Goal: Task Accomplishment & Management: Complete application form

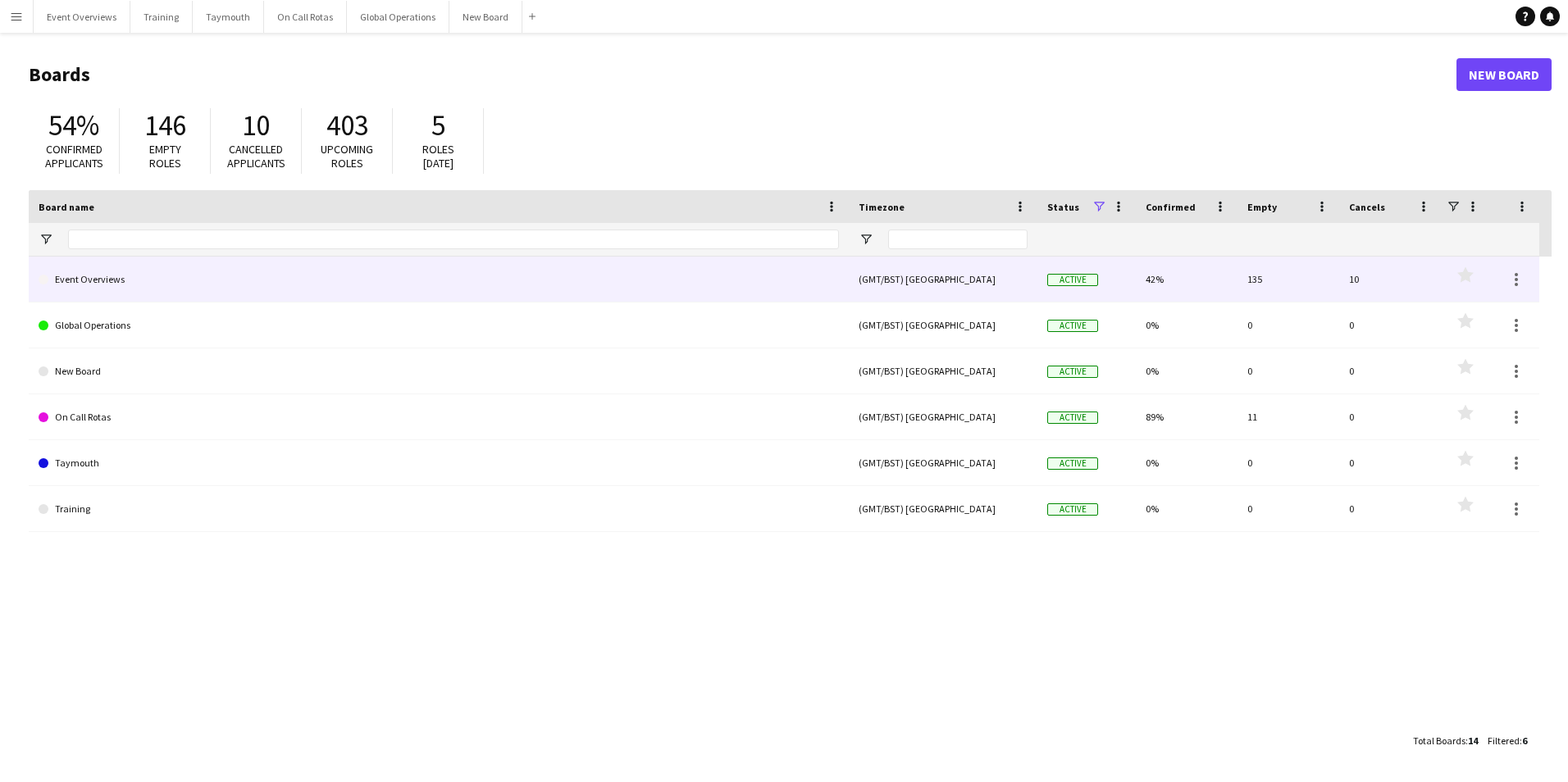
click at [113, 284] on link "Event Overviews" at bounding box center [439, 279] width 800 height 46
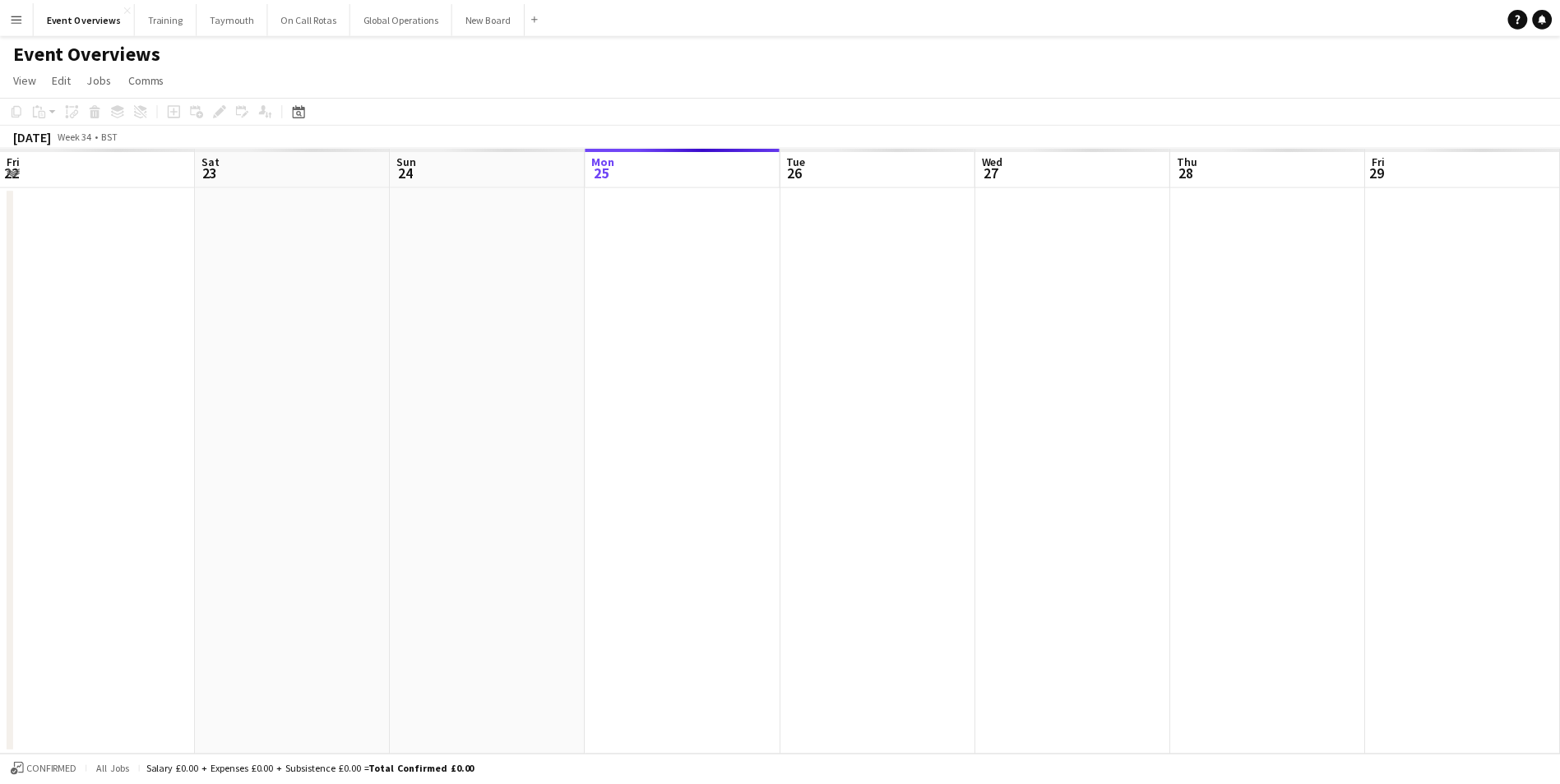
scroll to position [0, 393]
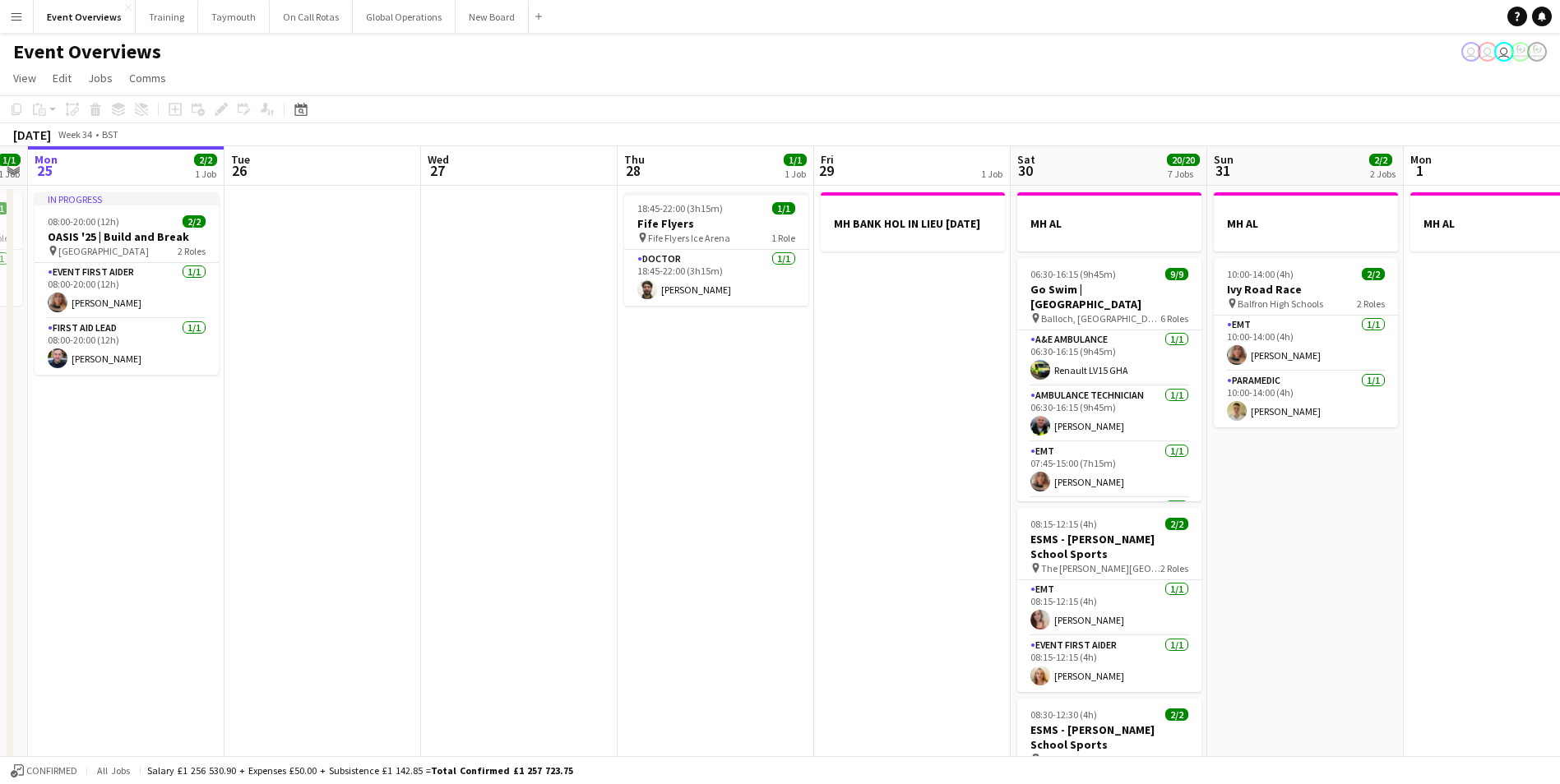
drag, startPoint x: 826, startPoint y: 525, endPoint x: 655, endPoint y: 555, distance: 173.6
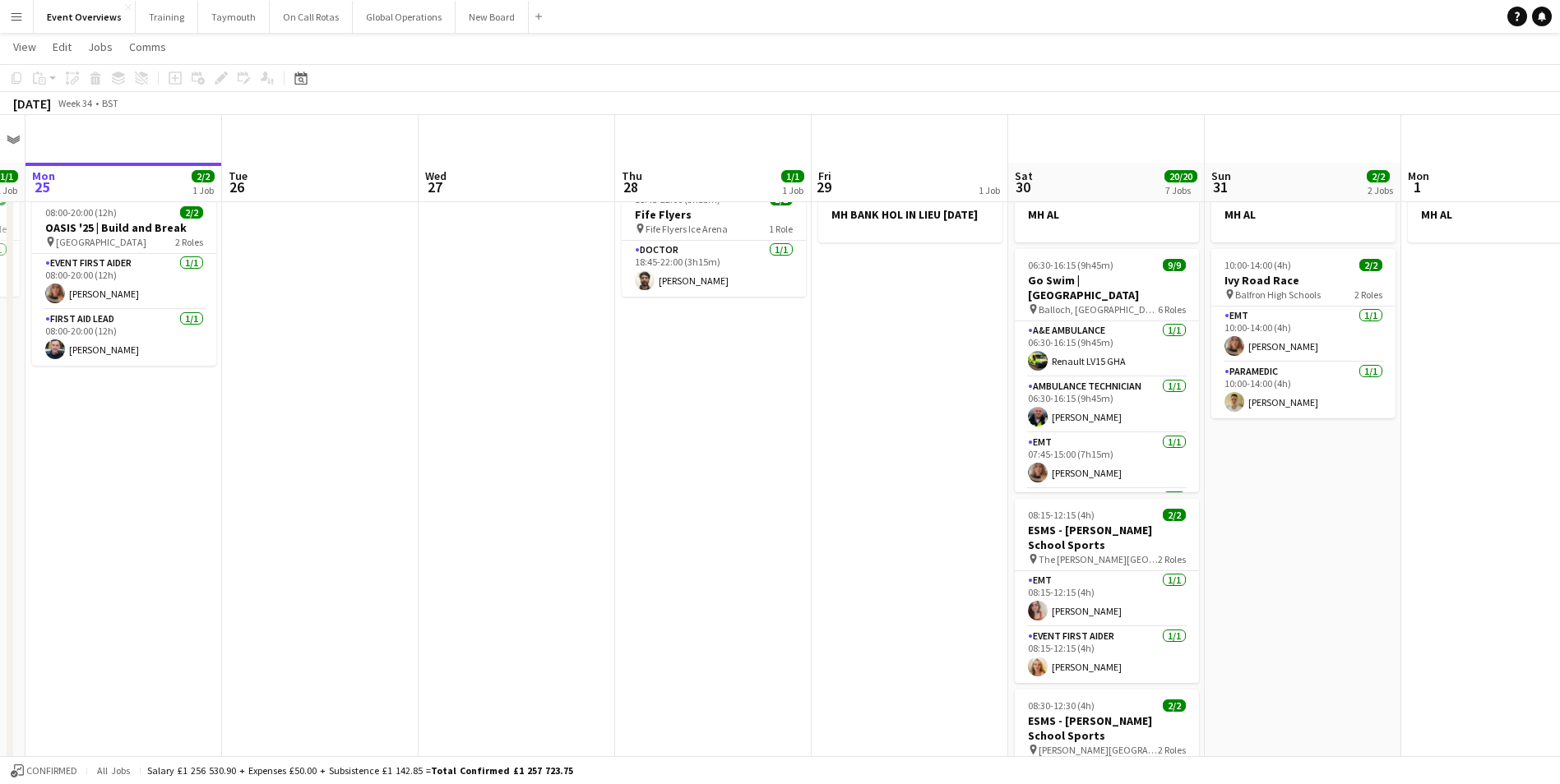
scroll to position [0, 0]
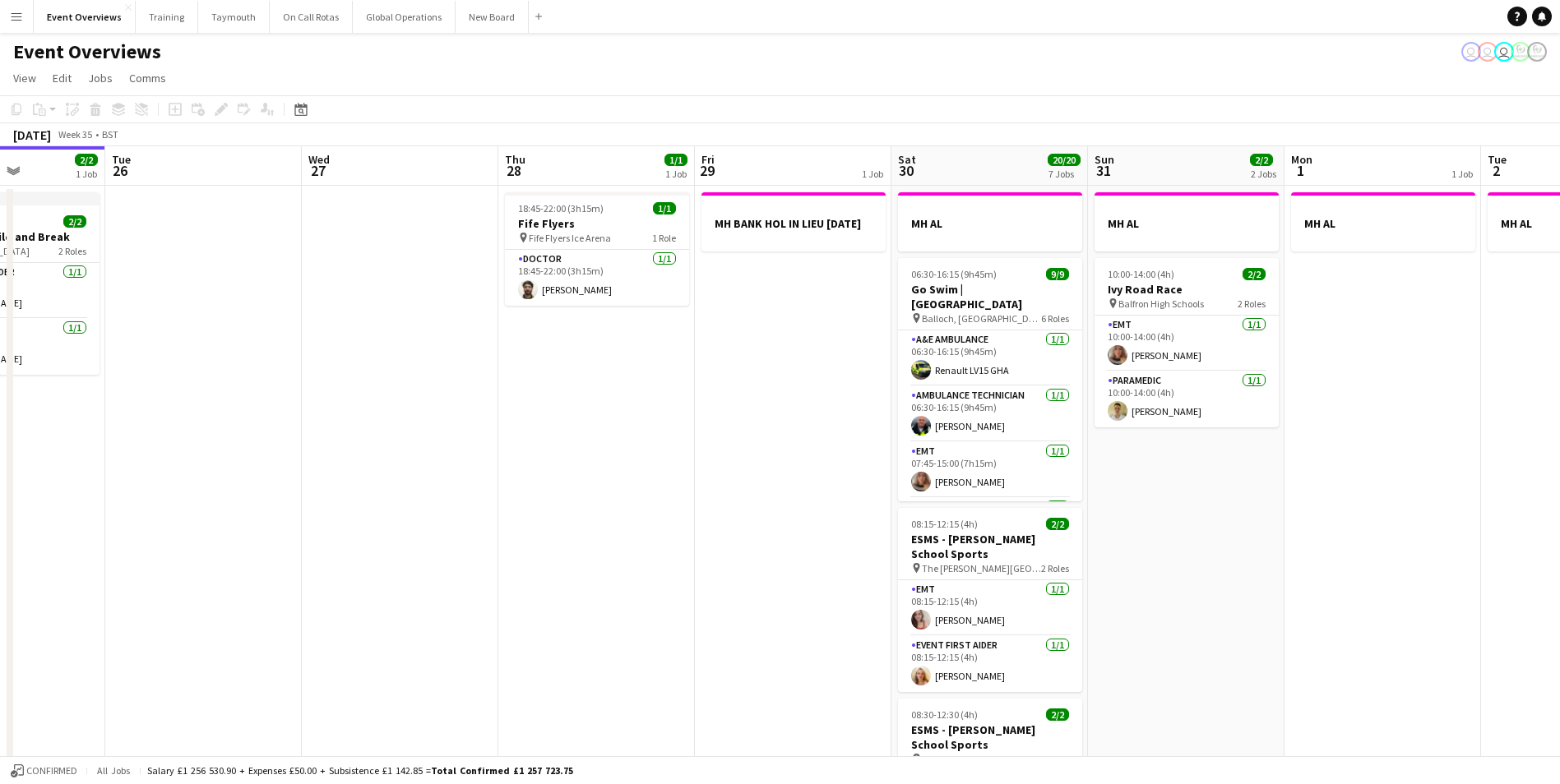
drag, startPoint x: 830, startPoint y: 647, endPoint x: 516, endPoint y: 653, distance: 314.1
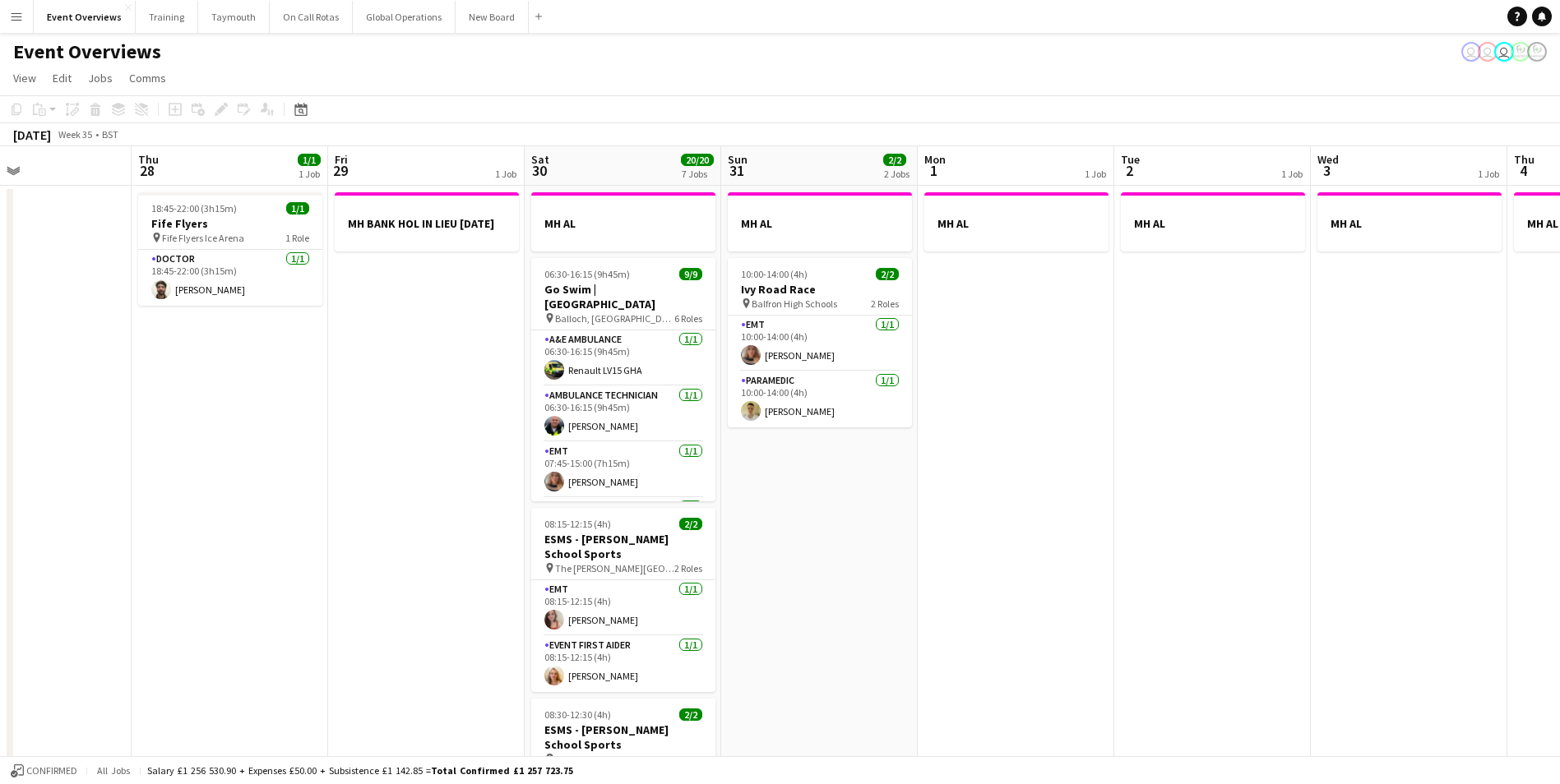
scroll to position [0, 639]
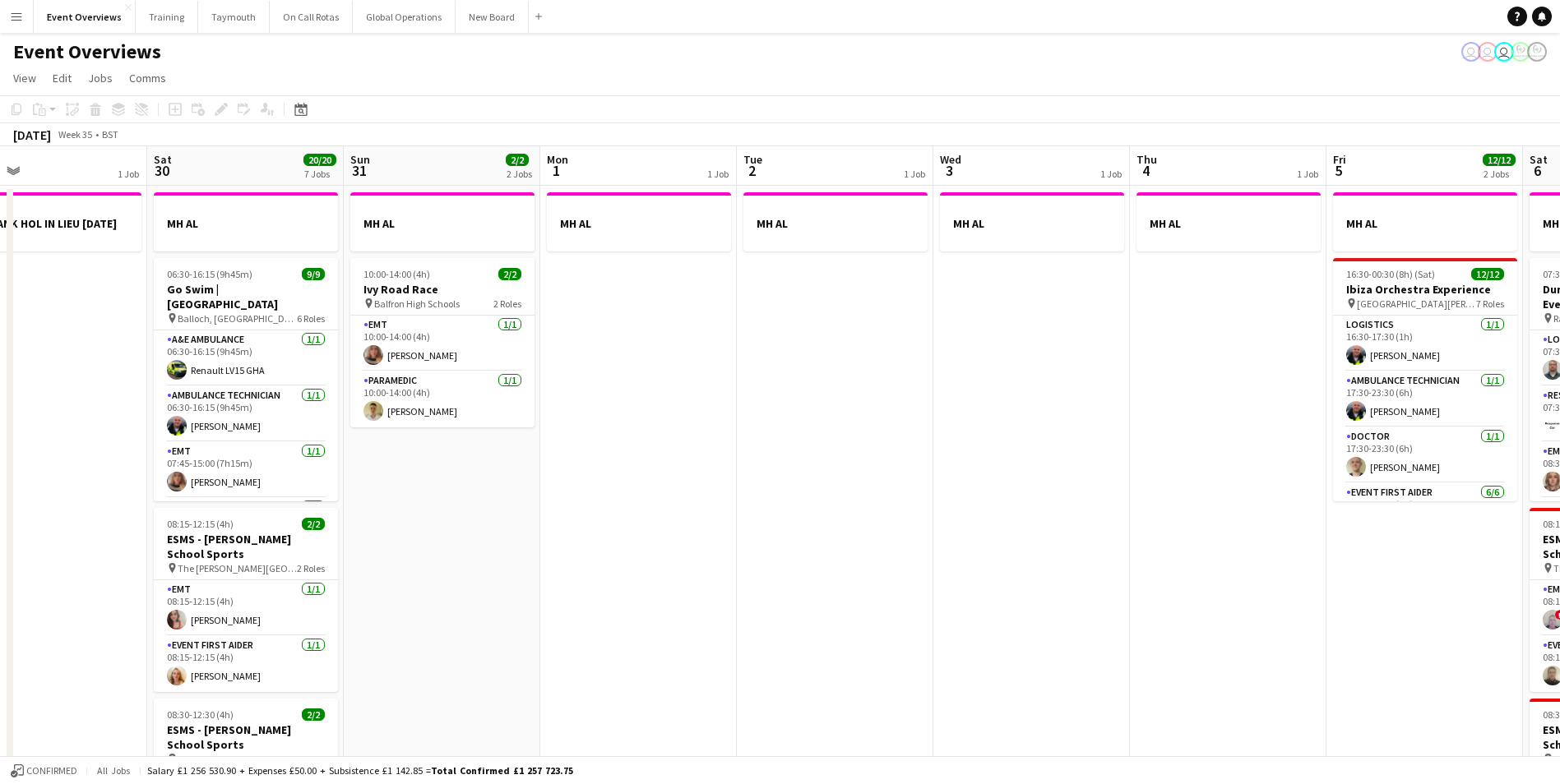
drag, startPoint x: 551, startPoint y: 537, endPoint x: 361, endPoint y: 566, distance: 192.2
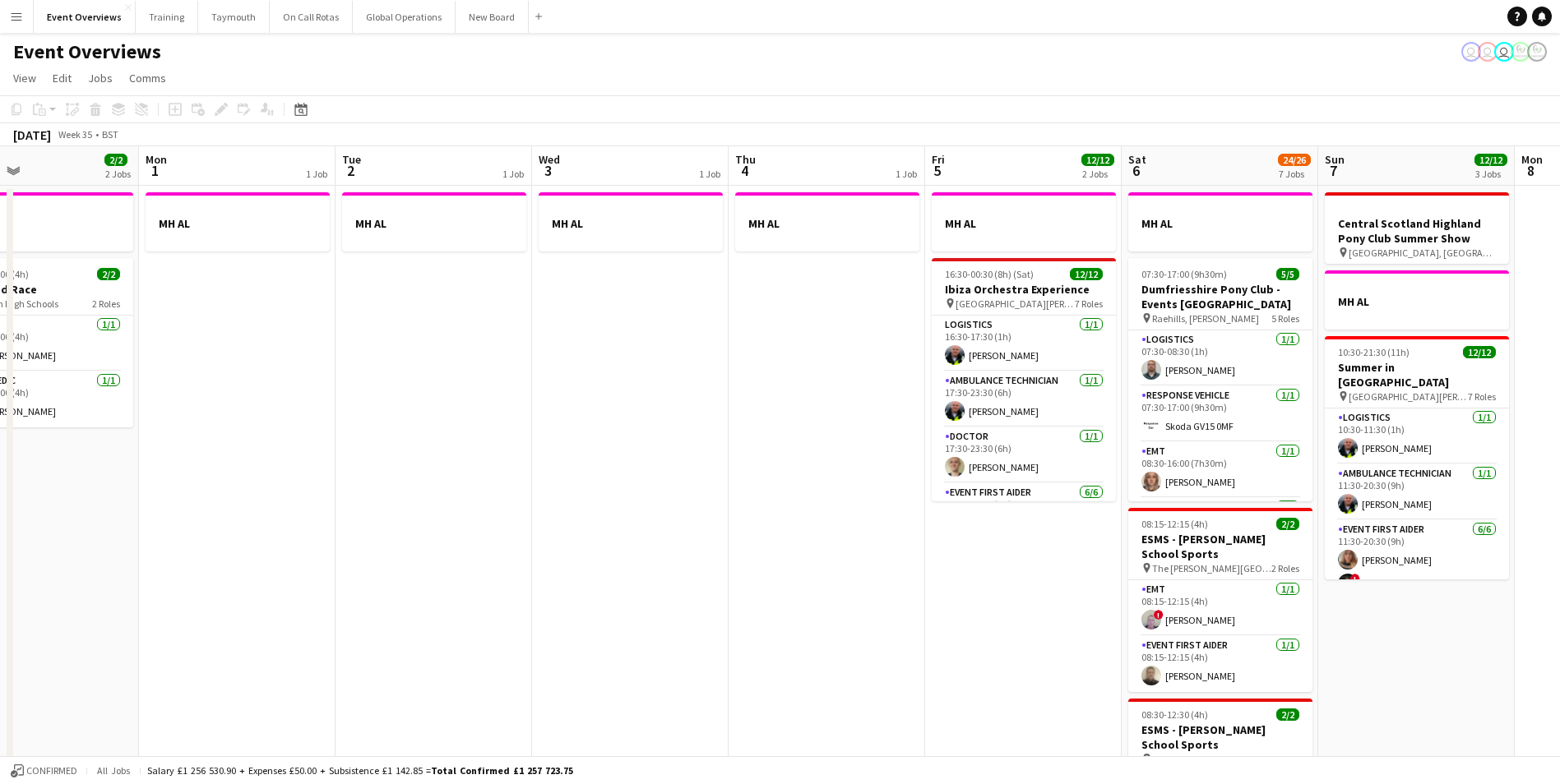
scroll to position [0, 567]
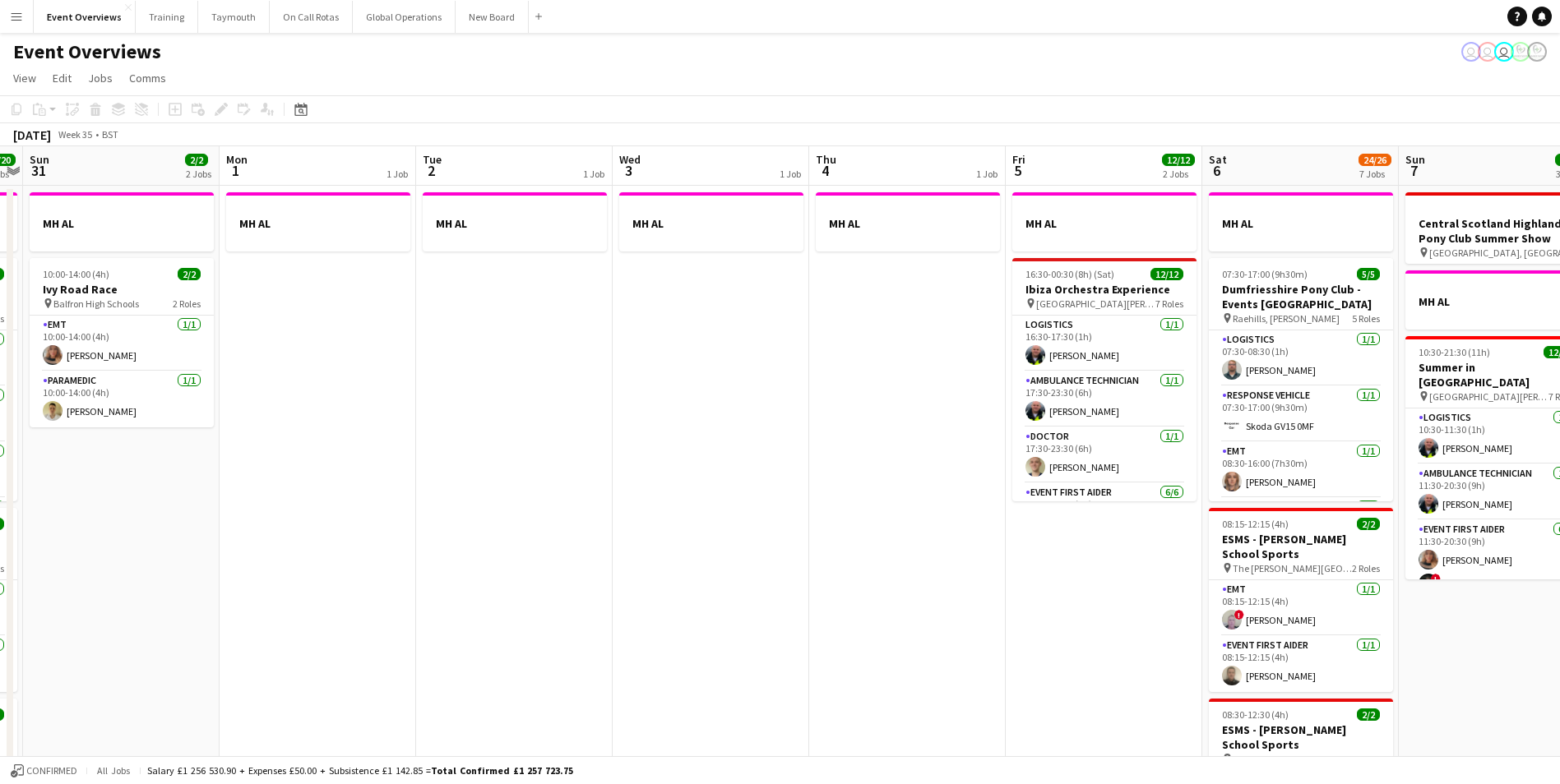
drag, startPoint x: 848, startPoint y: 556, endPoint x: 330, endPoint y: 589, distance: 519.1
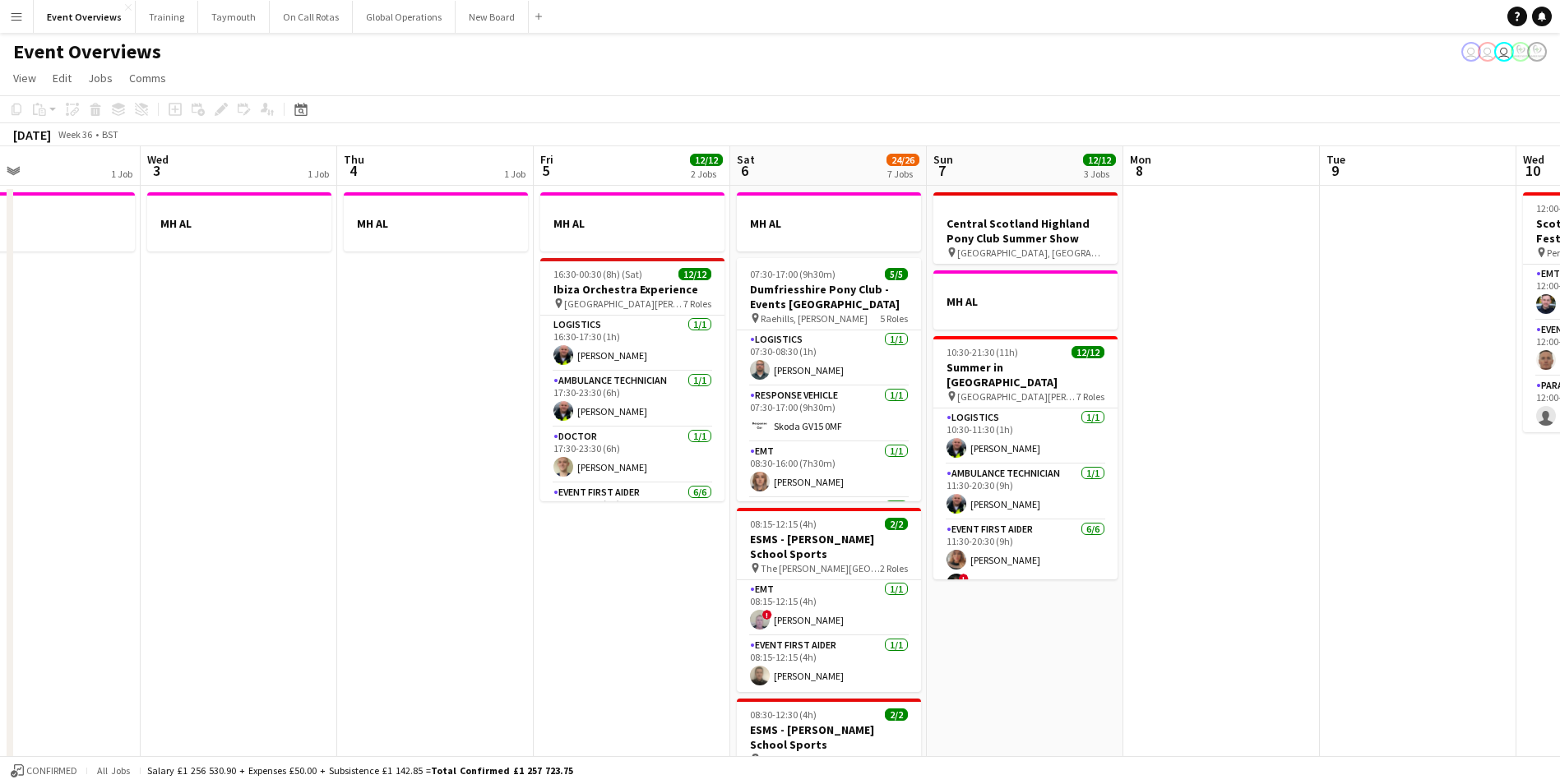
drag, startPoint x: 773, startPoint y: 609, endPoint x: 497, endPoint y: 613, distance: 276.0
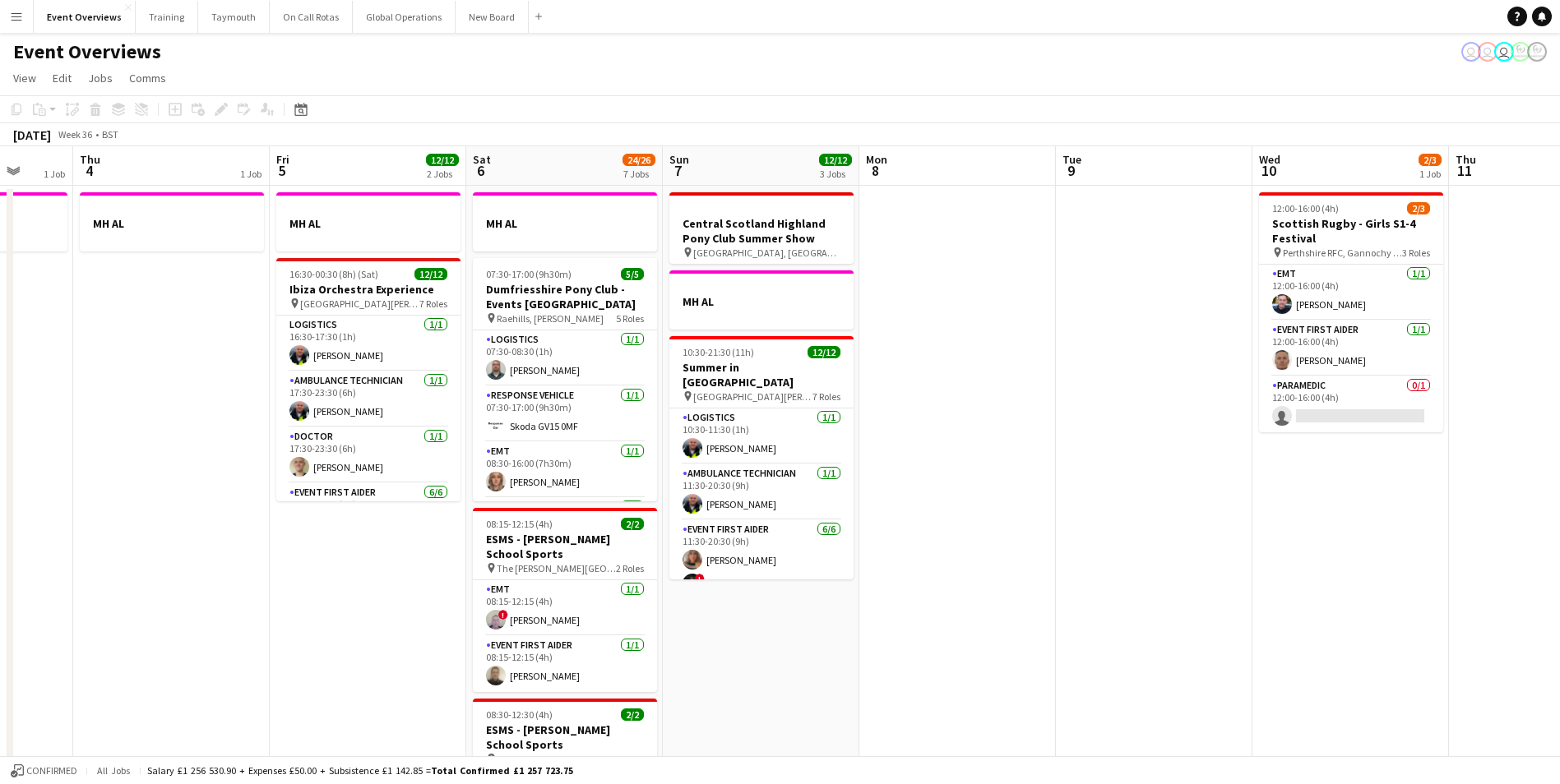
scroll to position [0, 592]
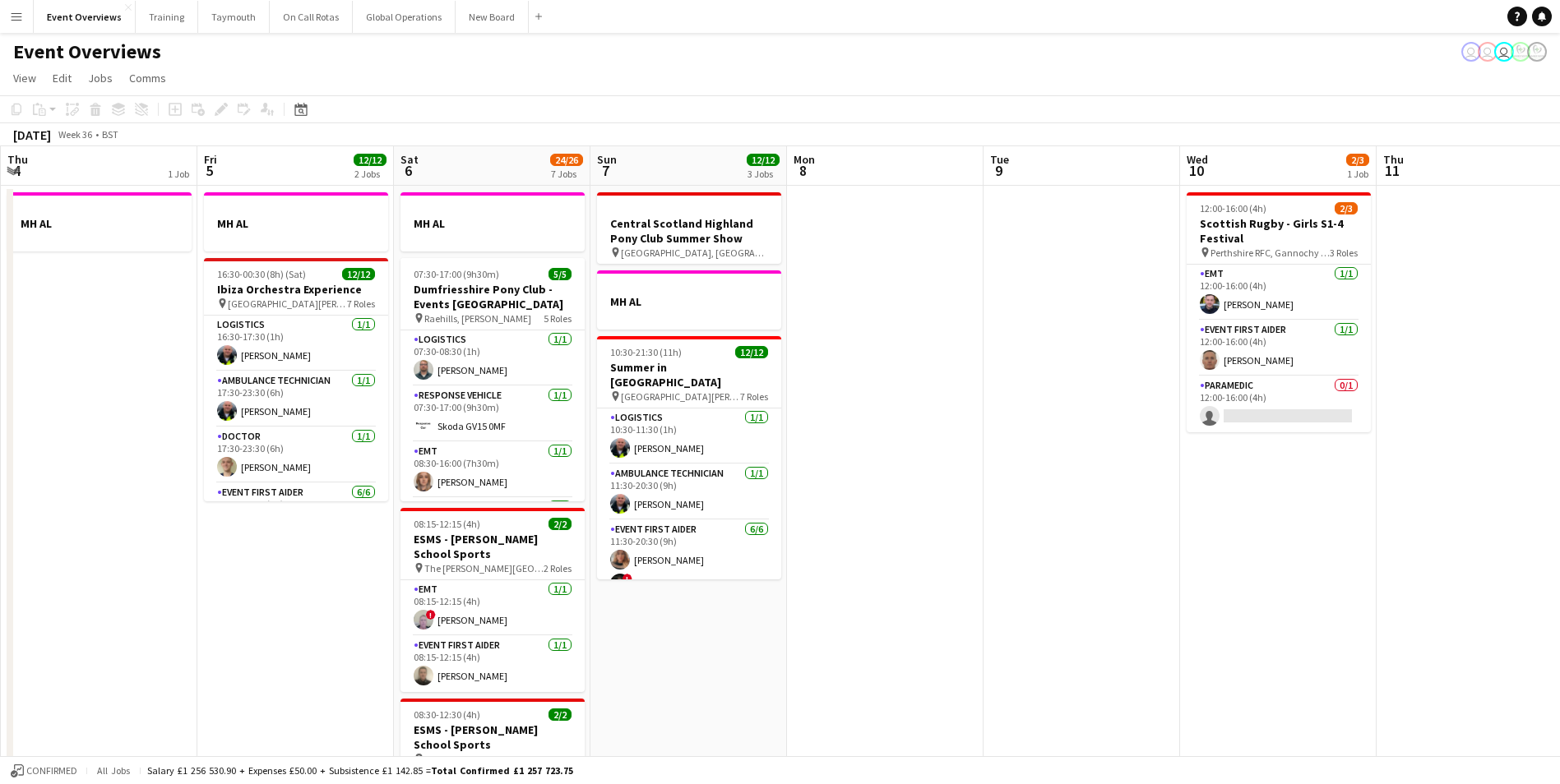
drag, startPoint x: 1088, startPoint y: 656, endPoint x: 809, endPoint y: 669, distance: 279.3
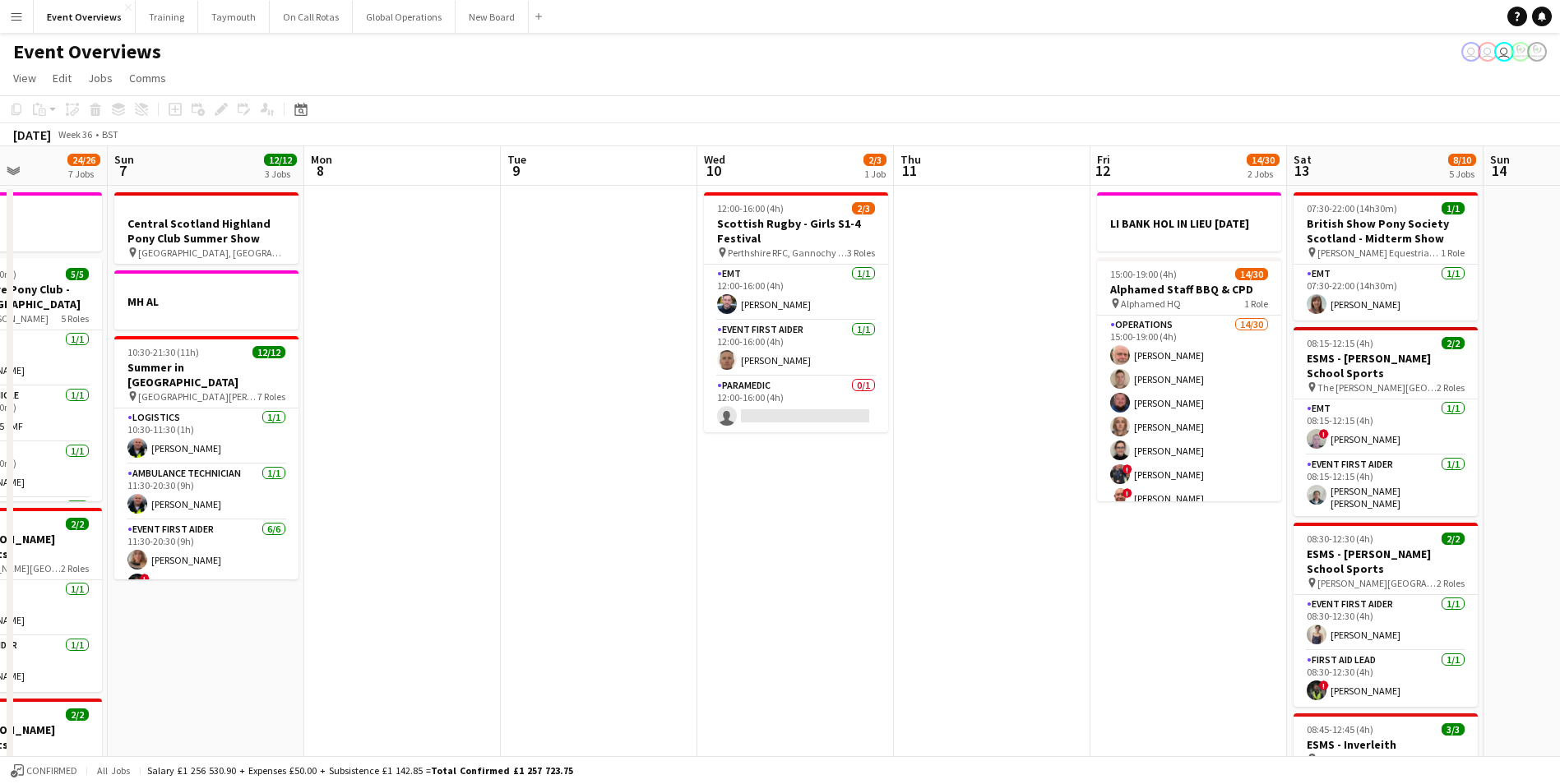
drag, startPoint x: 1171, startPoint y: 656, endPoint x: 684, endPoint y: 688, distance: 488.1
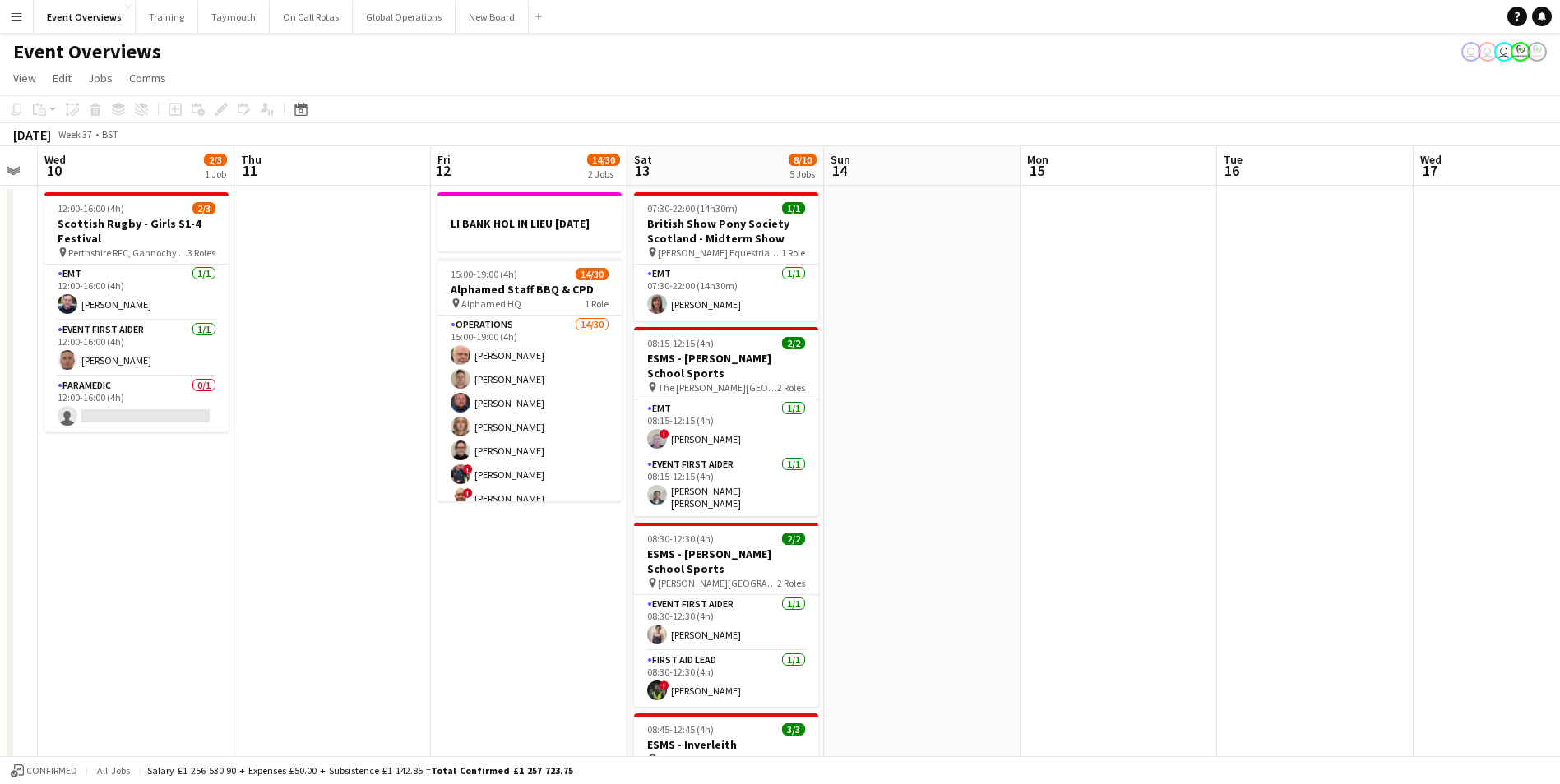
scroll to position [0, 611]
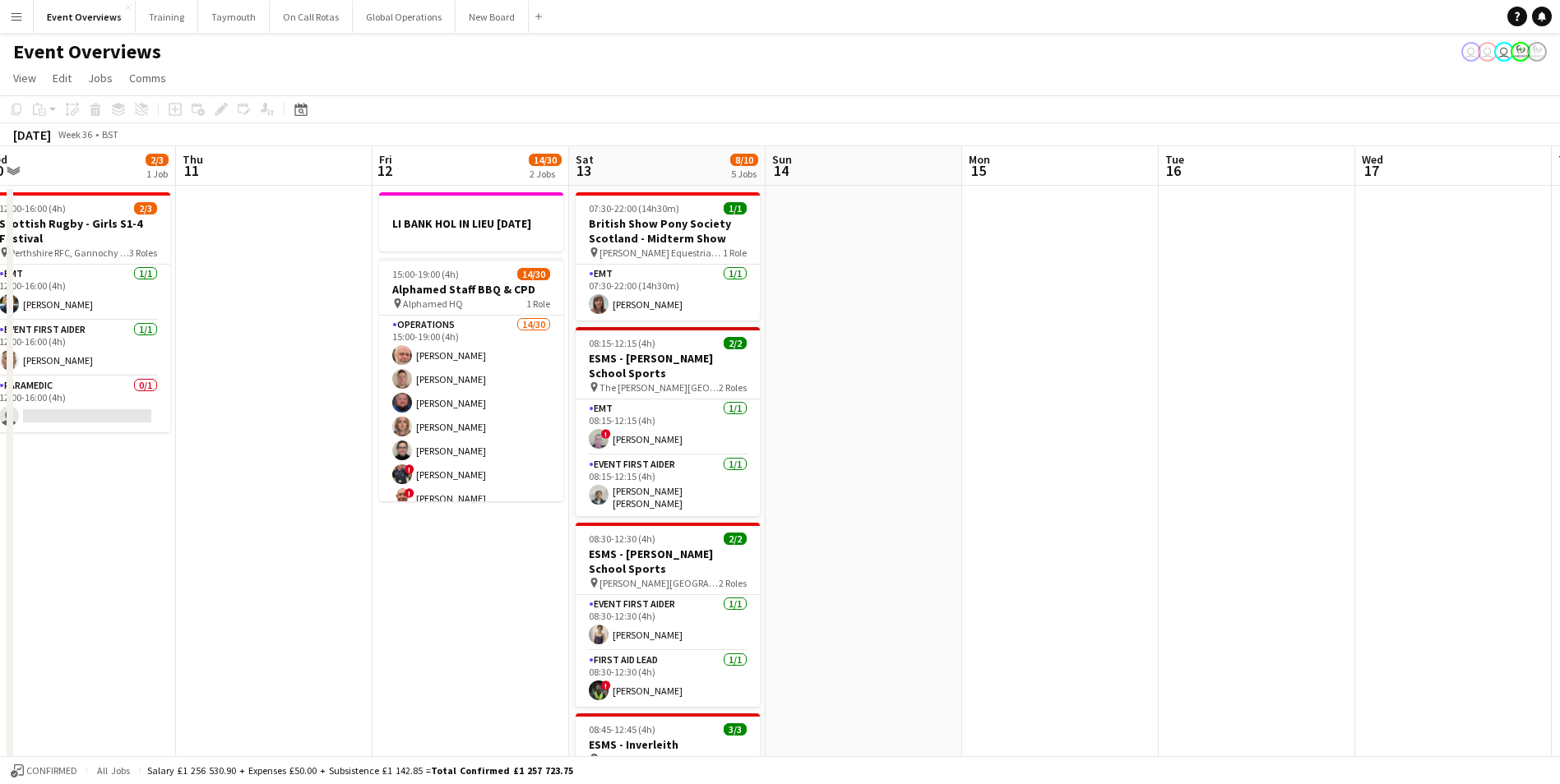
drag, startPoint x: 1158, startPoint y: 636, endPoint x: 455, endPoint y: 644, distance: 703.0
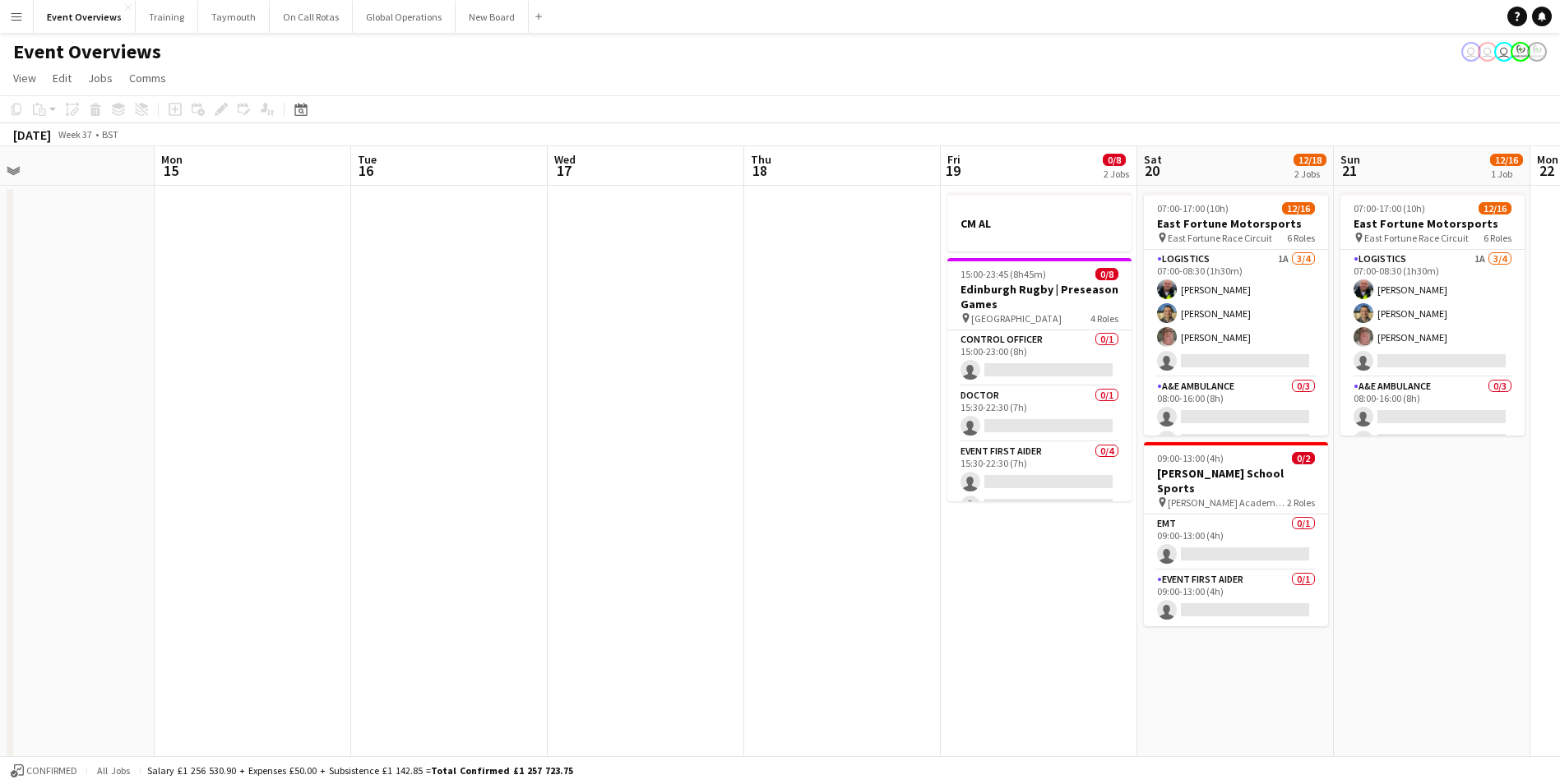
drag, startPoint x: 1121, startPoint y: 575, endPoint x: 312, endPoint y: 555, distance: 809.2
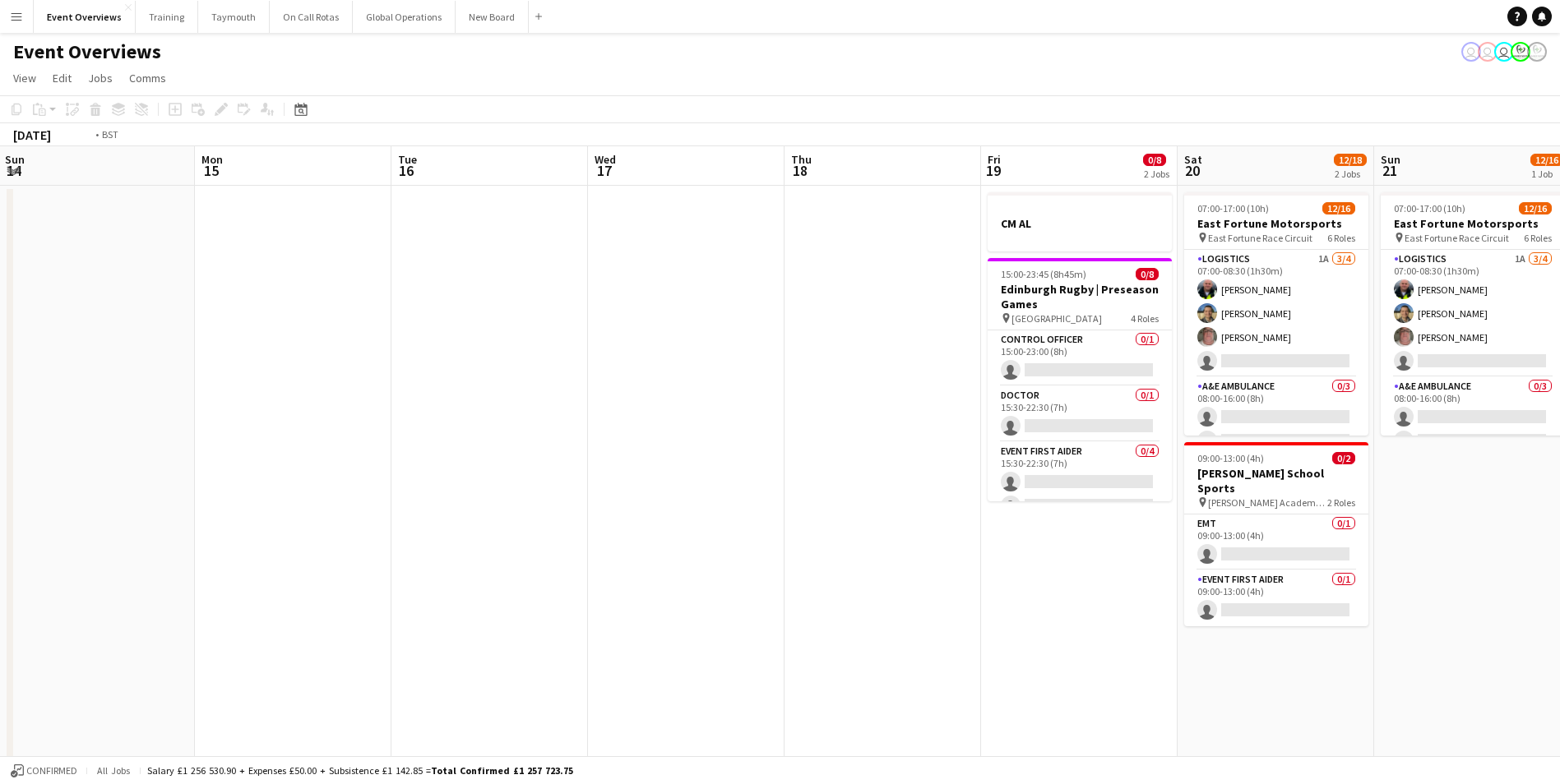
scroll to position [0, 501]
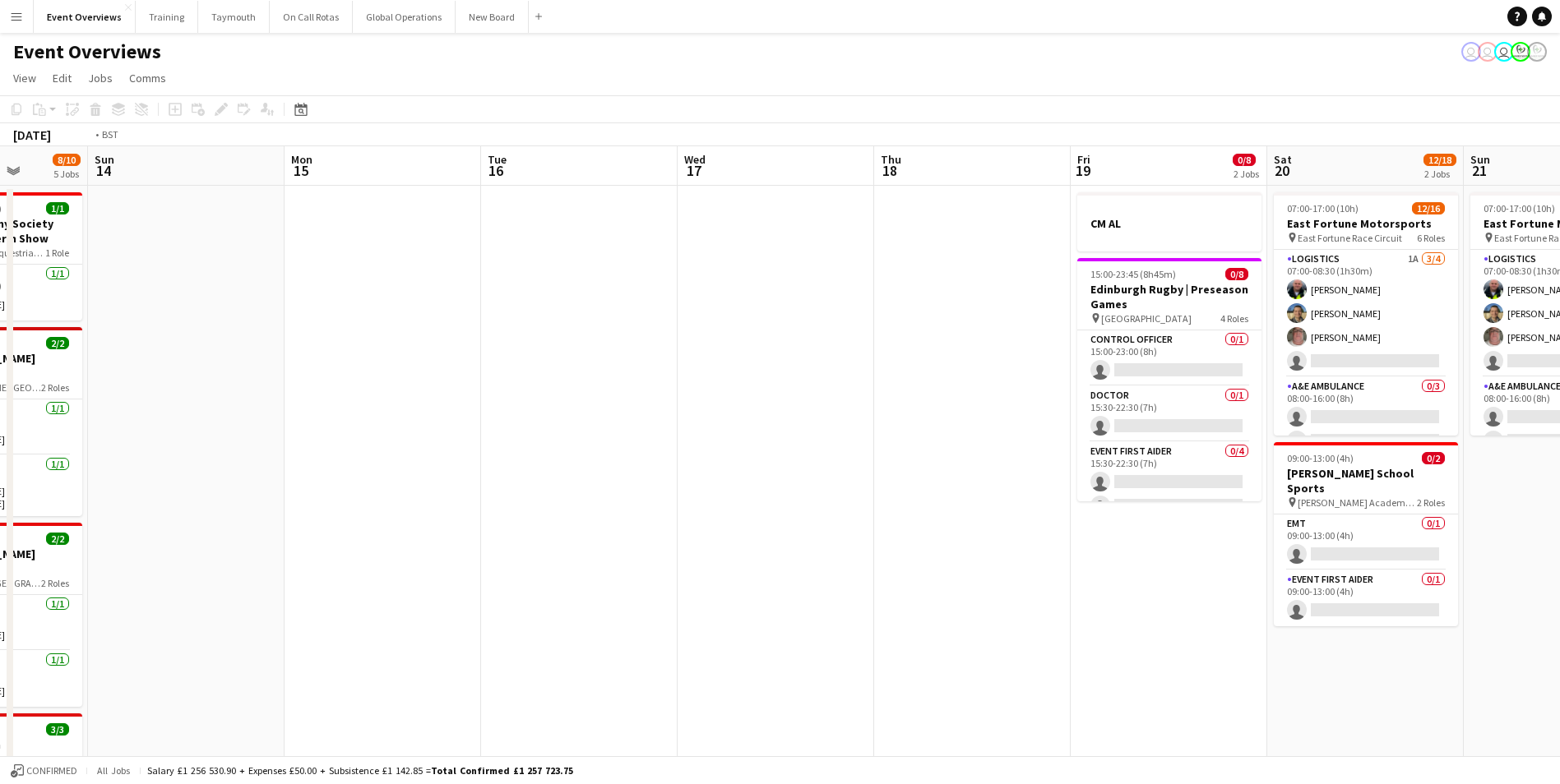
drag, startPoint x: 836, startPoint y: 602, endPoint x: 574, endPoint y: 601, distance: 262.0
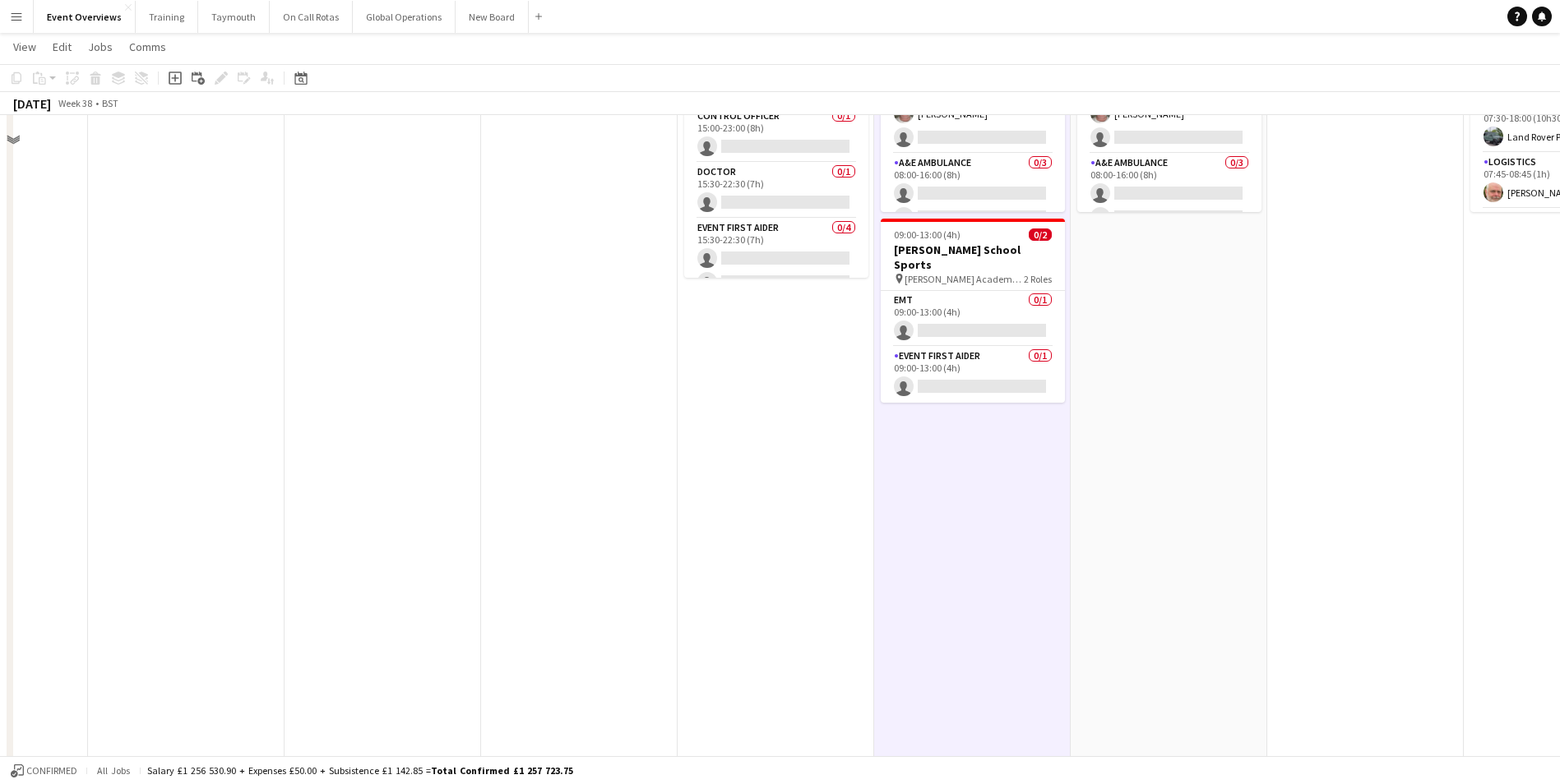
scroll to position [247, 0]
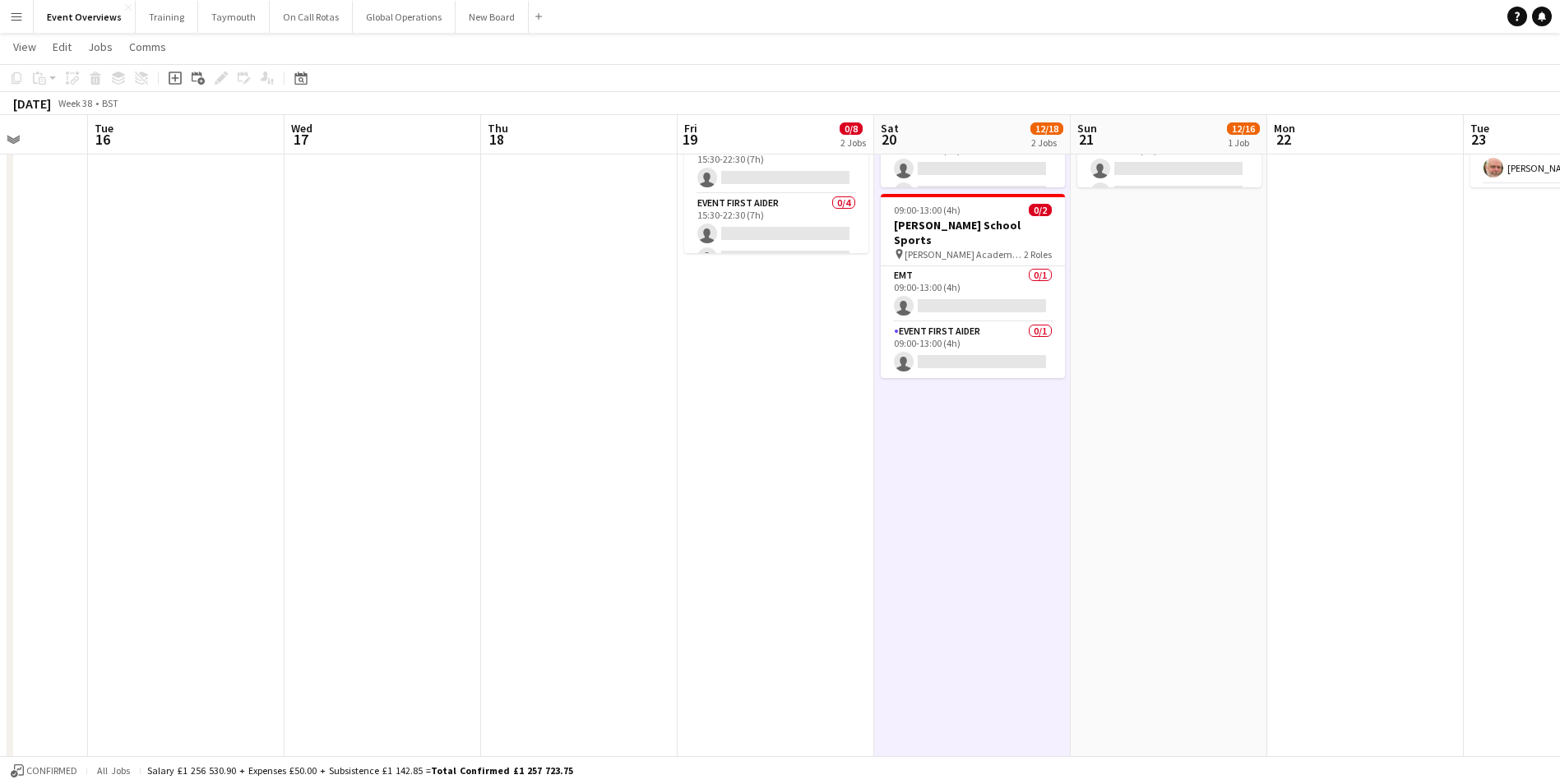
click at [972, 438] on app-date-cell "07:00-17:00 (10h) 12/16 East Fortune Motorsports pin East Fortune Race Circuit …" at bounding box center [973, 641] width 197 height 1407
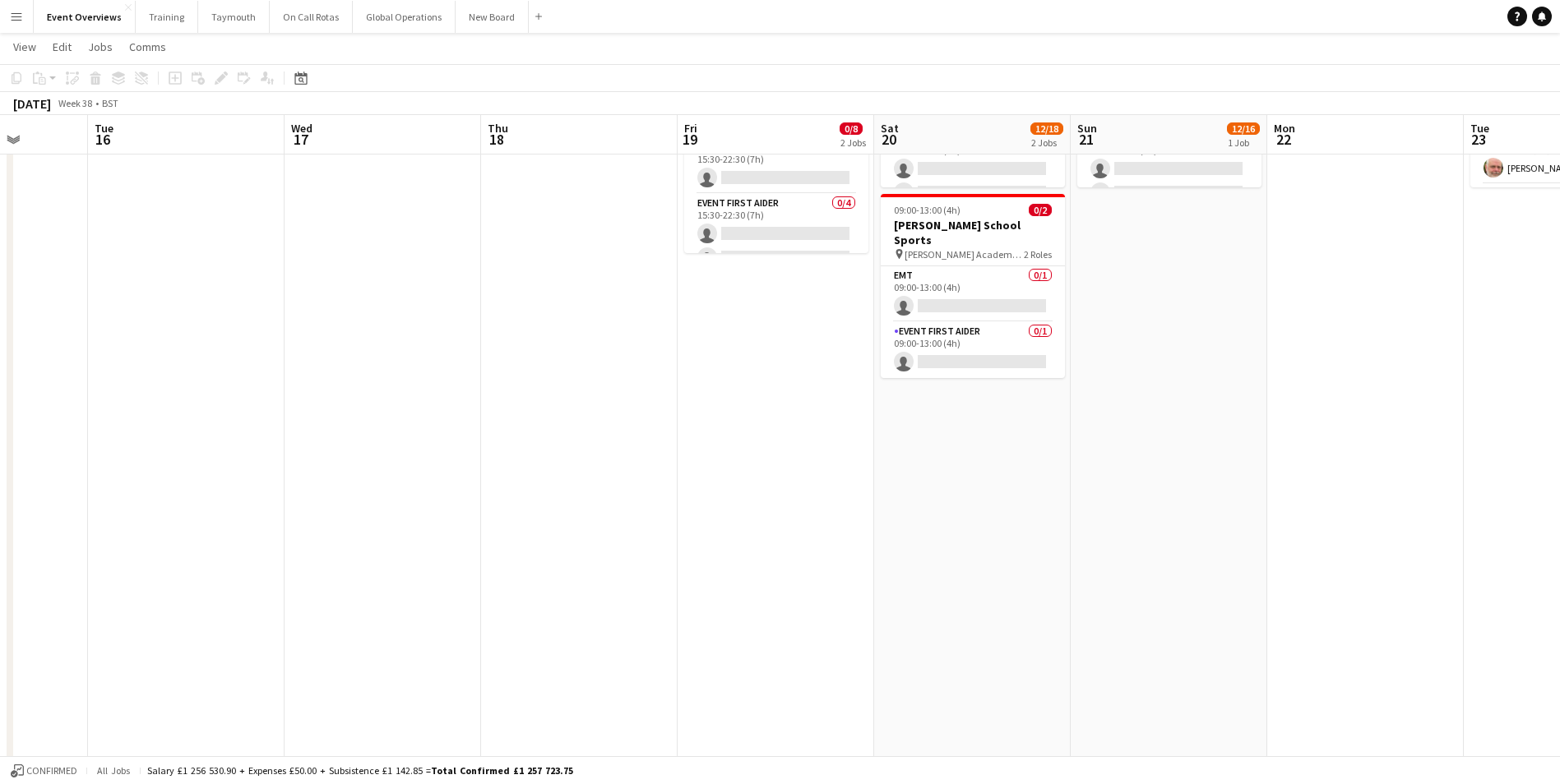
click at [972, 438] on app-date-cell "07:00-17:00 (10h) 12/16 East Fortune Motorsports pin East Fortune Race Circuit …" at bounding box center [973, 641] width 197 height 1407
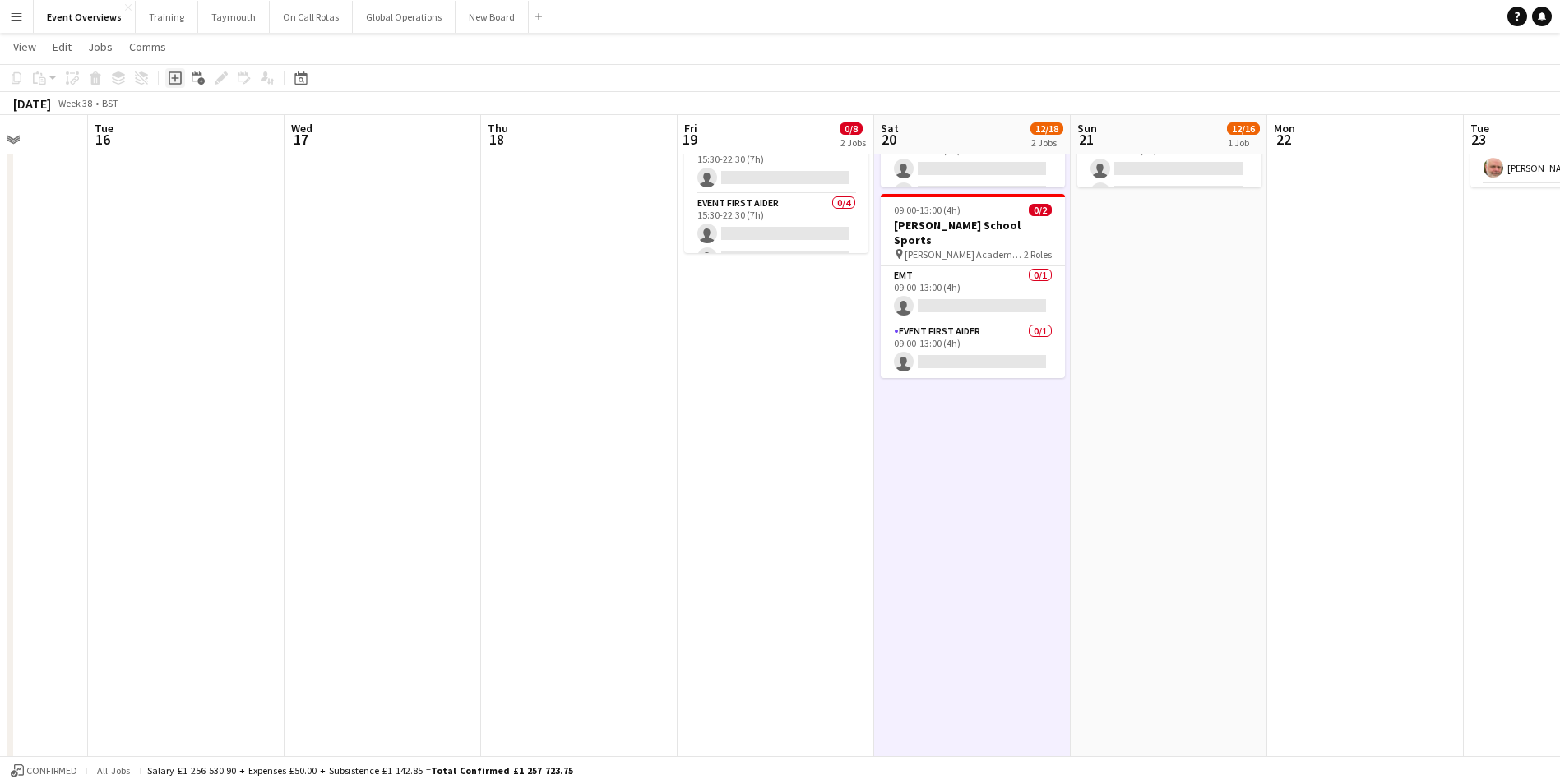
click at [173, 80] on icon "Add job" at bounding box center [175, 78] width 13 height 13
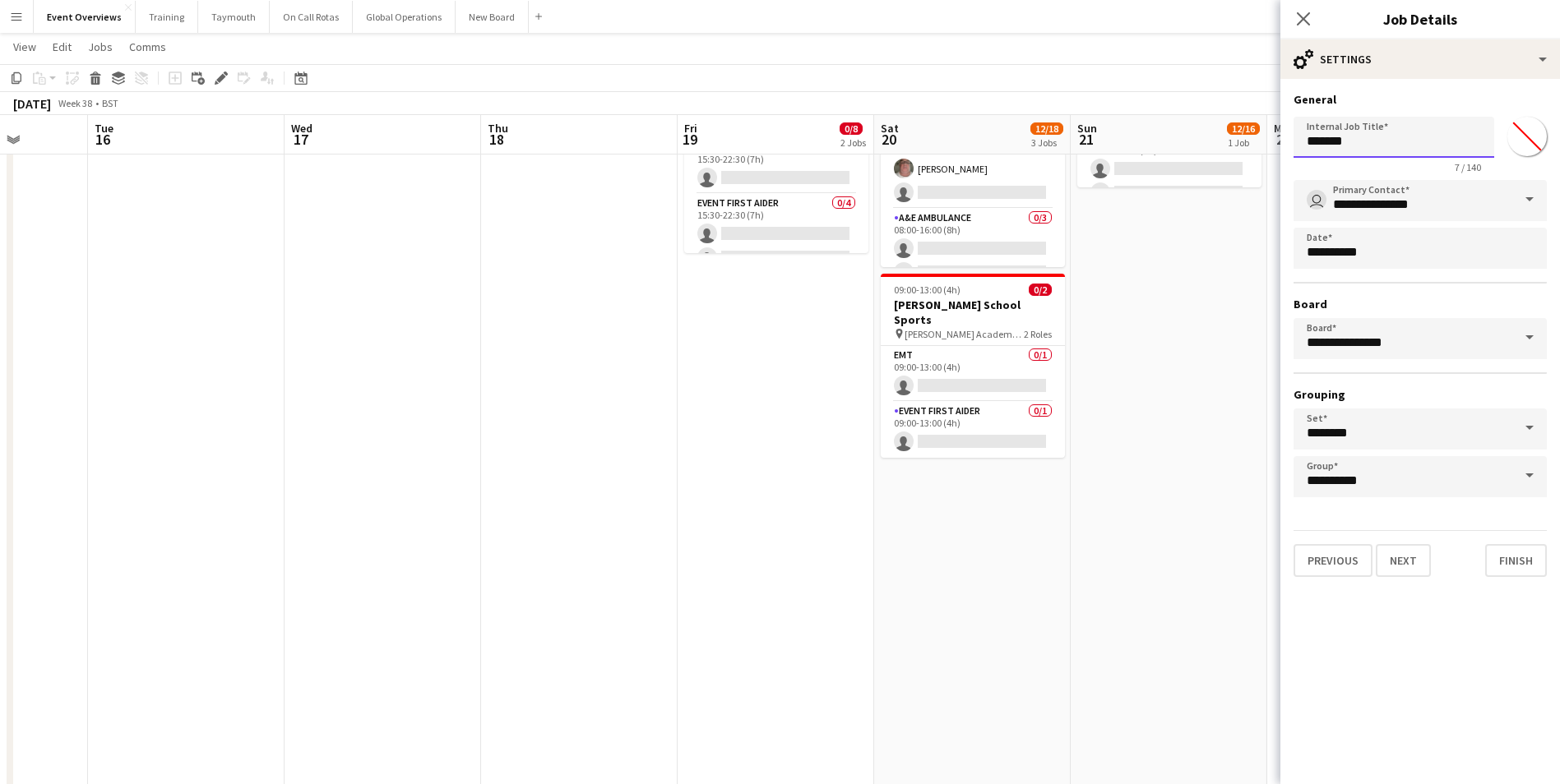
click at [1368, 140] on input "*******" at bounding box center [1393, 136] width 201 height 41
type input "*"
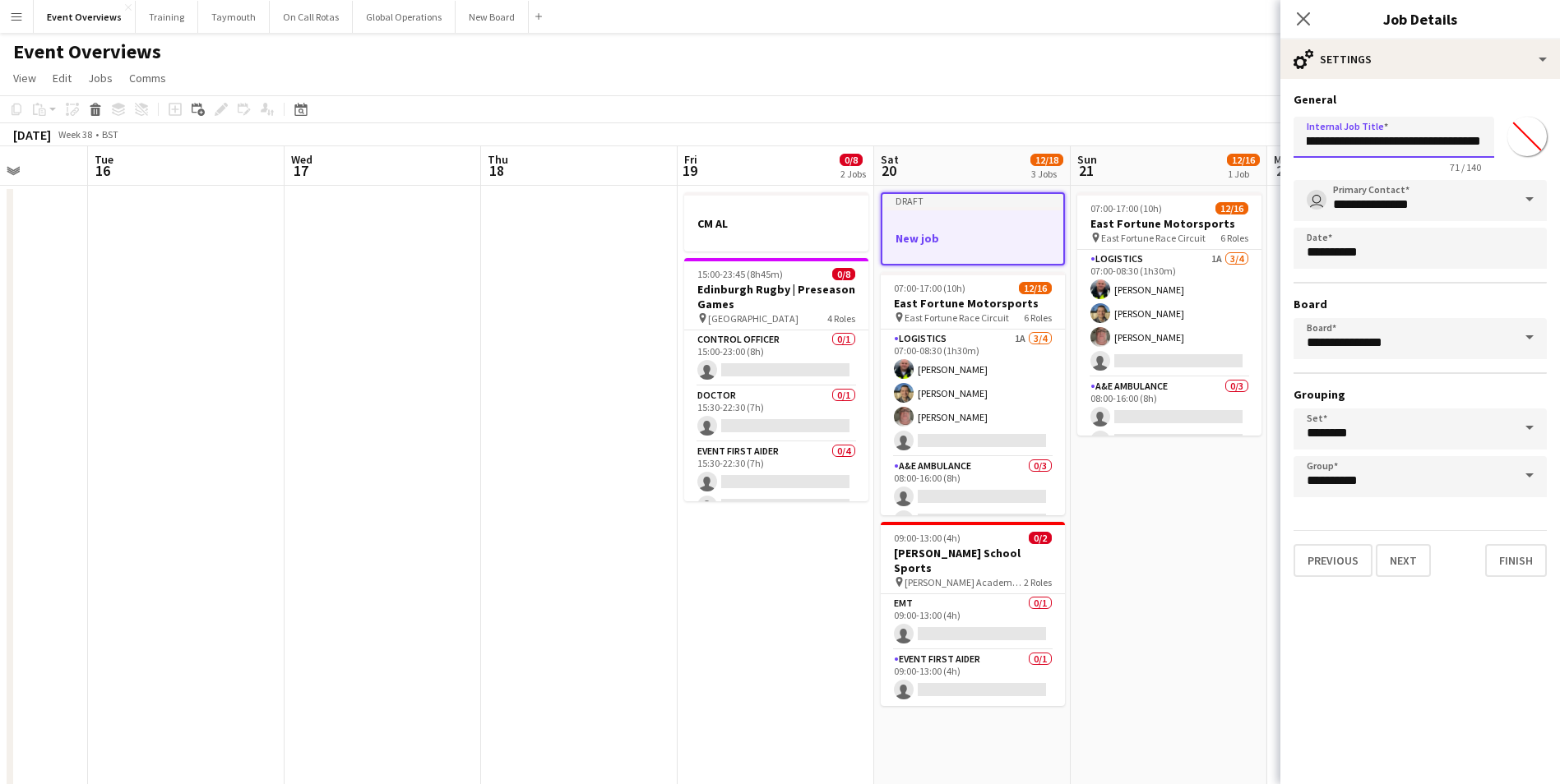
scroll to position [0, 224]
type input "**********"
click at [1526, 137] on input "*******" at bounding box center [1527, 136] width 60 height 60
type input "*******"
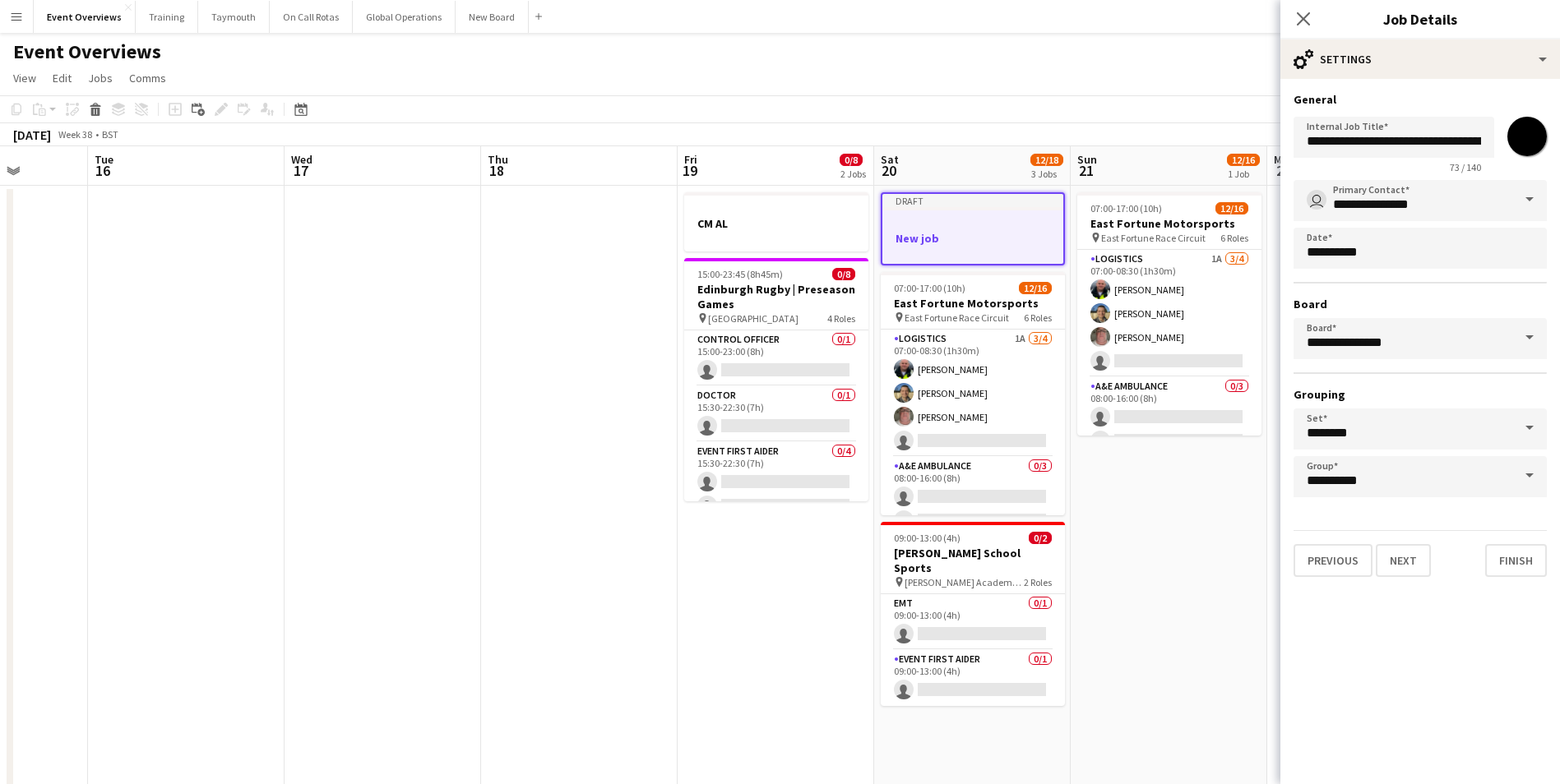
click at [1435, 666] on mat-expansion-panel "**********" at bounding box center [1419, 431] width 279 height 706
click at [1399, 562] on button "Next" at bounding box center [1403, 560] width 55 height 33
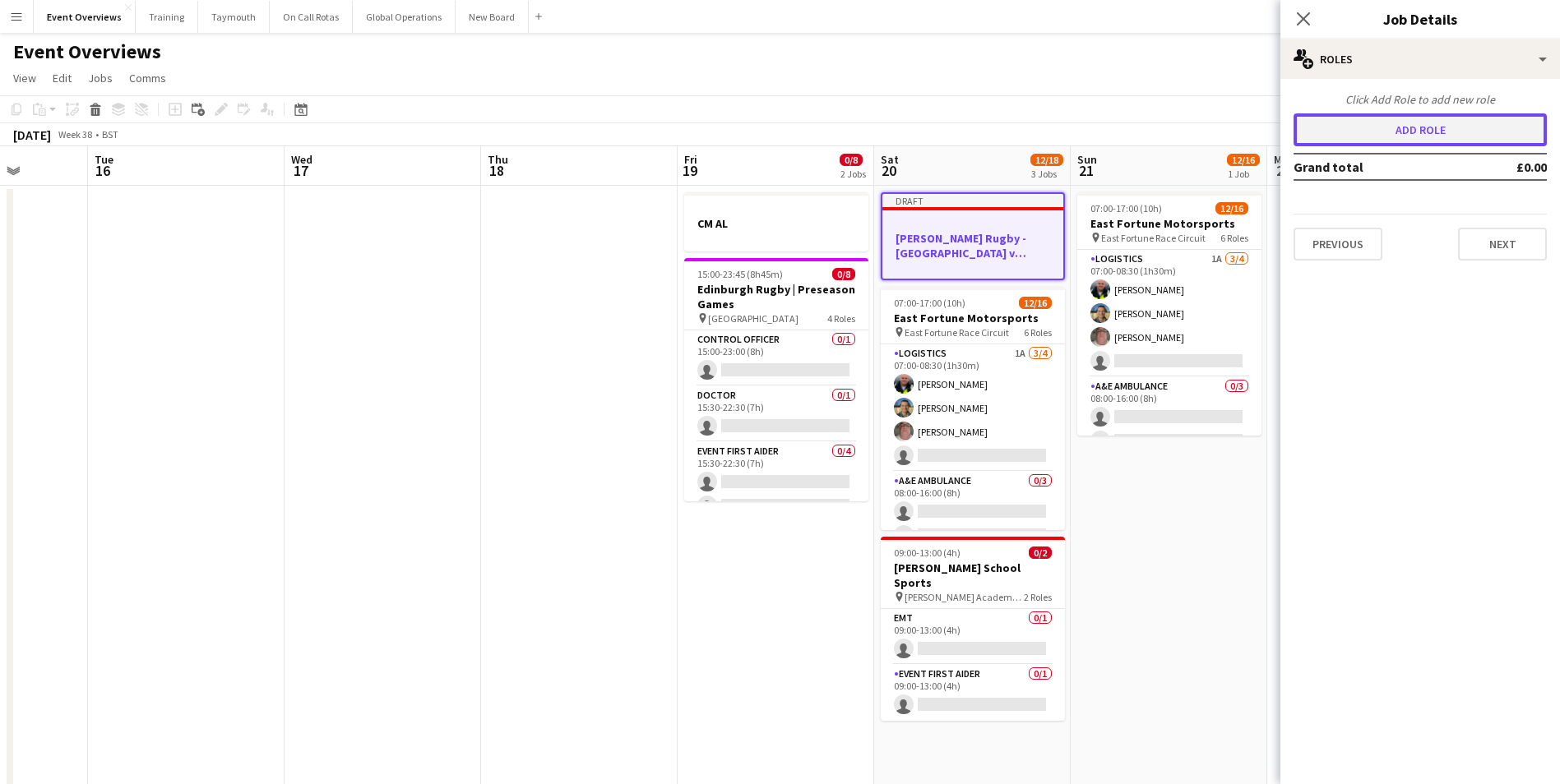
click at [1402, 133] on button "Add role" at bounding box center [1420, 130] width 254 height 33
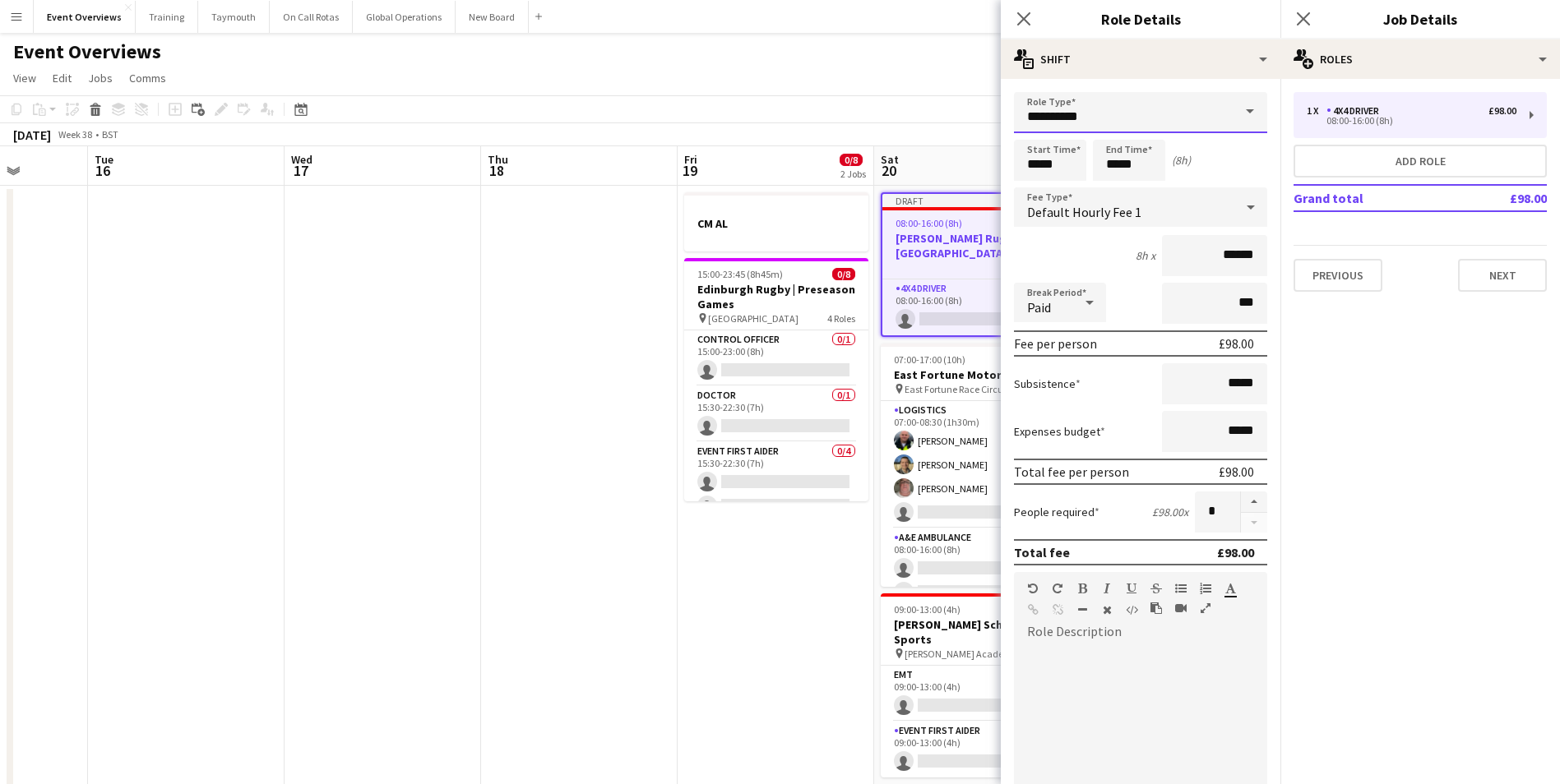
click at [1059, 110] on input "**********" at bounding box center [1141, 112] width 254 height 41
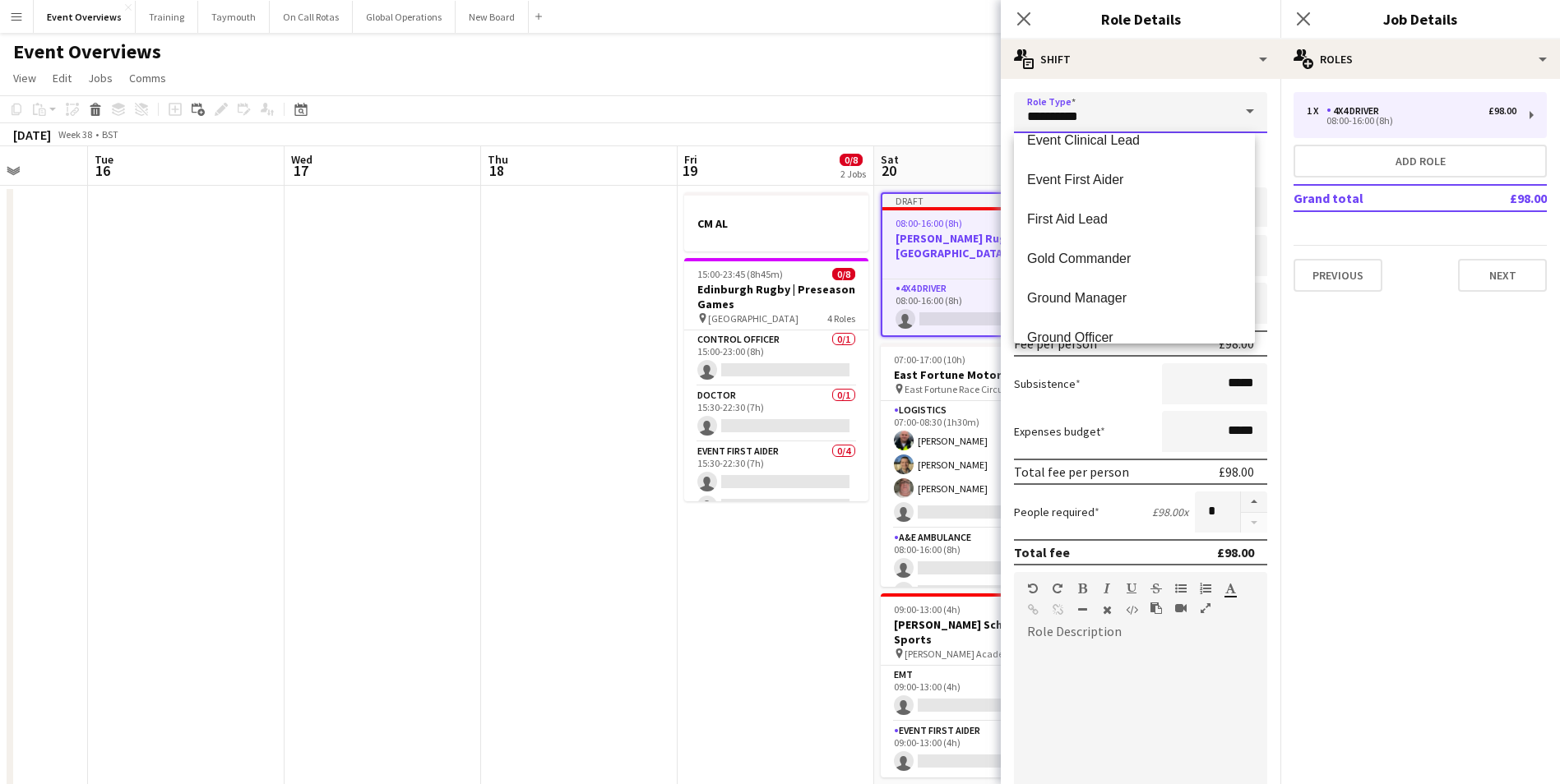
scroll to position [740, 0]
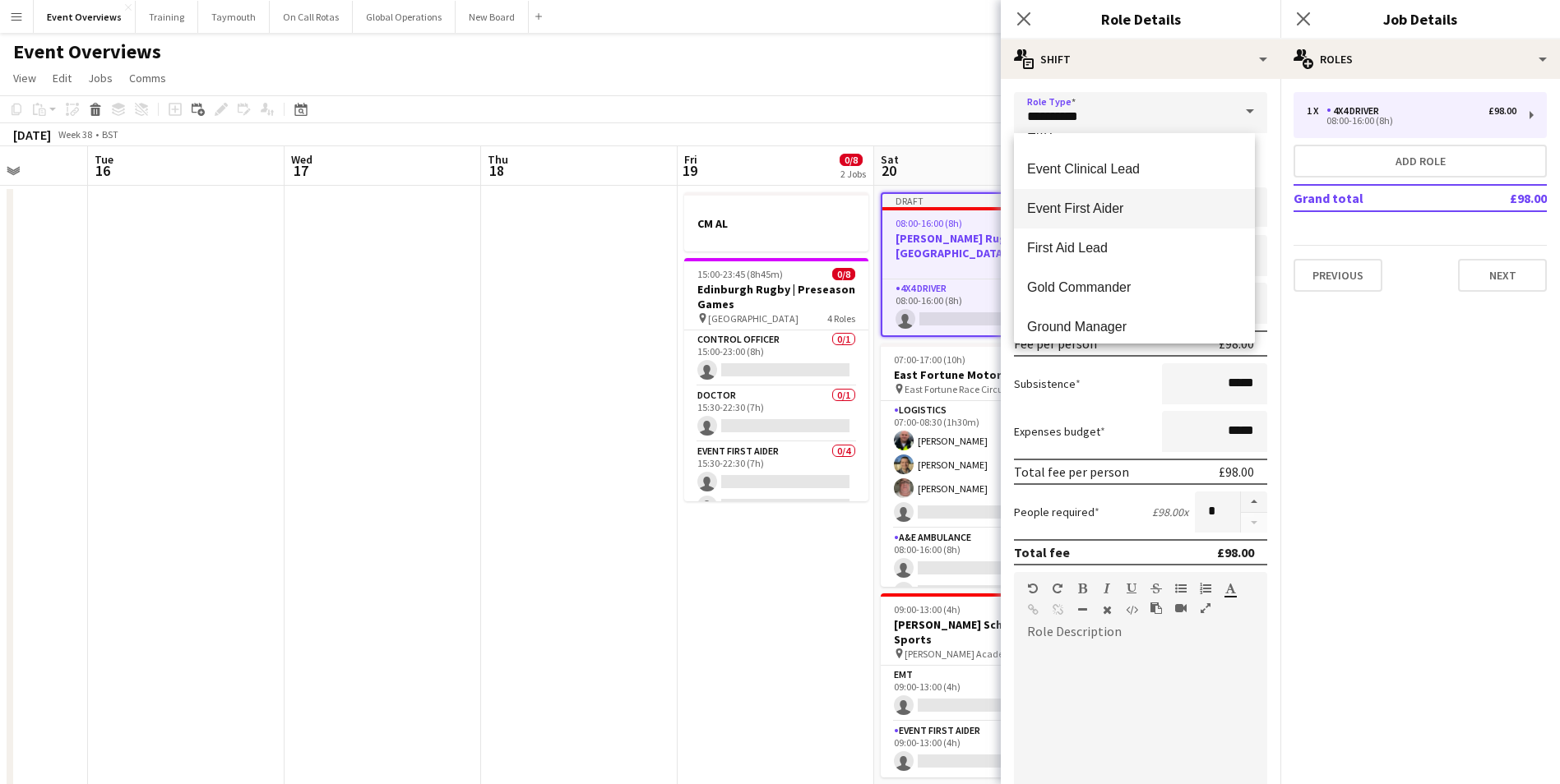
click at [1093, 204] on span "Event First Aider" at bounding box center [1133, 208] width 215 height 16
type input "**********"
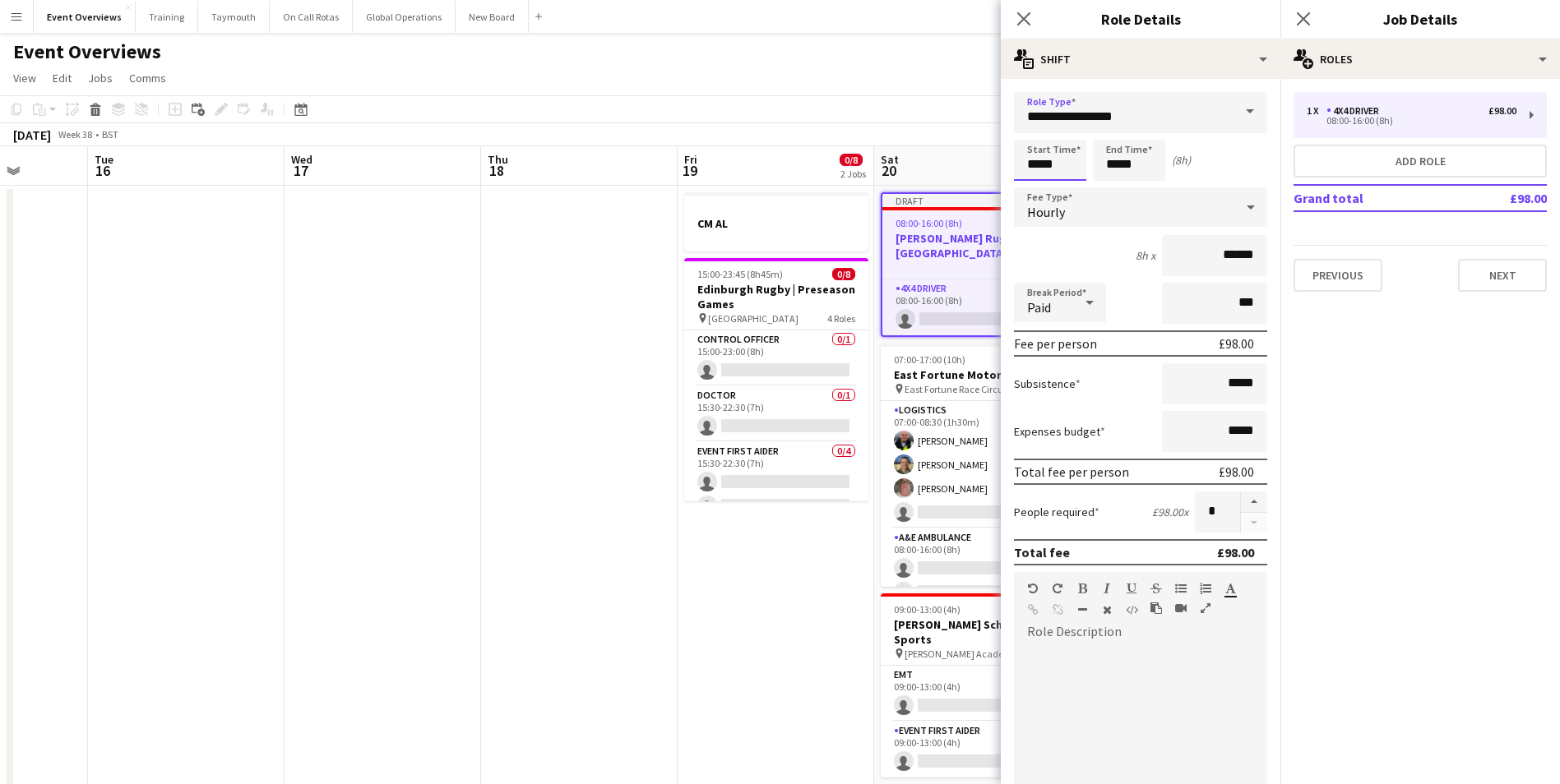
click at [1064, 158] on input "*****" at bounding box center [1050, 160] width 72 height 41
click at [1033, 127] on div at bounding box center [1033, 131] width 33 height 16
type input "*****"
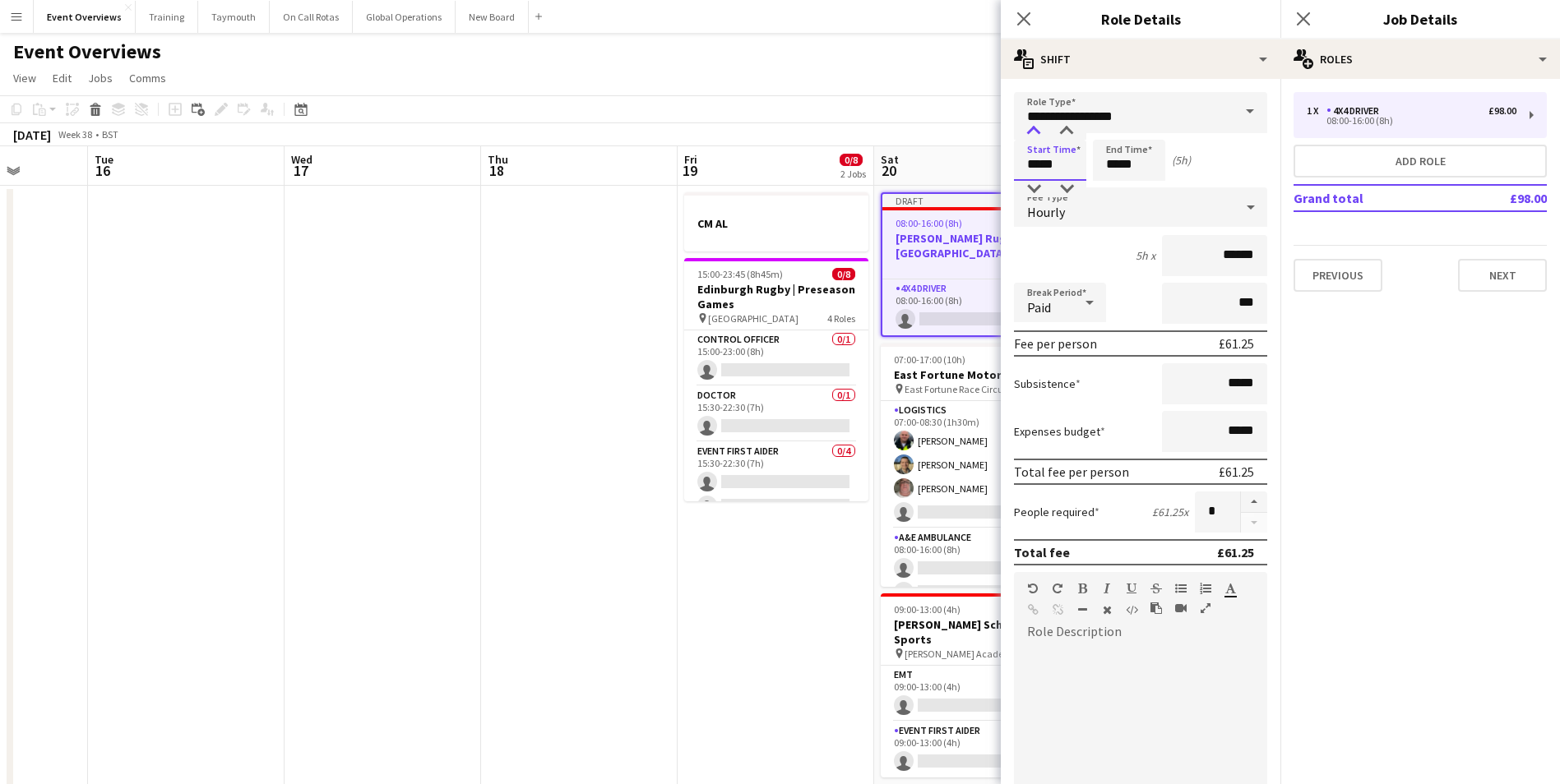
click at [1033, 127] on div at bounding box center [1033, 131] width 33 height 16
click at [1129, 154] on input "*****" at bounding box center [1129, 160] width 72 height 41
click at [1112, 127] on div at bounding box center [1113, 131] width 33 height 16
type input "*****"
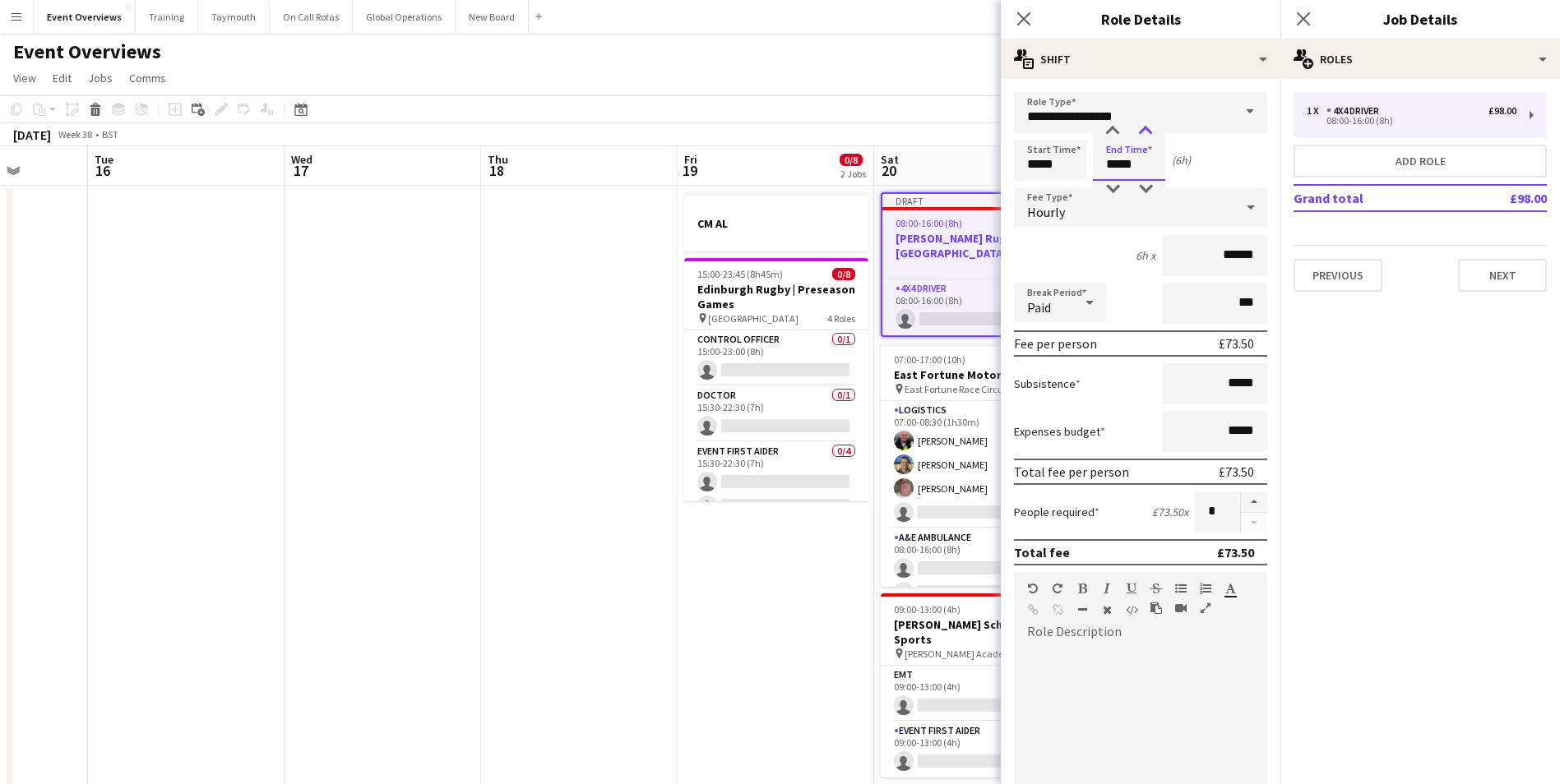
click at [1147, 123] on div at bounding box center [1145, 131] width 33 height 16
click at [1060, 248] on div "6h 15m x ******" at bounding box center [1141, 255] width 254 height 41
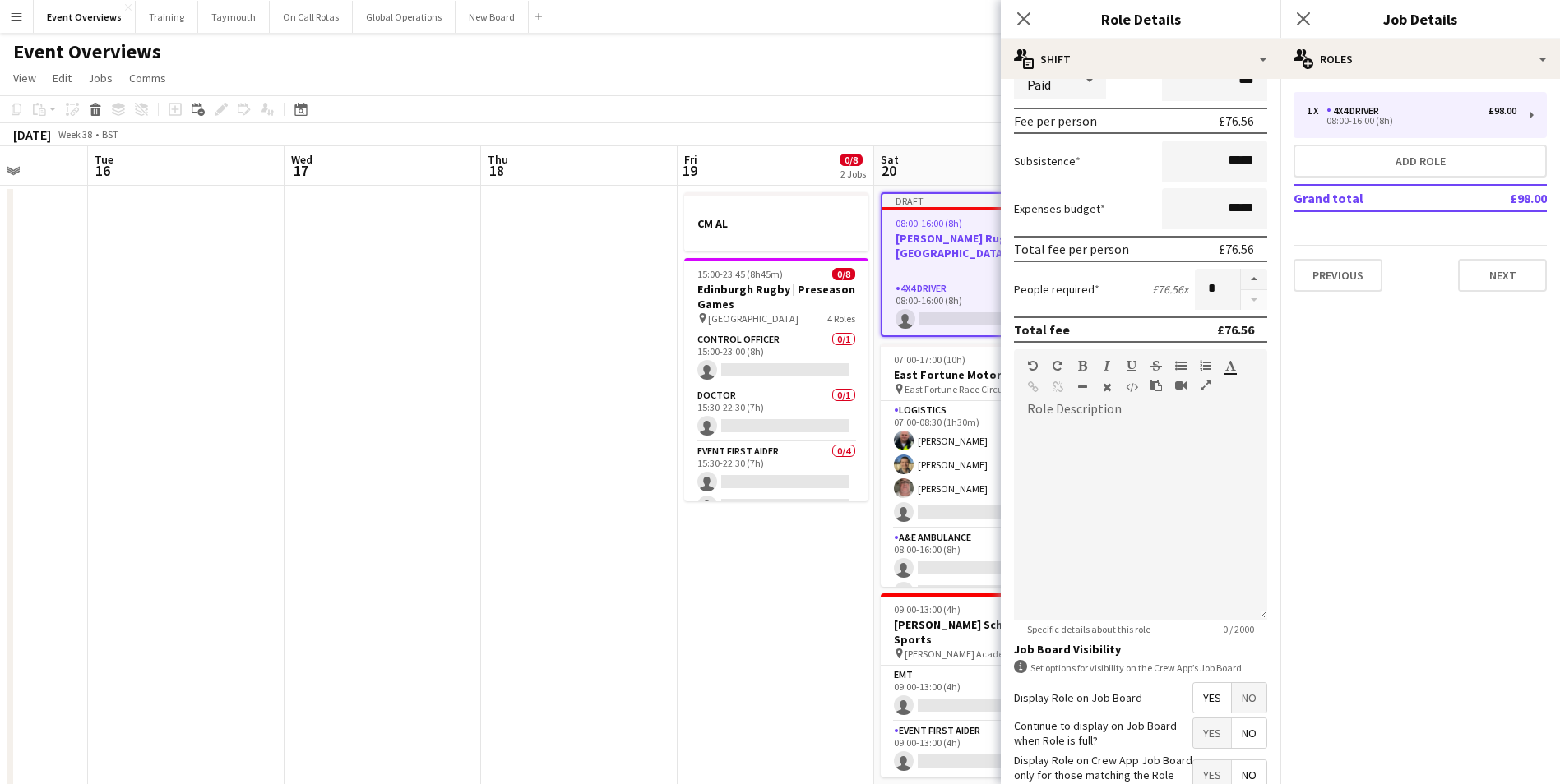
scroll to position [247, 0]
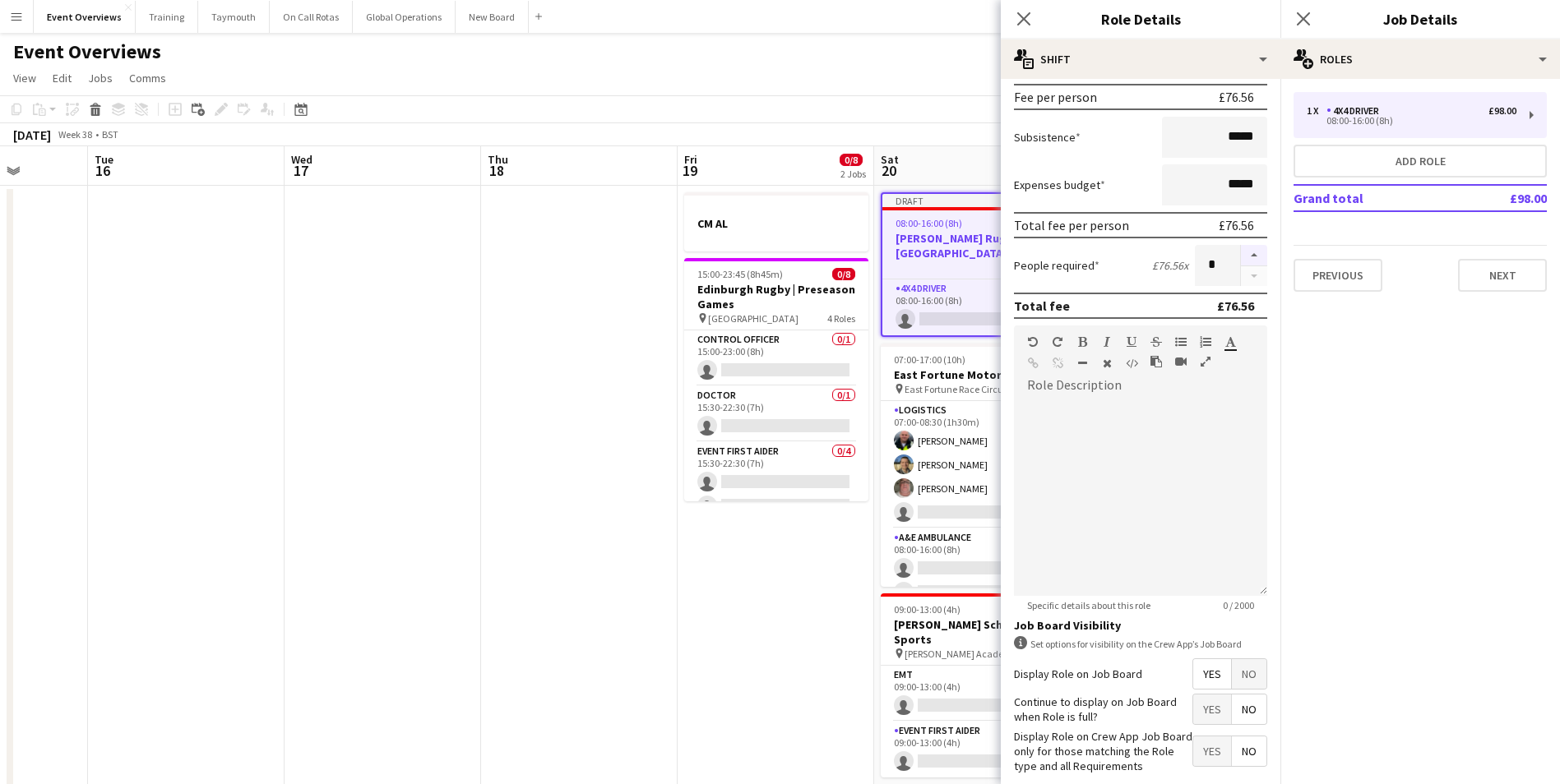
click at [1242, 250] on button "button" at bounding box center [1253, 255] width 26 height 22
type input "*"
click at [1101, 510] on div at bounding box center [1141, 497] width 254 height 198
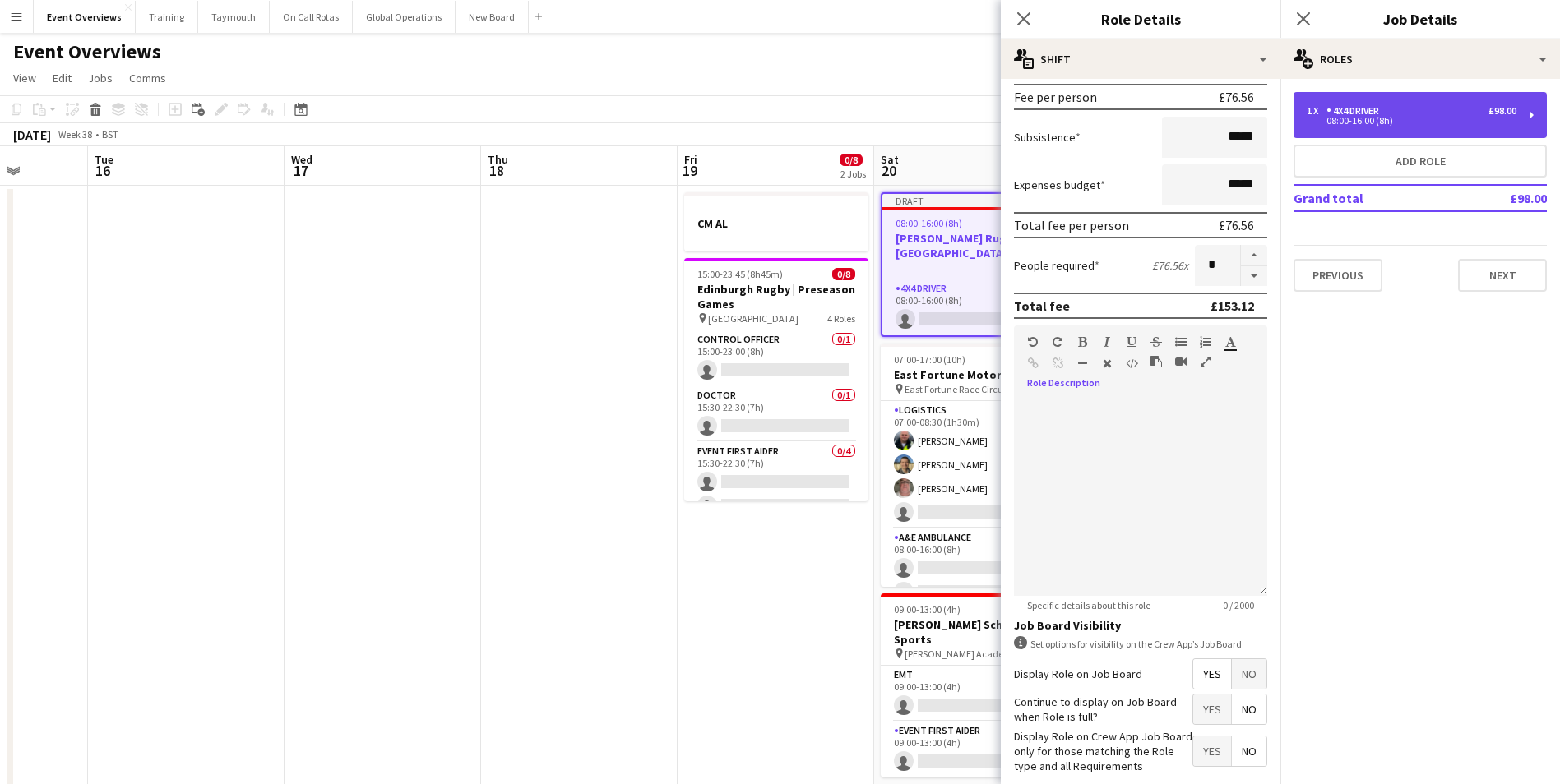
click at [1366, 116] on div "4x4 Driver" at bounding box center [1356, 111] width 60 height 11
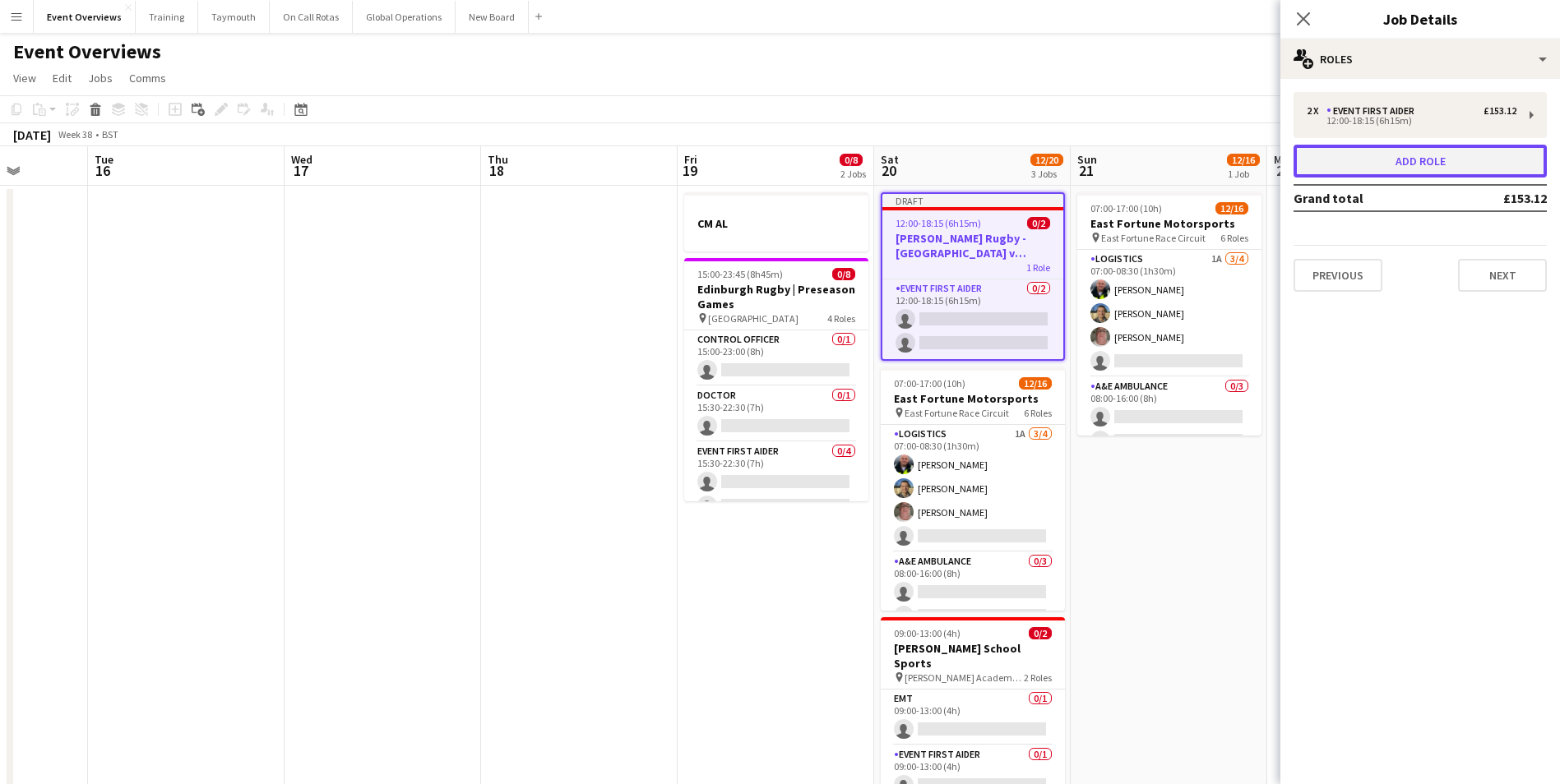
click at [1366, 156] on button "Add role" at bounding box center [1420, 161] width 254 height 33
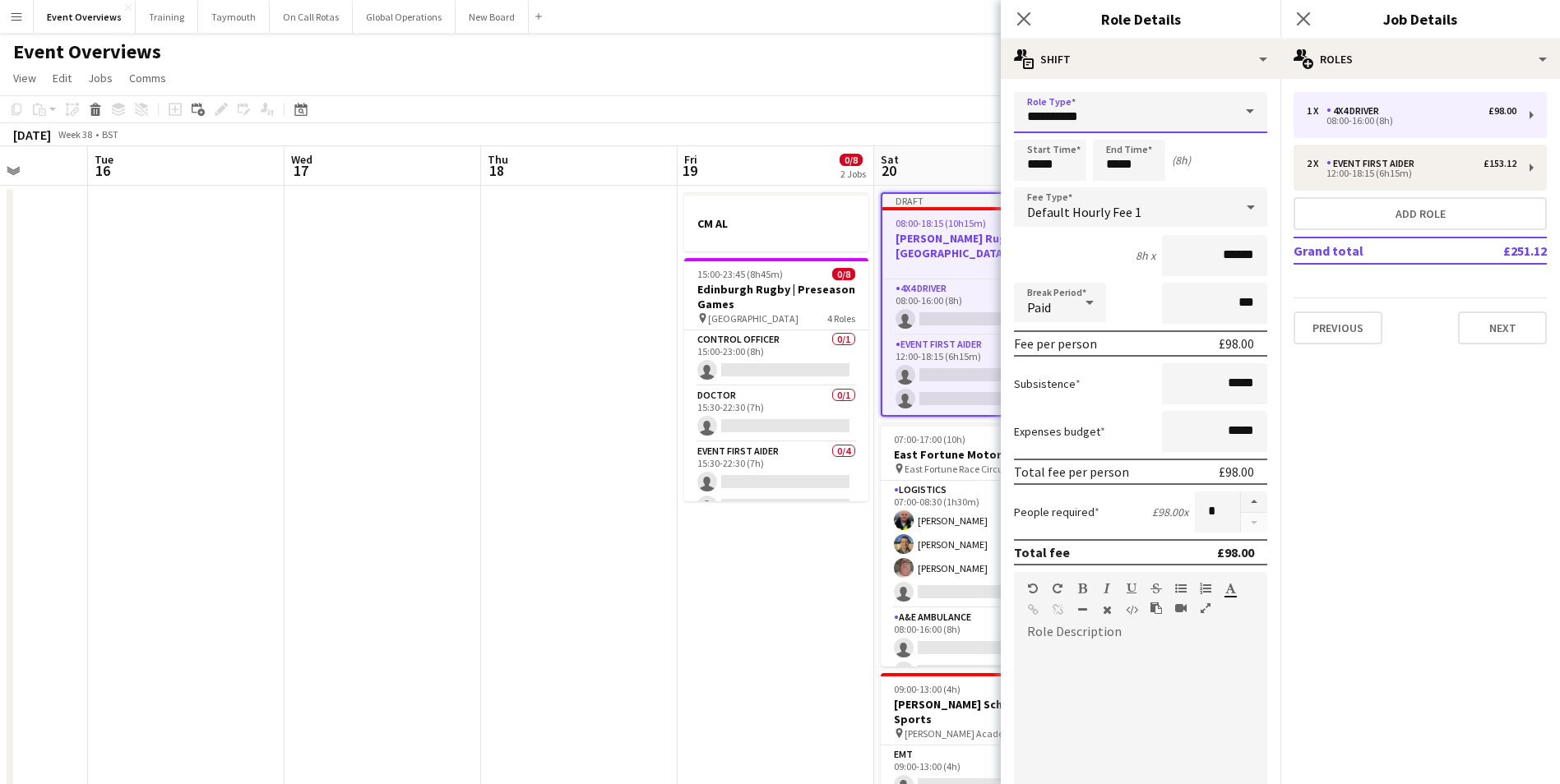
click at [1055, 119] on input "**********" at bounding box center [1141, 112] width 254 height 41
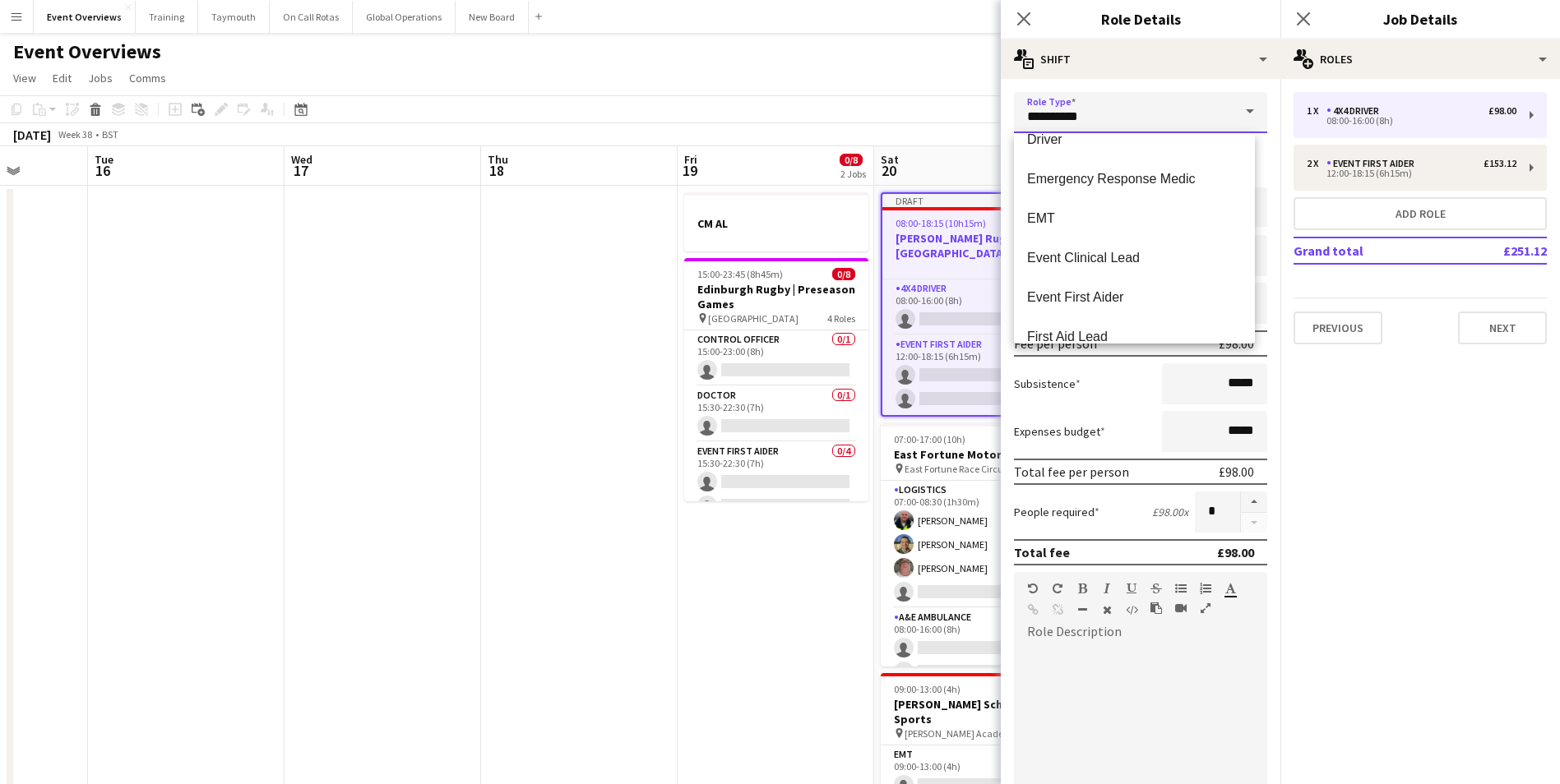
scroll to position [657, 0]
click at [1043, 284] on span "Event First Aider" at bounding box center [1133, 290] width 215 height 16
type input "**********"
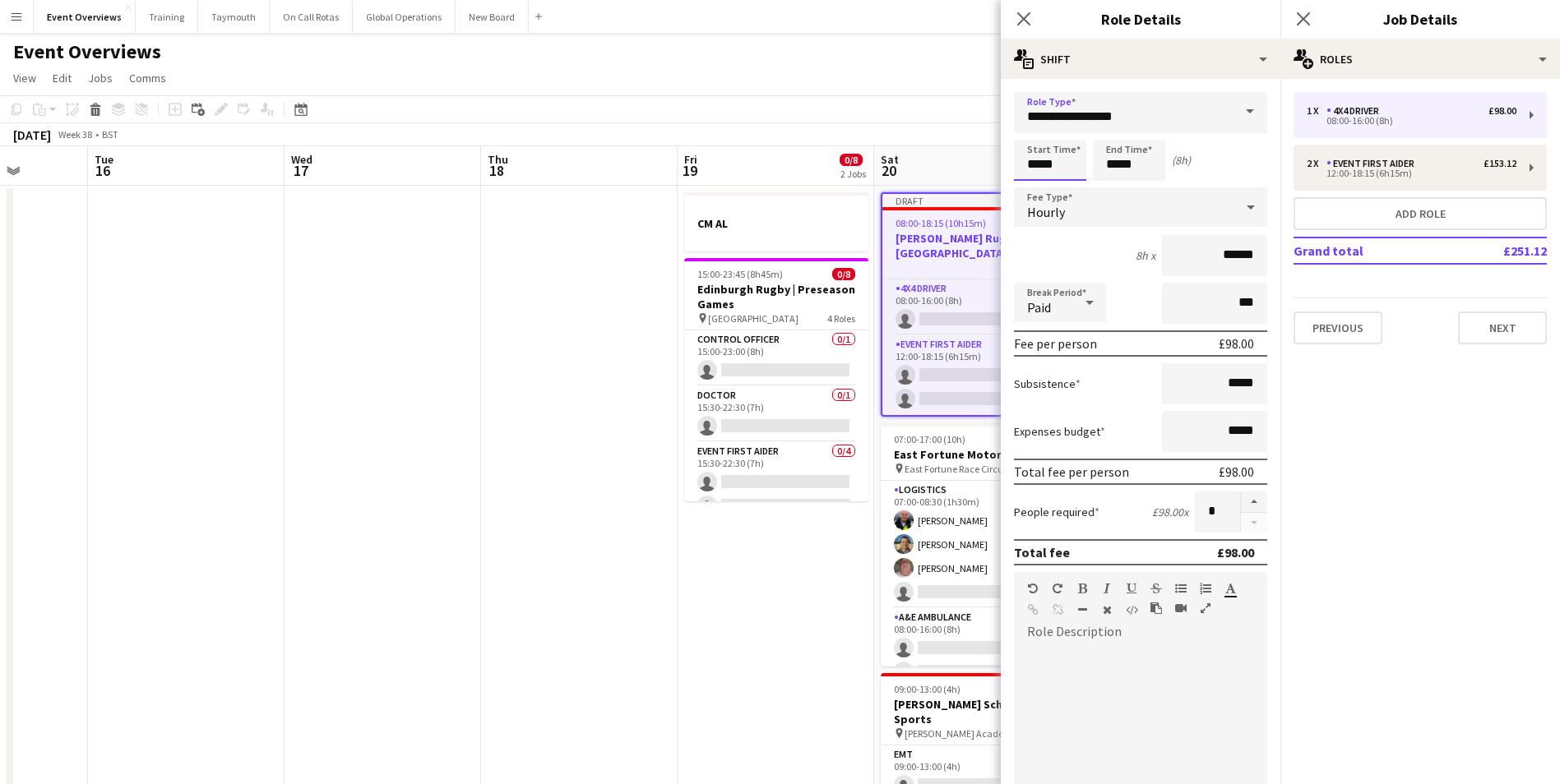
click at [1051, 161] on input "*****" at bounding box center [1050, 160] width 72 height 41
click at [1030, 128] on div at bounding box center [1033, 131] width 33 height 16
click at [1030, 127] on div at bounding box center [1033, 131] width 33 height 16
type input "*****"
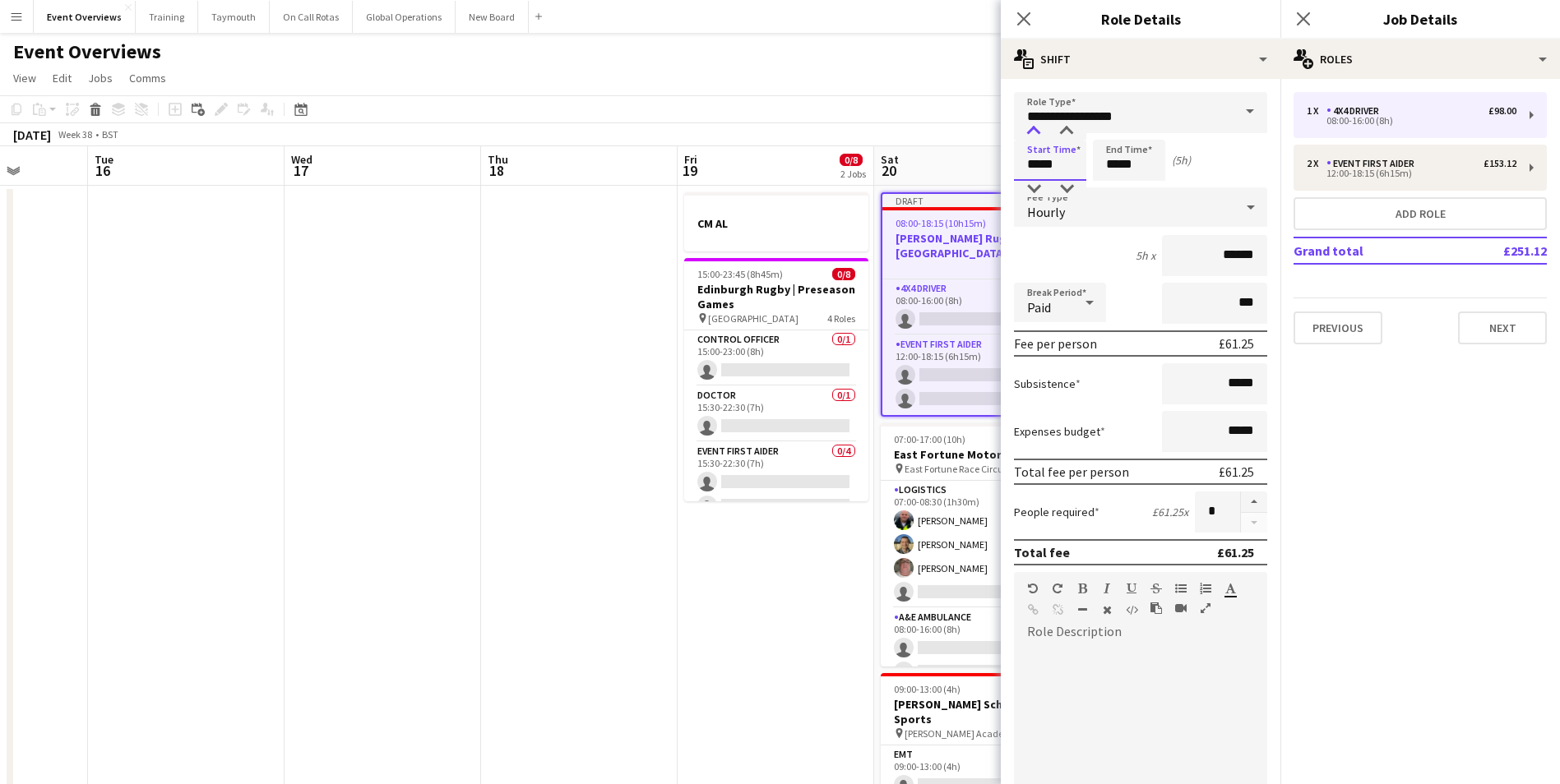
click at [1030, 127] on div at bounding box center [1033, 131] width 33 height 16
click at [1113, 159] on input "*****" at bounding box center [1129, 160] width 72 height 41
click at [1141, 129] on div at bounding box center [1145, 131] width 33 height 16
type input "*****"
click at [1141, 129] on div at bounding box center [1145, 131] width 33 height 16
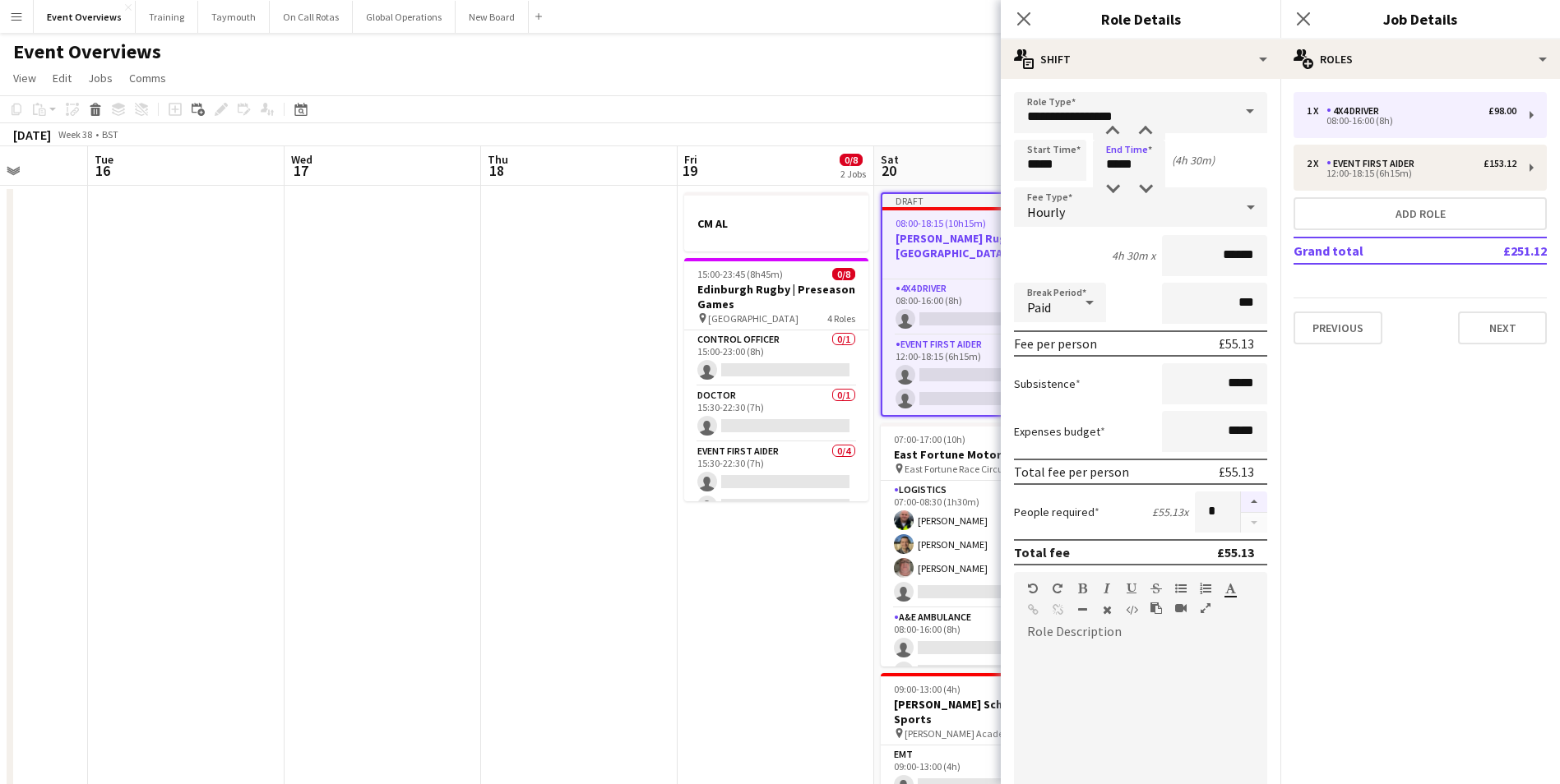
click at [1240, 498] on button "button" at bounding box center [1253, 502] width 26 height 22
type input "*"
click at [1134, 684] on div at bounding box center [1141, 743] width 254 height 198
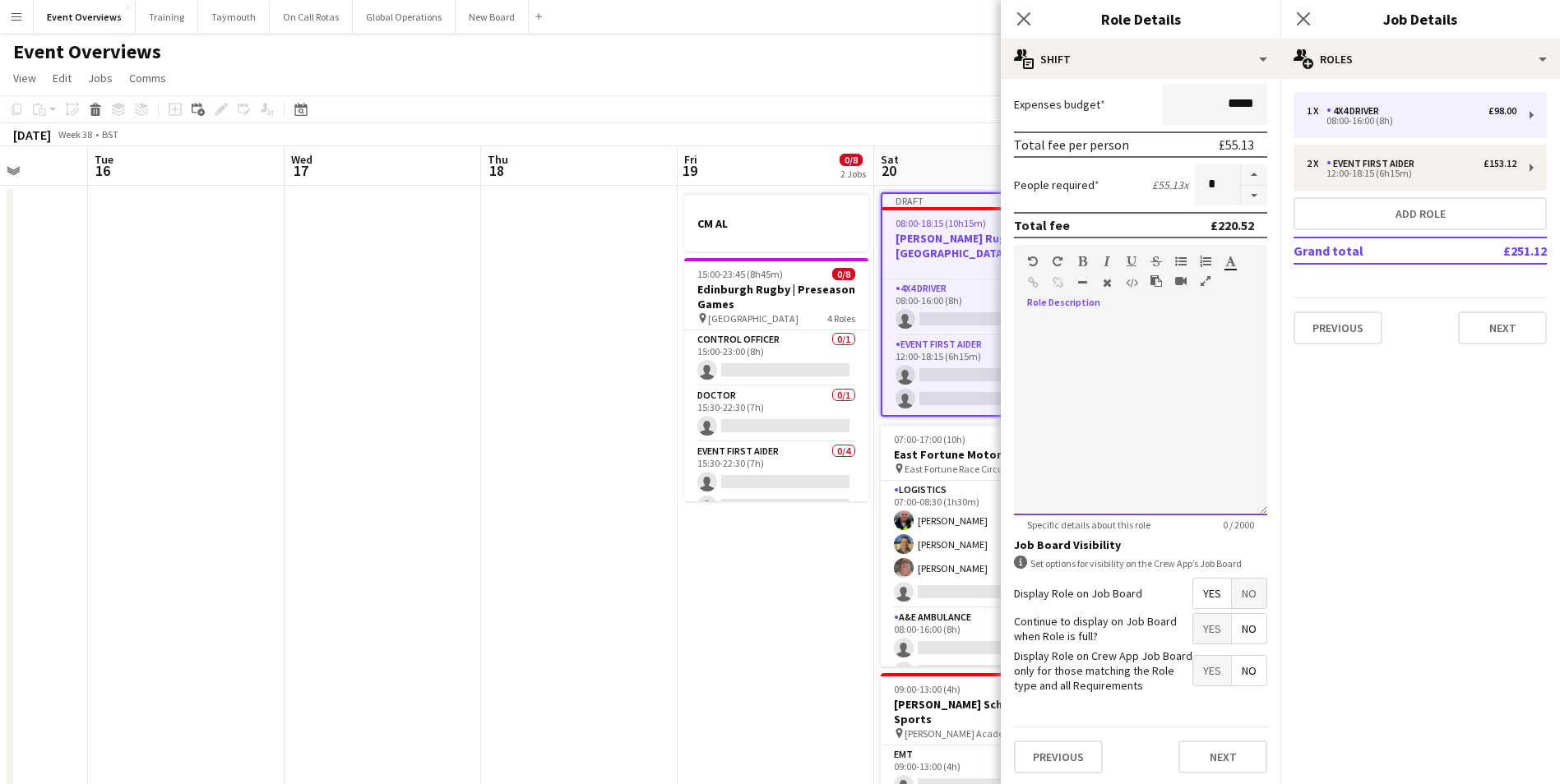
scroll to position [330, 0]
click at [1189, 750] on button "Next" at bounding box center [1222, 754] width 89 height 33
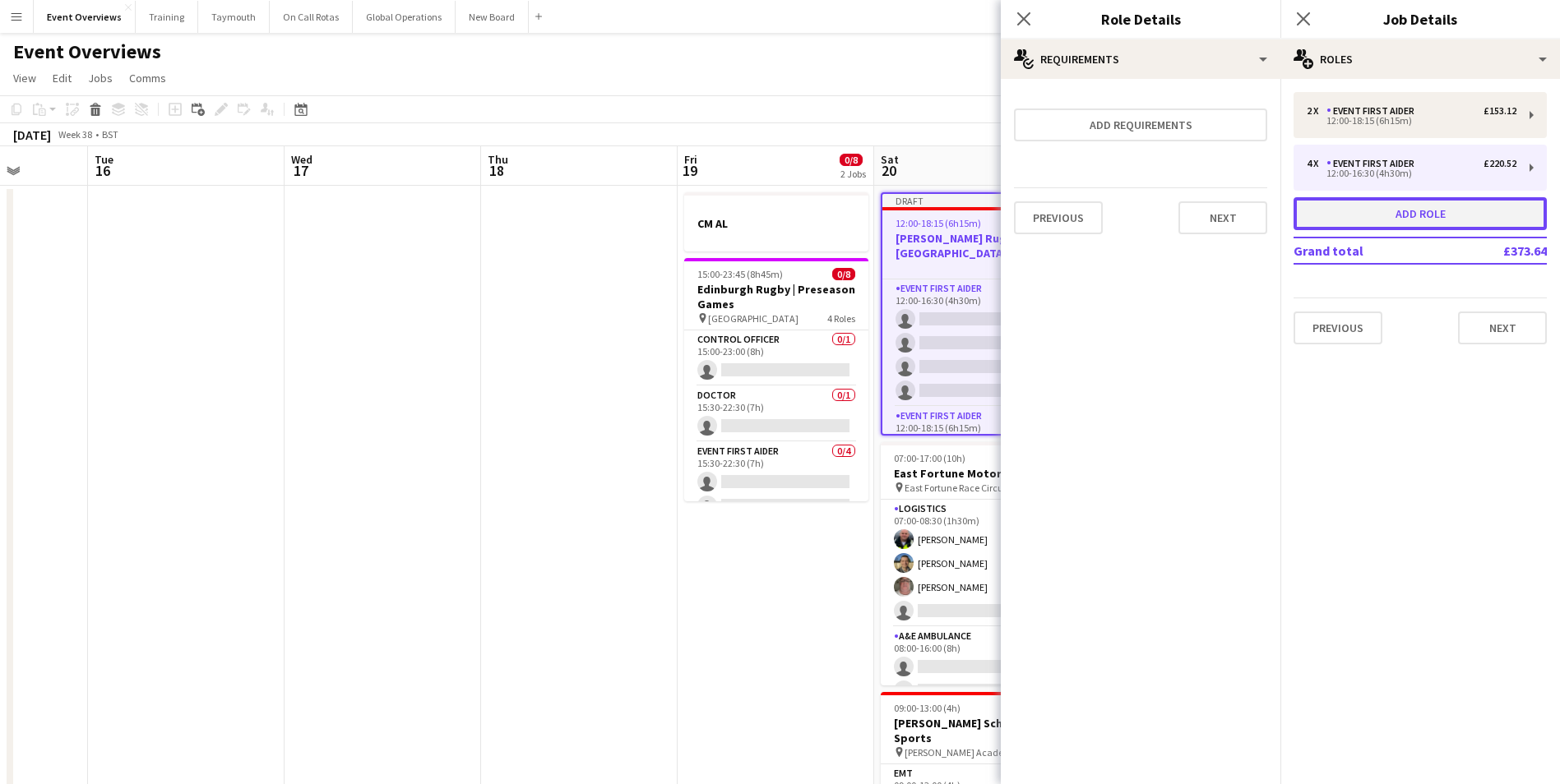
click at [1355, 213] on button "Add role" at bounding box center [1420, 214] width 254 height 33
type input "**********"
type input "*****"
type input "*"
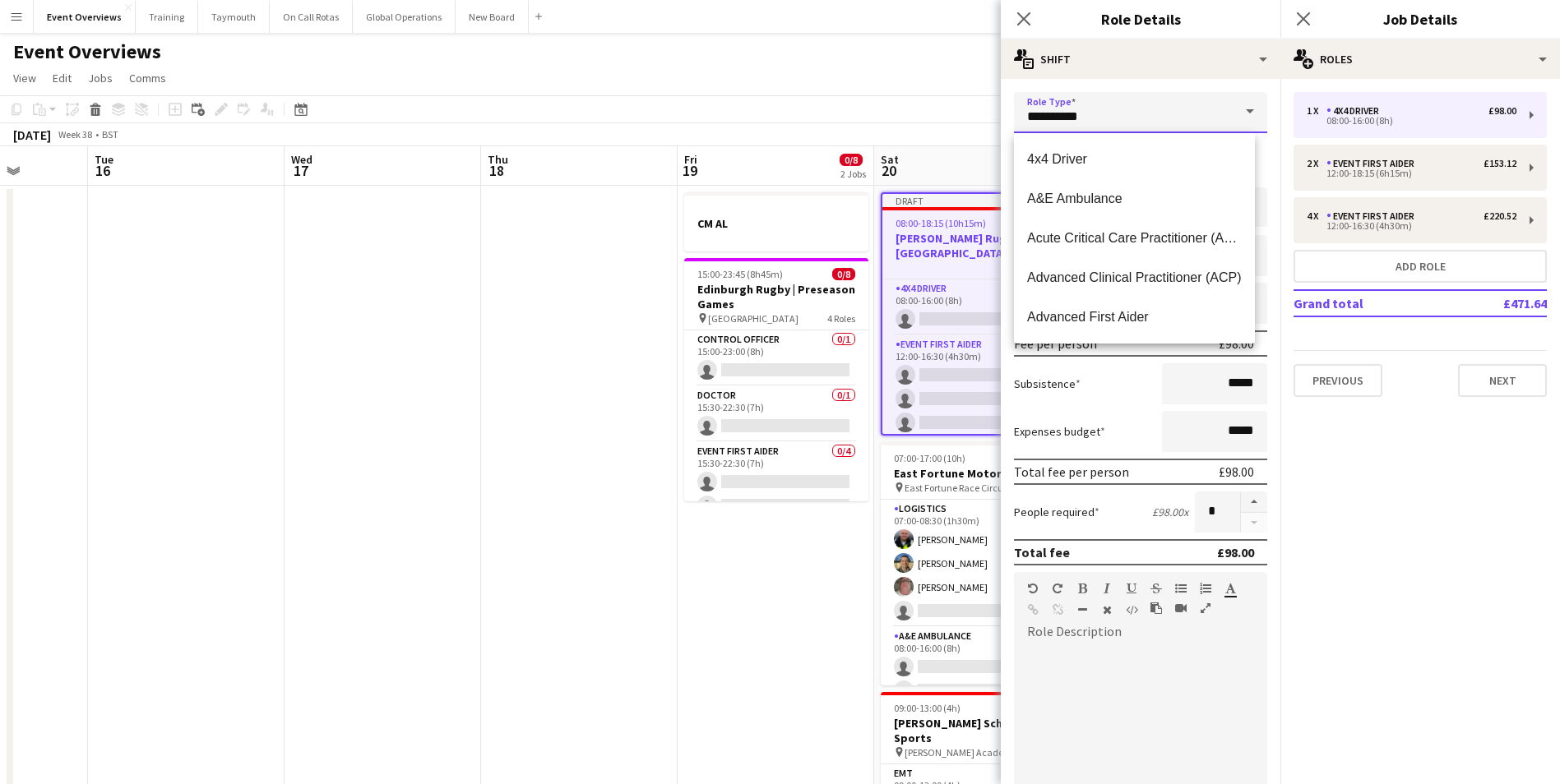
click at [1096, 116] on input "**********" at bounding box center [1141, 112] width 254 height 41
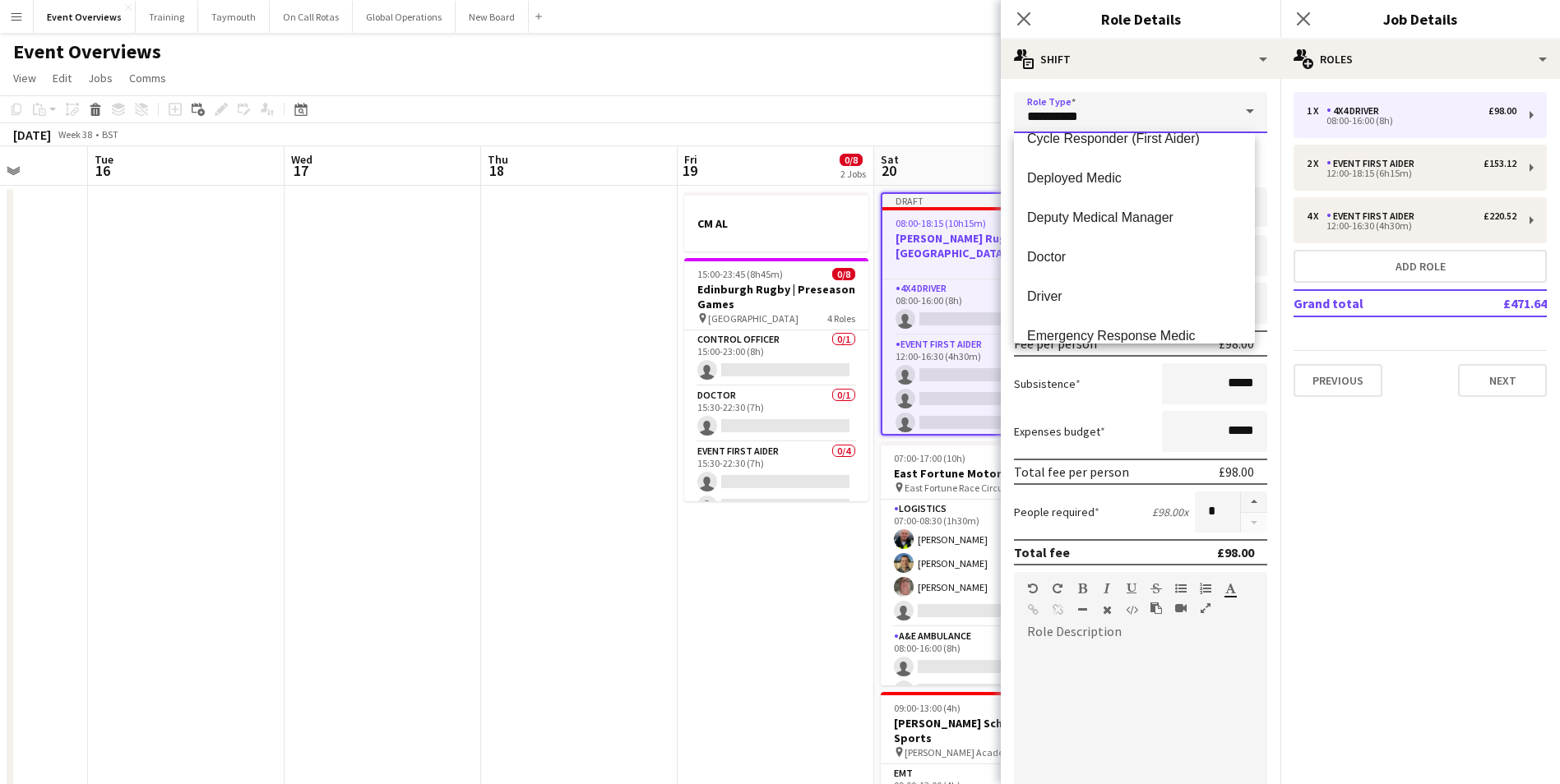
scroll to position [575, 0]
click at [1044, 175] on span "Doctor" at bounding box center [1133, 175] width 215 height 16
type input "******"
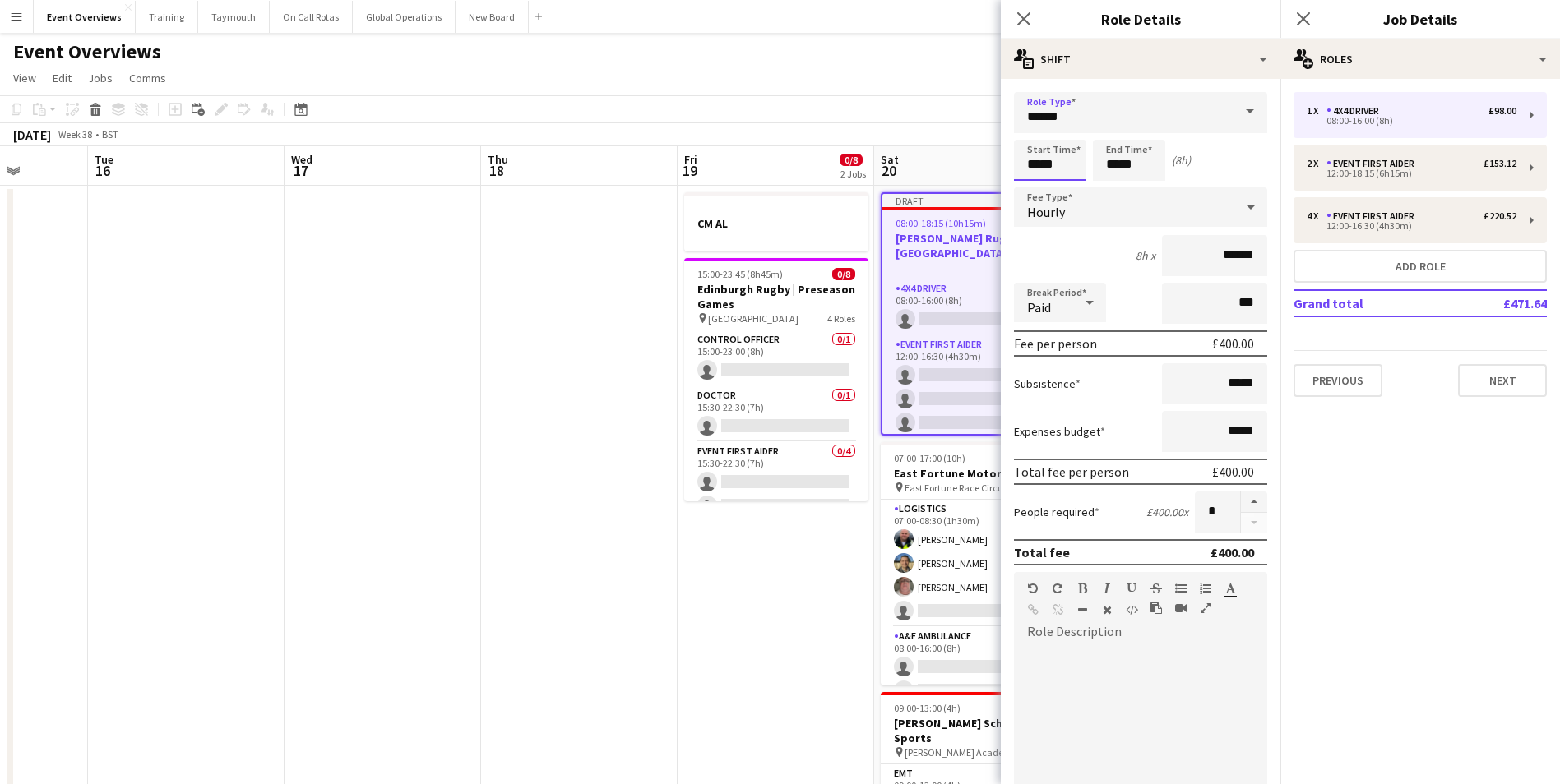
click at [1047, 163] on input "*****" at bounding box center [1050, 160] width 72 height 41
click at [1031, 129] on div at bounding box center [1033, 131] width 33 height 16
type input "*****"
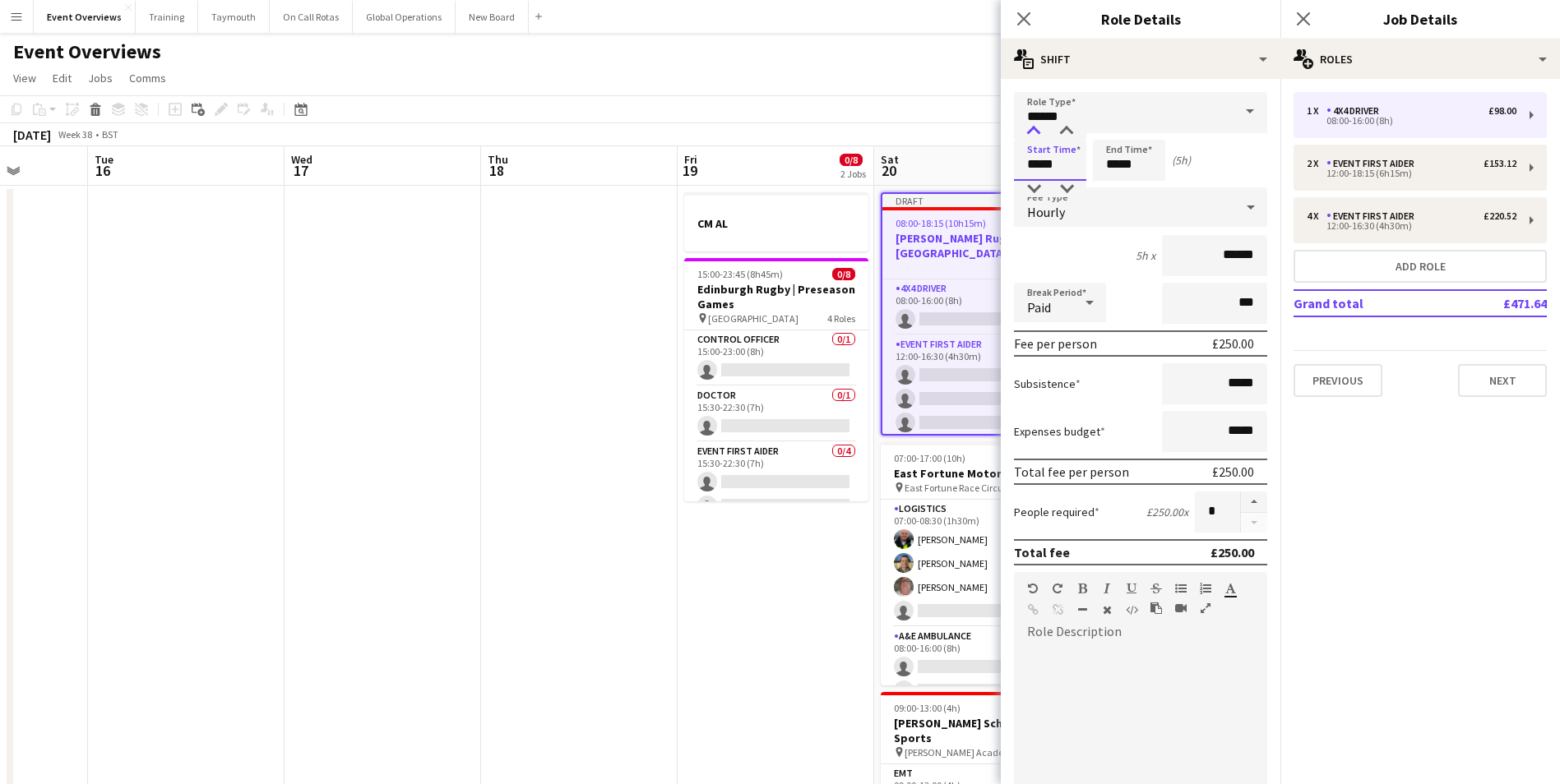
click at [1031, 129] on div at bounding box center [1033, 131] width 33 height 16
click at [1113, 163] on input "*****" at bounding box center [1129, 160] width 72 height 41
click at [1143, 130] on div at bounding box center [1145, 131] width 33 height 16
type input "*****"
click at [1143, 130] on div at bounding box center [1145, 131] width 33 height 16
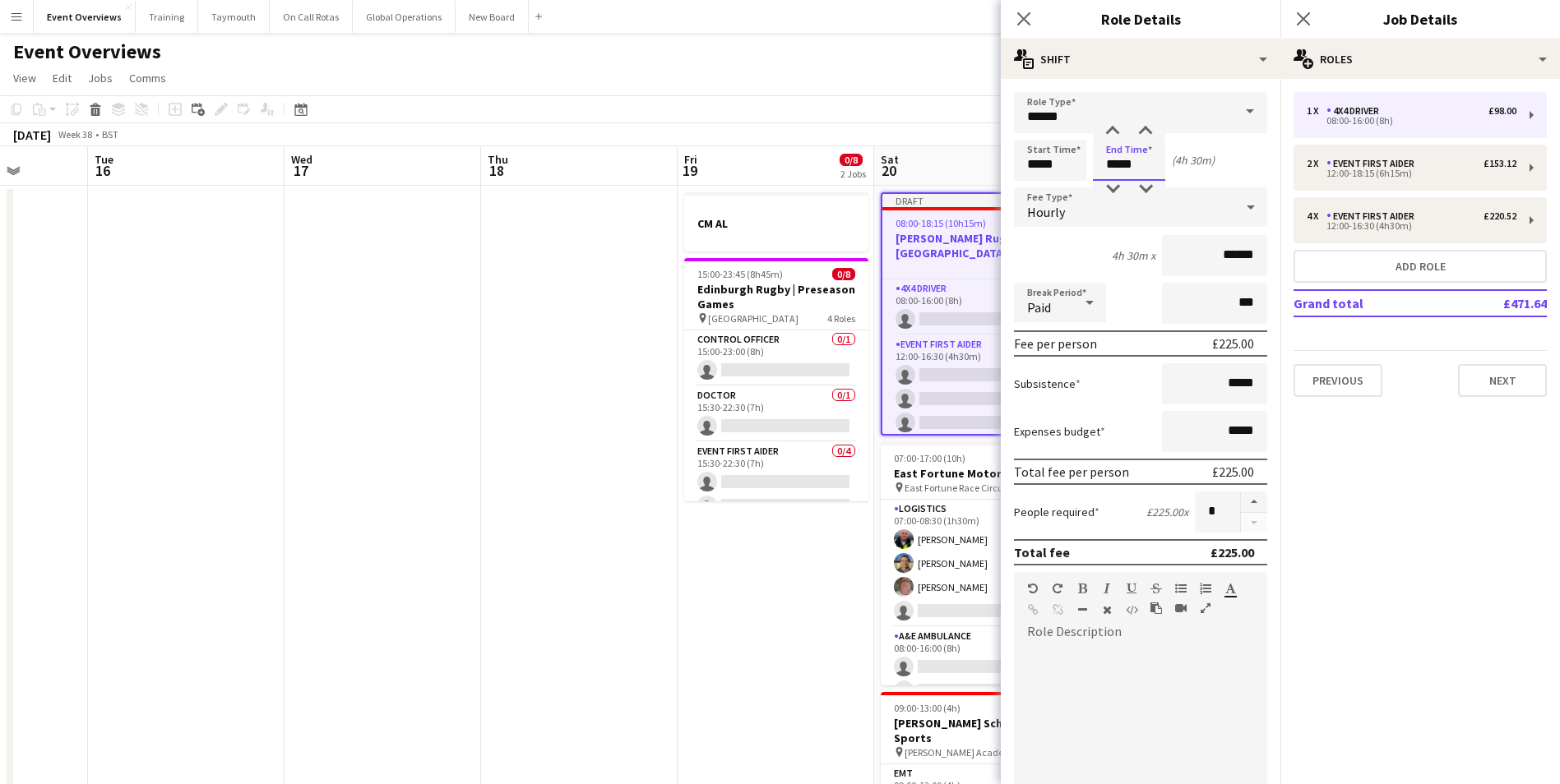
scroll to position [329, 0]
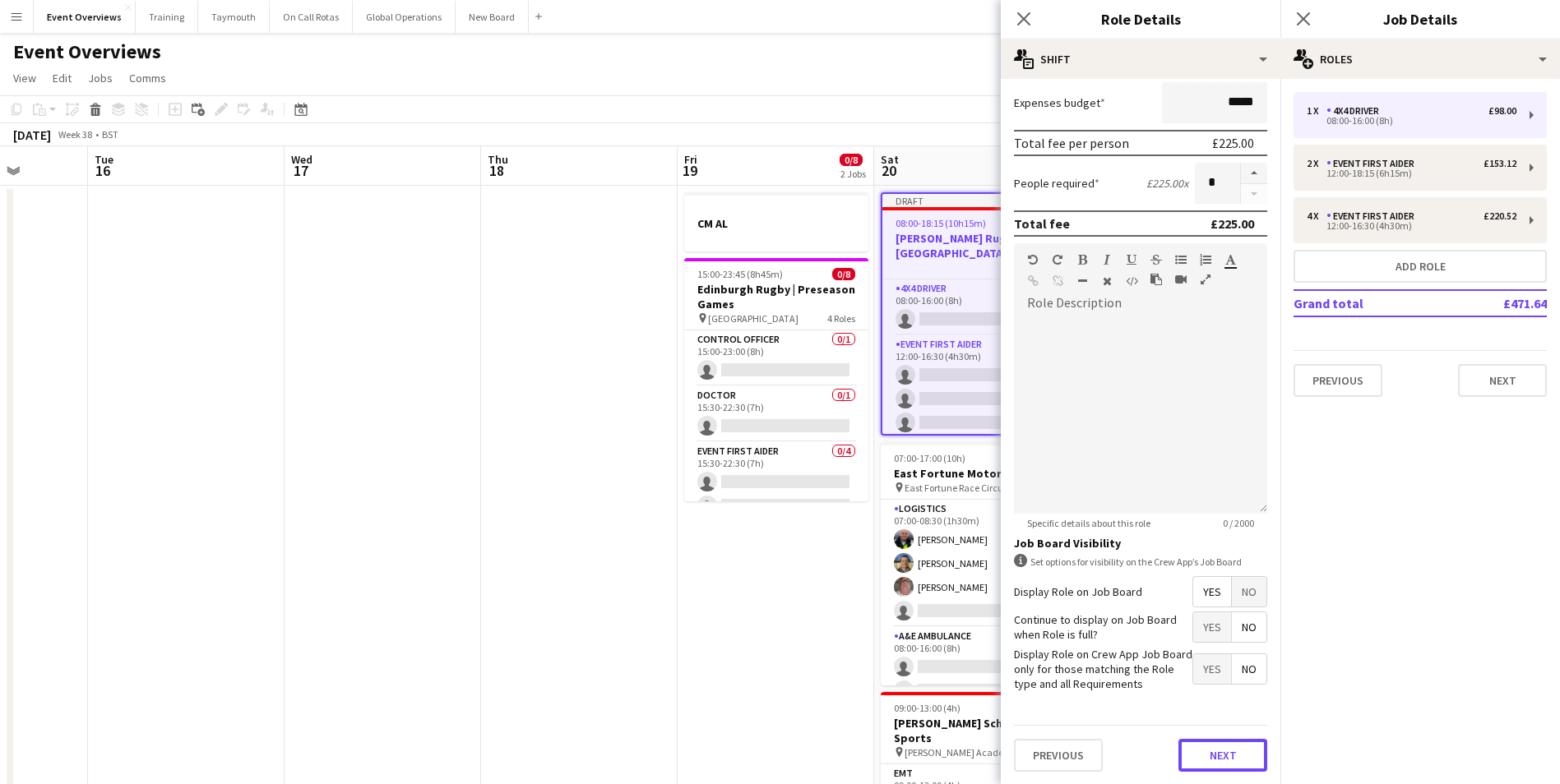
click at [1191, 753] on button "Next" at bounding box center [1222, 755] width 89 height 33
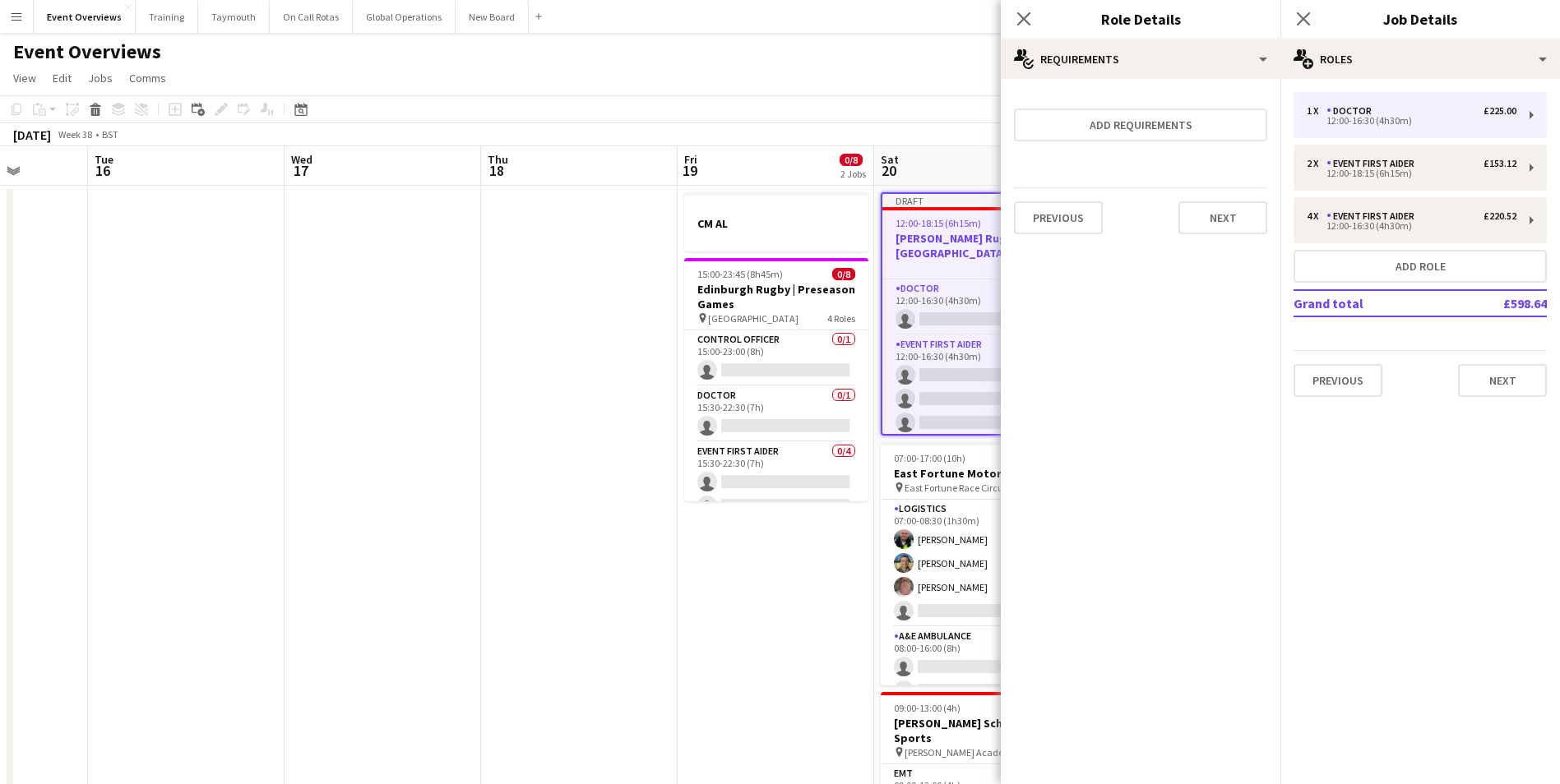
scroll to position [0, 0]
click at [1367, 260] on button "Add role" at bounding box center [1420, 266] width 254 height 33
type input "**********"
type input "*****"
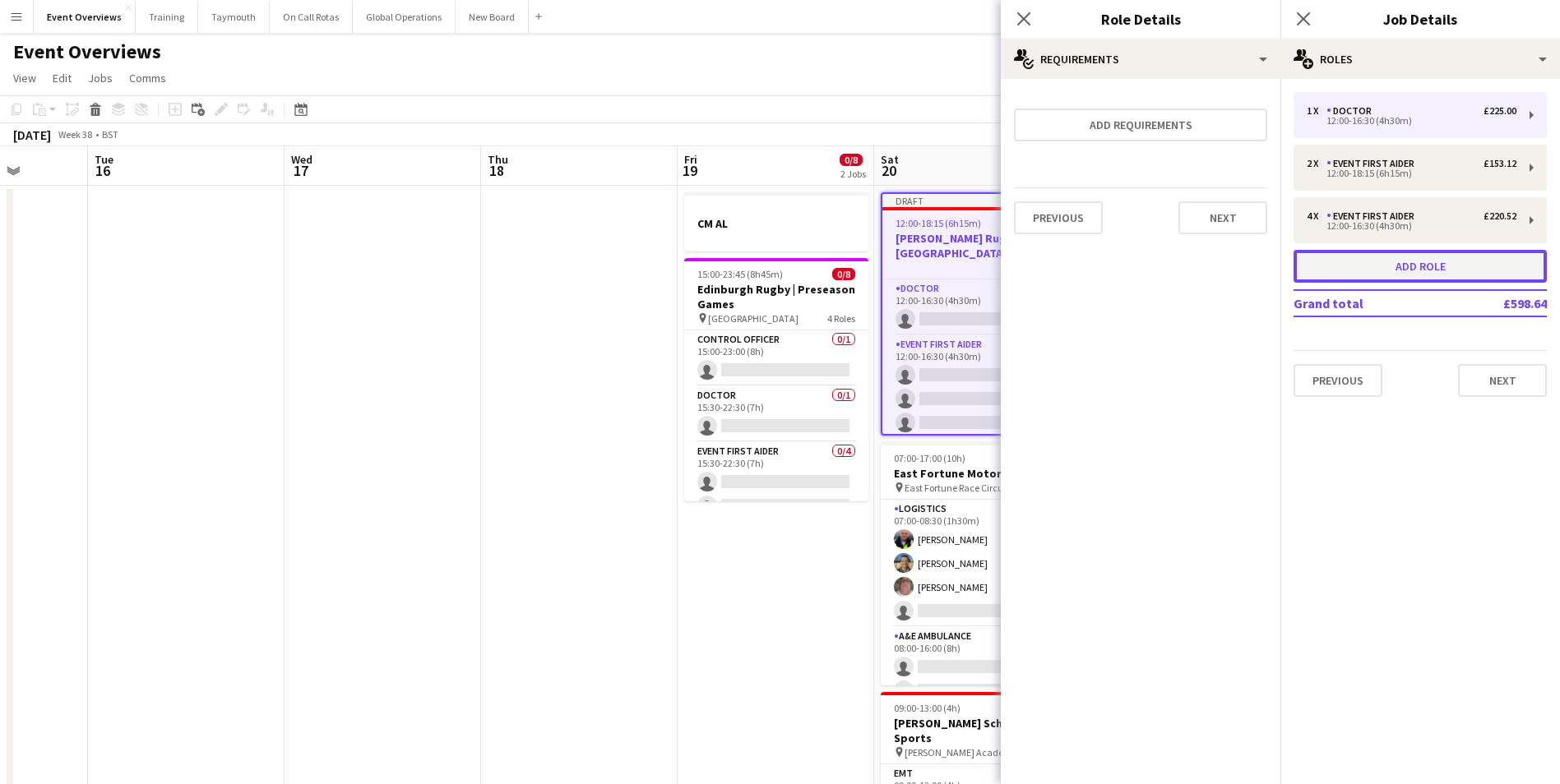
type input "******"
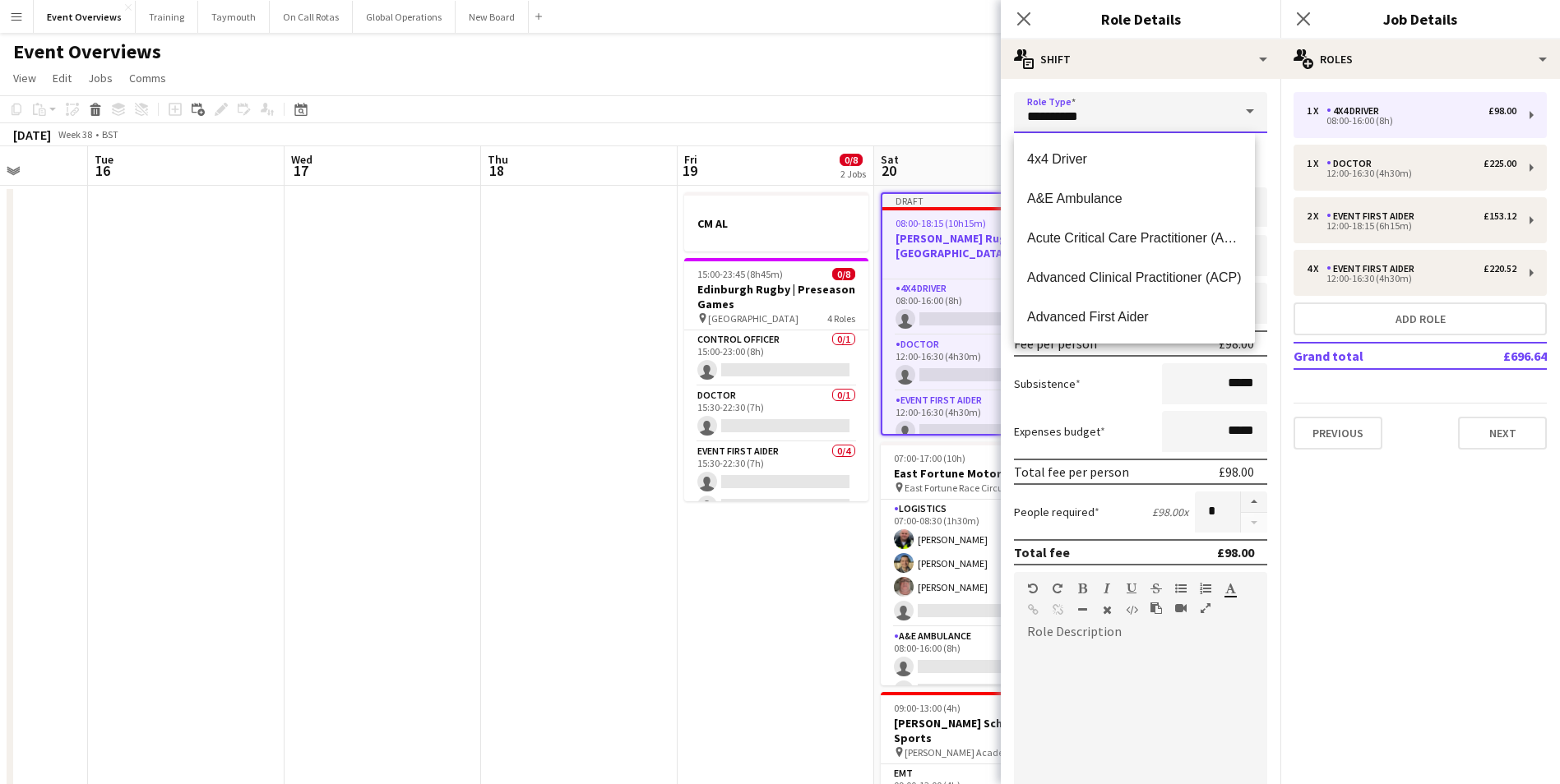
click at [1095, 112] on input "**********" at bounding box center [1141, 112] width 254 height 41
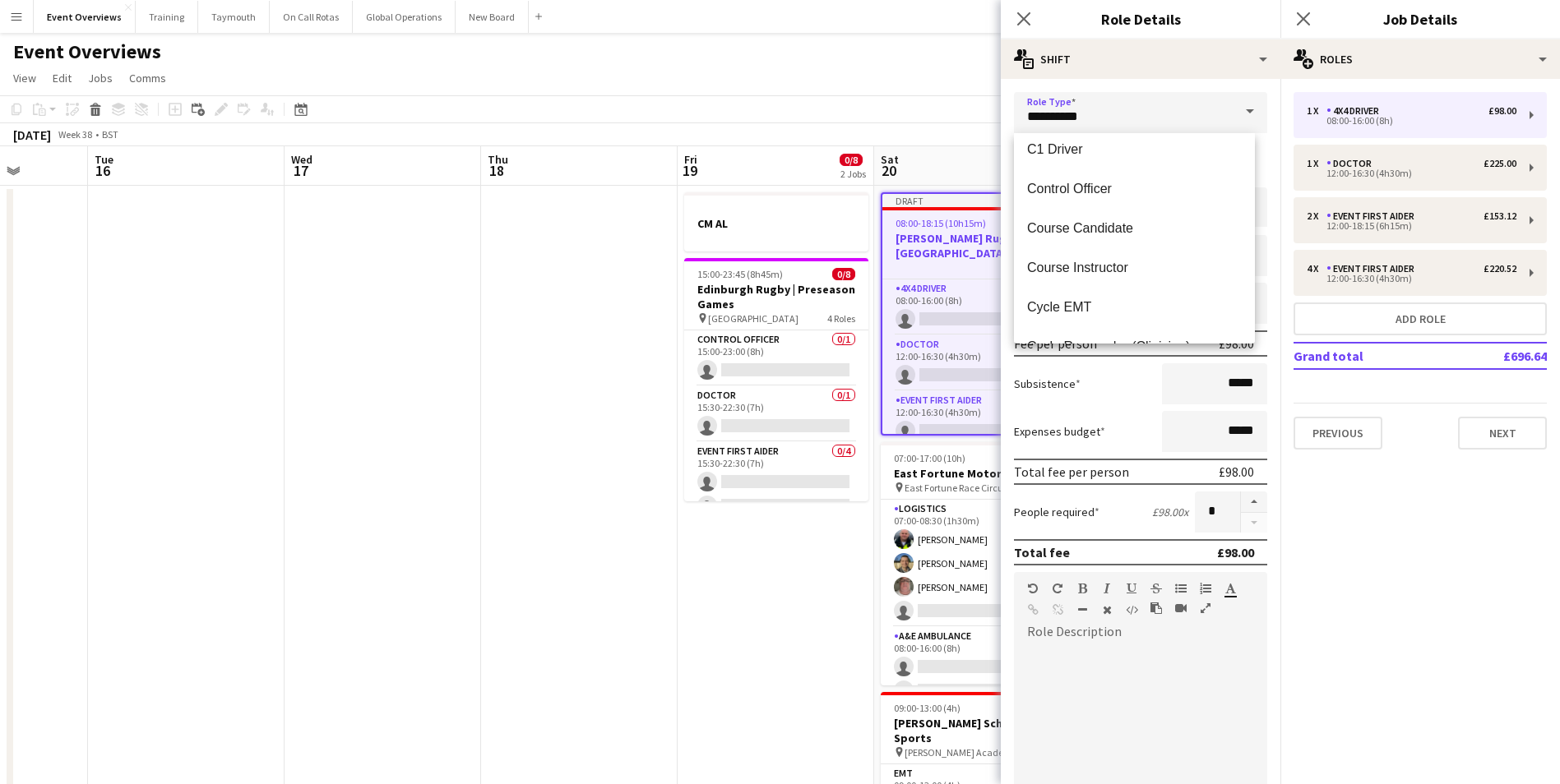
click at [1084, 180] on mat-option "Control Officer" at bounding box center [1134, 189] width 241 height 40
type input "**********"
type input "******"
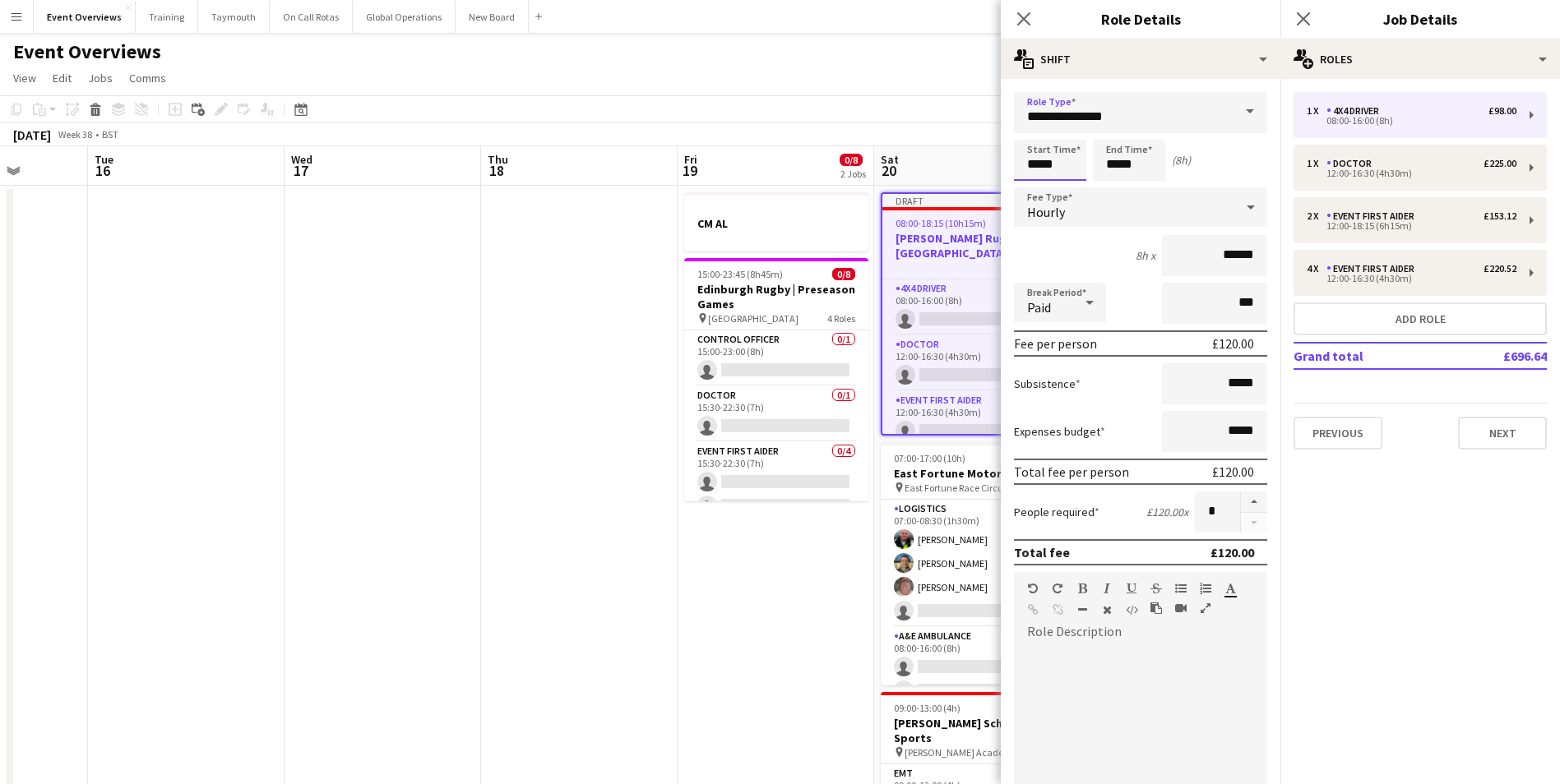
click at [1061, 157] on input "*****" at bounding box center [1050, 160] width 72 height 41
click at [1034, 127] on div at bounding box center [1033, 131] width 33 height 16
click at [1069, 129] on div at bounding box center [1066, 131] width 33 height 16
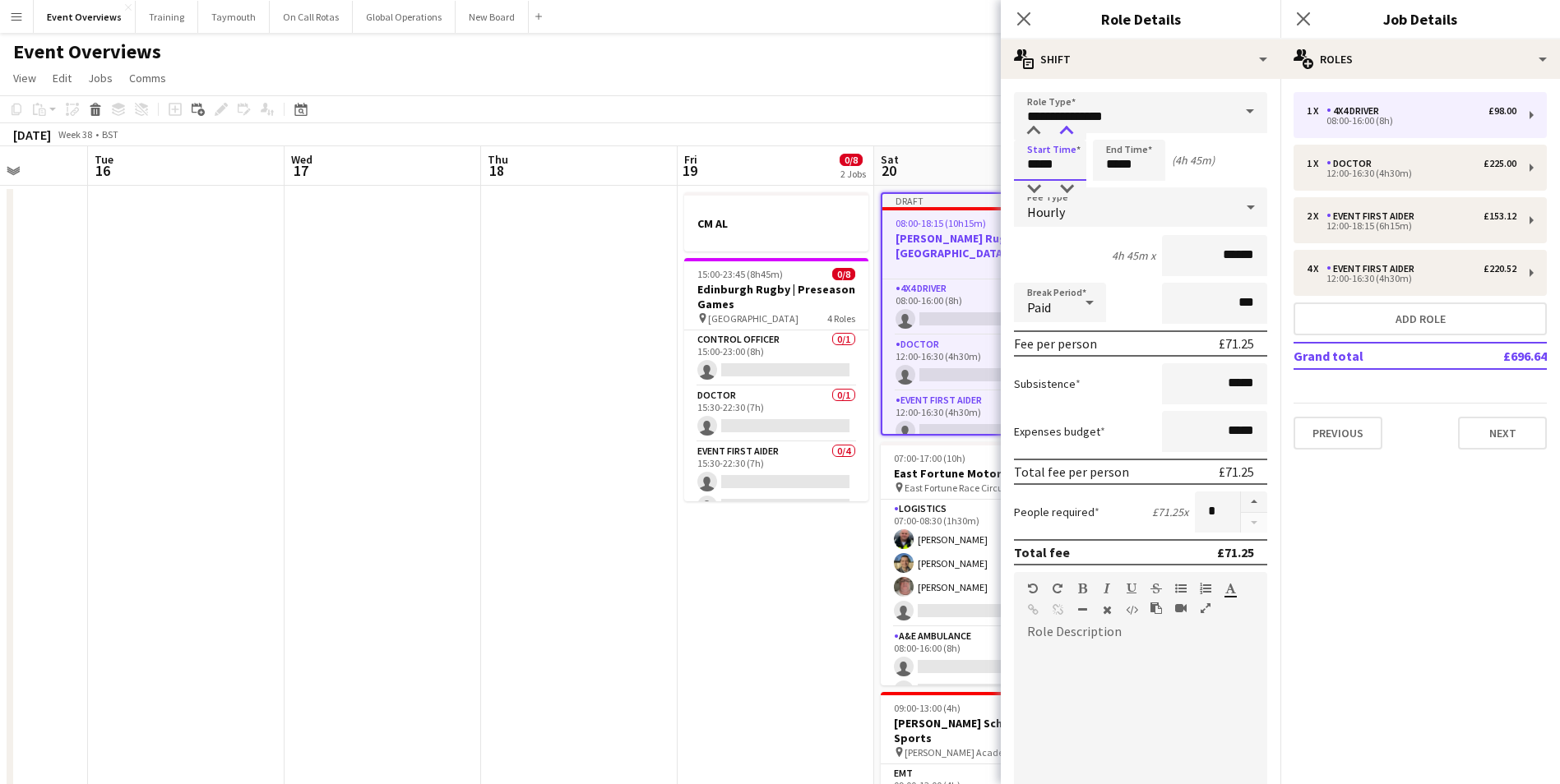
type input "*****"
click at [1069, 129] on div at bounding box center [1066, 131] width 33 height 16
click at [1125, 165] on input "*****" at bounding box center [1129, 160] width 72 height 41
type input "*****"
click at [1113, 128] on div at bounding box center [1113, 131] width 33 height 16
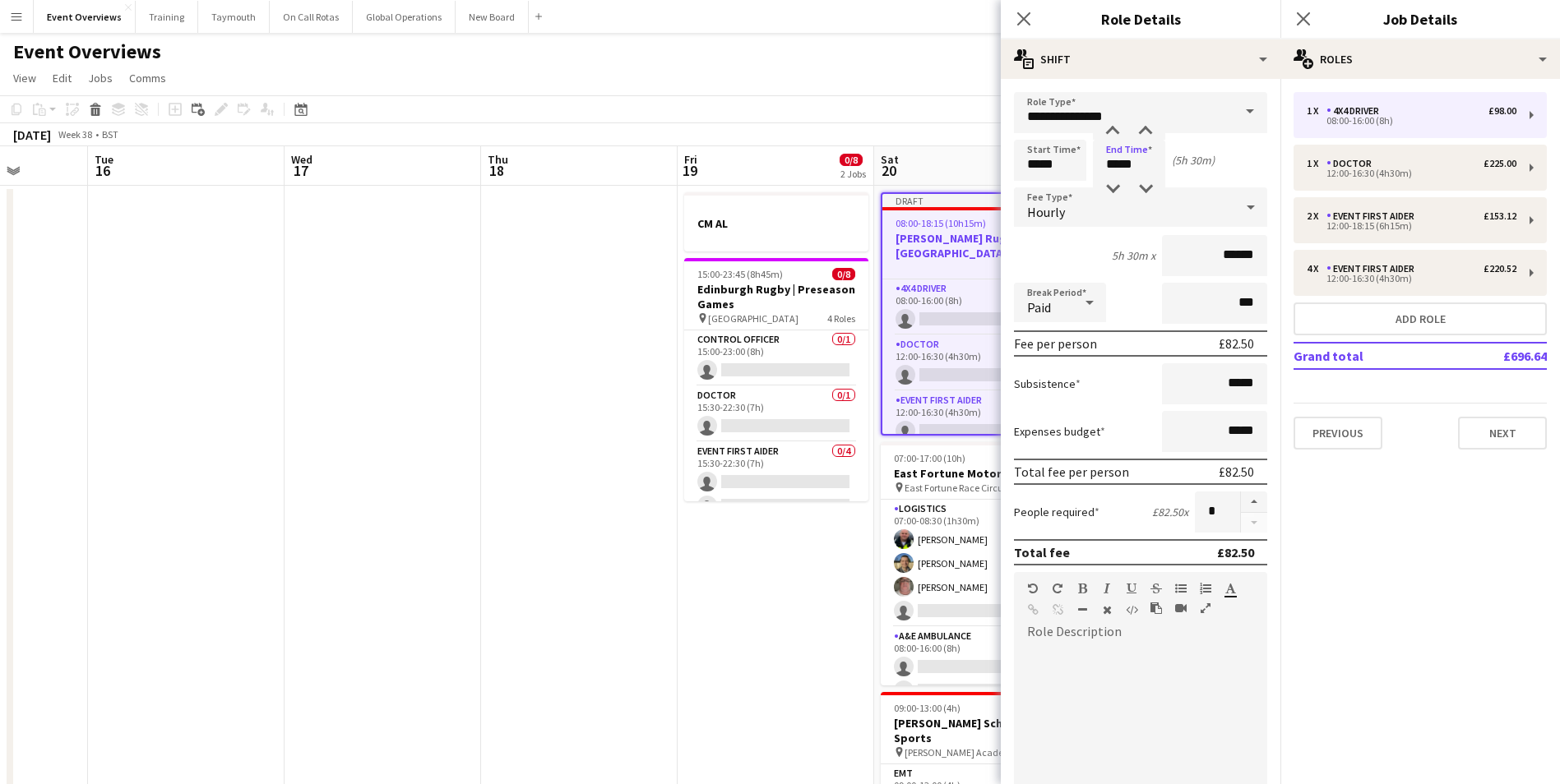
click at [1111, 695] on div at bounding box center [1141, 743] width 254 height 198
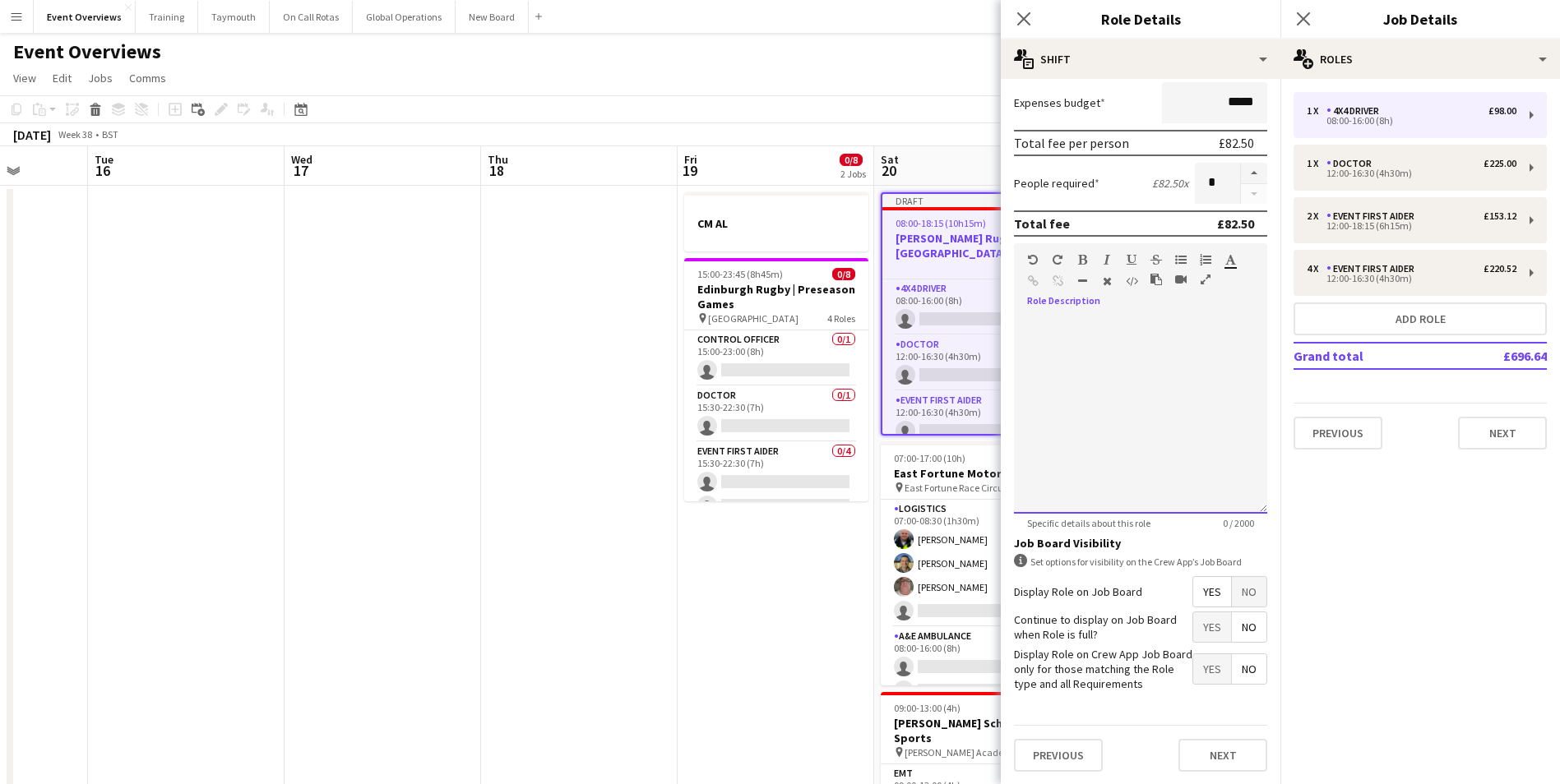
scroll to position [330, 0]
click at [1197, 757] on button "Next" at bounding box center [1222, 754] width 89 height 33
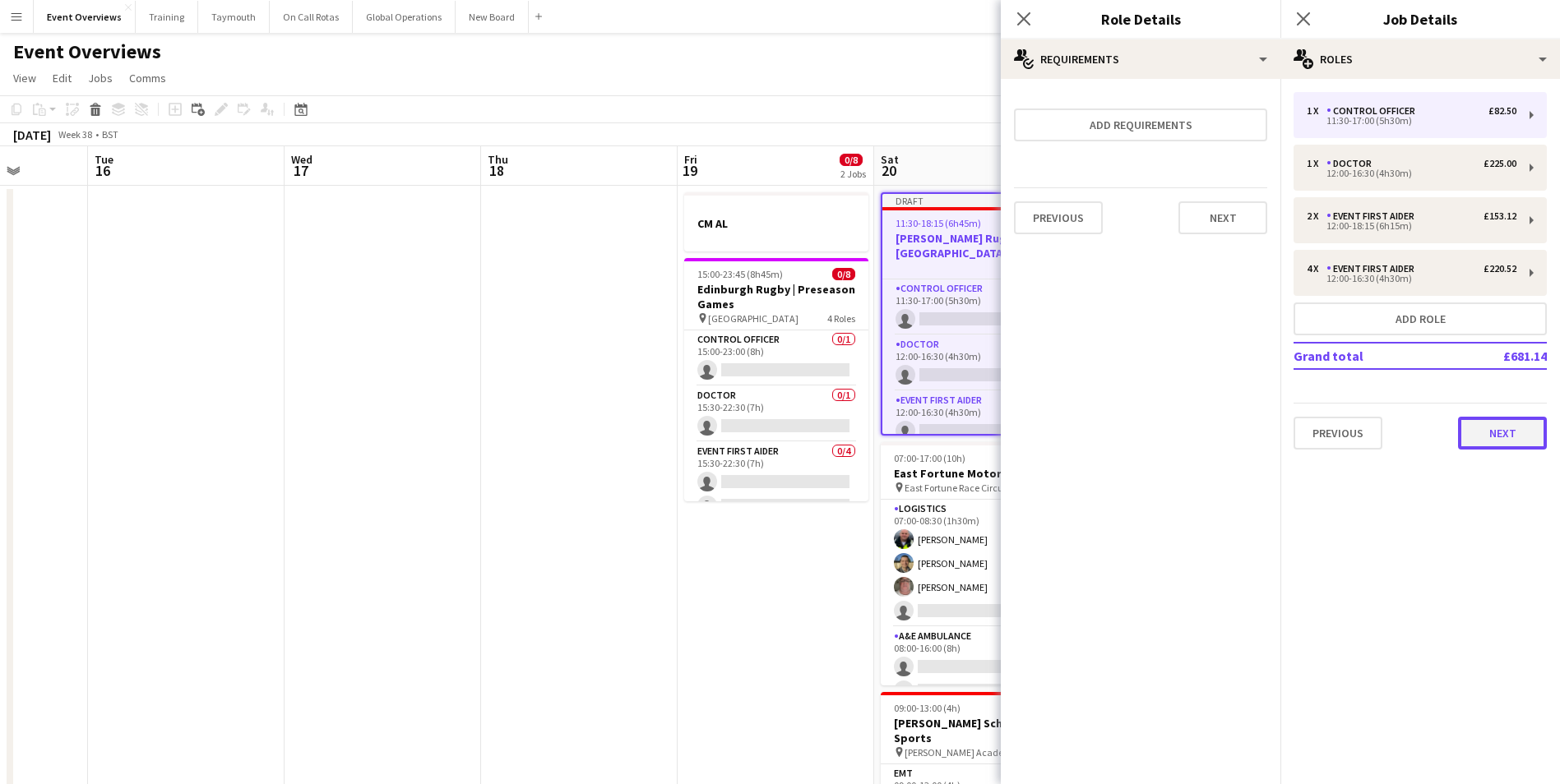
click at [1494, 435] on button "Next" at bounding box center [1502, 433] width 89 height 33
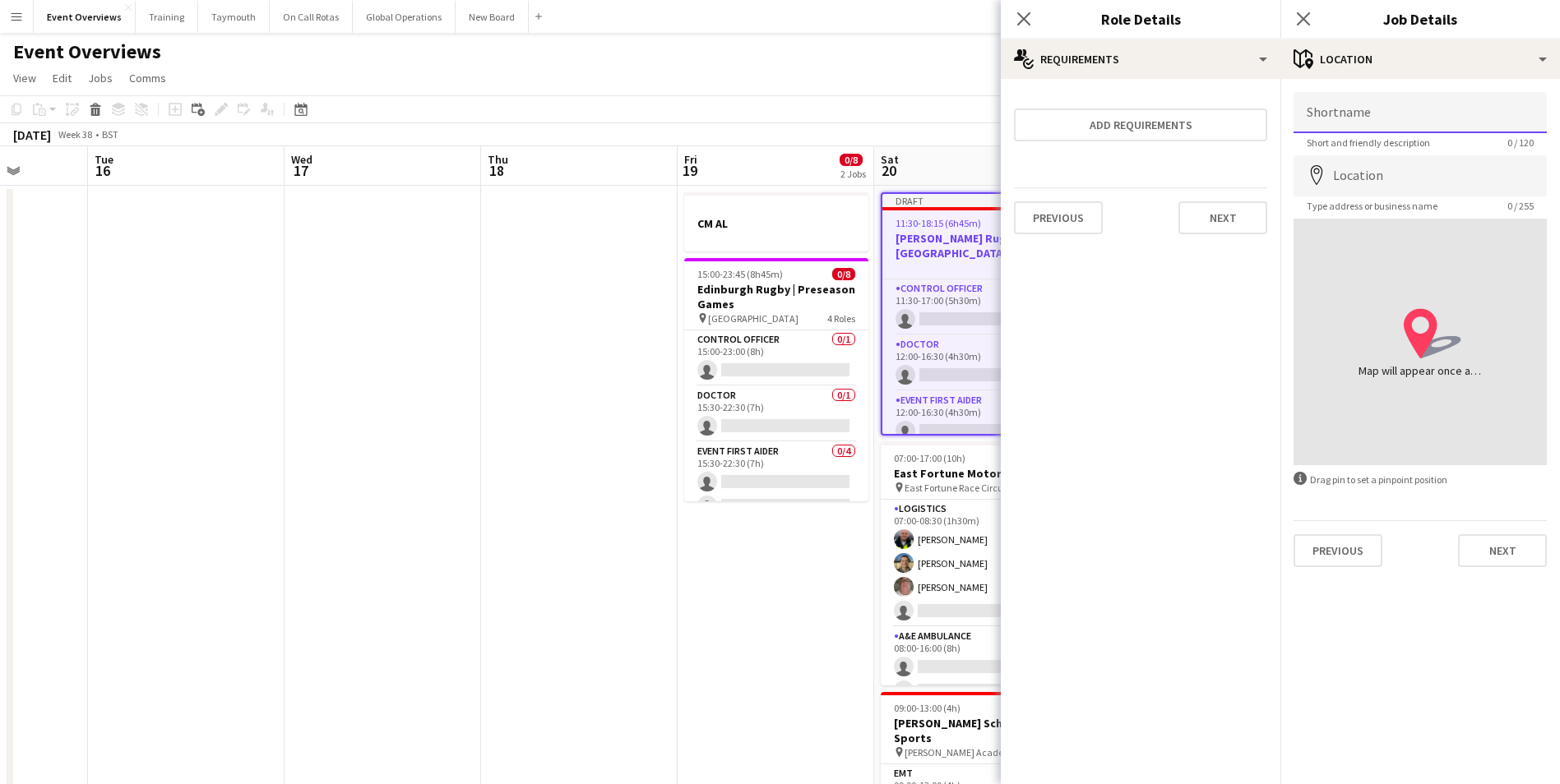
click at [1372, 111] on input "Shortname" at bounding box center [1420, 112] width 254 height 41
type input "**********"
click at [1355, 178] on input "**********" at bounding box center [1420, 175] width 254 height 41
click at [1414, 185] on input "**********" at bounding box center [1420, 175] width 254 height 41
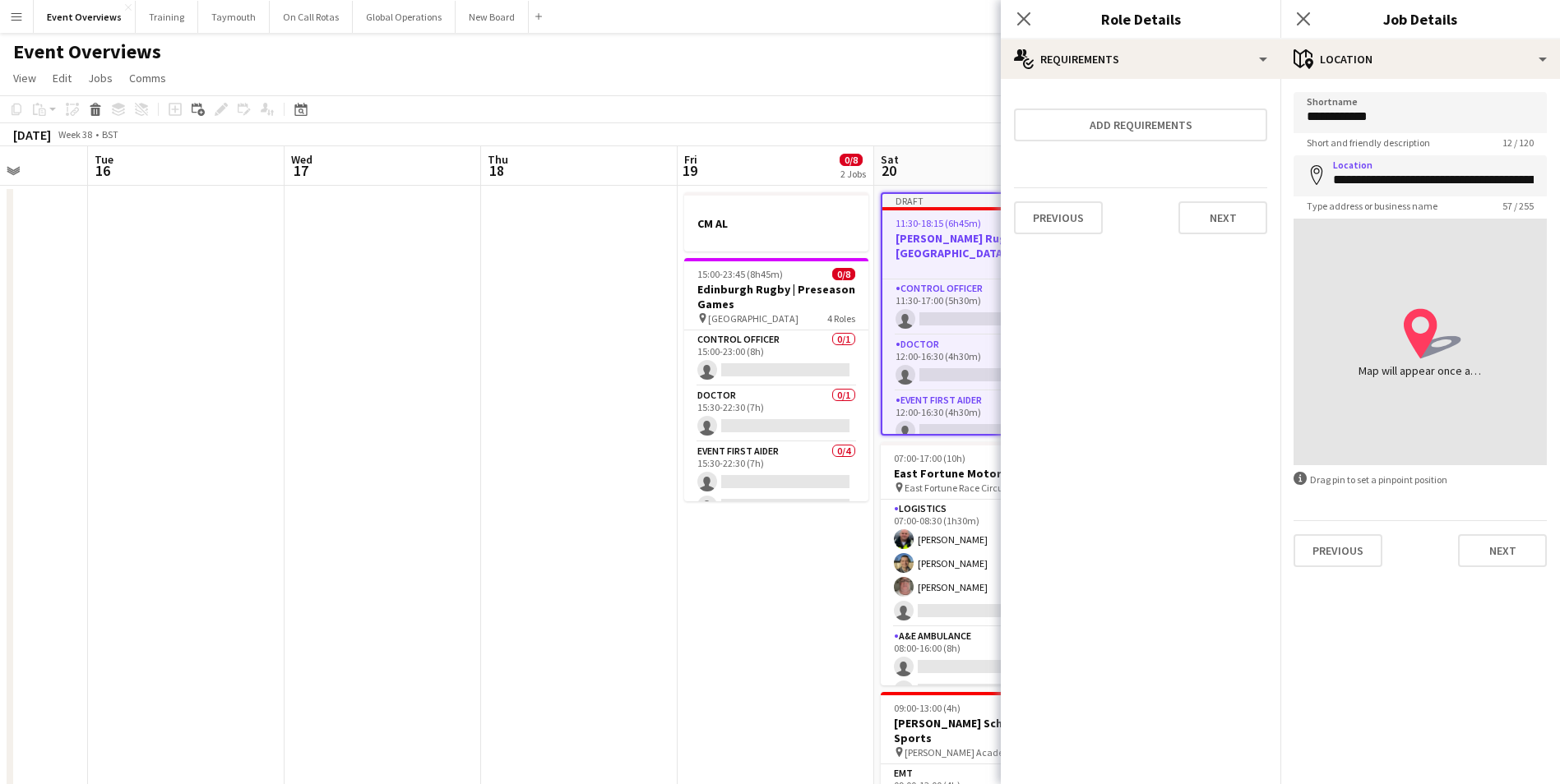
click at [1421, 336] on icon at bounding box center [1421, 334] width 34 height 50
click at [1392, 187] on input "**********" at bounding box center [1420, 175] width 254 height 41
click at [1342, 179] on input "**********" at bounding box center [1420, 175] width 254 height 41
click at [1499, 552] on button "Next" at bounding box center [1502, 550] width 89 height 33
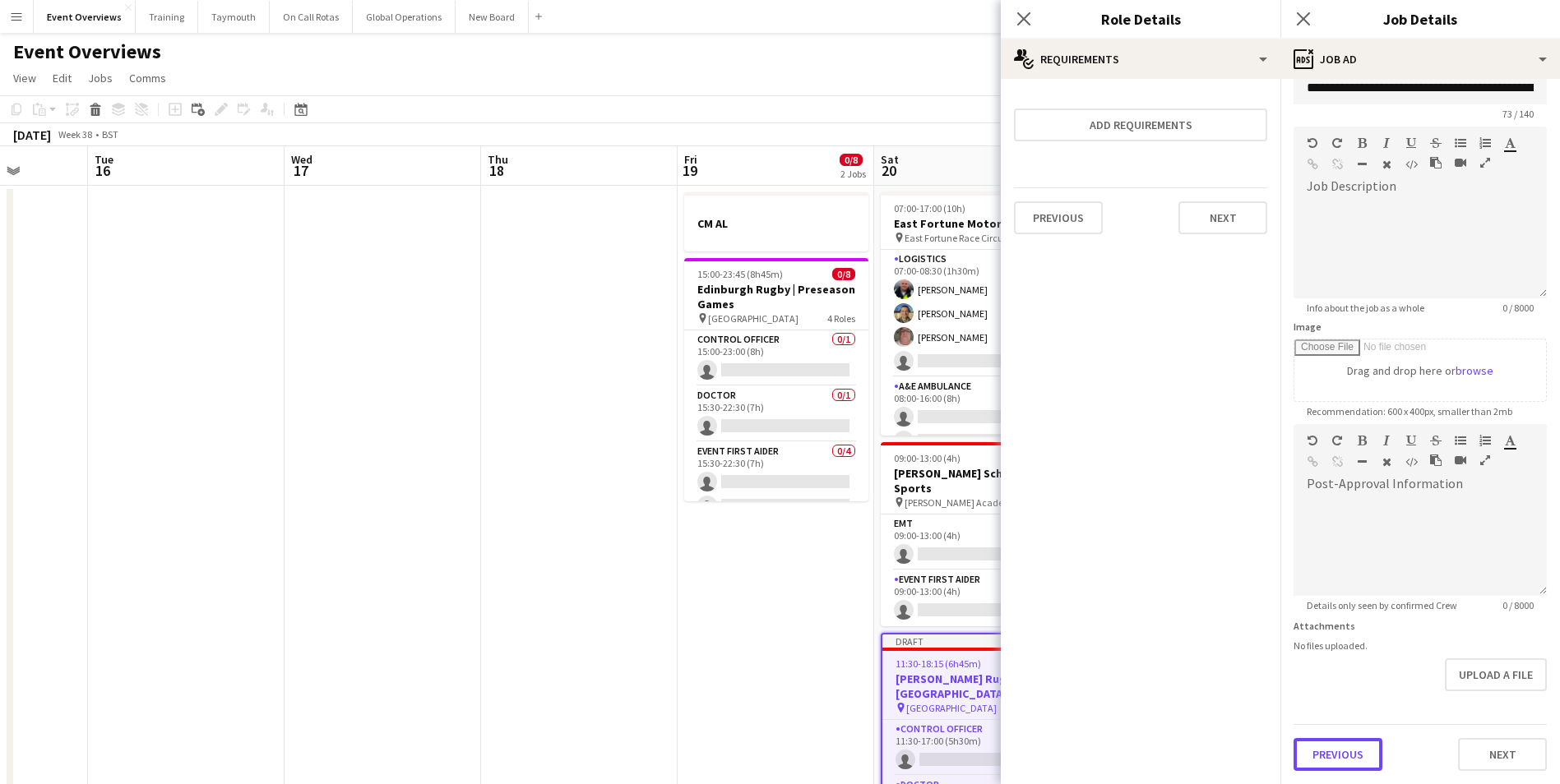
click at [1354, 701] on form "**********" at bounding box center [1419, 417] width 279 height 707
click at [1330, 755] on button "Previous" at bounding box center [1338, 754] width 89 height 33
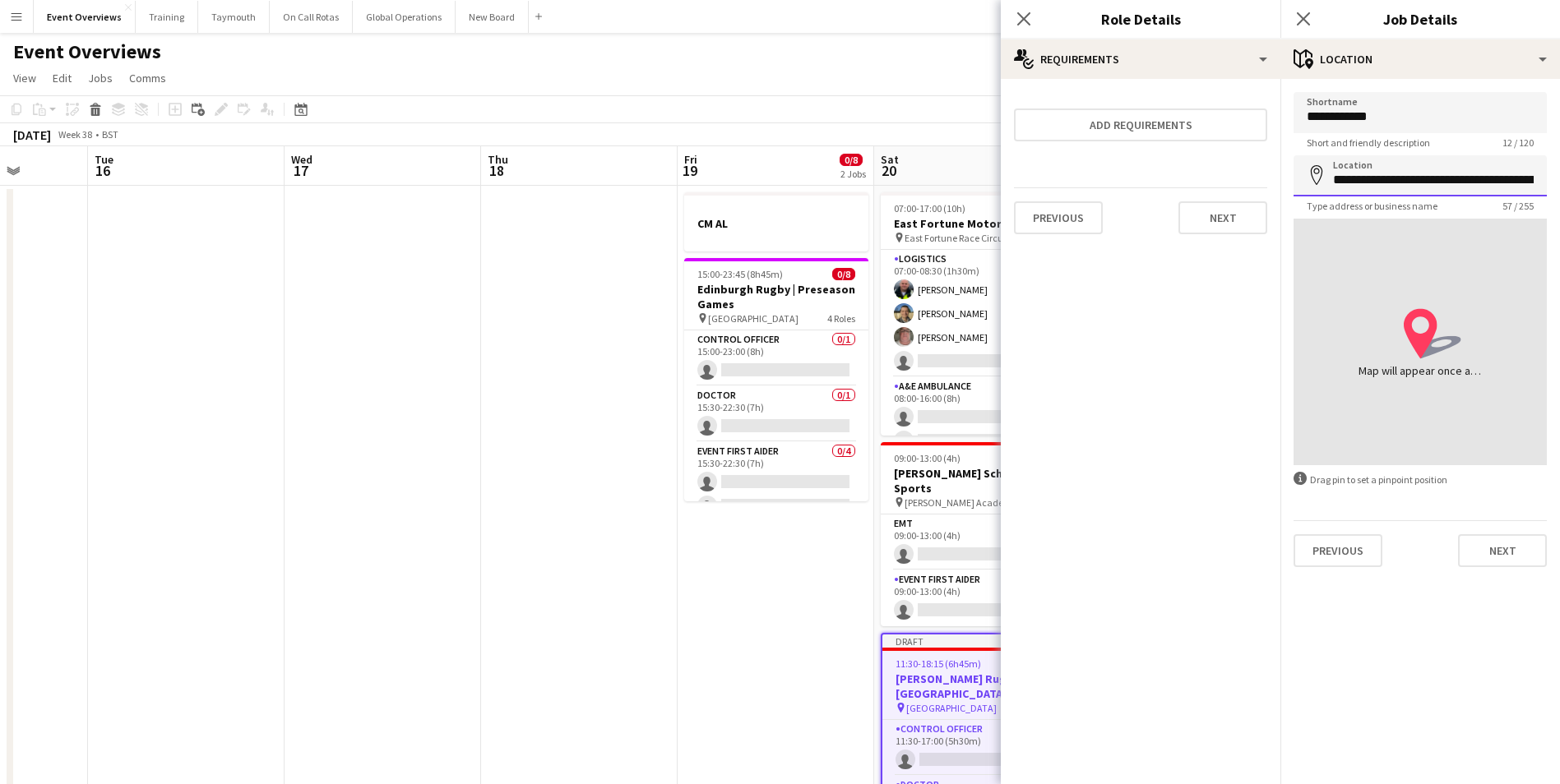
click at [1384, 175] on input "**********" at bounding box center [1420, 175] width 254 height 41
drag, startPoint x: 1332, startPoint y: 179, endPoint x: 1532, endPoint y: 187, distance: 200.2
click at [1532, 187] on input "**********" at bounding box center [1420, 175] width 254 height 41
click at [1404, 118] on input "**********" at bounding box center [1420, 112] width 254 height 41
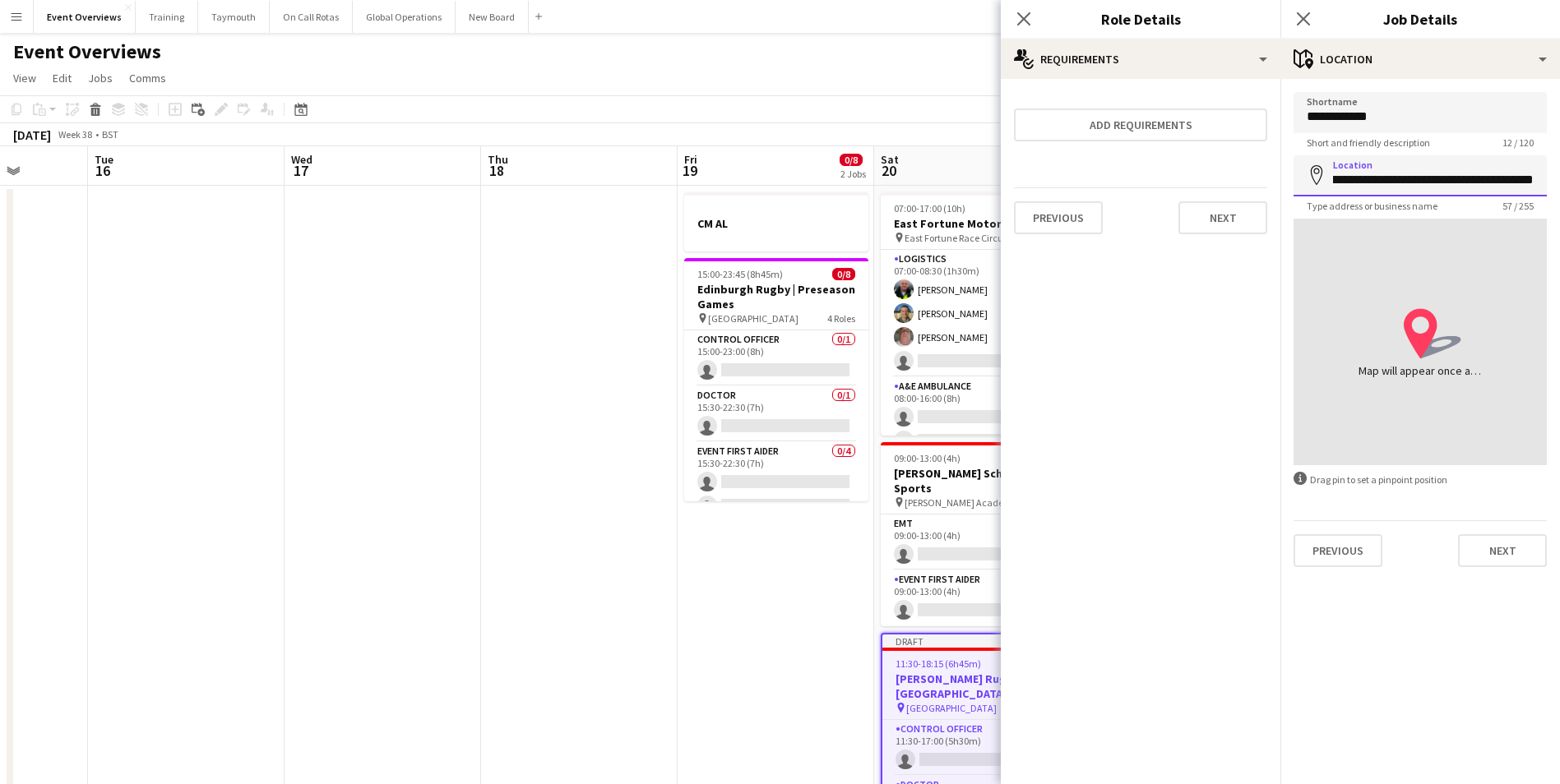
drag, startPoint x: 1332, startPoint y: 182, endPoint x: 1539, endPoint y: 191, distance: 207.2
click at [1539, 191] on input "**********" at bounding box center [1420, 175] width 254 height 41
type input "**********"
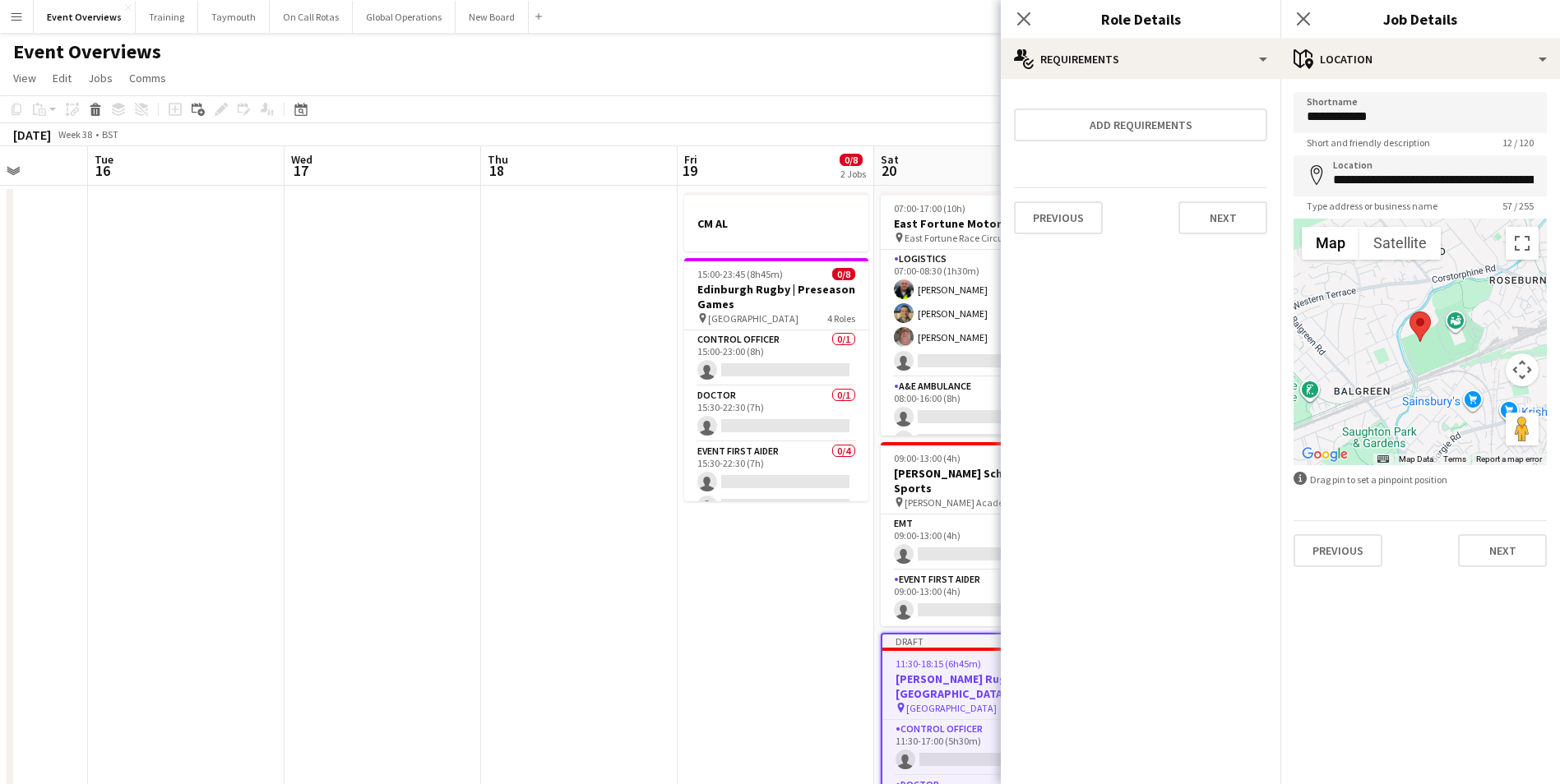
click at [1440, 674] on mat-expansion-panel "**********" at bounding box center [1419, 431] width 279 height 706
click at [1495, 549] on button "Next" at bounding box center [1502, 550] width 89 height 33
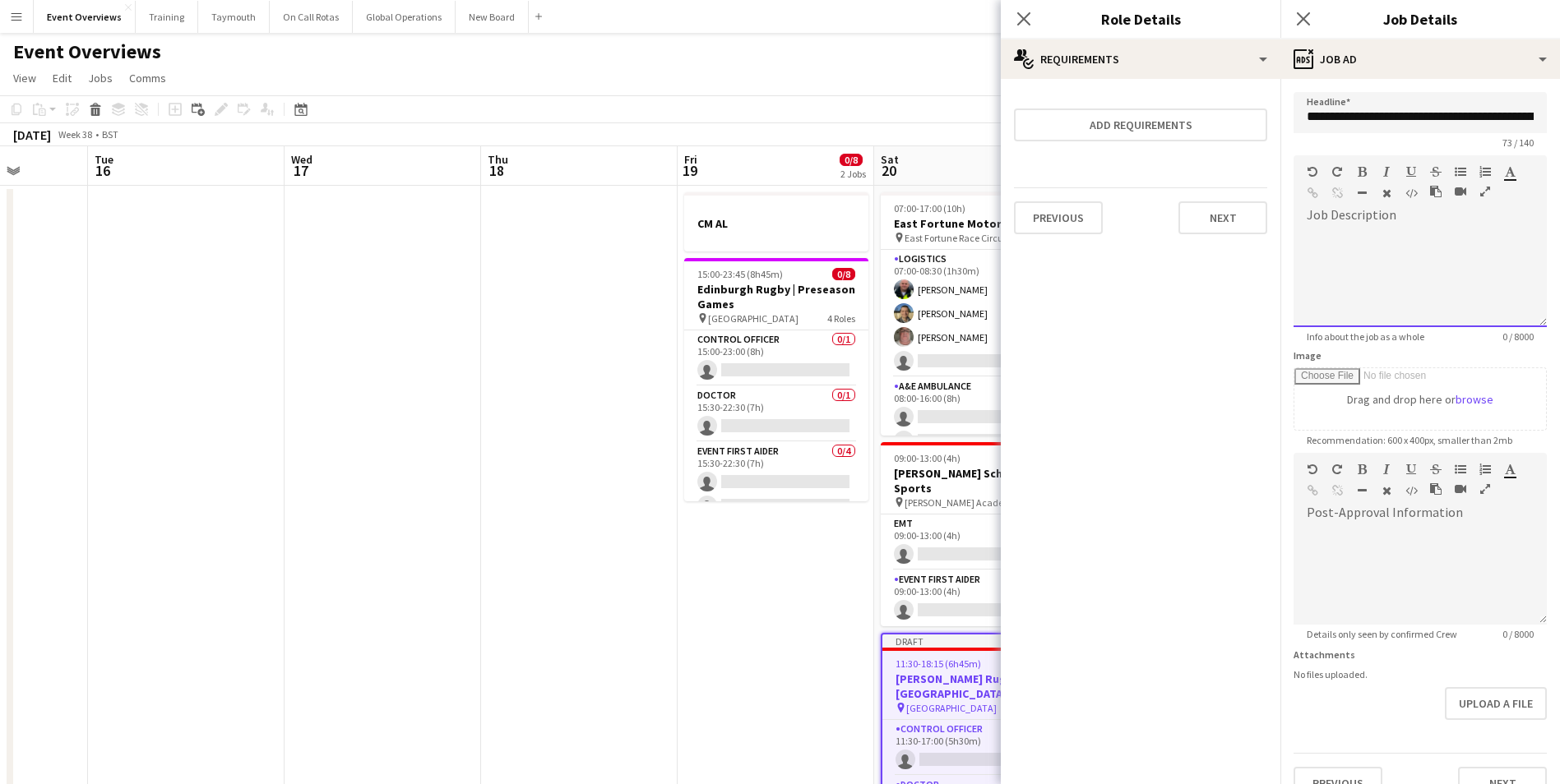
click at [1404, 229] on div at bounding box center [1420, 278] width 254 height 98
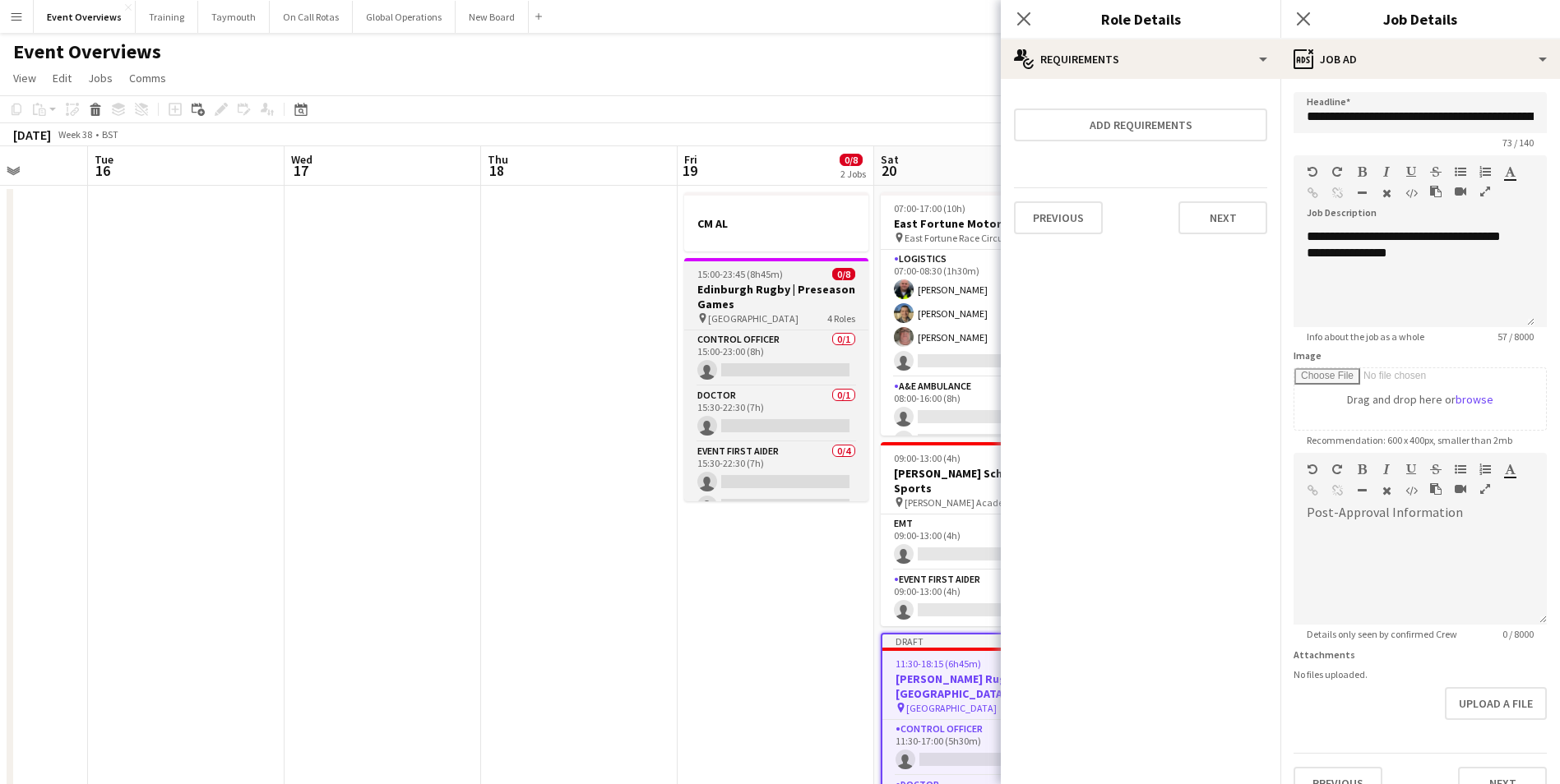
click at [736, 286] on h3 "Edinburgh Rugby | Preseason Games" at bounding box center [776, 296] width 184 height 29
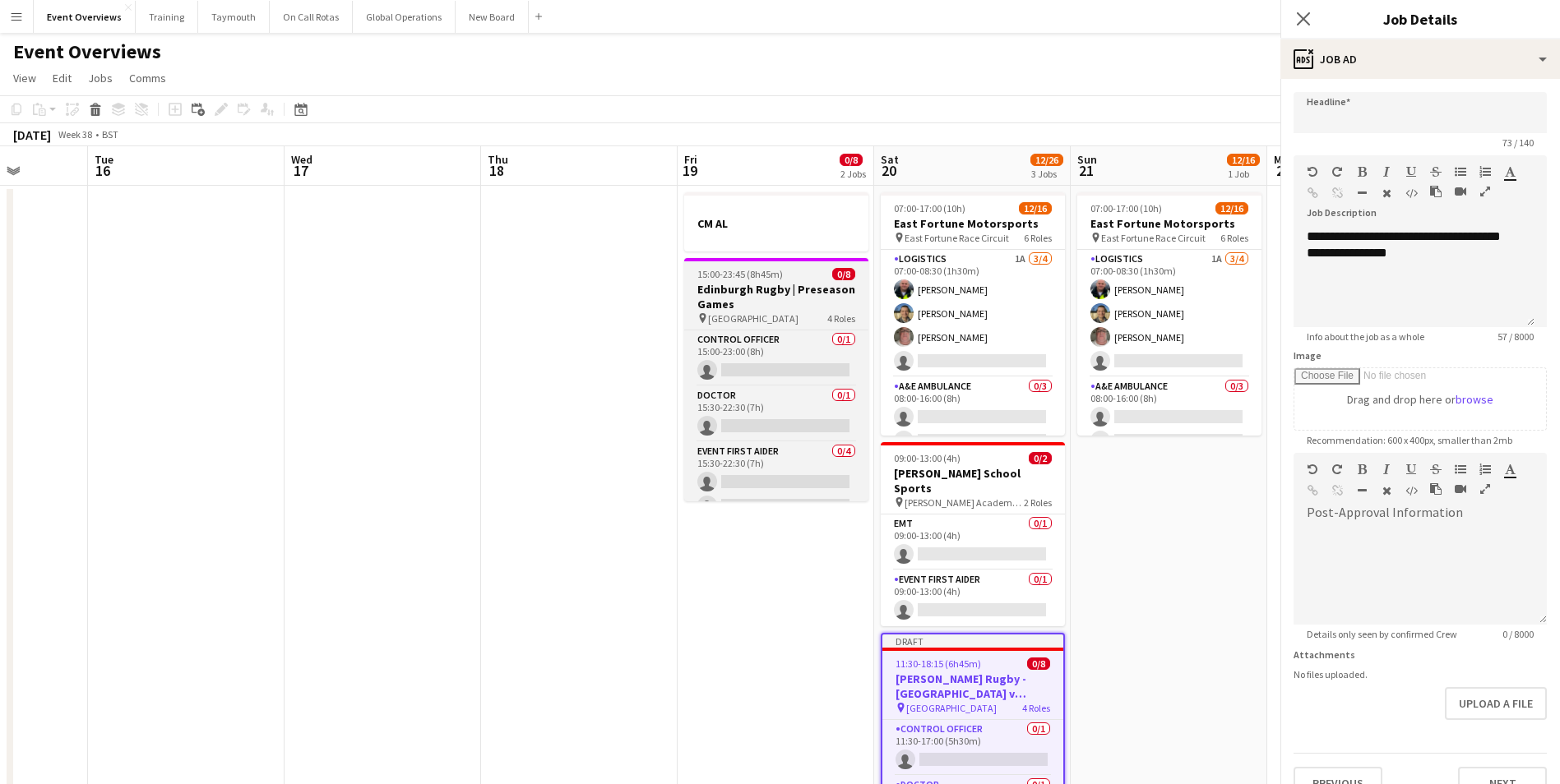
type input "**********"
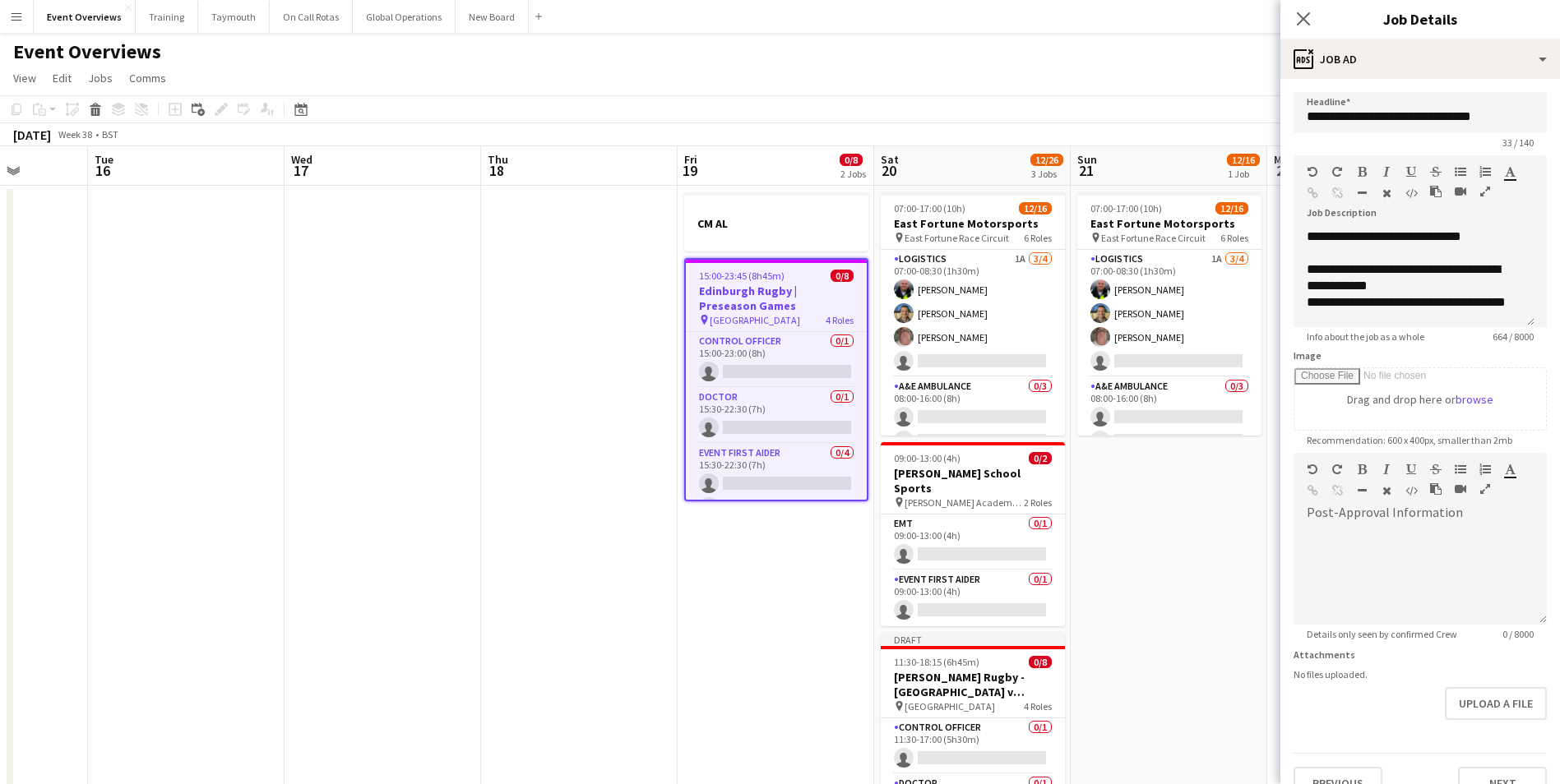
click at [752, 290] on h3 "Edinburgh Rugby | Preseason Games" at bounding box center [776, 298] width 181 height 29
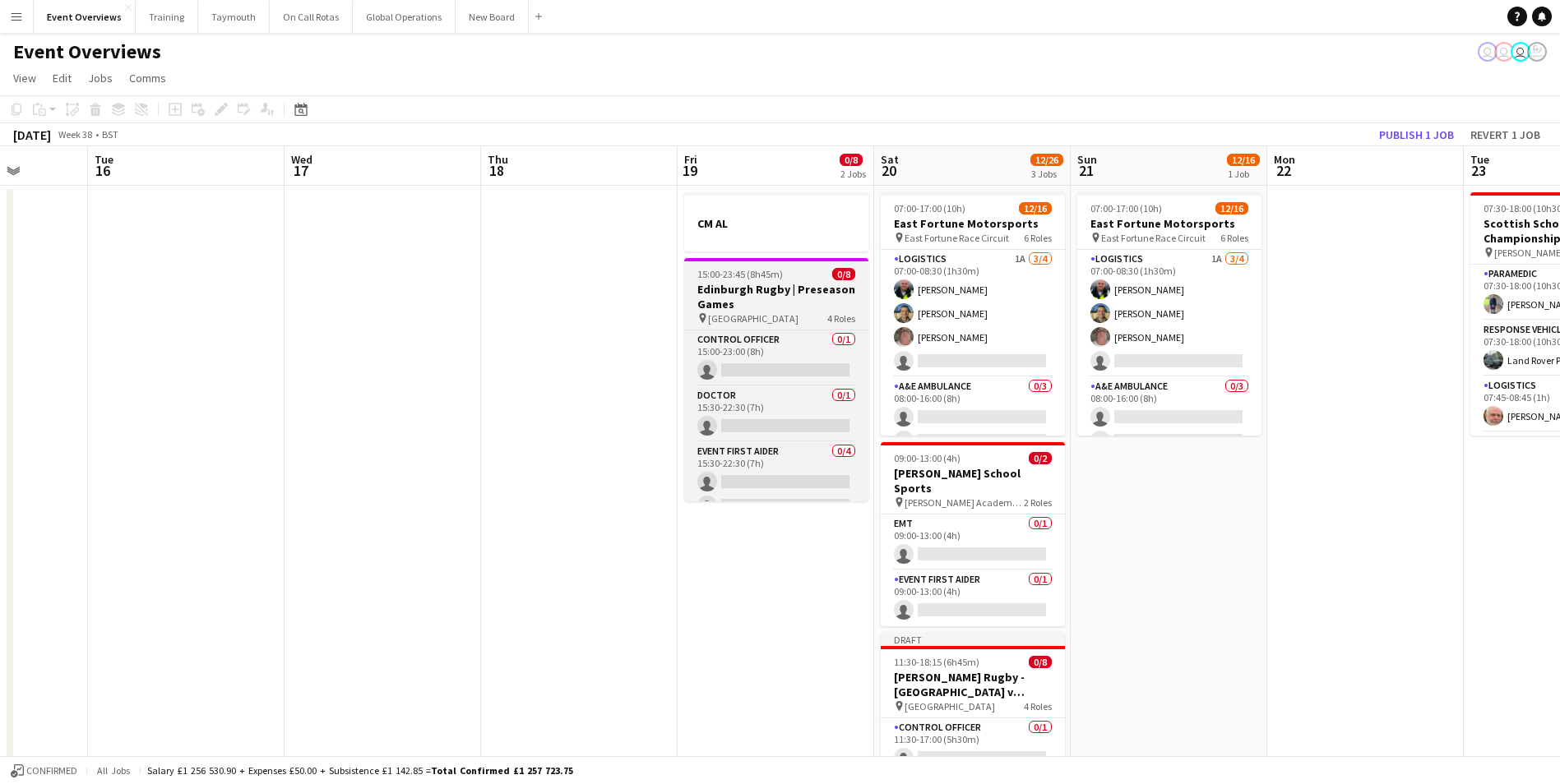
click at [731, 292] on h3 "Edinburgh Rugby | Preseason Games" at bounding box center [776, 296] width 184 height 29
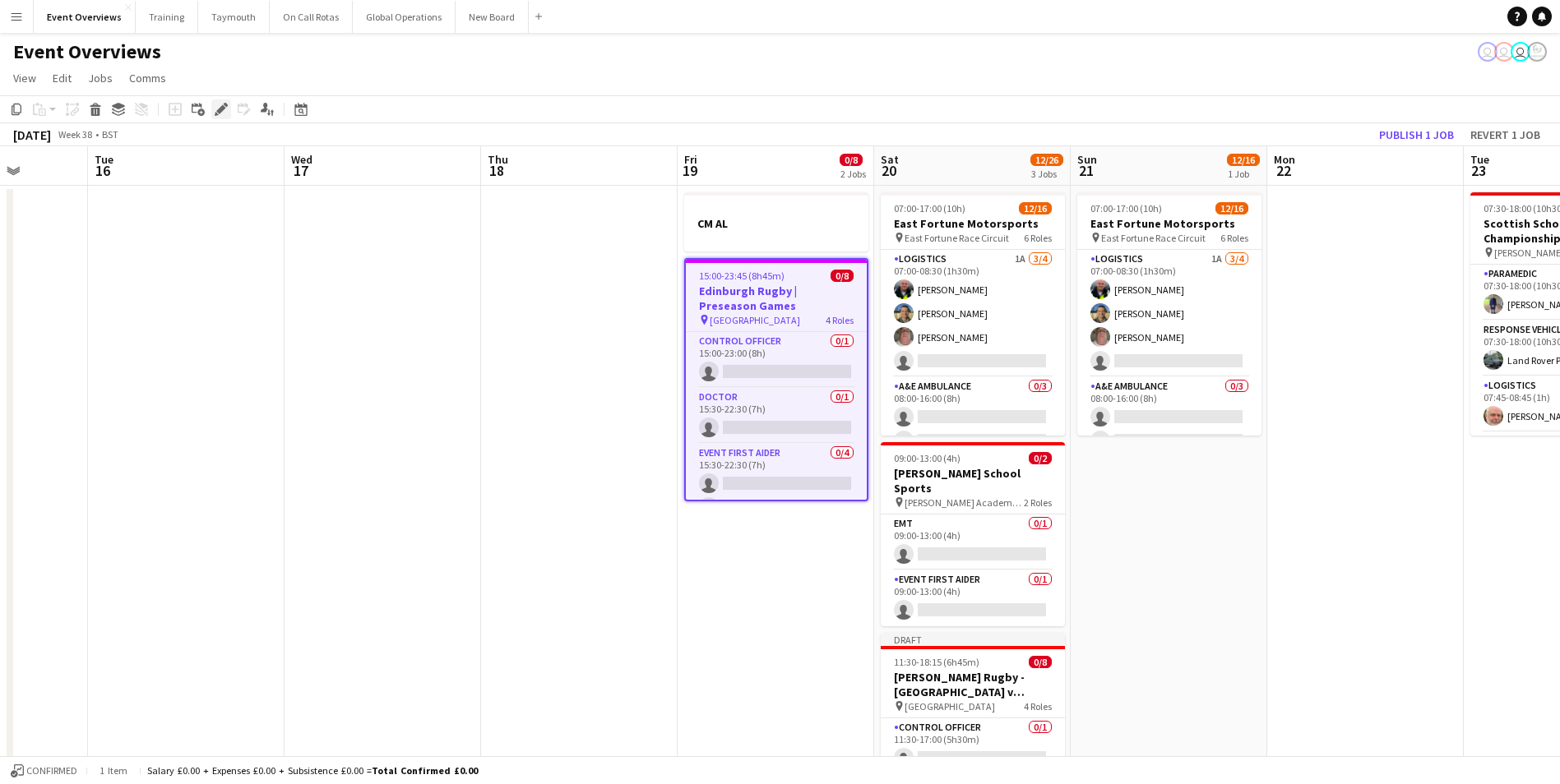
click at [222, 110] on icon at bounding box center [221, 110] width 9 height 9
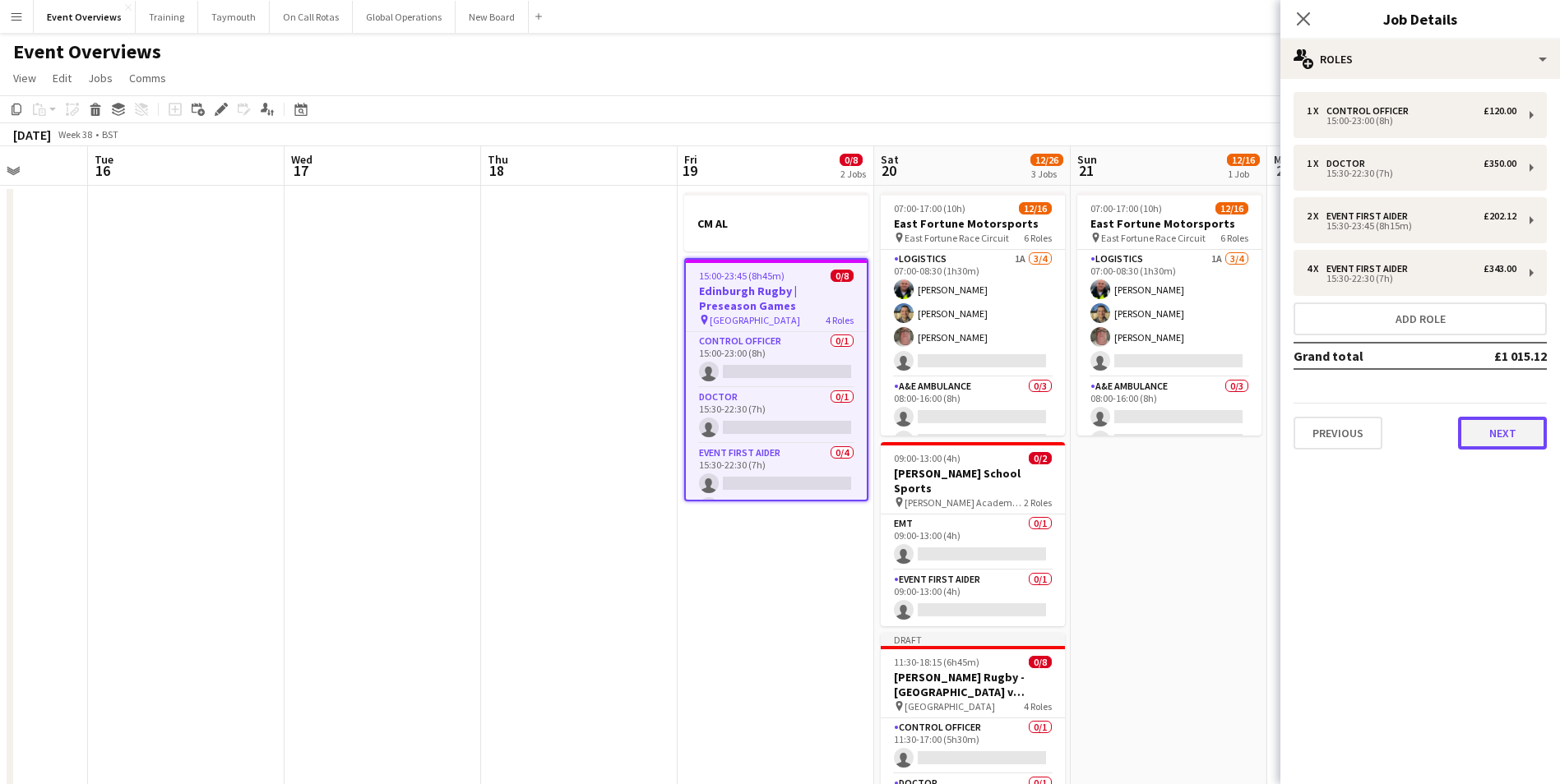
click at [1490, 438] on button "Next" at bounding box center [1502, 433] width 89 height 33
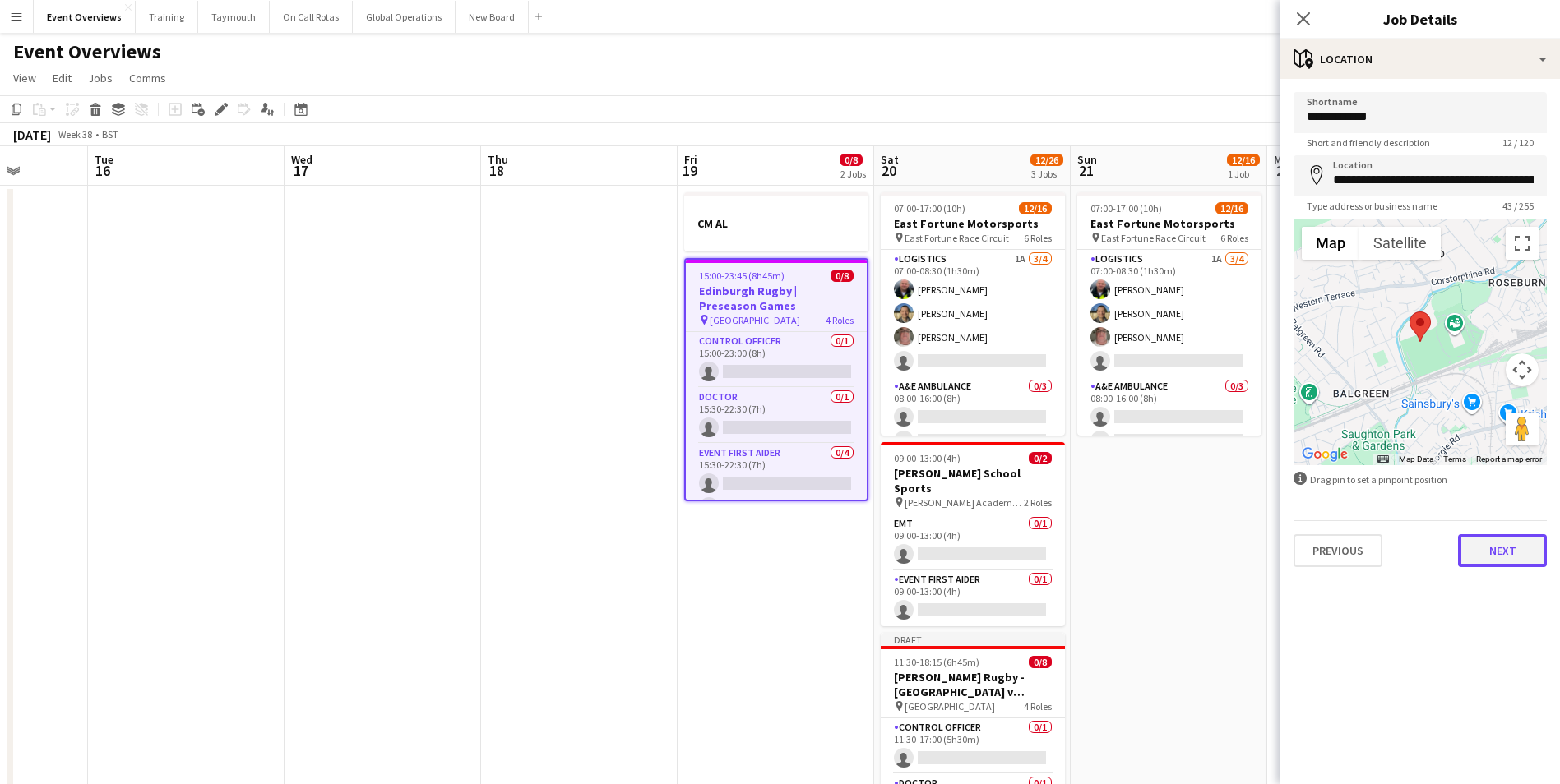
click at [1493, 559] on button "Next" at bounding box center [1502, 550] width 89 height 33
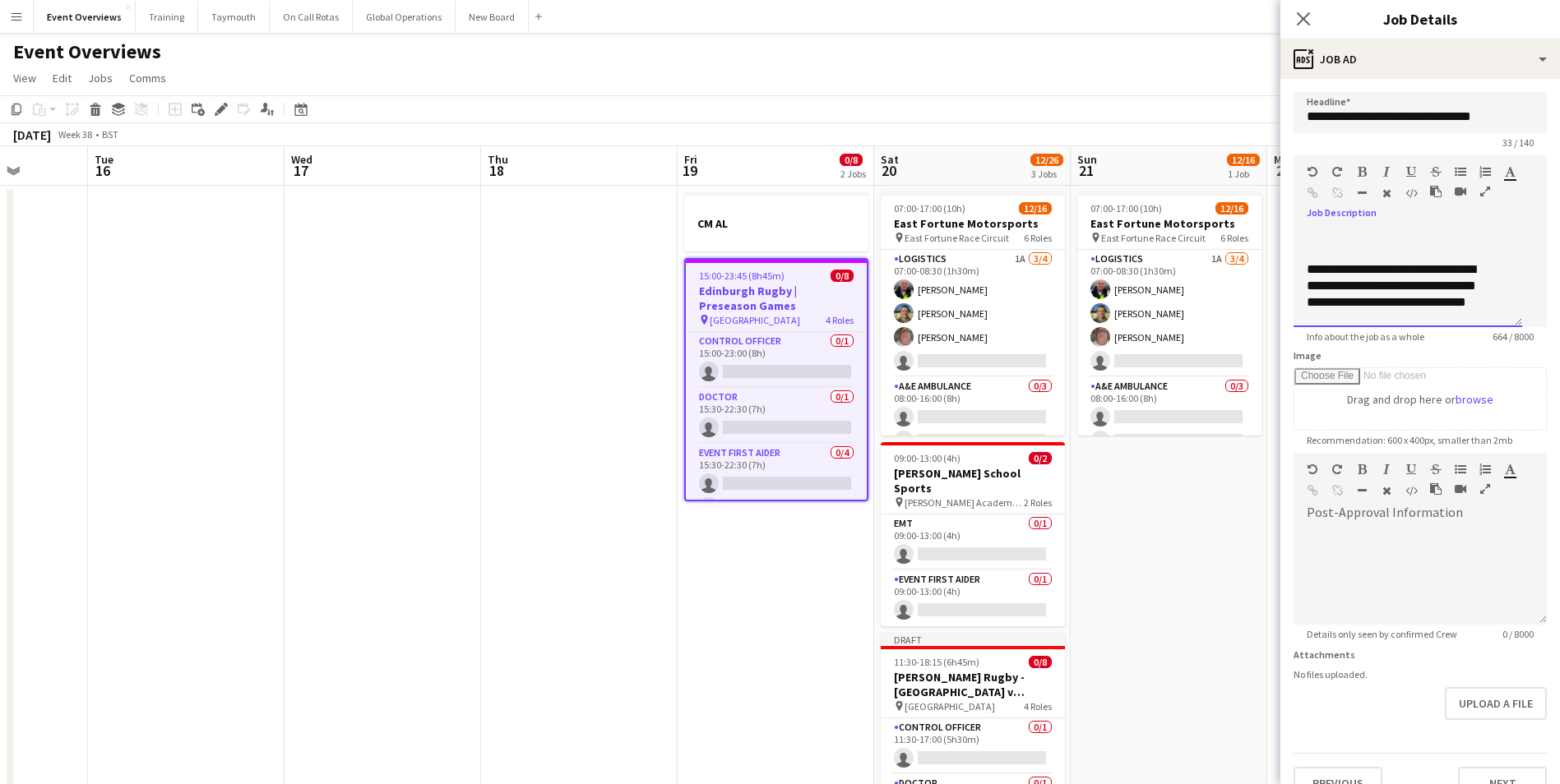
scroll to position [230, 0]
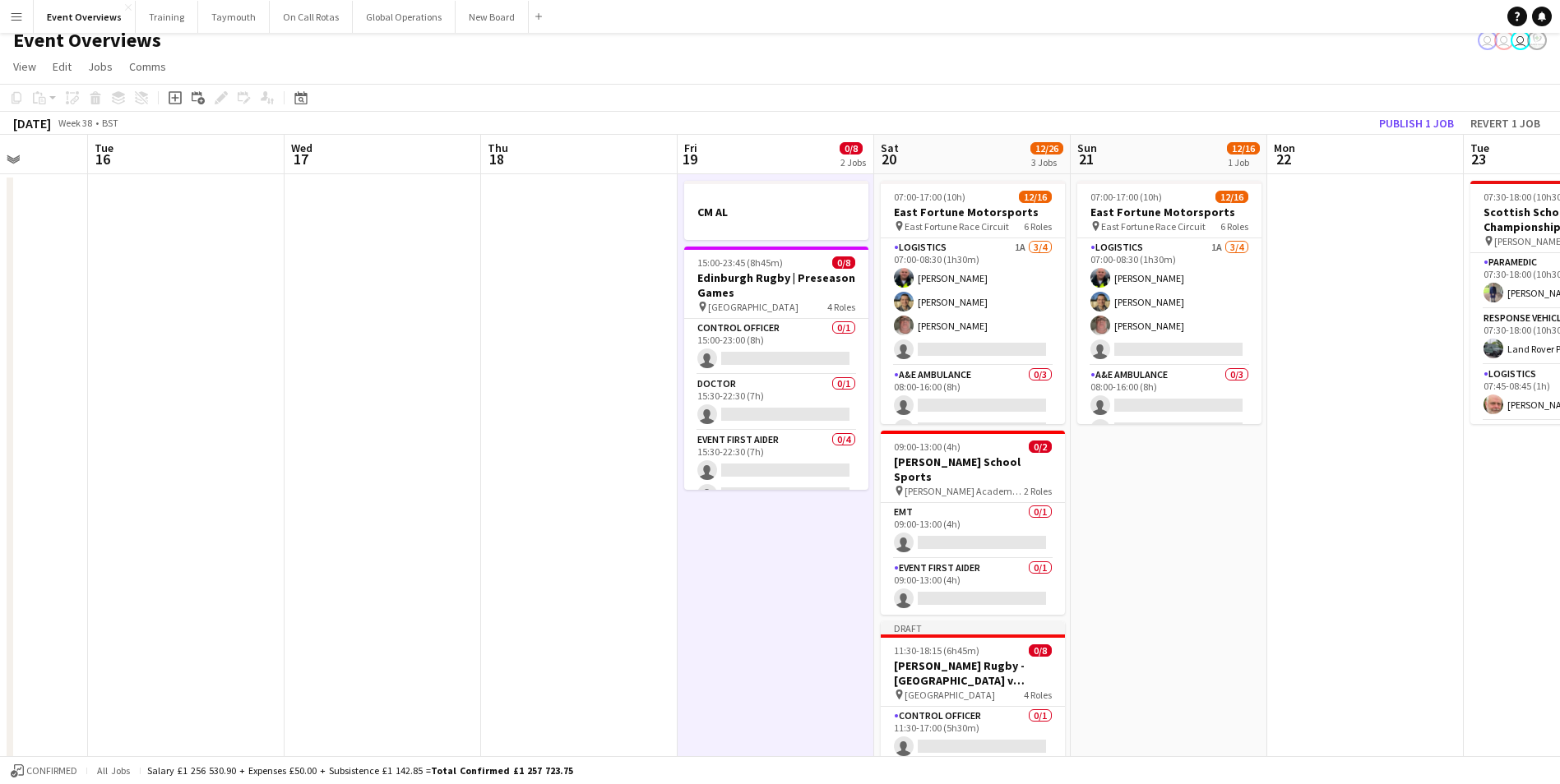
scroll to position [0, 0]
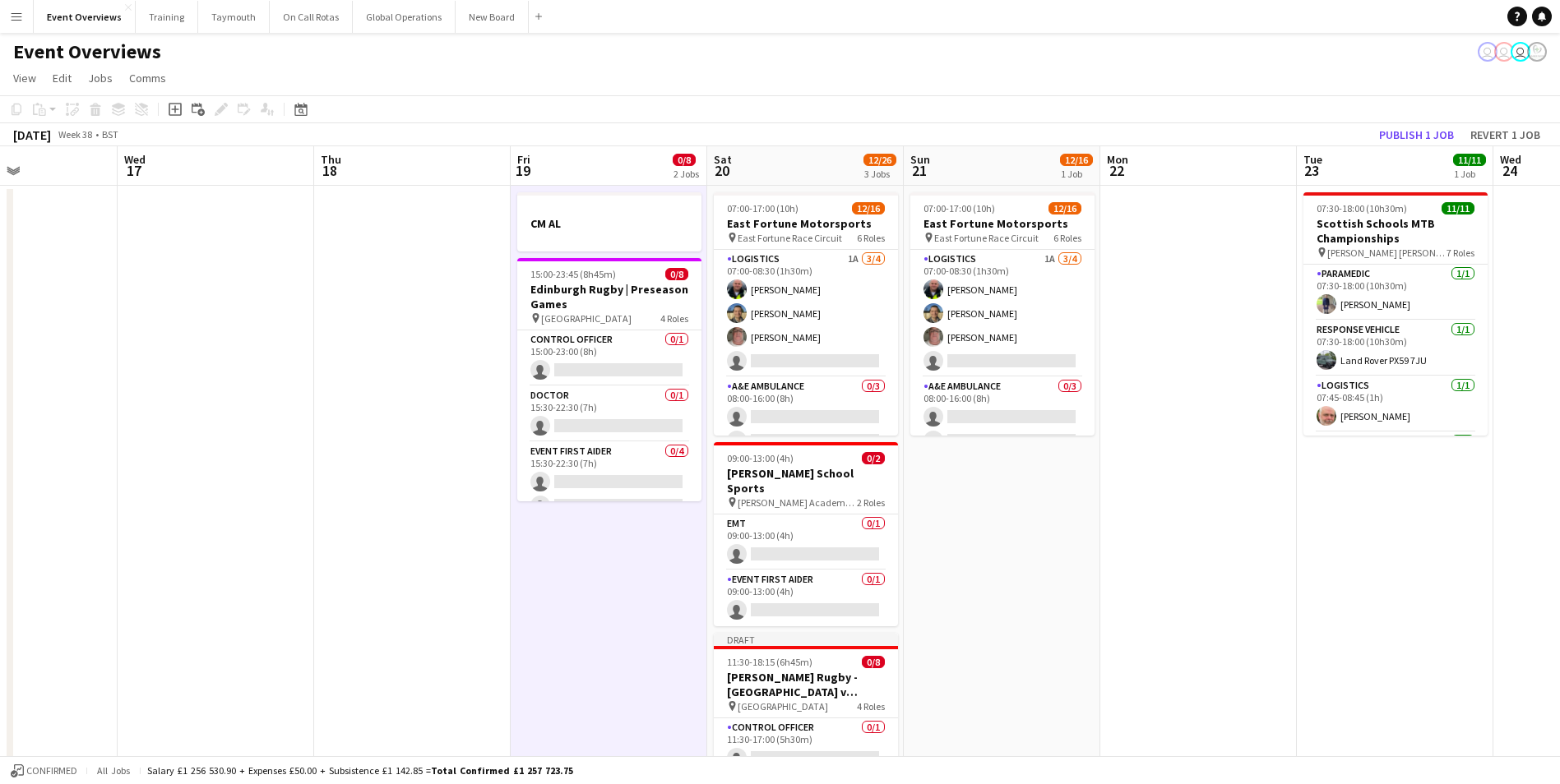
drag, startPoint x: 1256, startPoint y: 604, endPoint x: 1075, endPoint y: 618, distance: 181.5
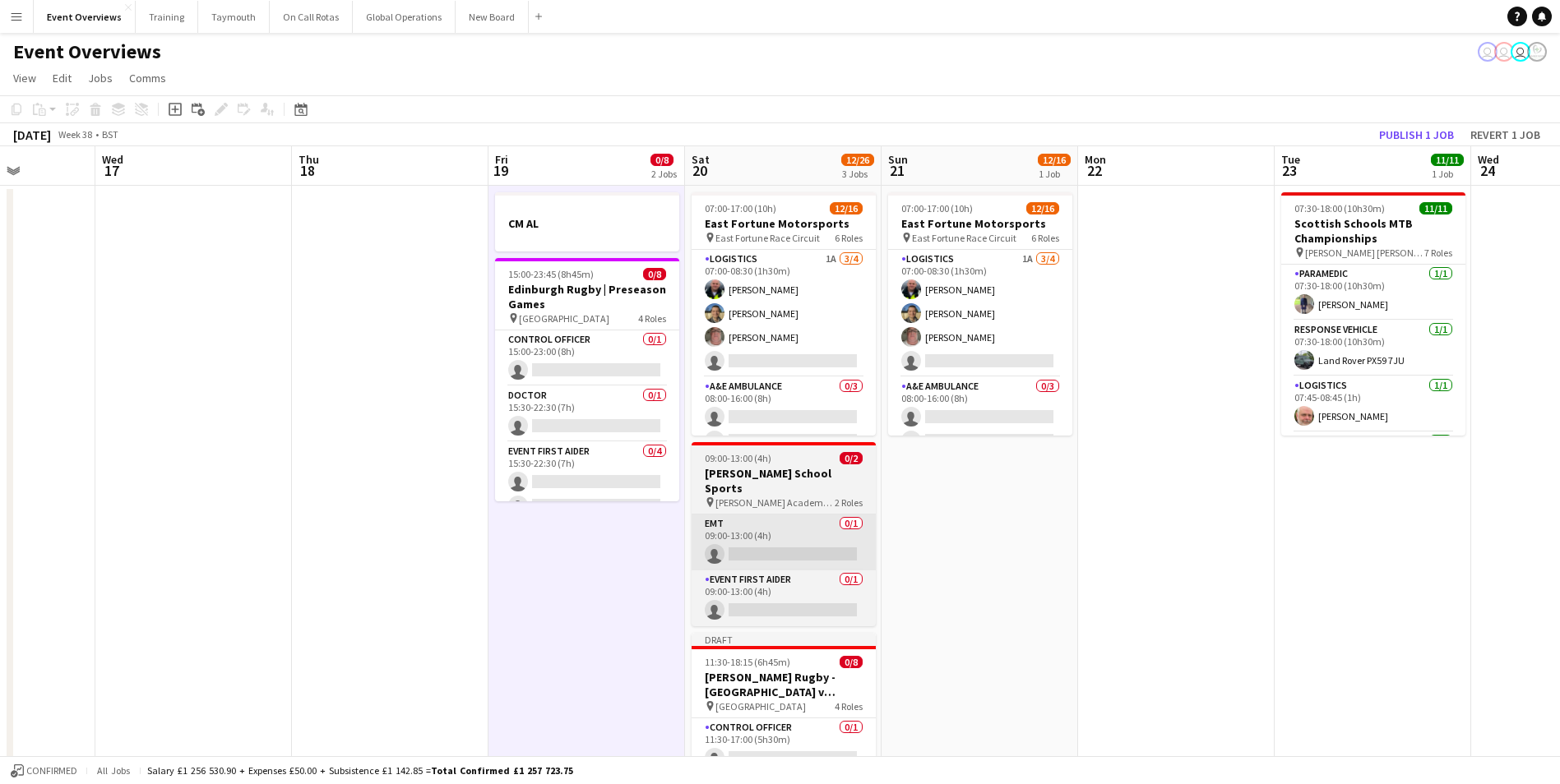
drag, startPoint x: 1036, startPoint y: 531, endPoint x: 1116, endPoint y: 515, distance: 81.6
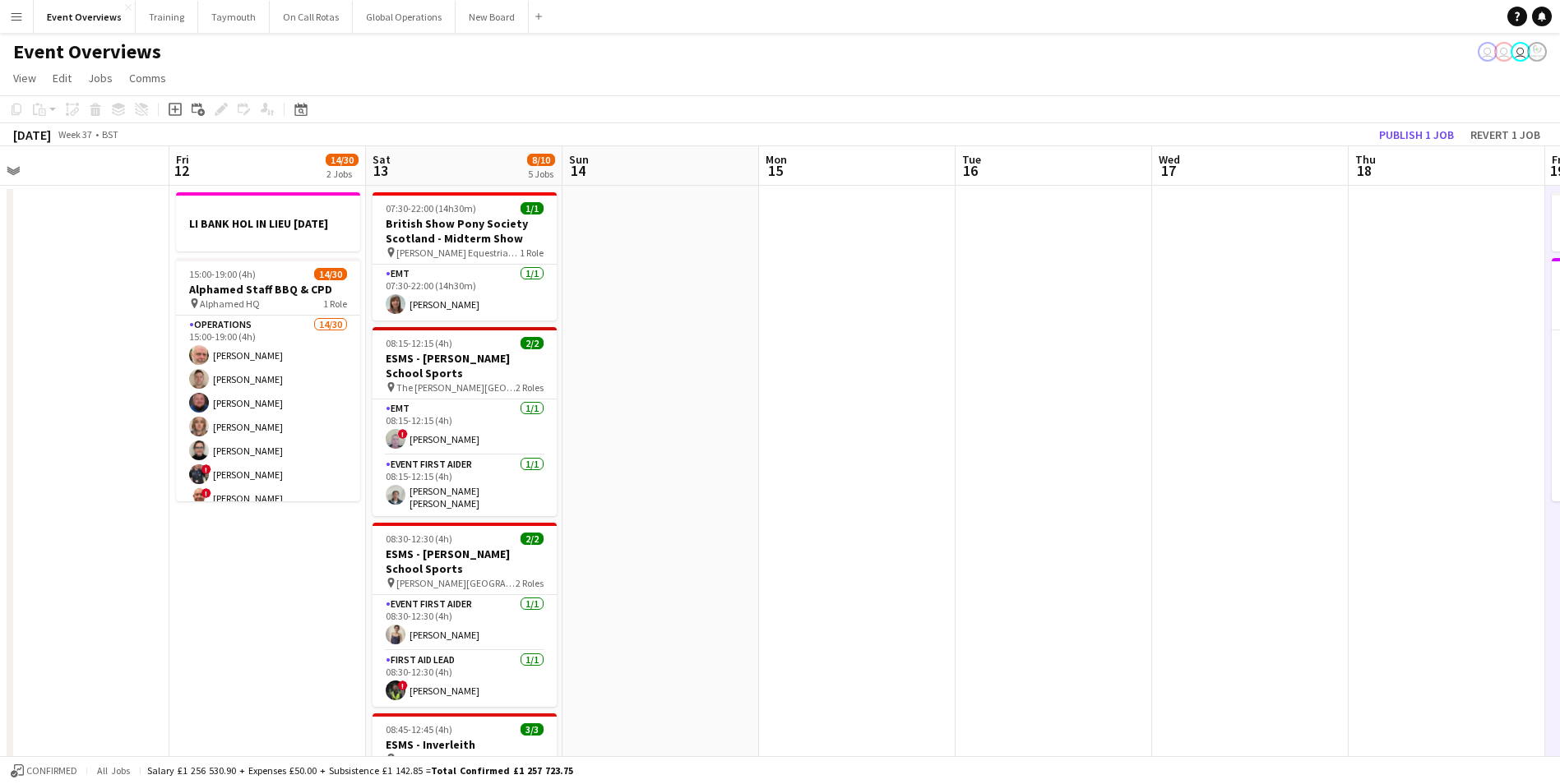
drag, startPoint x: 444, startPoint y: 518, endPoint x: 1135, endPoint y: 490, distance: 691.6
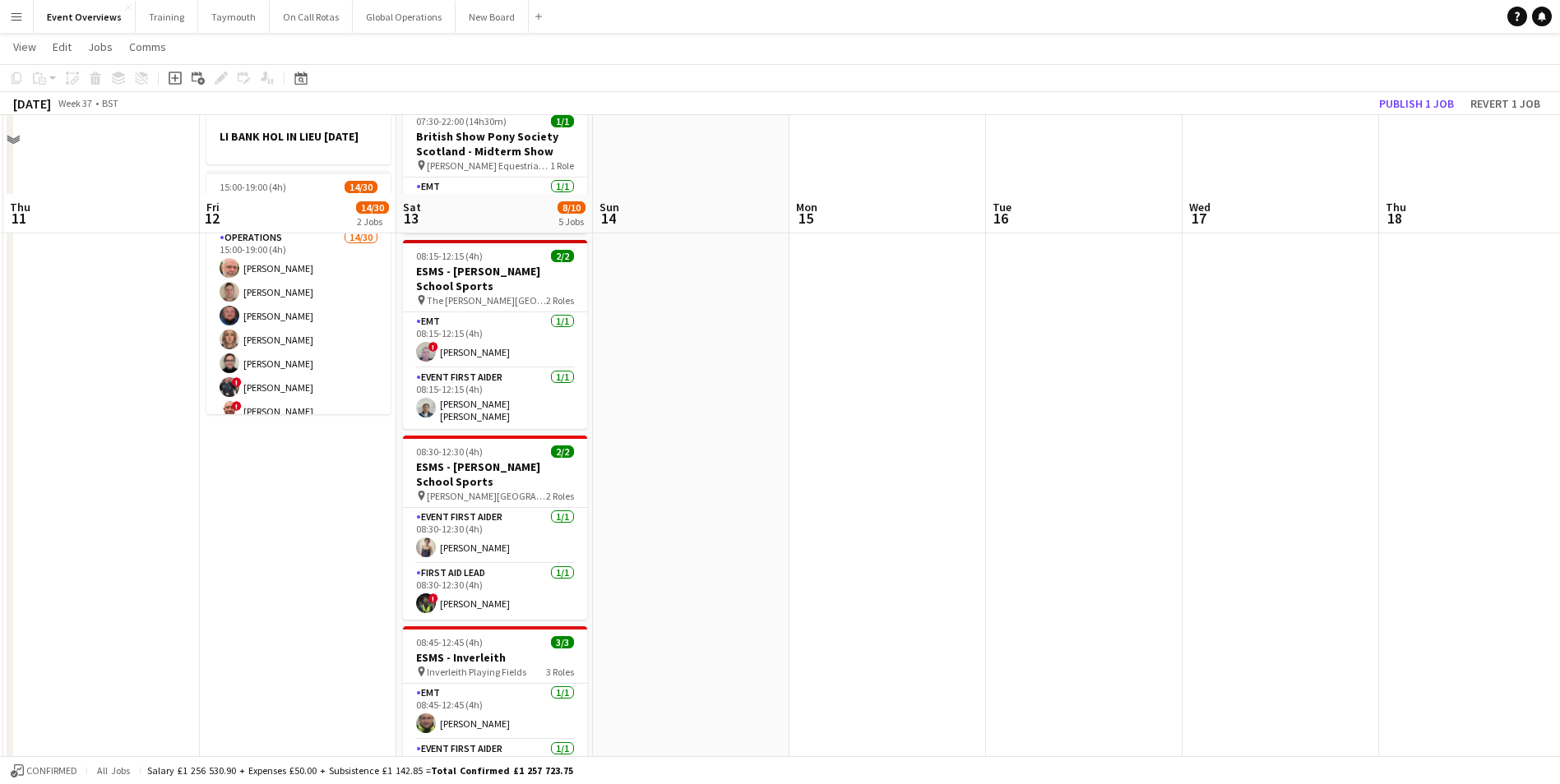
scroll to position [0, 0]
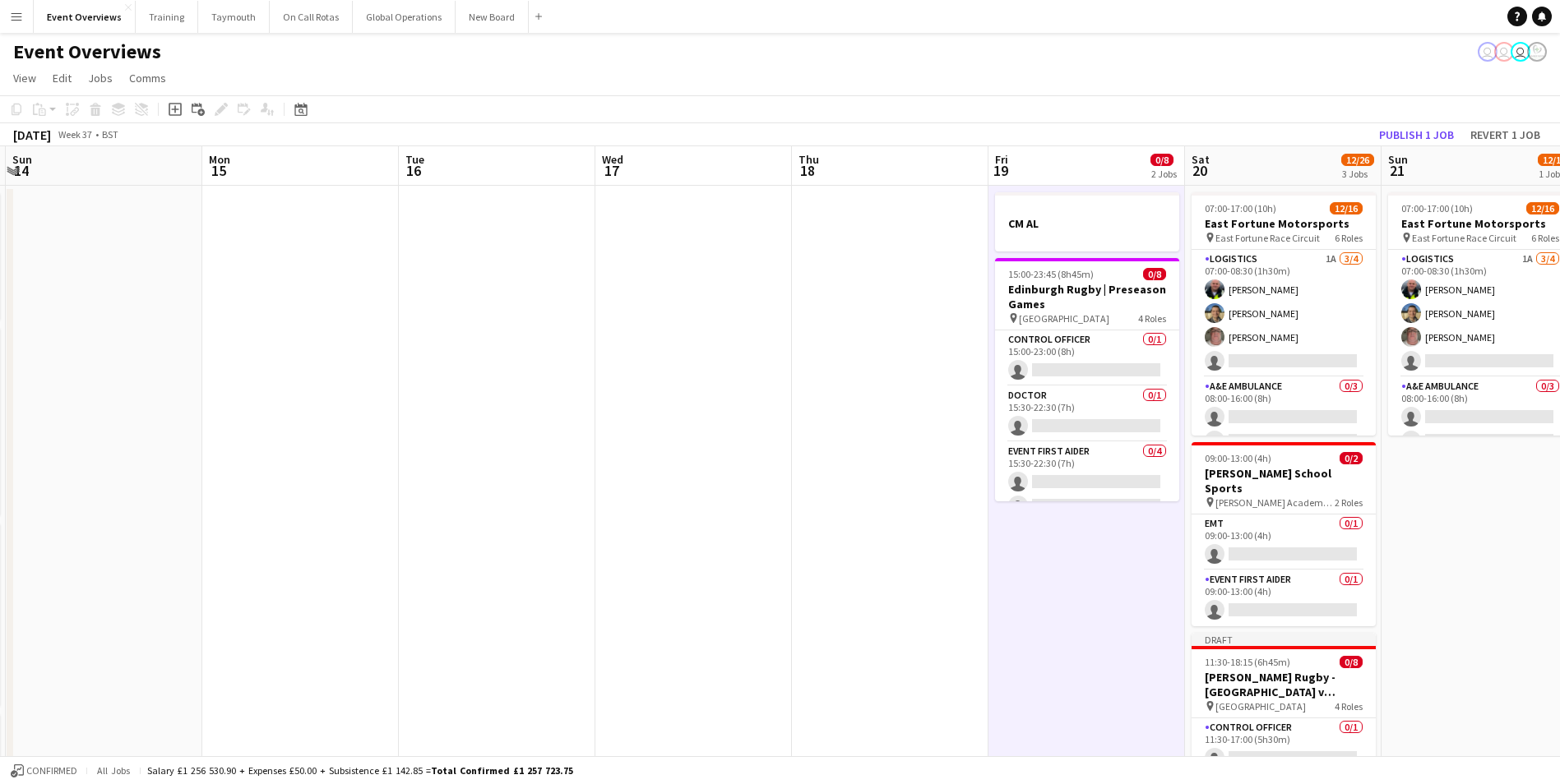
drag, startPoint x: 993, startPoint y: 481, endPoint x: 349, endPoint y: 535, distance: 646.3
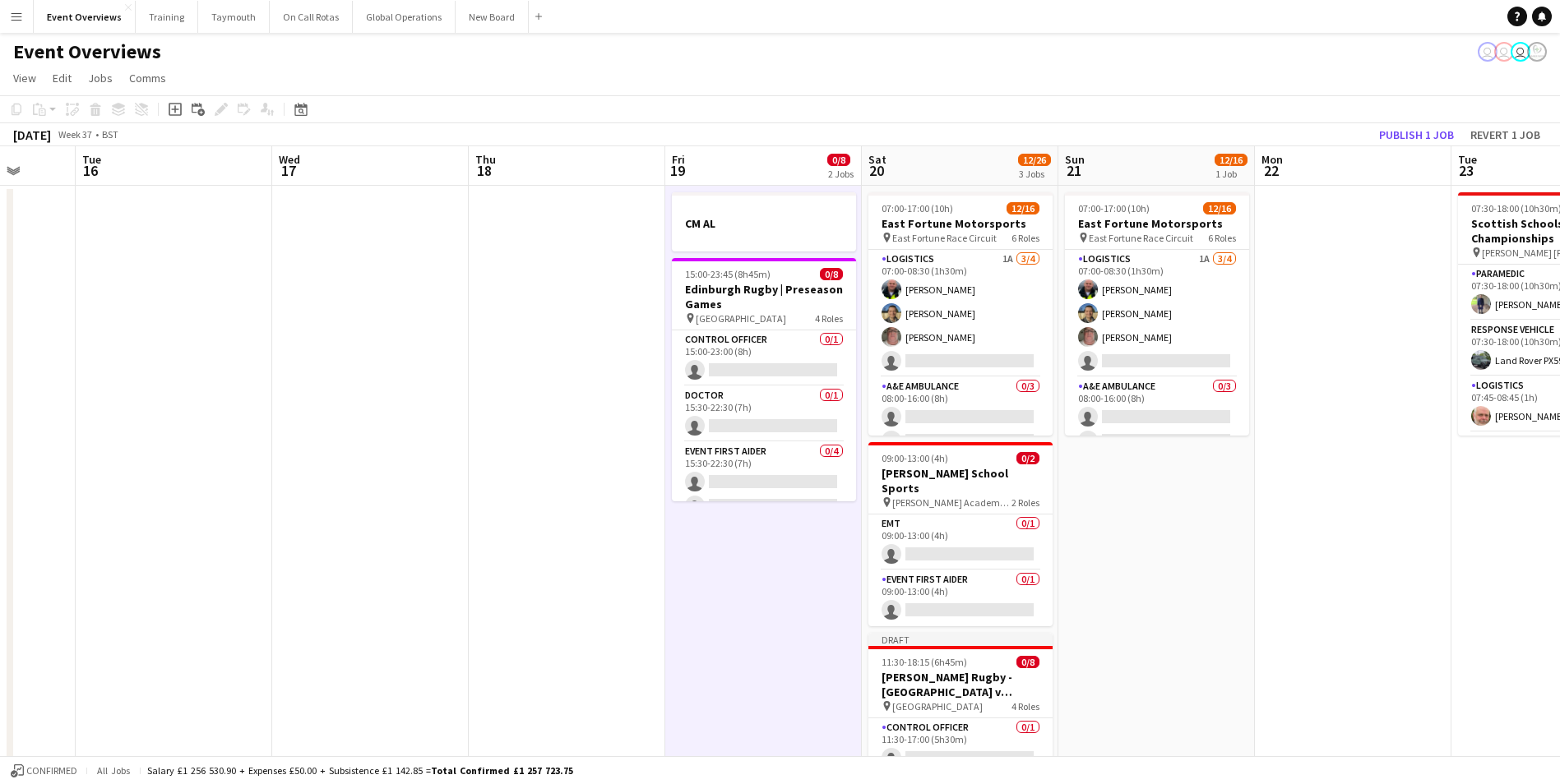
drag, startPoint x: 1002, startPoint y: 646, endPoint x: 462, endPoint y: 652, distance: 540.0
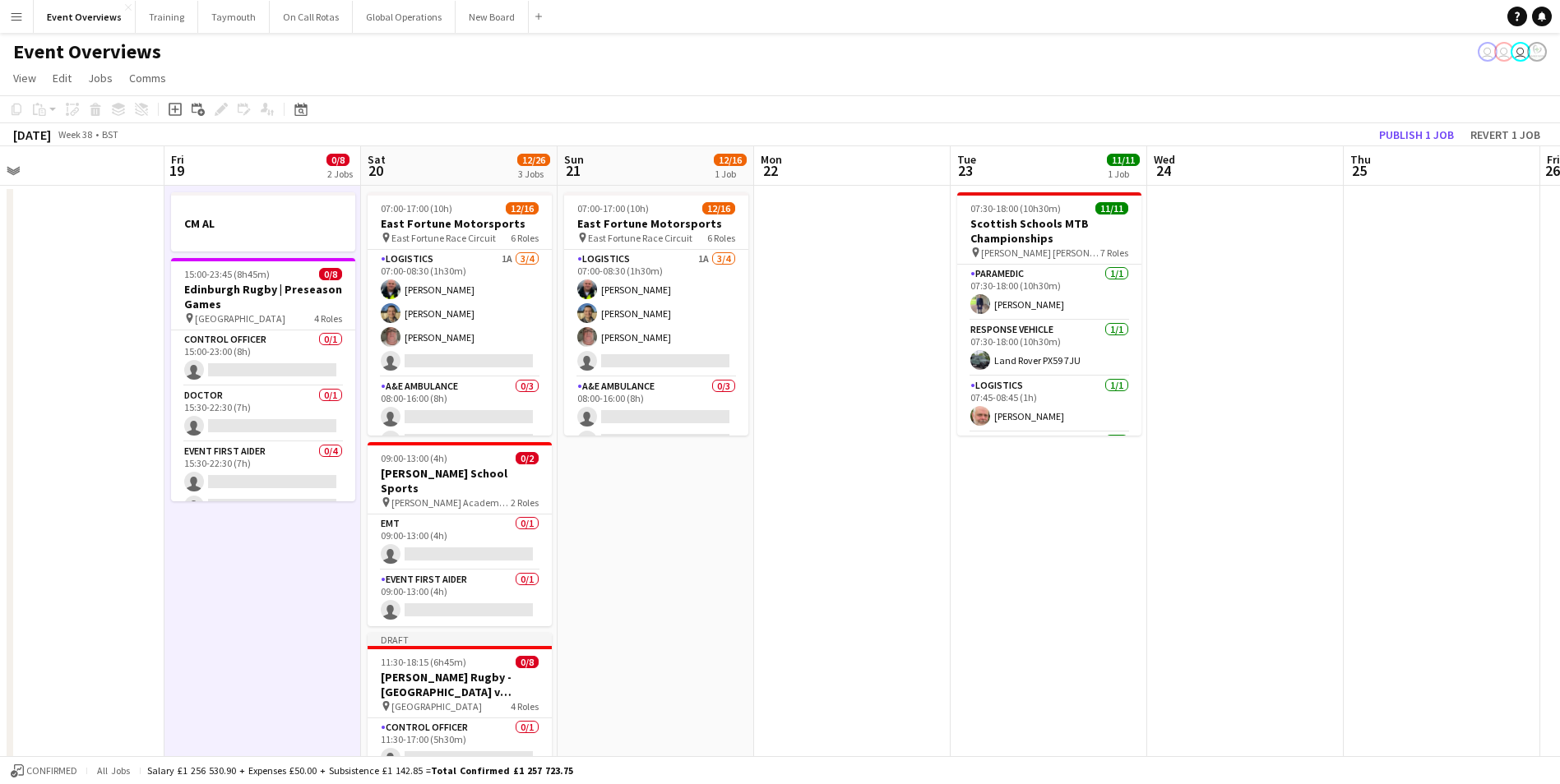
drag, startPoint x: 1080, startPoint y: 625, endPoint x: 536, endPoint y: 633, distance: 544.1
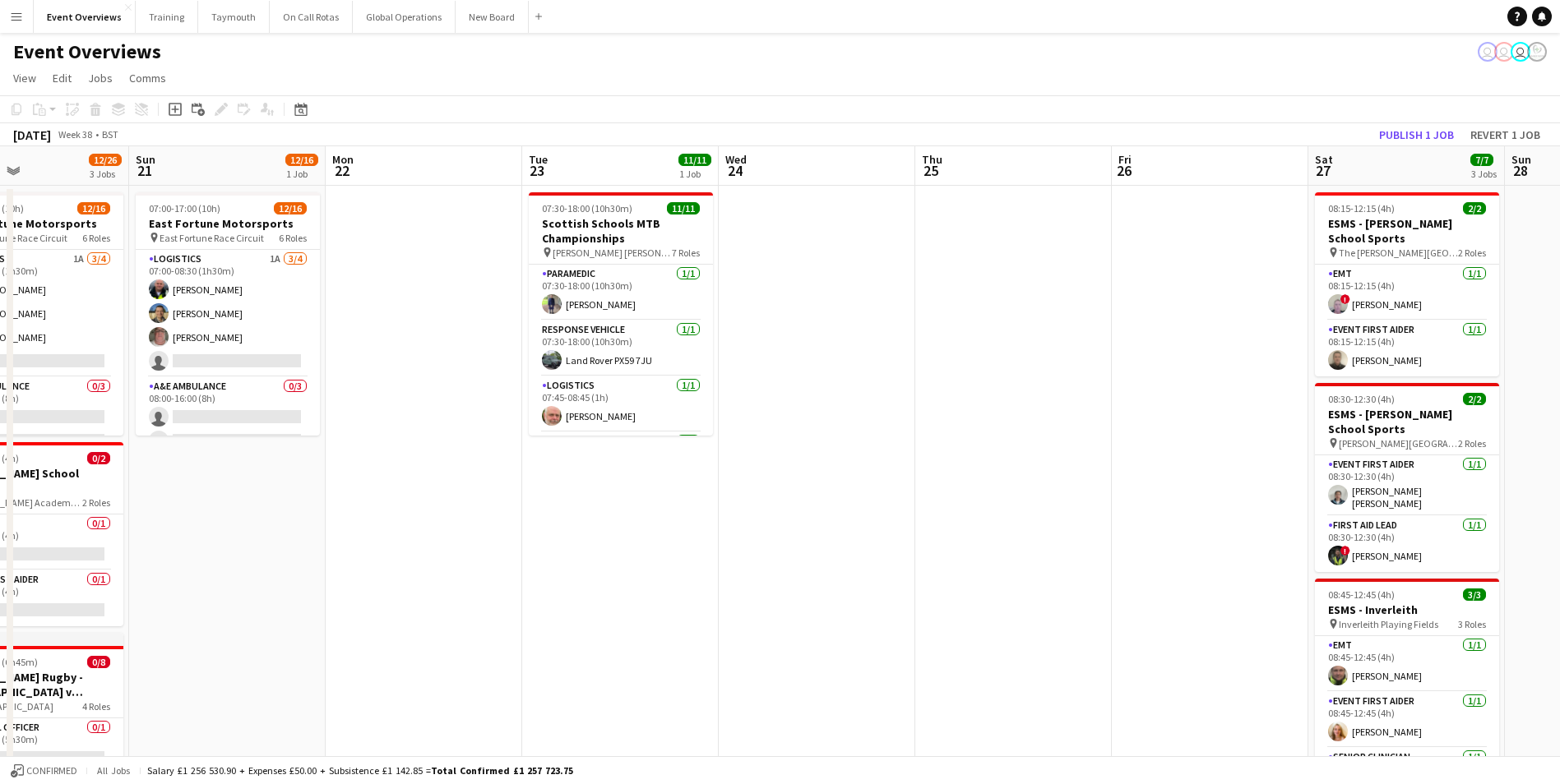
drag, startPoint x: 970, startPoint y: 612, endPoint x: 551, endPoint y: 618, distance: 419.0
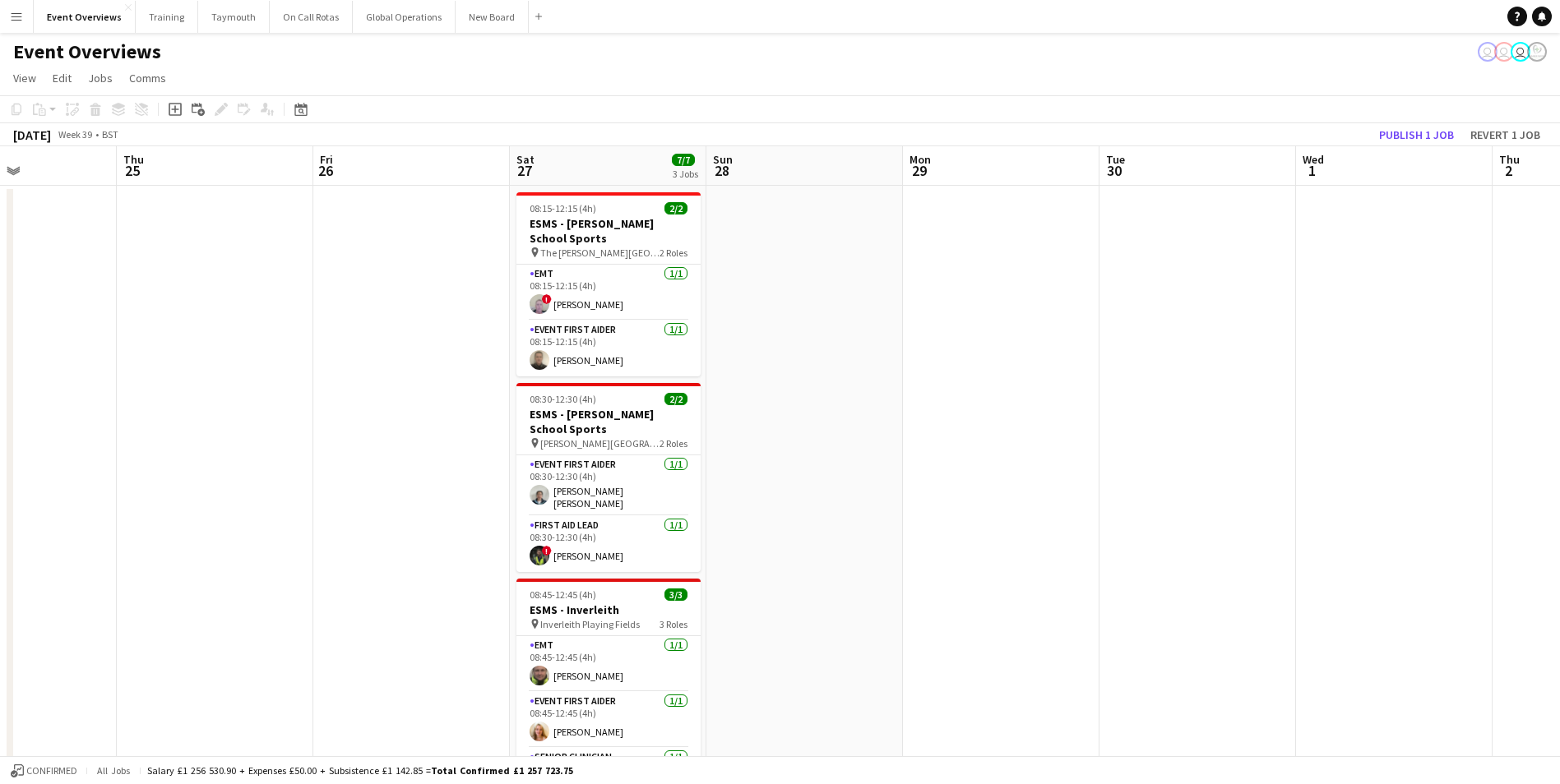
drag, startPoint x: 1442, startPoint y: 517, endPoint x: 660, endPoint y: 564, distance: 783.4
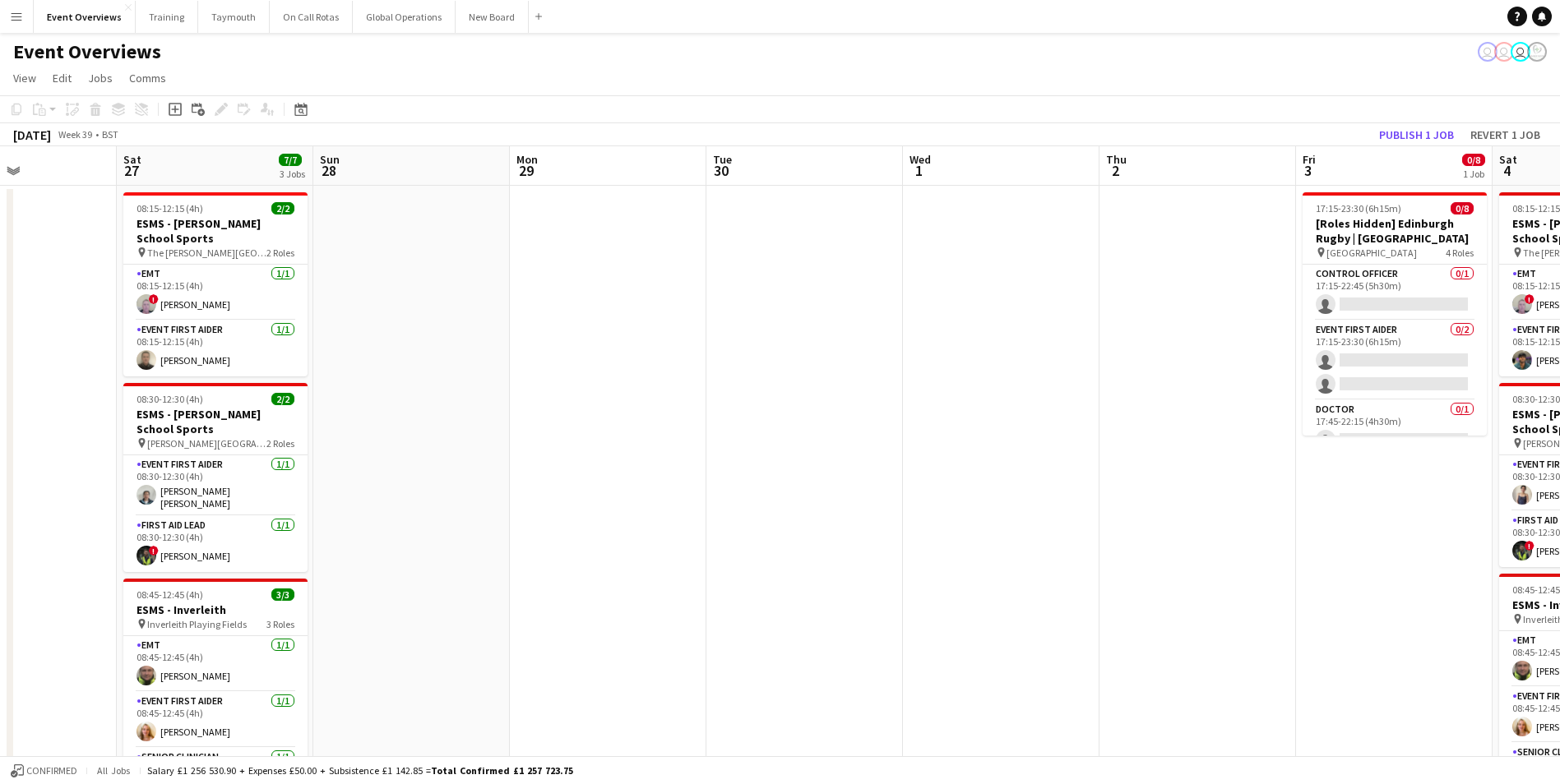
scroll to position [0, 484]
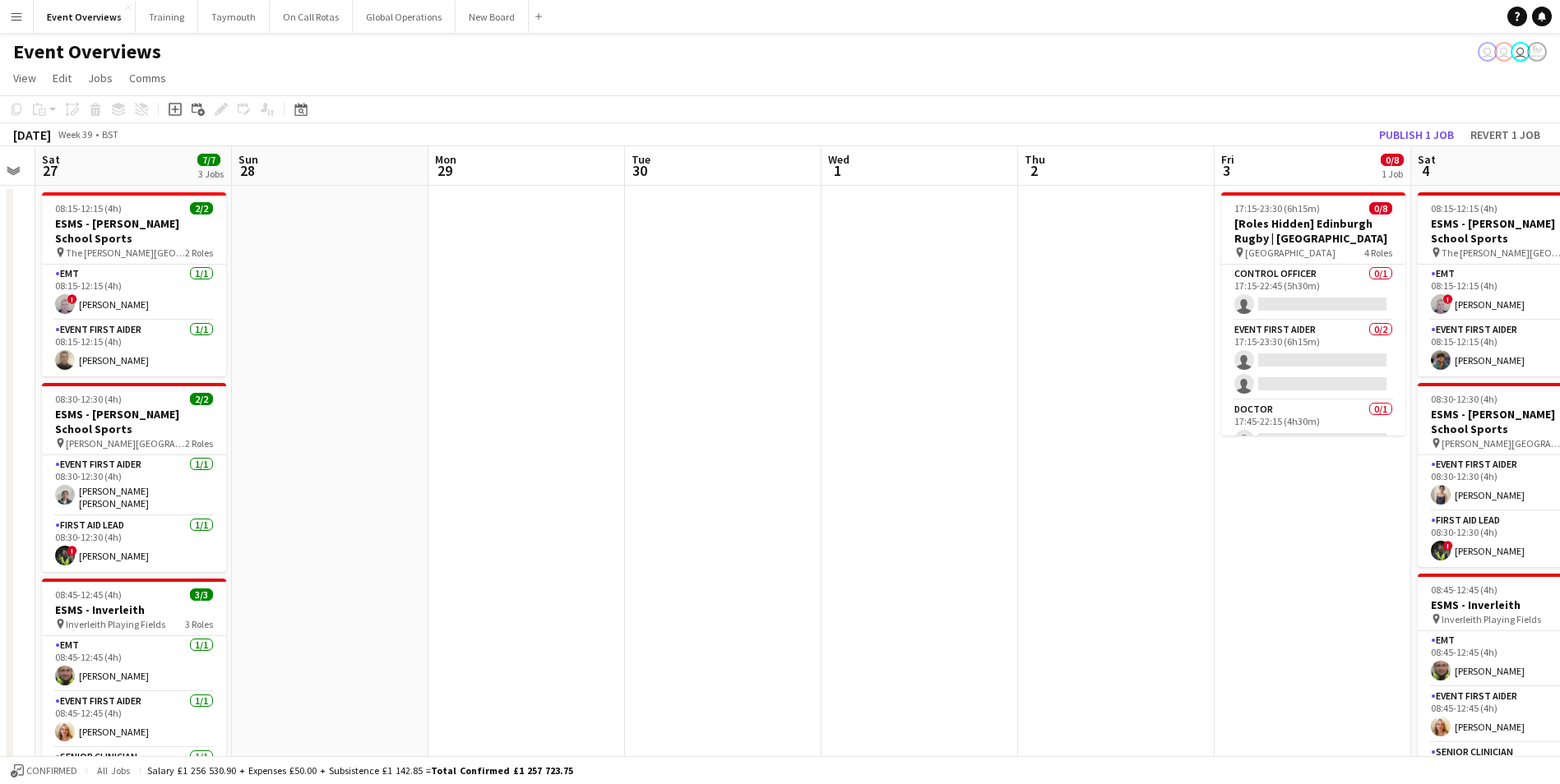
drag, startPoint x: 1043, startPoint y: 549, endPoint x: 780, endPoint y: 538, distance: 263.2
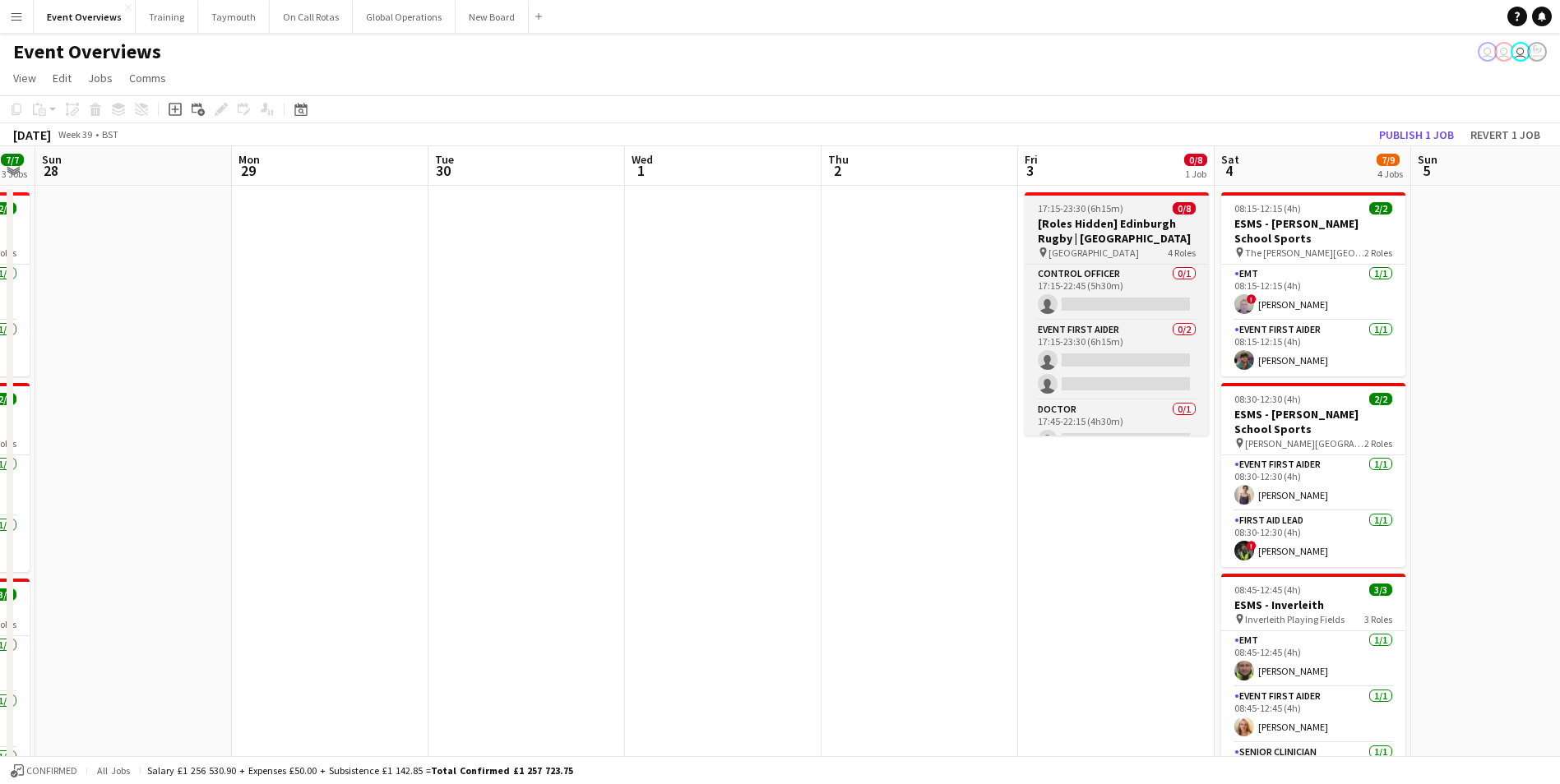
scroll to position [0, 558]
click at [1083, 229] on h3 "[Roles Hidden] Edinburgh Rugby | [GEOGRAPHIC_DATA]" at bounding box center [1113, 231] width 184 height 29
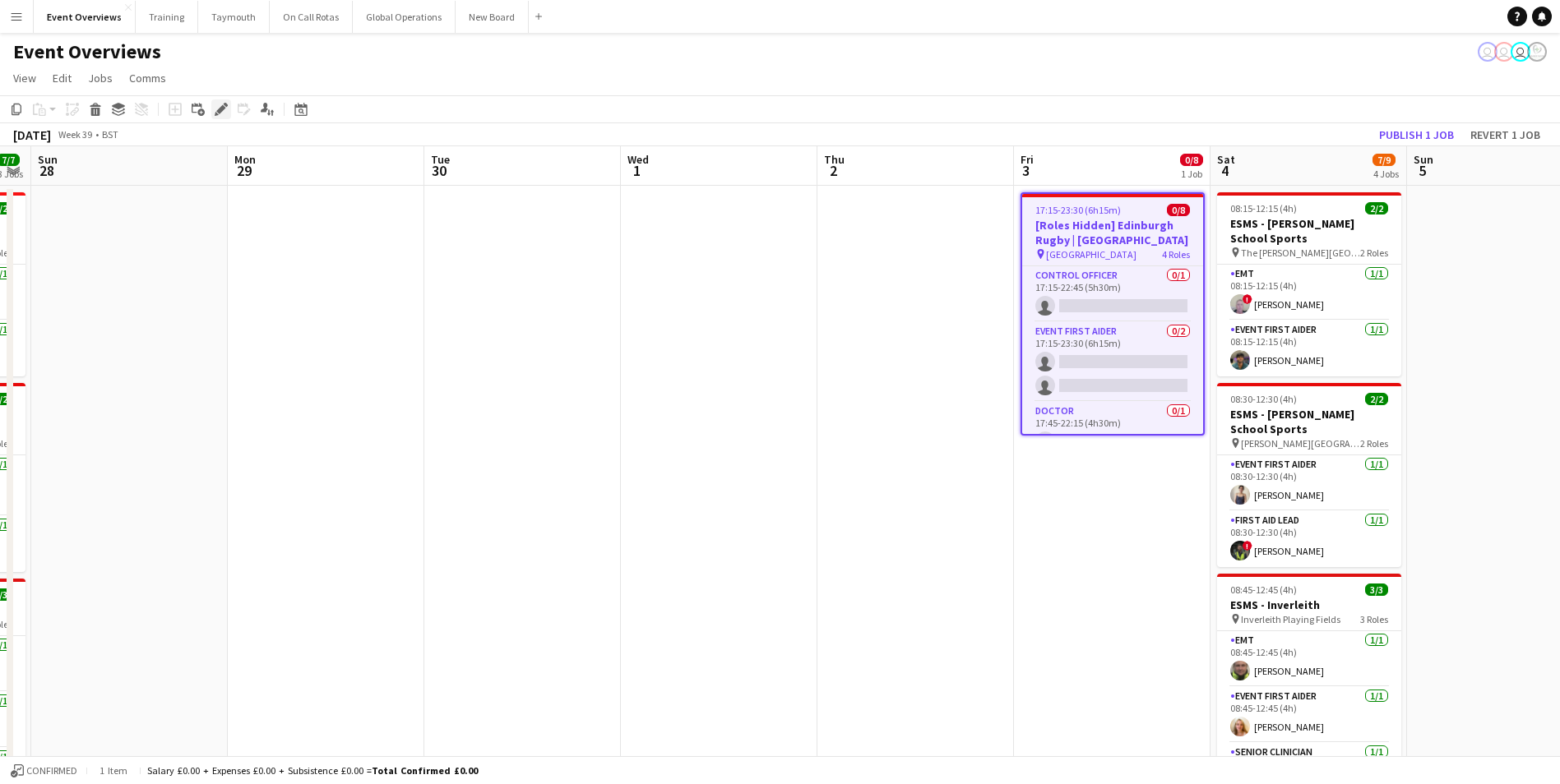
drag, startPoint x: 1083, startPoint y: 229, endPoint x: 217, endPoint y: 107, distance: 874.6
click at [217, 107] on icon "Edit" at bounding box center [221, 110] width 13 height 13
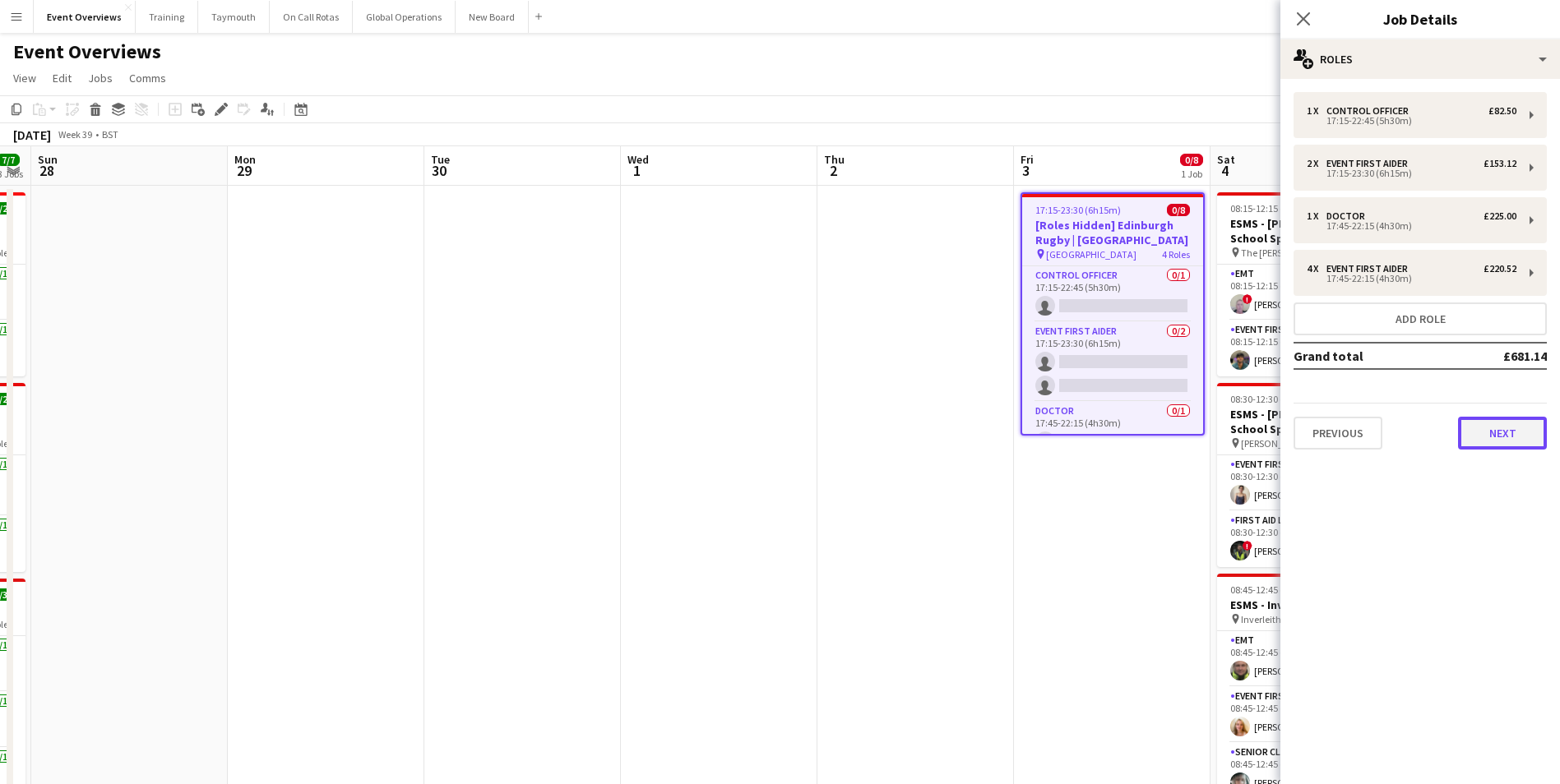
click at [1507, 436] on button "Next" at bounding box center [1502, 433] width 89 height 33
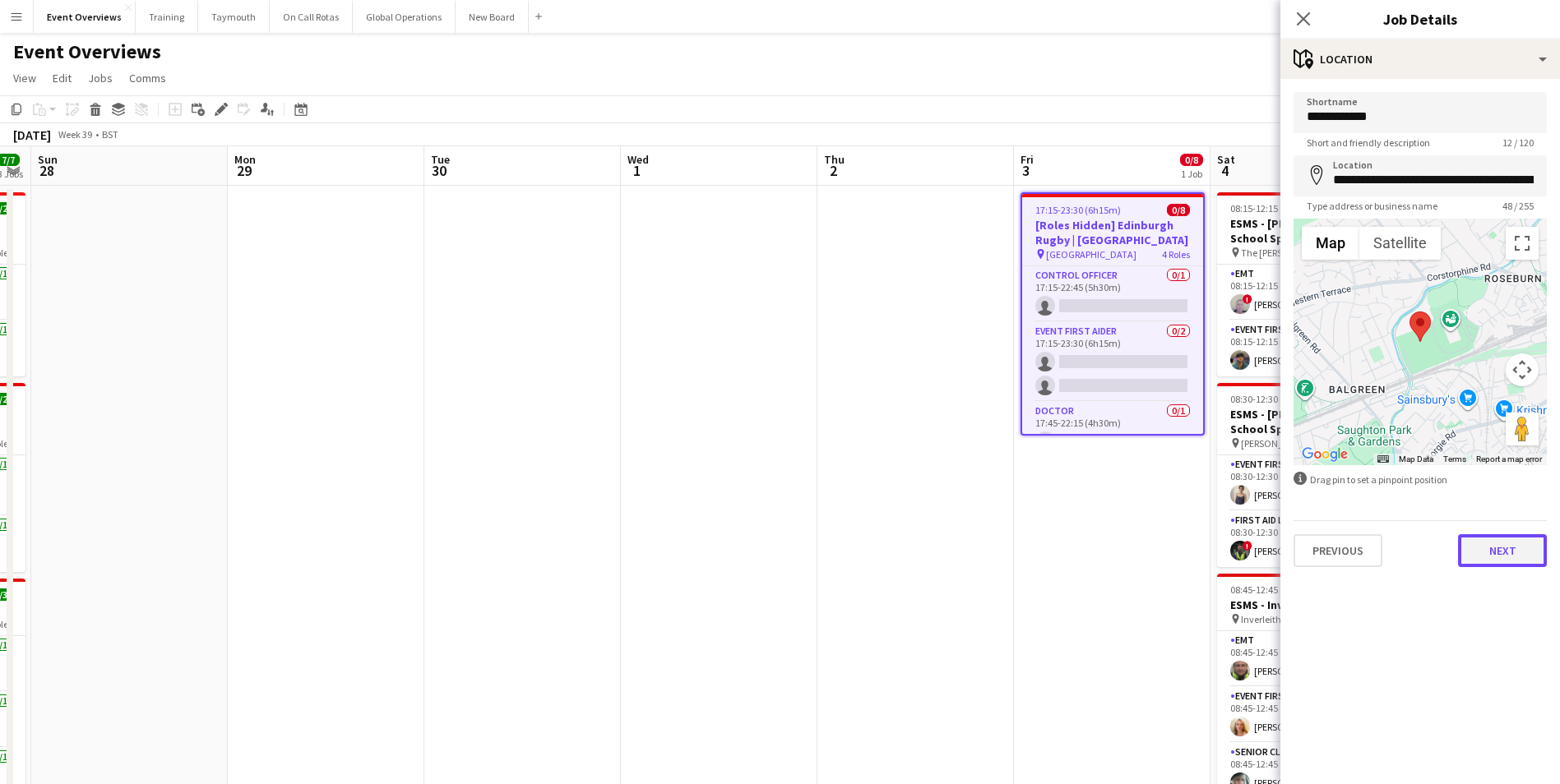
click at [1493, 551] on button "Next" at bounding box center [1502, 550] width 89 height 33
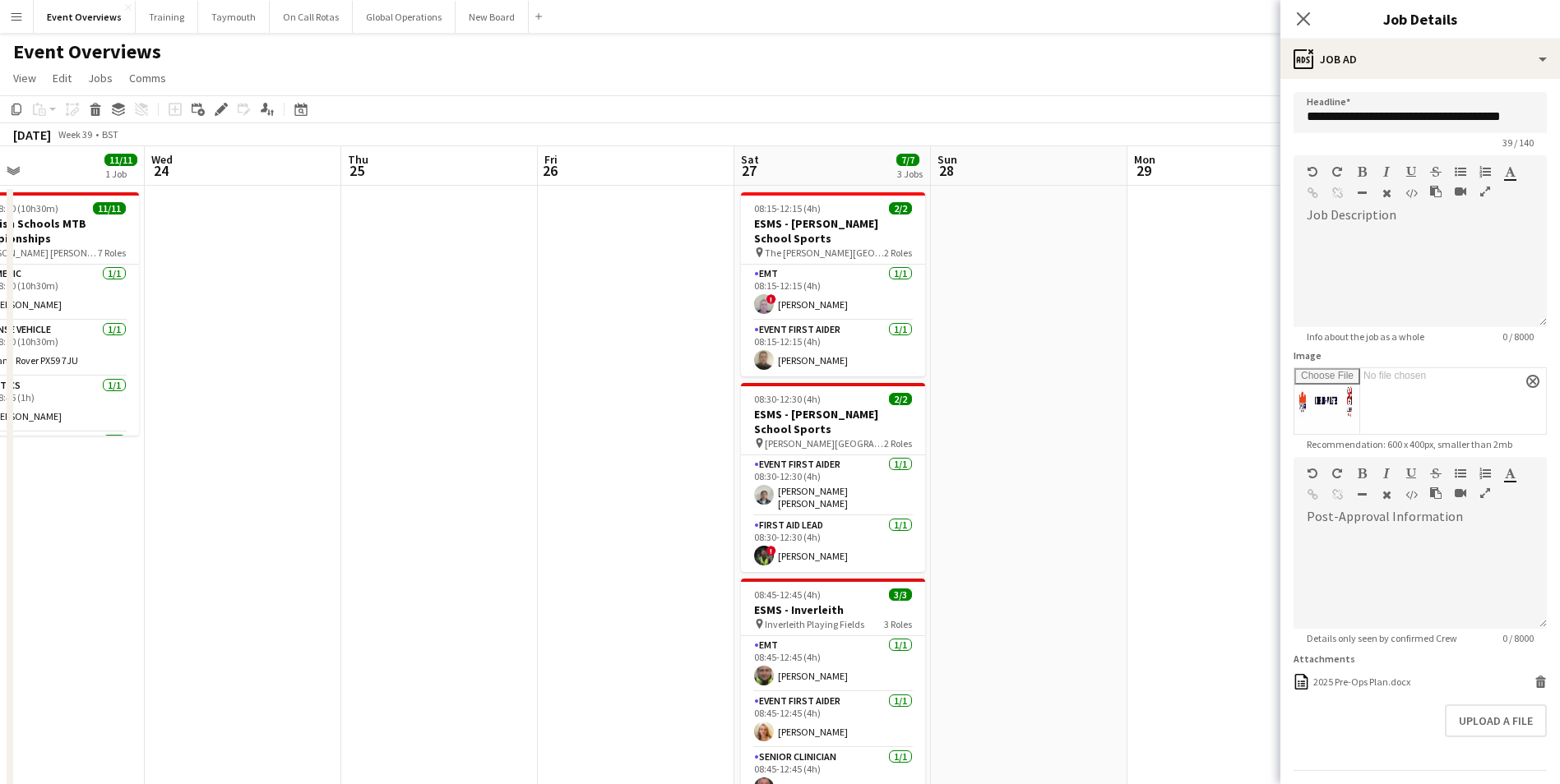
scroll to position [0, 443]
drag, startPoint x: 342, startPoint y: 407, endPoint x: 1243, endPoint y: 407, distance: 901.0
click at [1303, 13] on icon "Close pop-in" at bounding box center [1303, 18] width 16 height 16
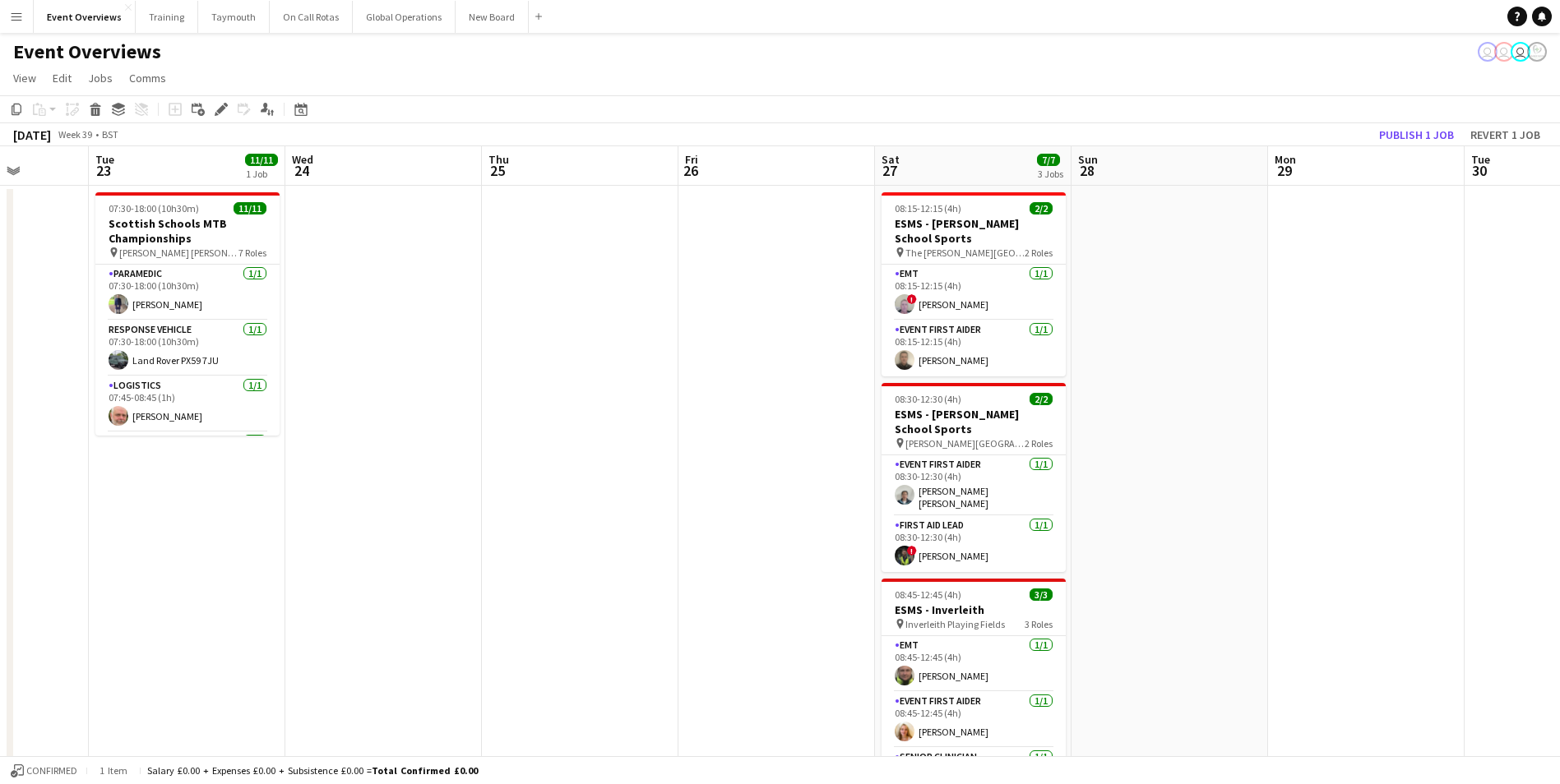
drag, startPoint x: 464, startPoint y: 508, endPoint x: 1008, endPoint y: 499, distance: 544.1
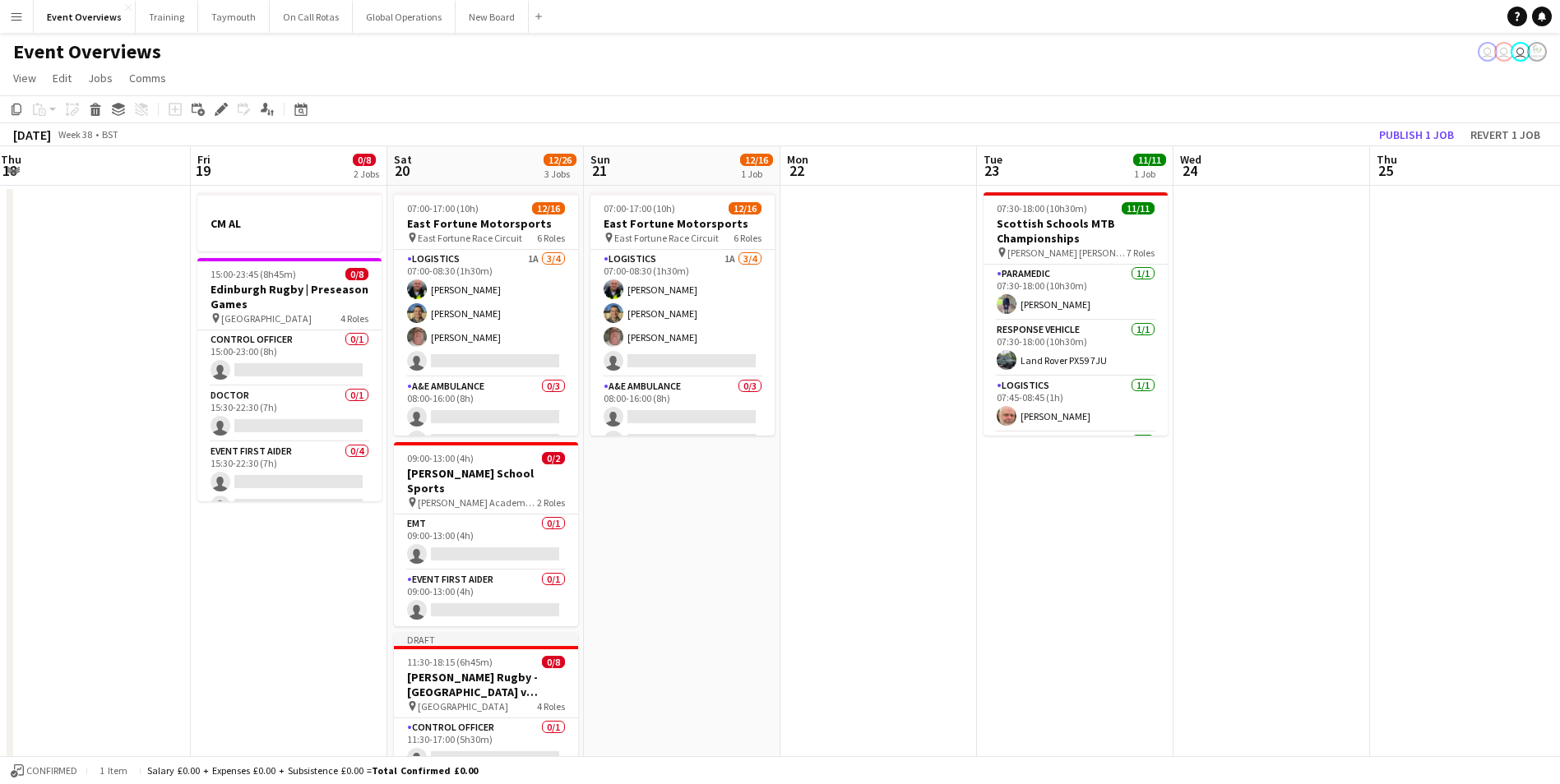
drag, startPoint x: 399, startPoint y: 548, endPoint x: 896, endPoint y: 538, distance: 497.1
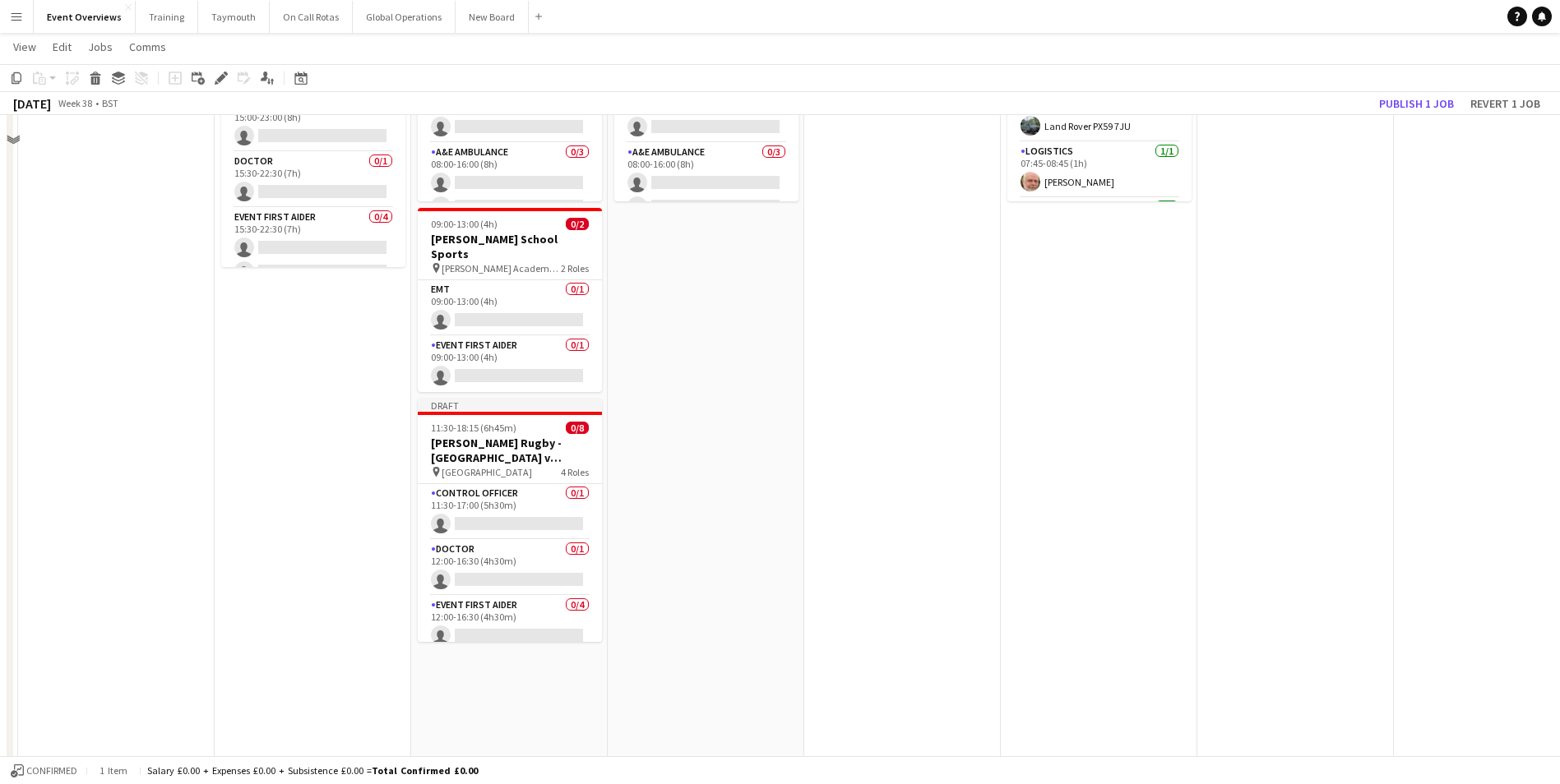
scroll to position [247, 0]
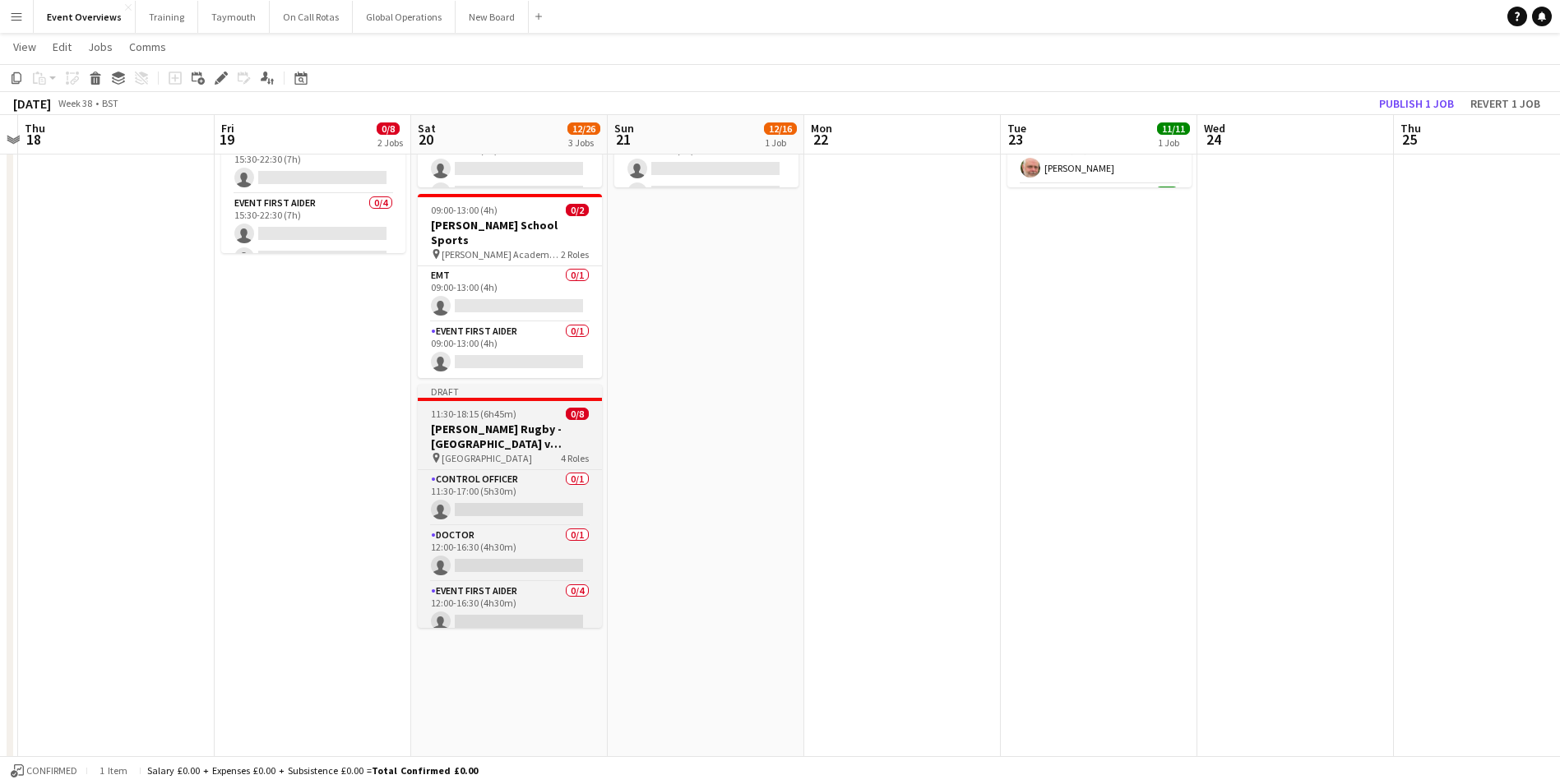
click at [500, 422] on h3 "[PERSON_NAME] Rugby - [GEOGRAPHIC_DATA] v [GEOGRAPHIC_DATA][PERSON_NAME] - Vars…" at bounding box center [509, 436] width 184 height 29
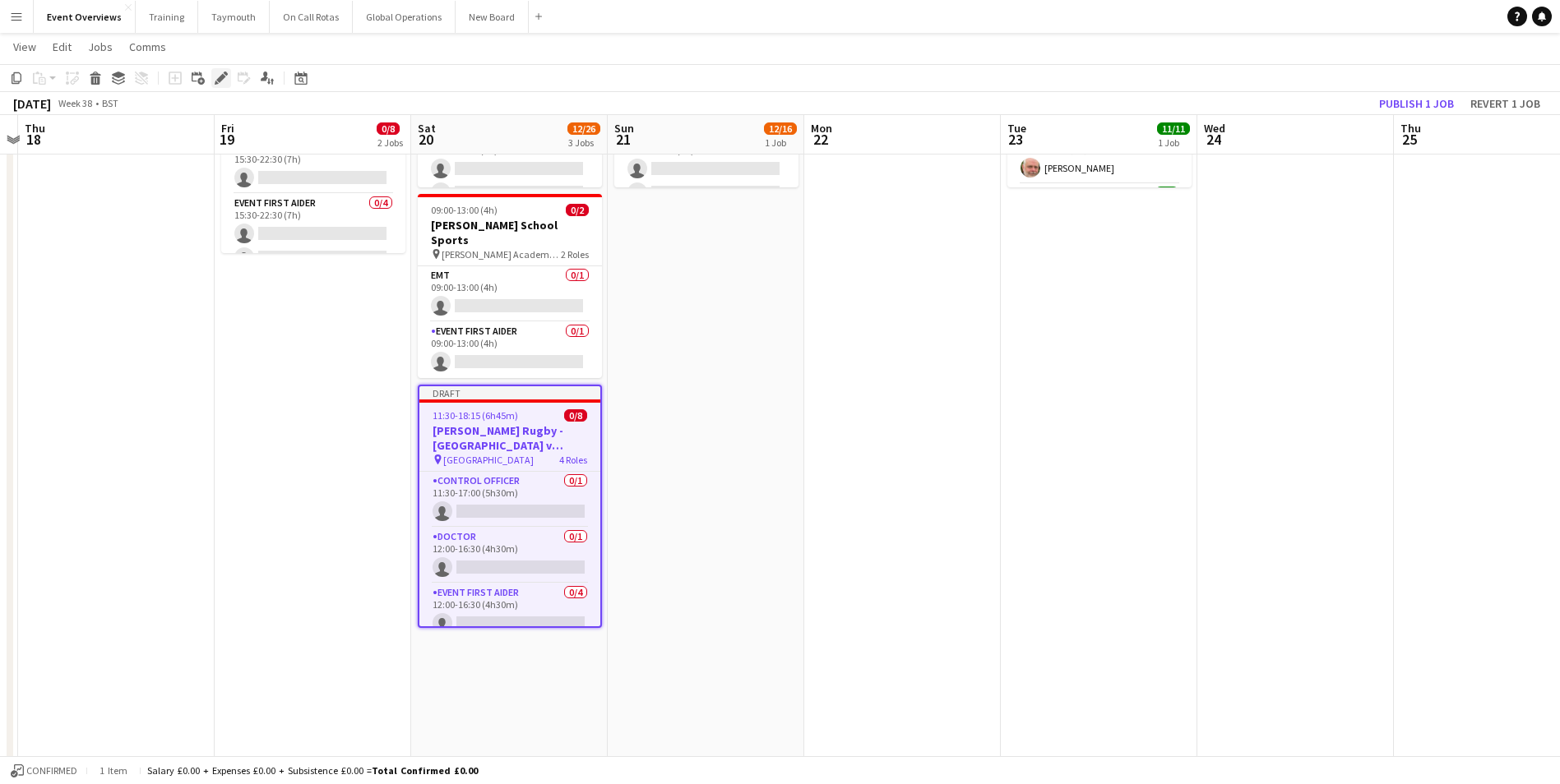
click at [222, 75] on icon at bounding box center [221, 78] width 9 height 9
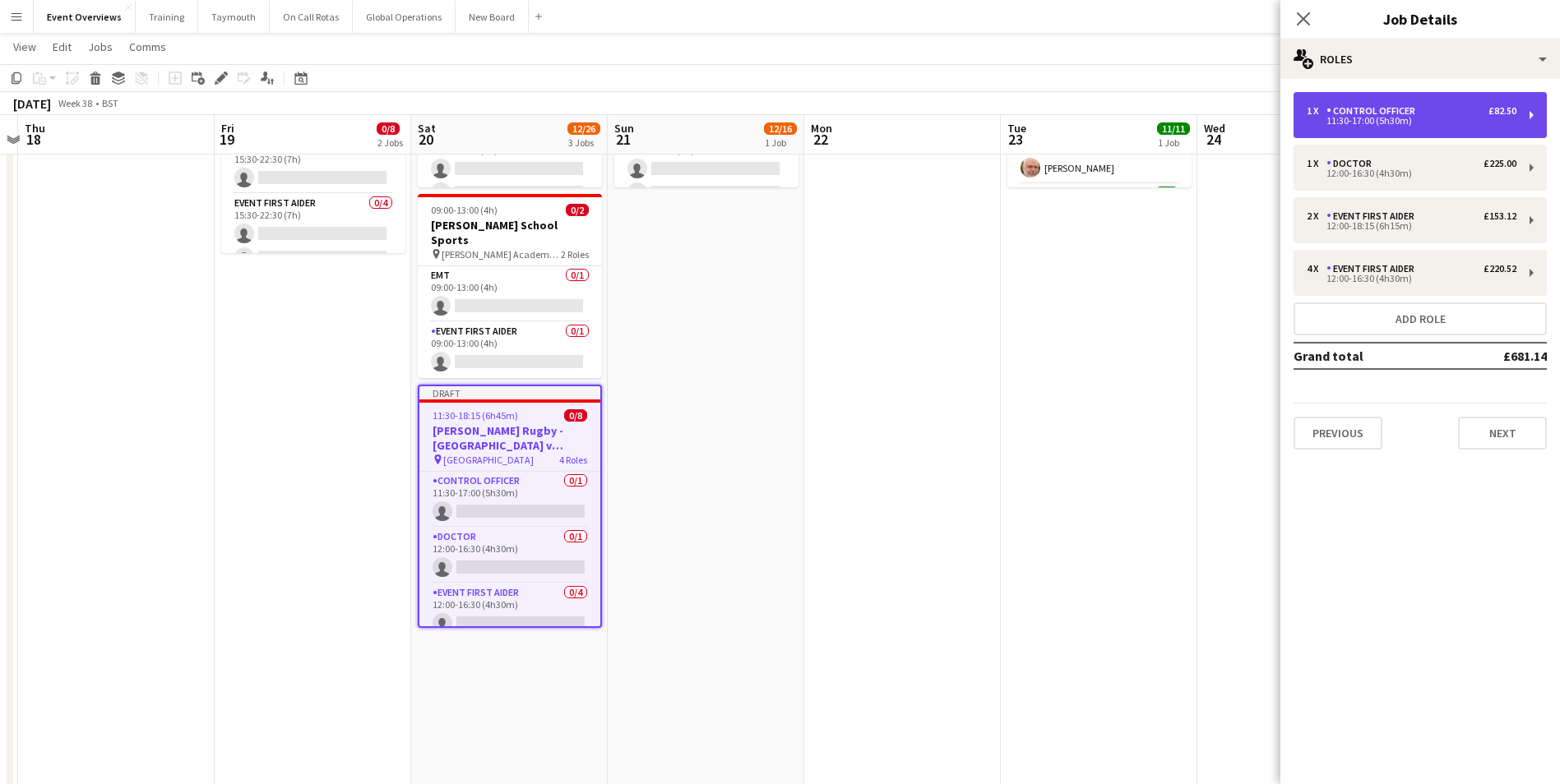
click at [1360, 116] on div "11:30-17:00 (5h30m)" at bounding box center [1411, 120] width 210 height 9
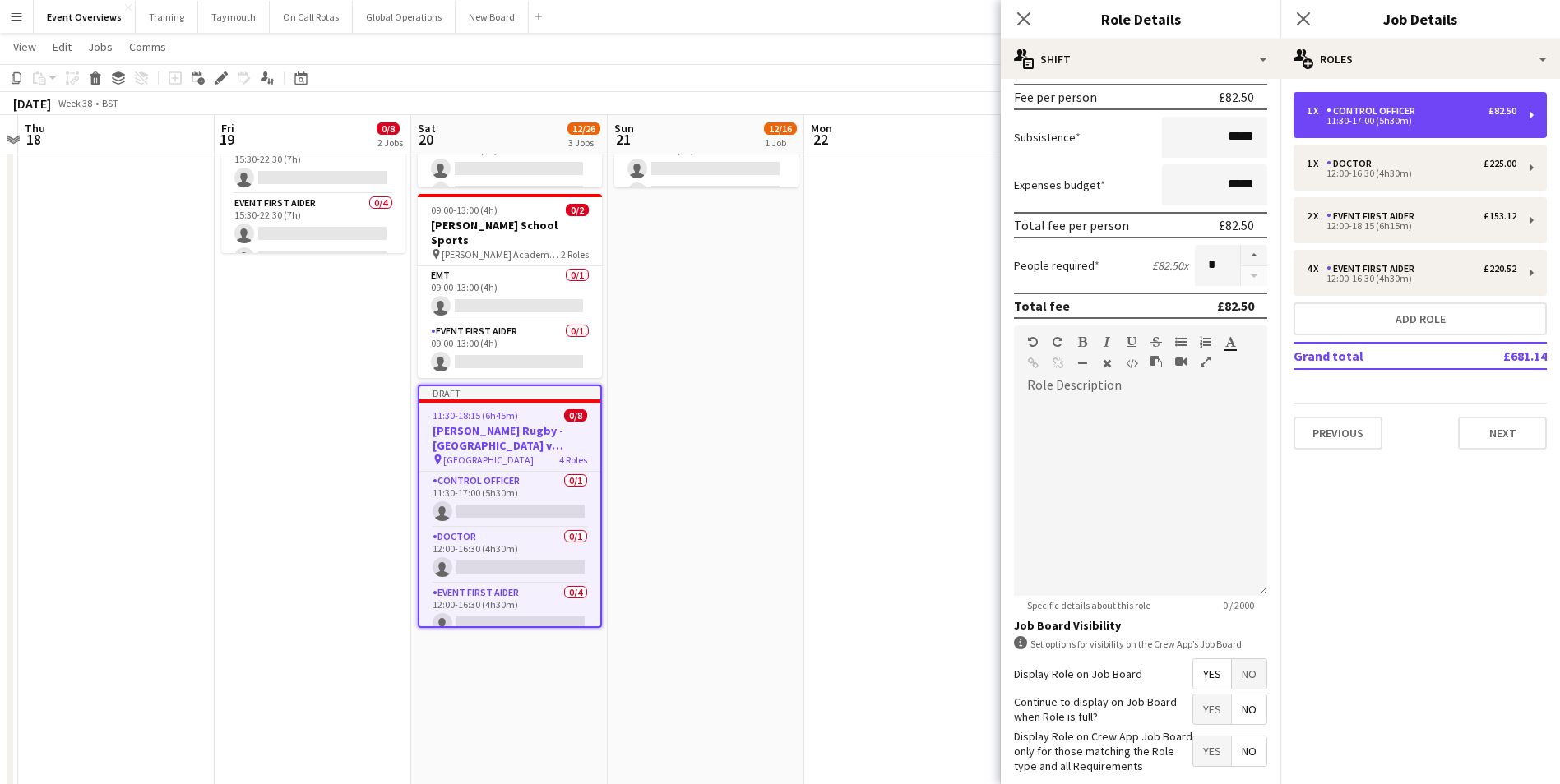
scroll to position [329, 0]
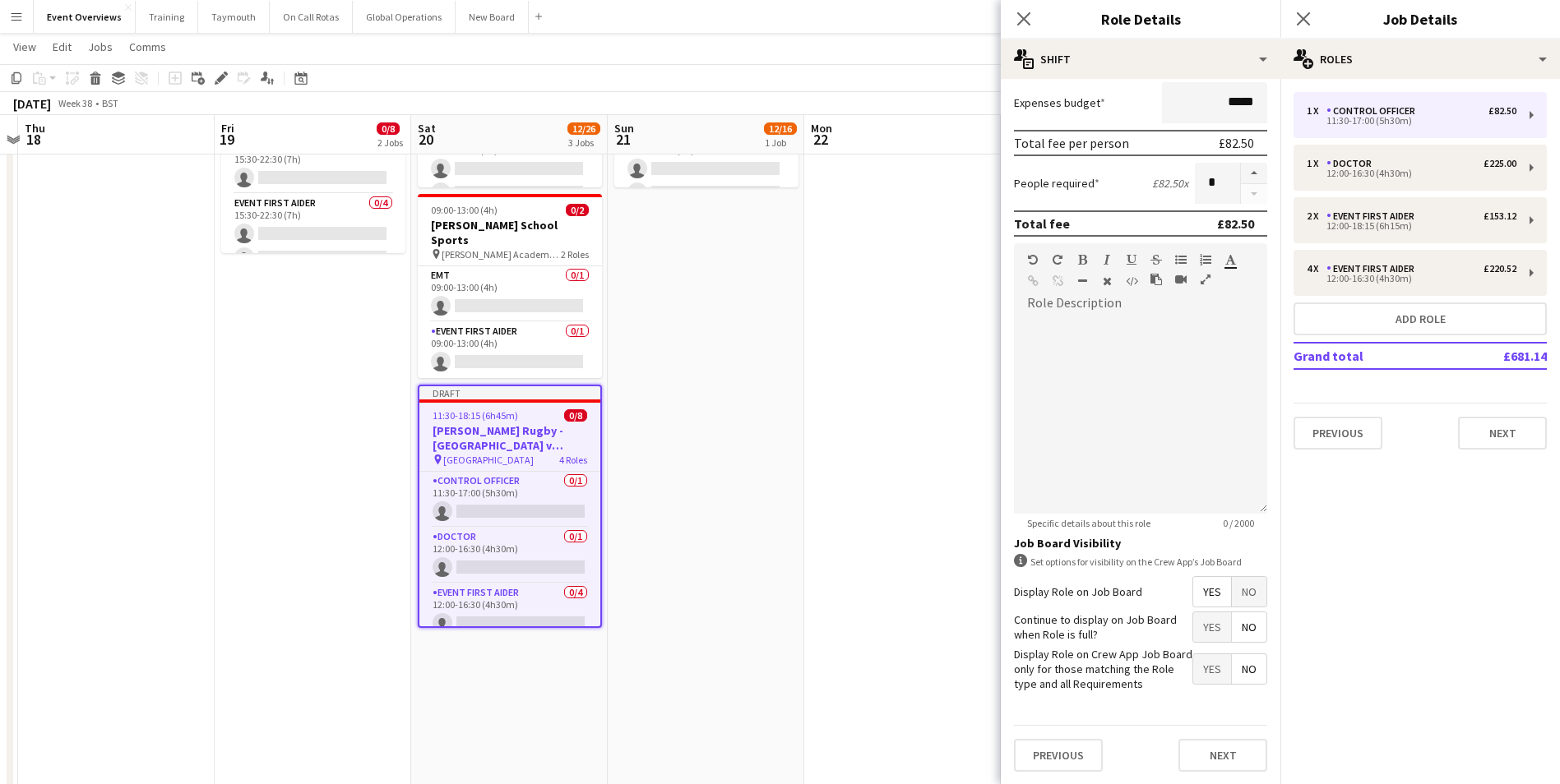
click at [1238, 584] on span "No" at bounding box center [1249, 591] width 35 height 29
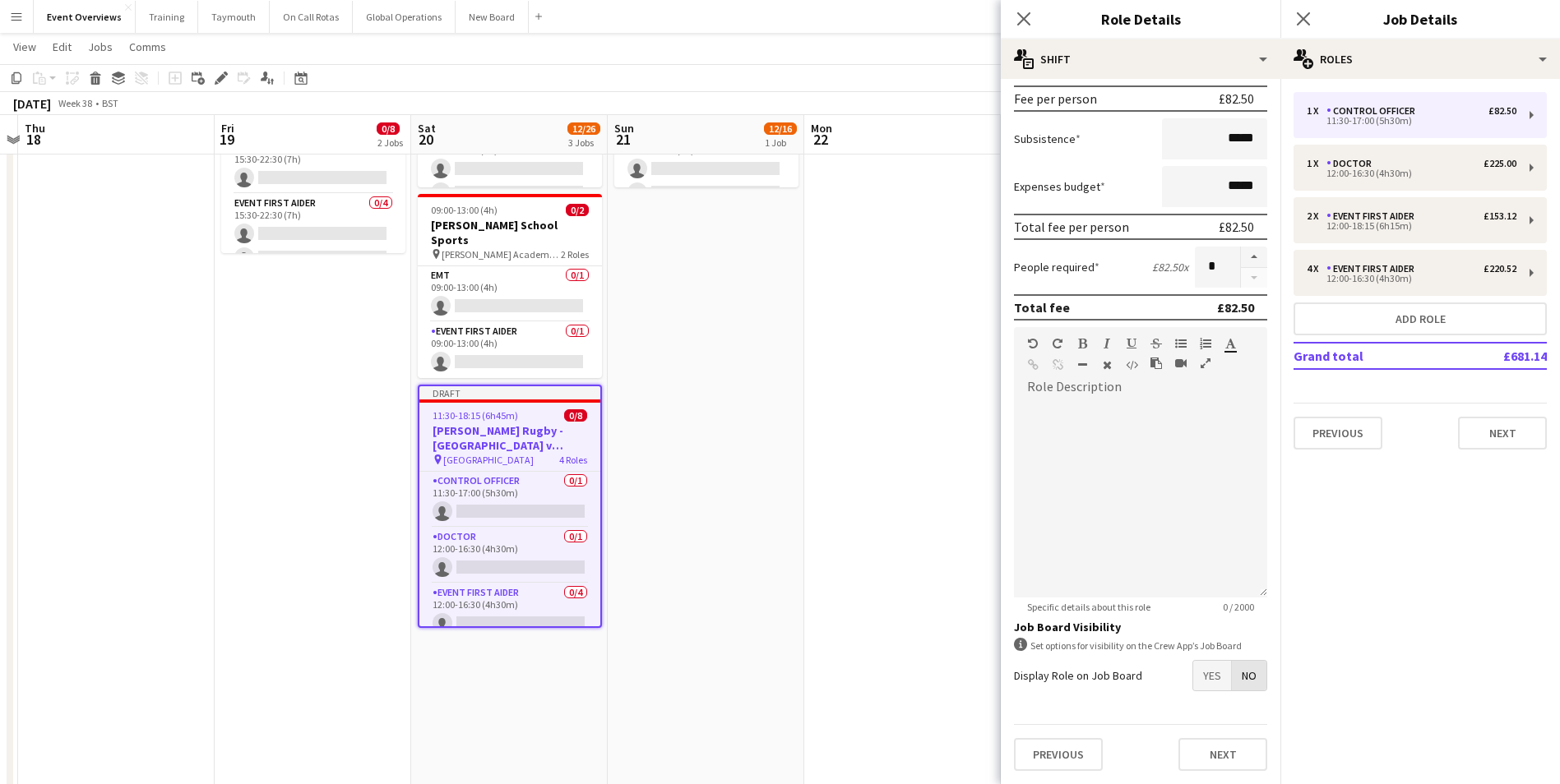
scroll to position [245, 0]
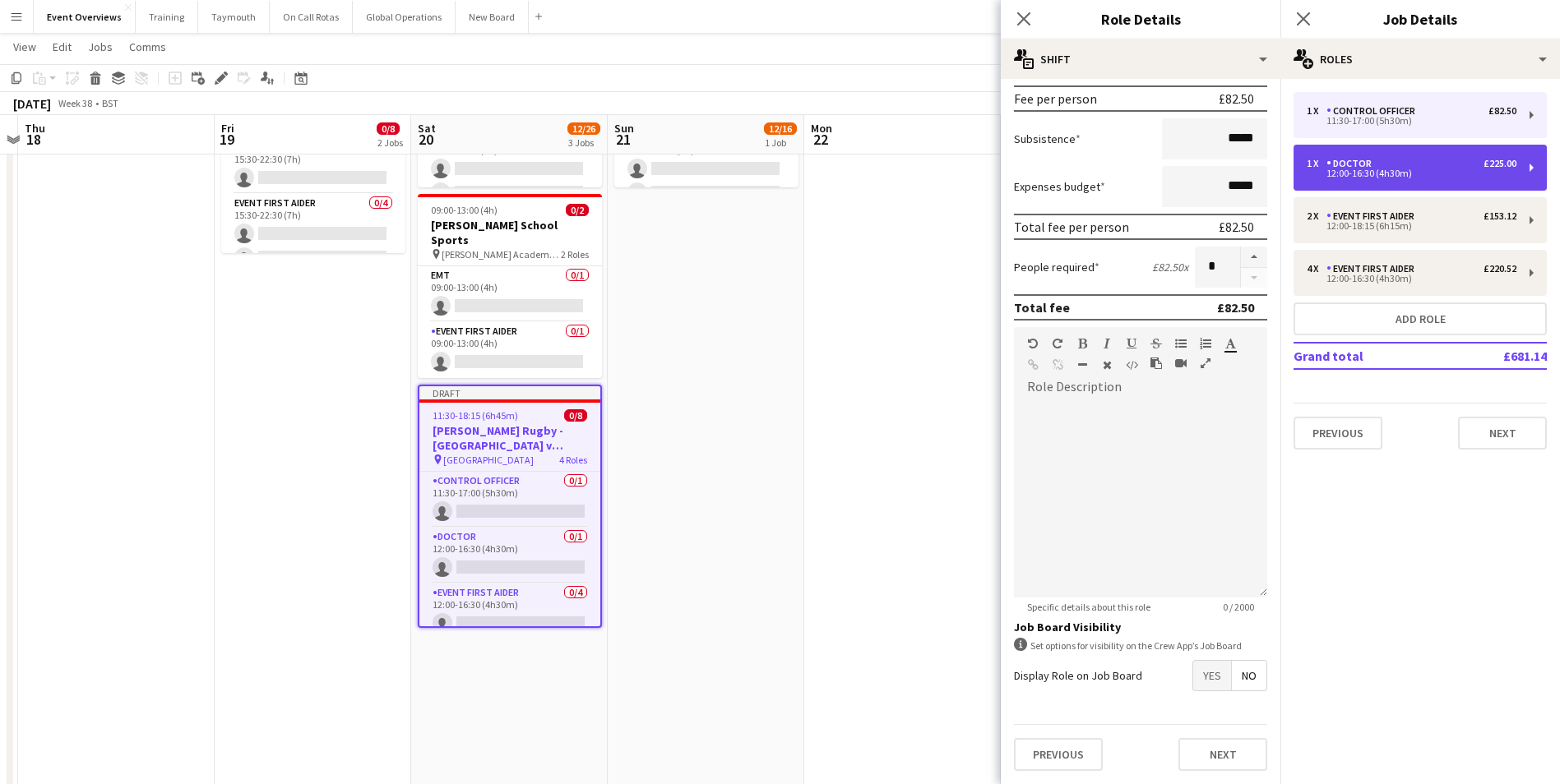
click at [1393, 169] on div "12:00-16:30 (4h30m)" at bounding box center [1411, 173] width 210 height 9
type input "******"
type input "*****"
type input "******"
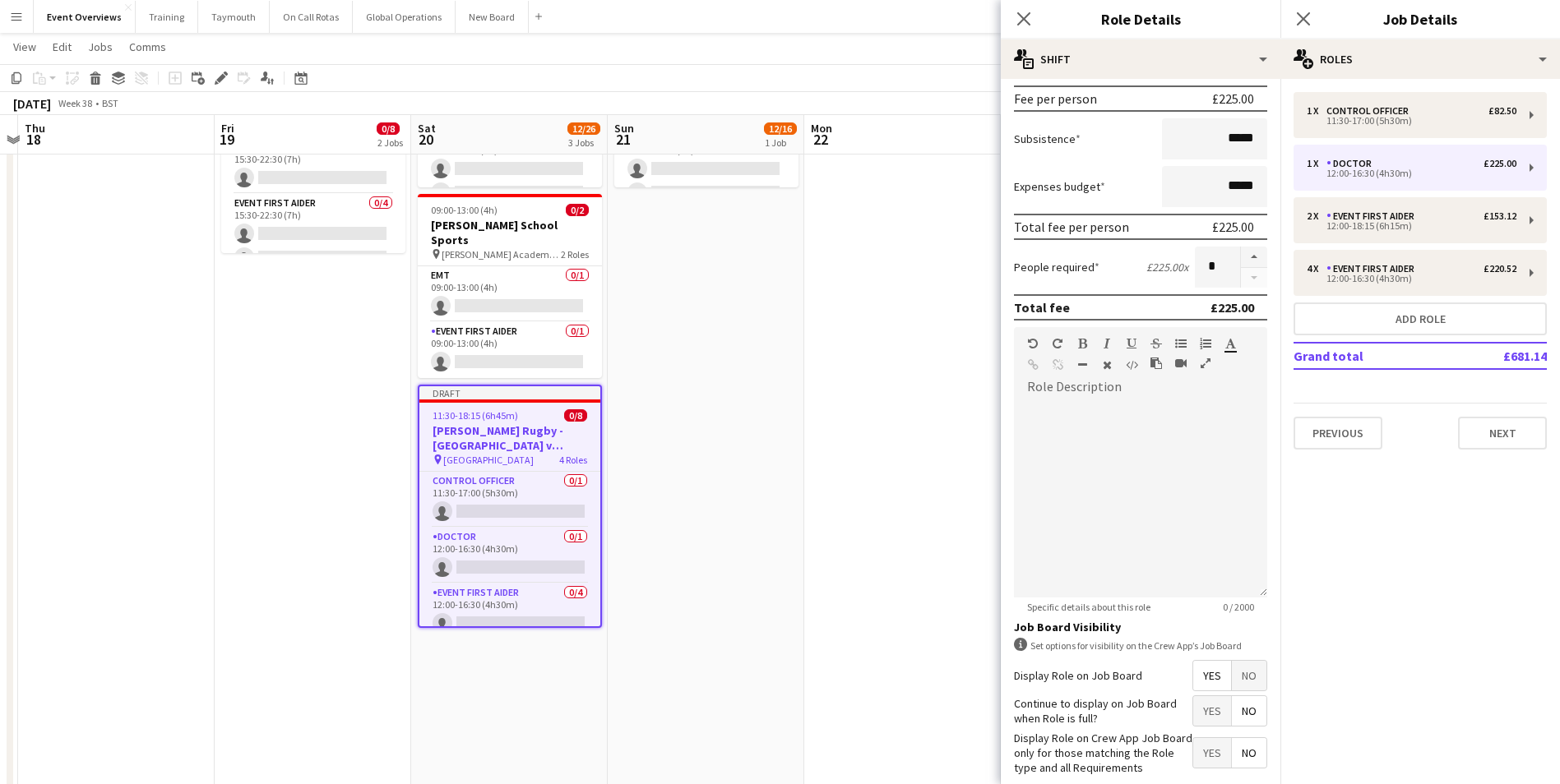
click at [1235, 671] on span "No" at bounding box center [1249, 675] width 35 height 29
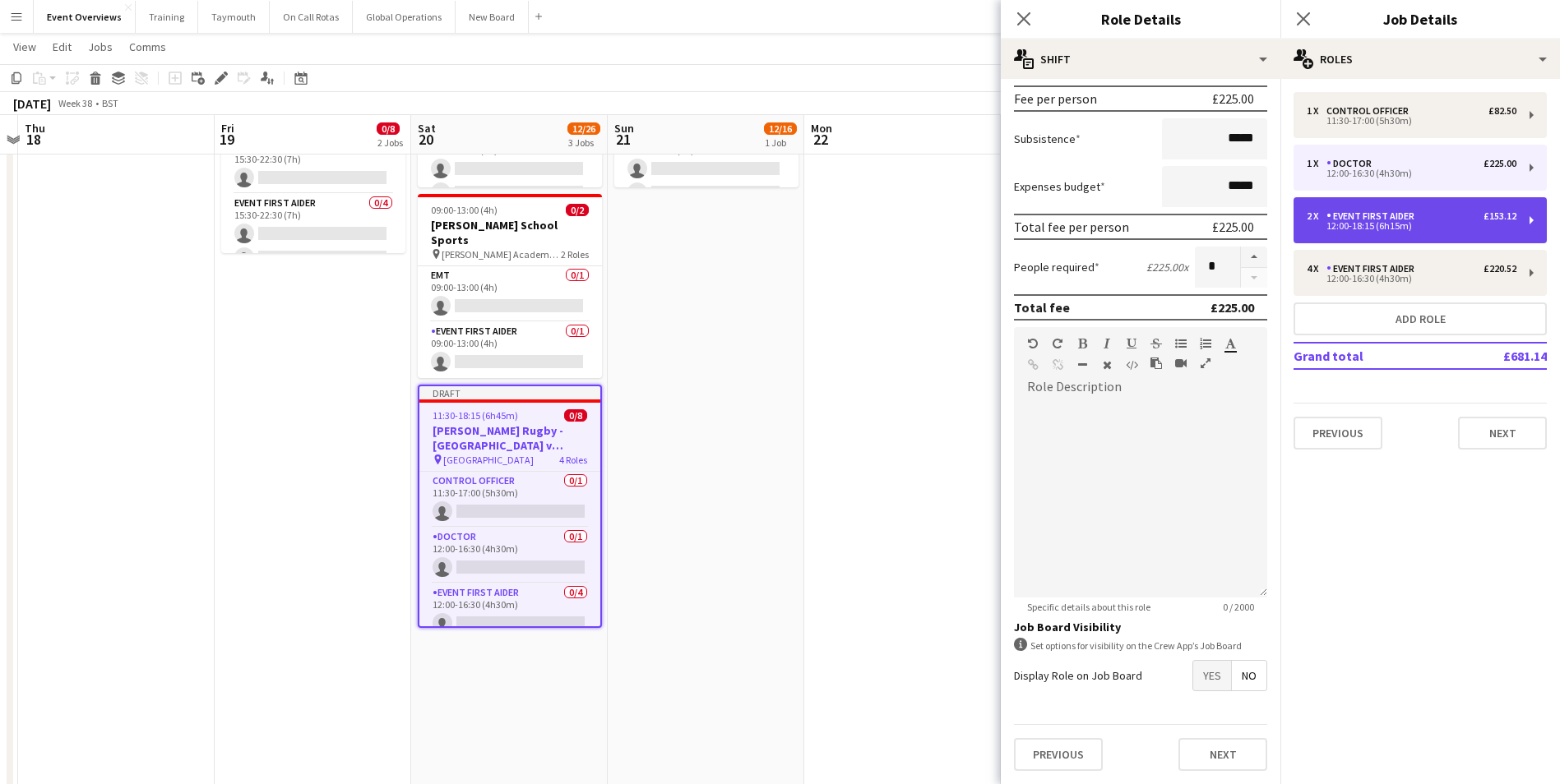
click at [1438, 223] on div "12:00-18:15 (6h15m)" at bounding box center [1411, 226] width 210 height 9
type input "**********"
type input "*****"
type input "******"
type input "*"
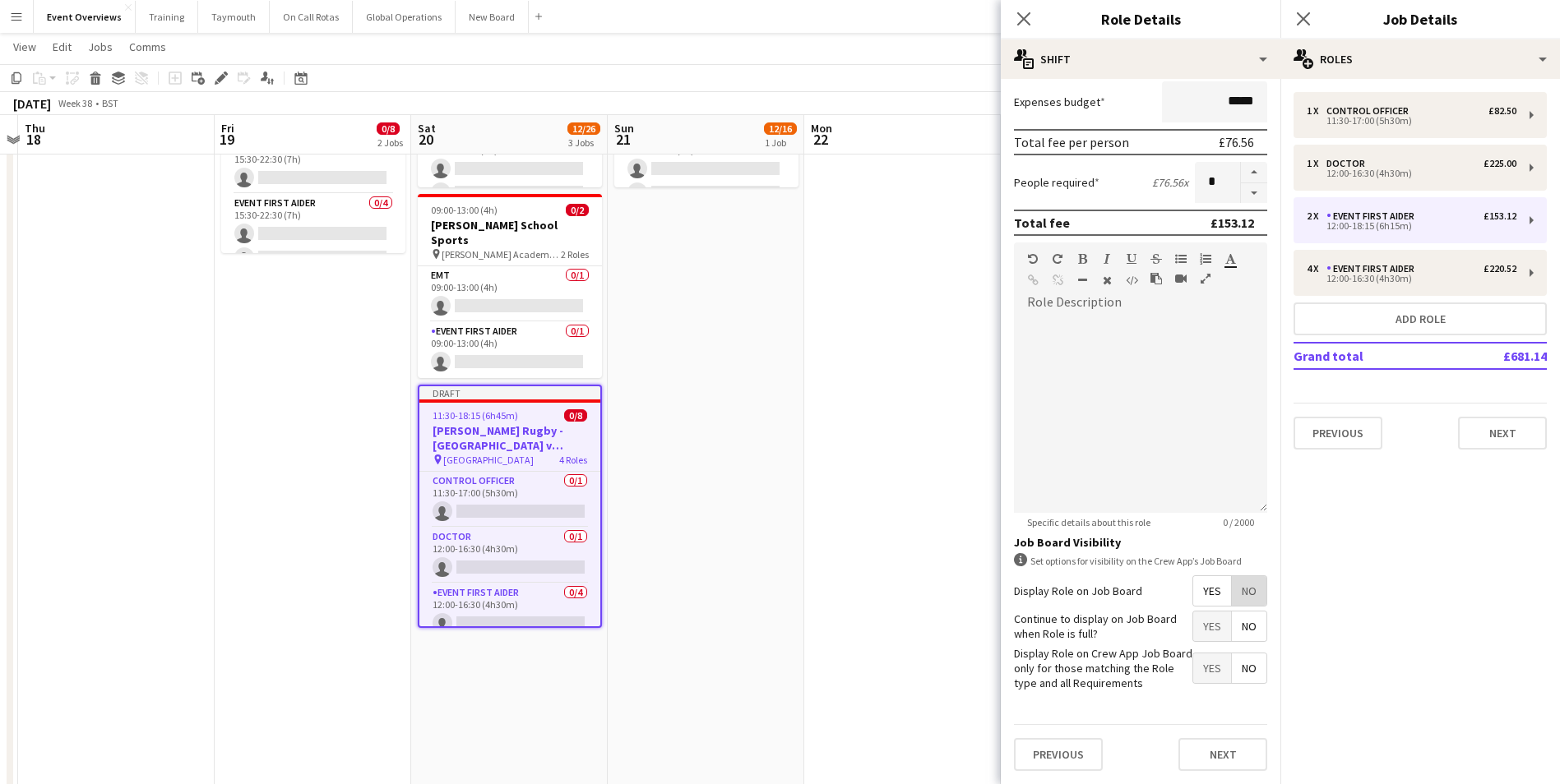
click at [1239, 584] on span "No" at bounding box center [1249, 590] width 35 height 29
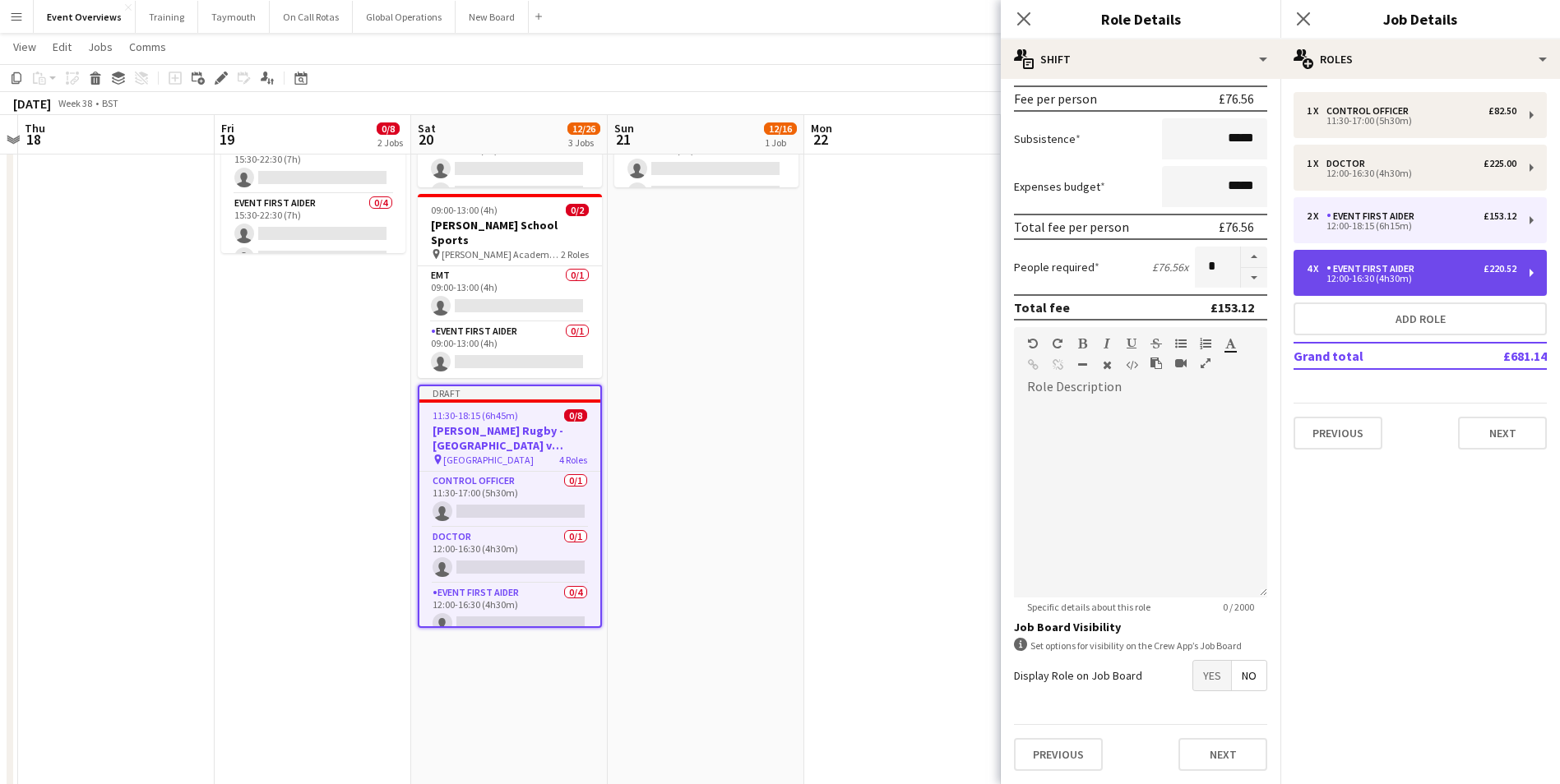
click at [1458, 259] on div "4 x Event First Aider £220.52 12:00-16:30 (4h30m)" at bounding box center [1420, 272] width 254 height 46
type input "*****"
type input "*"
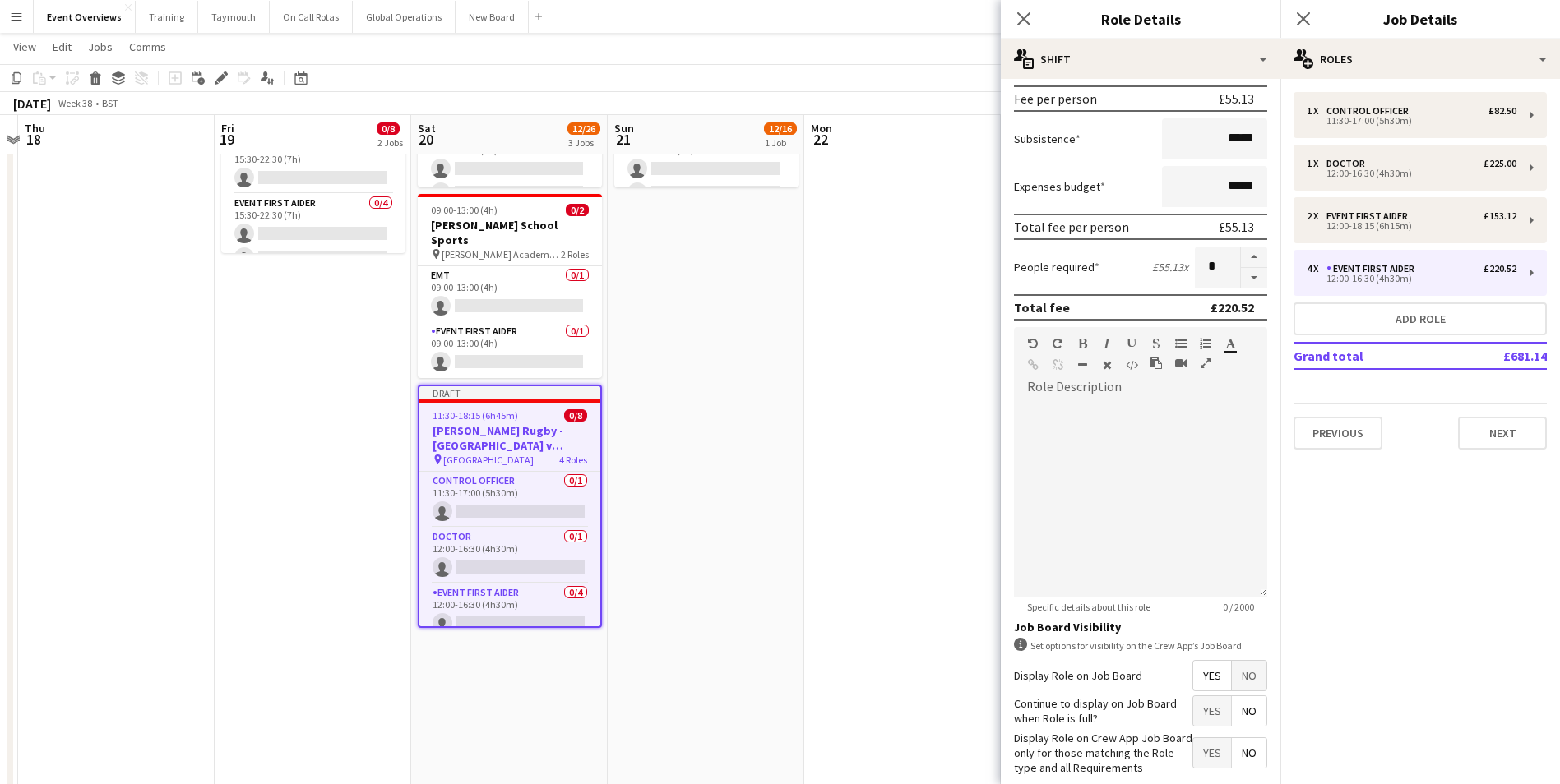
click at [1236, 669] on span "No" at bounding box center [1249, 675] width 35 height 29
click at [280, 569] on app-date-cell "CM AL 15:00-23:45 (8h45m) 0/8 Edinburgh Rugby | Preseason Games pin Hive Stadiu…" at bounding box center [313, 641] width 197 height 1407
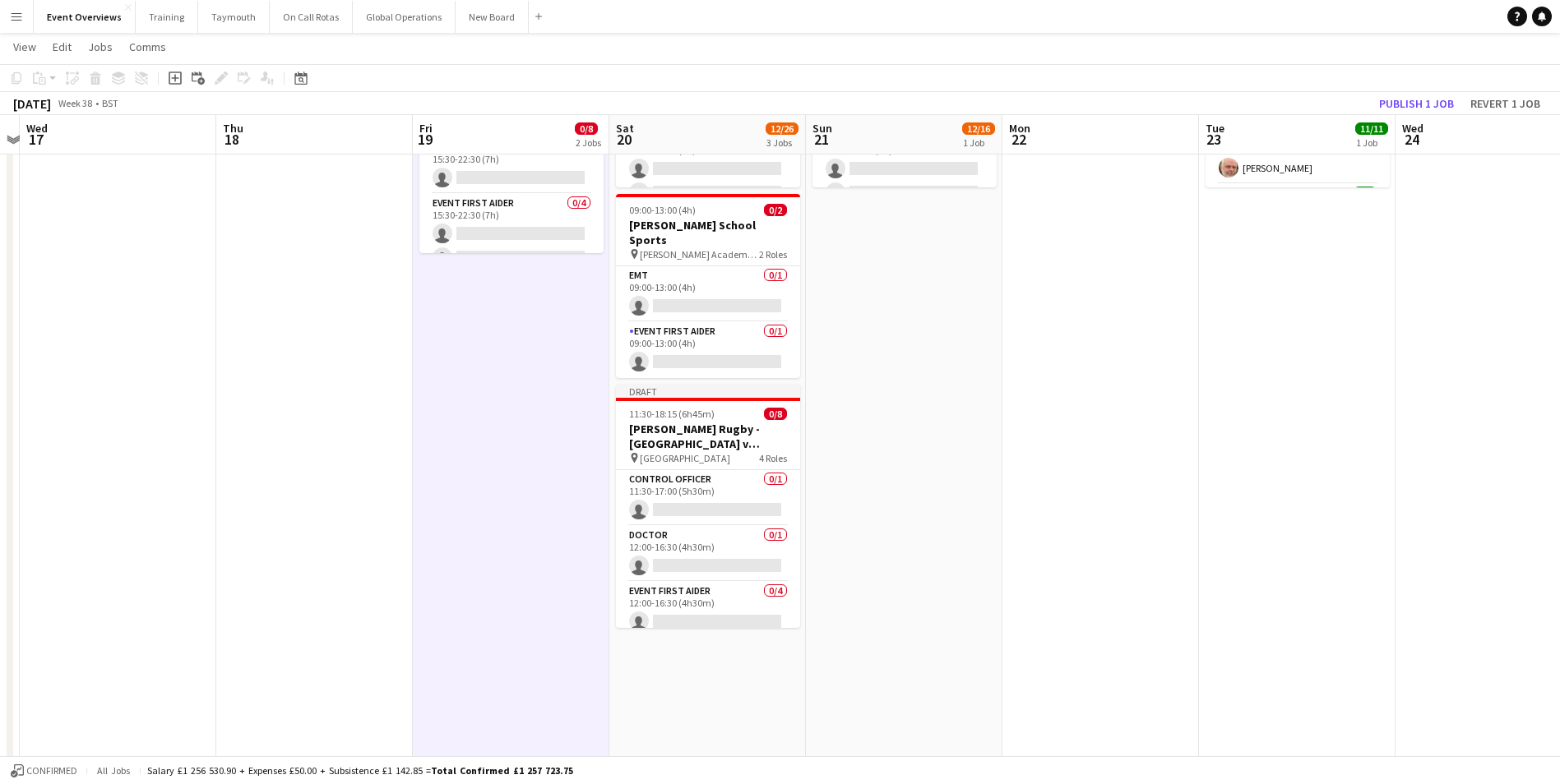
drag, startPoint x: 594, startPoint y: 675, endPoint x: 1082, endPoint y: 653, distance: 488.5
click at [1082, 653] on app-calendar-viewport "Mon 15 Tue 16 Wed 17 Thu 18 Fri 19 0/8 2 Jobs Sat 20 12/26 3 Jobs Sun 21 12/16 …" at bounding box center [780, 581] width 1560 height 1527
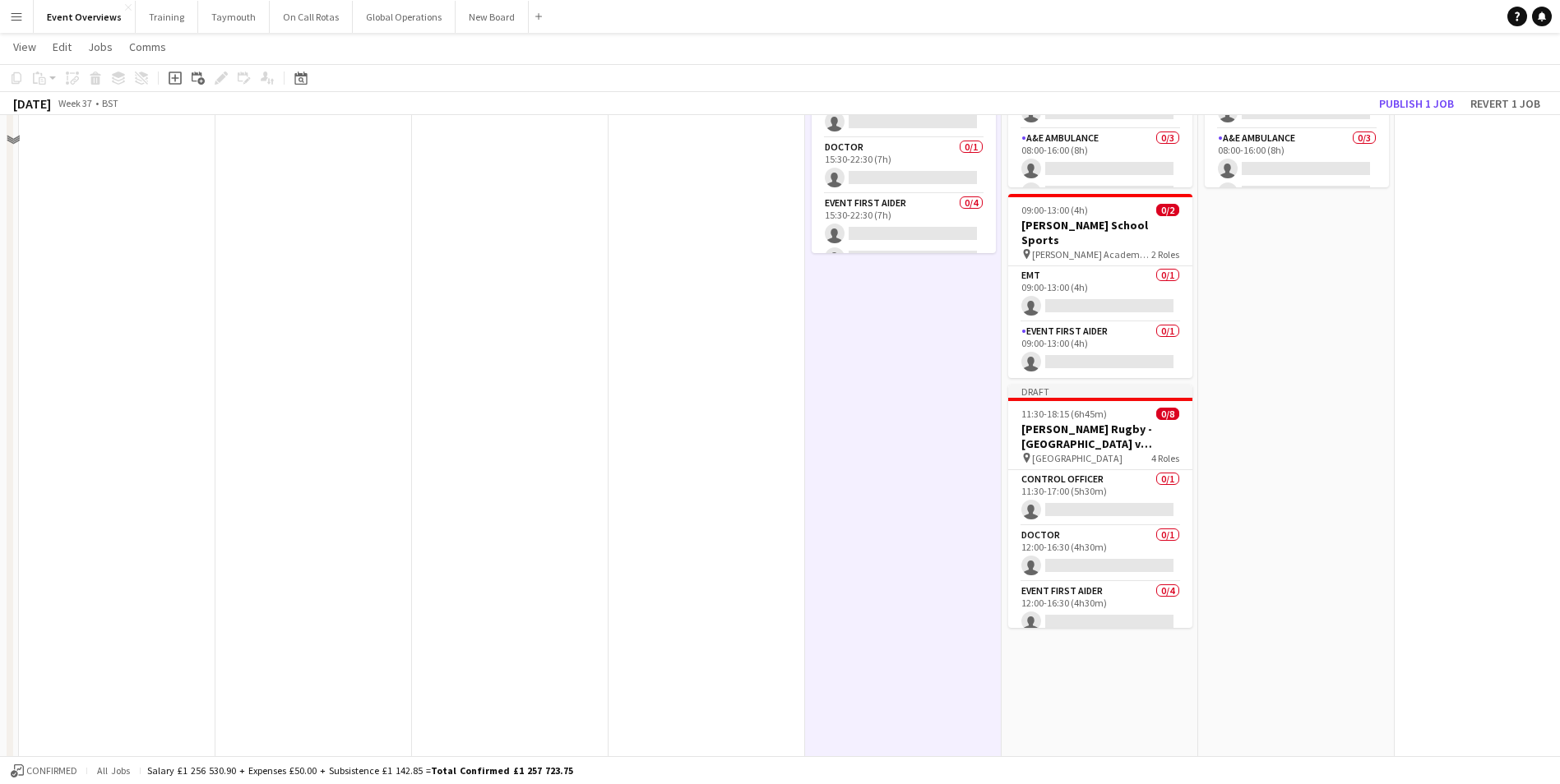
scroll to position [0, 0]
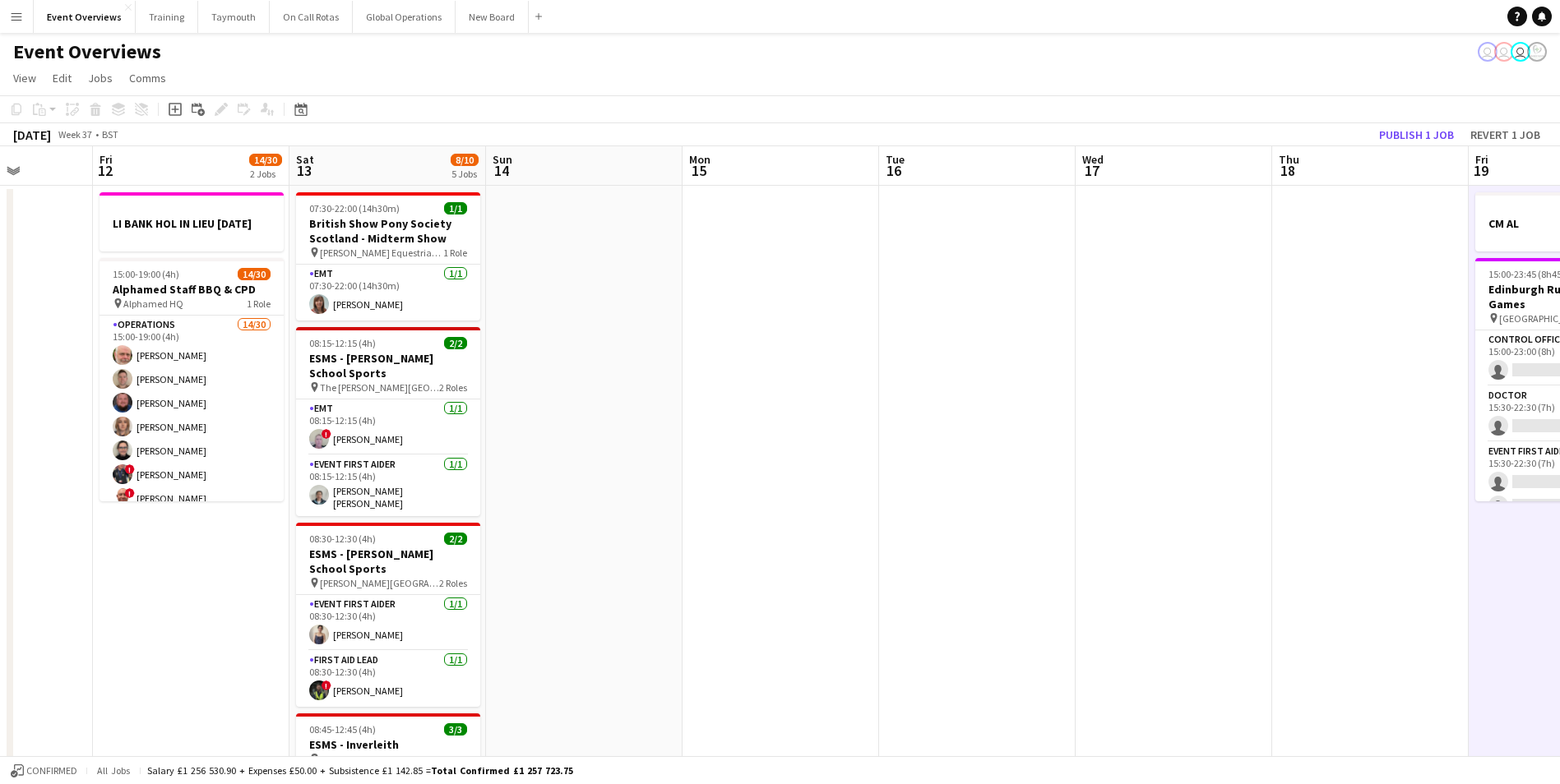
drag, startPoint x: 454, startPoint y: 576, endPoint x: 1323, endPoint y: 553, distance: 869.3
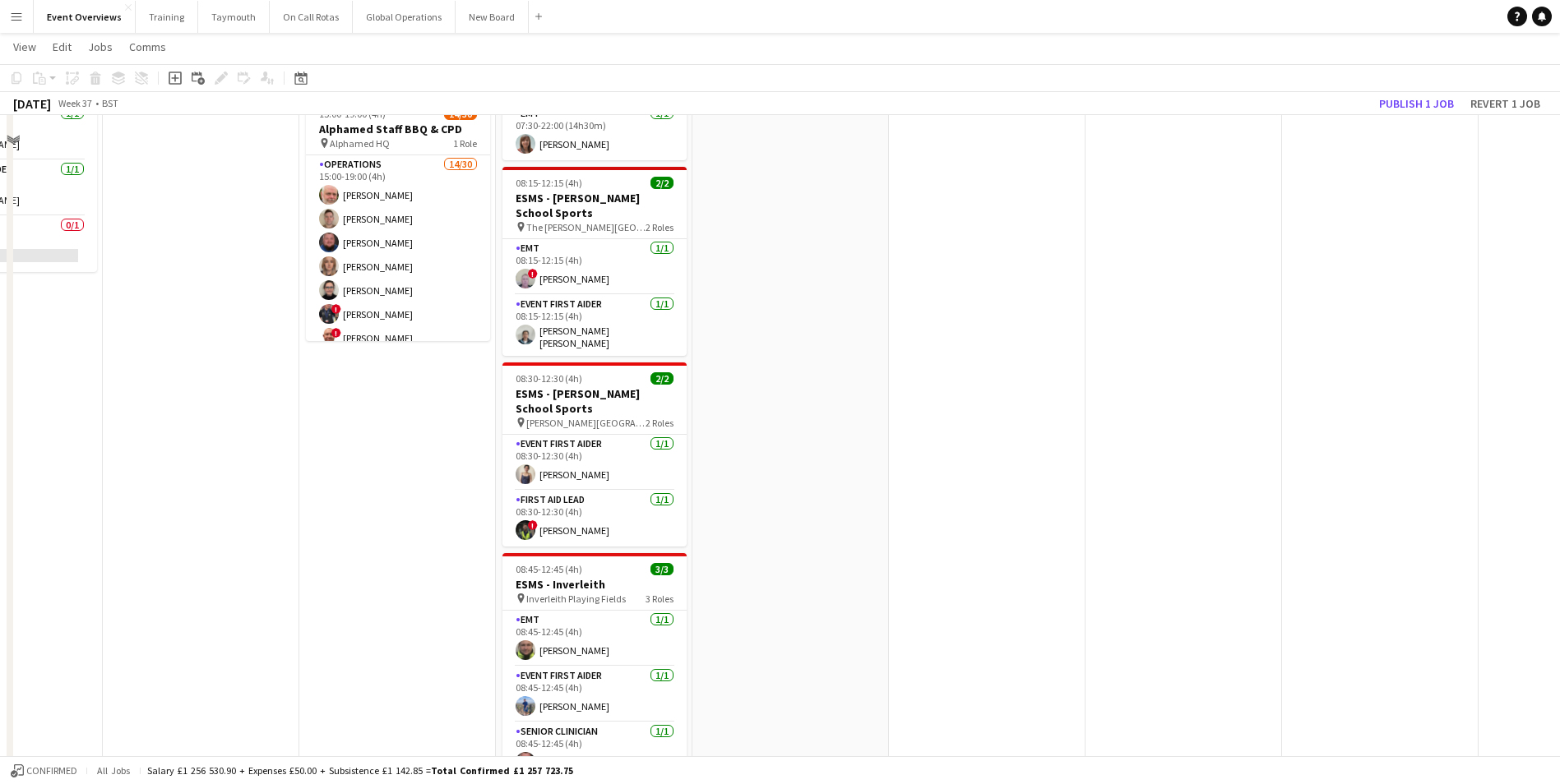
scroll to position [82, 0]
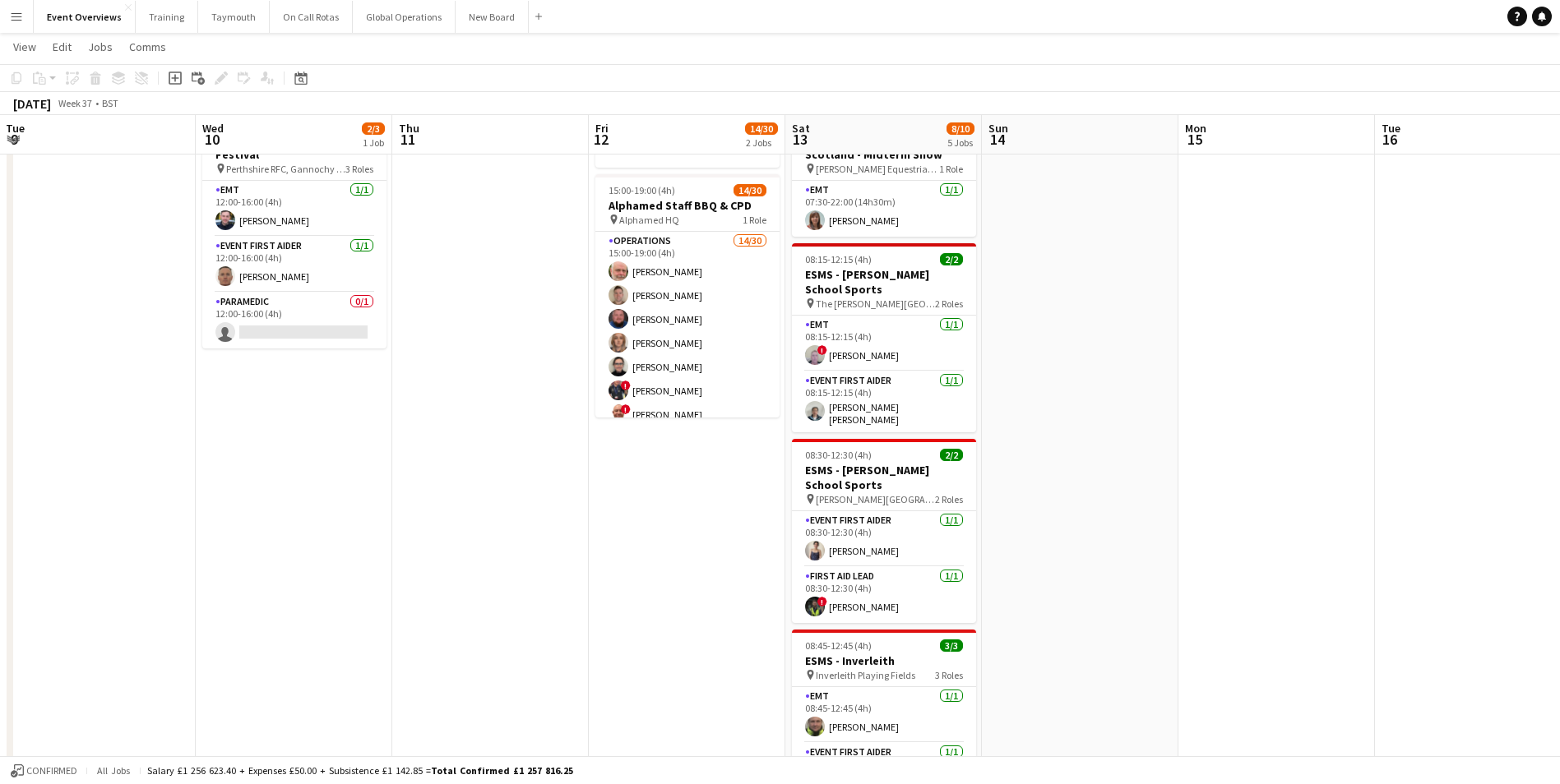
drag, startPoint x: 431, startPoint y: 606, endPoint x: 731, endPoint y: 577, distance: 301.4
click at [731, 577] on app-calendar-viewport "Sun 7 12/12 3 Jobs Mon 8 Tue 9 Wed 10 2/3 1 Job Thu 11 Fri 12 14/30 2 Jobs Sat …" at bounding box center [780, 745] width 1560 height 1527
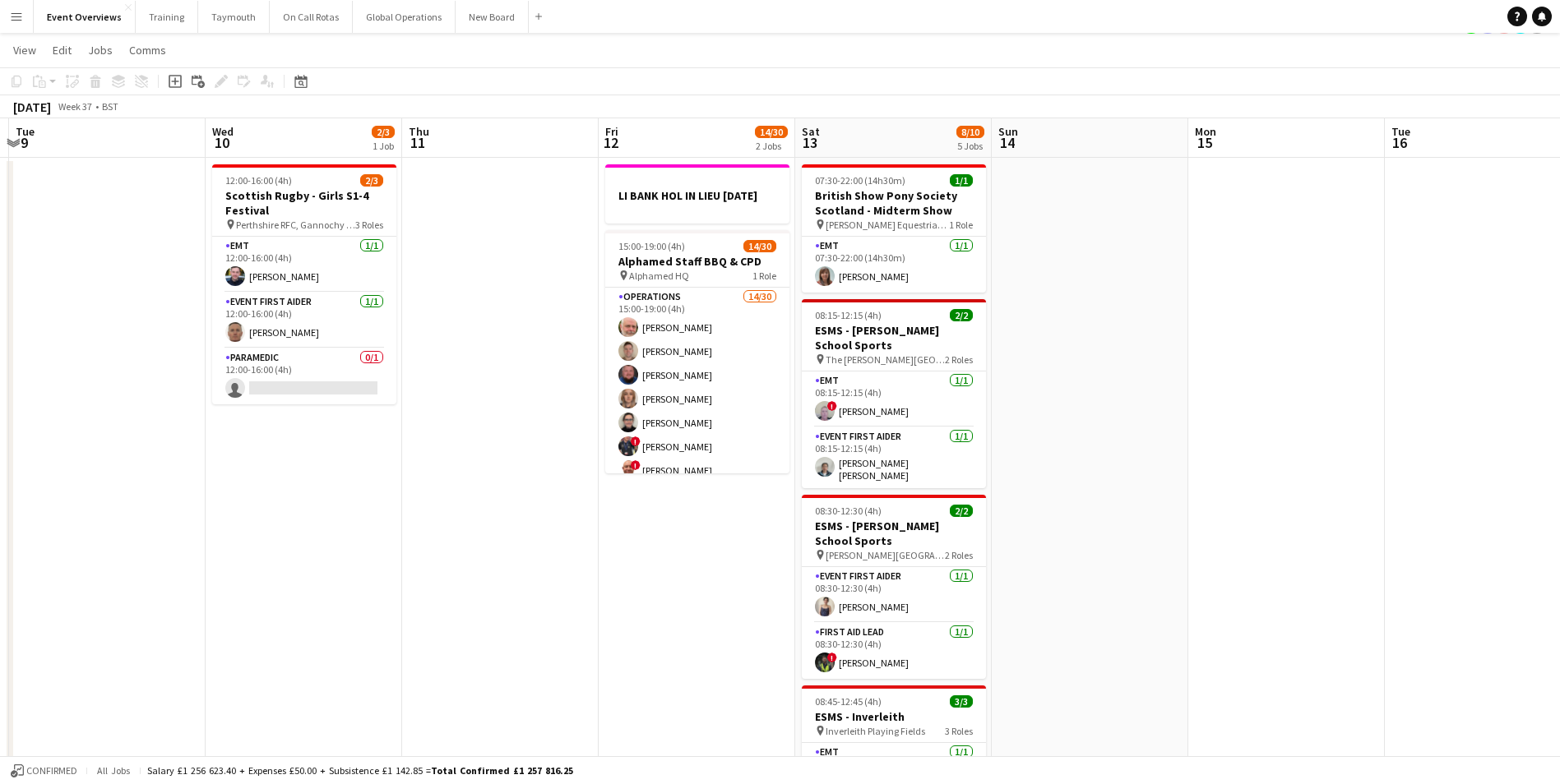
scroll to position [0, 0]
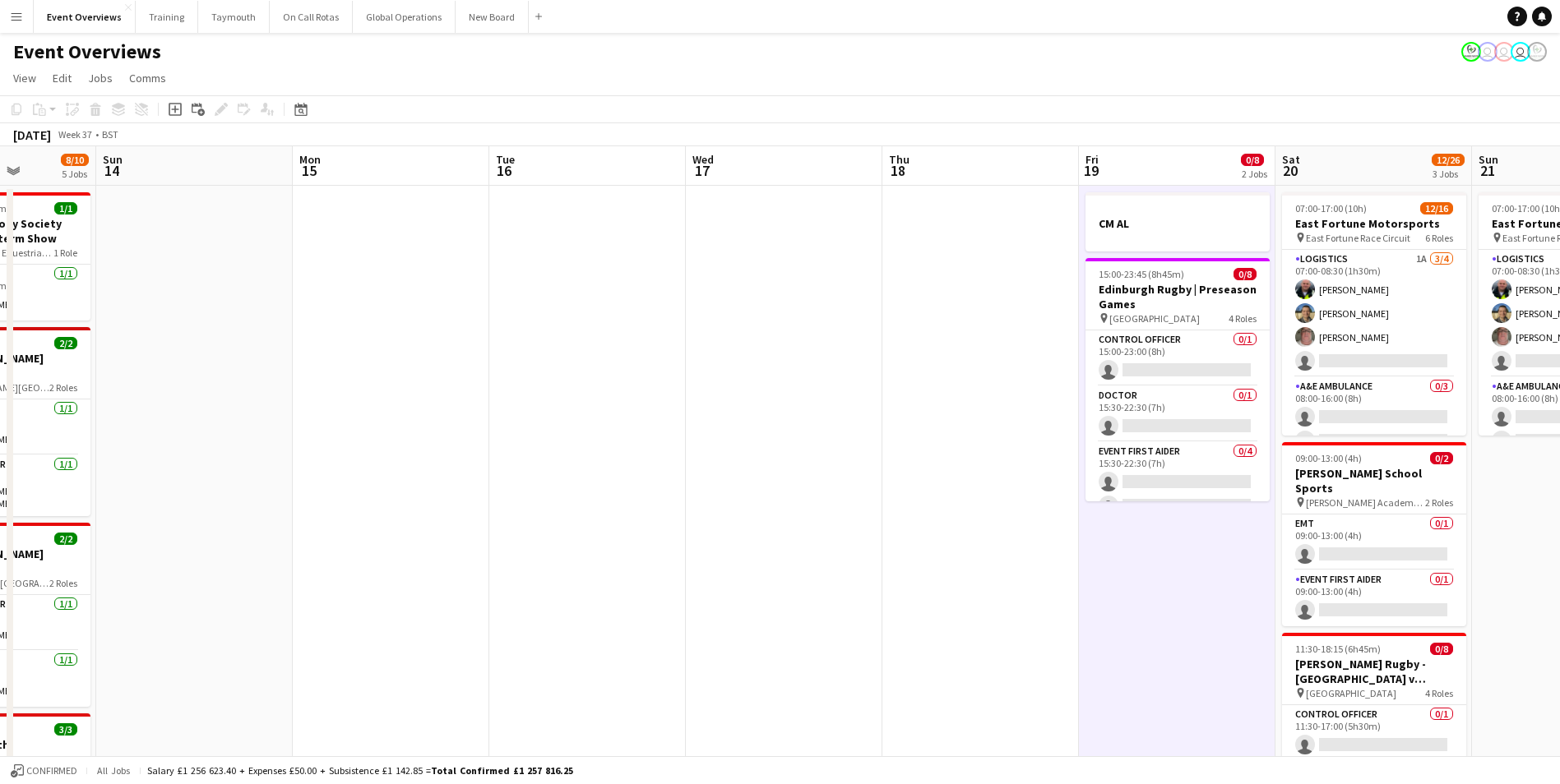
drag, startPoint x: 1265, startPoint y: 433, endPoint x: 418, endPoint y: 455, distance: 847.3
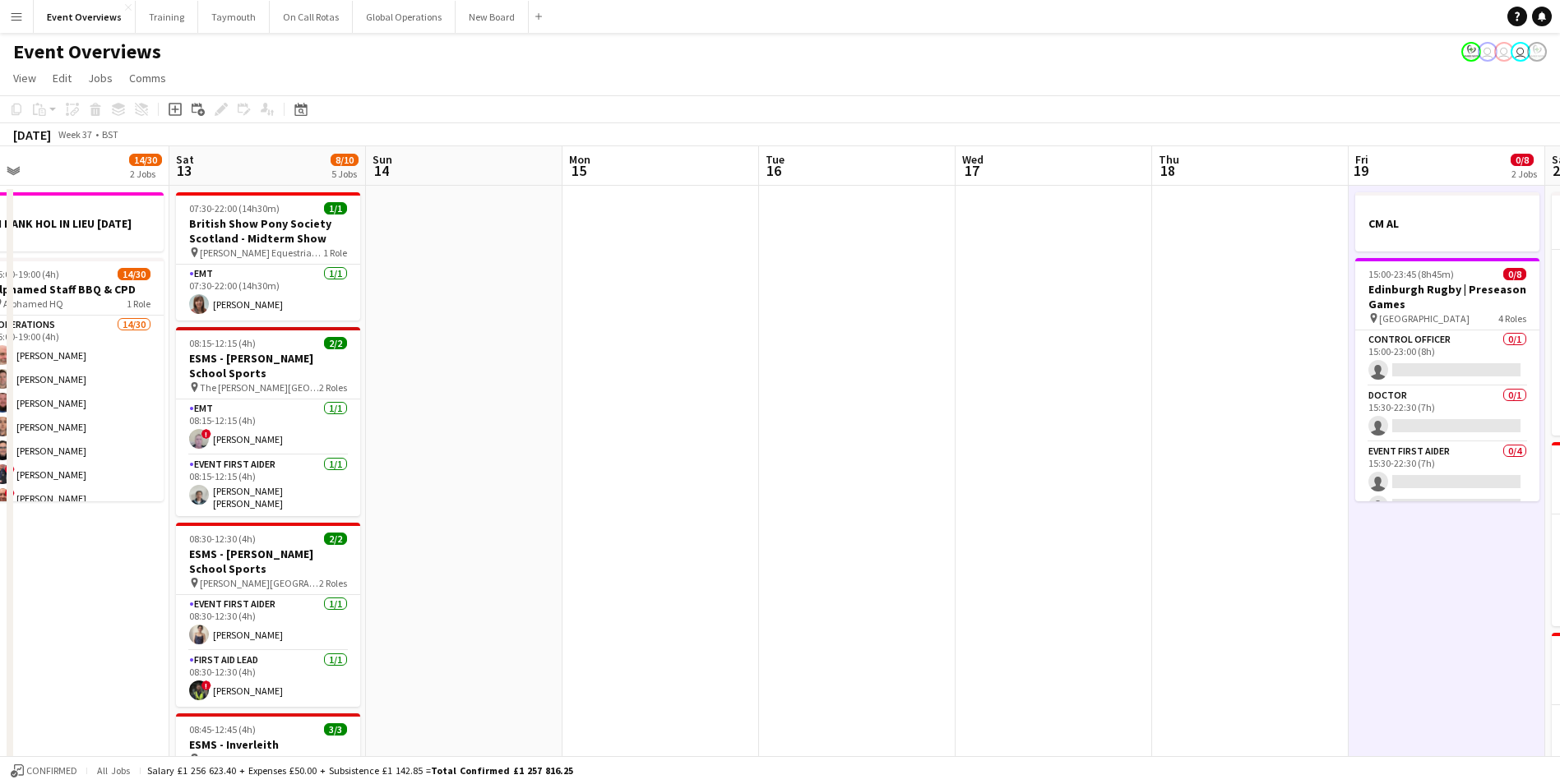
drag, startPoint x: 460, startPoint y: 445, endPoint x: -58, endPoint y: 467, distance: 518.5
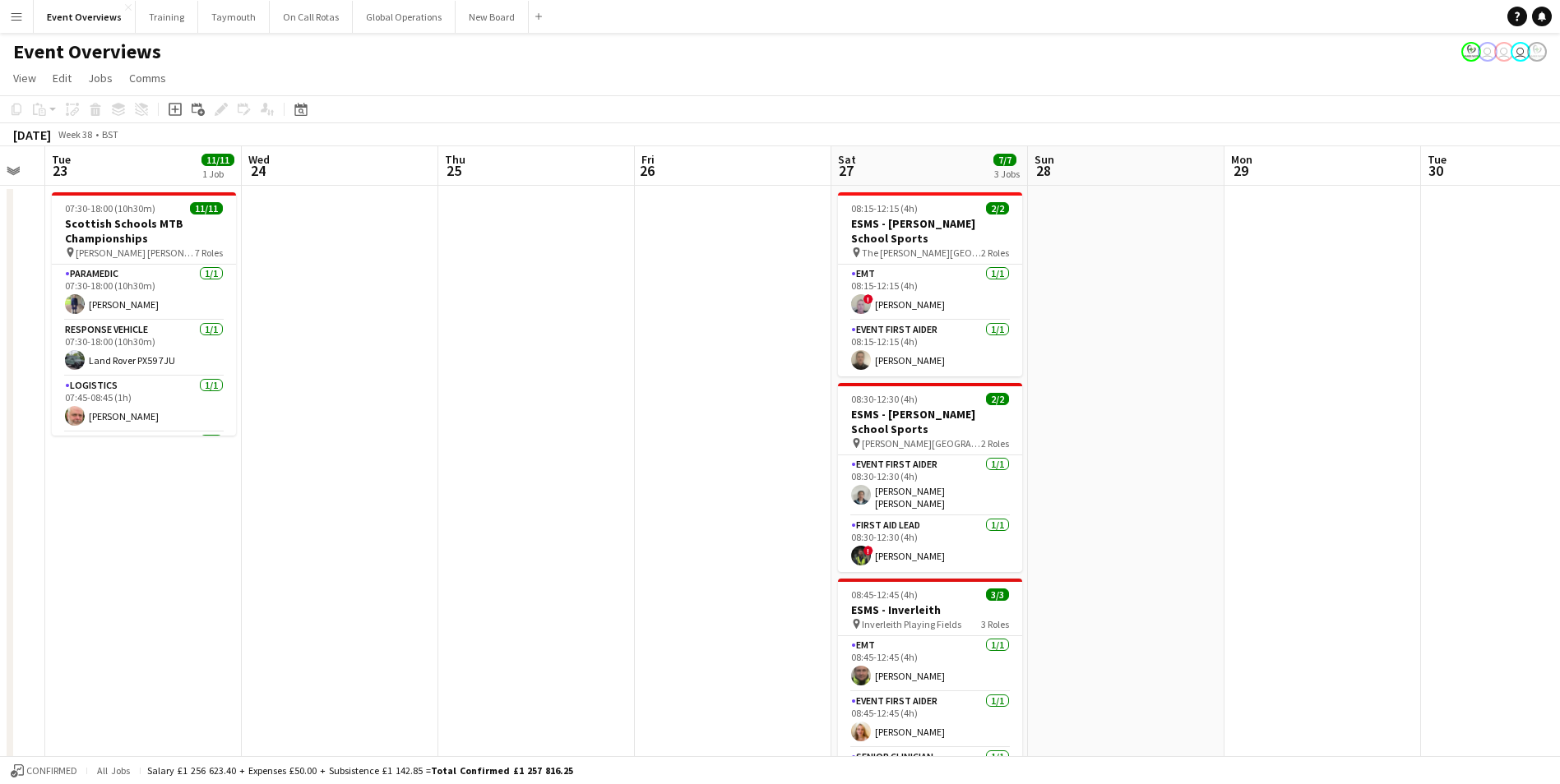
drag, startPoint x: 546, startPoint y: 550, endPoint x: -171, endPoint y: 557, distance: 717.0
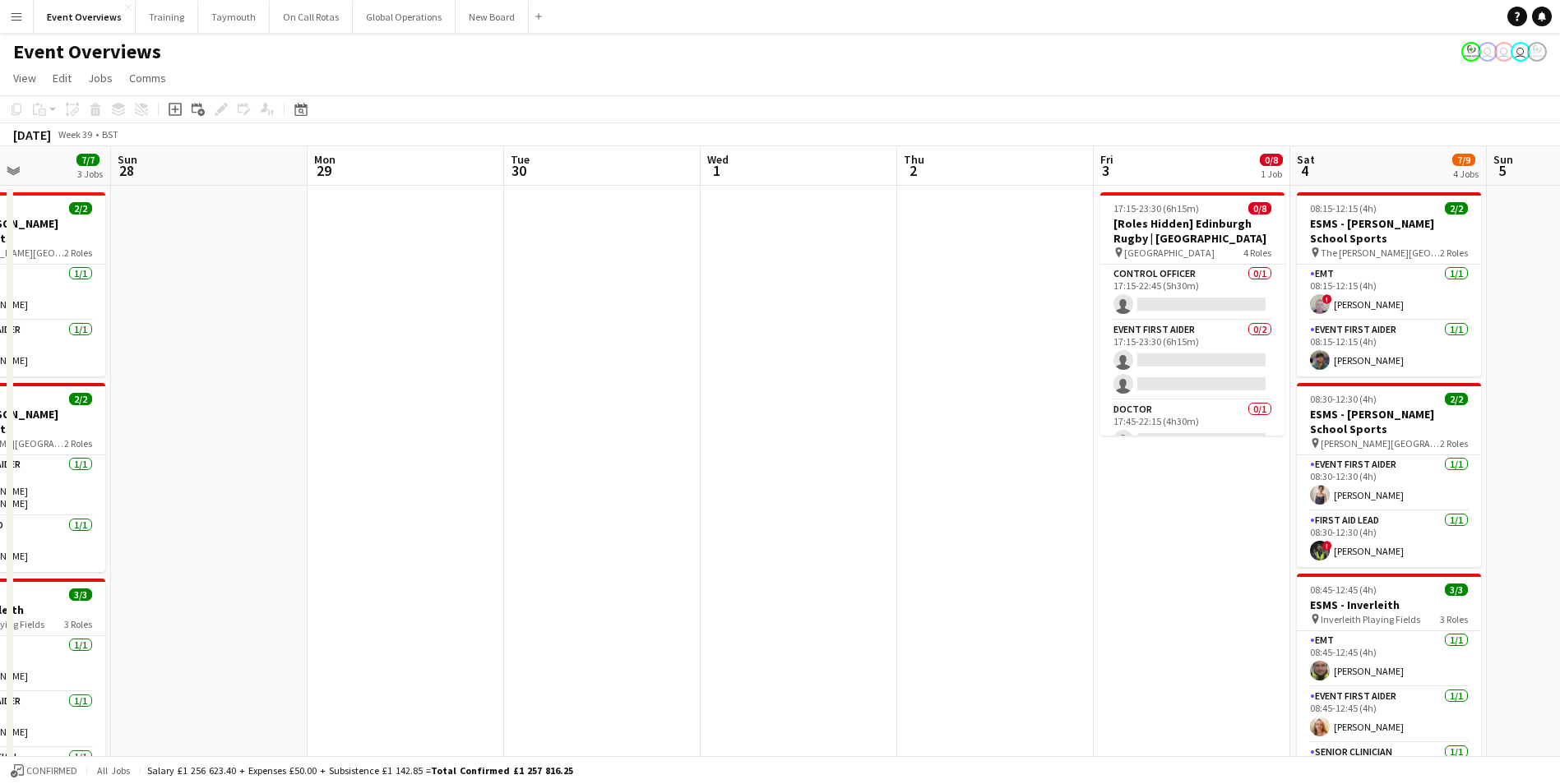
drag, startPoint x: 1461, startPoint y: 325, endPoint x: 219, endPoint y: 459, distance: 1249.2
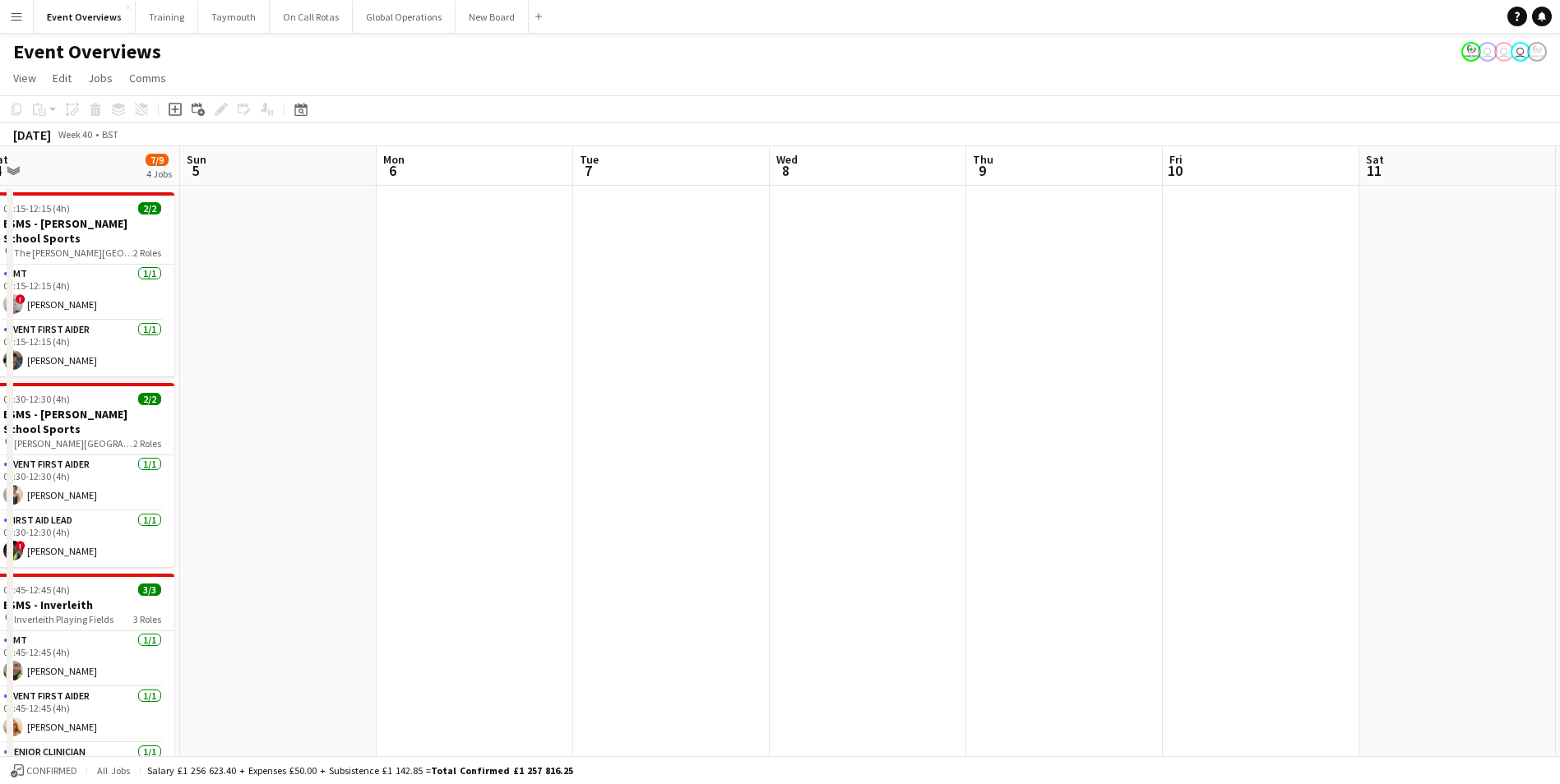
drag, startPoint x: 1341, startPoint y: 377, endPoint x: 342, endPoint y: 449, distance: 1001.6
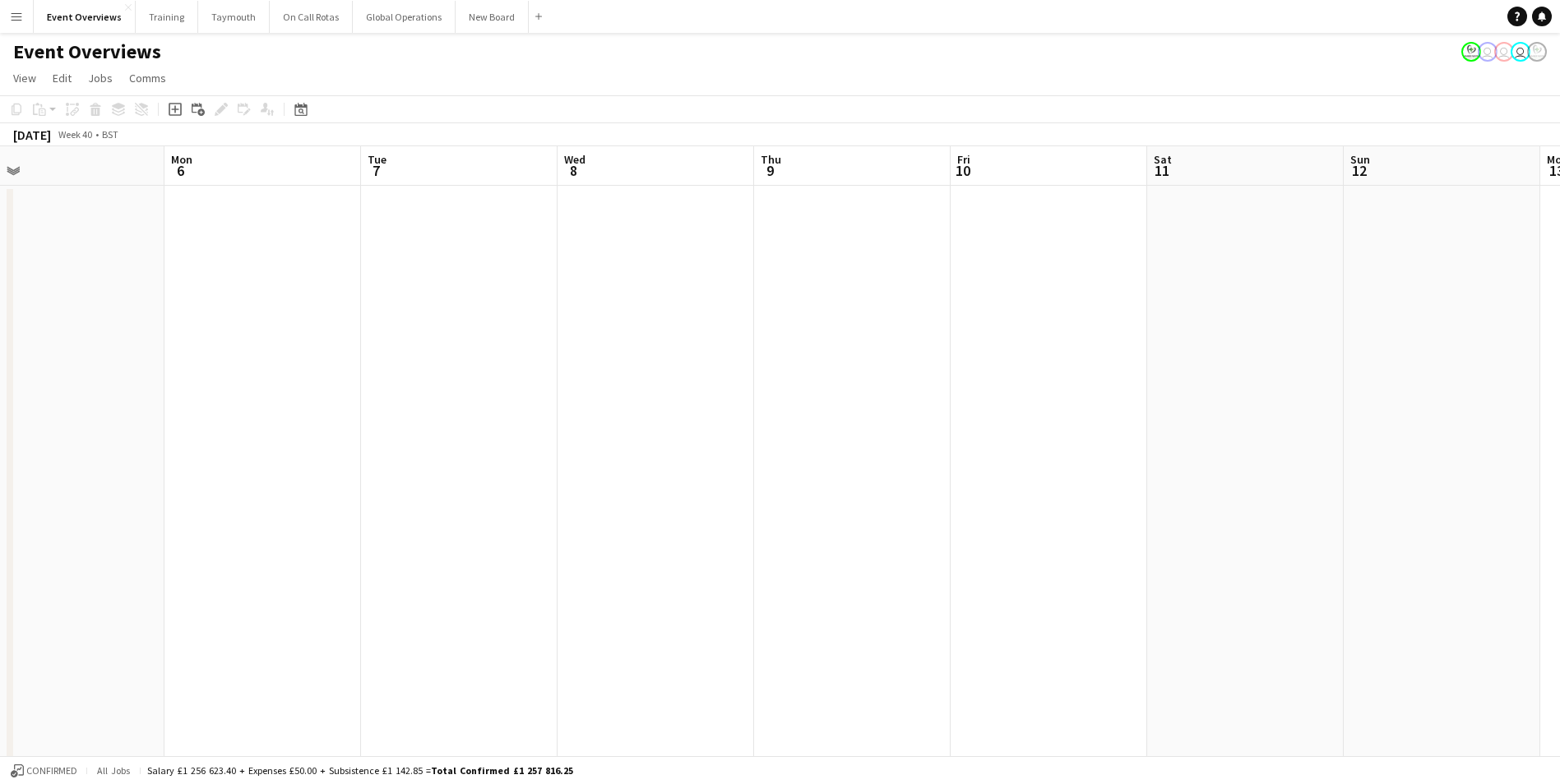
drag, startPoint x: 1080, startPoint y: 354, endPoint x: 163, endPoint y: 417, distance: 919.2
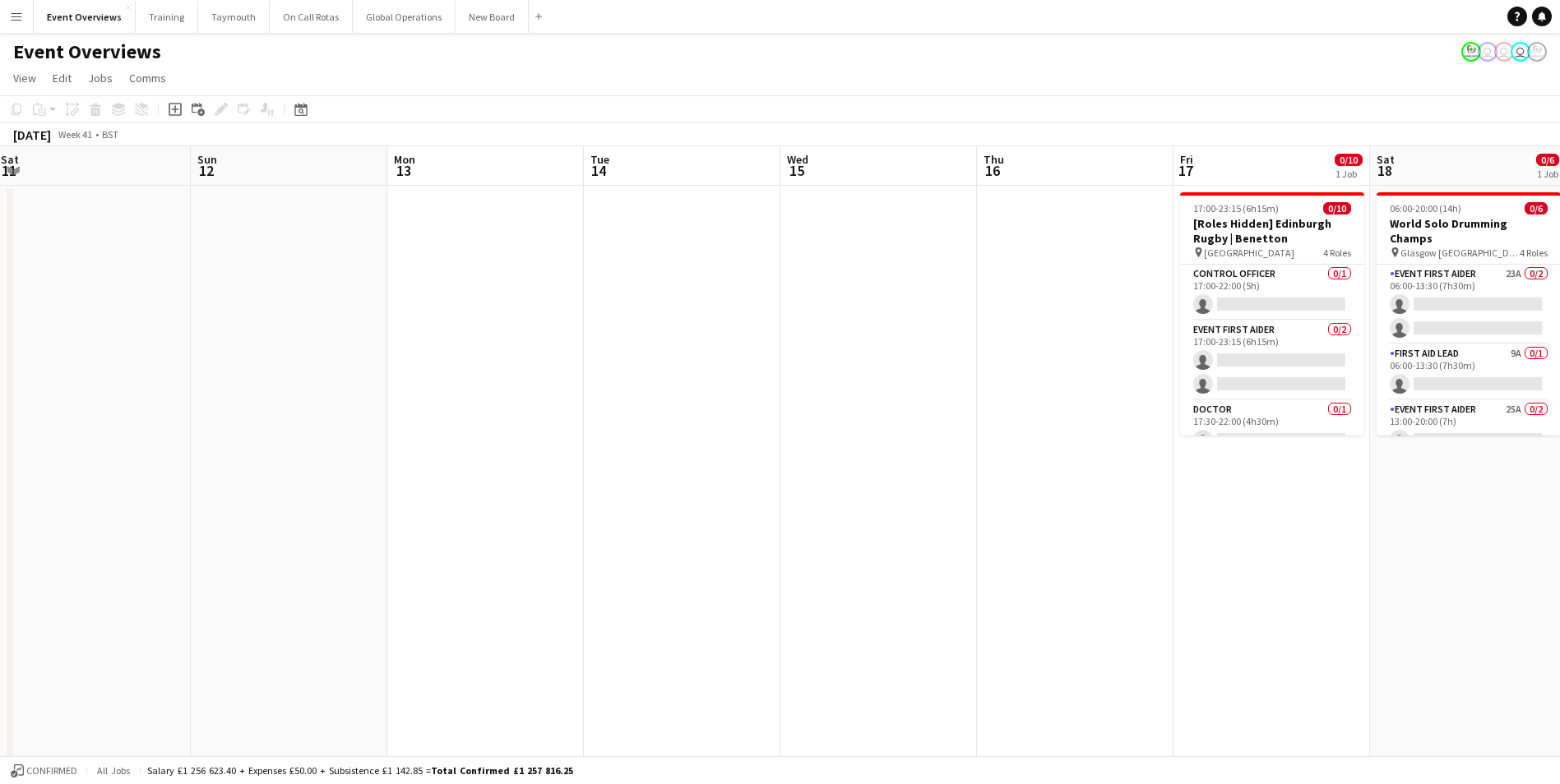
drag, startPoint x: 911, startPoint y: 379, endPoint x: 211, endPoint y: 416, distance: 701.0
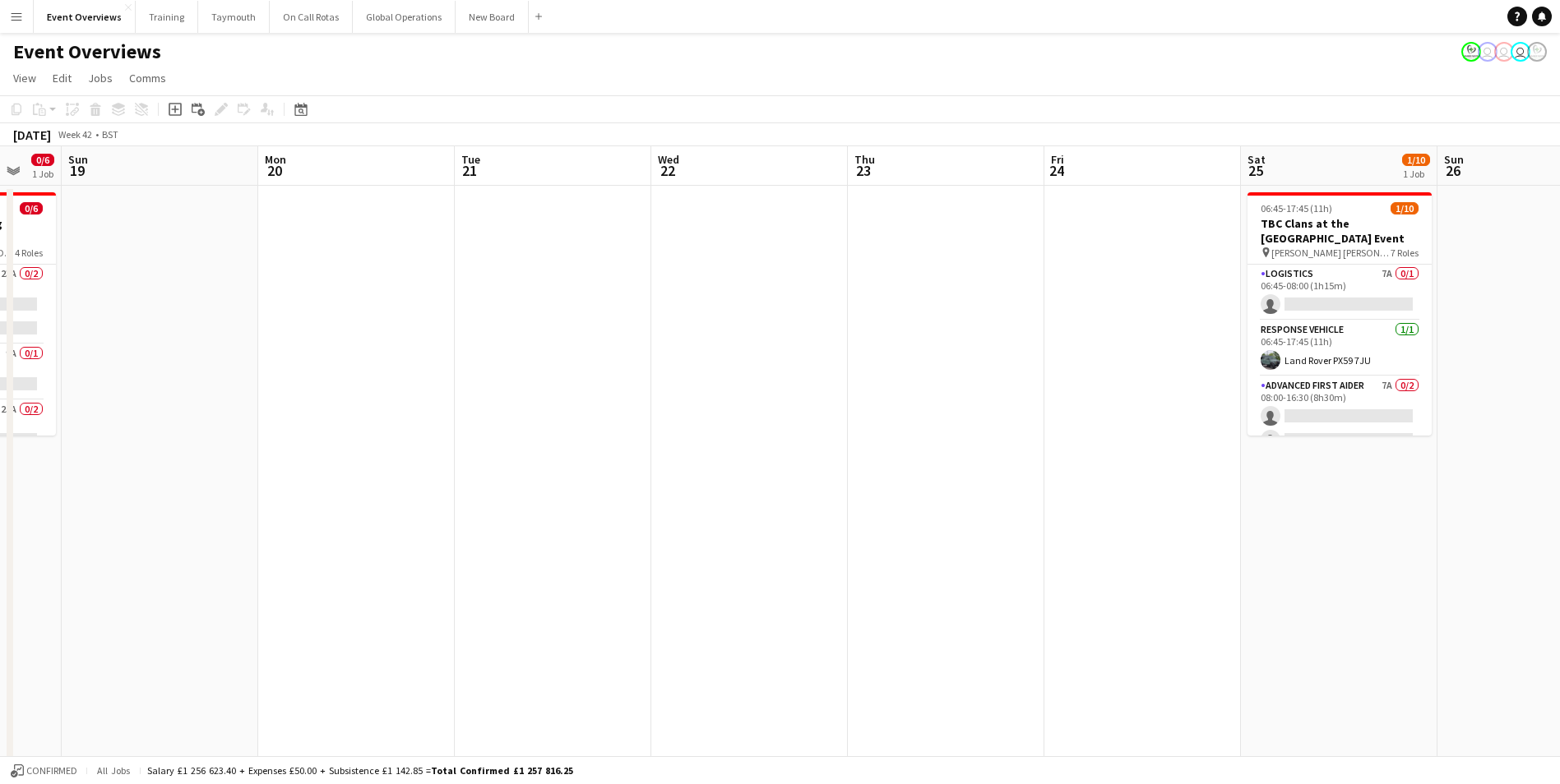
drag, startPoint x: 1315, startPoint y: 454, endPoint x: 203, endPoint y: 537, distance: 1115.1
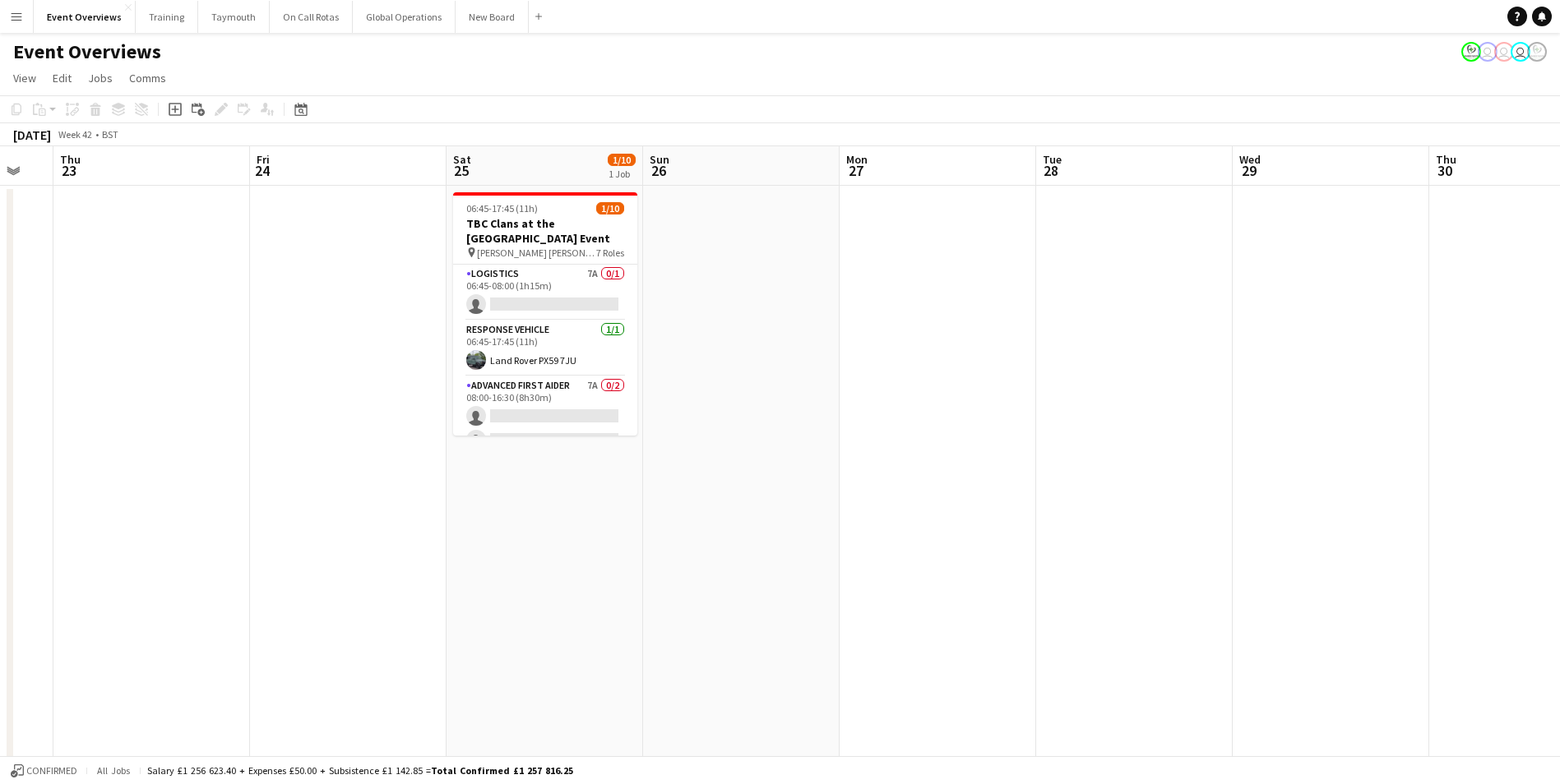
drag, startPoint x: 270, startPoint y: 503, endPoint x: -161, endPoint y: 510, distance: 431.1
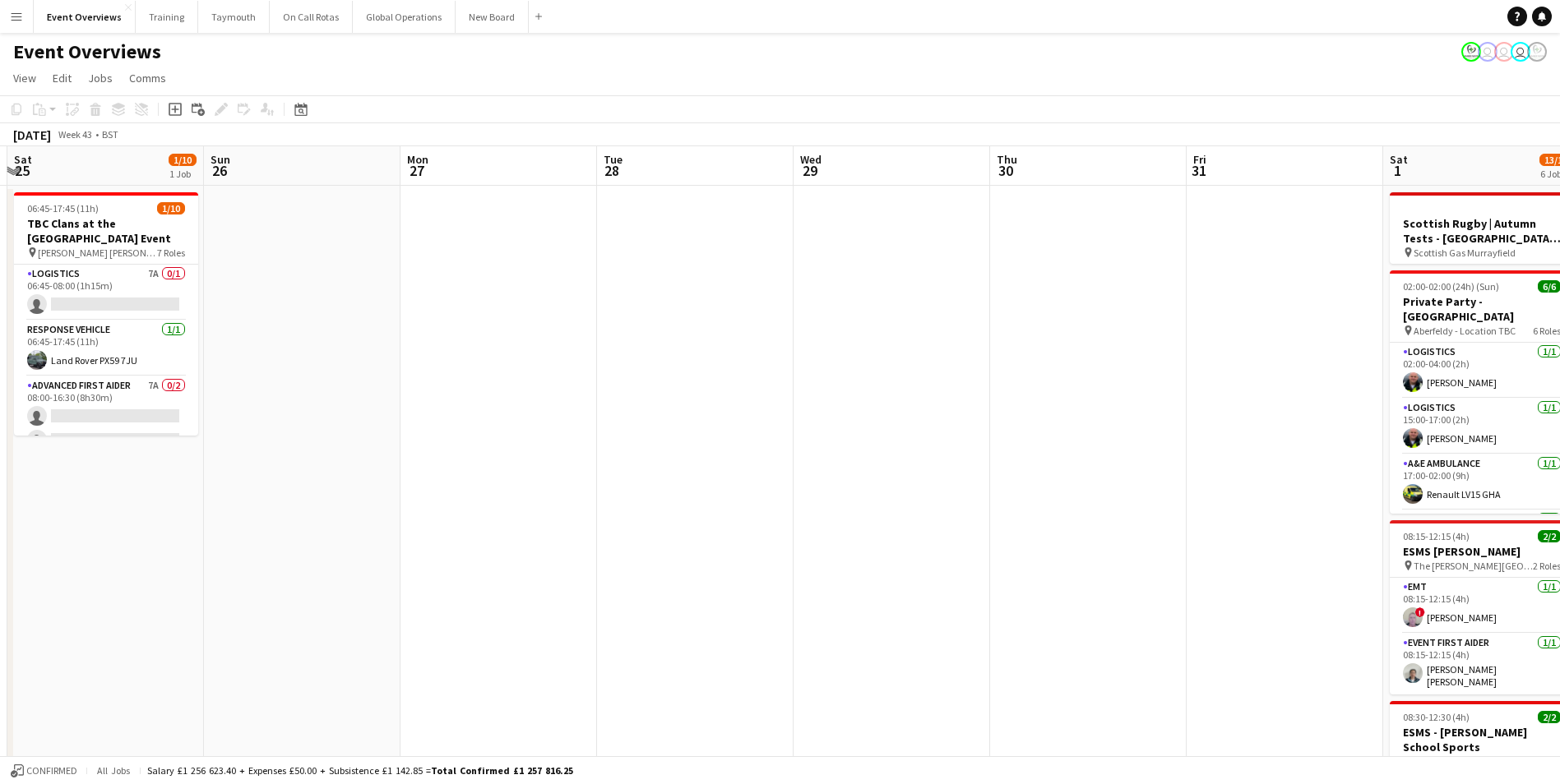
scroll to position [0, 498]
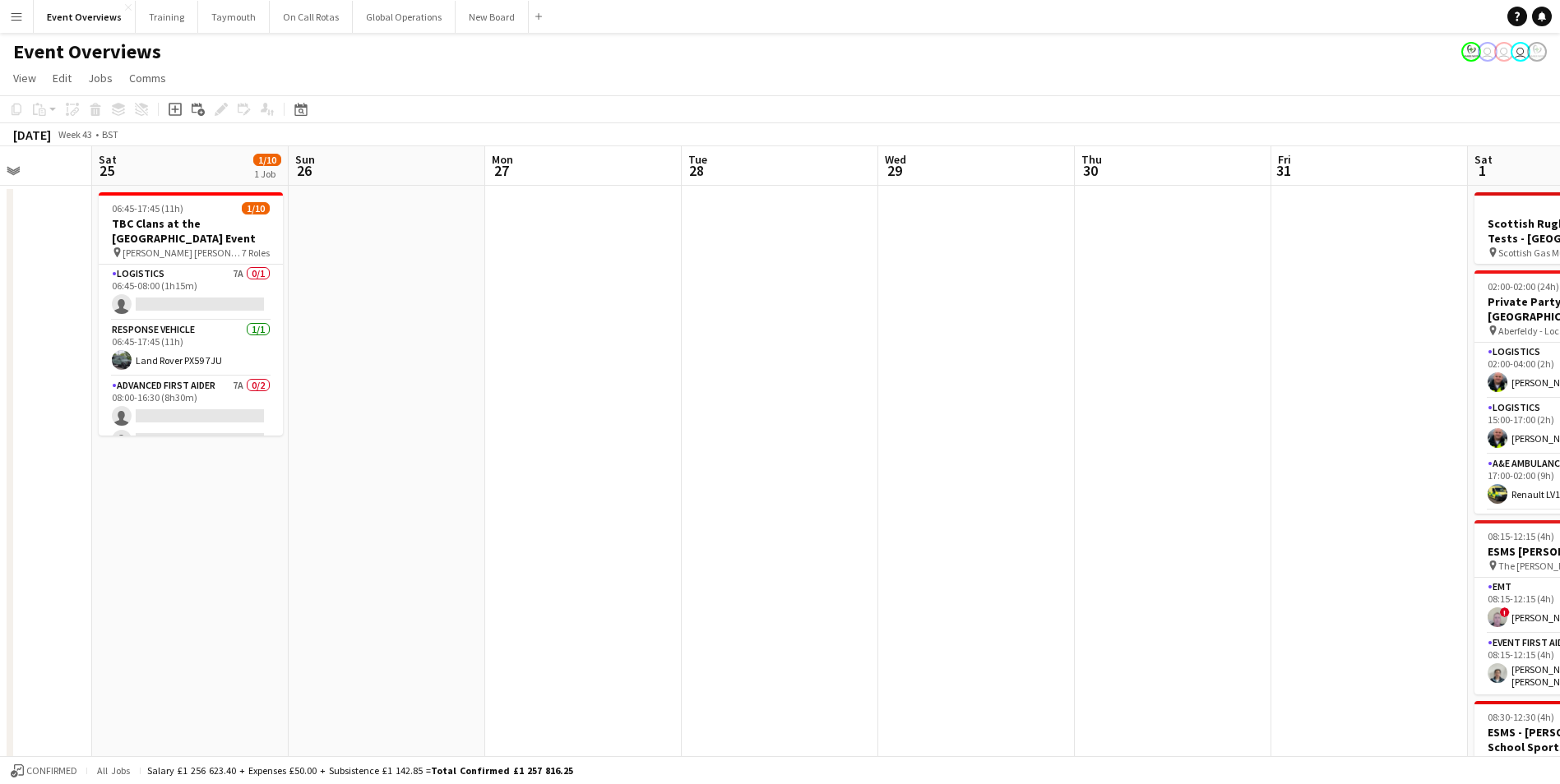
drag, startPoint x: 956, startPoint y: 483, endPoint x: 315, endPoint y: 476, distance: 641.0
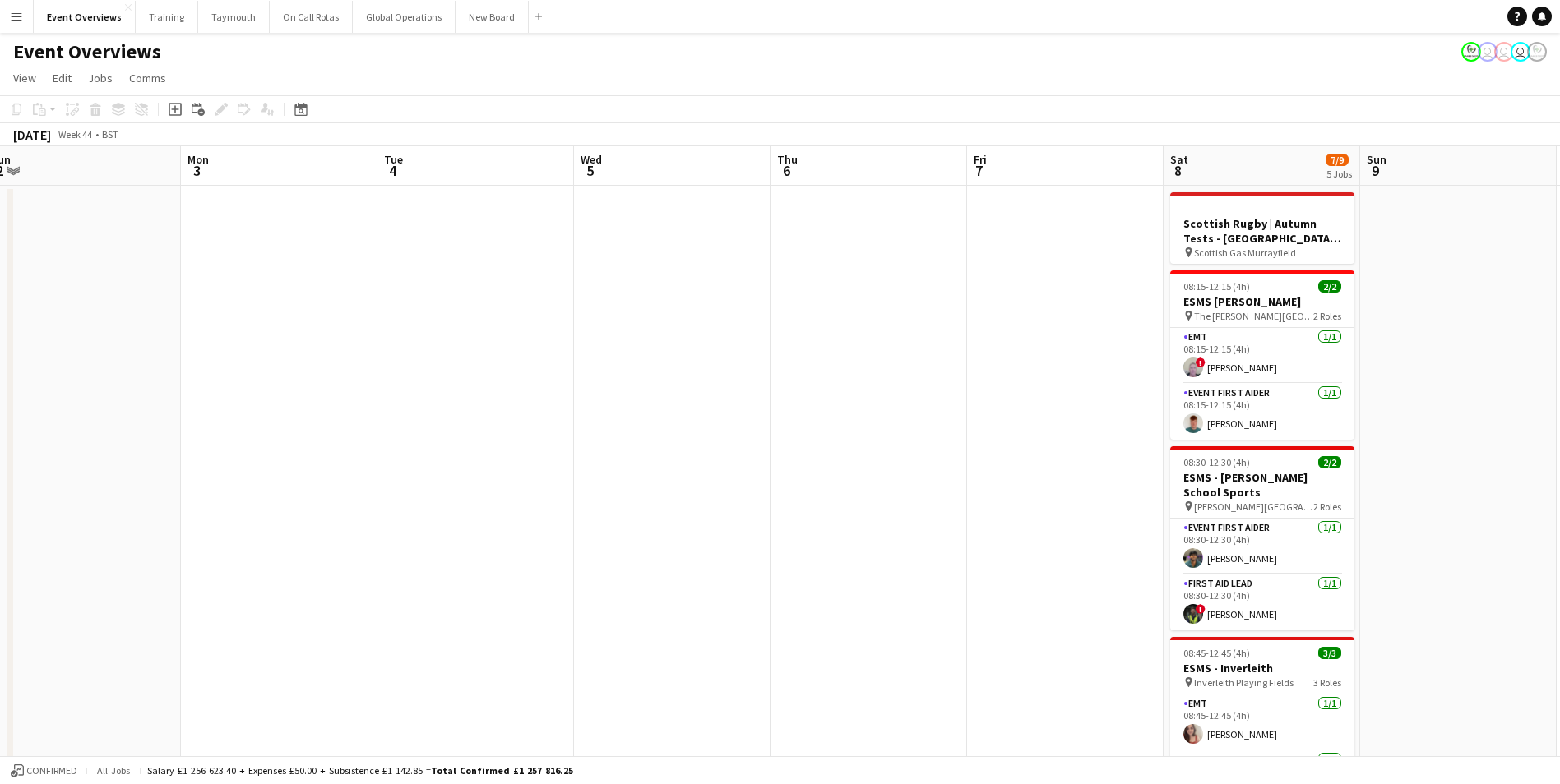
drag, startPoint x: 1180, startPoint y: 402, endPoint x: 86, endPoint y: 424, distance: 1094.2
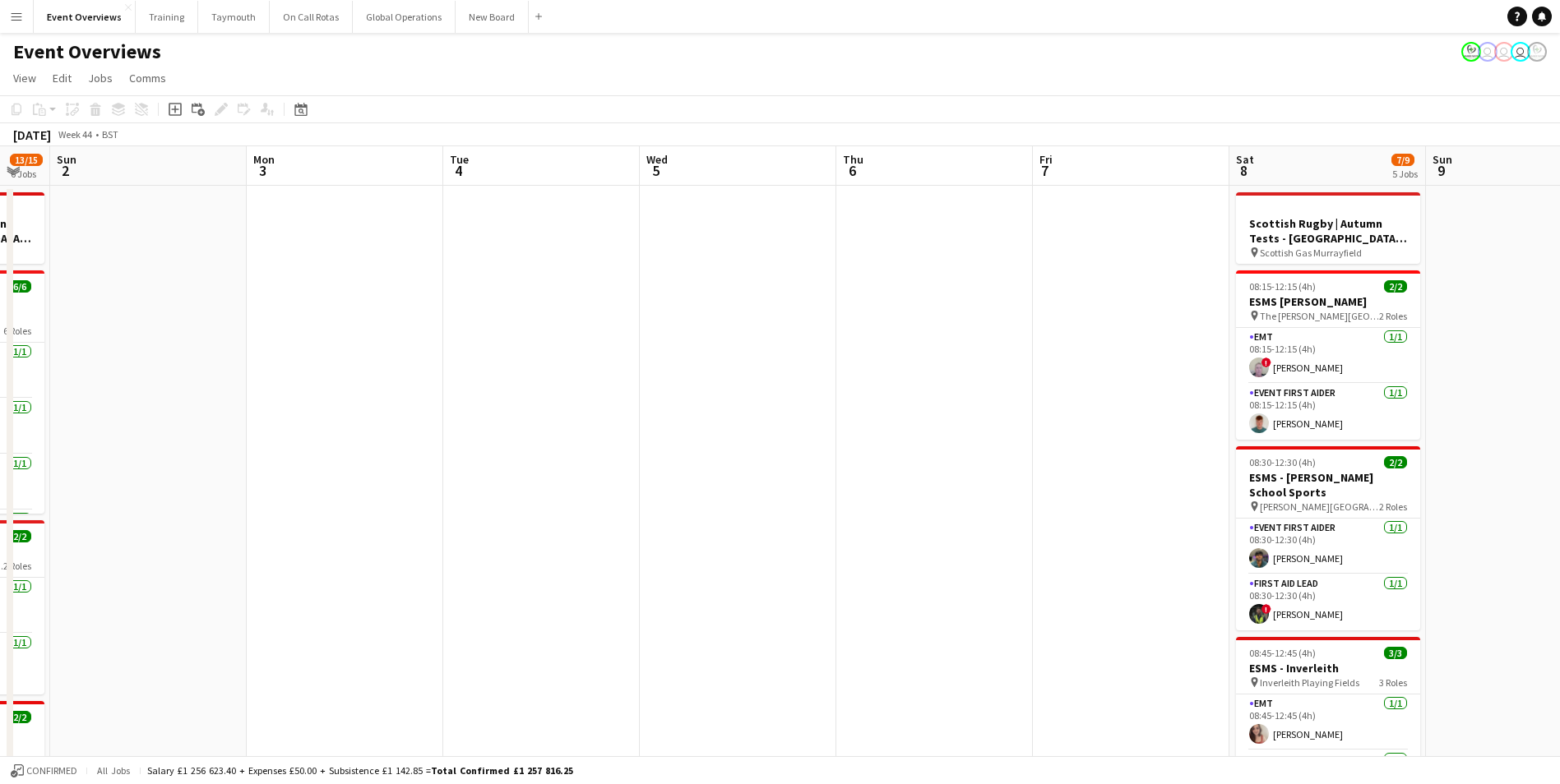
drag, startPoint x: 391, startPoint y: 416, endPoint x: 32, endPoint y: 423, distance: 359.1
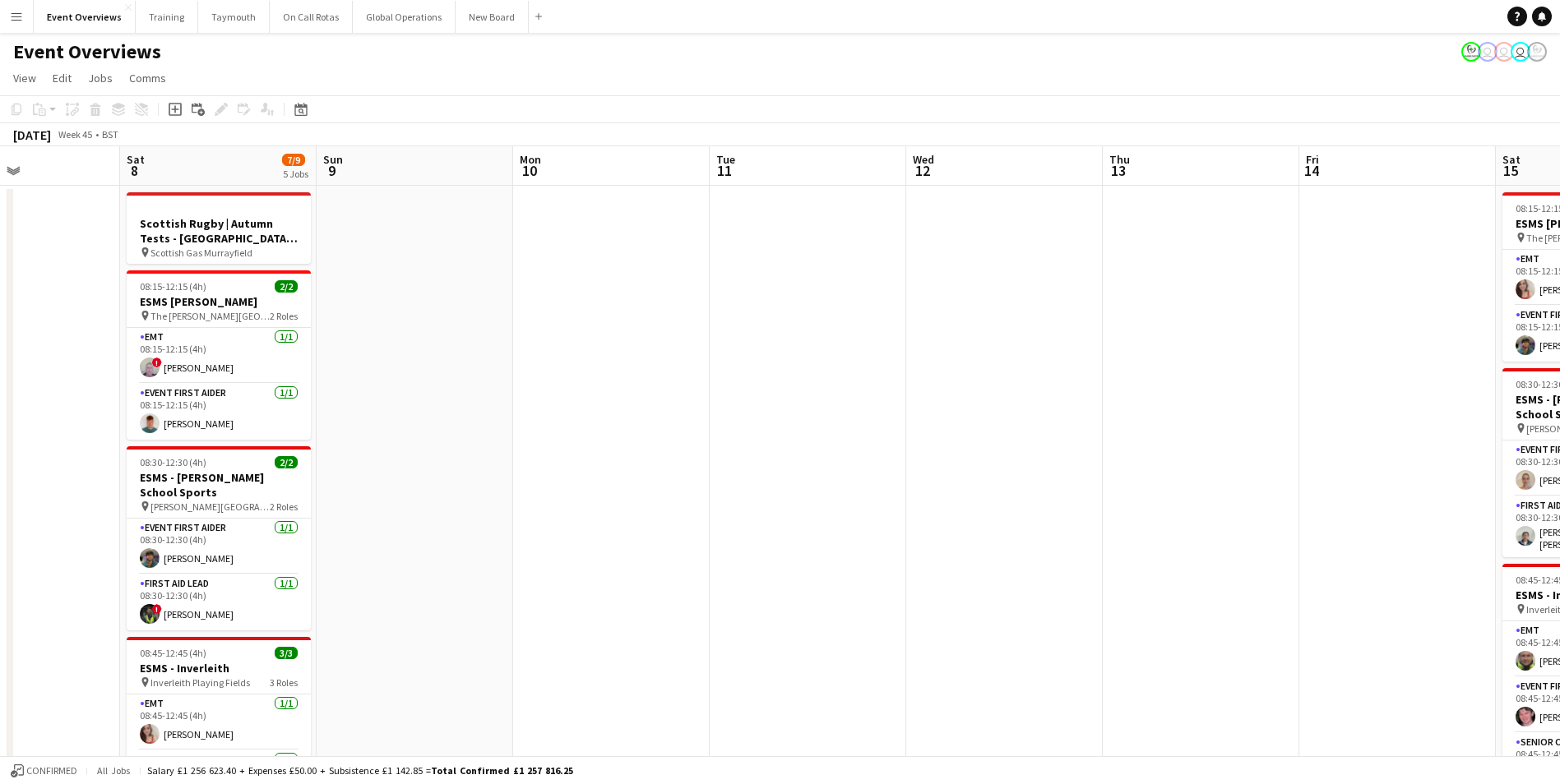
drag, startPoint x: 1070, startPoint y: 404, endPoint x: 639, endPoint y: 417, distance: 431.2
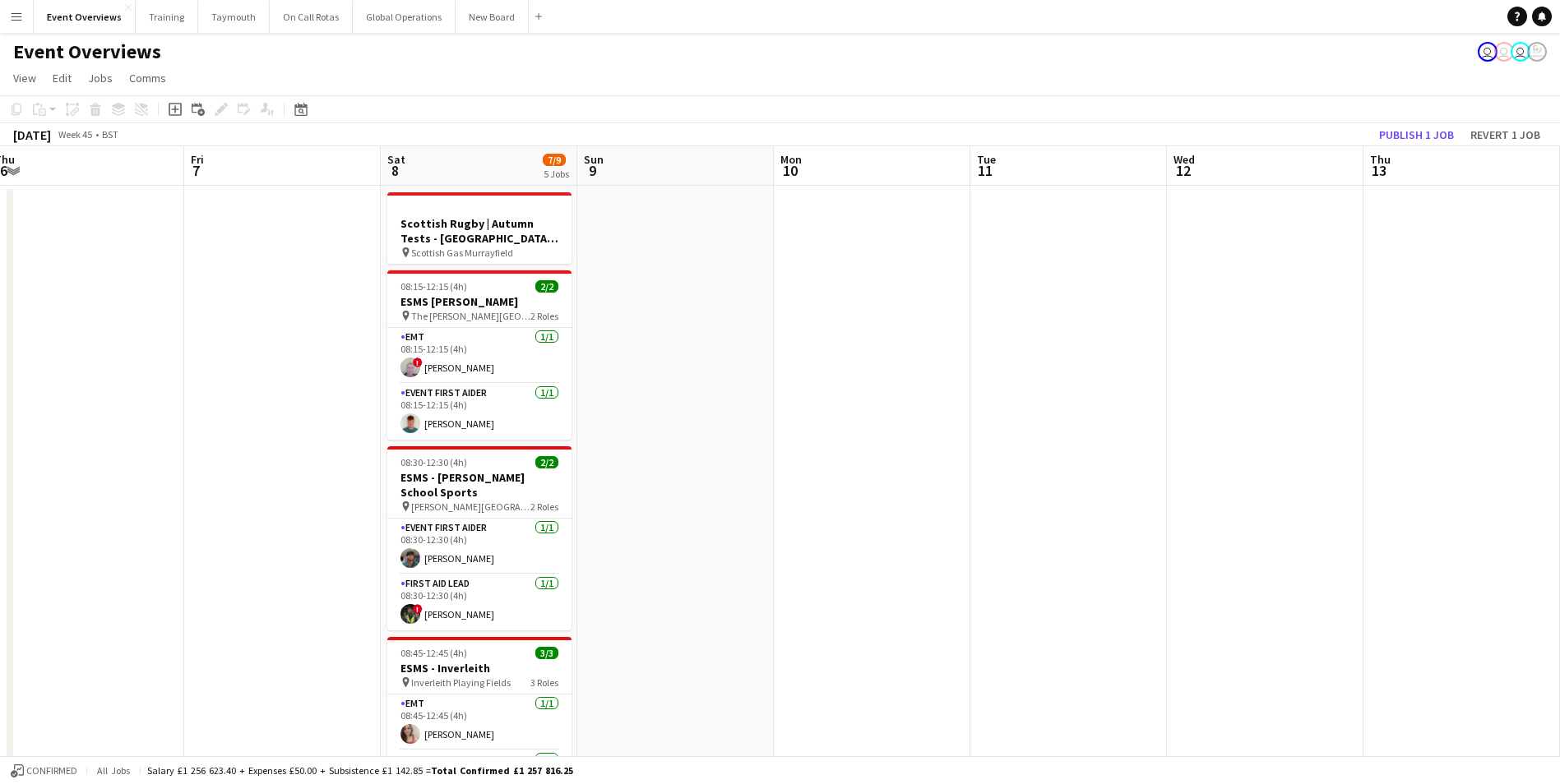
scroll to position [0, 489]
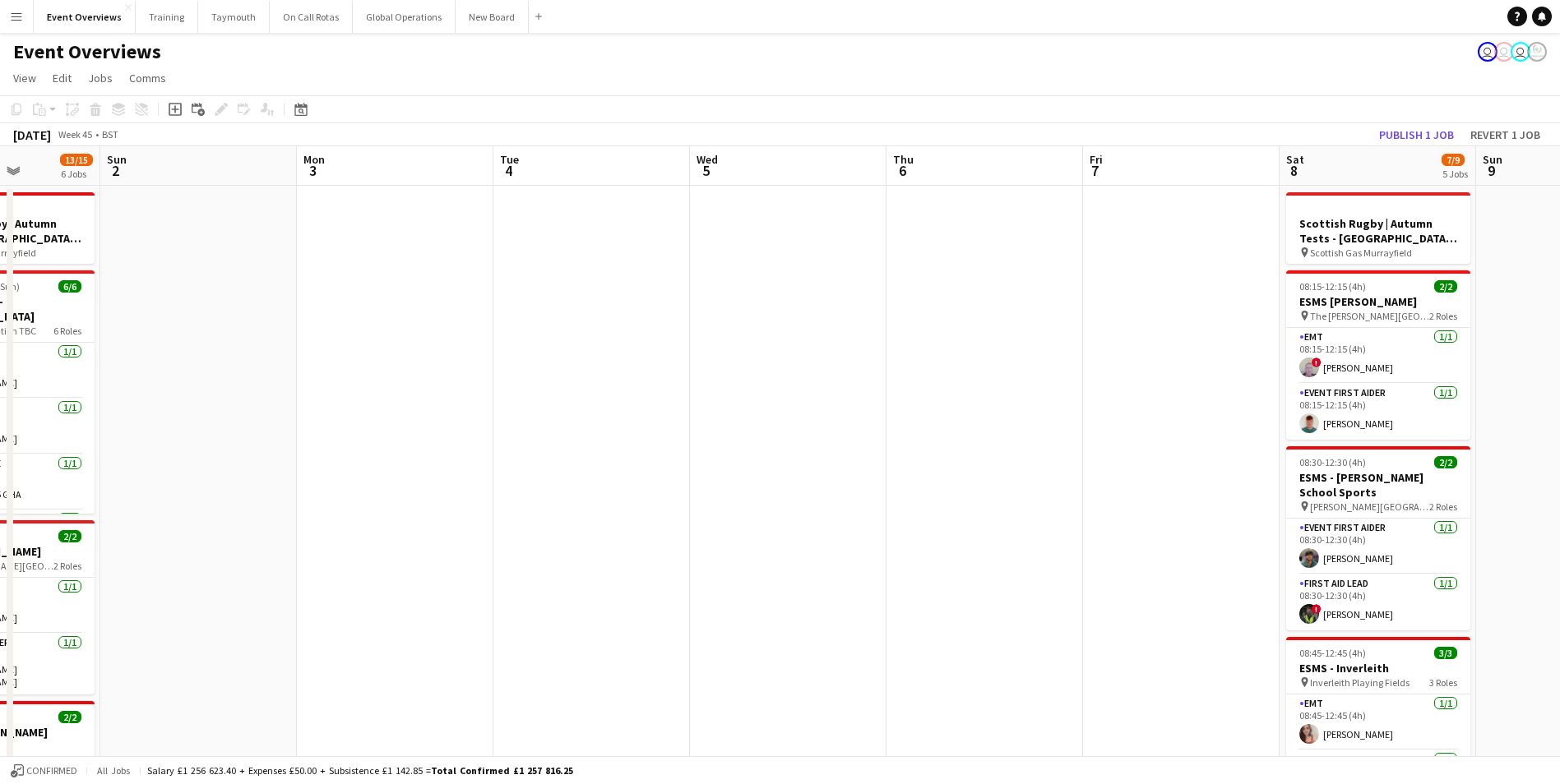
drag, startPoint x: 634, startPoint y: 489, endPoint x: 1858, endPoint y: 477, distance: 1224.1
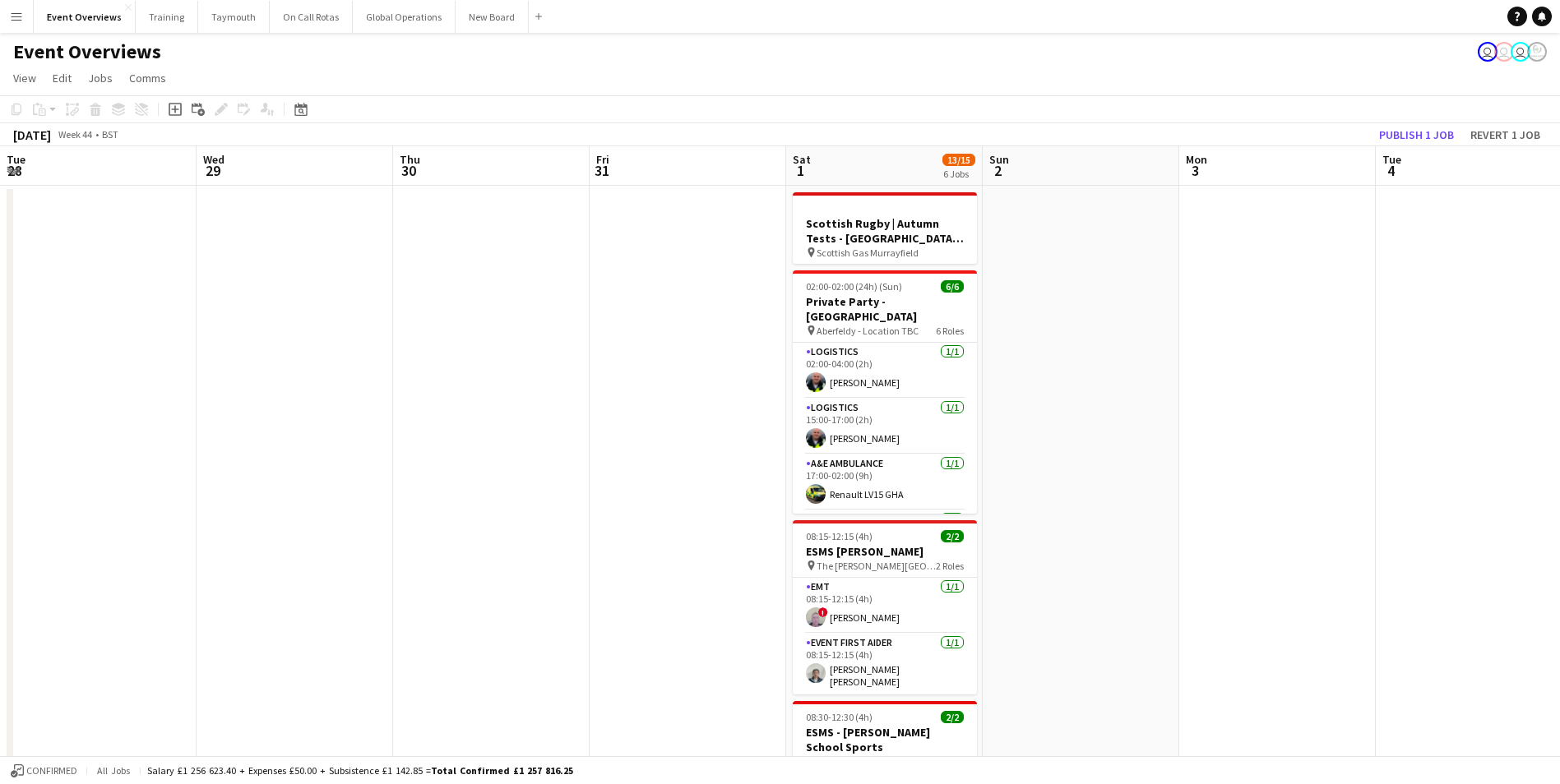
drag, startPoint x: 675, startPoint y: 492, endPoint x: 1166, endPoint y: 460, distance: 492.0
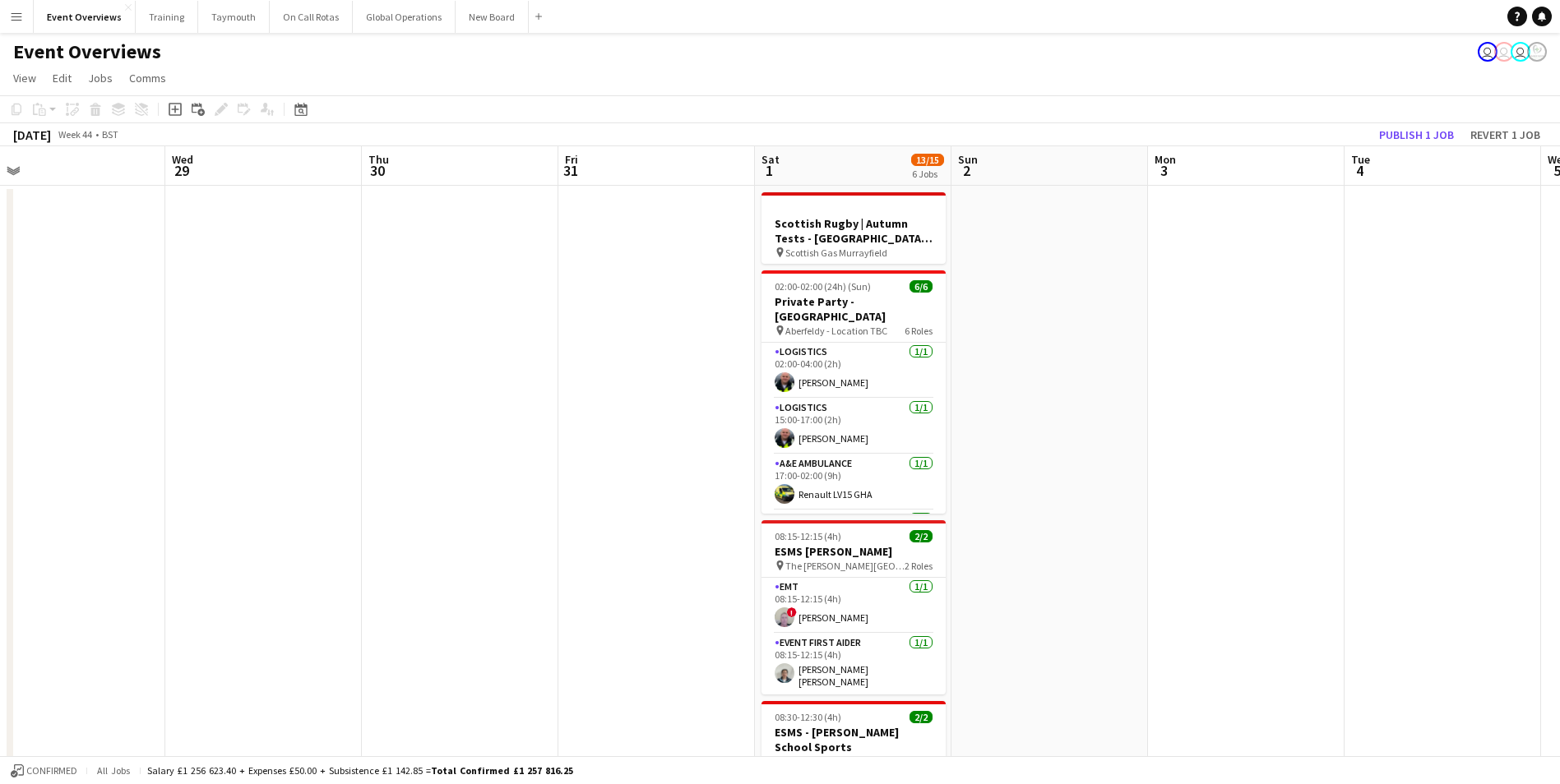
drag, startPoint x: 403, startPoint y: 484, endPoint x: 1200, endPoint y: 434, distance: 798.6
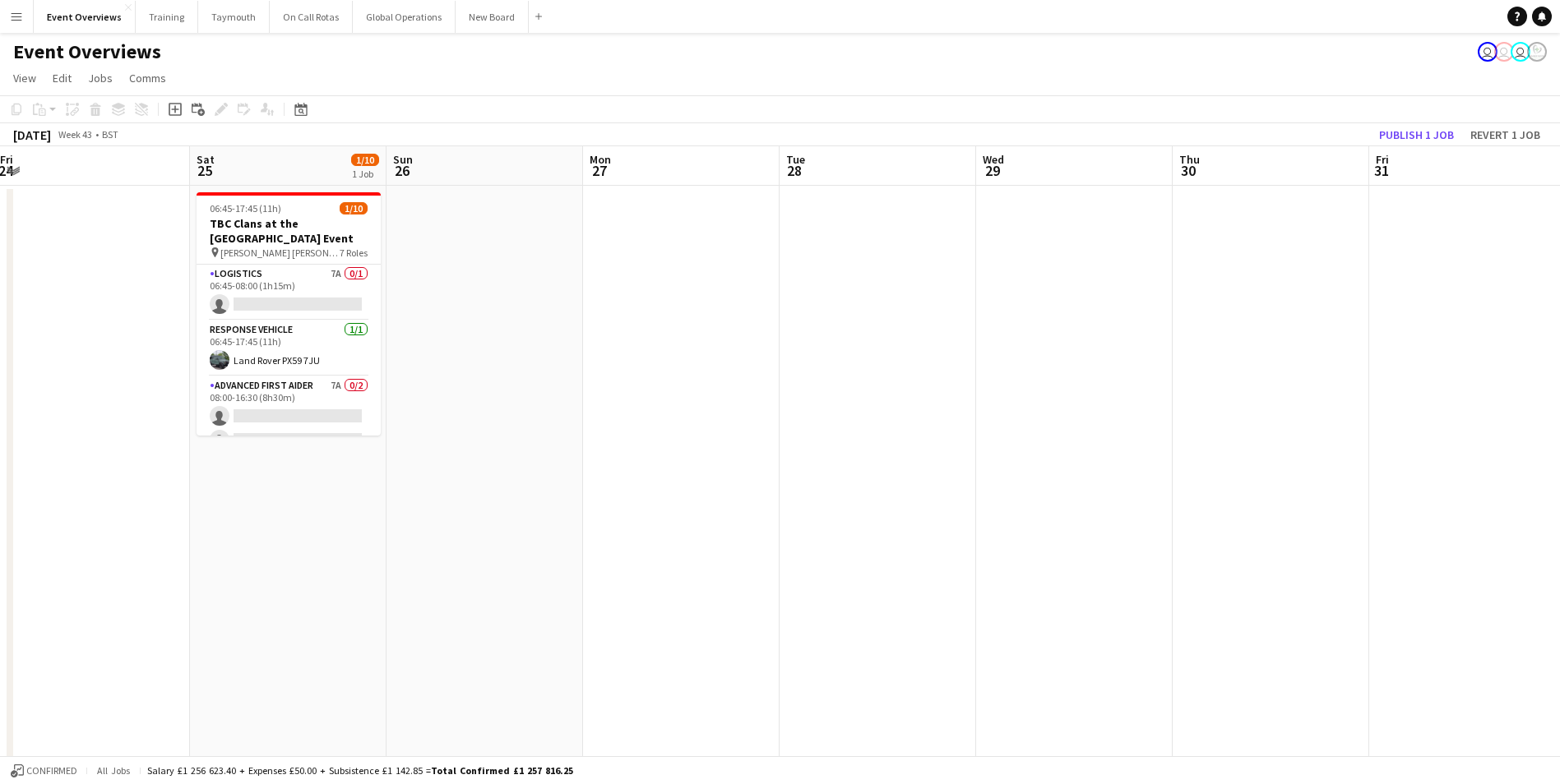
drag, startPoint x: 1253, startPoint y: 447, endPoint x: 1423, endPoint y: 440, distance: 170.1
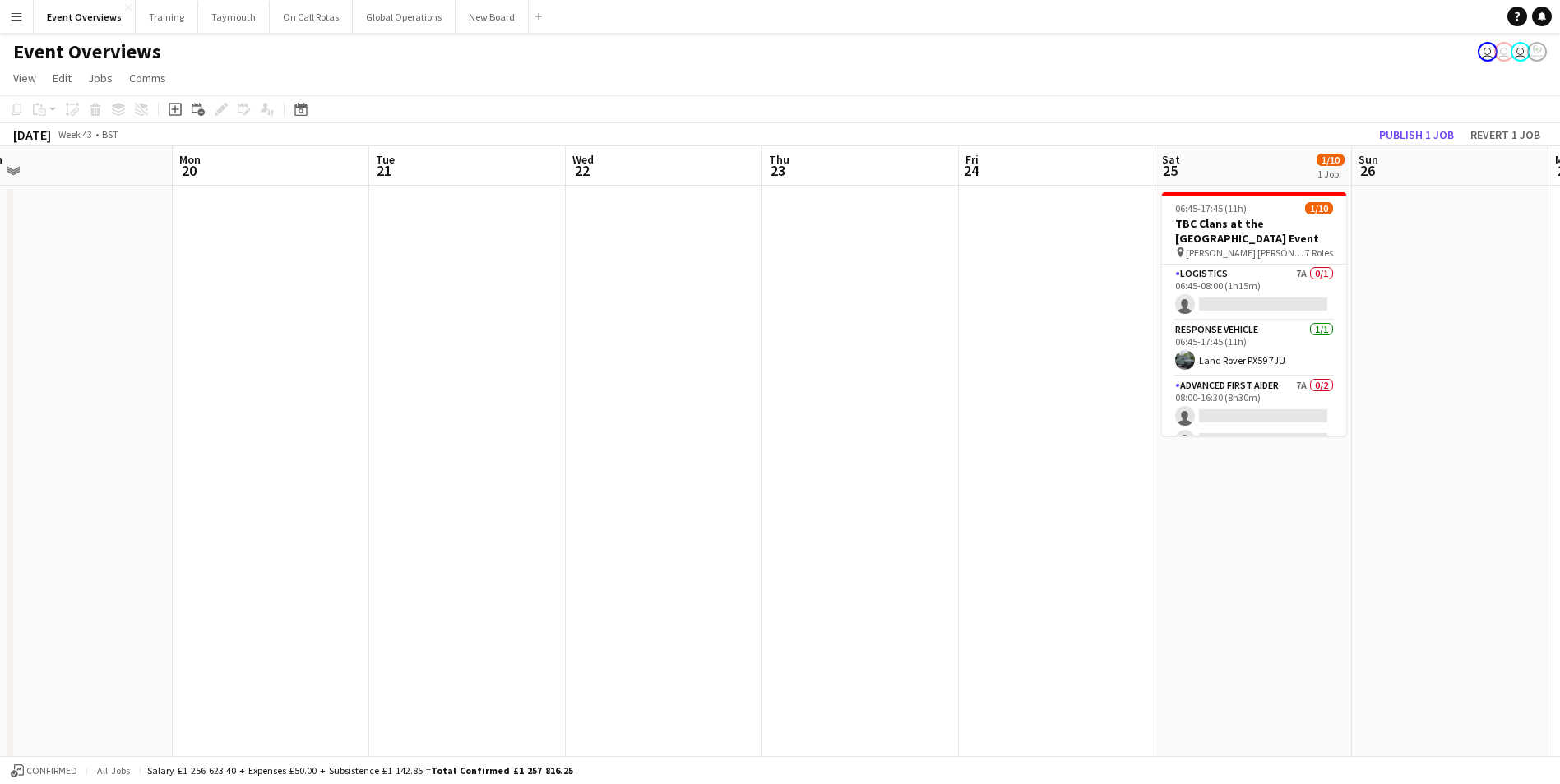
scroll to position [0, 384]
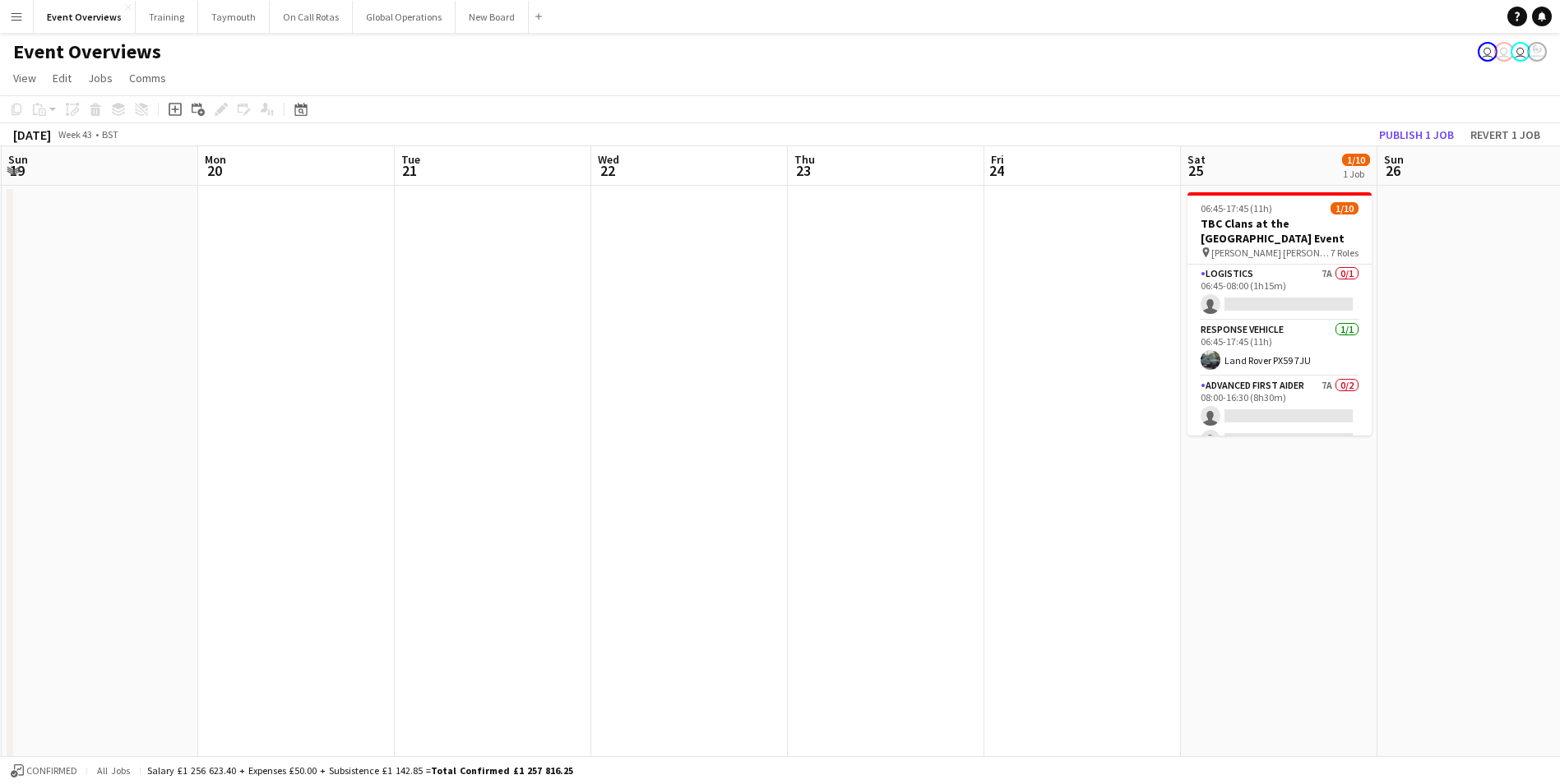
drag, startPoint x: 559, startPoint y: 531, endPoint x: 1449, endPoint y: 474, distance: 891.8
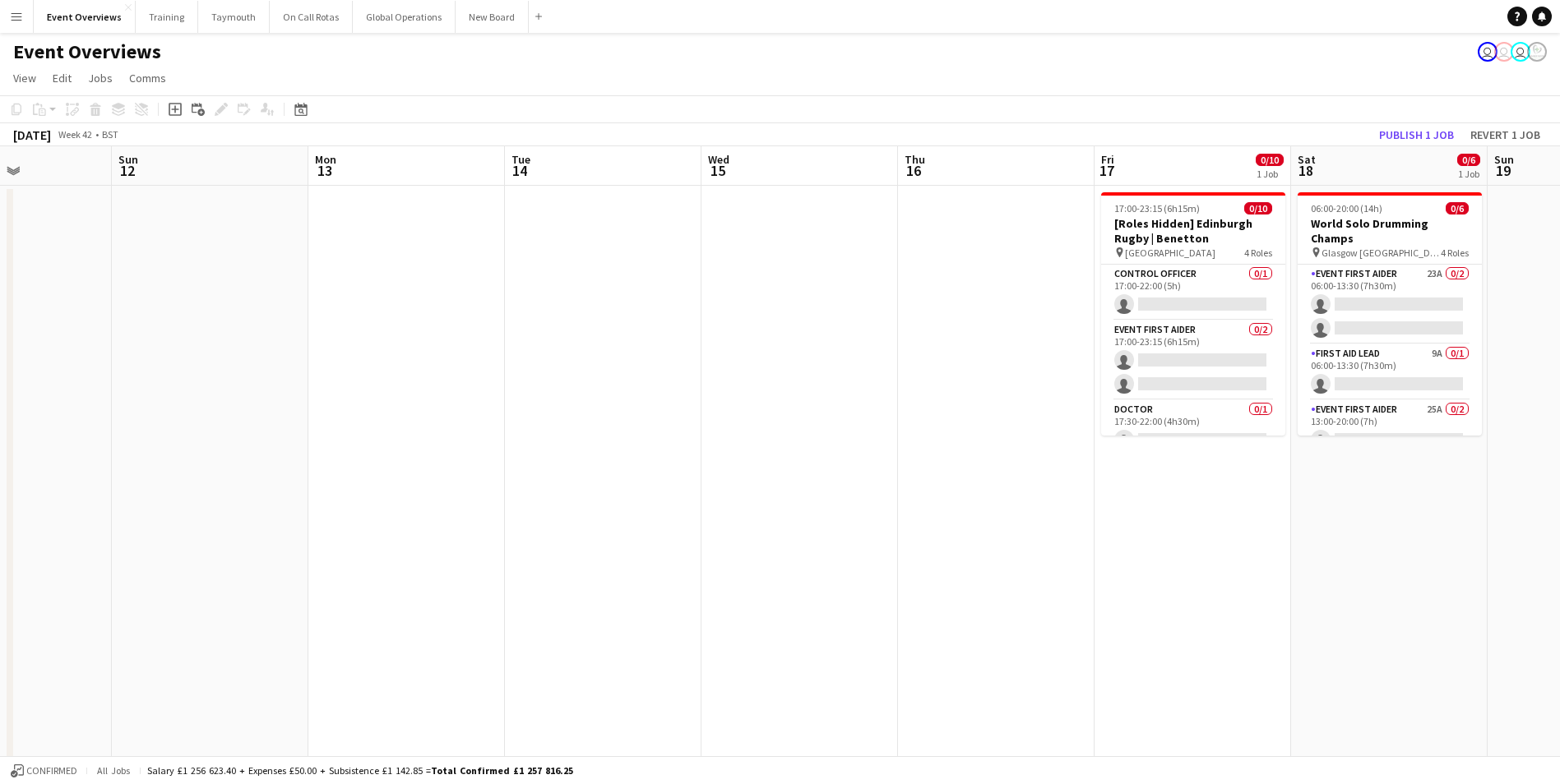
drag, startPoint x: 292, startPoint y: 541, endPoint x: 1366, endPoint y: 498, distance: 1074.9
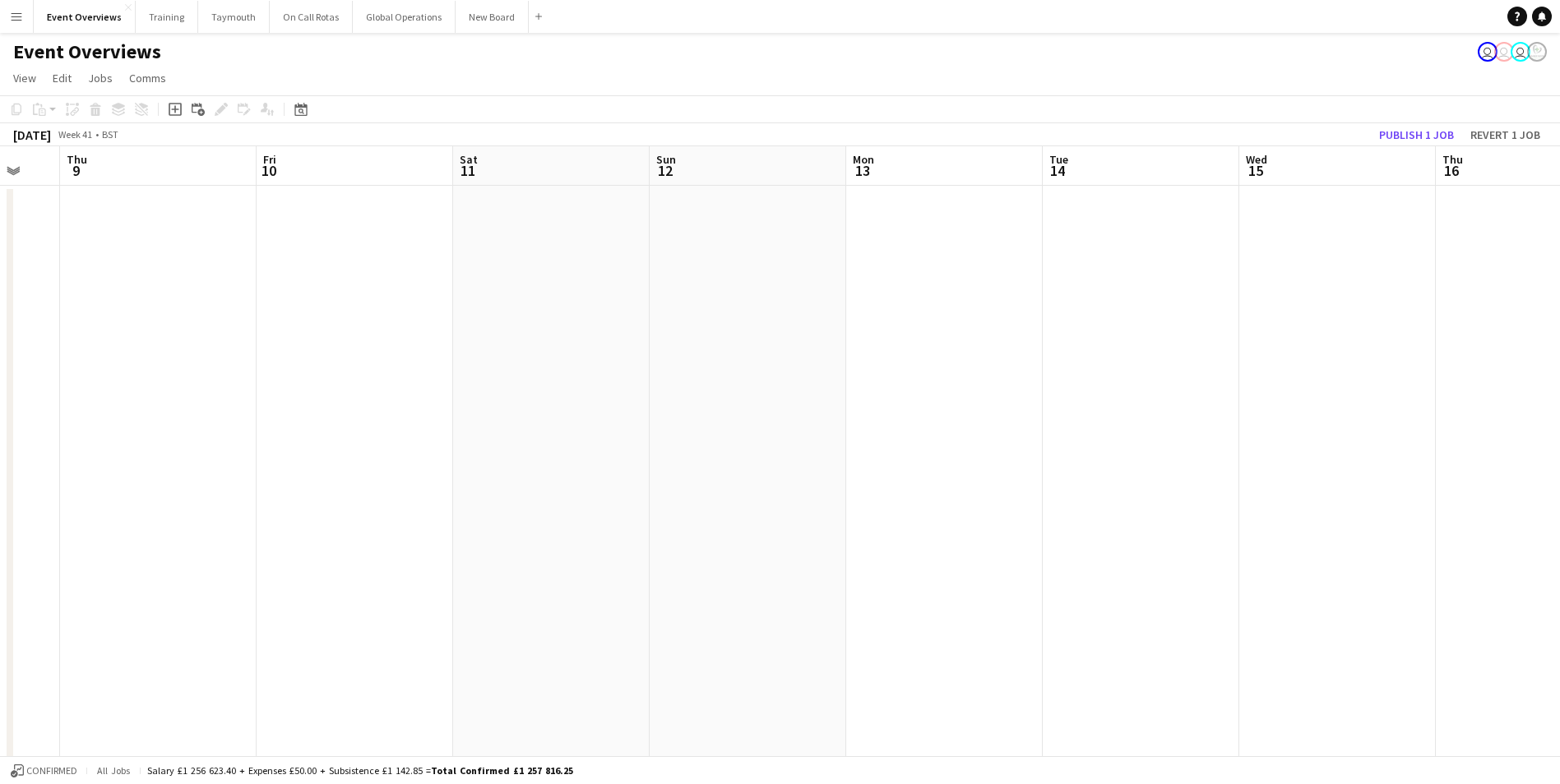
drag, startPoint x: 517, startPoint y: 518, endPoint x: 1314, endPoint y: 476, distance: 798.1
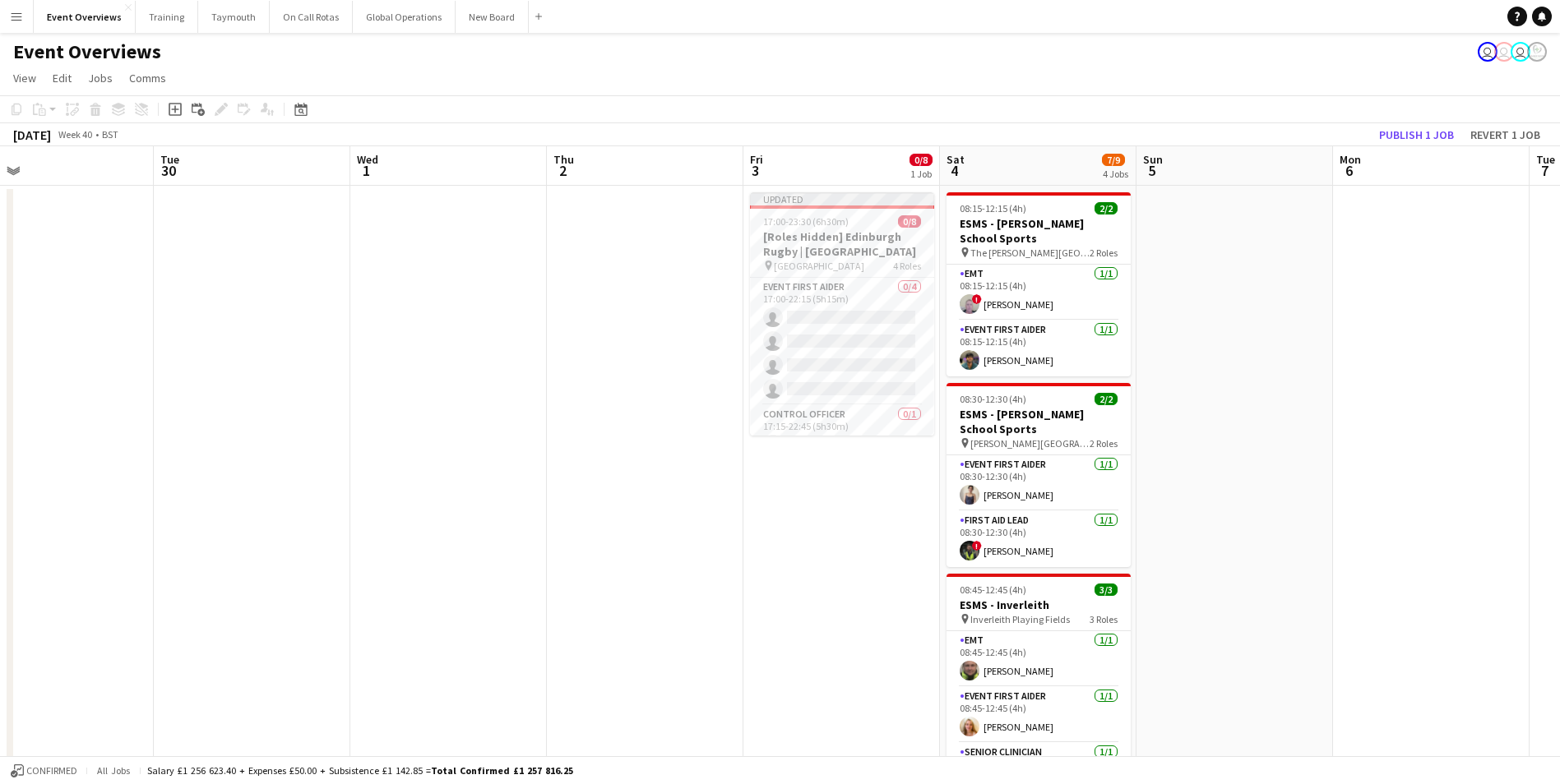
scroll to position [0, 343]
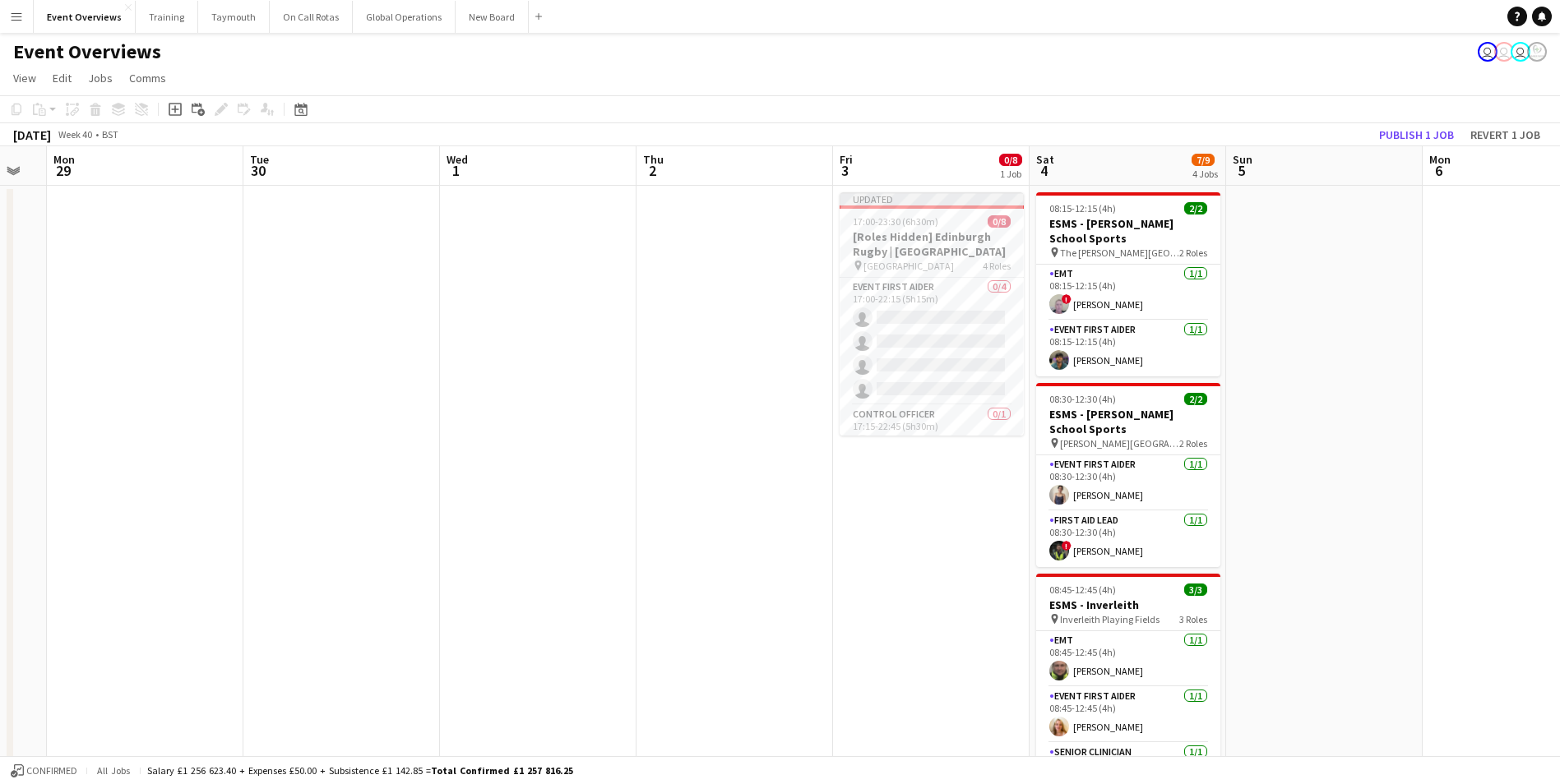
drag, startPoint x: 353, startPoint y: 512, endPoint x: 1338, endPoint y: 423, distance: 989.0
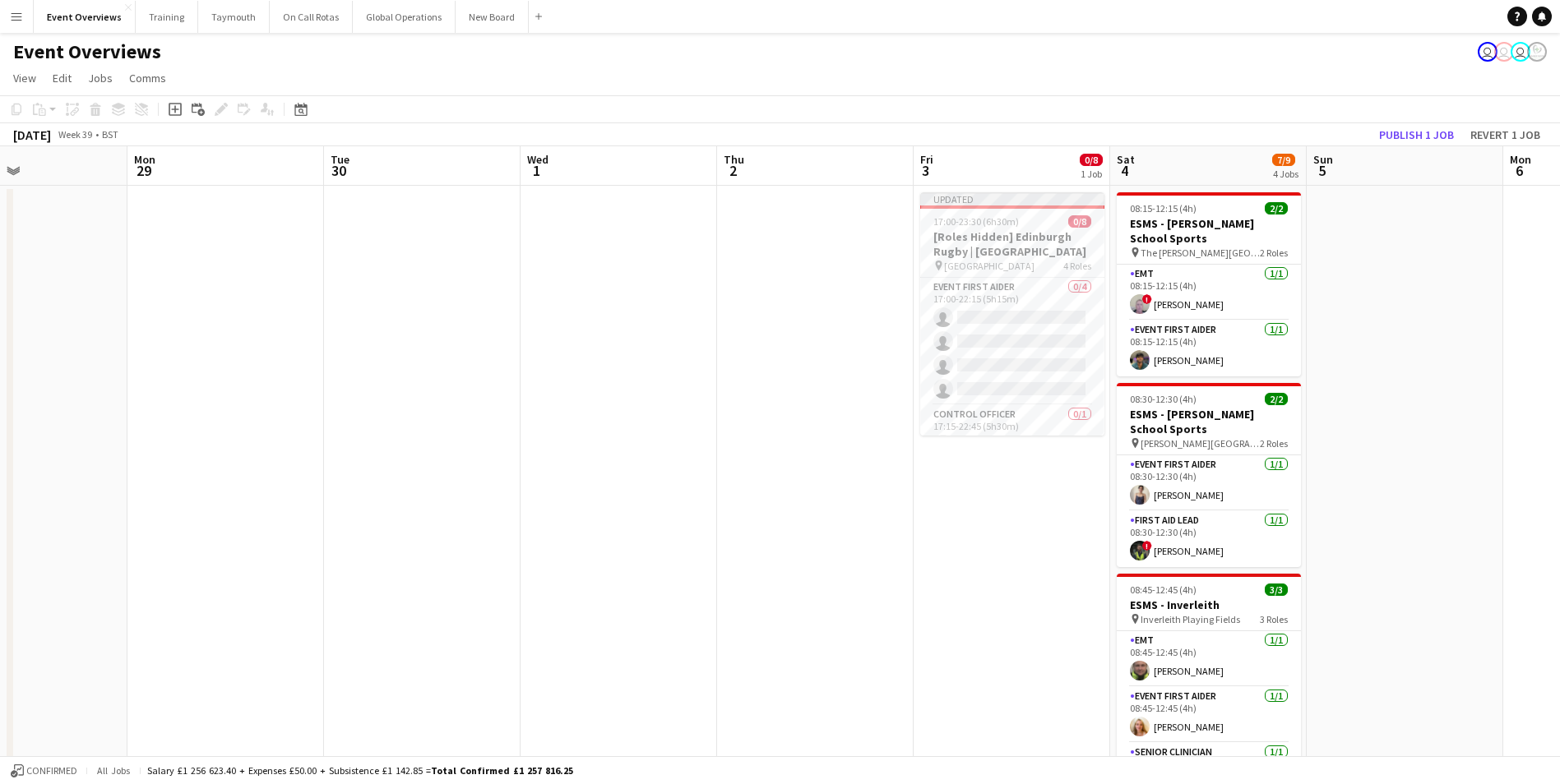
drag, startPoint x: 236, startPoint y: 501, endPoint x: 1248, endPoint y: 474, distance: 1012.4
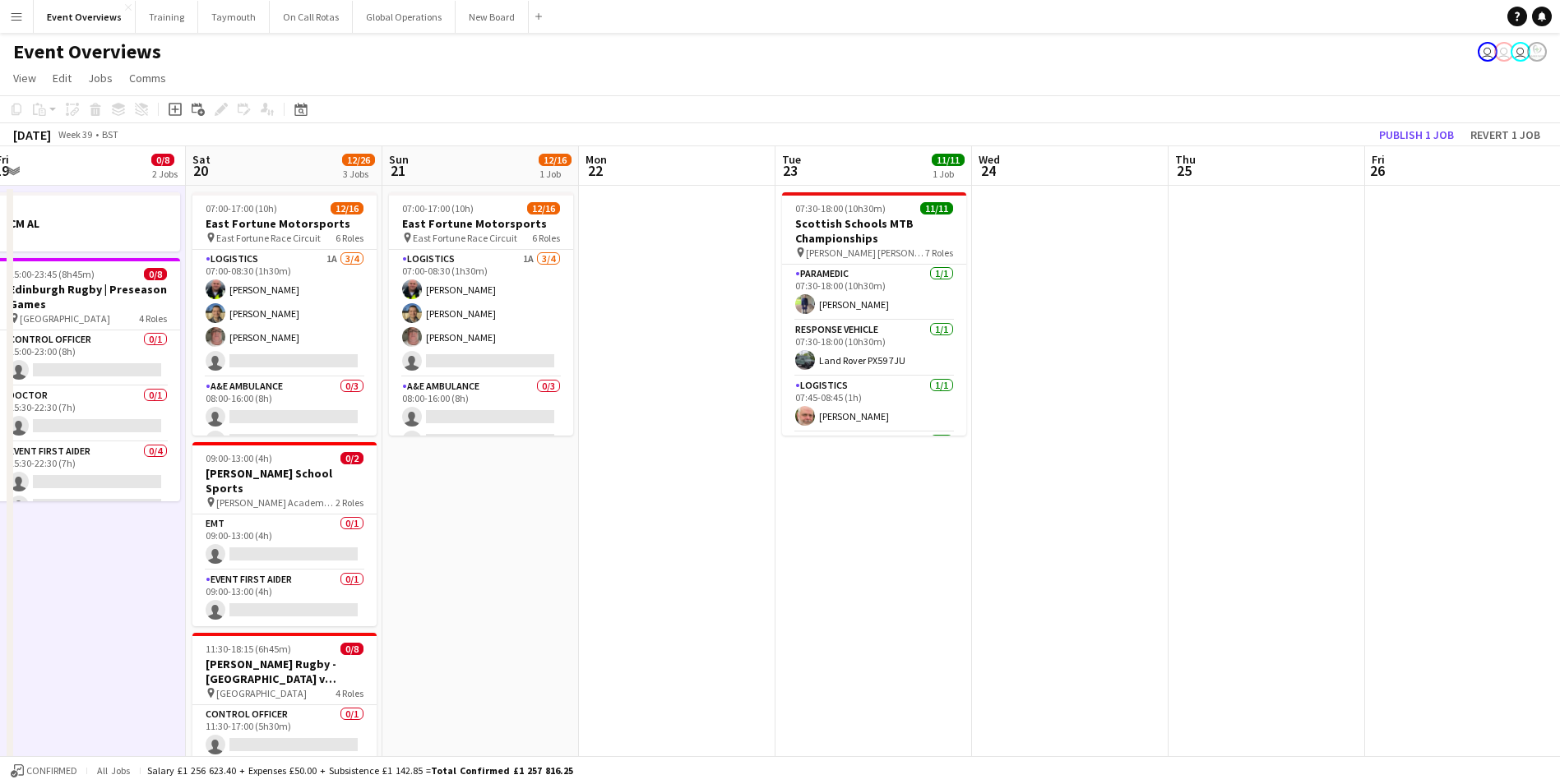
scroll to position [0, 359]
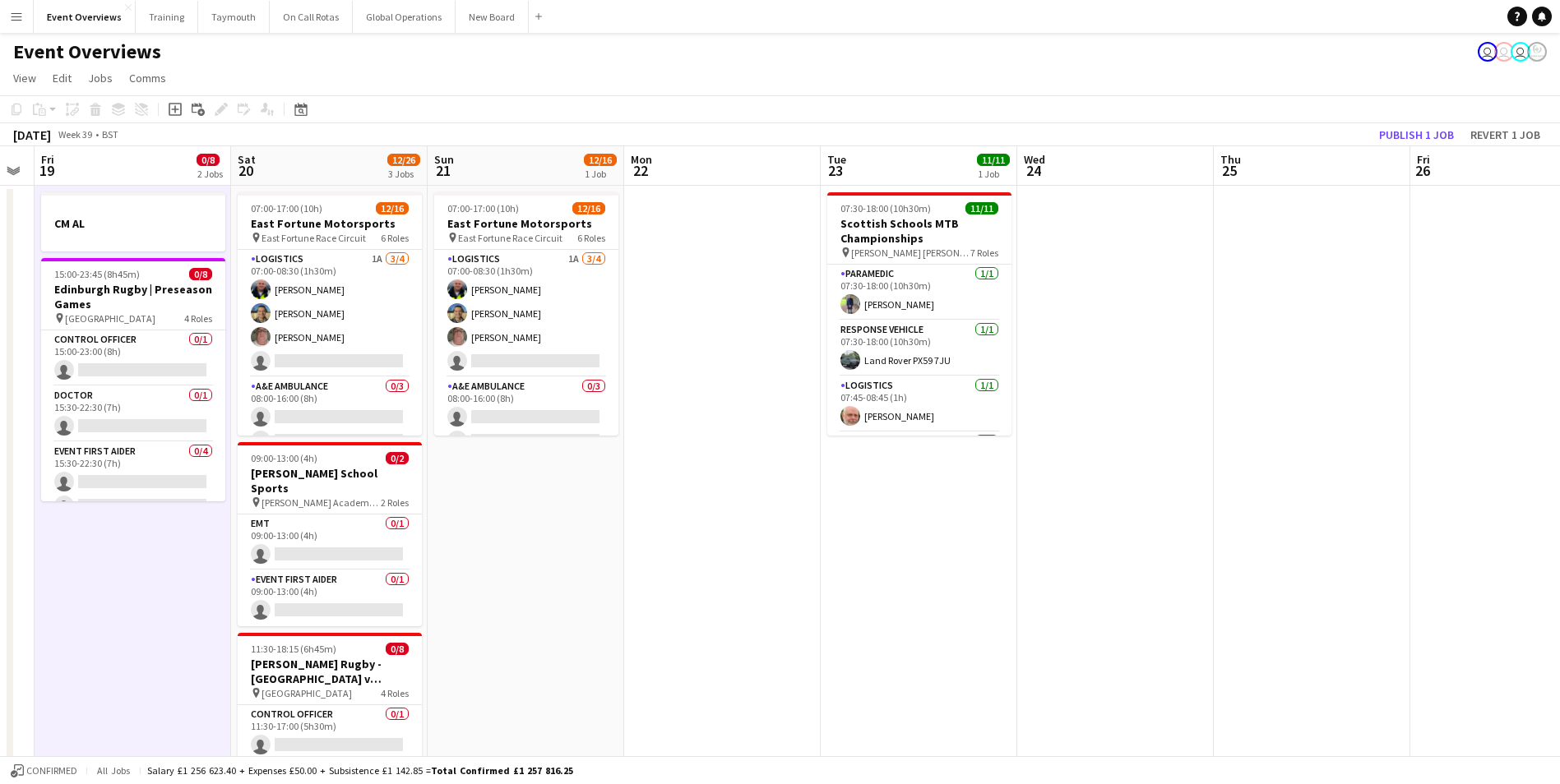
drag, startPoint x: 344, startPoint y: 510, endPoint x: 1259, endPoint y: 435, distance: 918.1
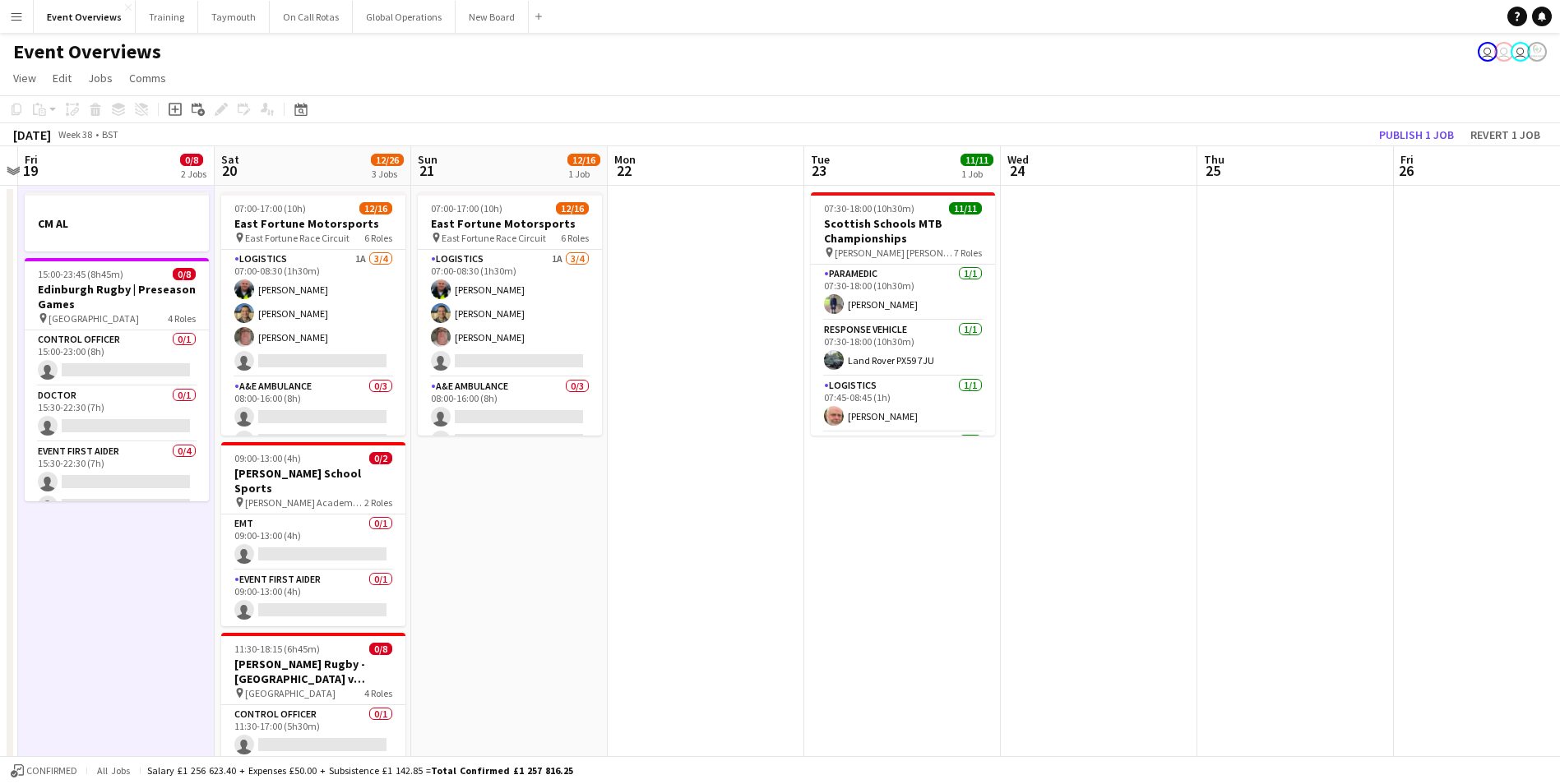
drag, startPoint x: 519, startPoint y: 560, endPoint x: 1144, endPoint y: 517, distance: 626.5
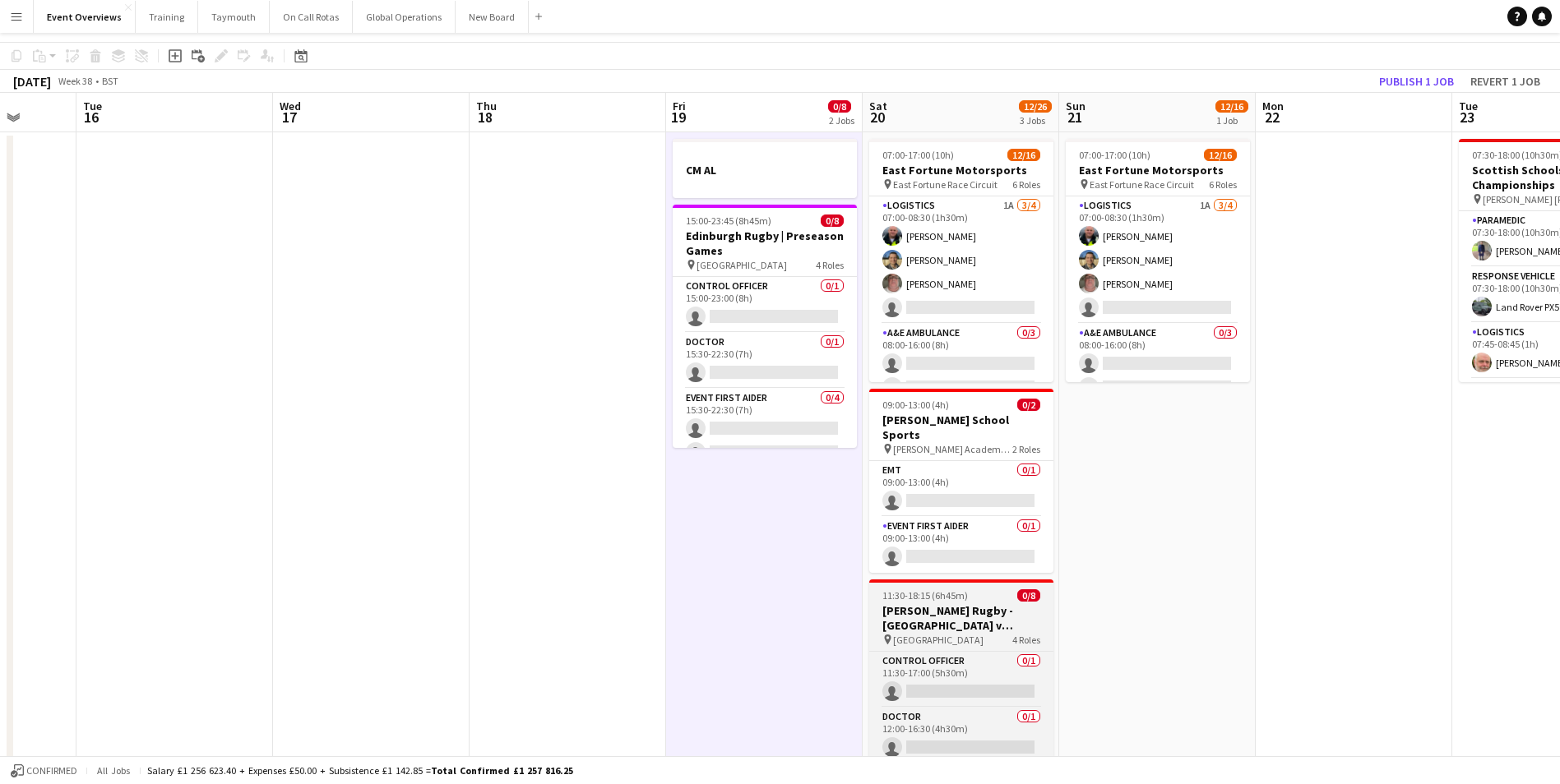
scroll to position [0, 0]
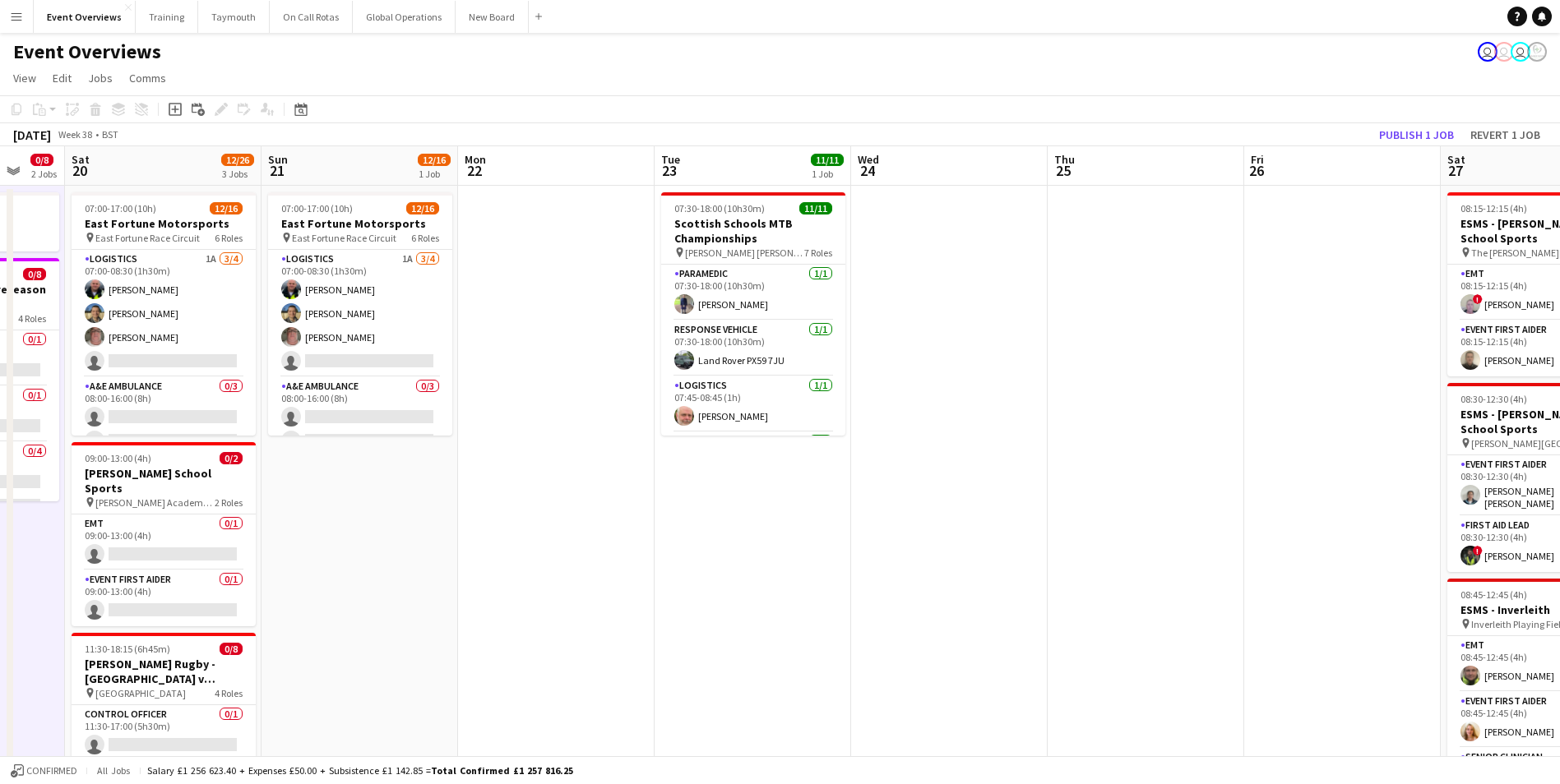
drag, startPoint x: 1328, startPoint y: 515, endPoint x: 636, endPoint y: 571, distance: 694.3
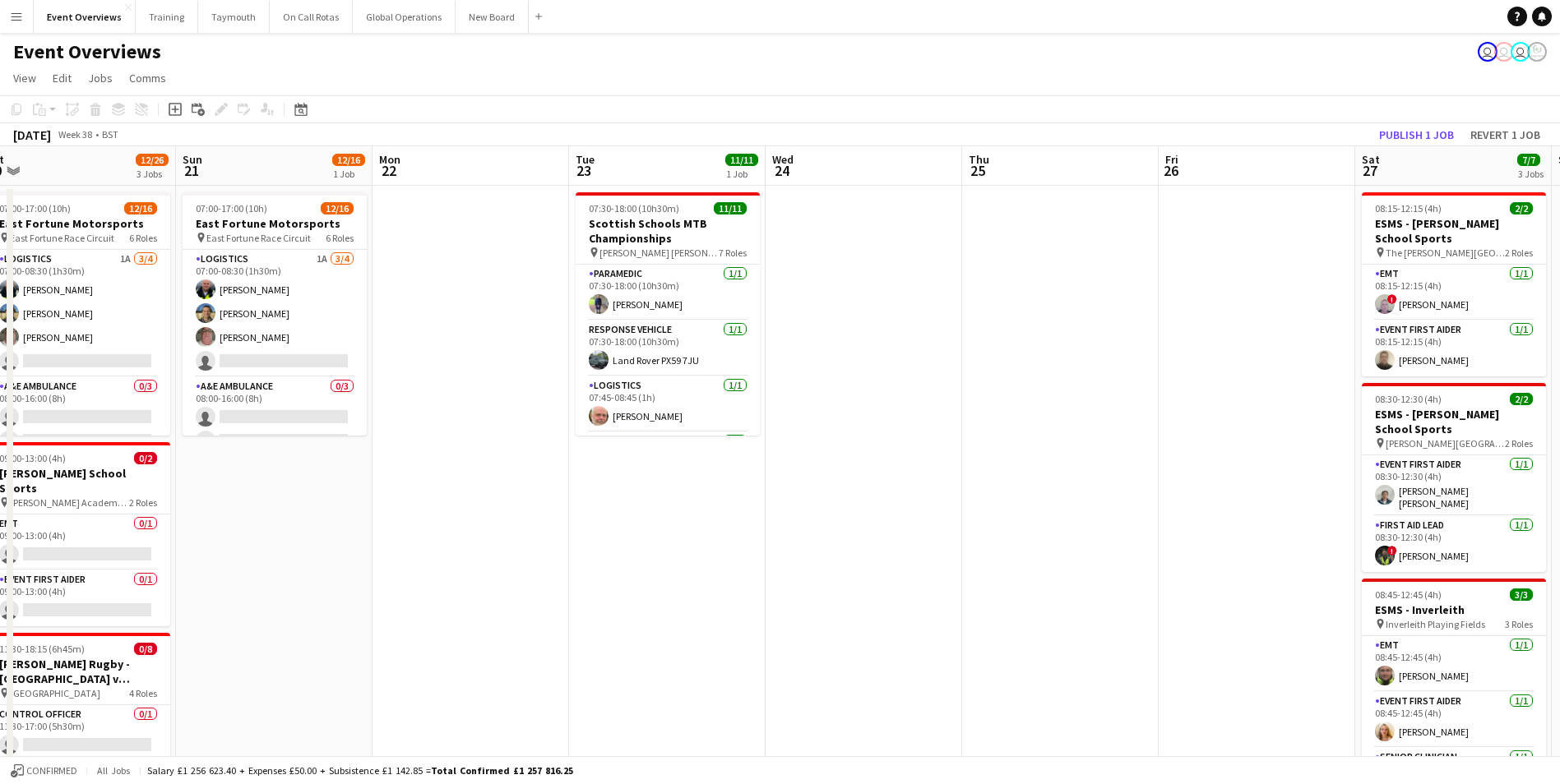
drag, startPoint x: 862, startPoint y: 532, endPoint x: 789, endPoint y: 534, distance: 73.0
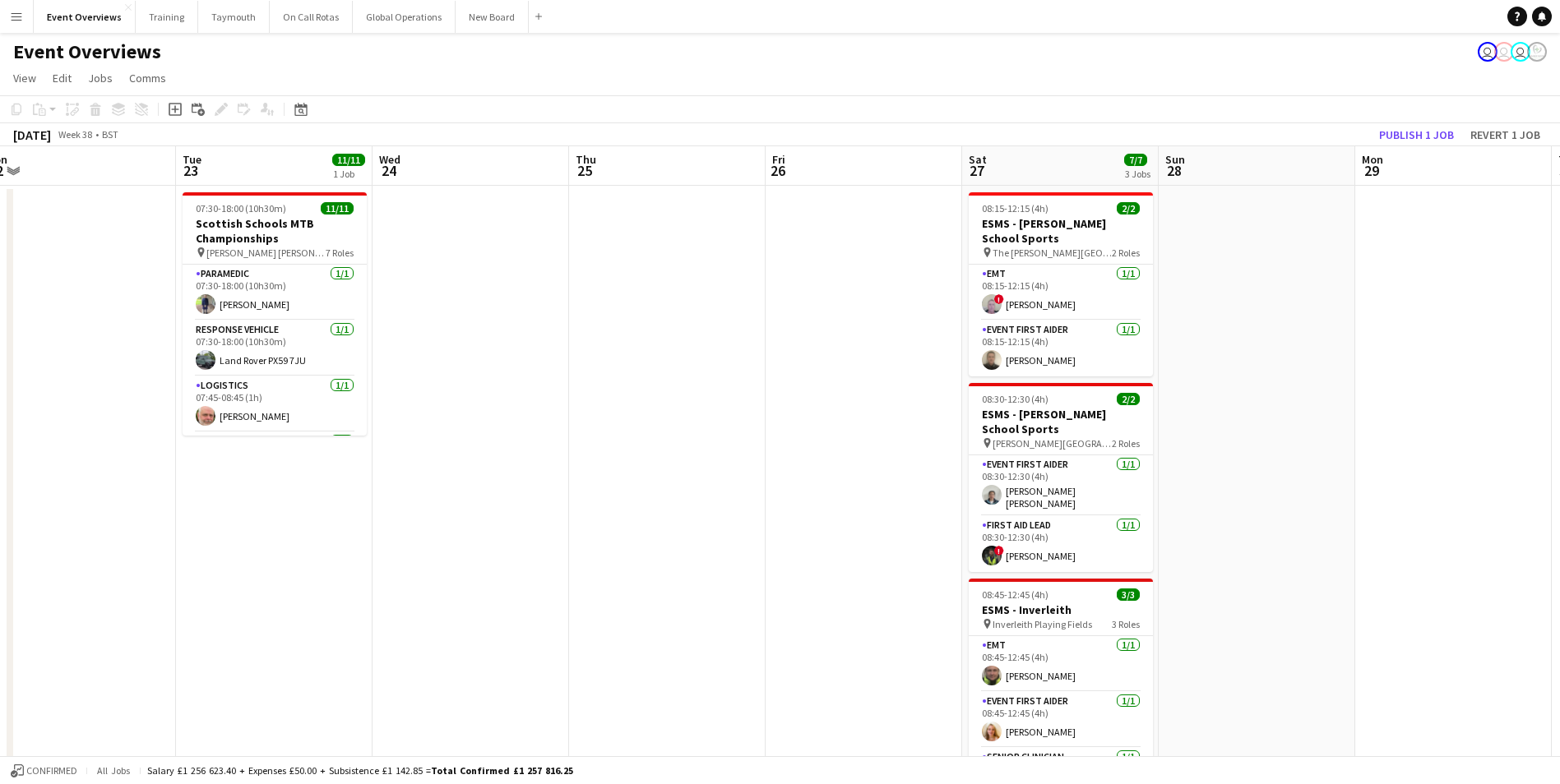
scroll to position [0, 510]
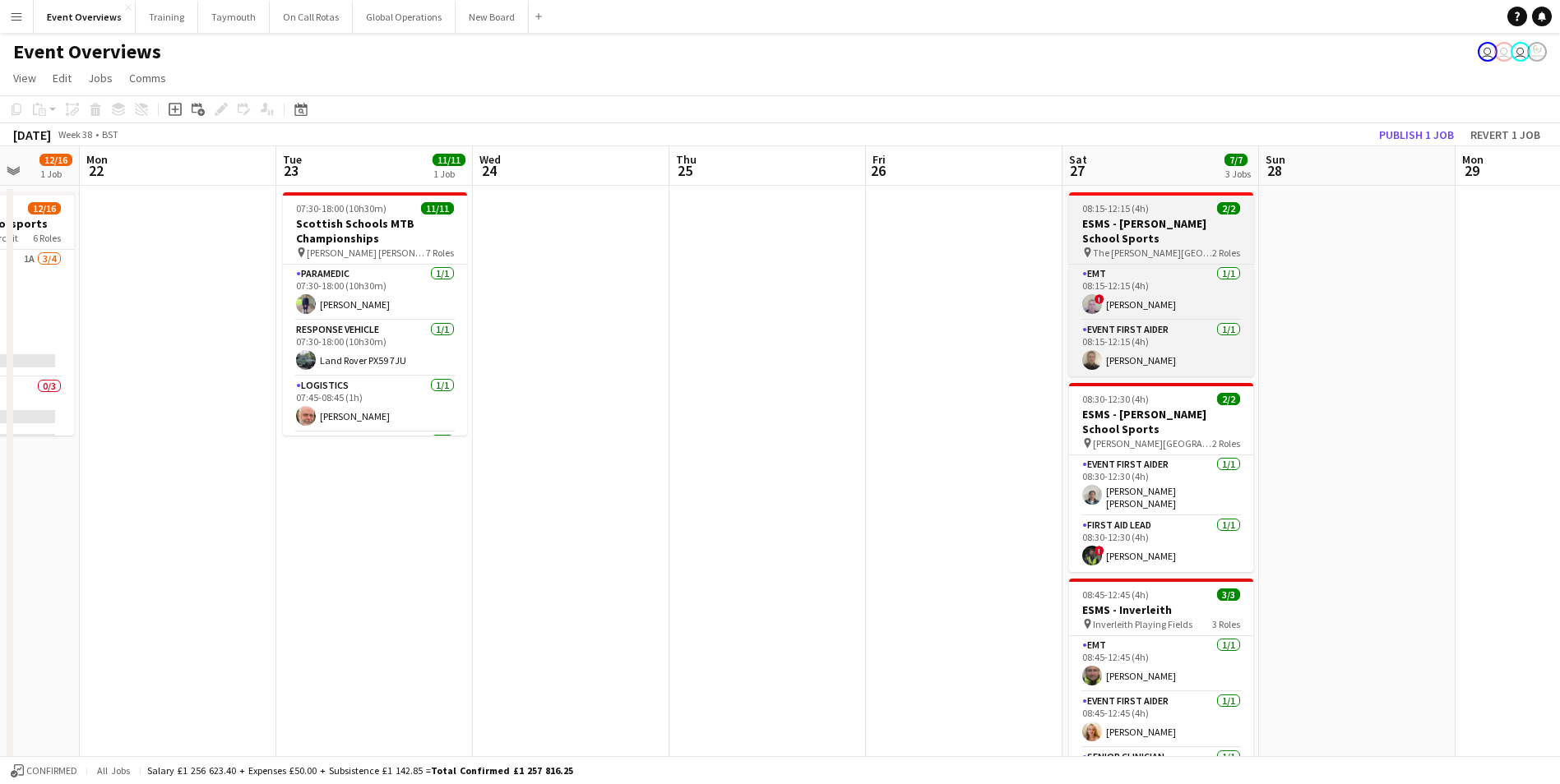
click at [1148, 239] on h3 "ESMS - [PERSON_NAME] School Sports" at bounding box center [1161, 231] width 184 height 29
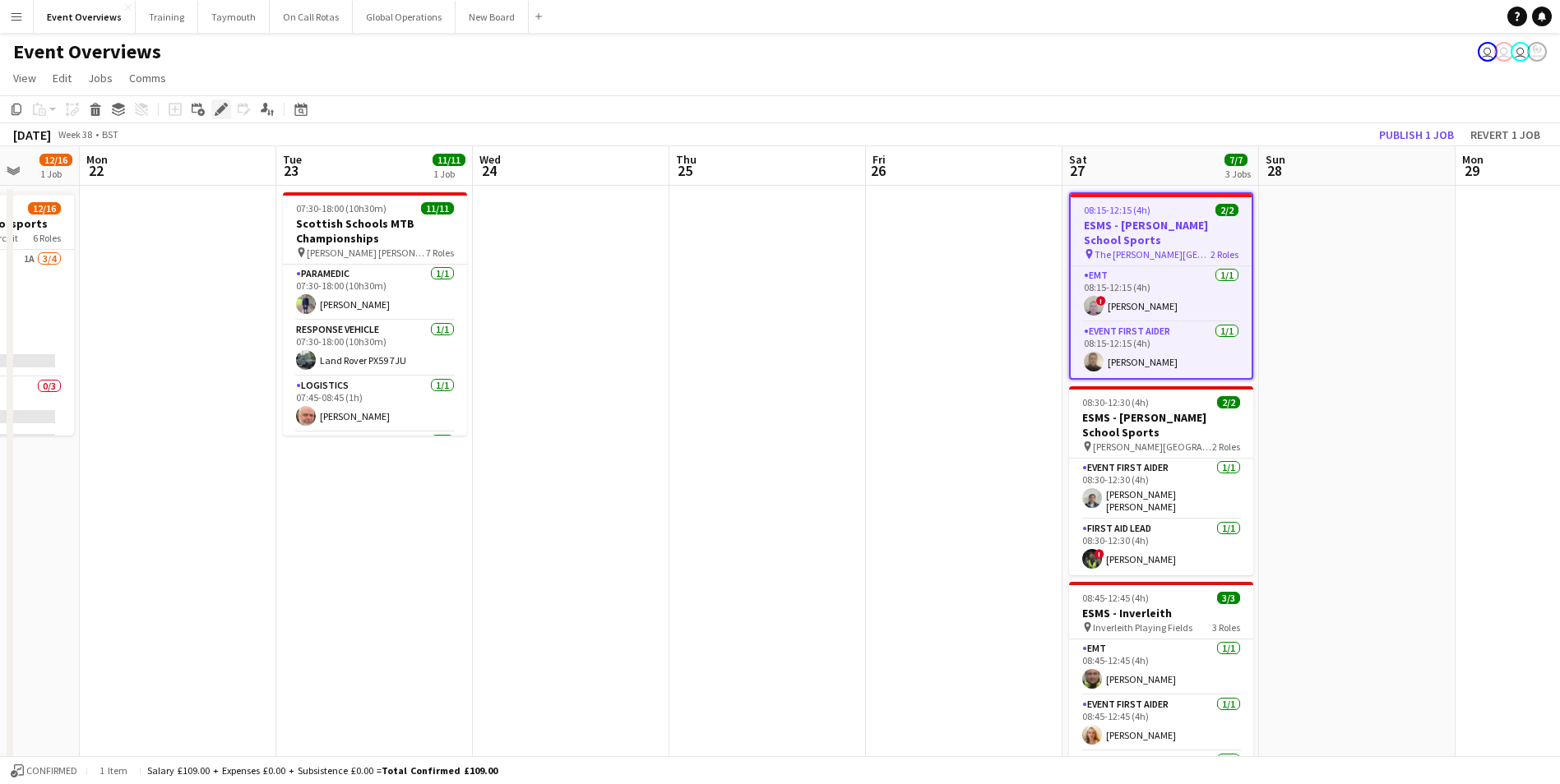
click at [217, 108] on icon "Edit" at bounding box center [221, 110] width 13 height 13
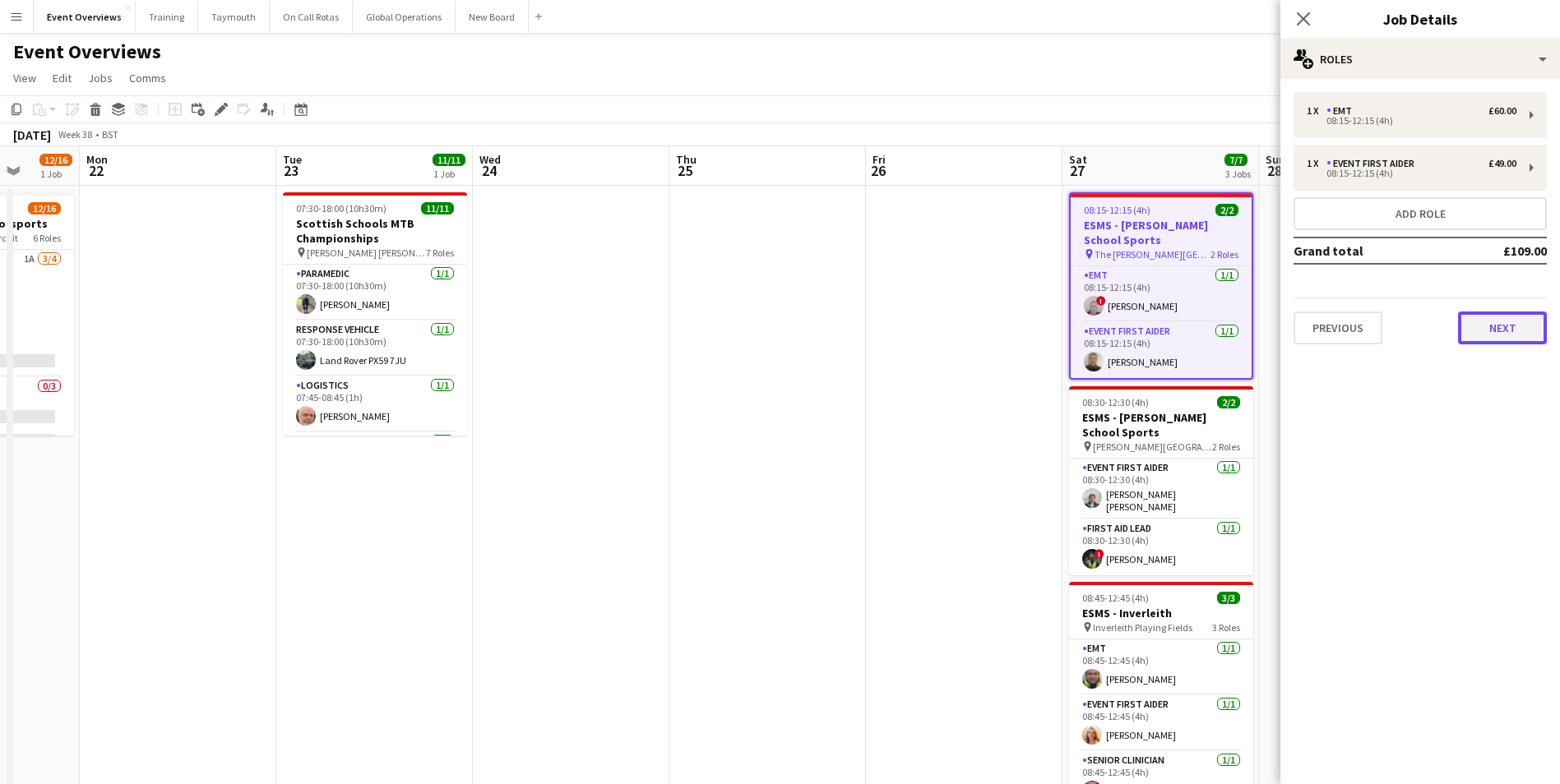
click at [1512, 335] on button "Next" at bounding box center [1502, 327] width 89 height 33
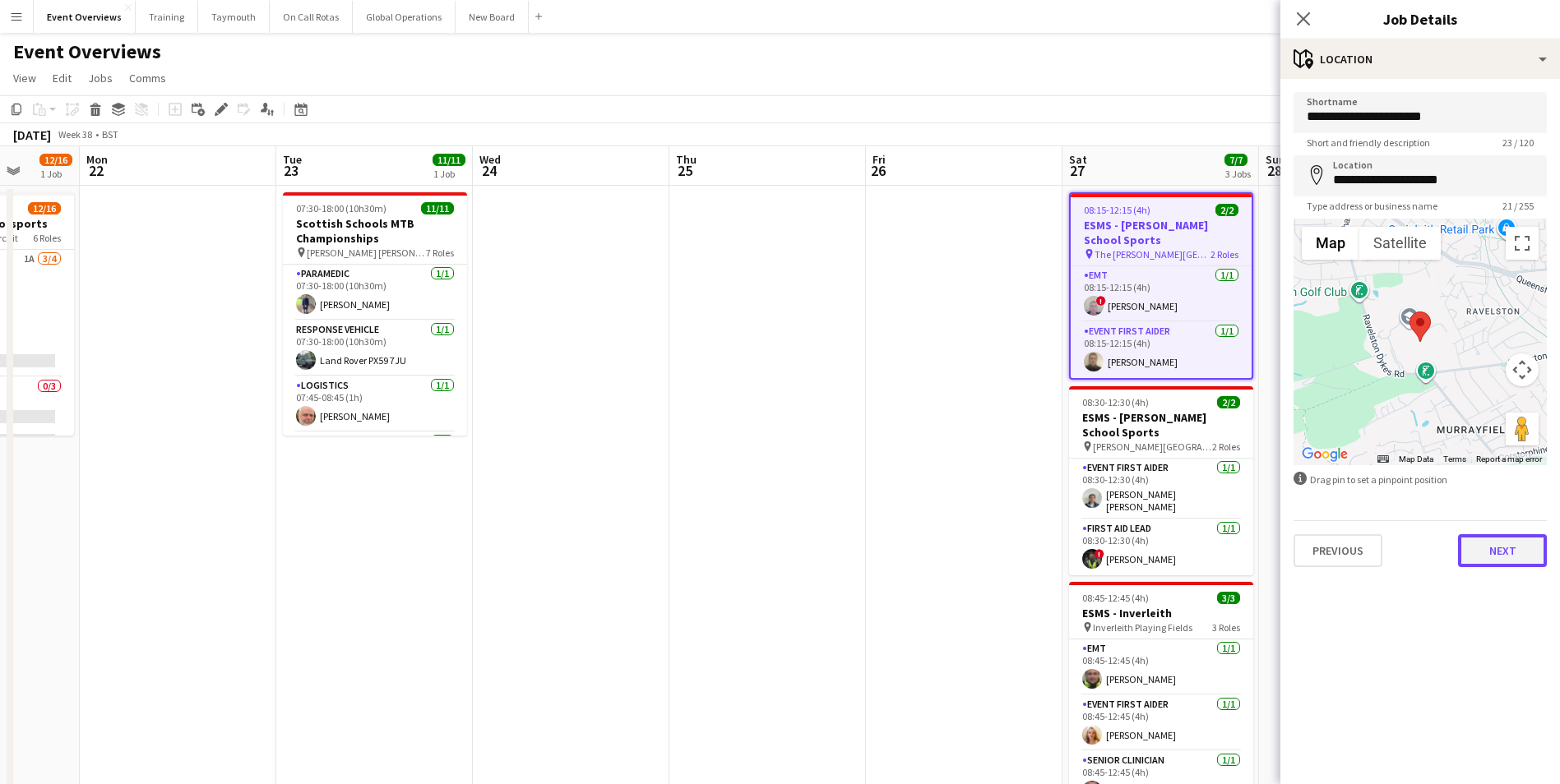
click at [1511, 557] on button "Next" at bounding box center [1502, 550] width 89 height 33
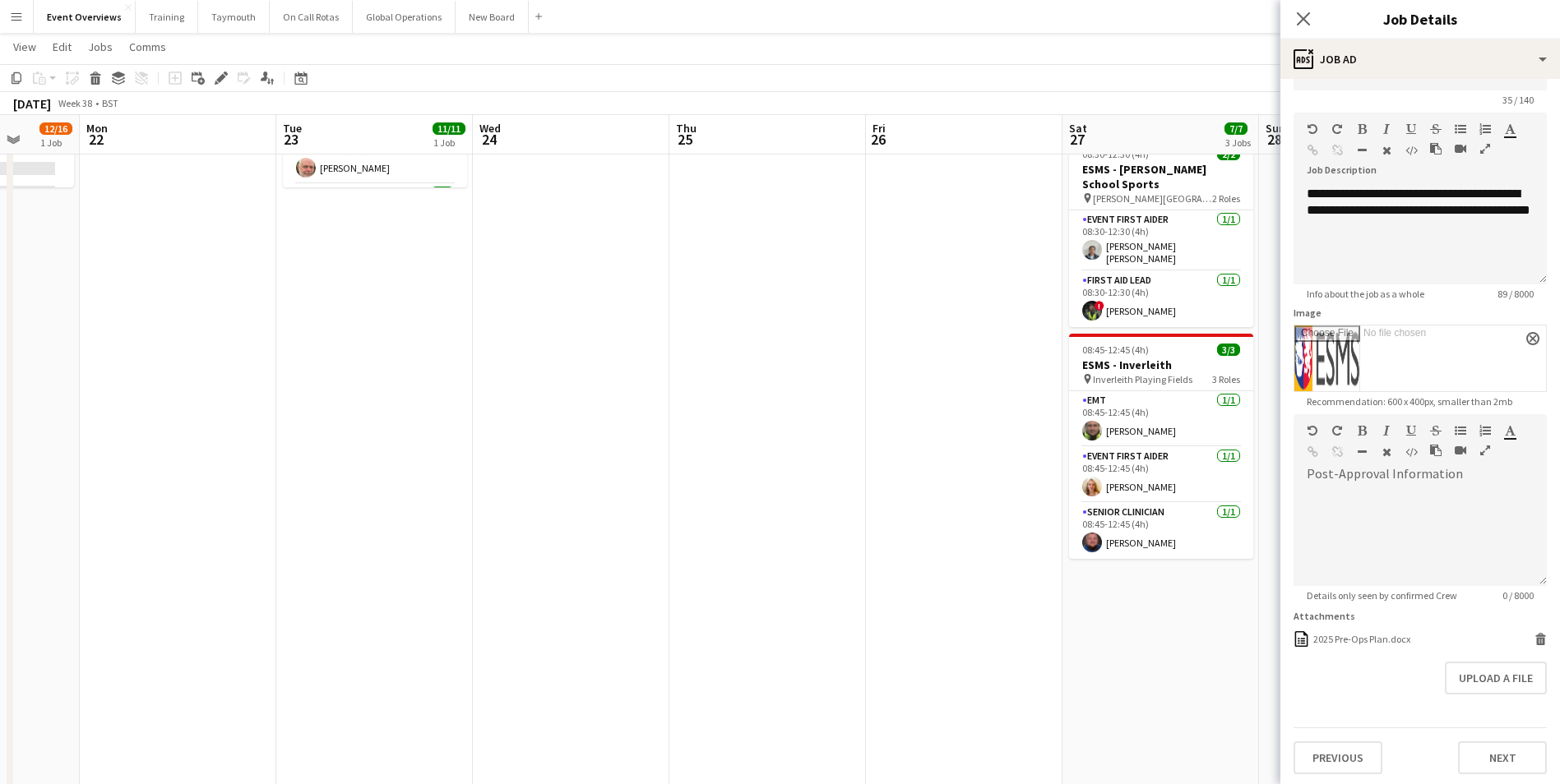
scroll to position [0, 0]
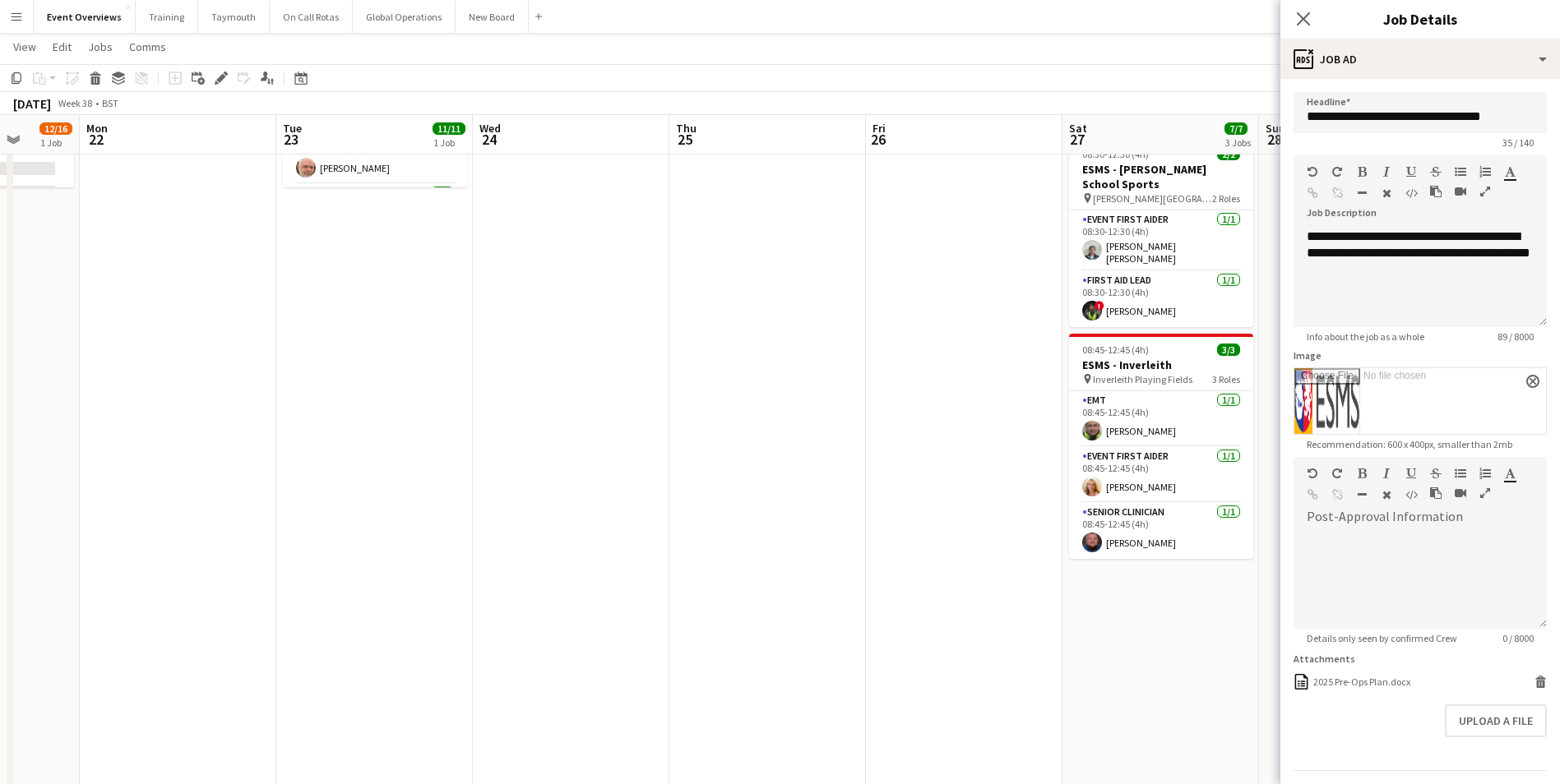
click at [848, 450] on app-date-cell at bounding box center [767, 641] width 197 height 1407
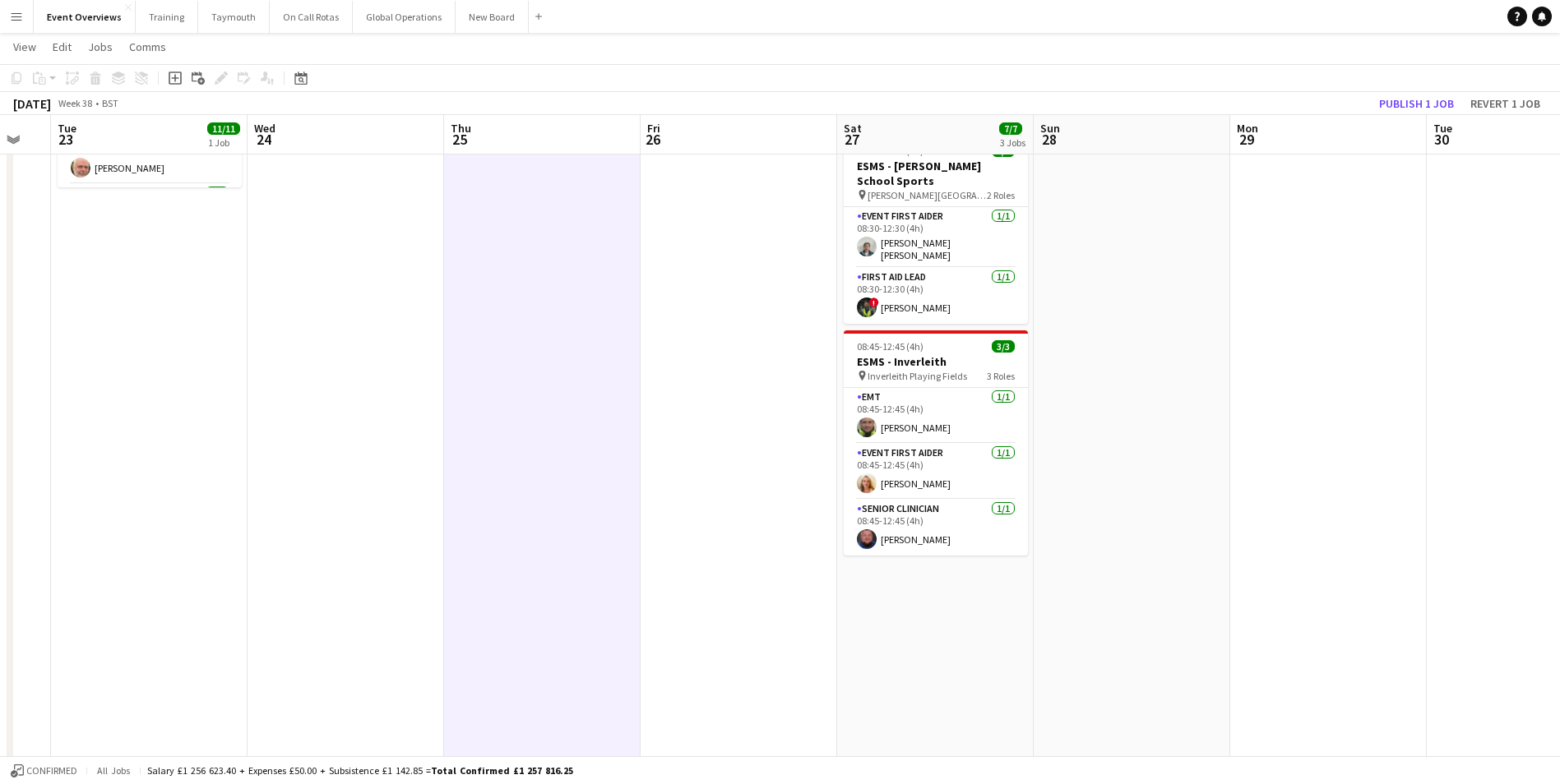
drag, startPoint x: 1174, startPoint y: 639, endPoint x: 198, endPoint y: 646, distance: 976.0
click at [198, 646] on app-calendar-viewport "Sat 20 12/26 3 Jobs Sun 21 12/16 1 Job Mon 22 Tue 23 11/11 1 Job Wed 24 Thu 25 …" at bounding box center [780, 581] width 1560 height 1527
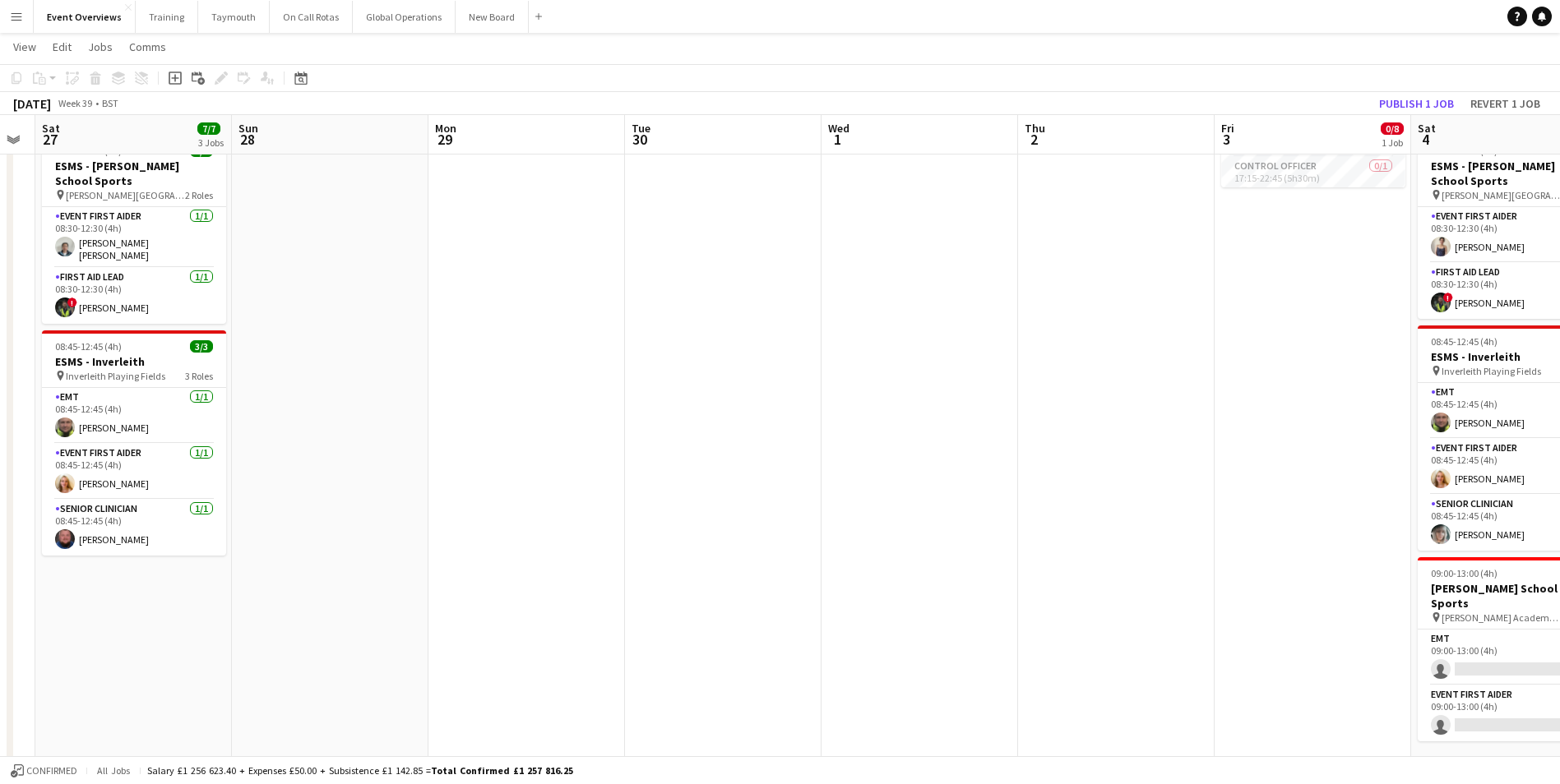
drag, startPoint x: 709, startPoint y: 541, endPoint x: 235, endPoint y: 564, distance: 474.6
click at [248, 564] on app-calendar-viewport "Wed 24 Thu 25 Fri 26 Sat 27 7/7 3 Jobs Sun 28 Mon 29 Tue 30 Wed 1 Thu 2 Fri 3 0…" at bounding box center [780, 581] width 1560 height 1527
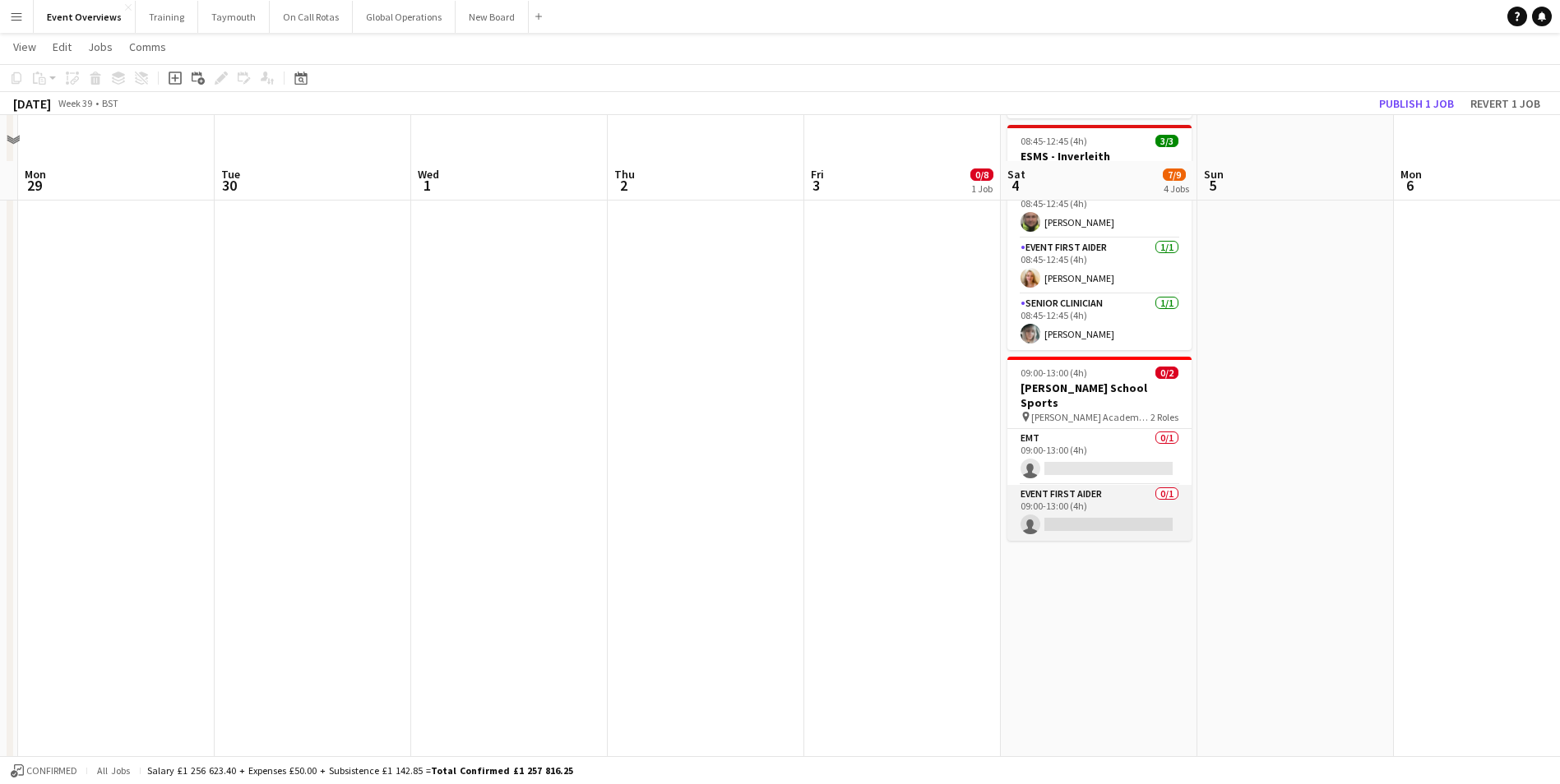
scroll to position [493, 0]
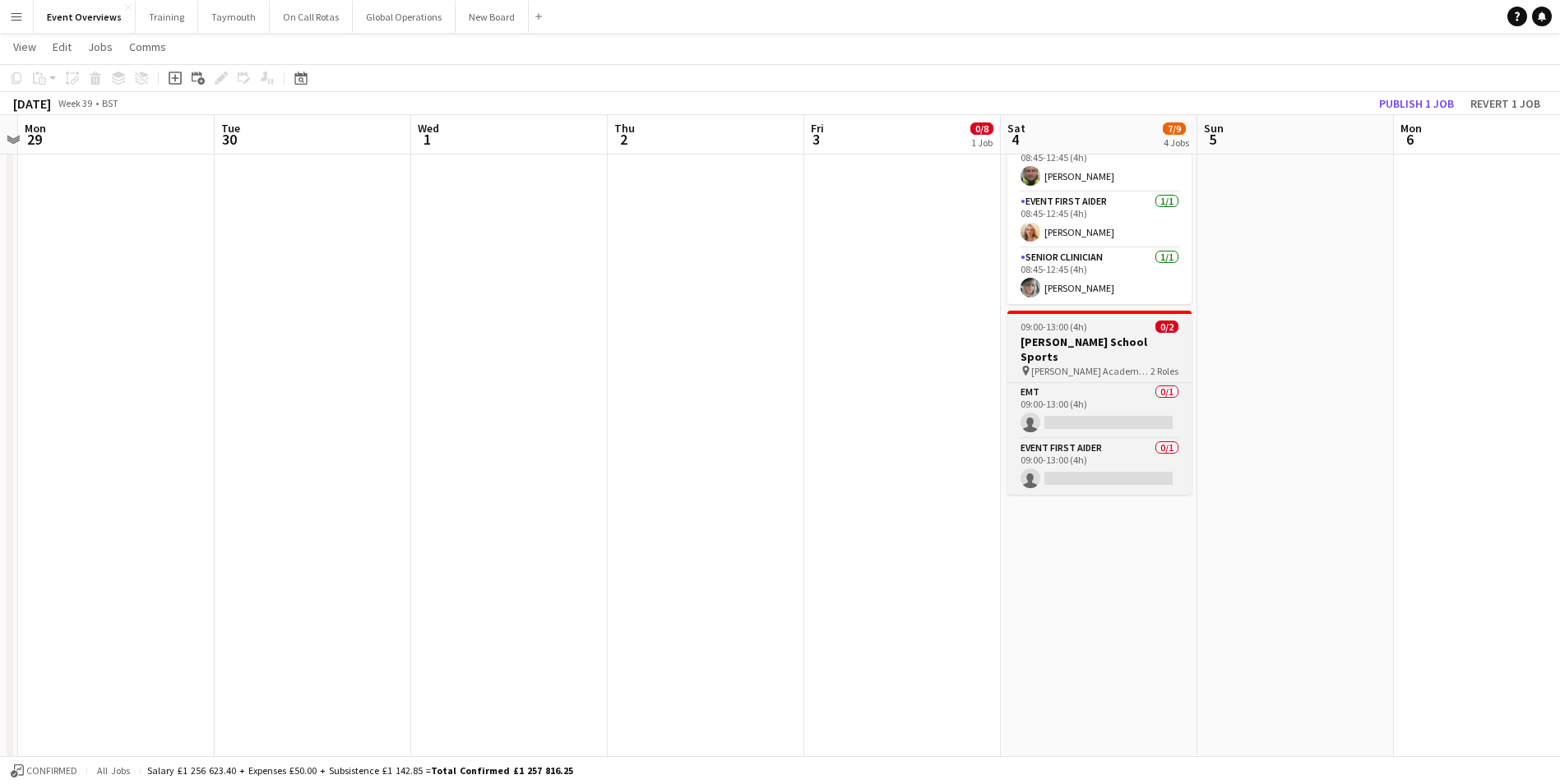
click at [1071, 347] on h3 "[PERSON_NAME] School Sports" at bounding box center [1099, 349] width 184 height 29
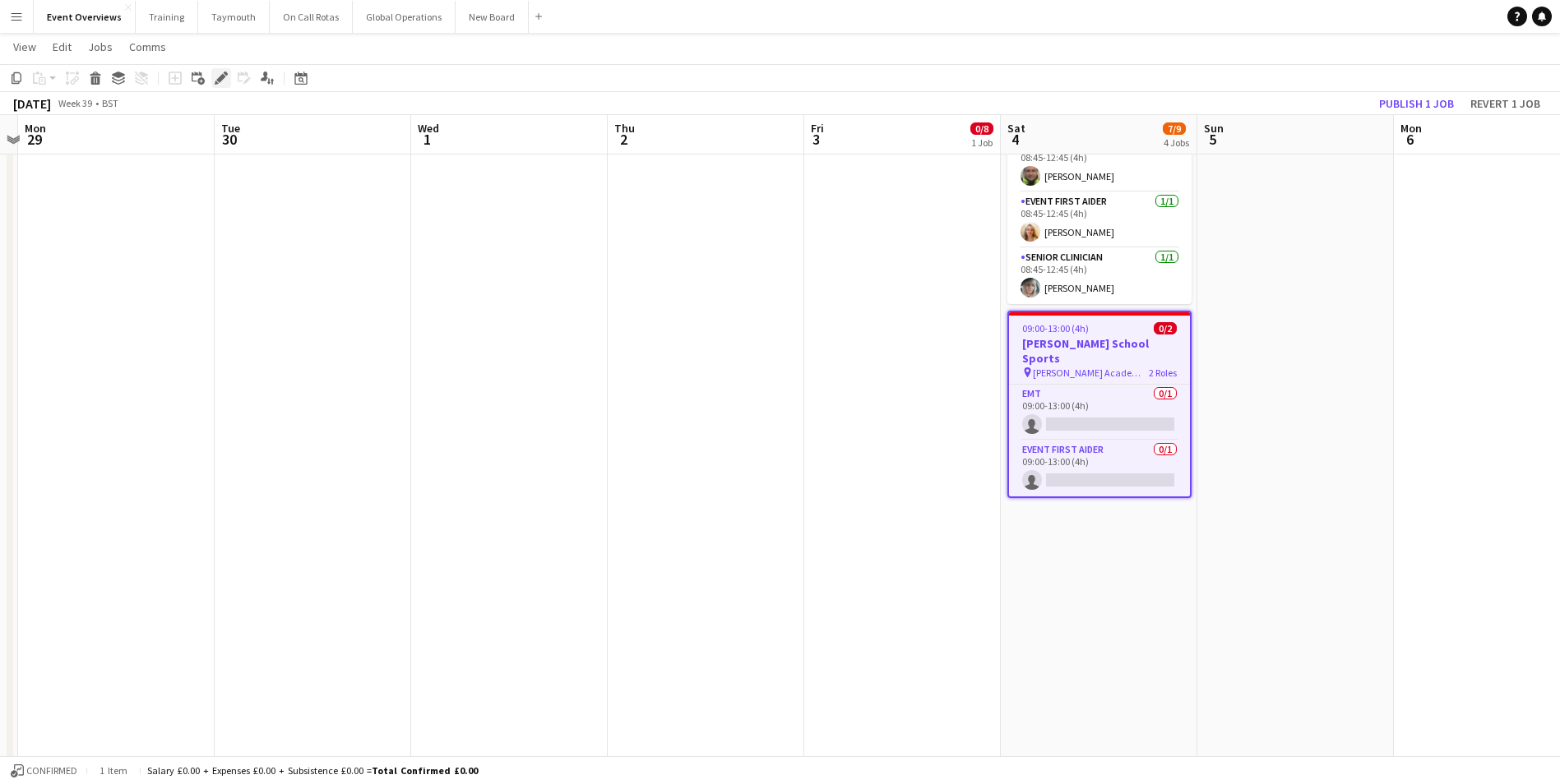
click at [219, 74] on icon "Edit" at bounding box center [221, 78] width 13 height 13
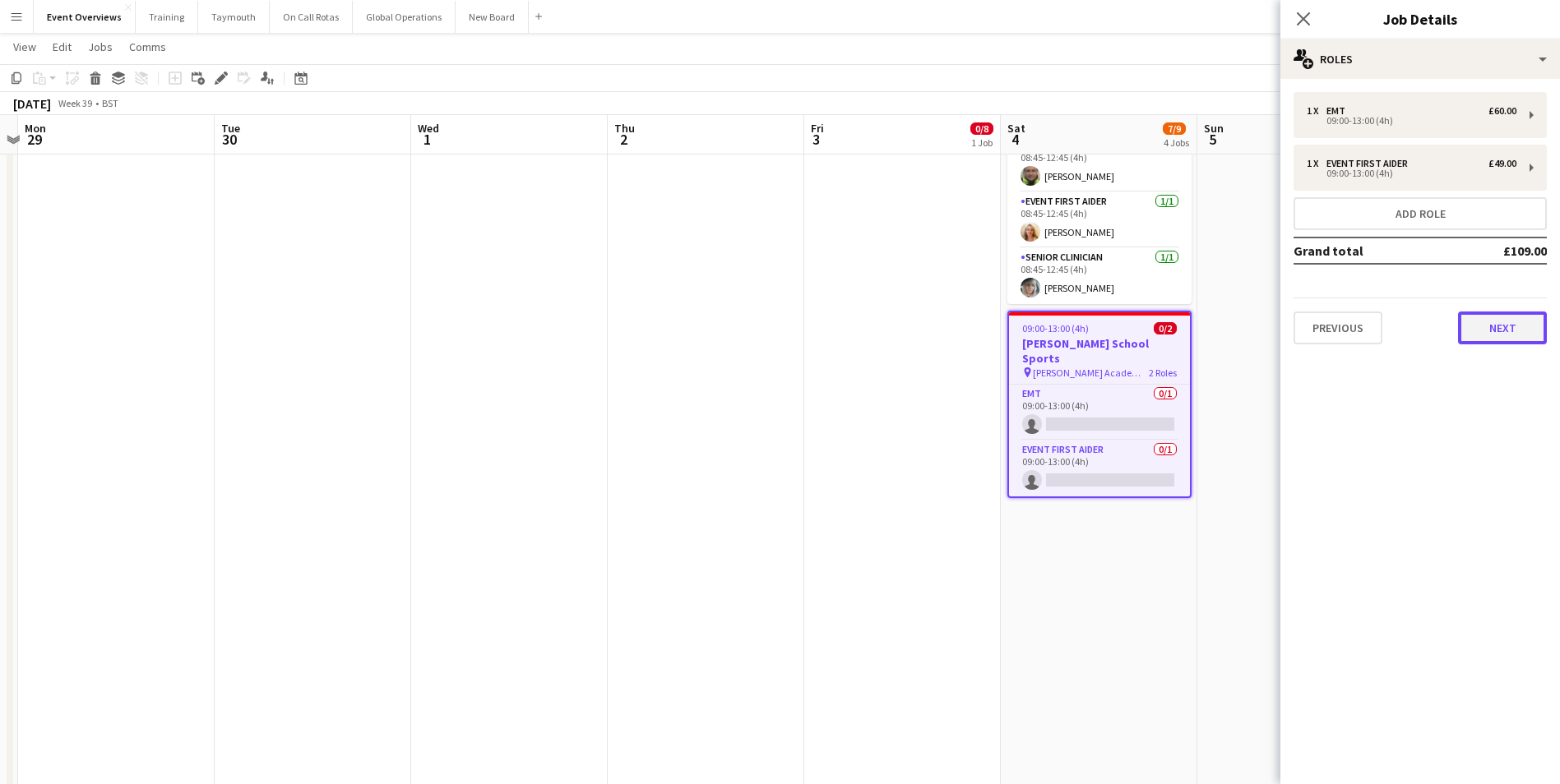
click at [1515, 327] on button "Next" at bounding box center [1502, 327] width 89 height 33
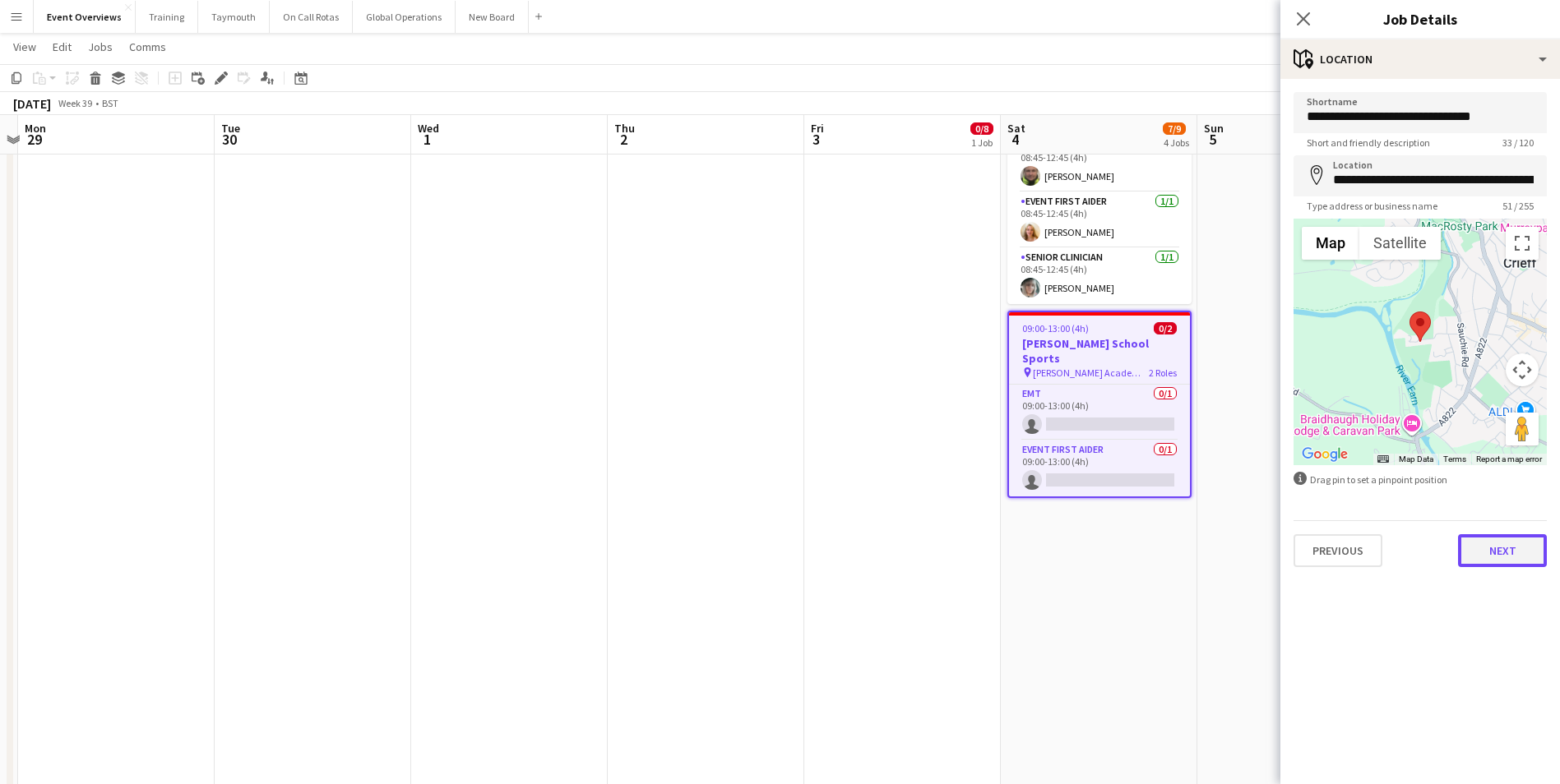
click at [1516, 558] on button "Next" at bounding box center [1502, 550] width 89 height 33
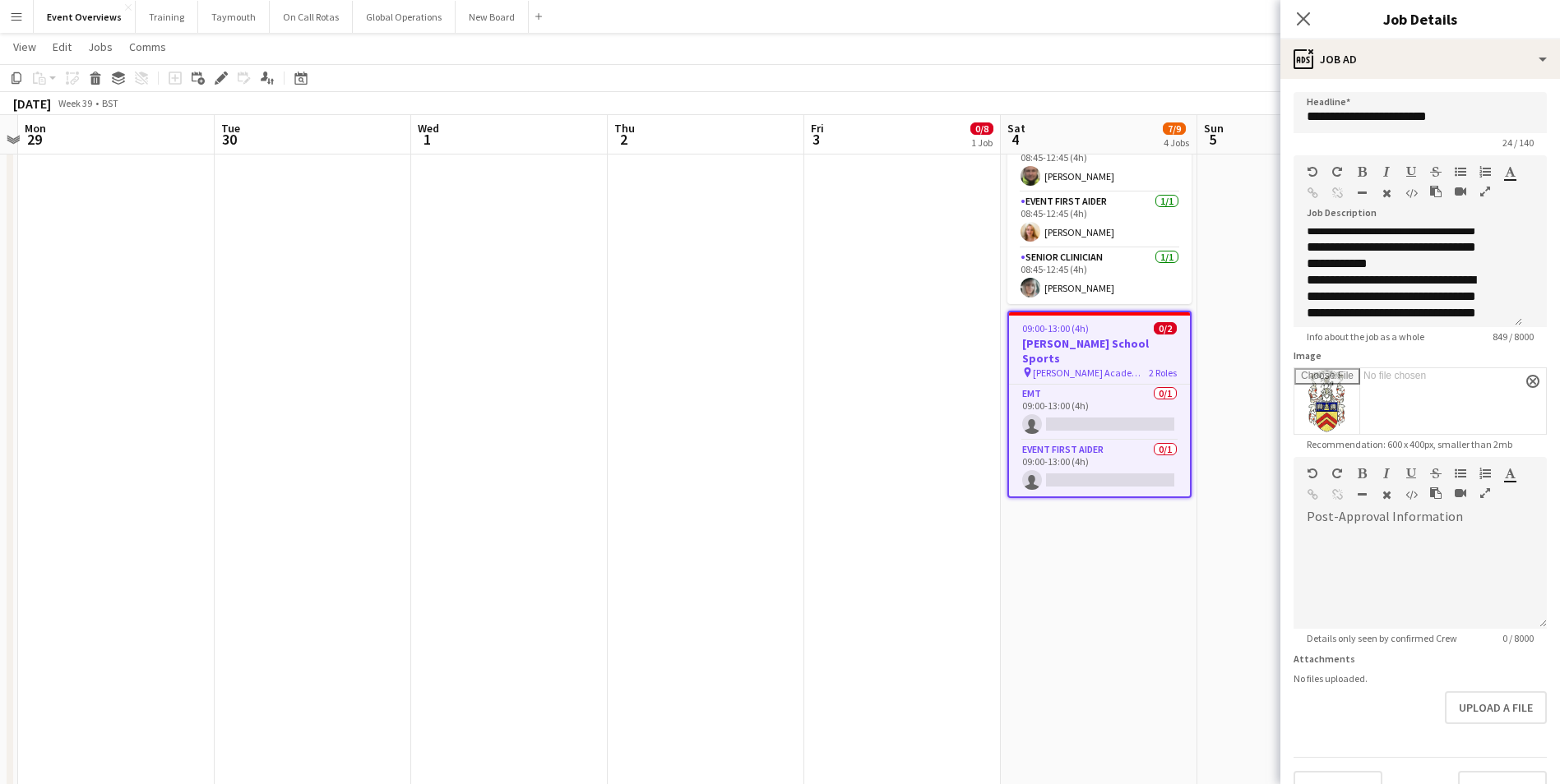
scroll to position [247, 0]
click at [1417, 190] on icon "button" at bounding box center [1411, 193] width 12 height 11
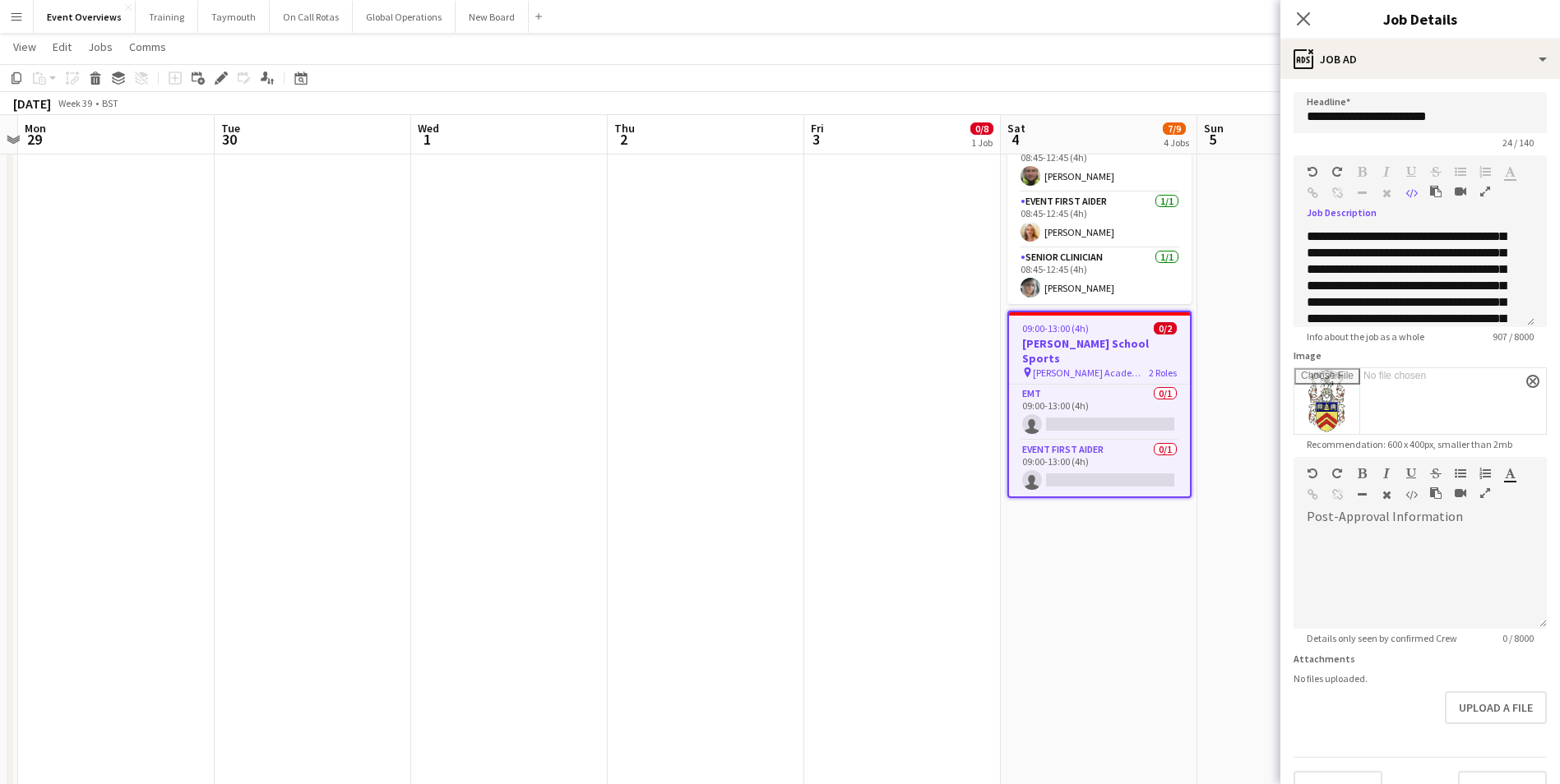
scroll to position [0, 0]
click at [1484, 192] on icon "button" at bounding box center [1484, 191] width 9 height 11
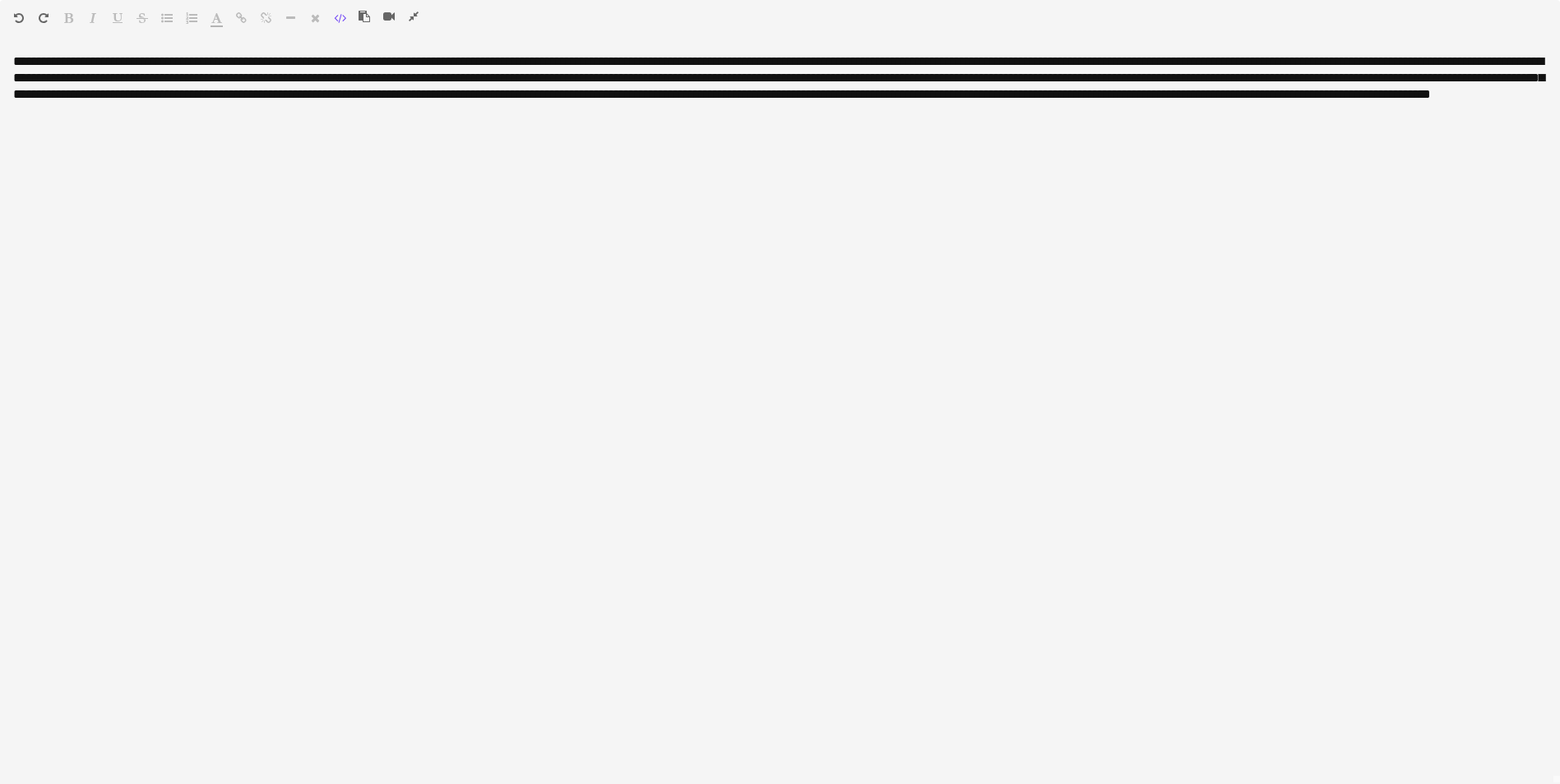
click at [340, 21] on icon "button" at bounding box center [340, 18] width 12 height 11
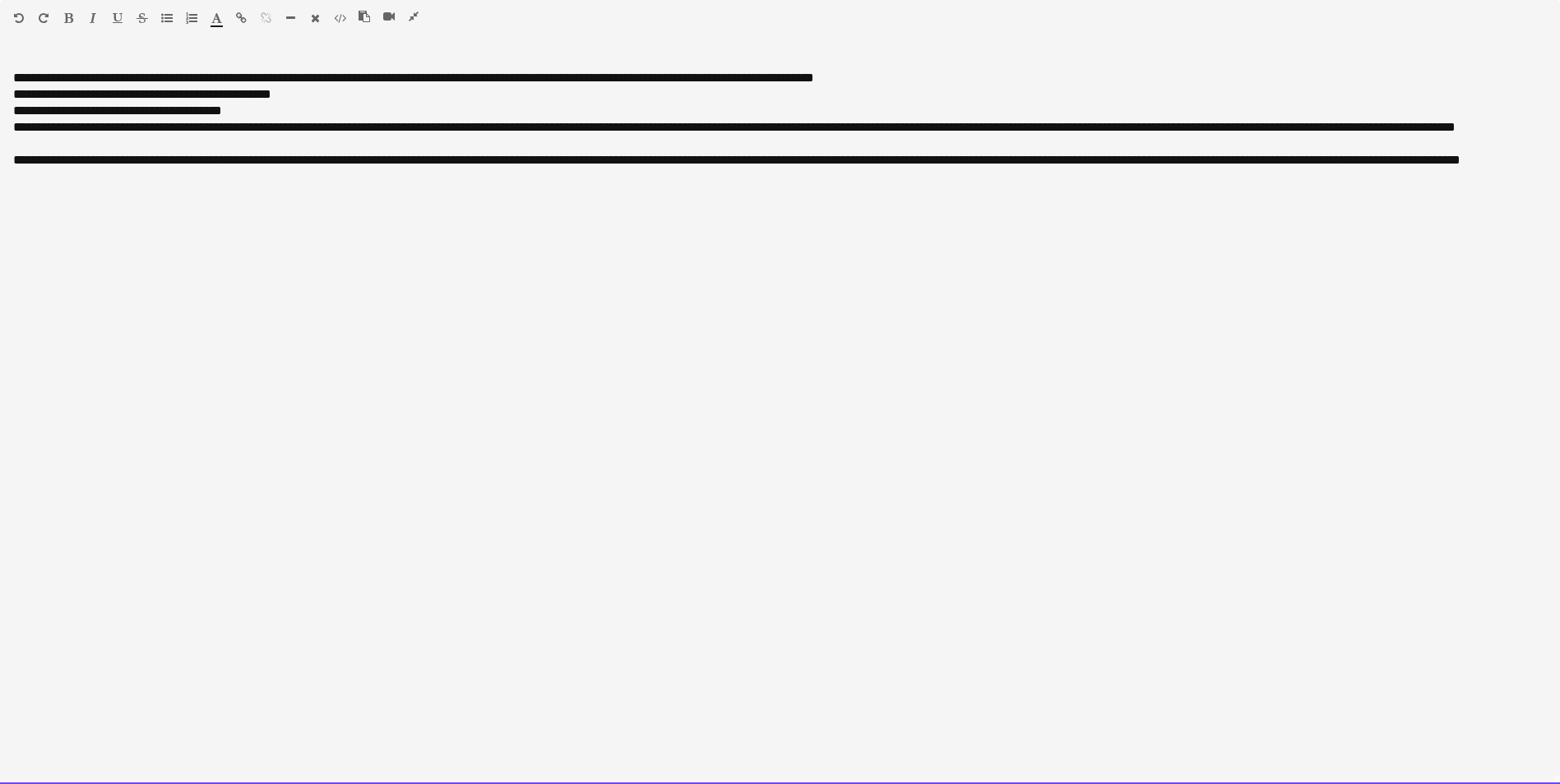
drag, startPoint x: 12, startPoint y: 74, endPoint x: 162, endPoint y: 160, distance: 172.9
click at [248, 195] on div "**********" at bounding box center [780, 418] width 1560 height 731
copy span "**********"
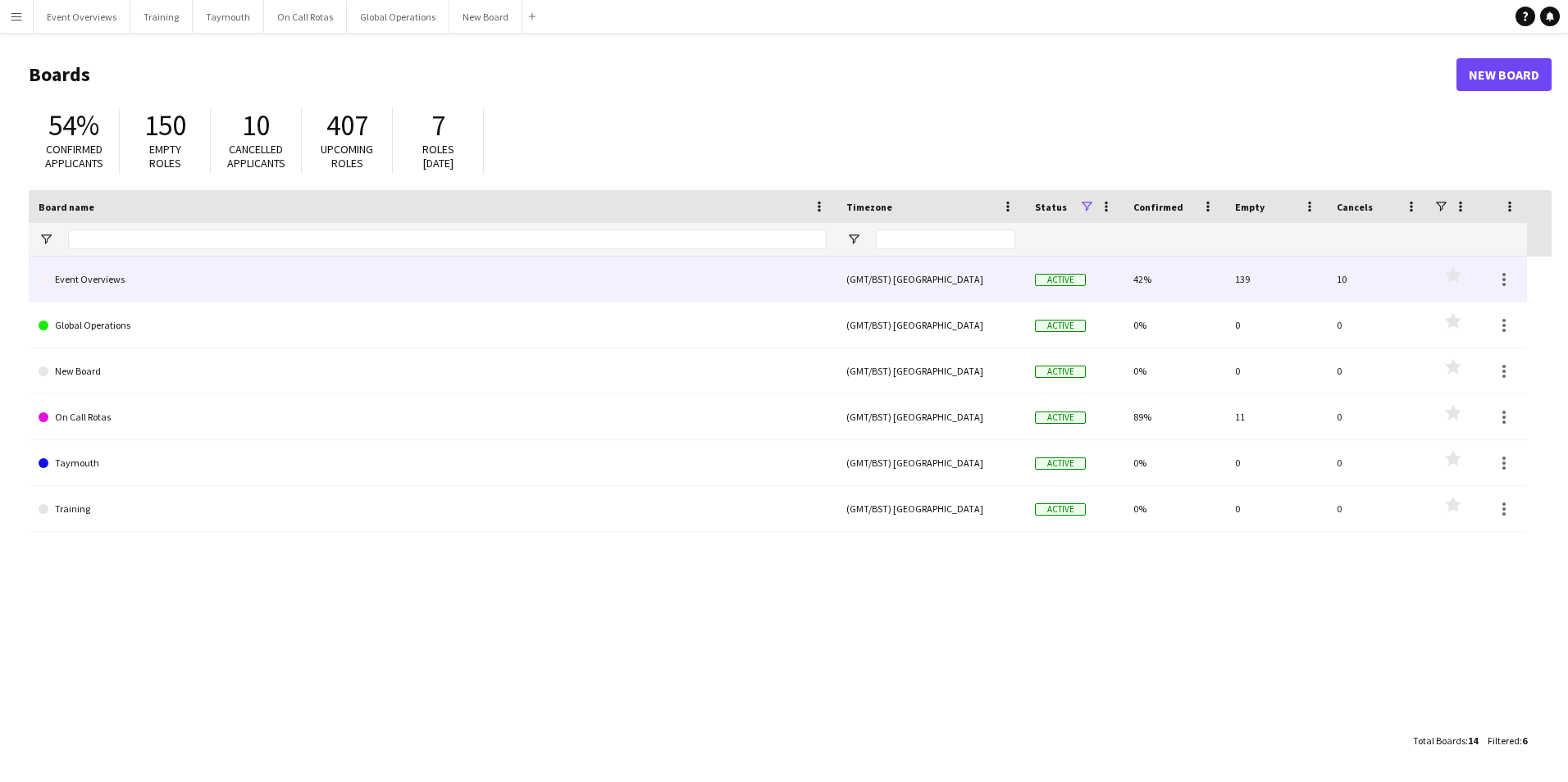
click at [80, 282] on link "Event Overviews" at bounding box center [432, 279] width 788 height 46
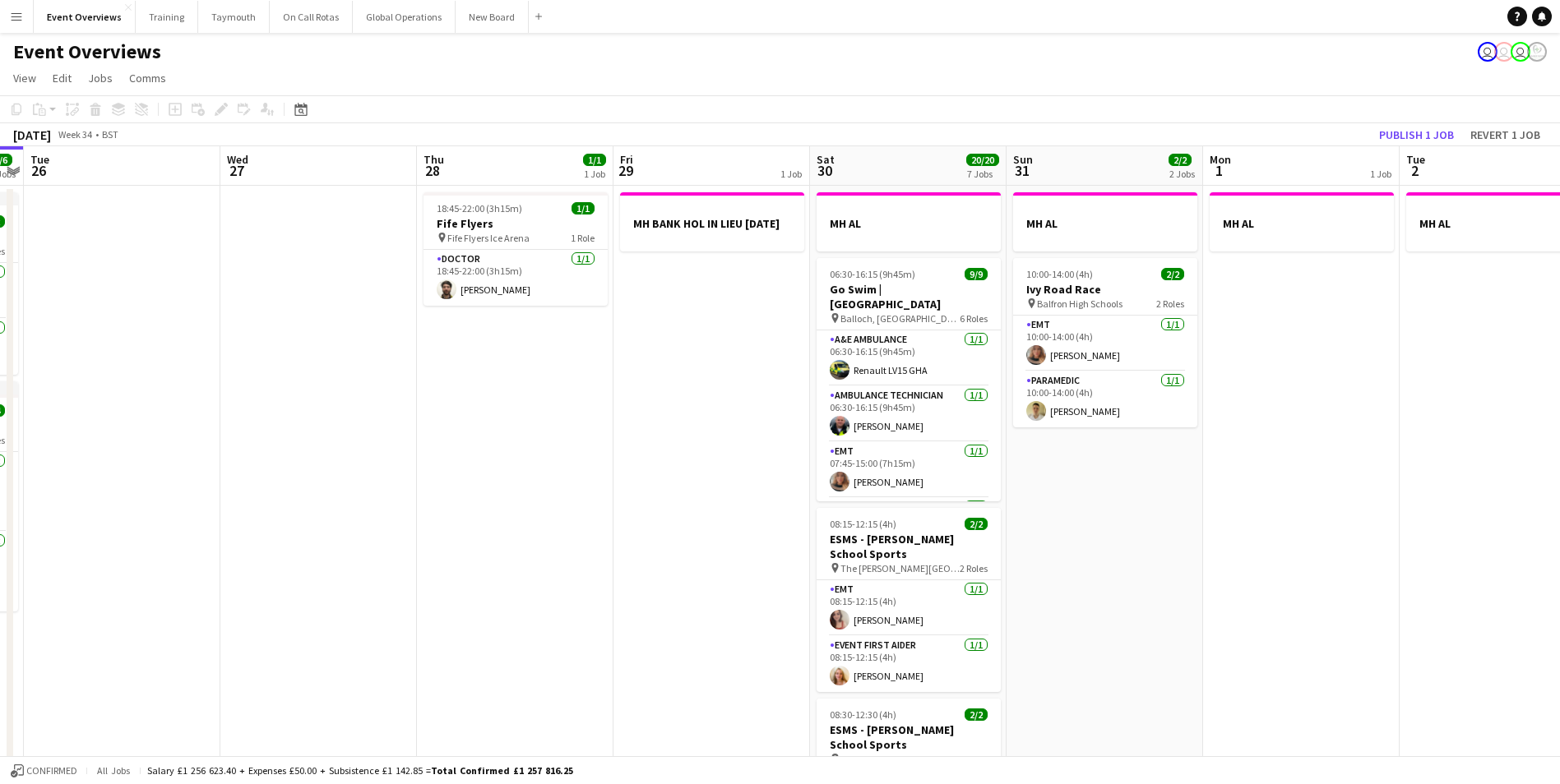
scroll to position [0, 608]
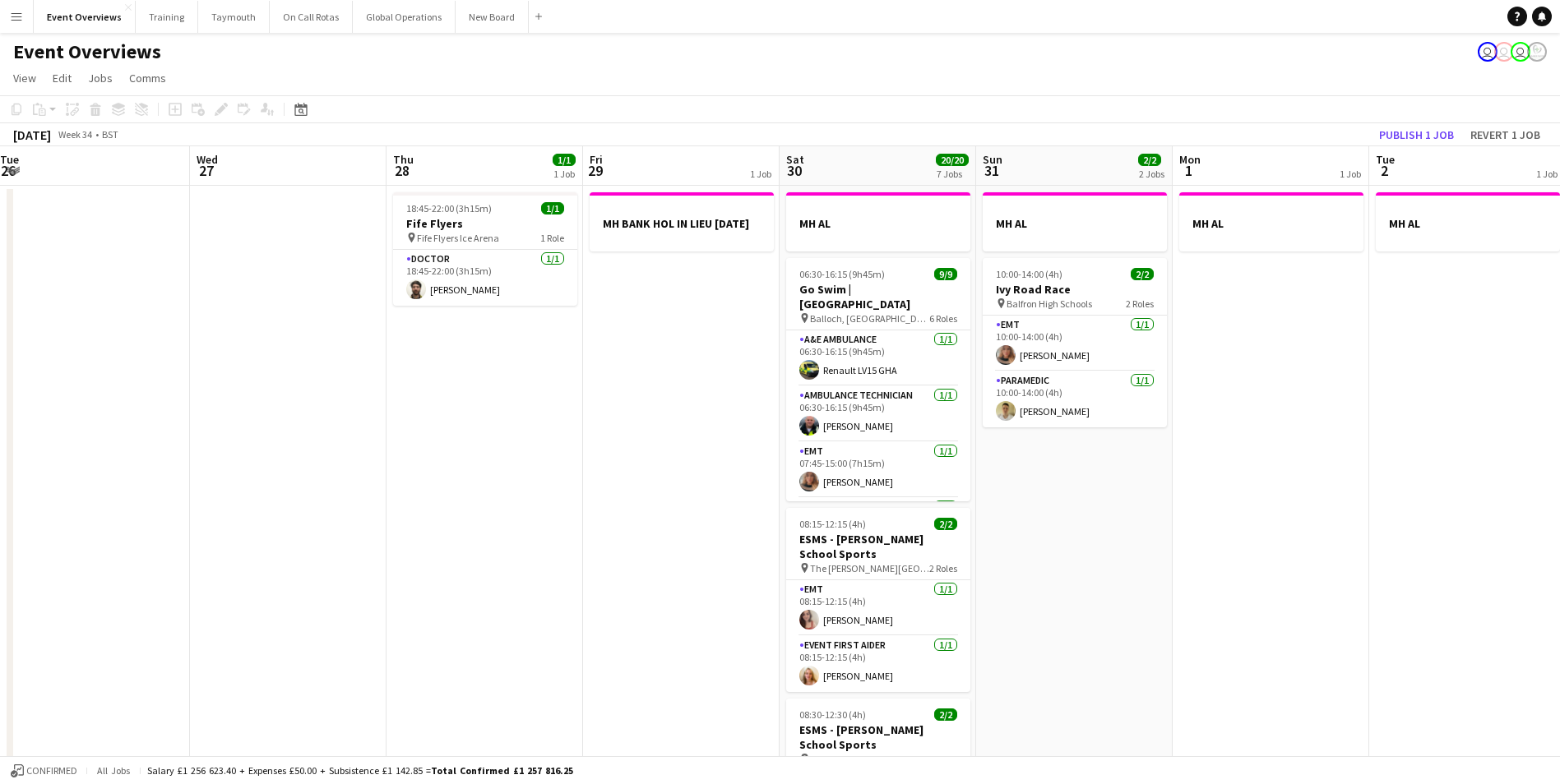
drag, startPoint x: 912, startPoint y: 451, endPoint x: 304, endPoint y: 470, distance: 608.3
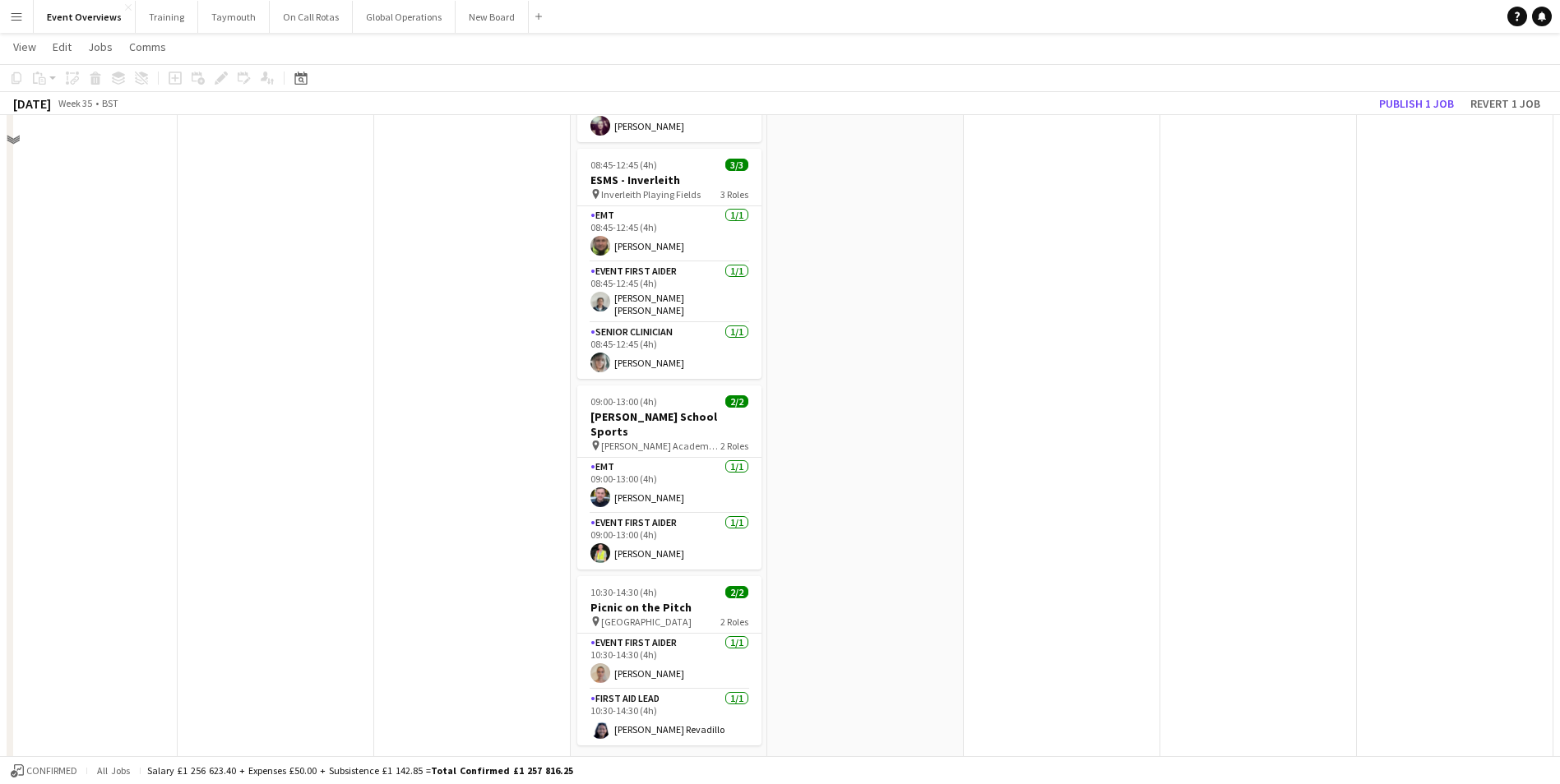
scroll to position [763, 0]
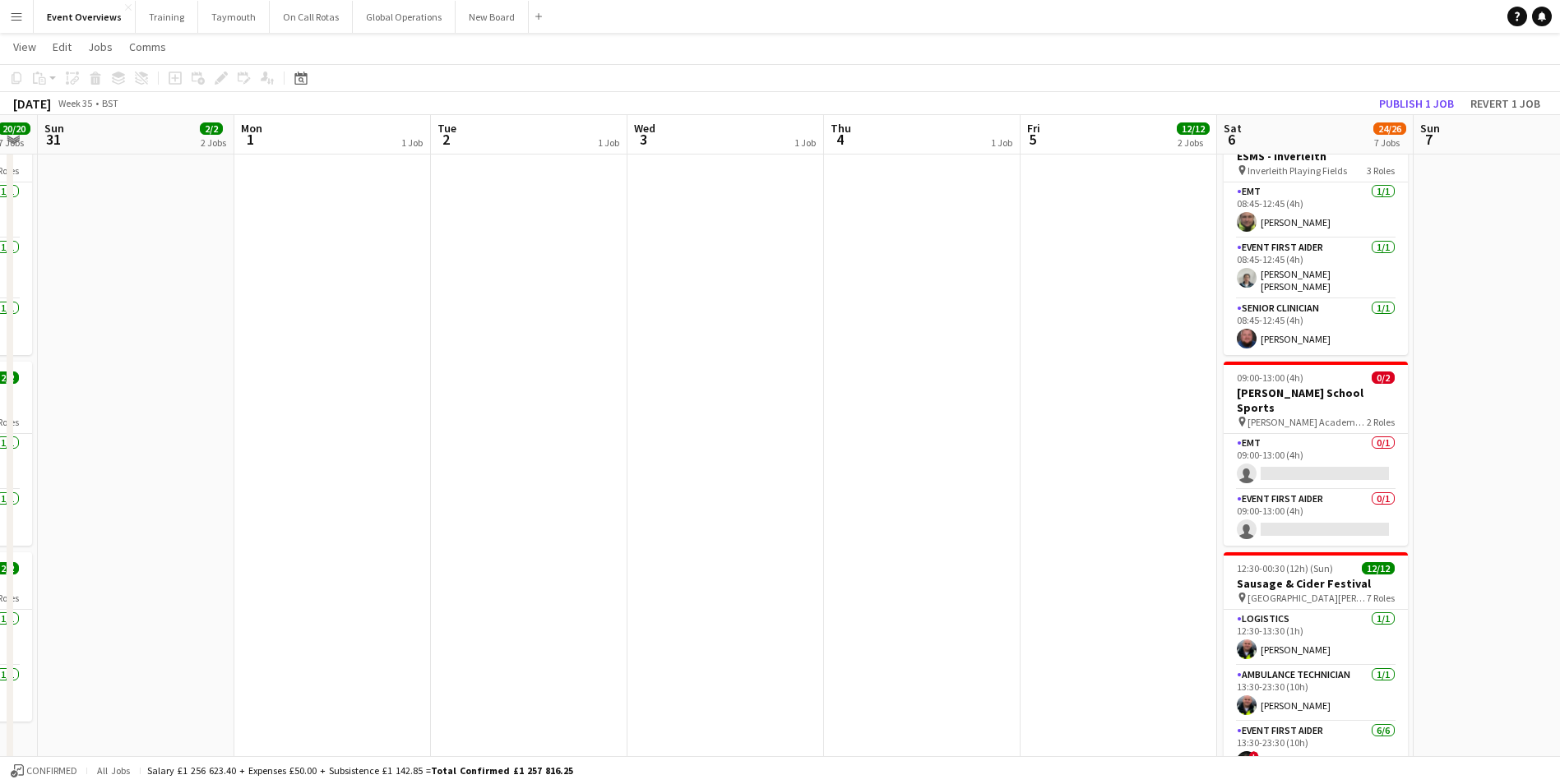
drag, startPoint x: 1057, startPoint y: 493, endPoint x: 453, endPoint y: 497, distance: 604.0
click at [327, 531] on app-calendar-viewport "Thu 28 1/1 1 Job Fri 29 1 Job Sat 30 20/20 7 Jobs Sun 31 2/2 2 Jobs Mon 1 1 Job…" at bounding box center [780, 64] width 1560 height 1527
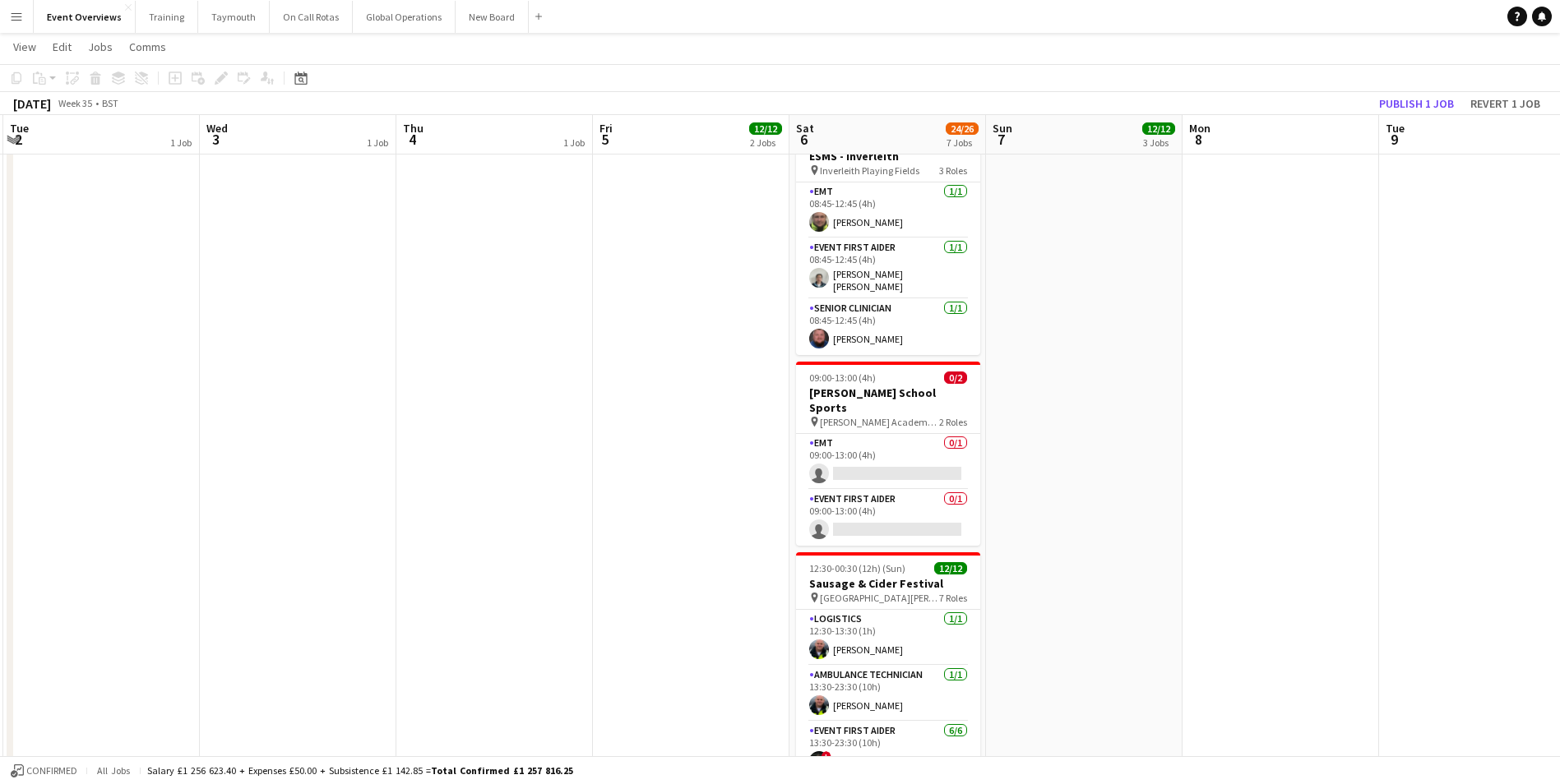
drag, startPoint x: 961, startPoint y: 469, endPoint x: 525, endPoint y: 493, distance: 436.7
click at [525, 493] on app-calendar-viewport "Sat 30 20/20 7 Jobs Sun 31 2/2 2 Jobs Mon 1 1 Job Tue 2 1 Job Wed 3 1 Job Thu 4…" at bounding box center [780, 64] width 1560 height 1527
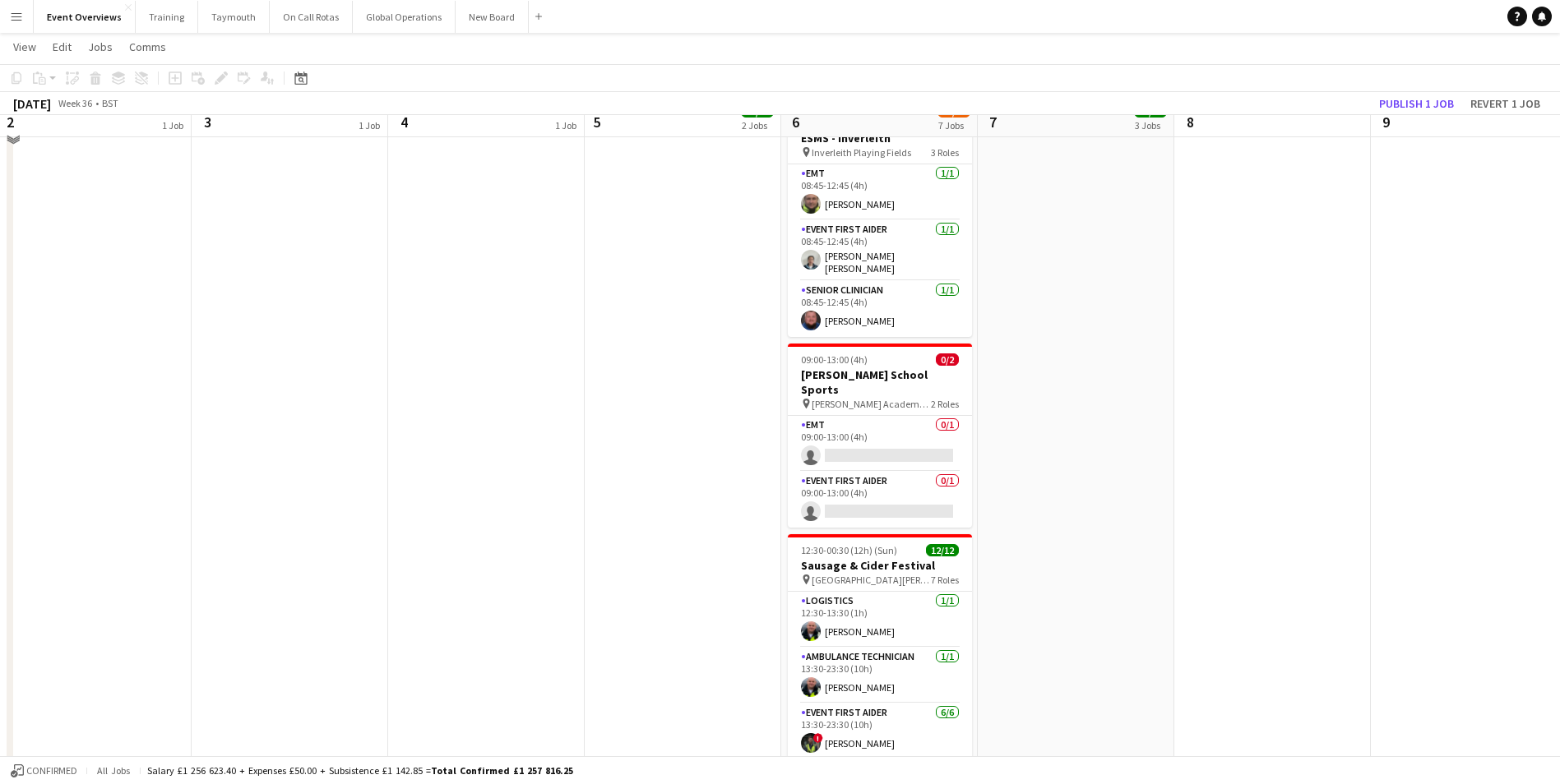
scroll to position [835, 0]
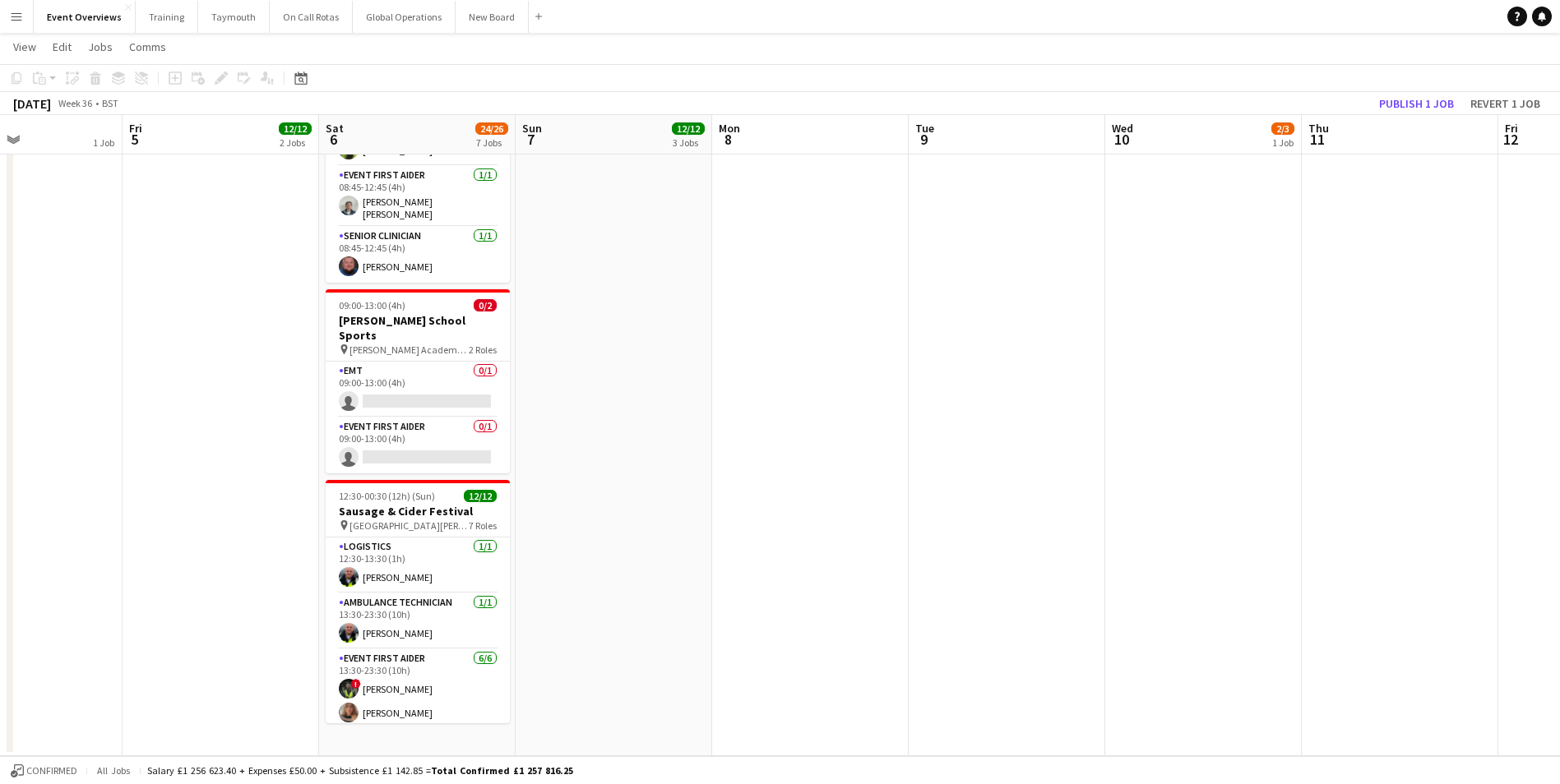
drag, startPoint x: 1187, startPoint y: 448, endPoint x: 263, endPoint y: 483, distance: 924.7
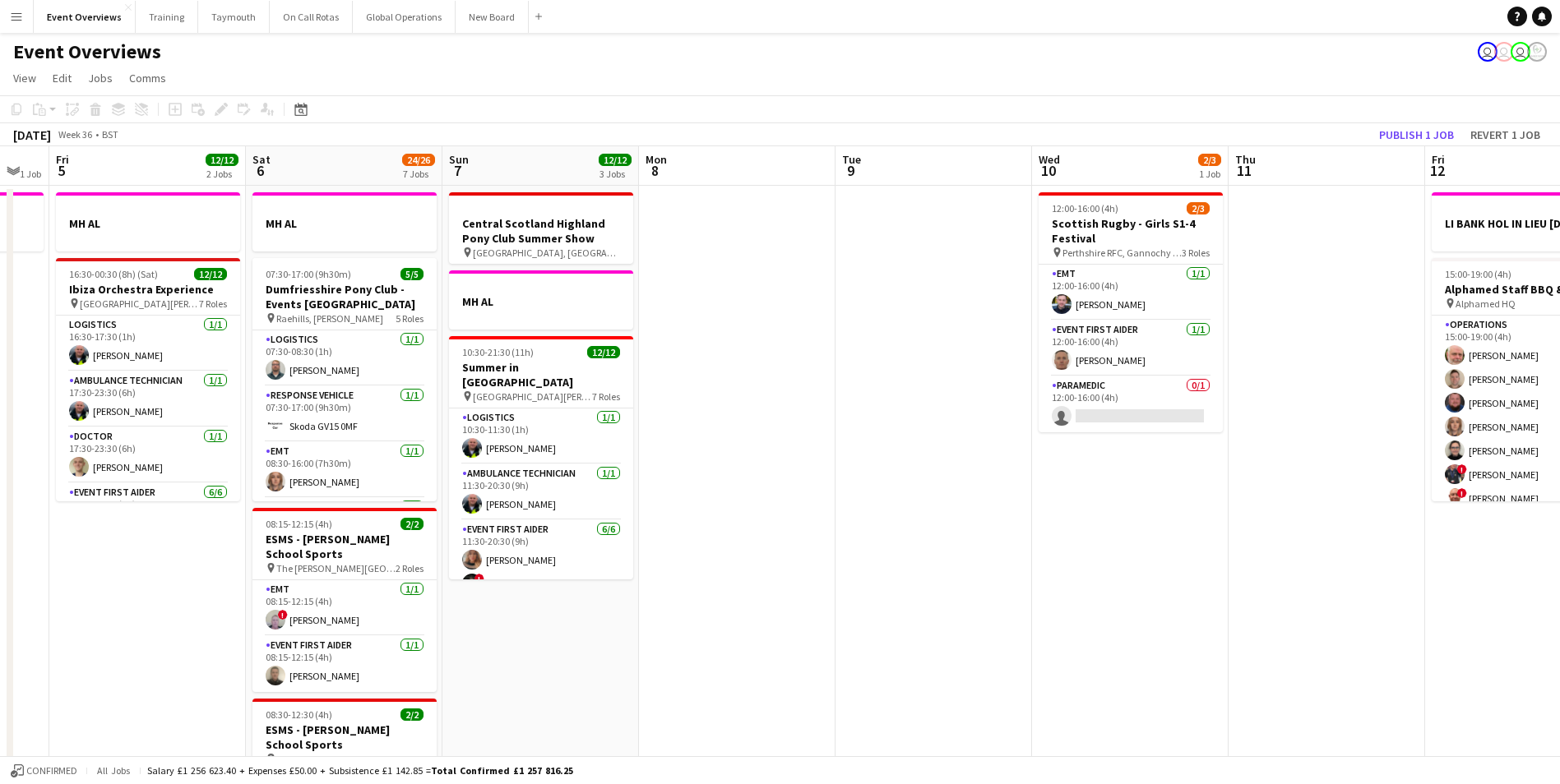
scroll to position [0, 341]
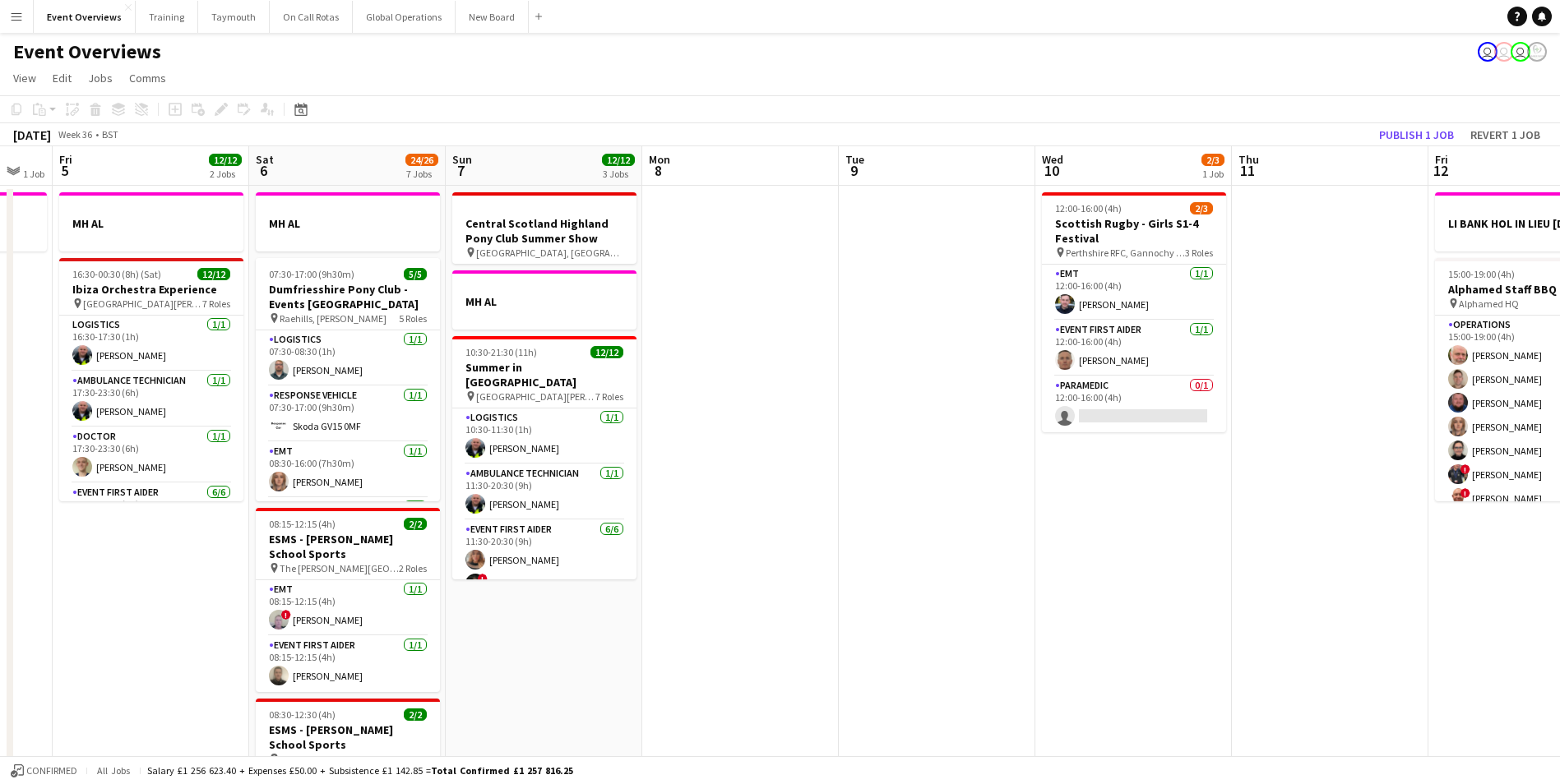
drag, startPoint x: 447, startPoint y: 540, endPoint x: 838, endPoint y: 522, distance: 391.4
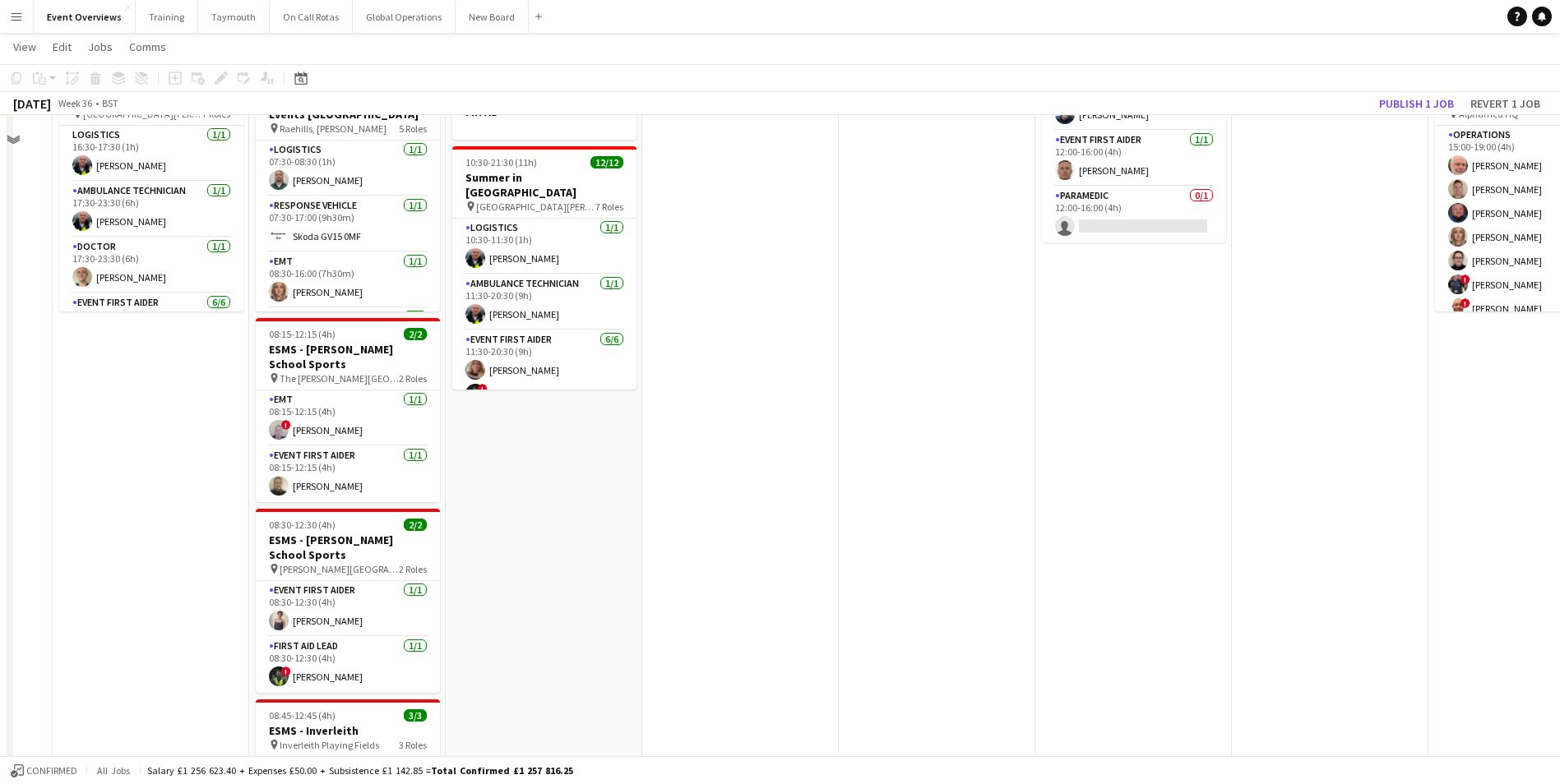
scroll to position [0, 0]
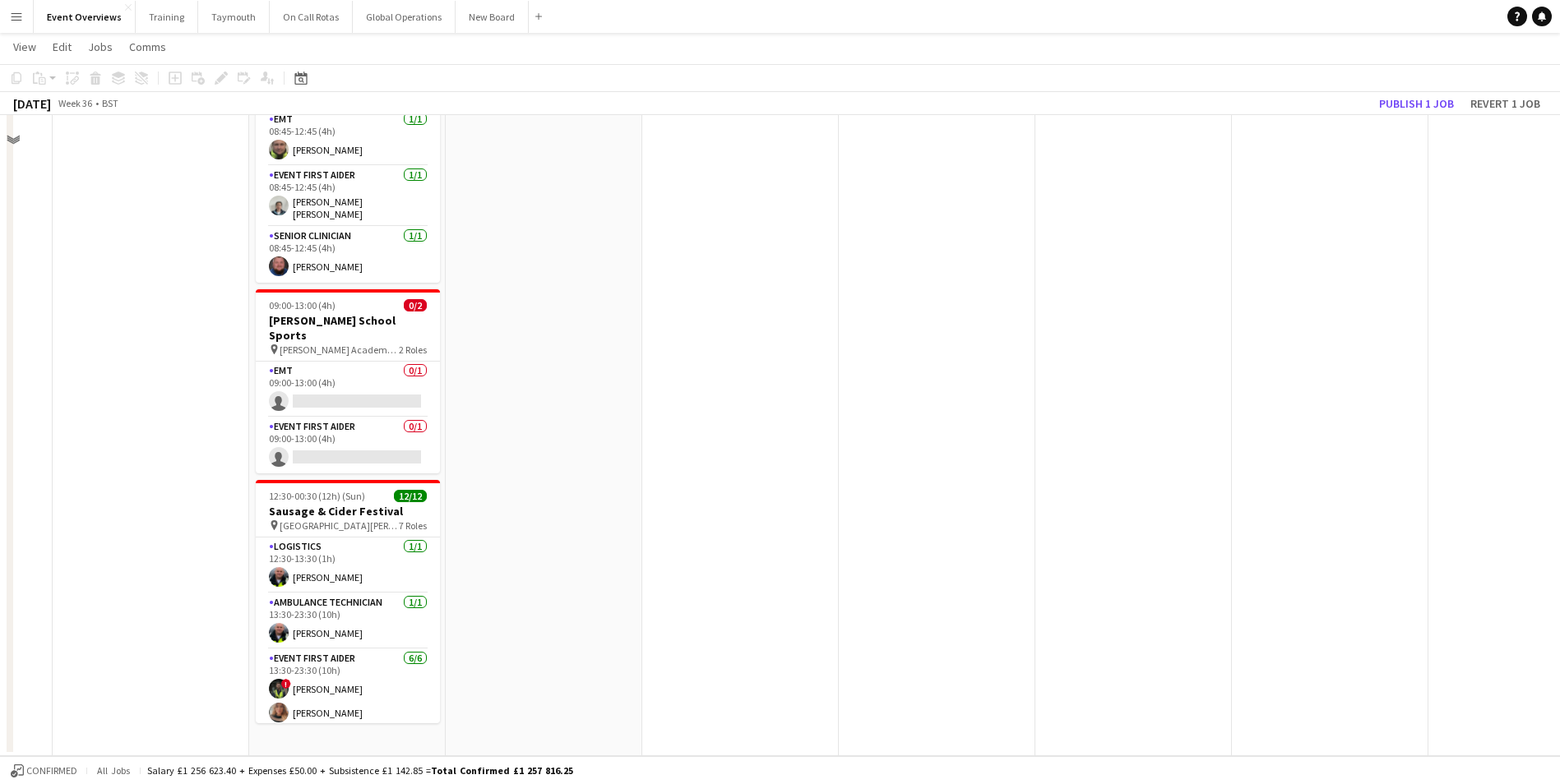
drag, startPoint x: 1064, startPoint y: 783, endPoint x: 455, endPoint y: 804, distance: 609.4
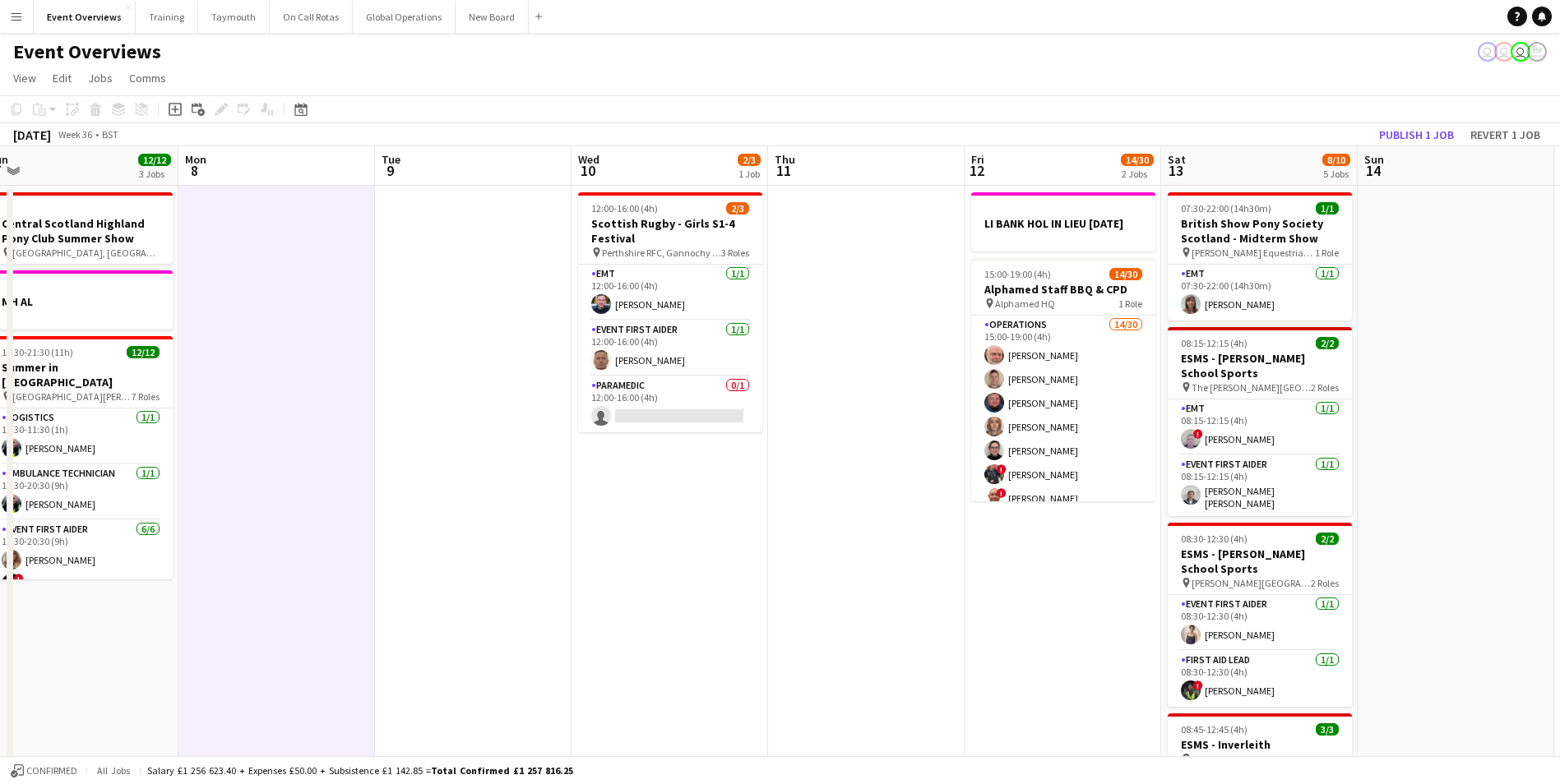
drag, startPoint x: 1087, startPoint y: 612, endPoint x: 561, endPoint y: 666, distance: 528.8
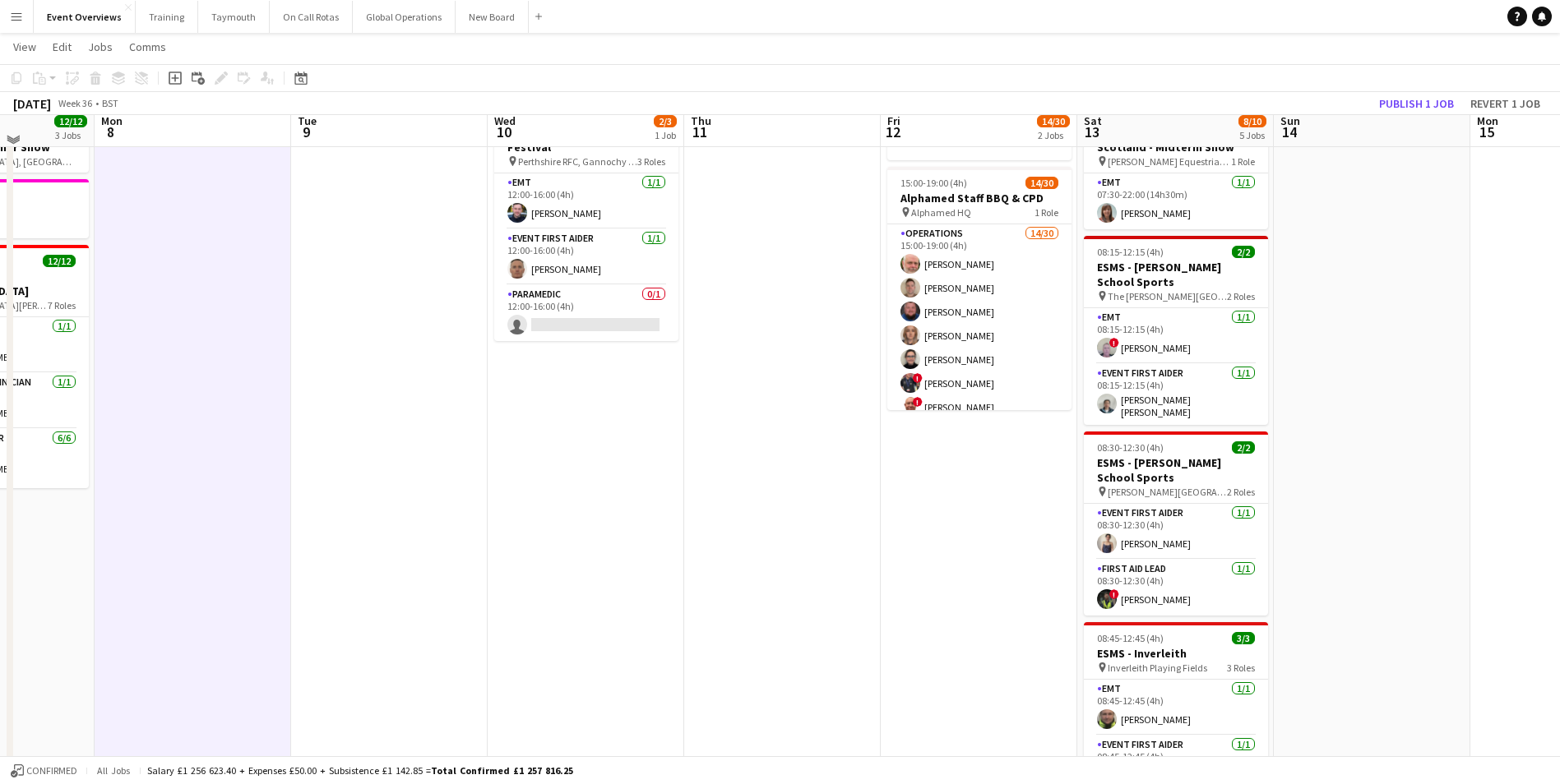
scroll to position [82, 0]
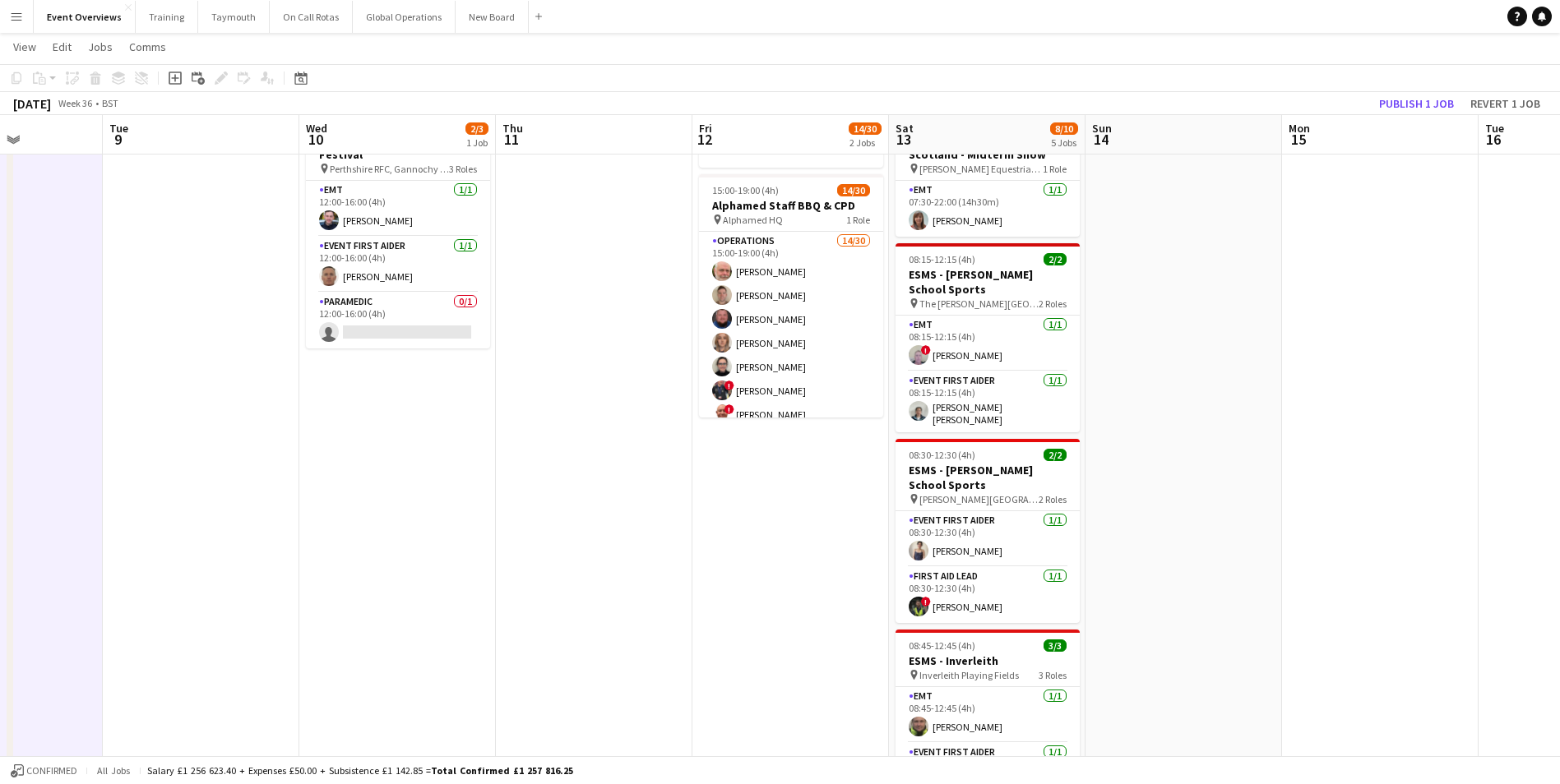
drag, startPoint x: 782, startPoint y: 639, endPoint x: 400, endPoint y: 681, distance: 384.3
click at [389, 684] on app-calendar-viewport "Sat 6 24/26 7 Jobs Sun 7 12/12 3 Jobs Mon 8 Tue 9 Wed 10 2/3 1 Job Thu 11 Fri 1…" at bounding box center [780, 745] width 1560 height 1527
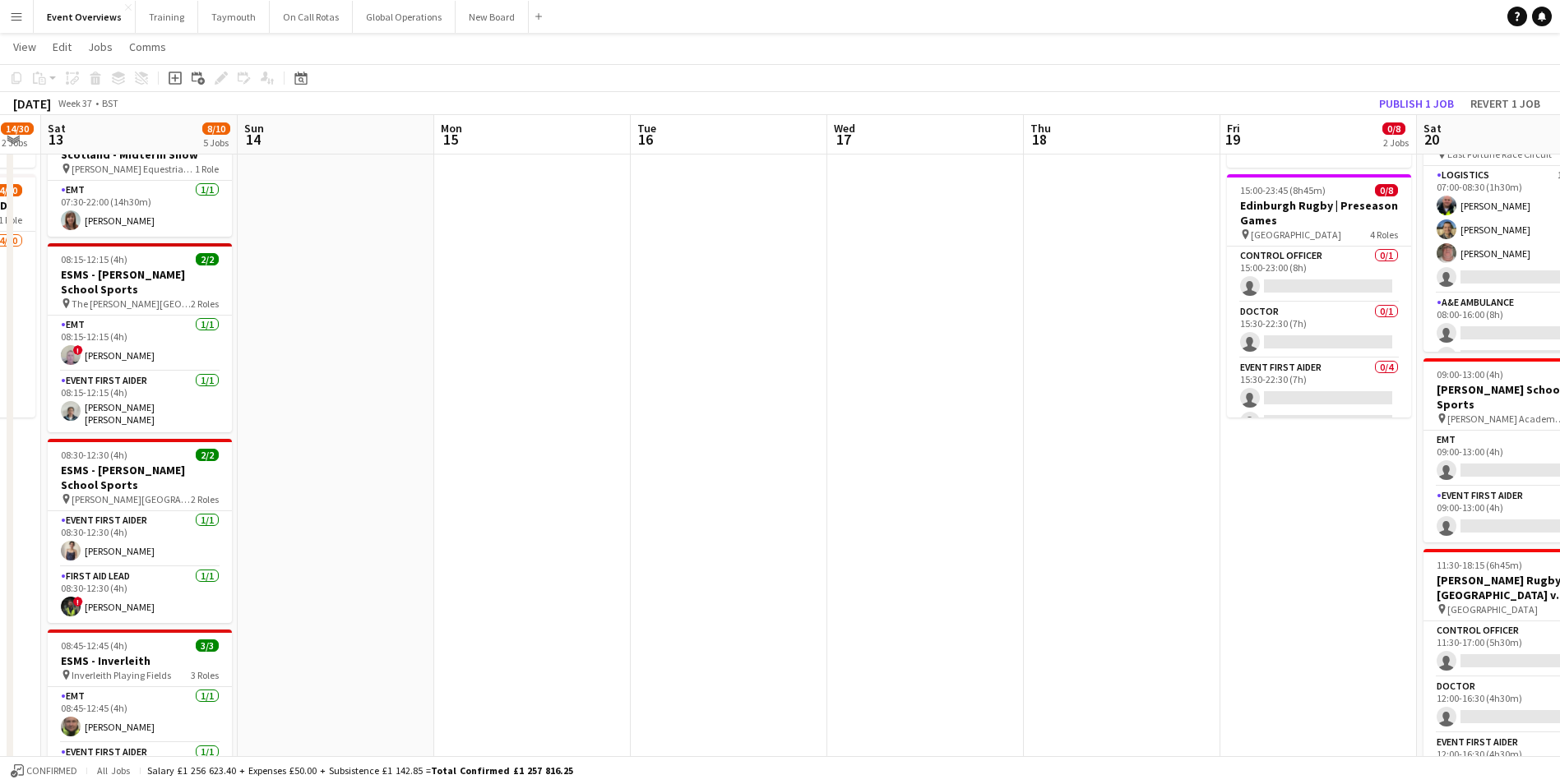
drag, startPoint x: 1276, startPoint y: 527, endPoint x: 632, endPoint y: 600, distance: 648.1
click at [632, 600] on app-calendar-viewport "Wed 10 2/3 1 Job Thu 11 Fri 12 14/30 2 Jobs Sat 13 8/10 5 Jobs Sun 14 Mon 15 Tu…" at bounding box center [780, 745] width 1560 height 1527
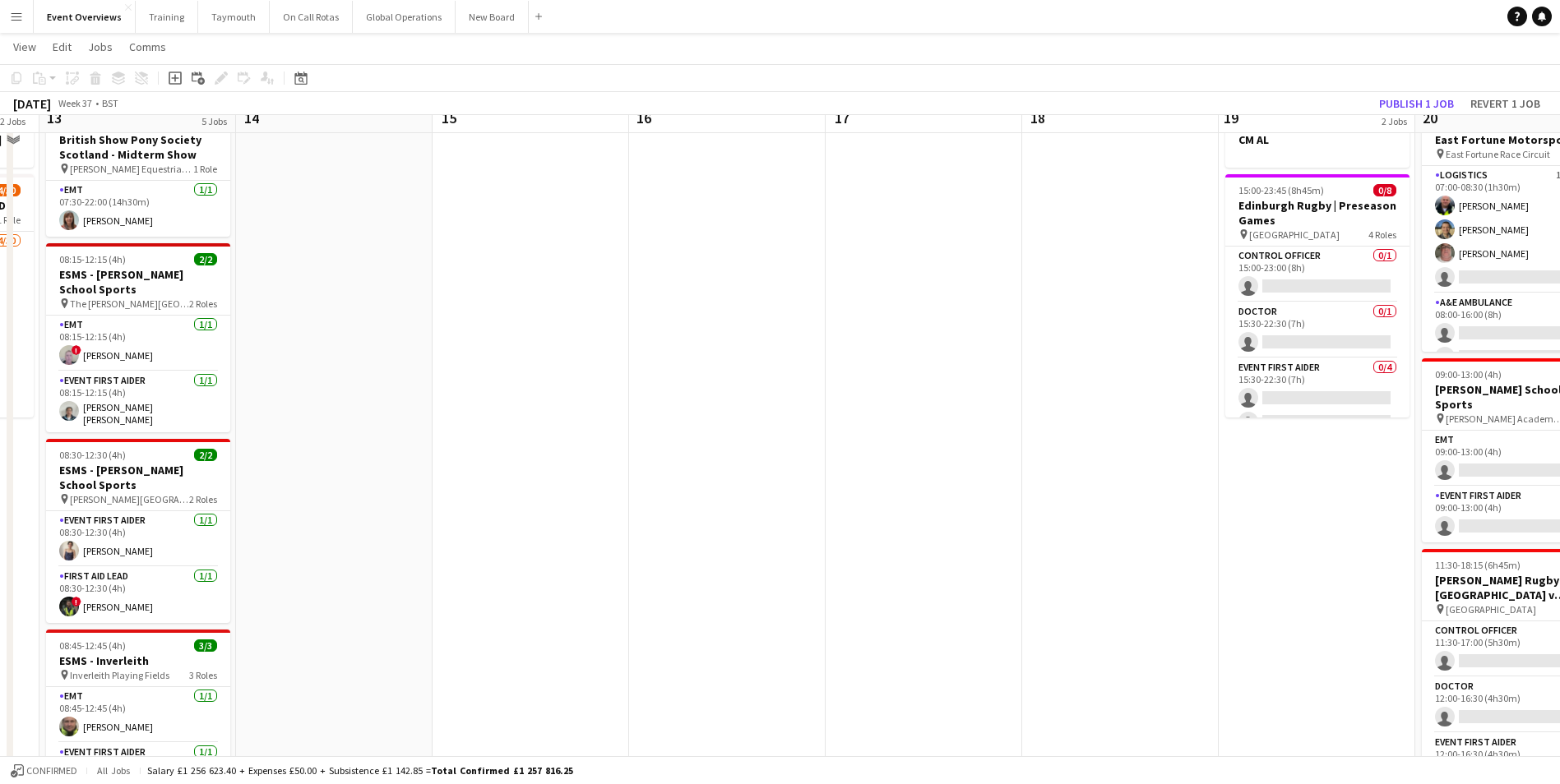
scroll to position [0, 0]
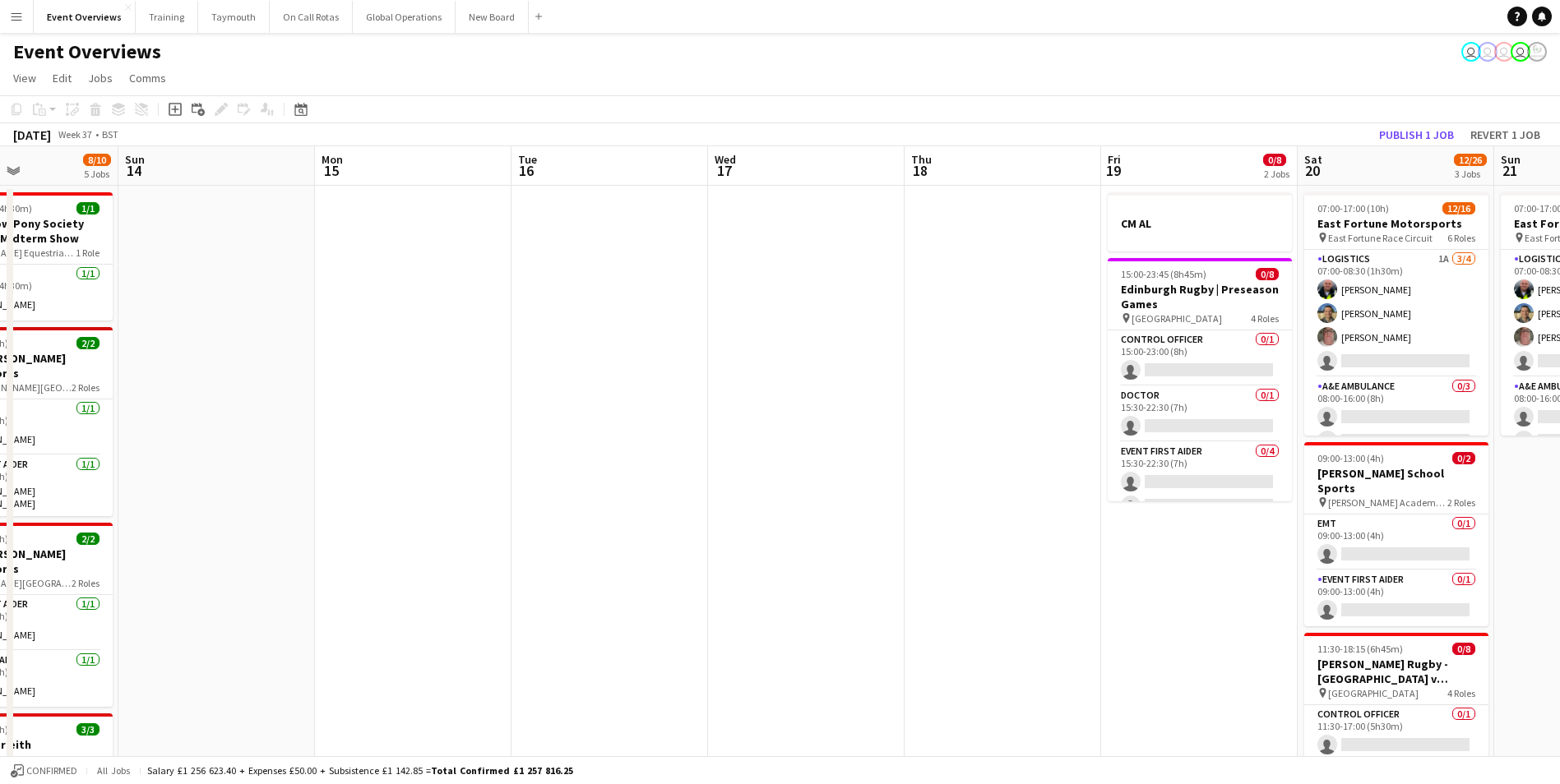
drag, startPoint x: 970, startPoint y: 581, endPoint x: 457, endPoint y: 612, distance: 513.9
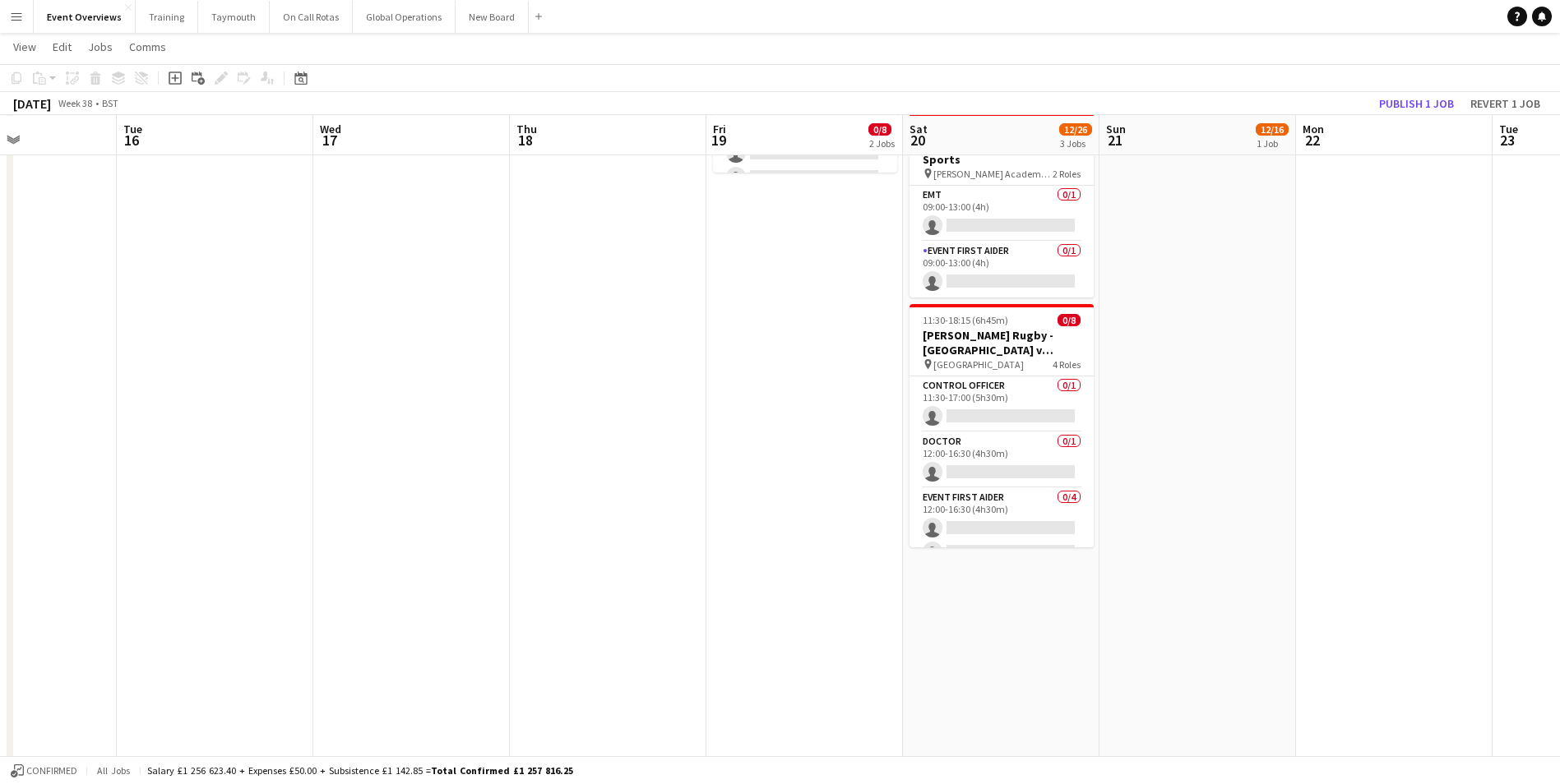
scroll to position [329, 0]
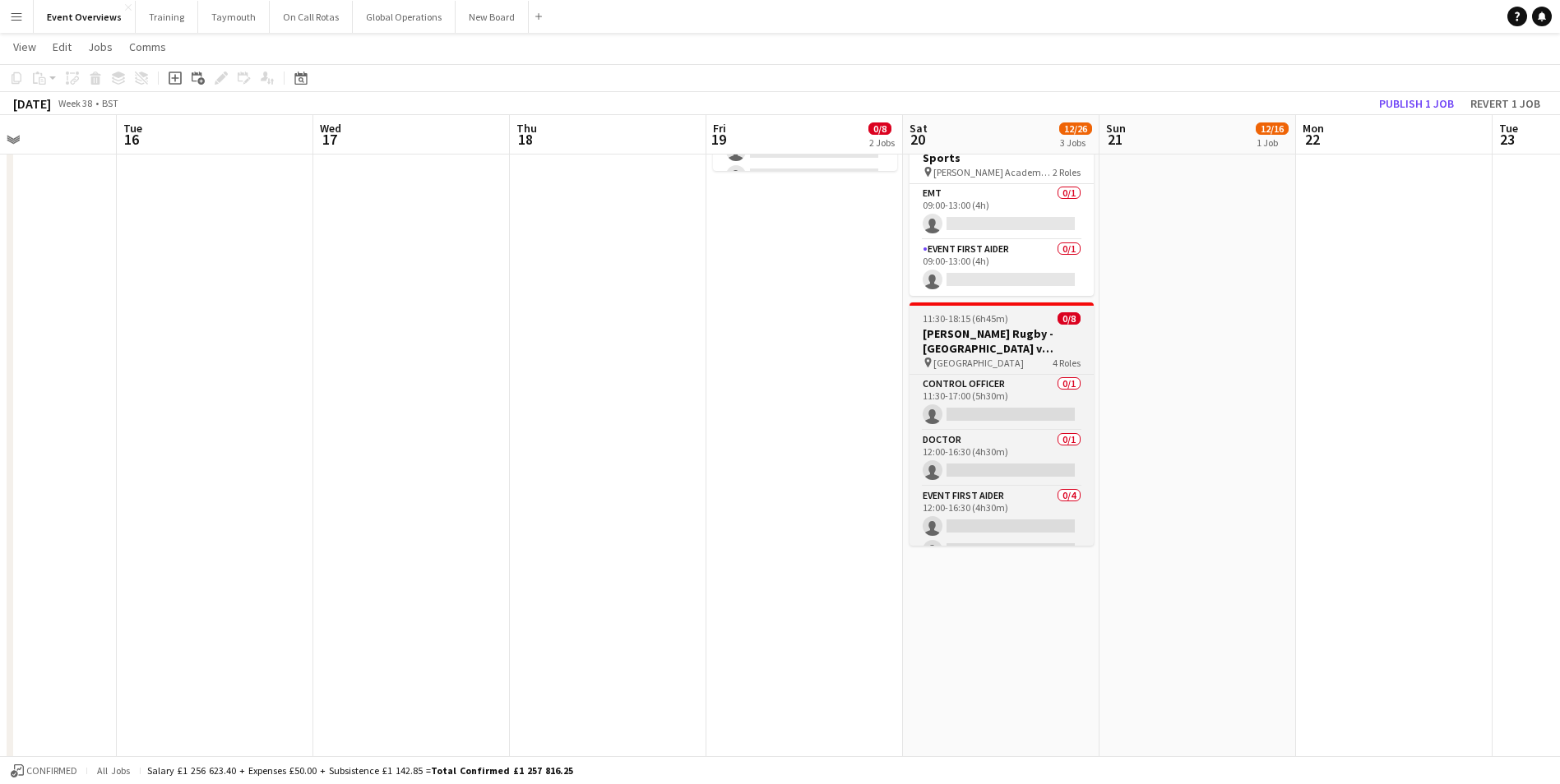
click at [987, 330] on h3 "[PERSON_NAME] Rugby - [GEOGRAPHIC_DATA] v [GEOGRAPHIC_DATA][PERSON_NAME] - Vars…" at bounding box center [1001, 340] width 184 height 29
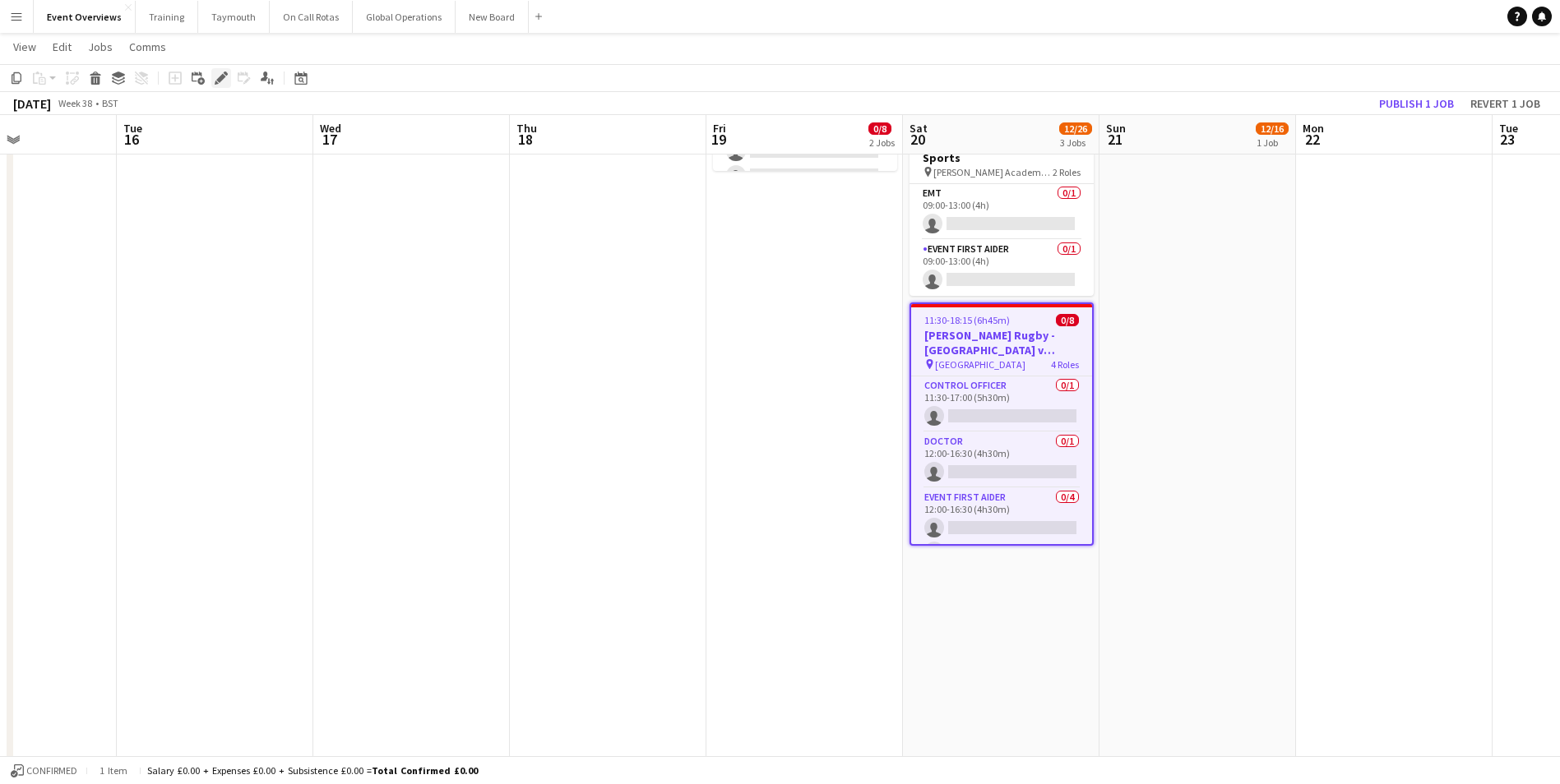
click at [219, 81] on icon at bounding box center [221, 78] width 9 height 9
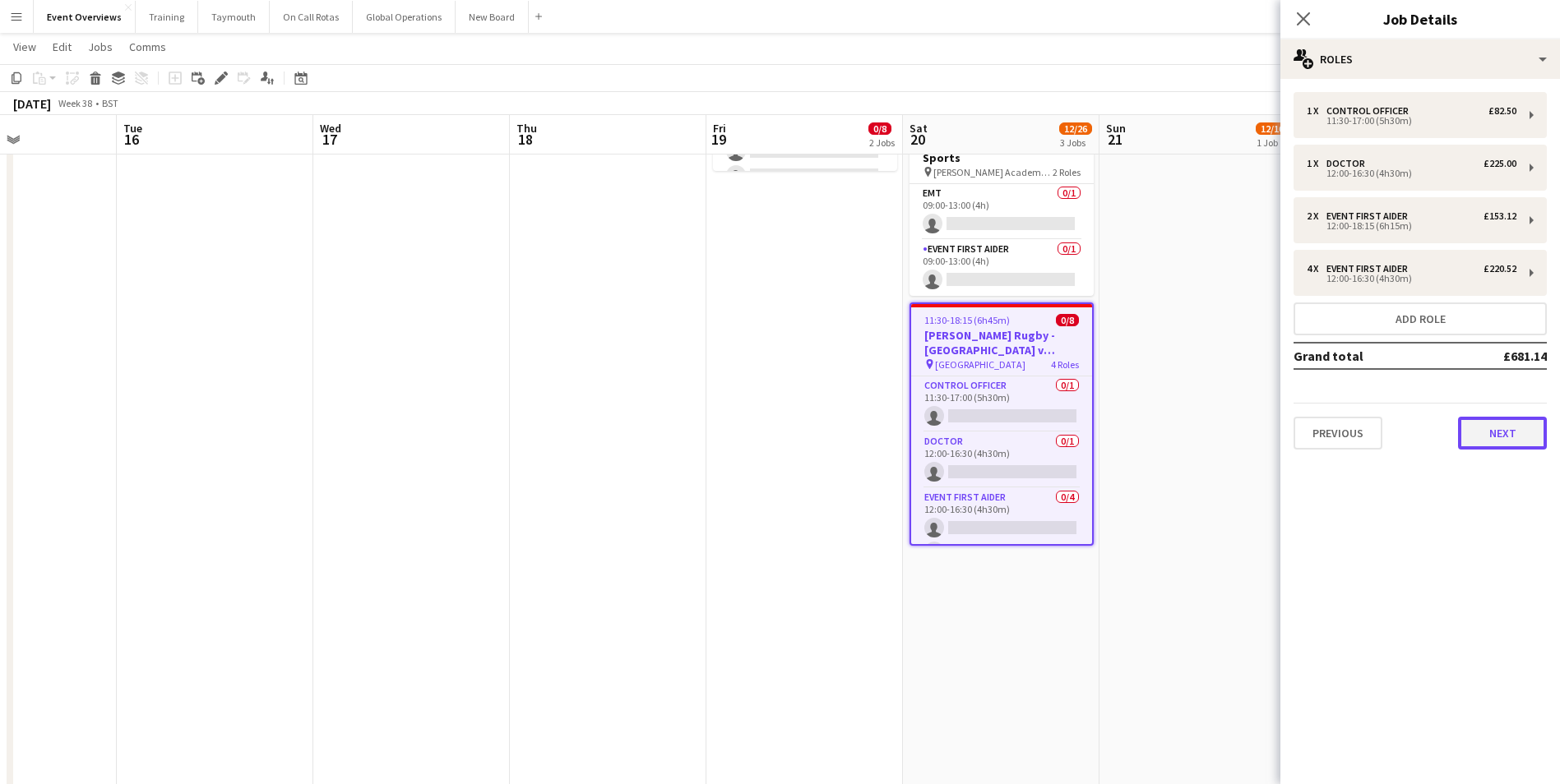
click at [1497, 431] on button "Next" at bounding box center [1502, 433] width 89 height 33
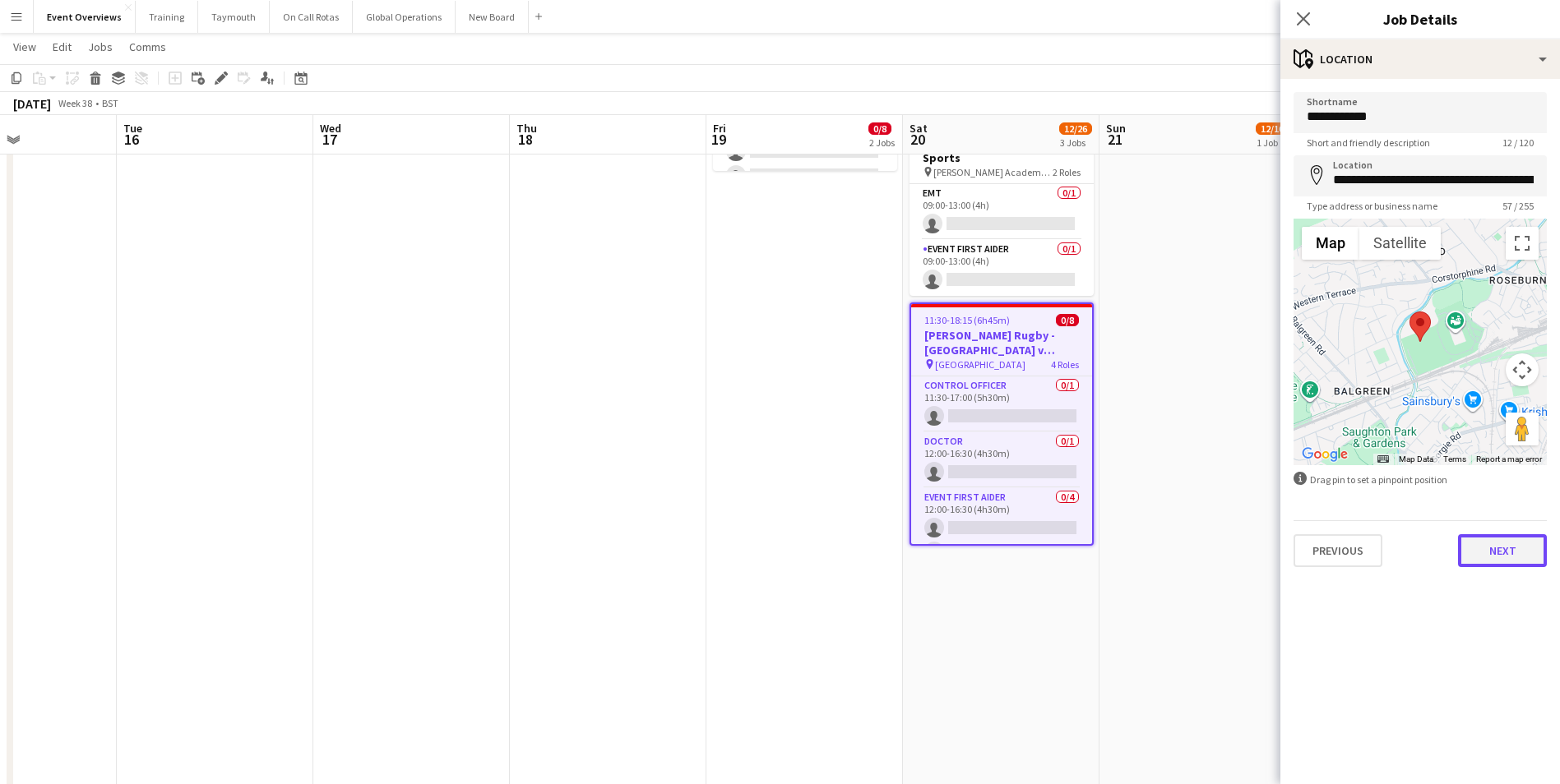
click at [1485, 551] on button "Next" at bounding box center [1502, 550] width 89 height 33
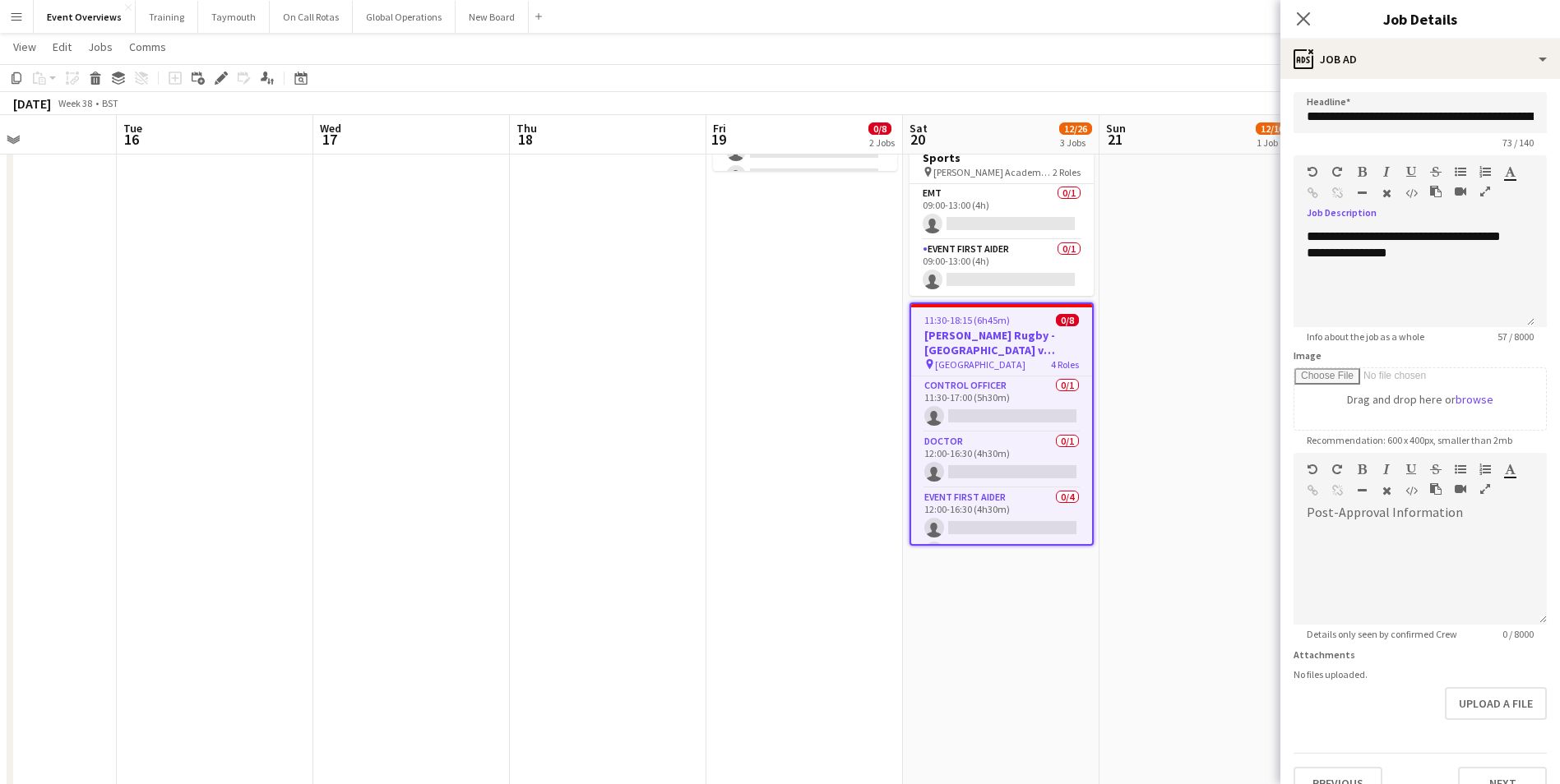
click at [1485, 187] on icon "button" at bounding box center [1484, 191] width 9 height 11
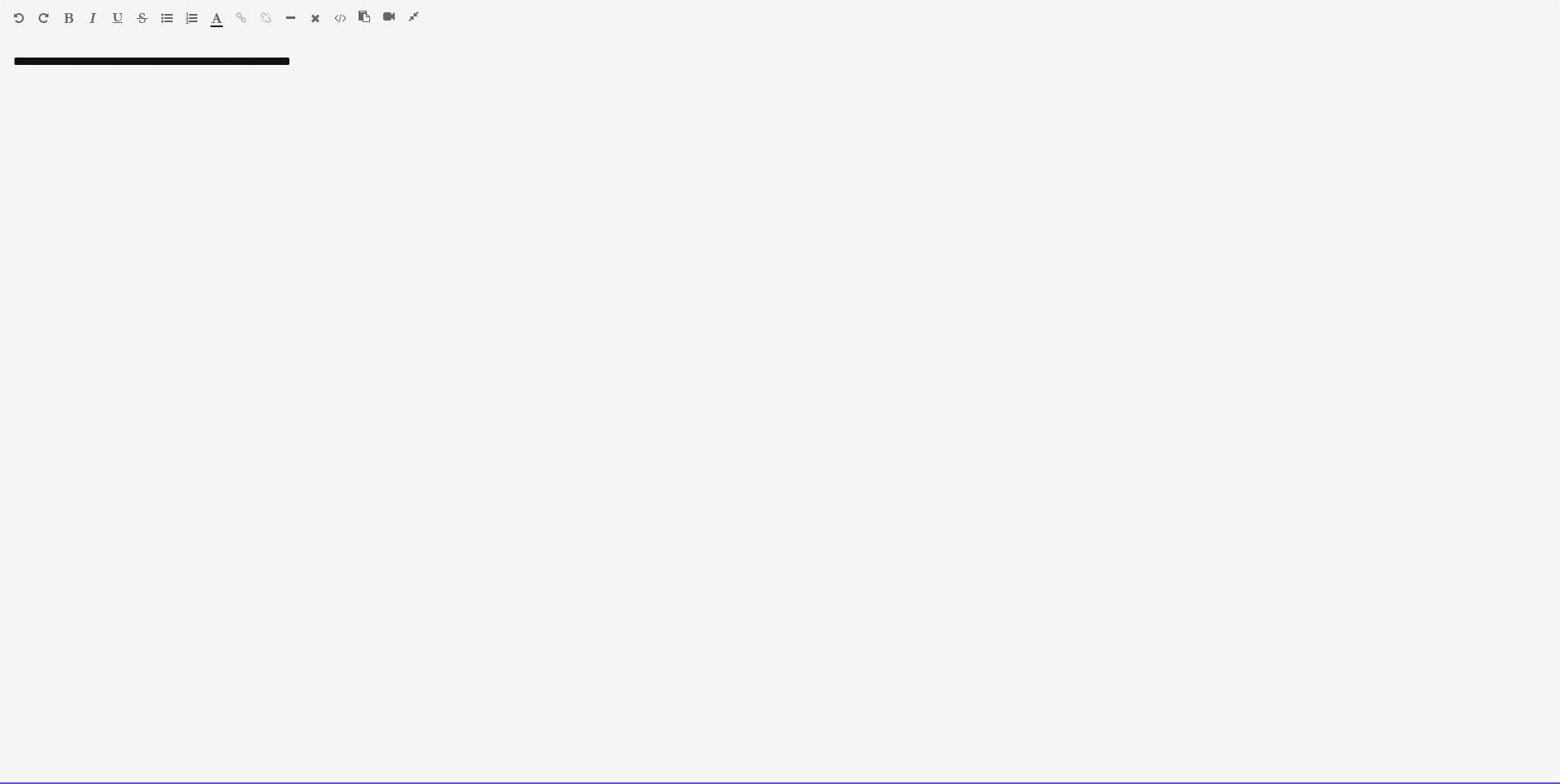
drag, startPoint x: 10, startPoint y: 59, endPoint x: 394, endPoint y: 71, distance: 384.2
click at [394, 71] on div "**********" at bounding box center [780, 418] width 1560 height 731
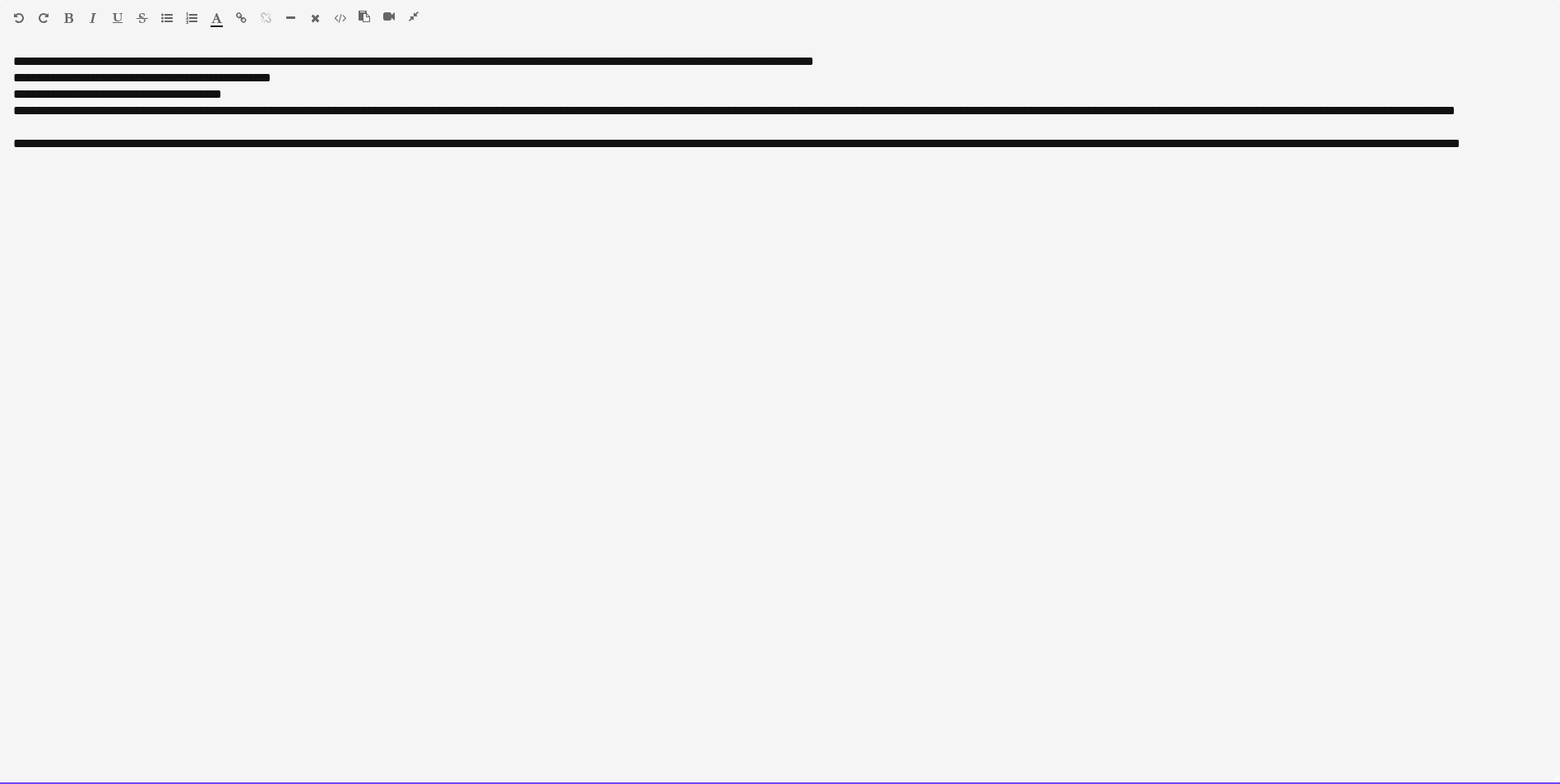
drag, startPoint x: 450, startPoint y: 61, endPoint x: 929, endPoint y: 58, distance: 479.0
click at [929, 58] on p "**********" at bounding box center [780, 61] width 1534 height 16
drag, startPoint x: 289, startPoint y: 60, endPoint x: 313, endPoint y: 60, distance: 24.0
click at [313, 60] on p "**********" at bounding box center [780, 61] width 1534 height 16
click at [313, 65] on p "**********" at bounding box center [780, 61] width 1534 height 16
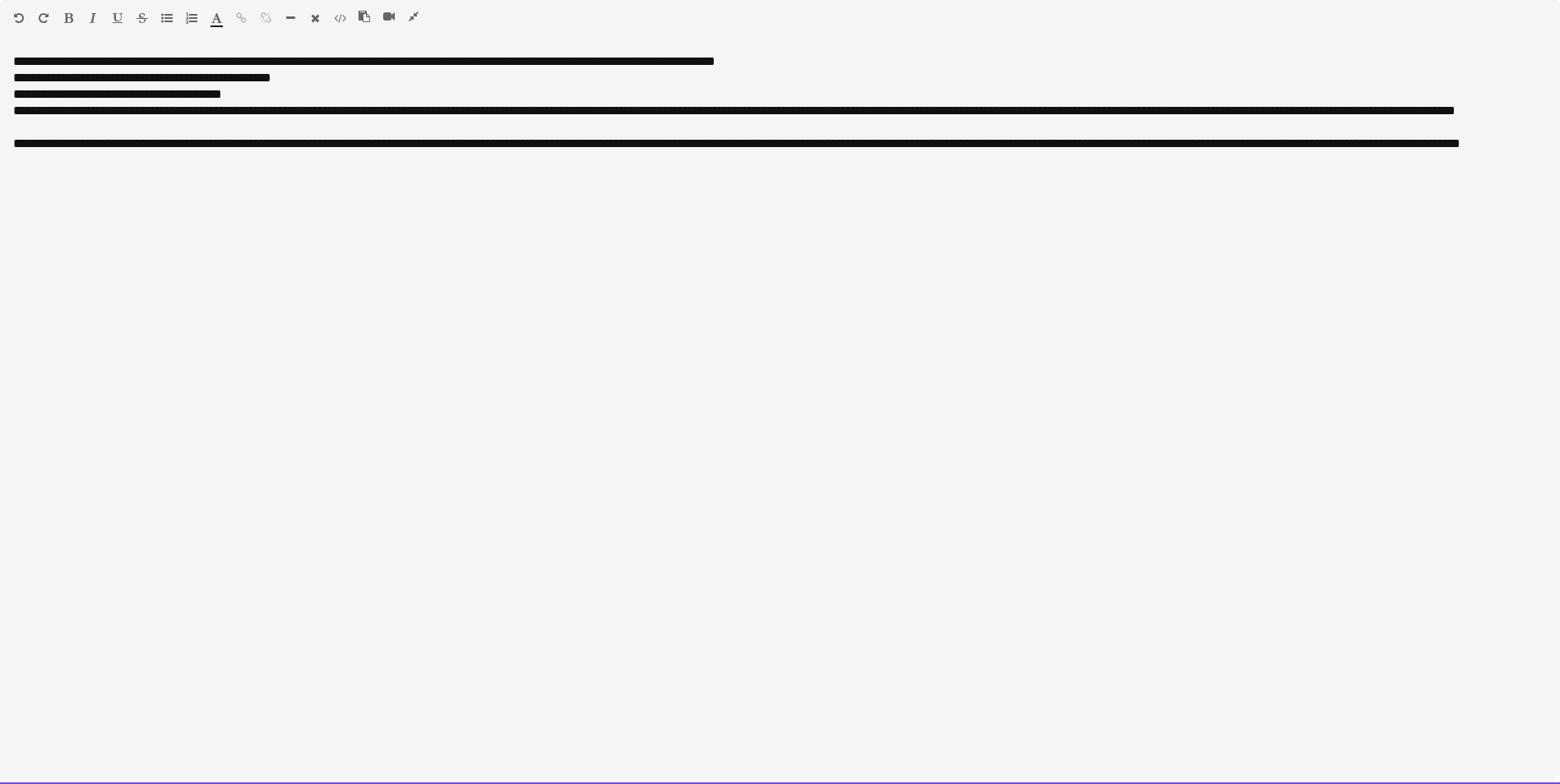
drag, startPoint x: 325, startPoint y: 78, endPoint x: 108, endPoint y: 84, distance: 217.1
click at [108, 84] on p "**********" at bounding box center [780, 78] width 1534 height 16
click at [271, 94] on p "**********" at bounding box center [780, 94] width 1534 height 16
drag, startPoint x: 13, startPoint y: 111, endPoint x: 104, endPoint y: 129, distance: 92.8
click at [104, 129] on p "**********" at bounding box center [780, 119] width 1534 height 33
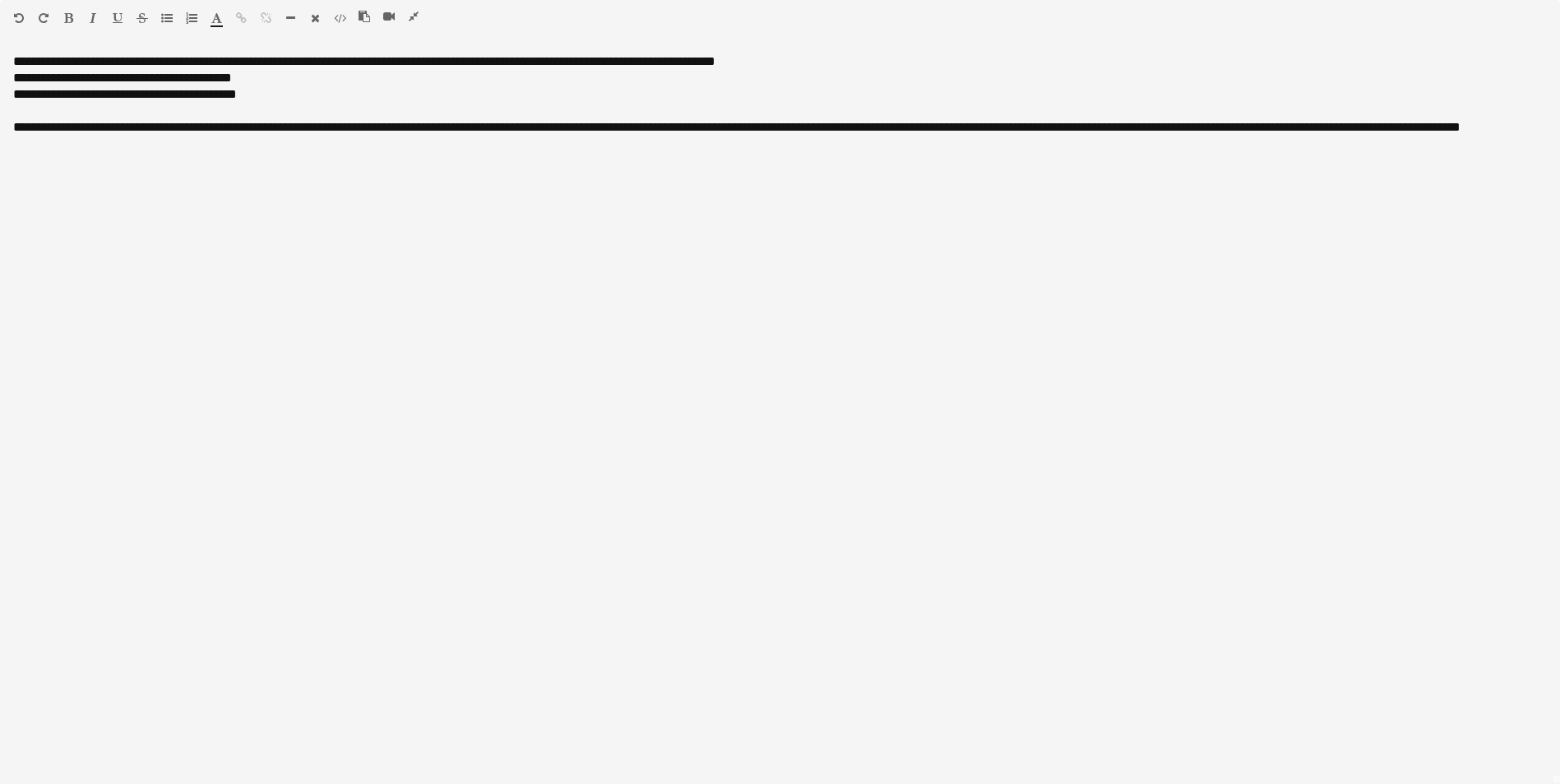
click at [412, 16] on icon "button" at bounding box center [413, 16] width 9 height 11
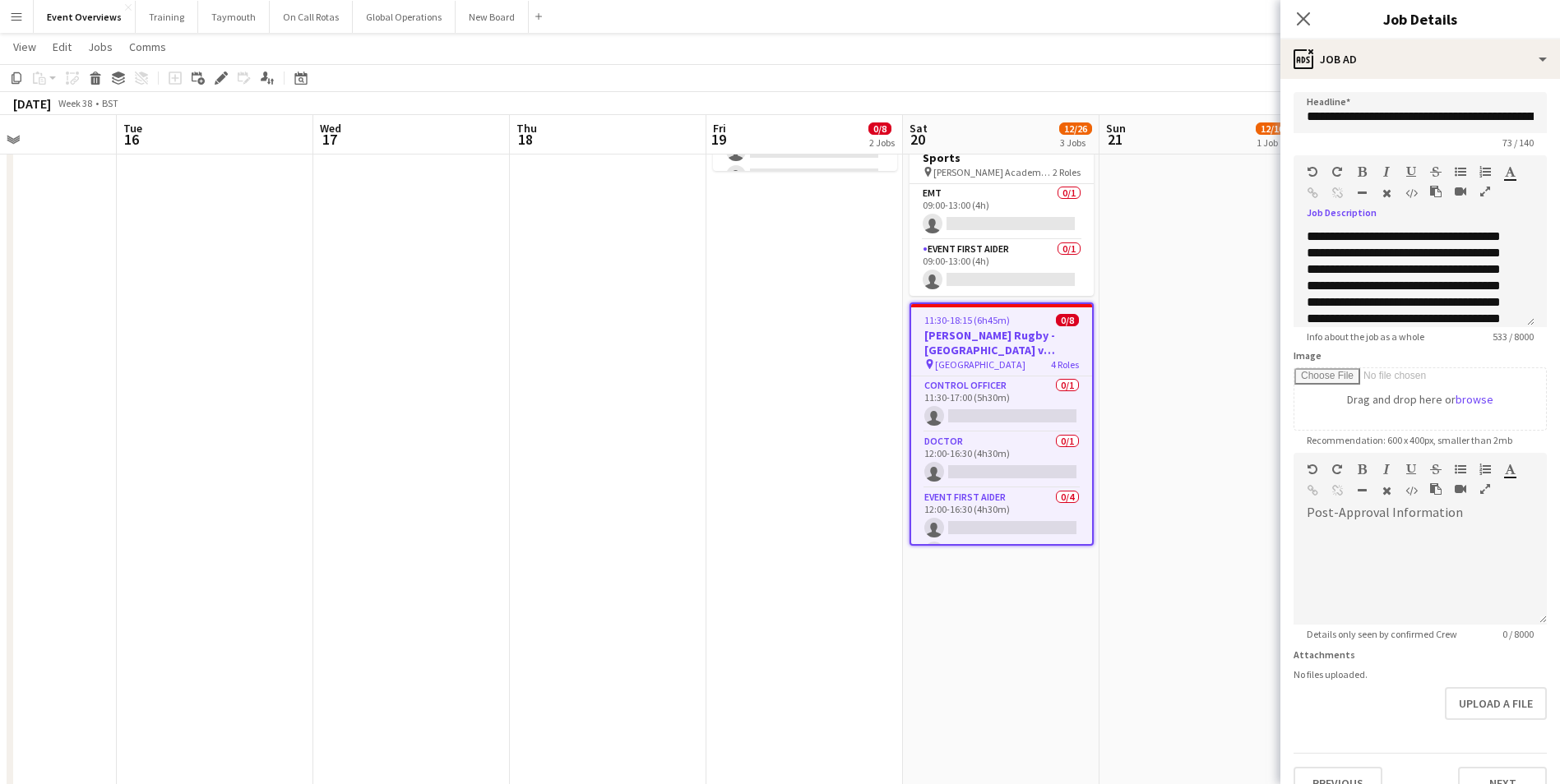
scroll to position [194, 0]
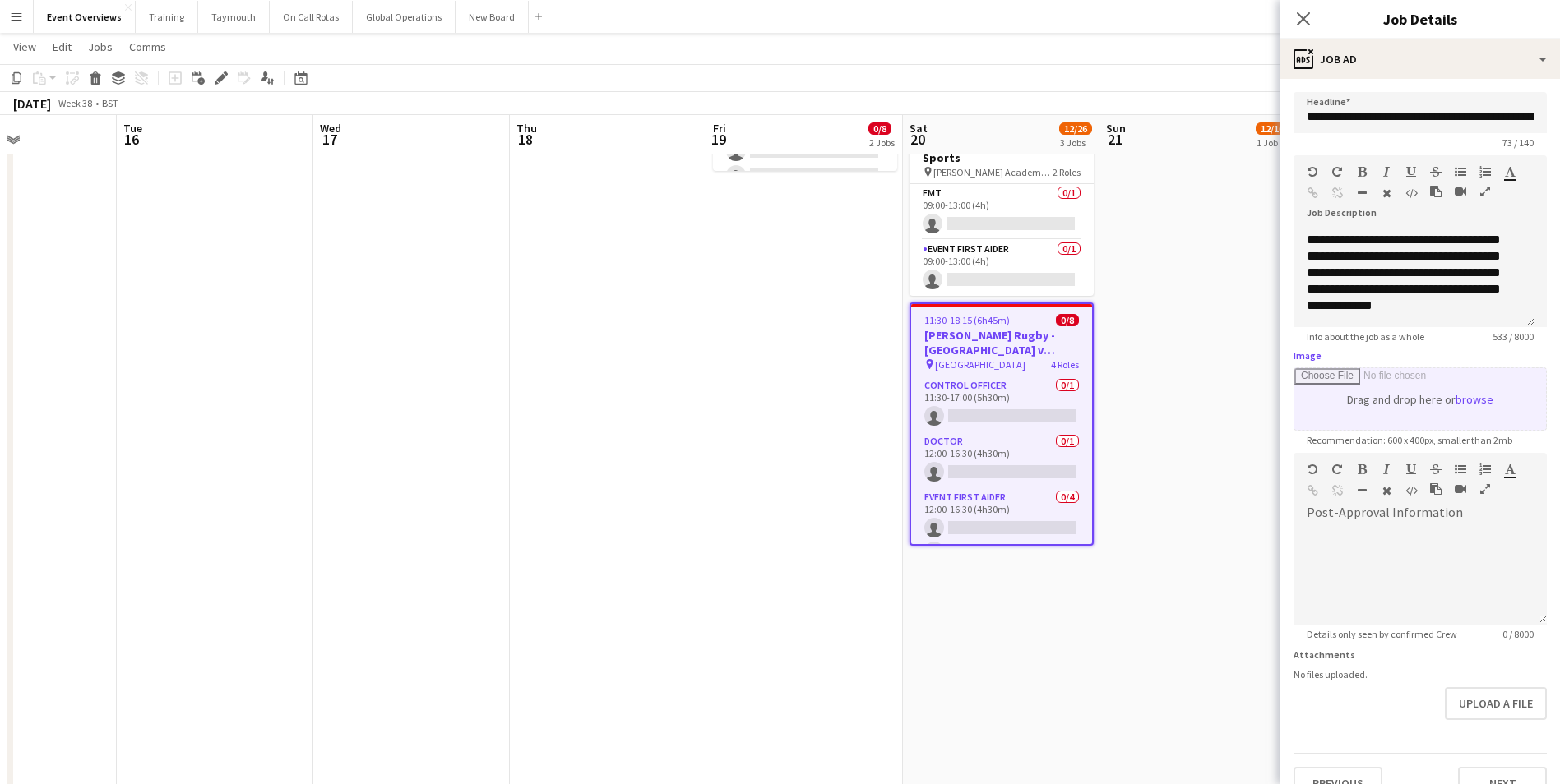
click at [1345, 405] on input "Image" at bounding box center [1420, 398] width 252 height 61
click at [1403, 394] on input "Image" at bounding box center [1420, 398] width 252 height 61
type input "**********"
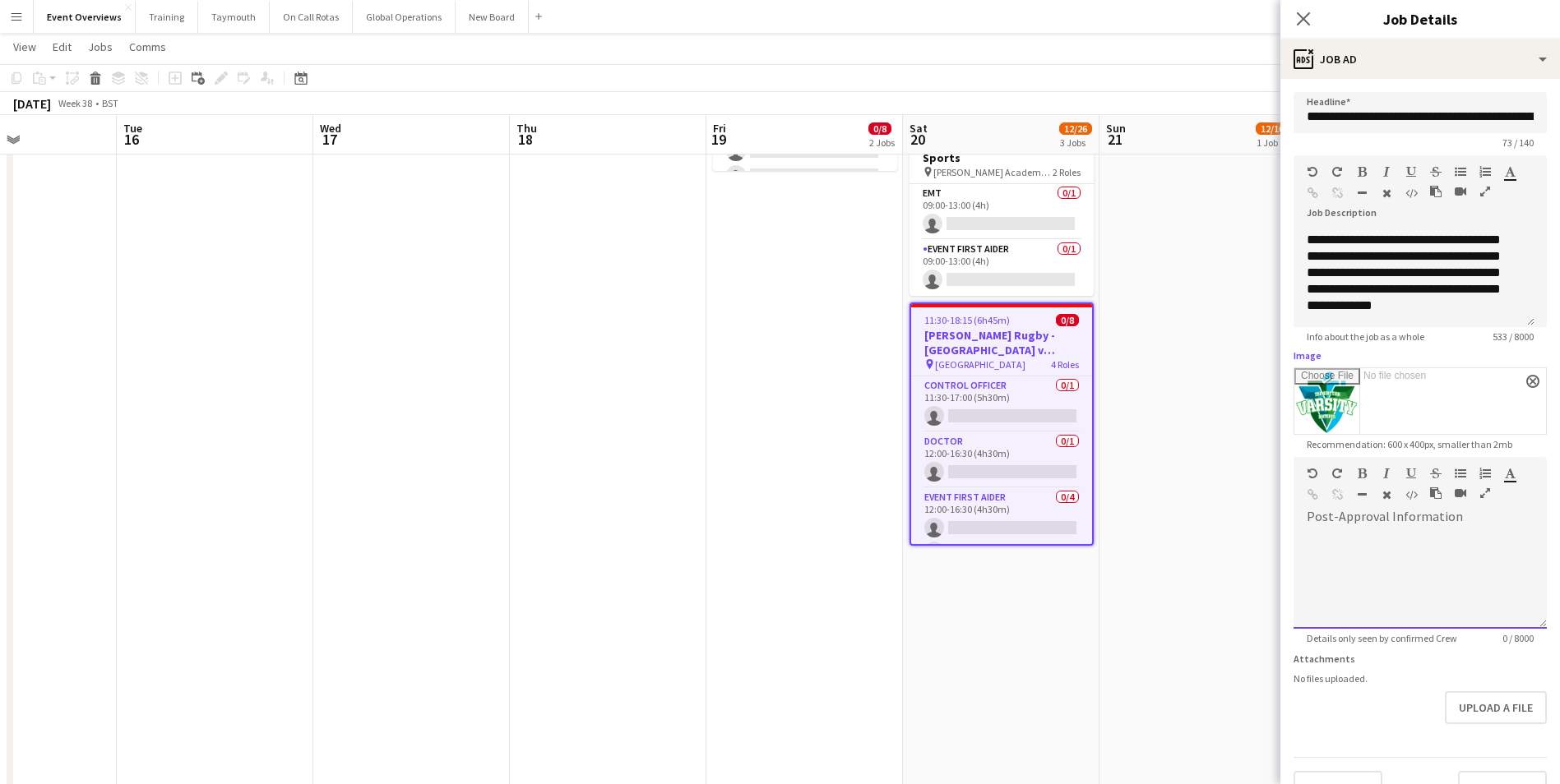
click at [1374, 564] on div at bounding box center [1420, 580] width 254 height 98
click at [1481, 712] on button "Upload a file" at bounding box center [1496, 707] width 102 height 33
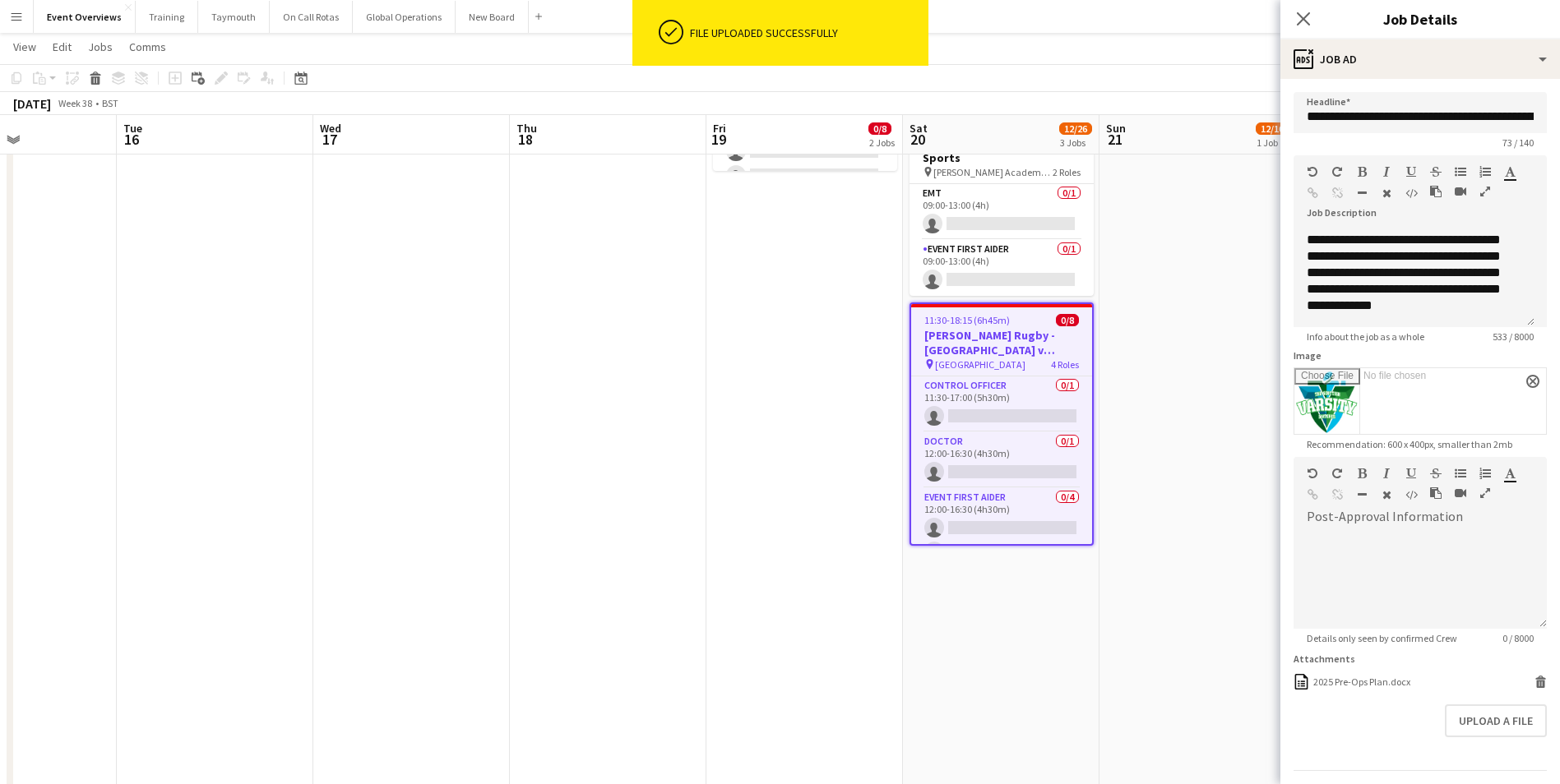
click at [1346, 727] on div "Upload a file" at bounding box center [1420, 721] width 254 height 33
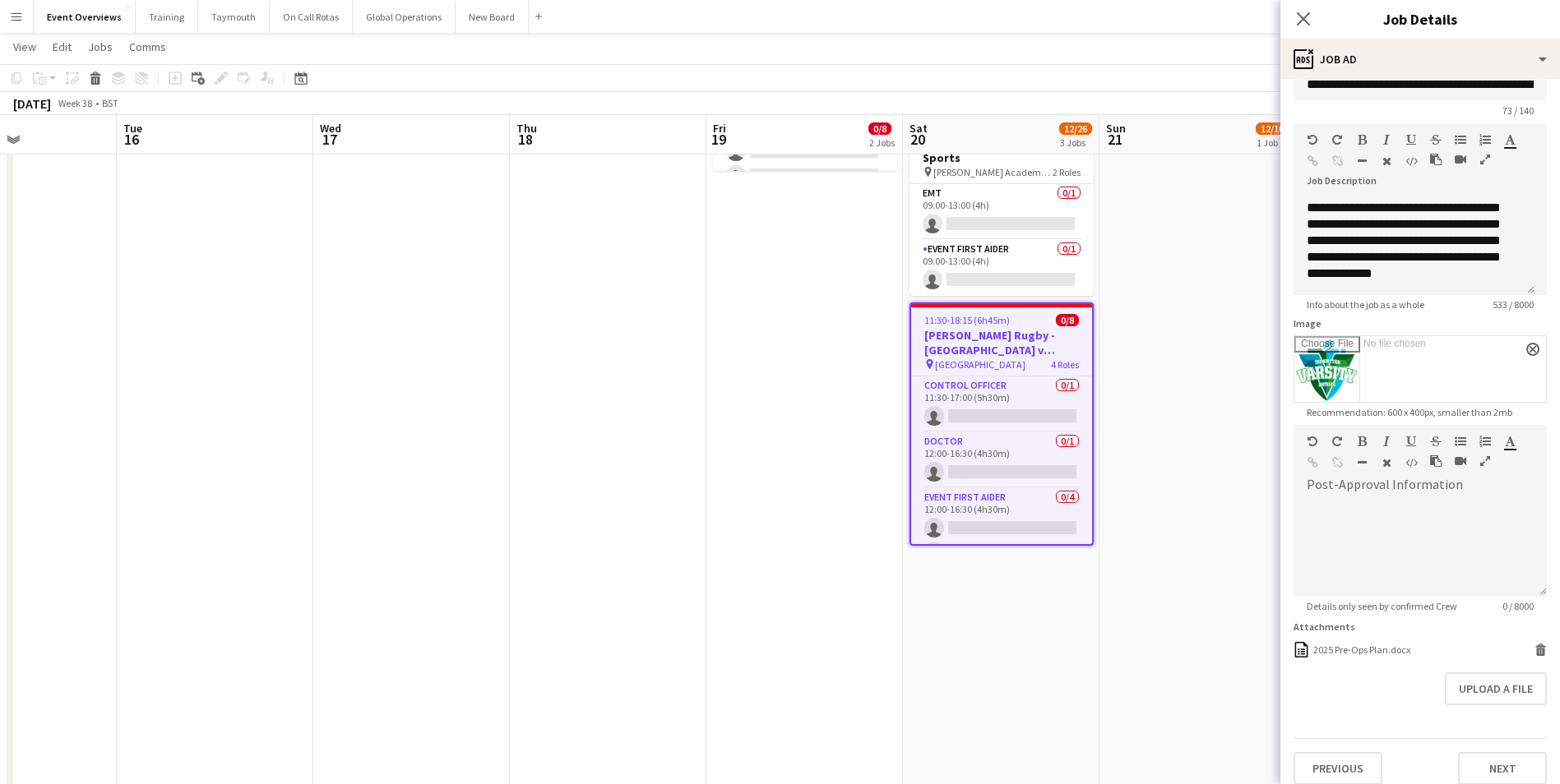
scroll to position [46, 0]
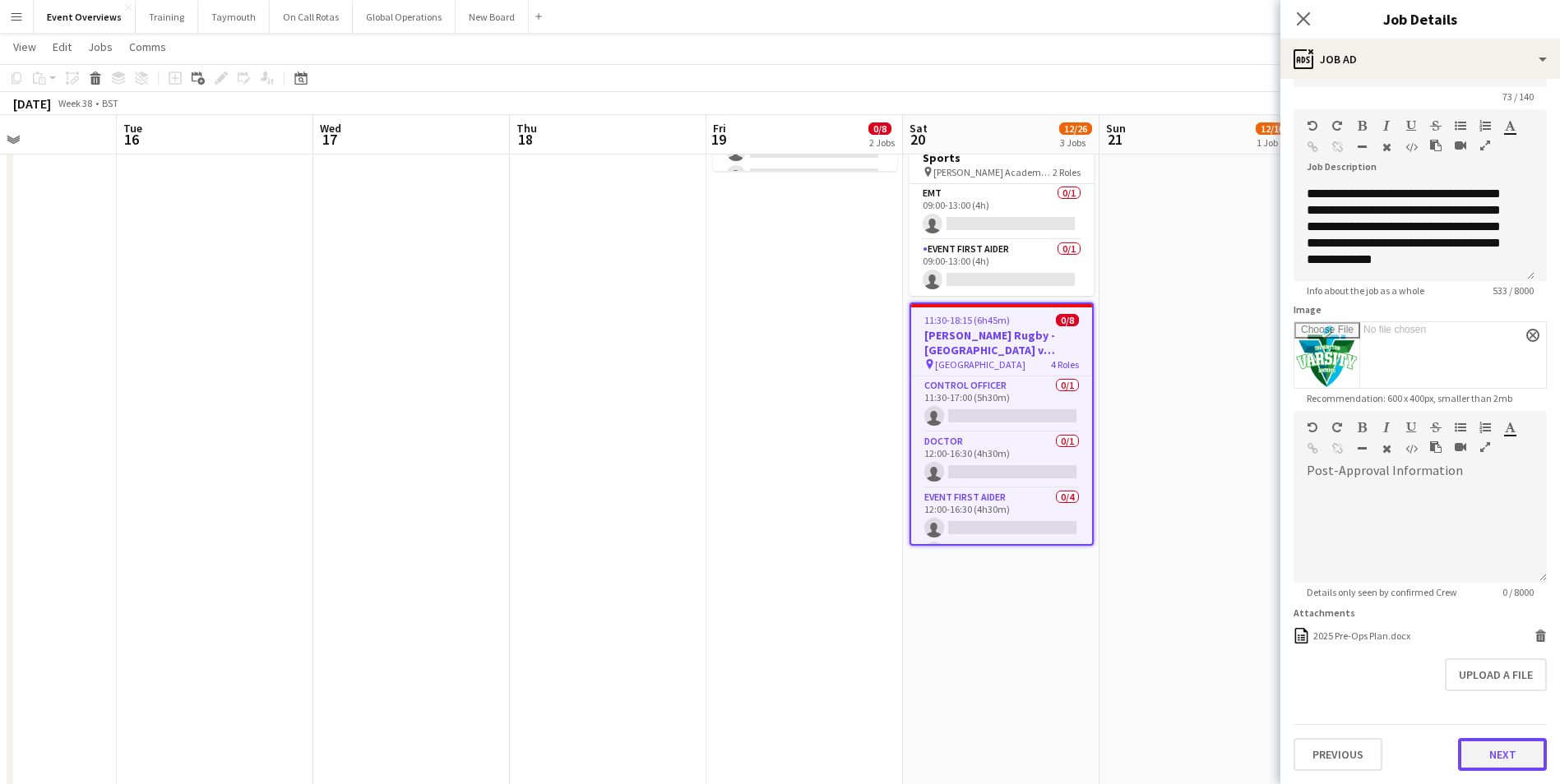
click at [1471, 749] on button "Next" at bounding box center [1502, 754] width 89 height 33
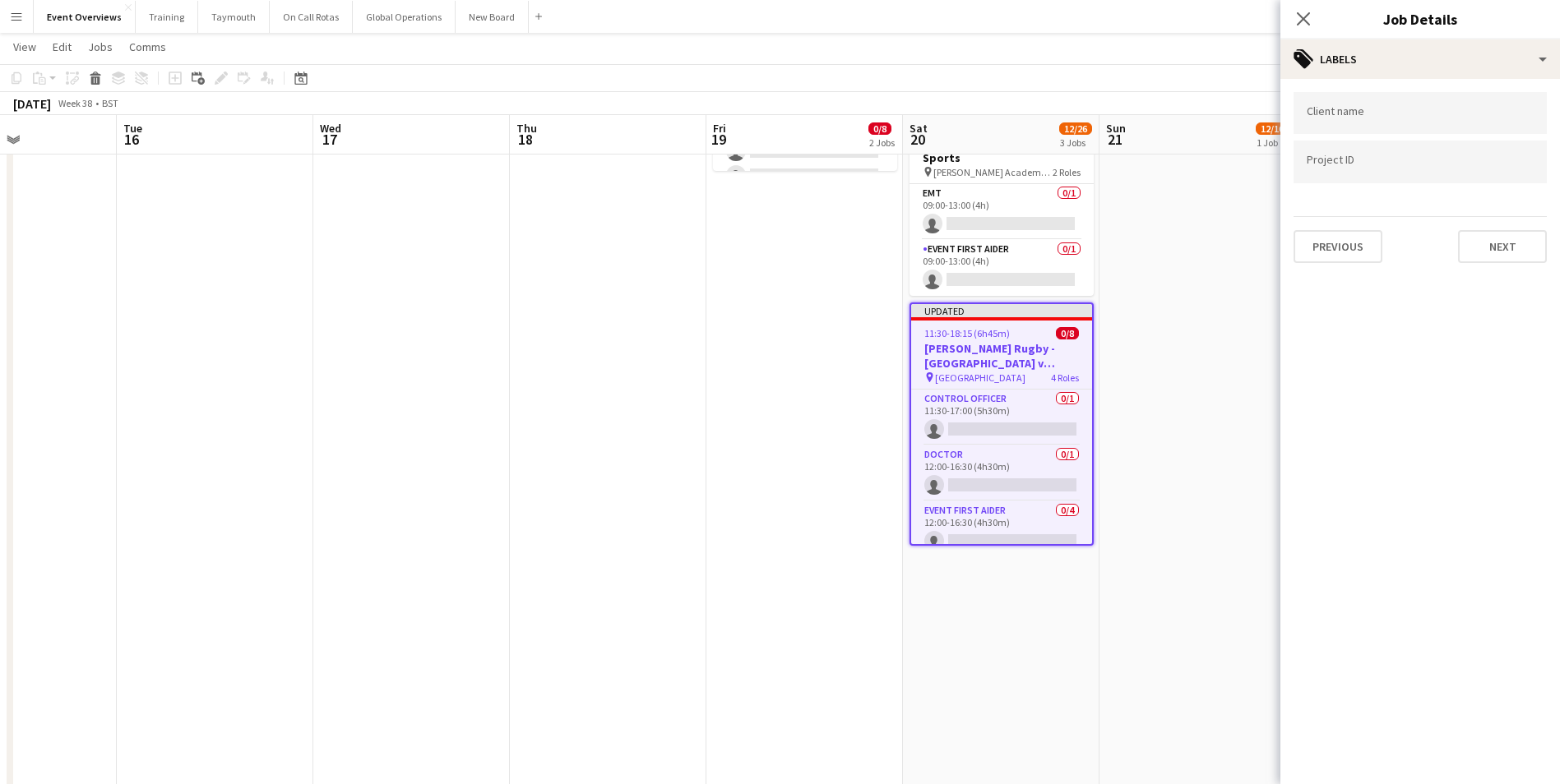
click at [1402, 114] on input "Type to search client labels..." at bounding box center [1420, 113] width 227 height 15
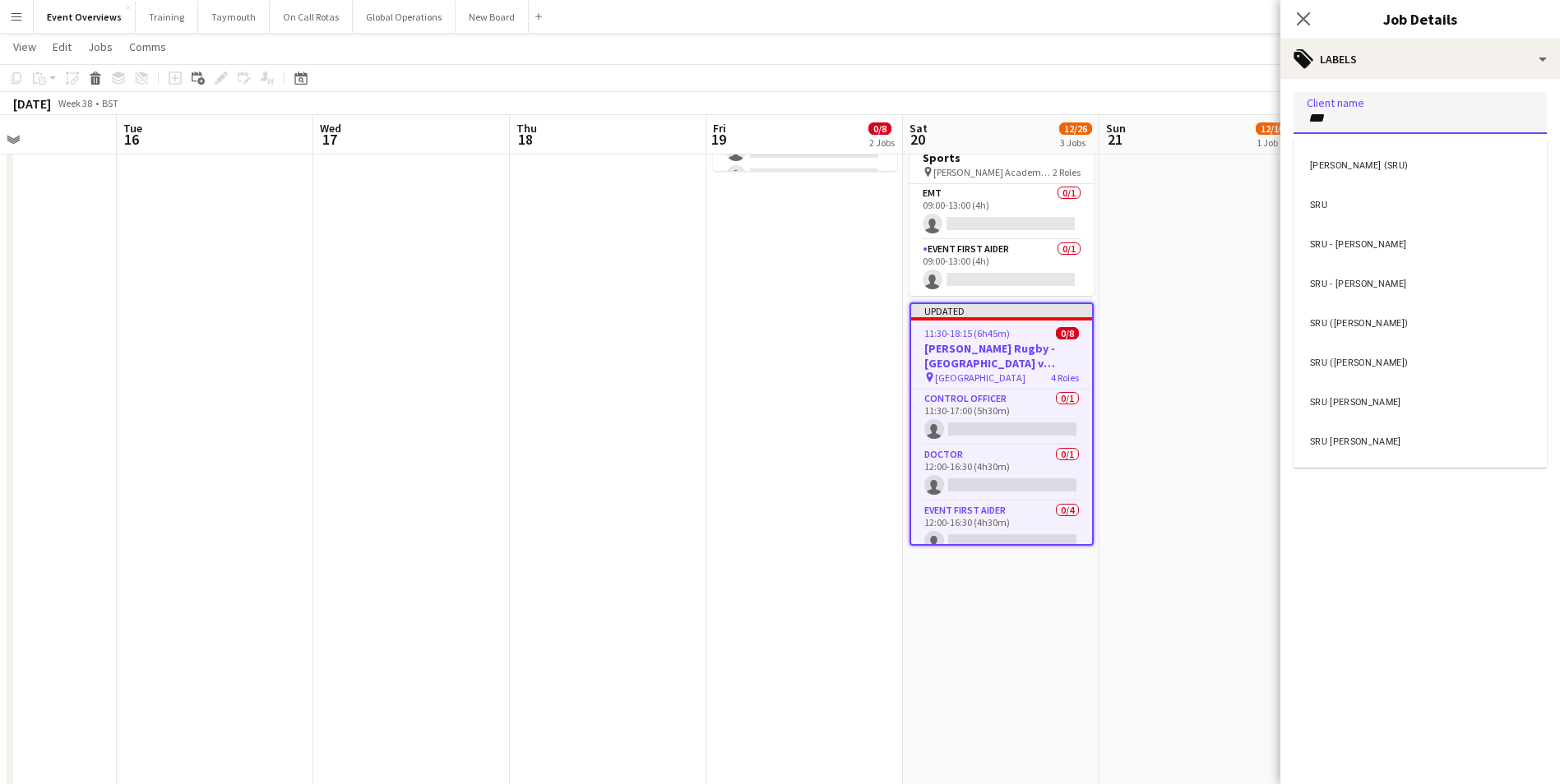
type input "***"
click at [1345, 235] on div "SRU - [PERSON_NAME]" at bounding box center [1420, 243] width 254 height 40
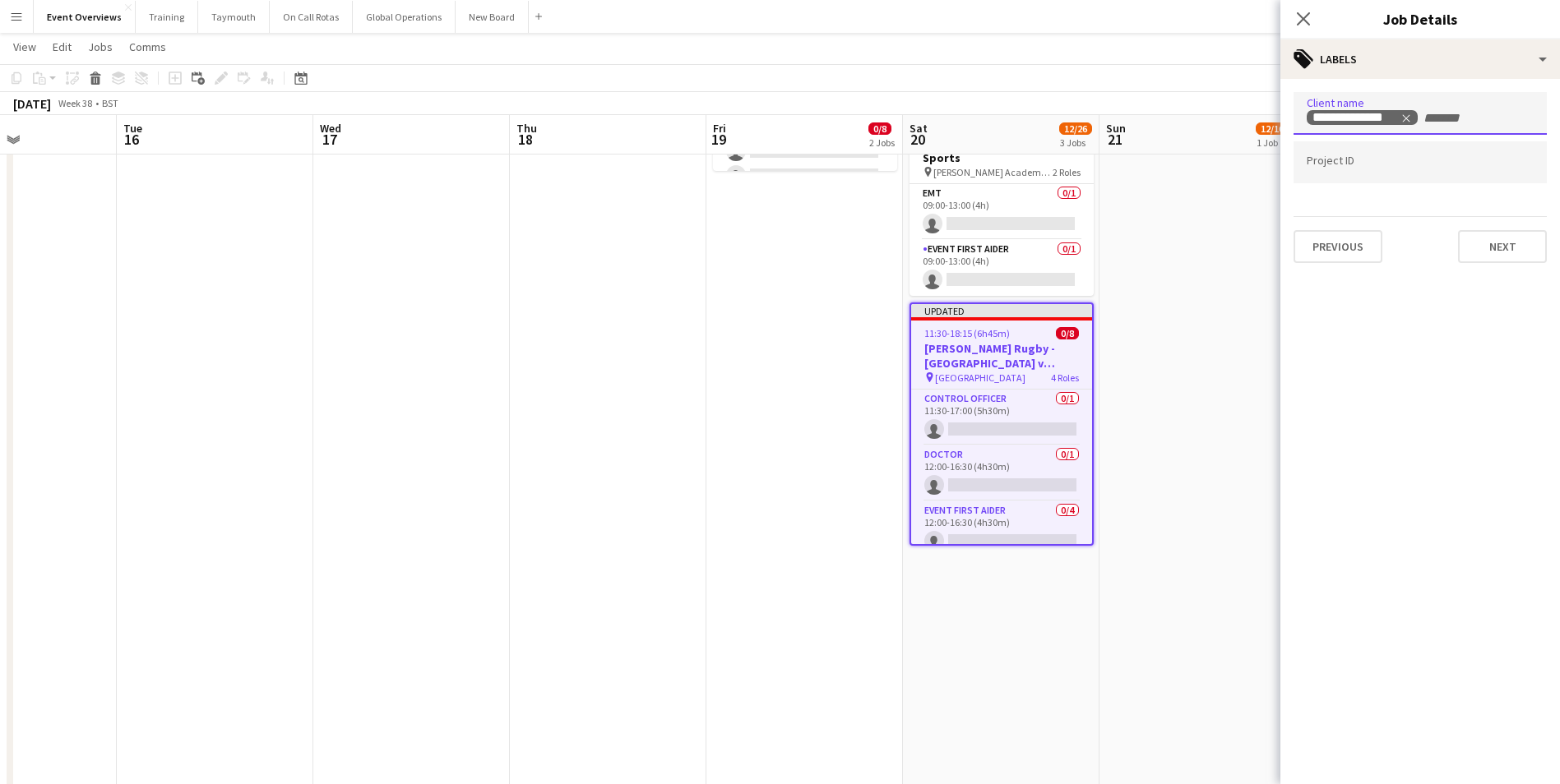
click at [1389, 172] on div at bounding box center [1420, 162] width 254 height 42
type input "*"
type input "*********"
click at [1522, 253] on button "Next" at bounding box center [1502, 246] width 89 height 33
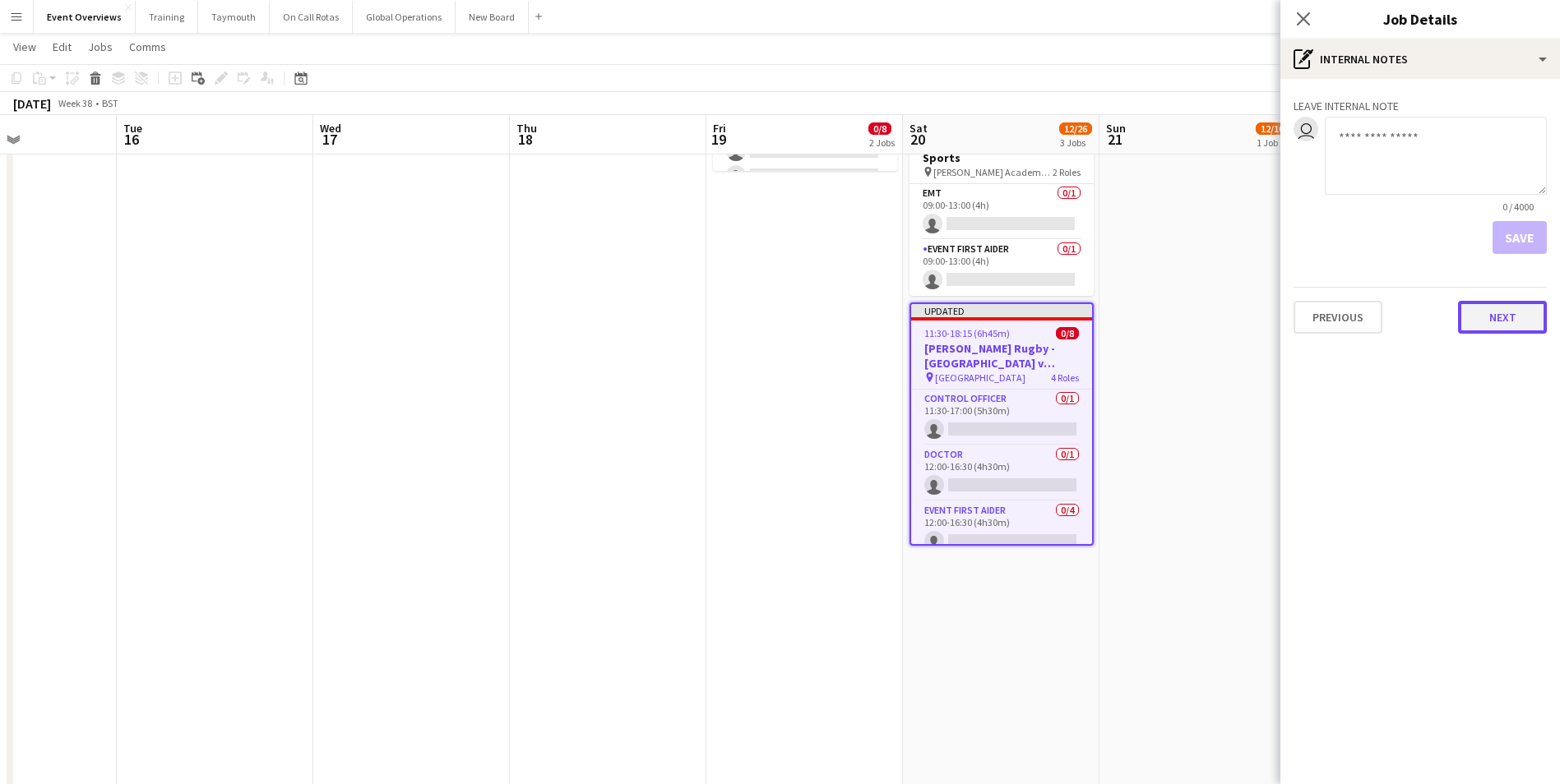
click at [1501, 322] on button "Next" at bounding box center [1502, 317] width 89 height 33
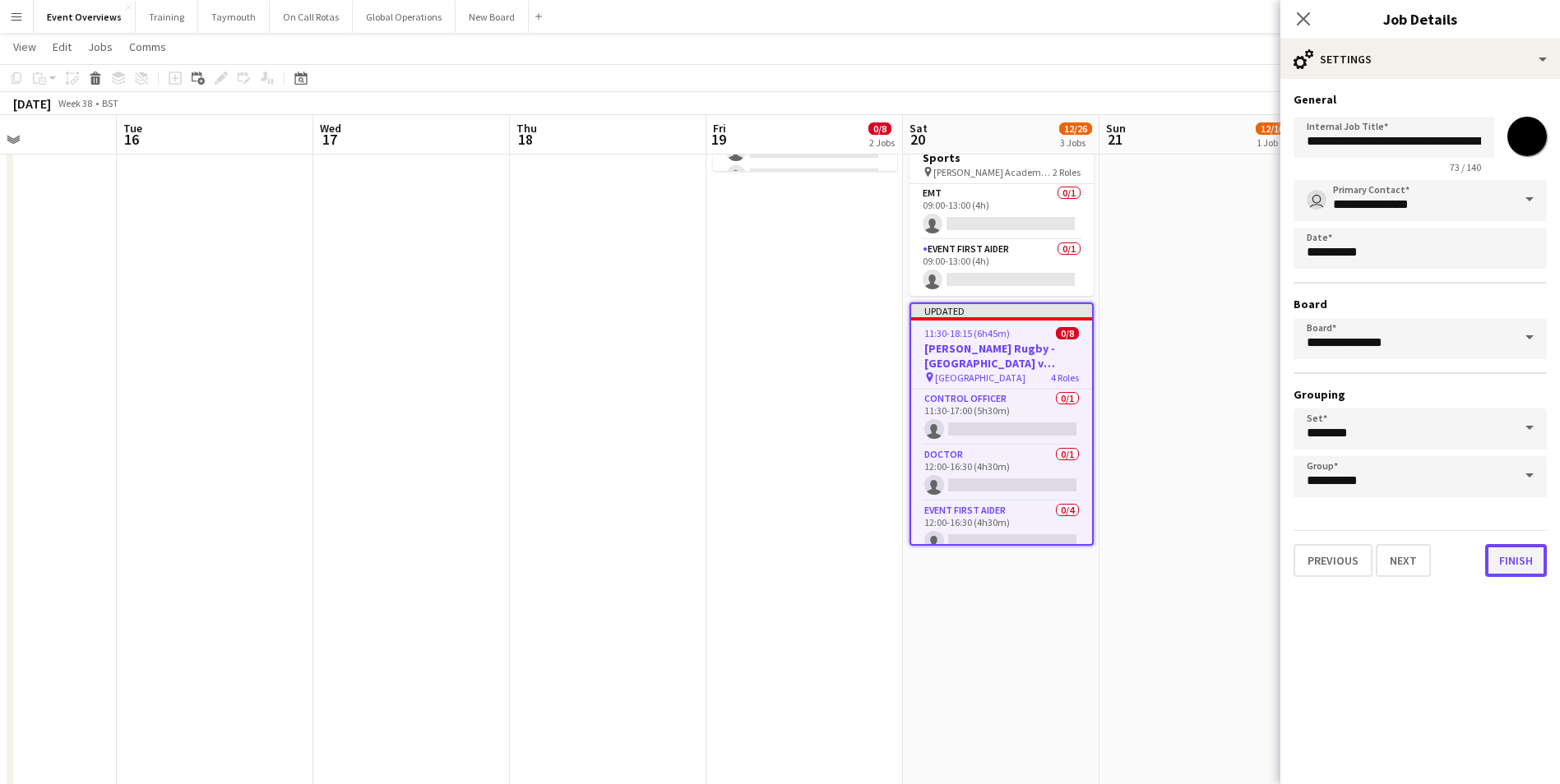
click at [1525, 562] on button "Finish" at bounding box center [1516, 560] width 61 height 33
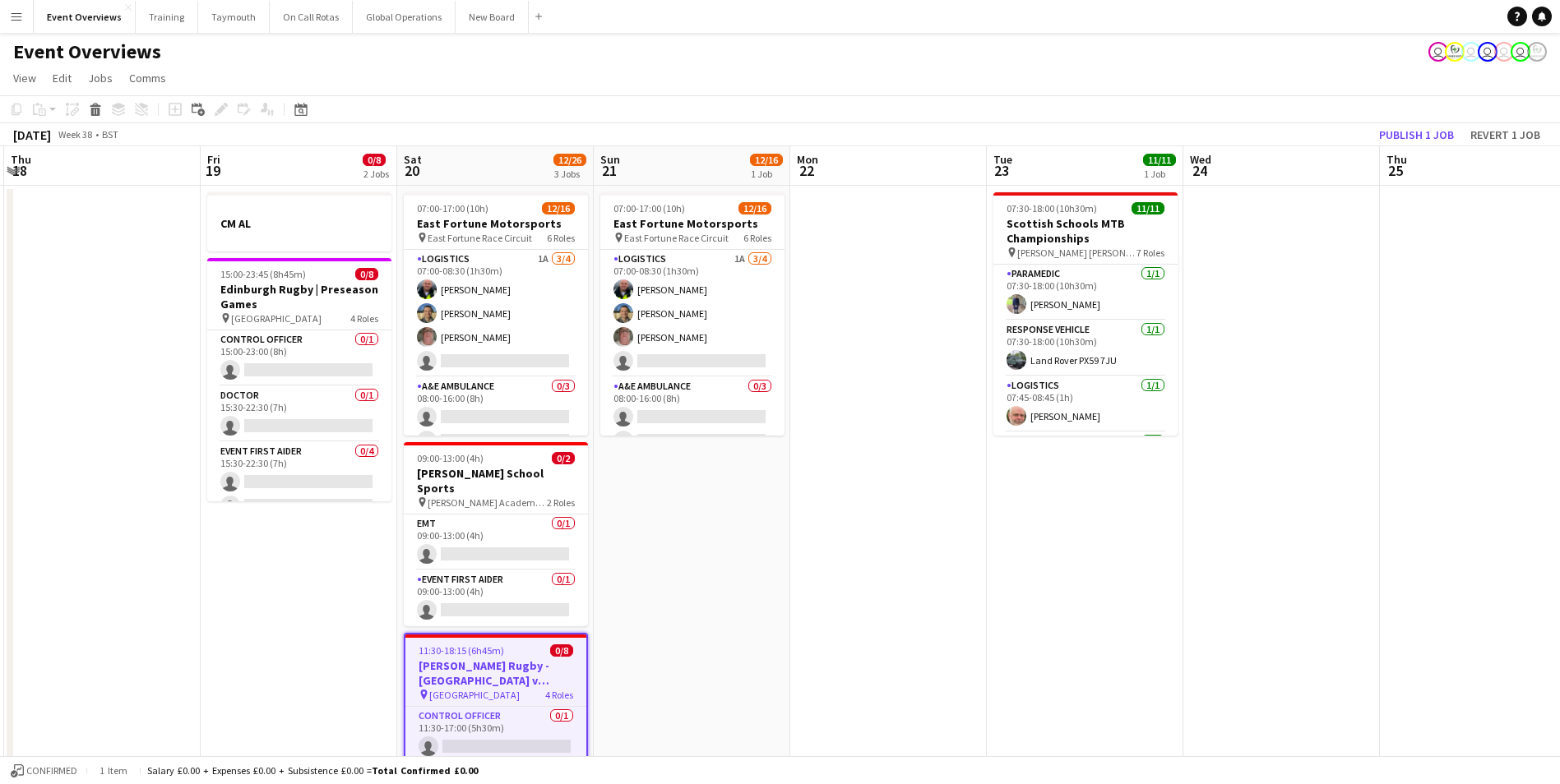
drag, startPoint x: 647, startPoint y: 463, endPoint x: 309, endPoint y: 509, distance: 341.1
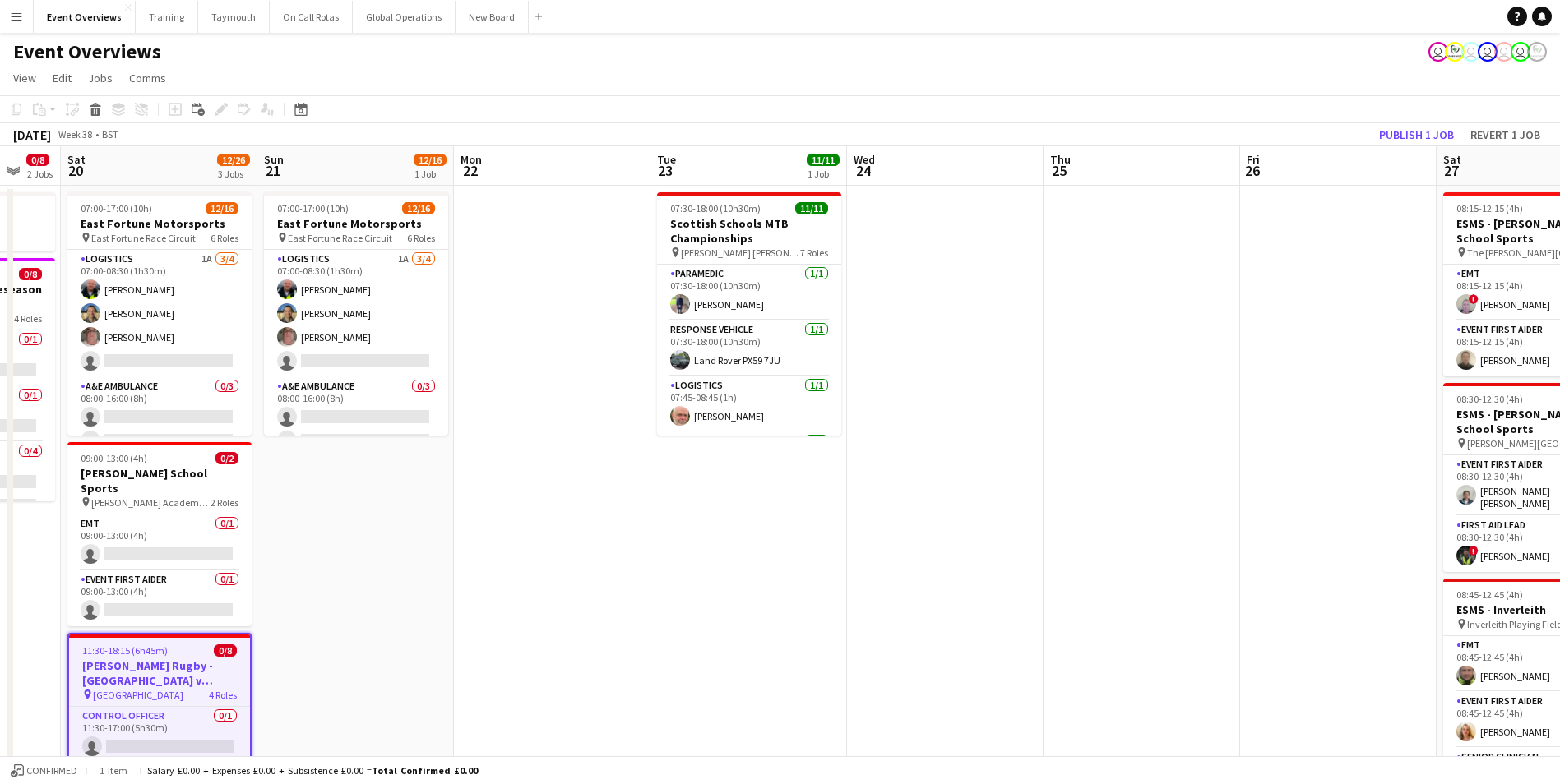
drag, startPoint x: 926, startPoint y: 541, endPoint x: 300, endPoint y: 601, distance: 628.9
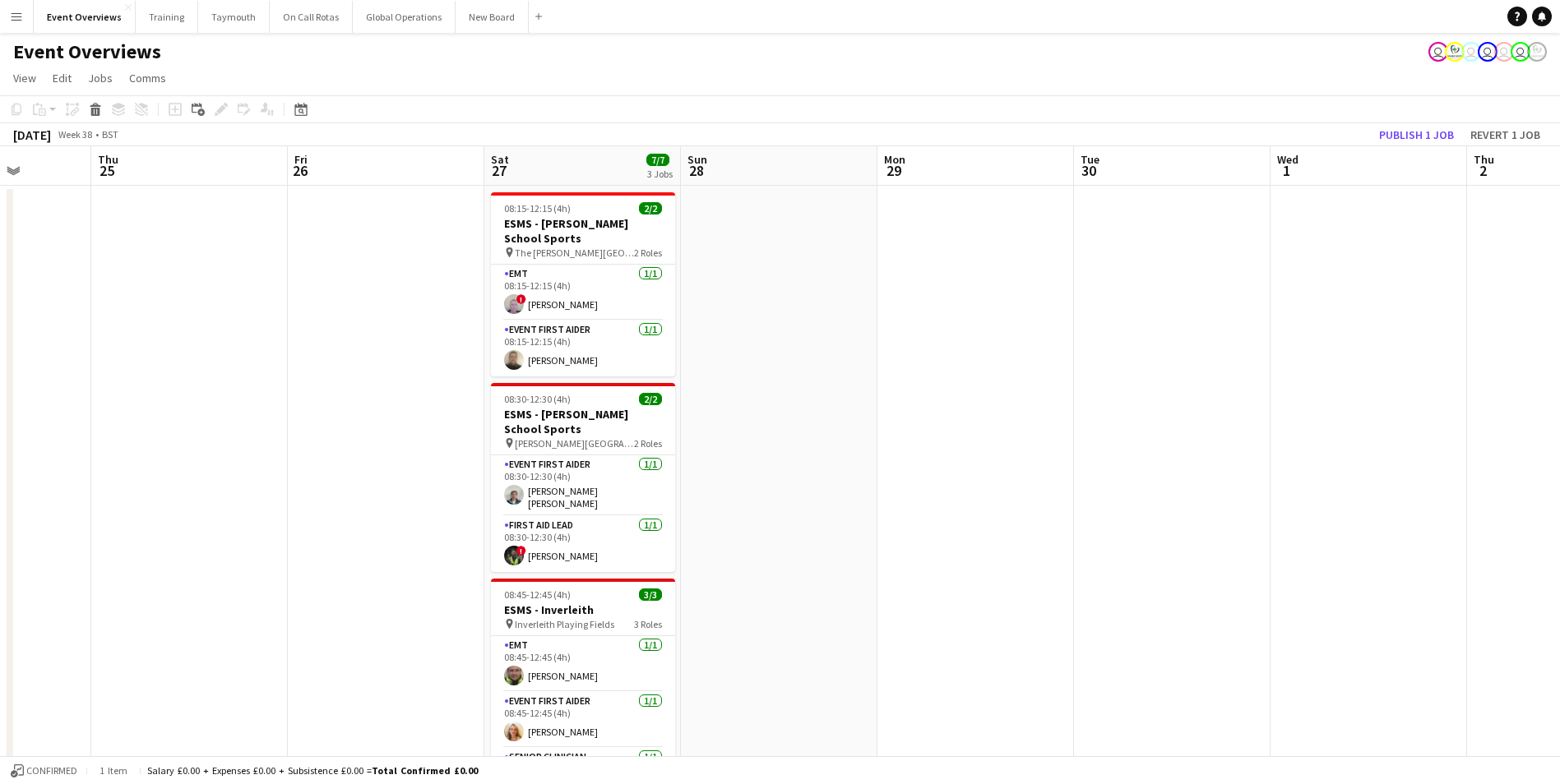
drag, startPoint x: 936, startPoint y: 556, endPoint x: 292, endPoint y: 606, distance: 645.9
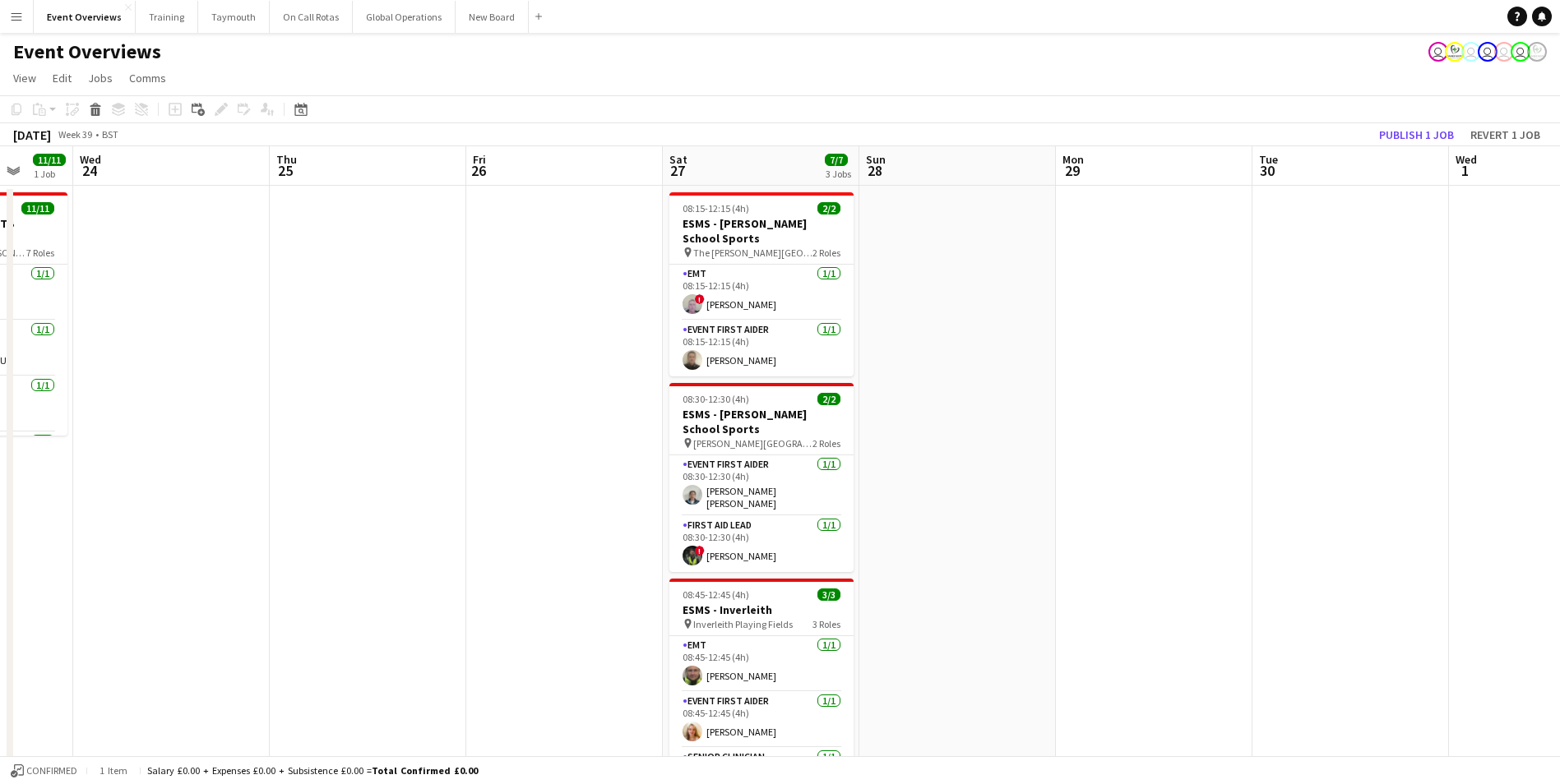
scroll to position [0, 363]
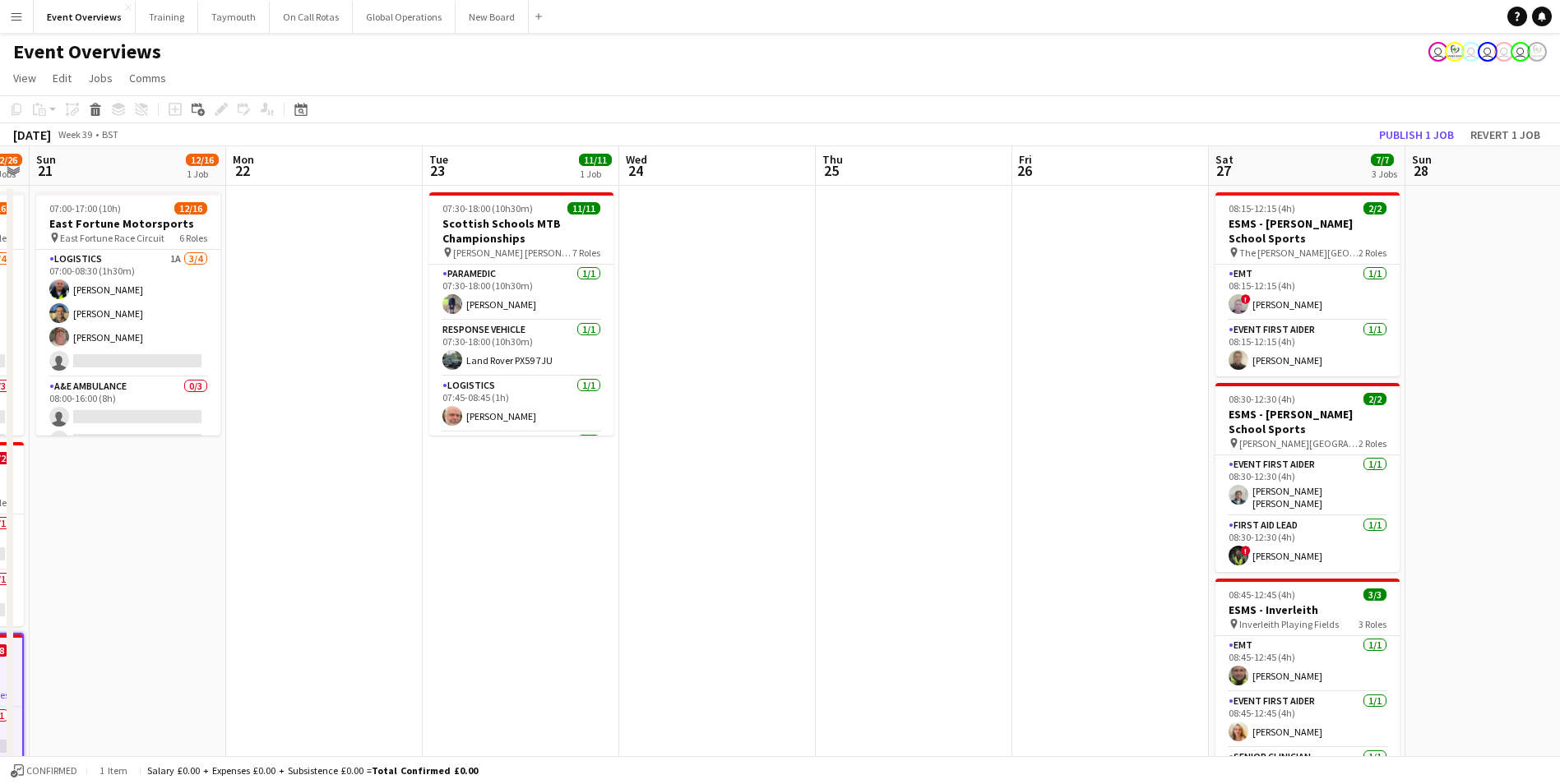
drag, startPoint x: 288, startPoint y: 606, endPoint x: 1012, endPoint y: 499, distance: 731.9
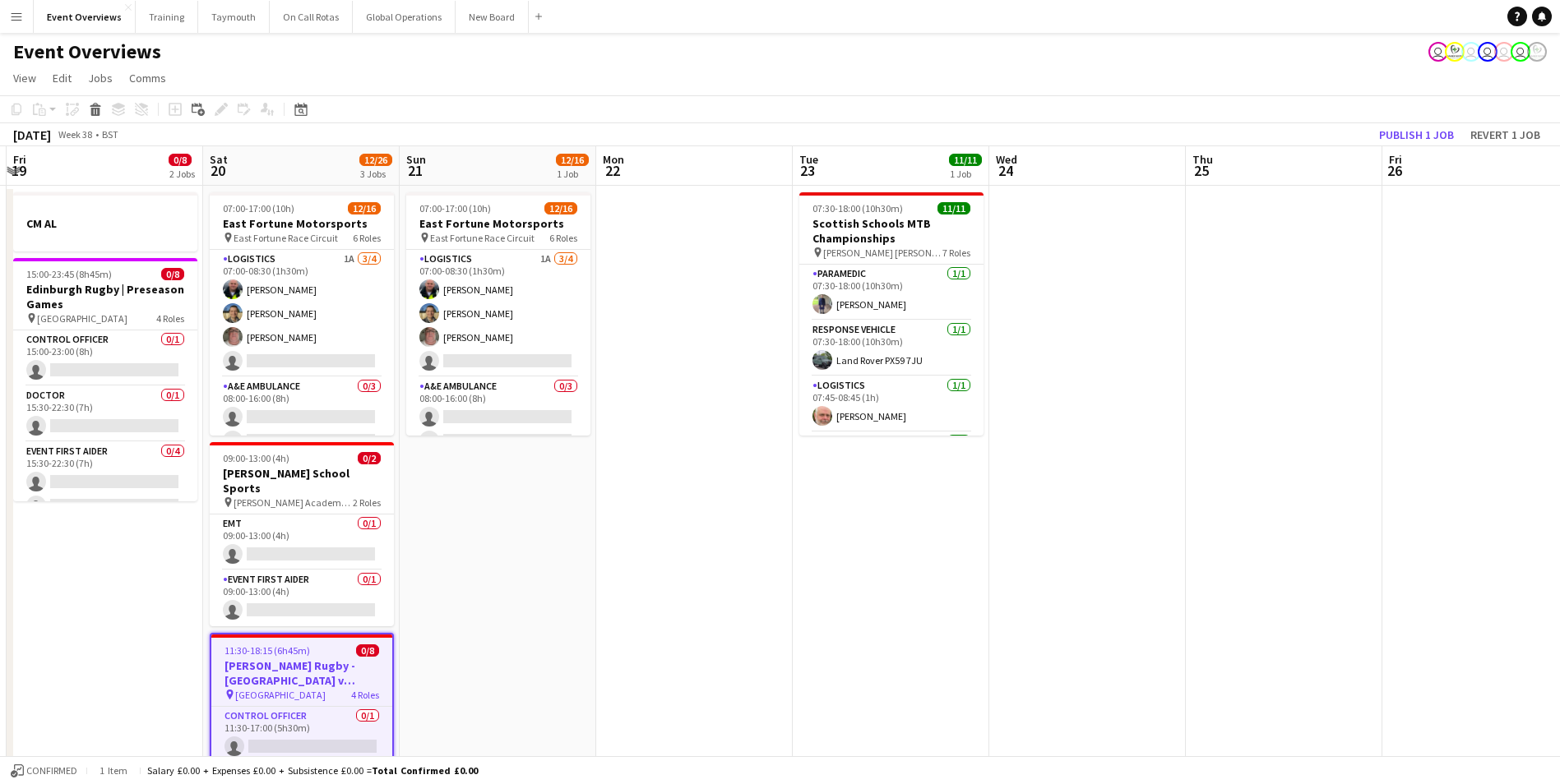
scroll to position [0, 386]
drag, startPoint x: 413, startPoint y: 595, endPoint x: 784, endPoint y: 601, distance: 371.0
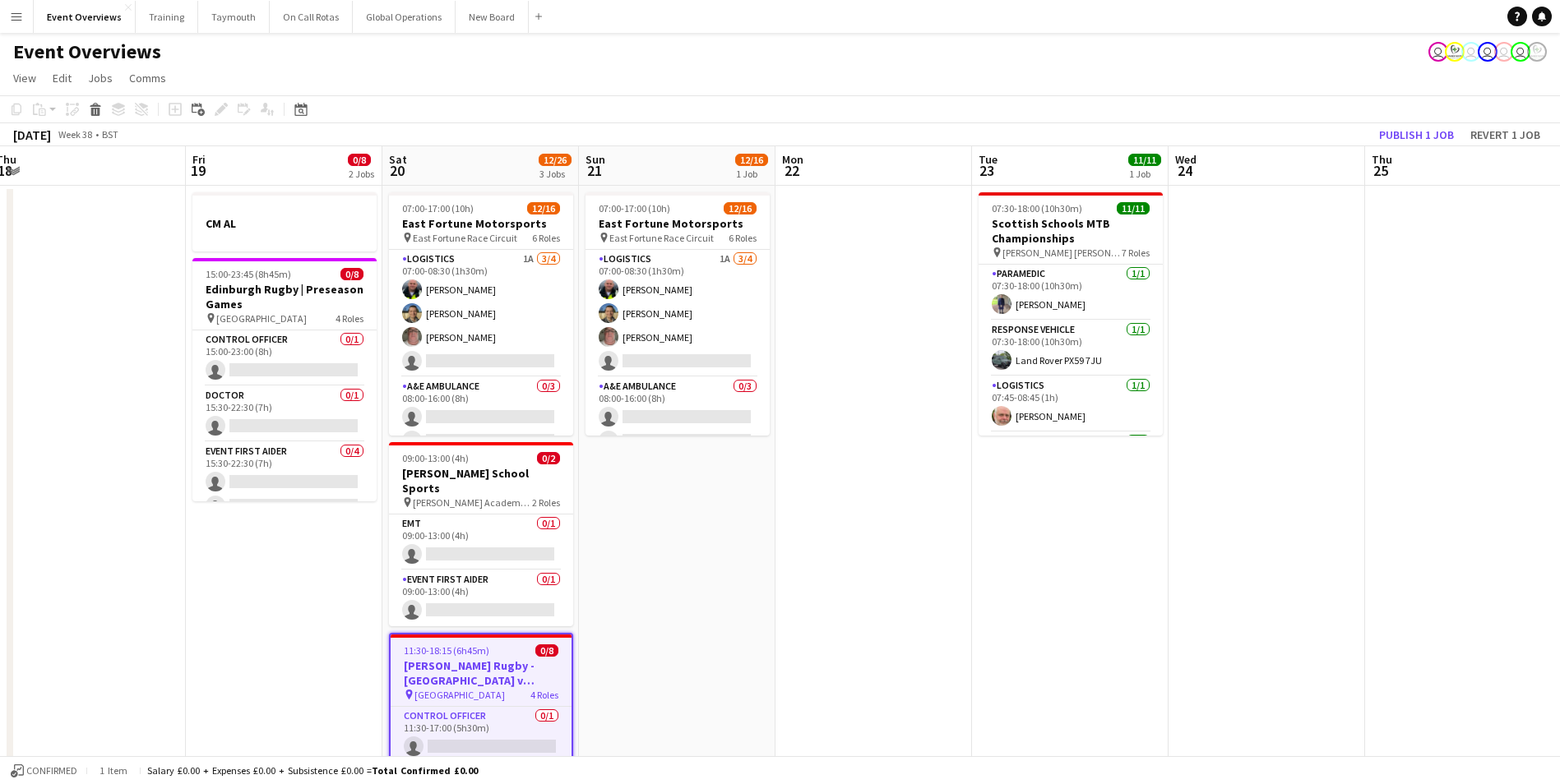
scroll to position [0, 384]
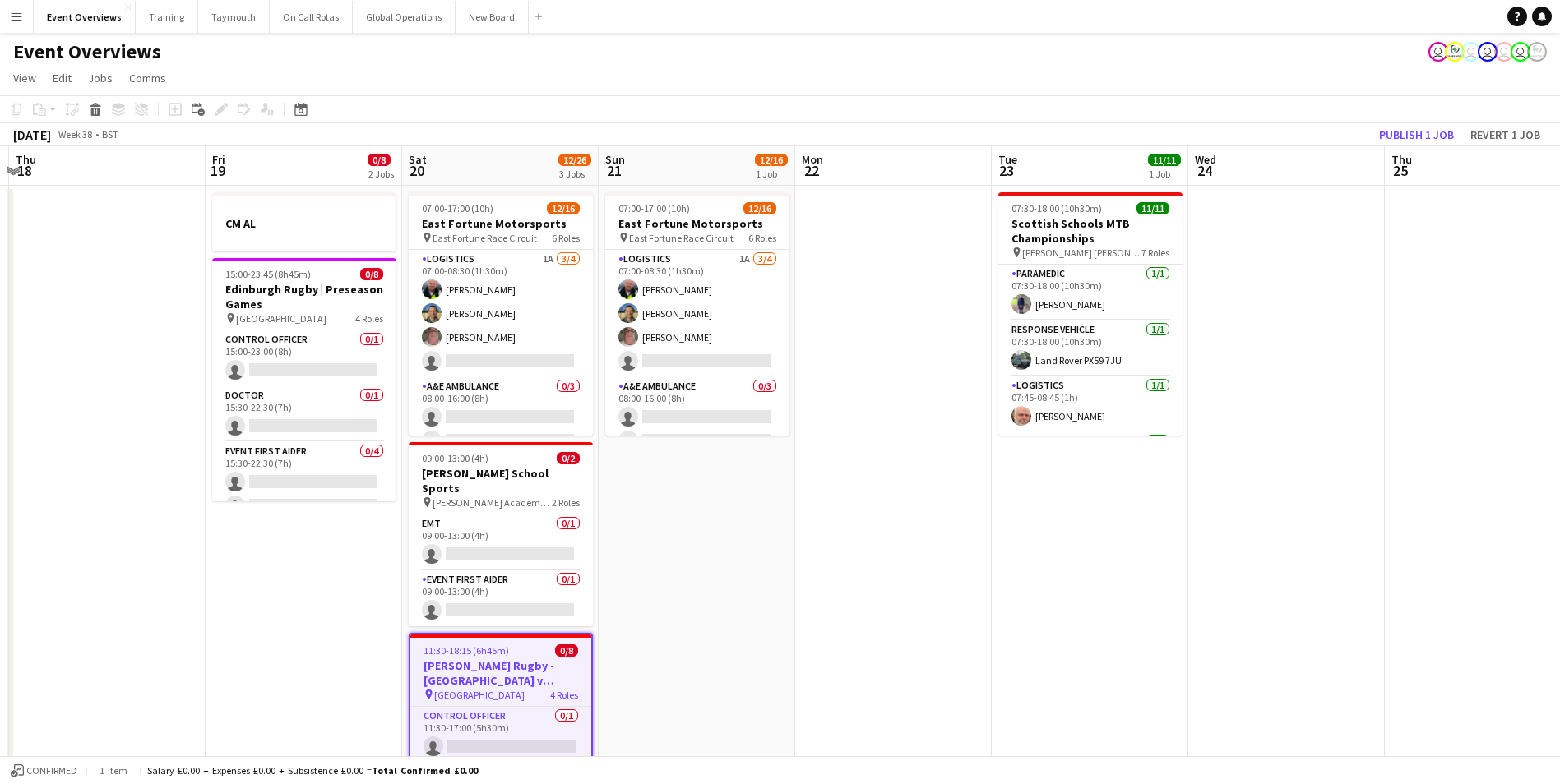
drag, startPoint x: 636, startPoint y: 595, endPoint x: 833, endPoint y: 572, distance: 198.3
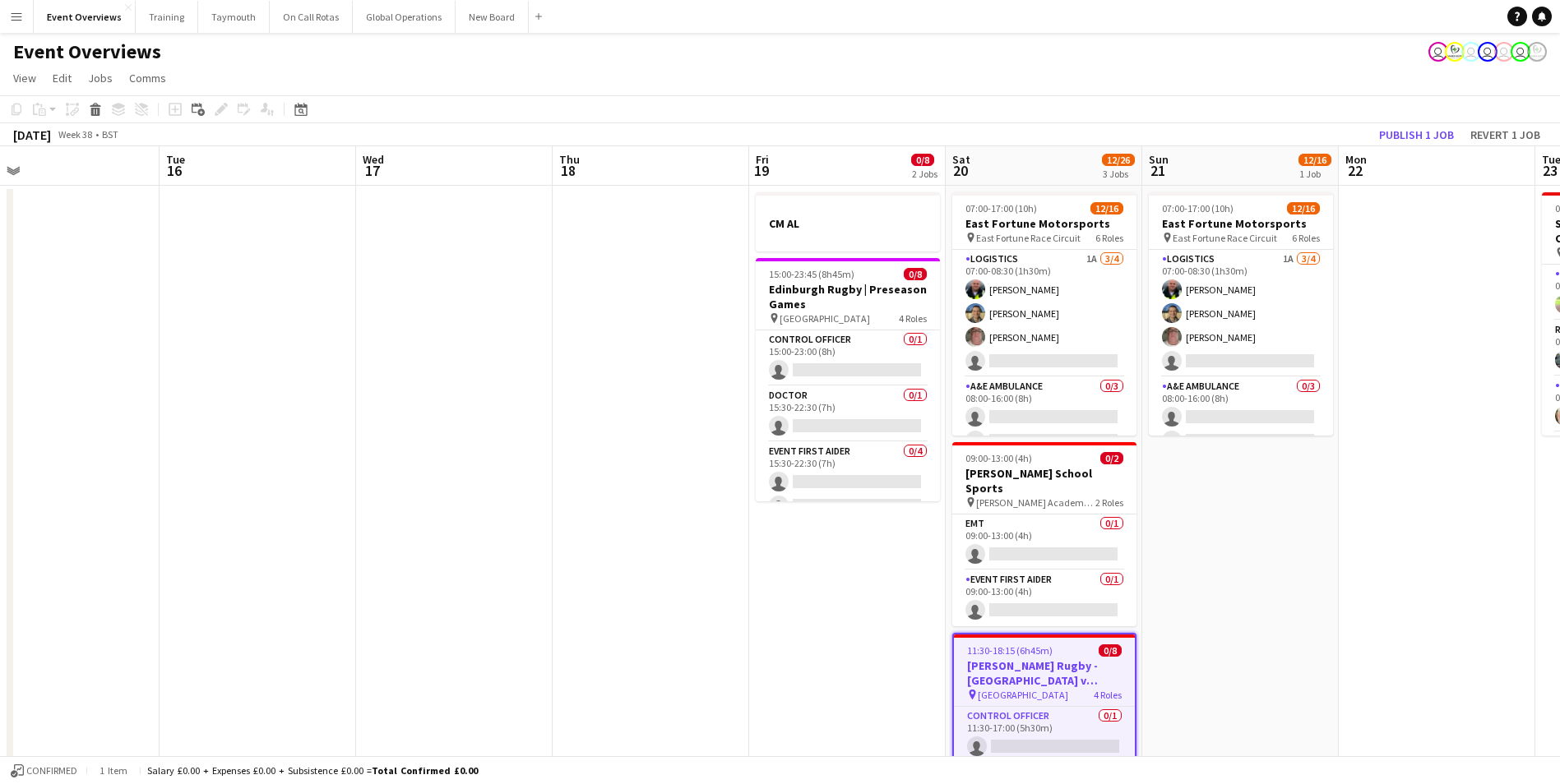
drag, startPoint x: 237, startPoint y: 681, endPoint x: 803, endPoint y: 585, distance: 574.1
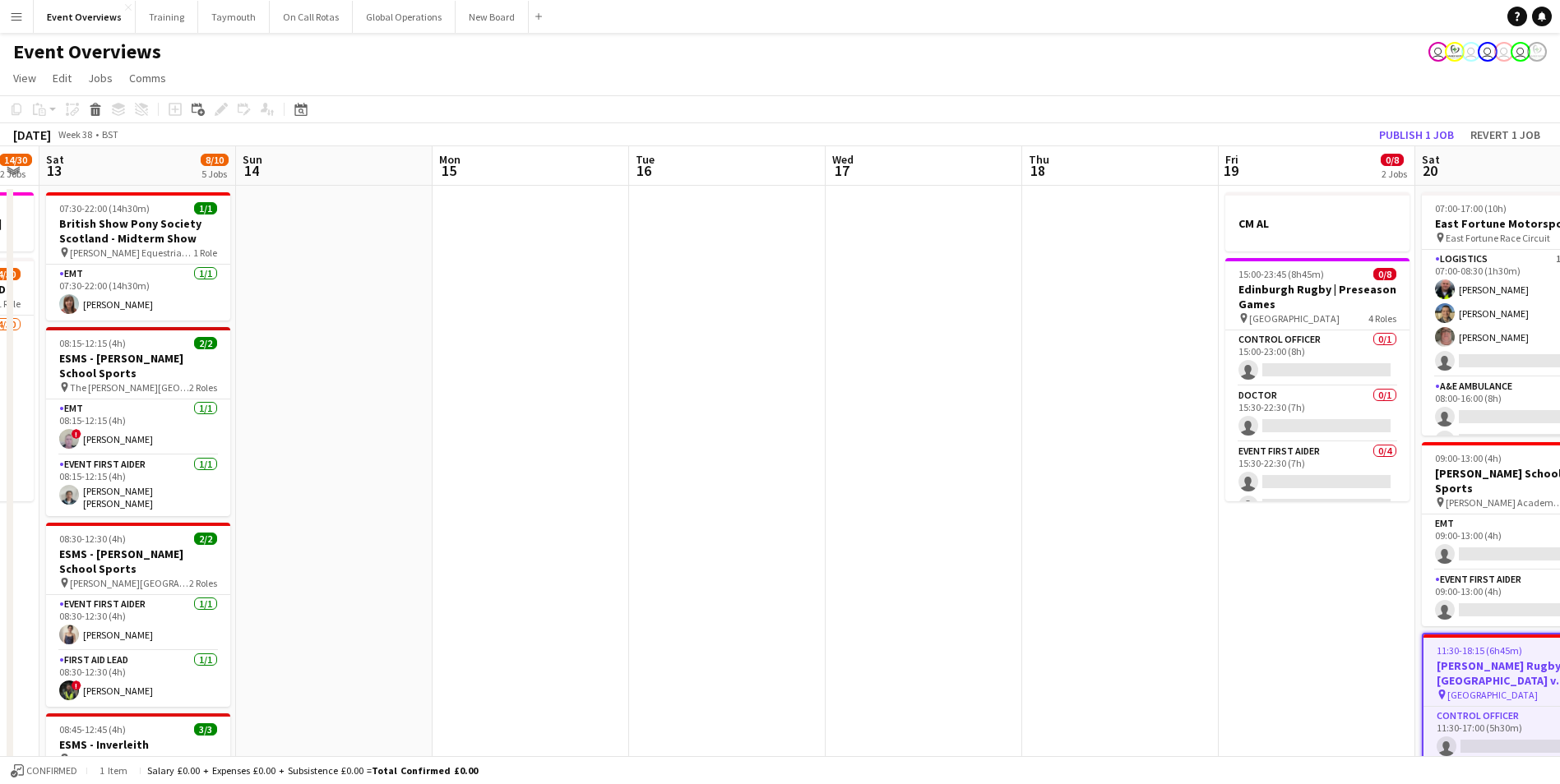
drag, startPoint x: 462, startPoint y: 613, endPoint x: 836, endPoint y: 573, distance: 376.1
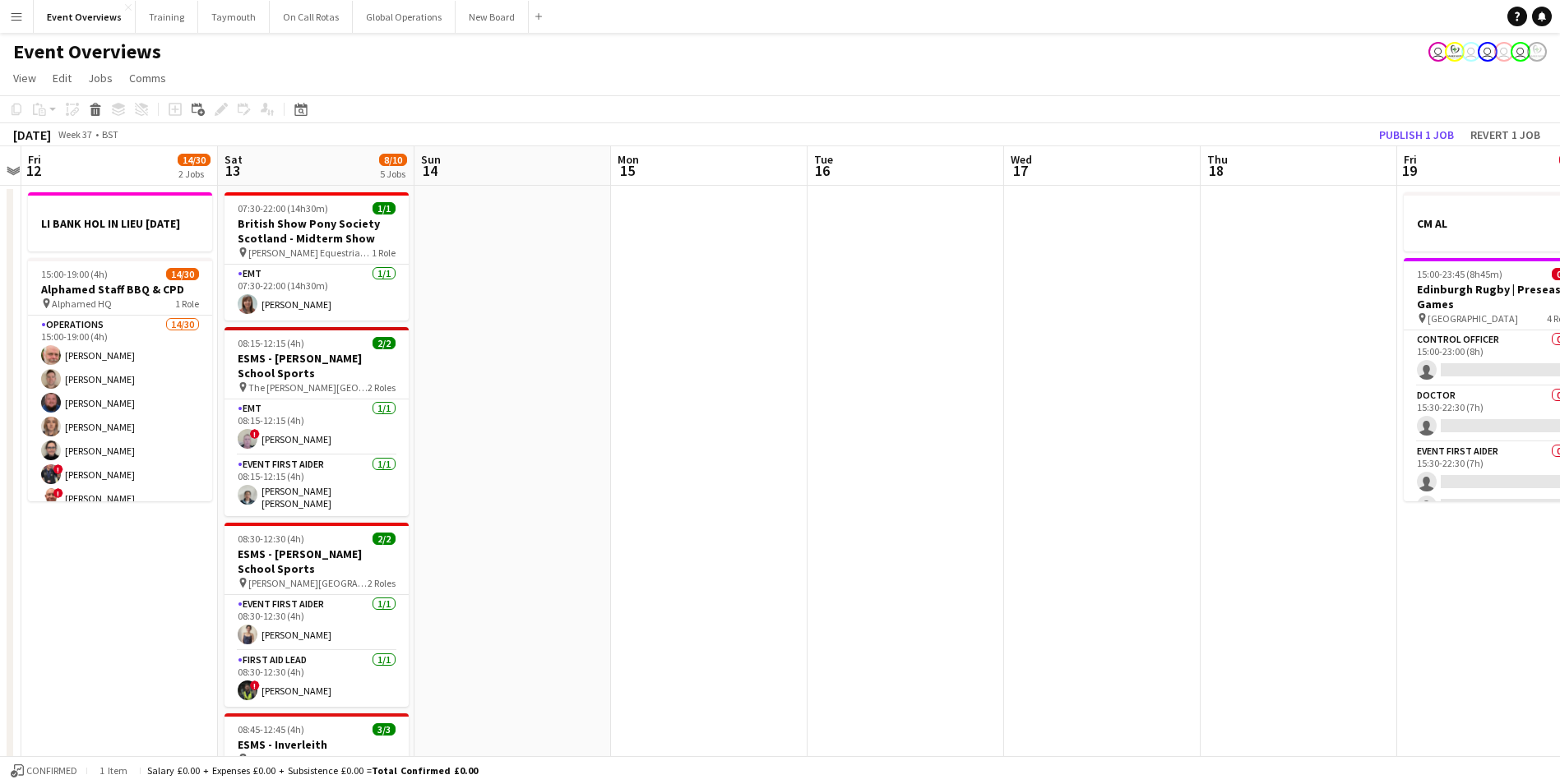
drag, startPoint x: 598, startPoint y: 586, endPoint x: 911, endPoint y: 564, distance: 313.8
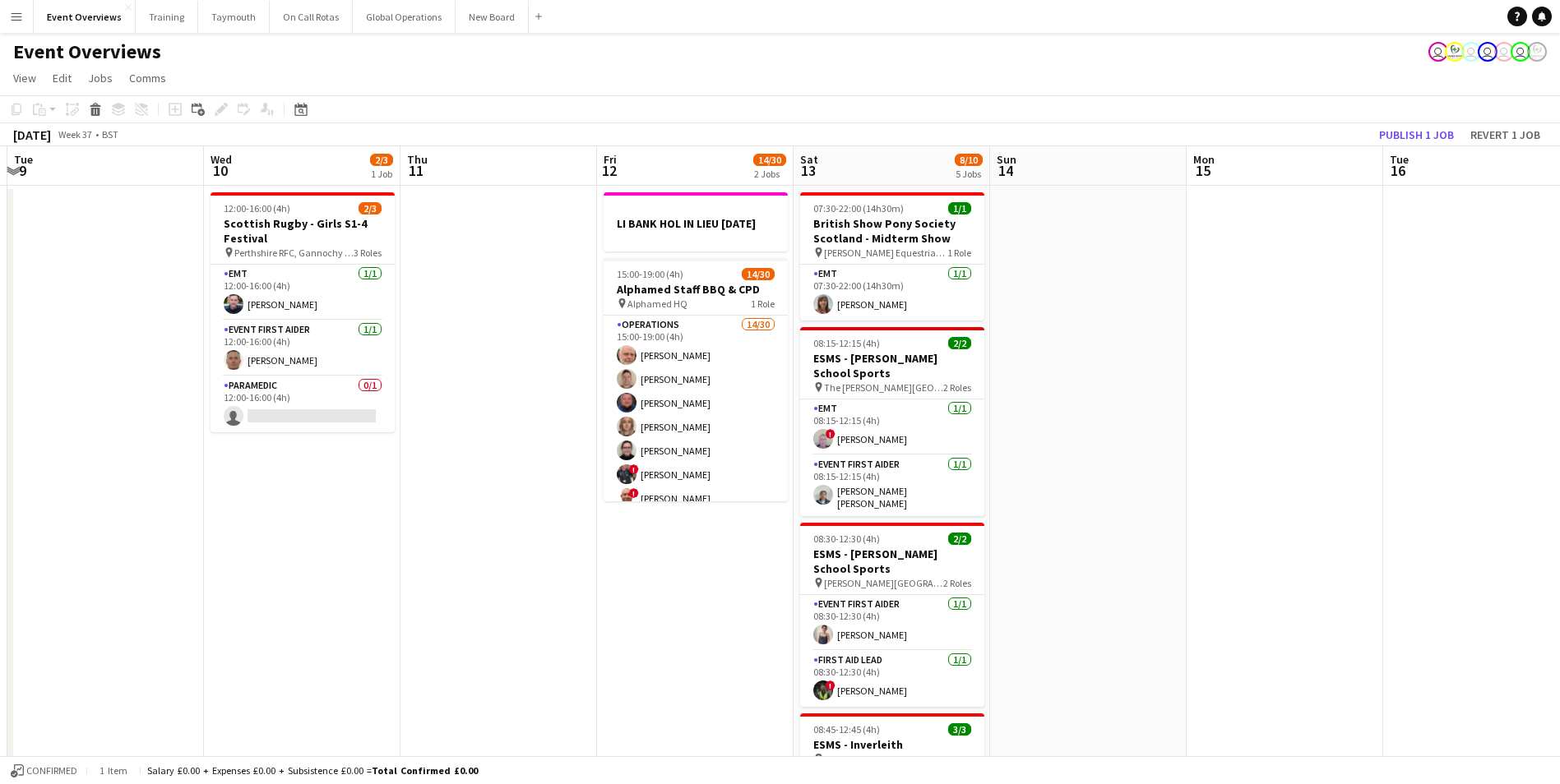
scroll to position [0, 356]
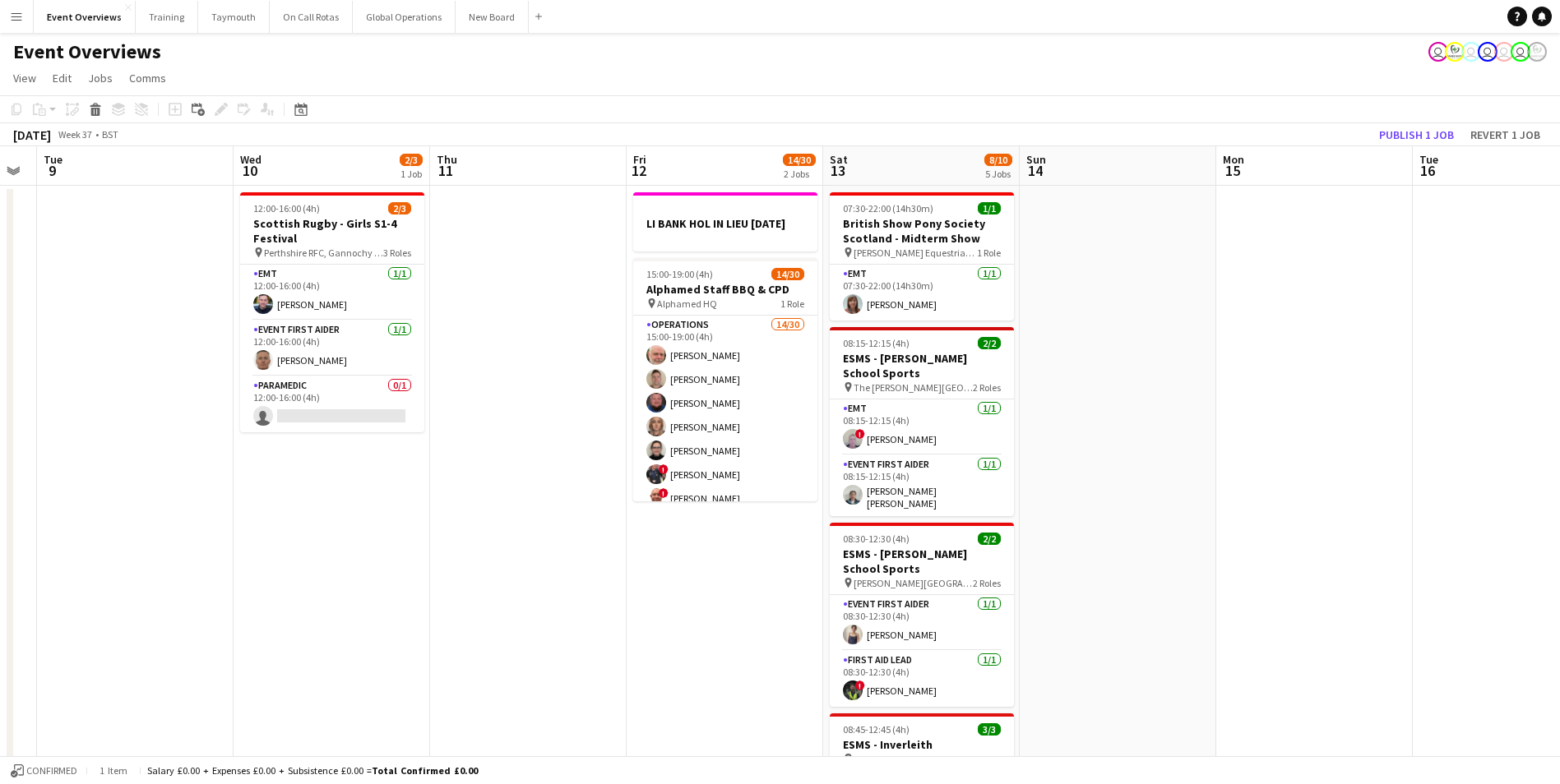
drag, startPoint x: 166, startPoint y: 637, endPoint x: 659, endPoint y: 592, distance: 495.0
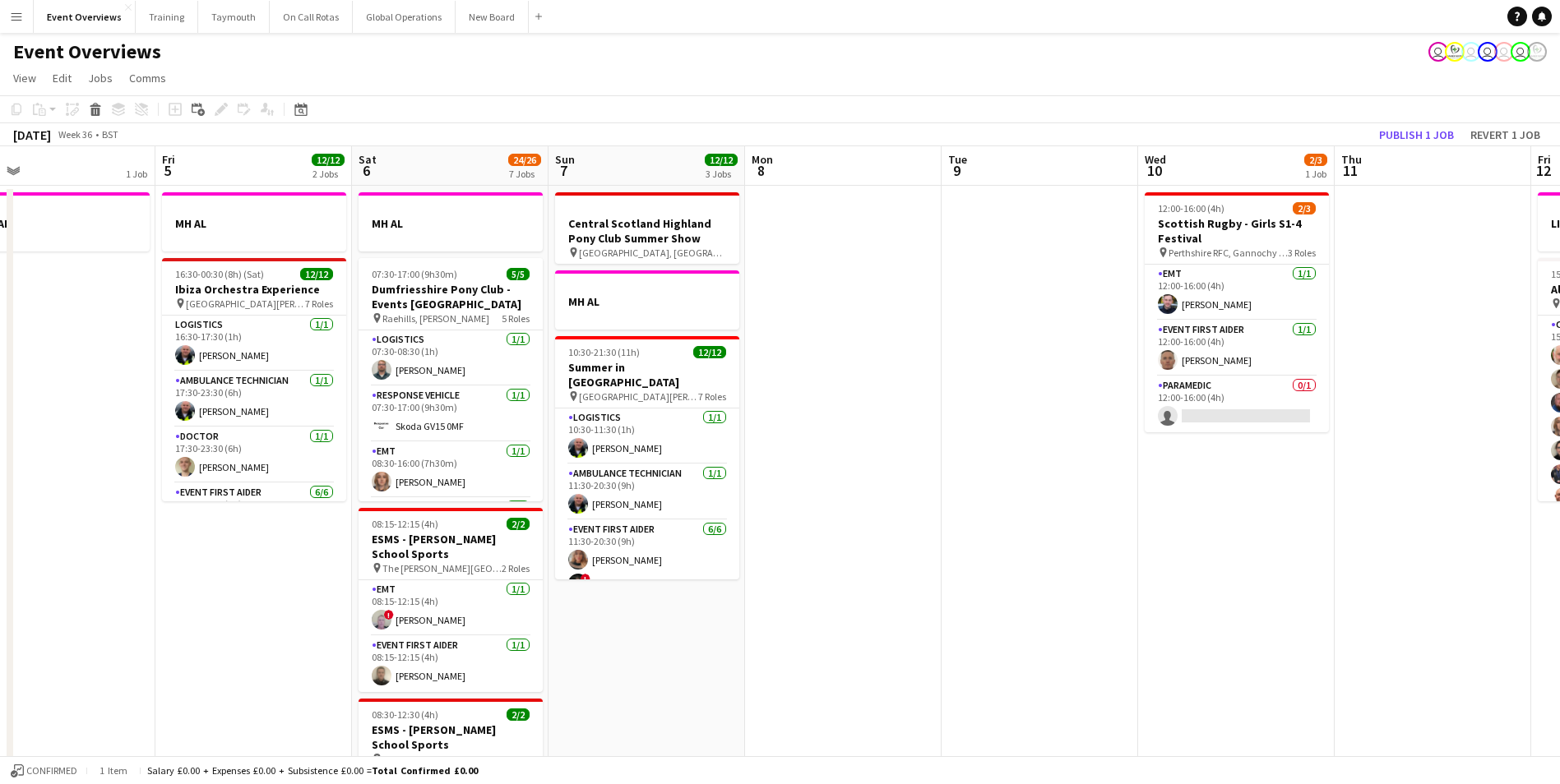
drag, startPoint x: 376, startPoint y: 595, endPoint x: 1085, endPoint y: 522, distance: 712.7
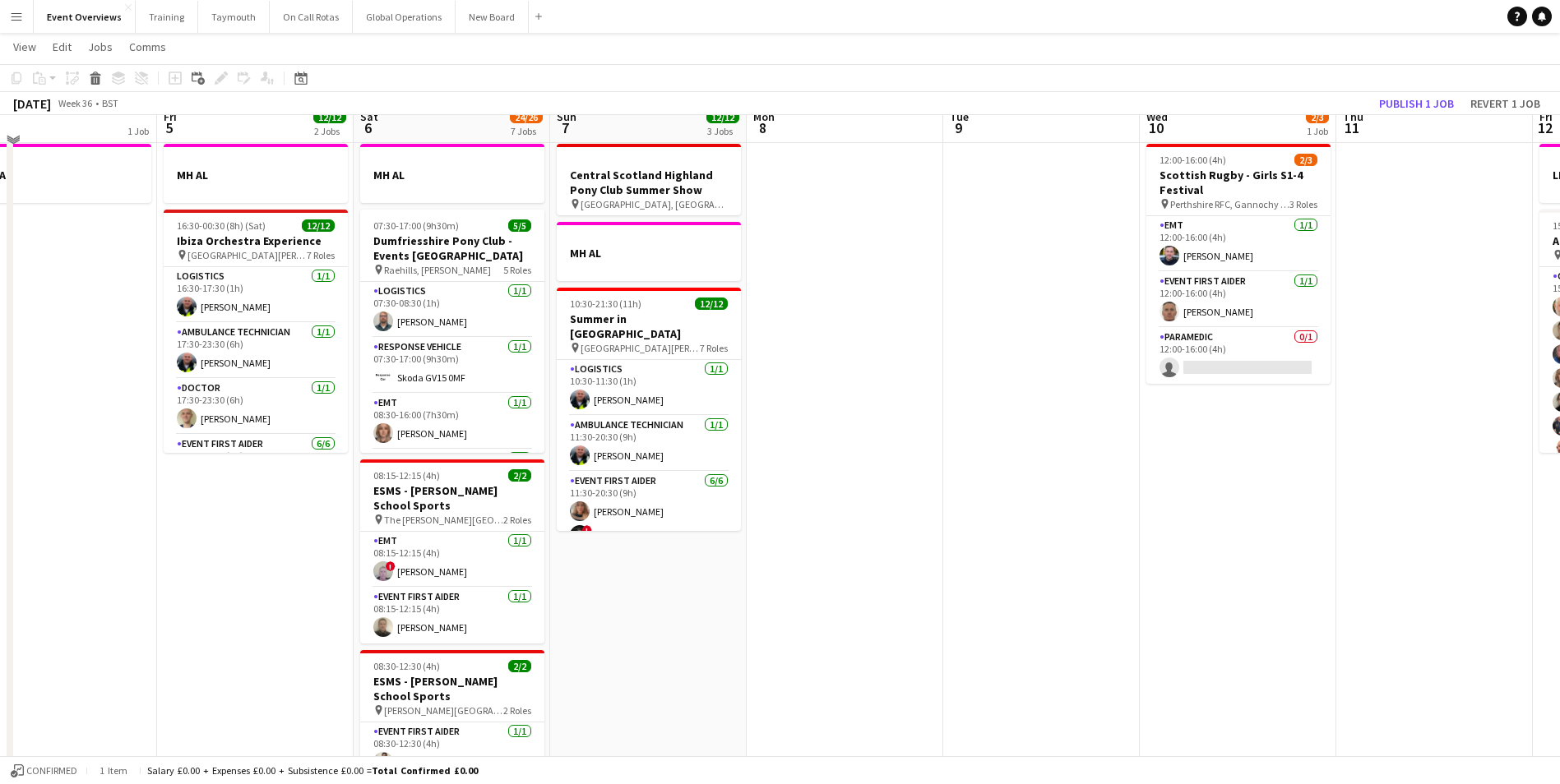
scroll to position [0, 0]
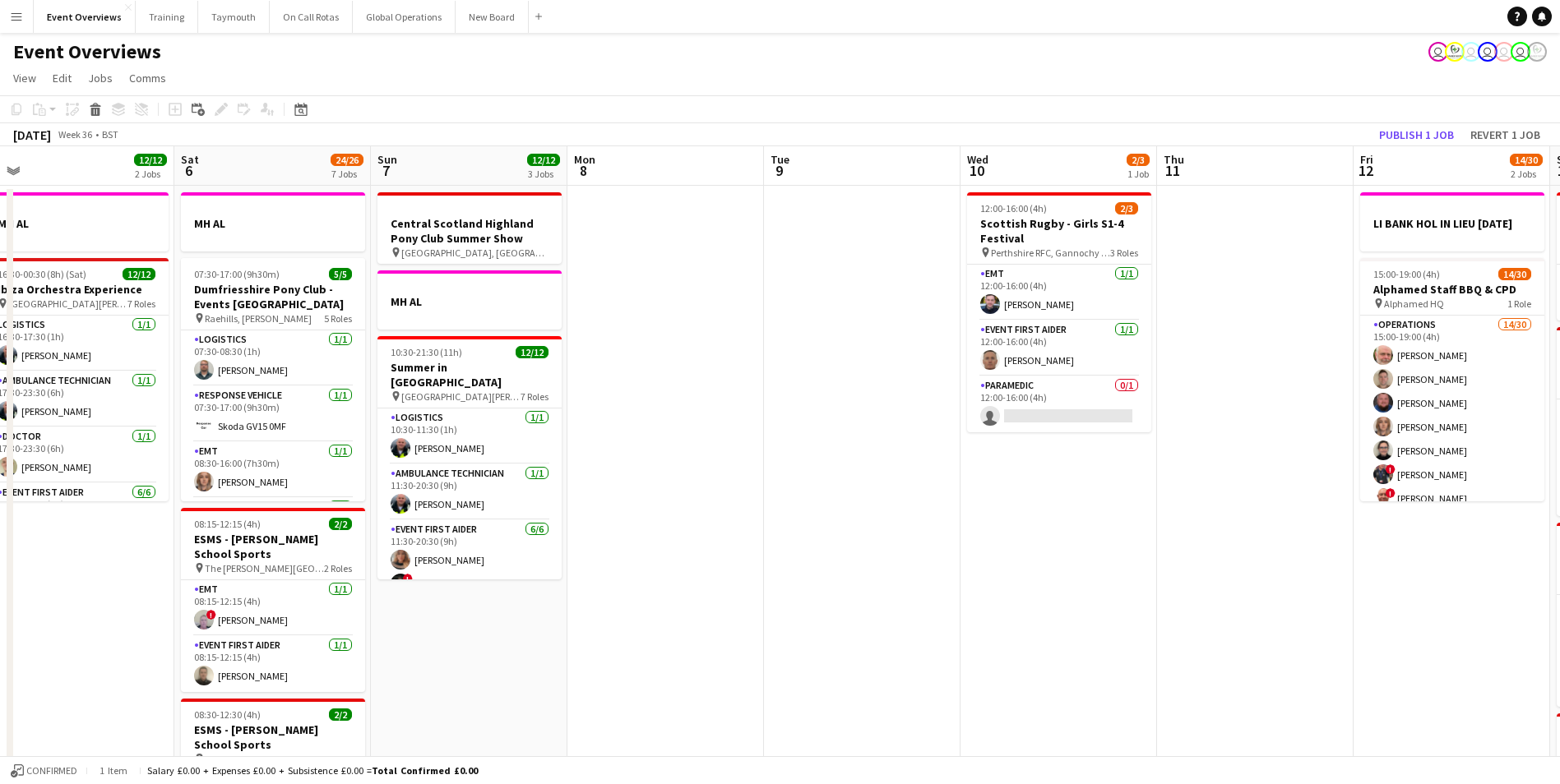
drag, startPoint x: 1071, startPoint y: 575, endPoint x: 580, endPoint y: 584, distance: 491.1
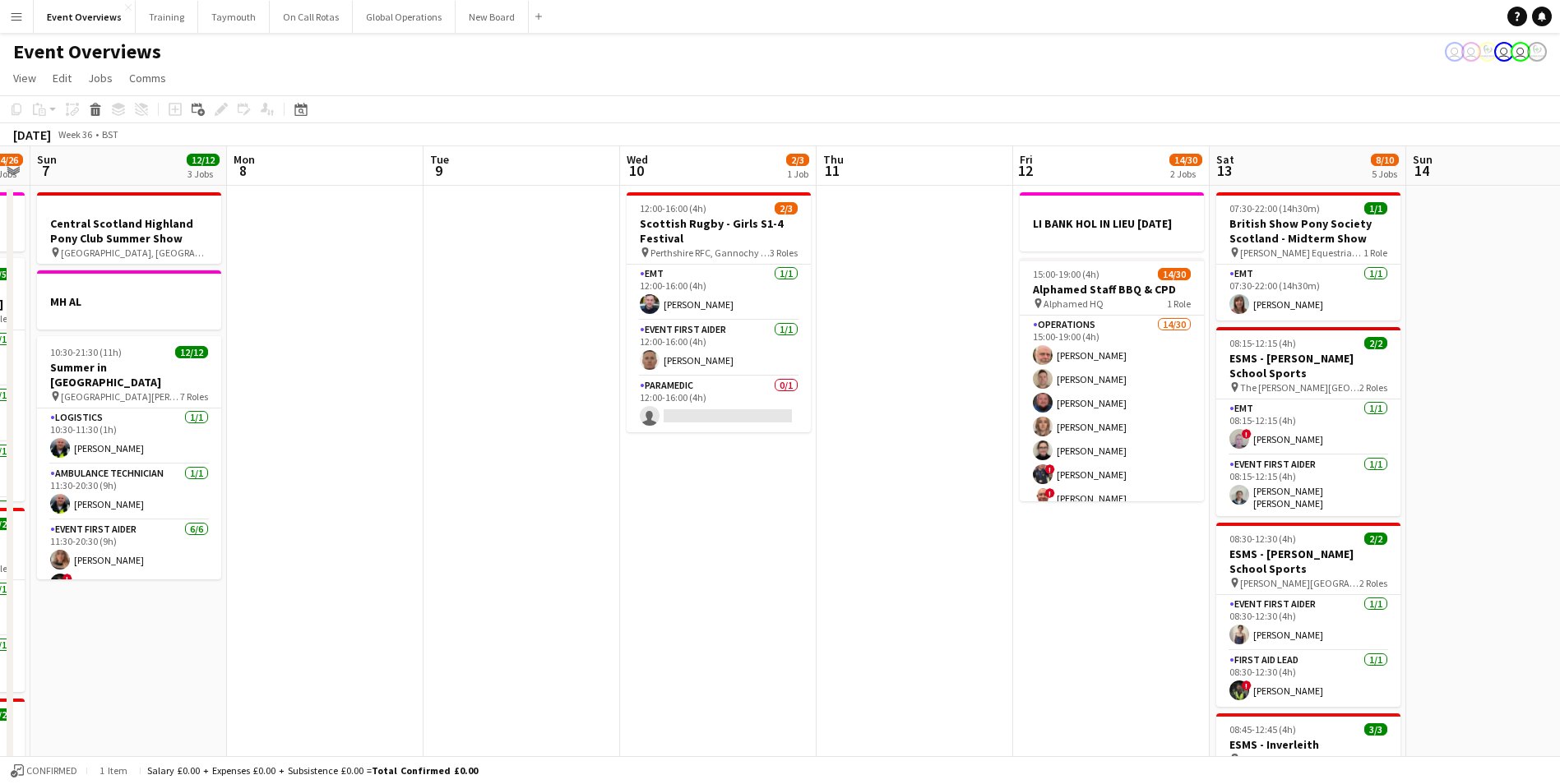
scroll to position [0, 493]
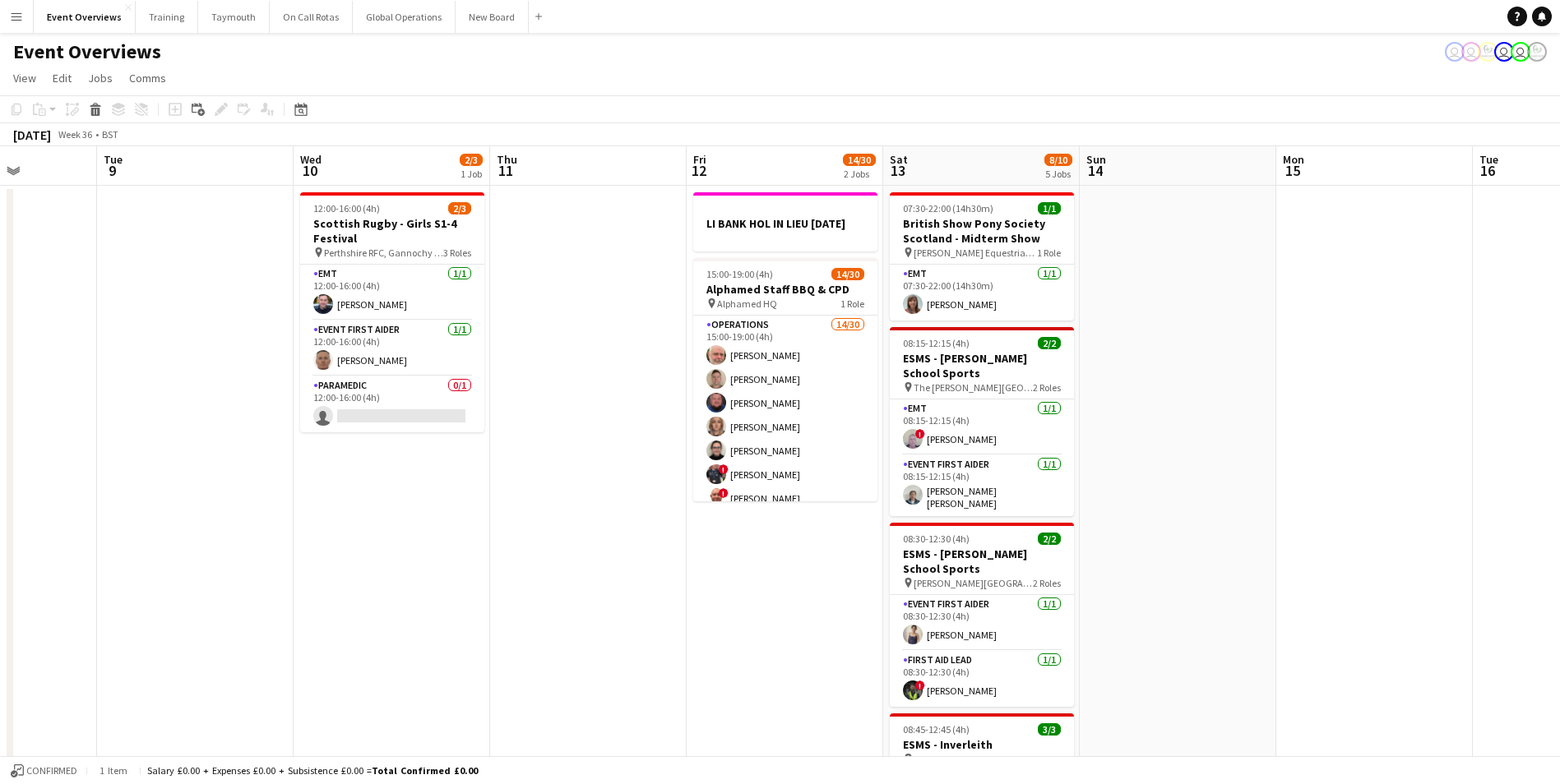
drag, startPoint x: 976, startPoint y: 662, endPoint x: 621, endPoint y: 707, distance: 357.8
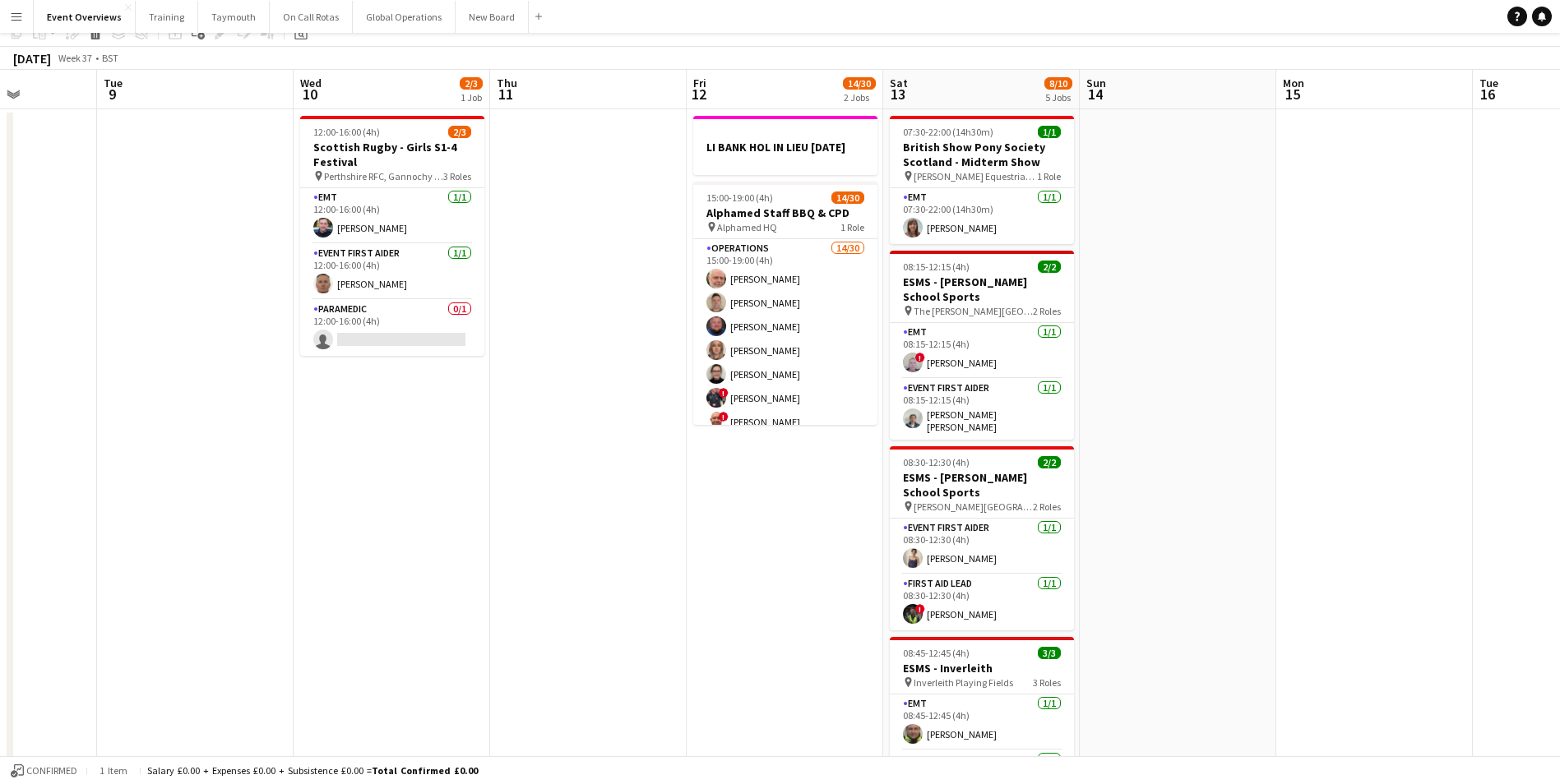
scroll to position [0, 0]
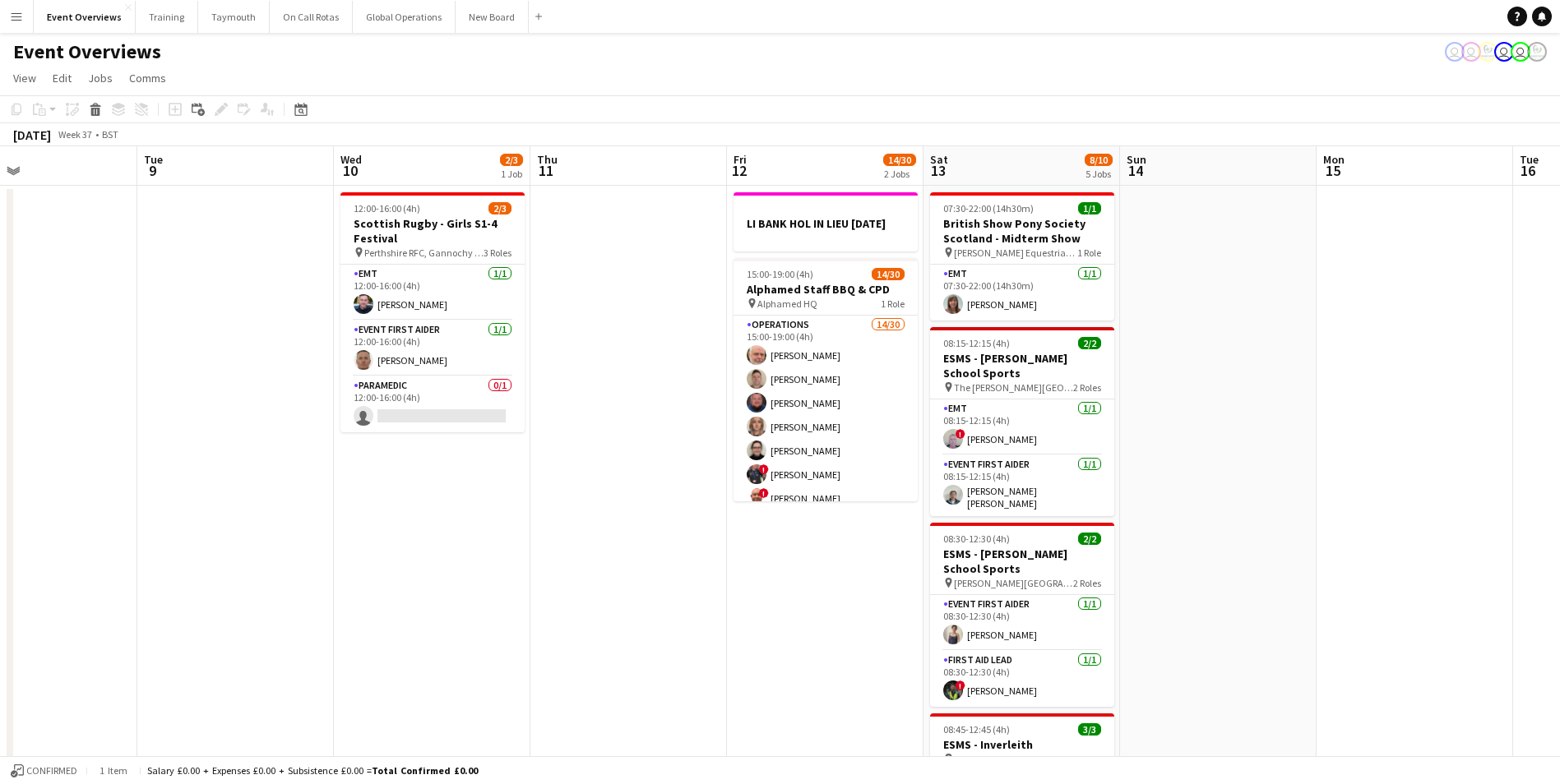
drag, startPoint x: 500, startPoint y: 675, endPoint x: 939, endPoint y: 638, distance: 440.6
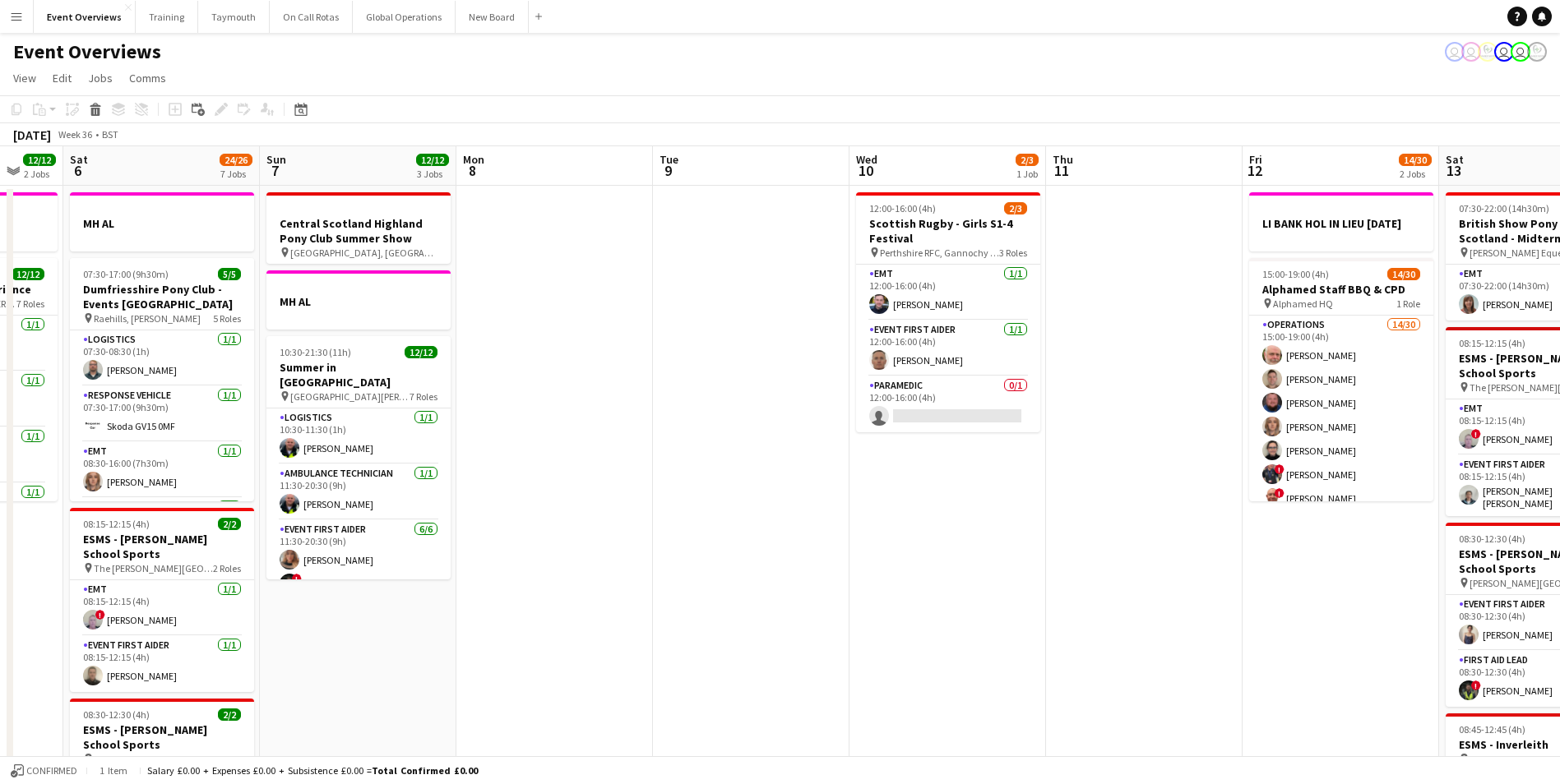
scroll to position [0, 395]
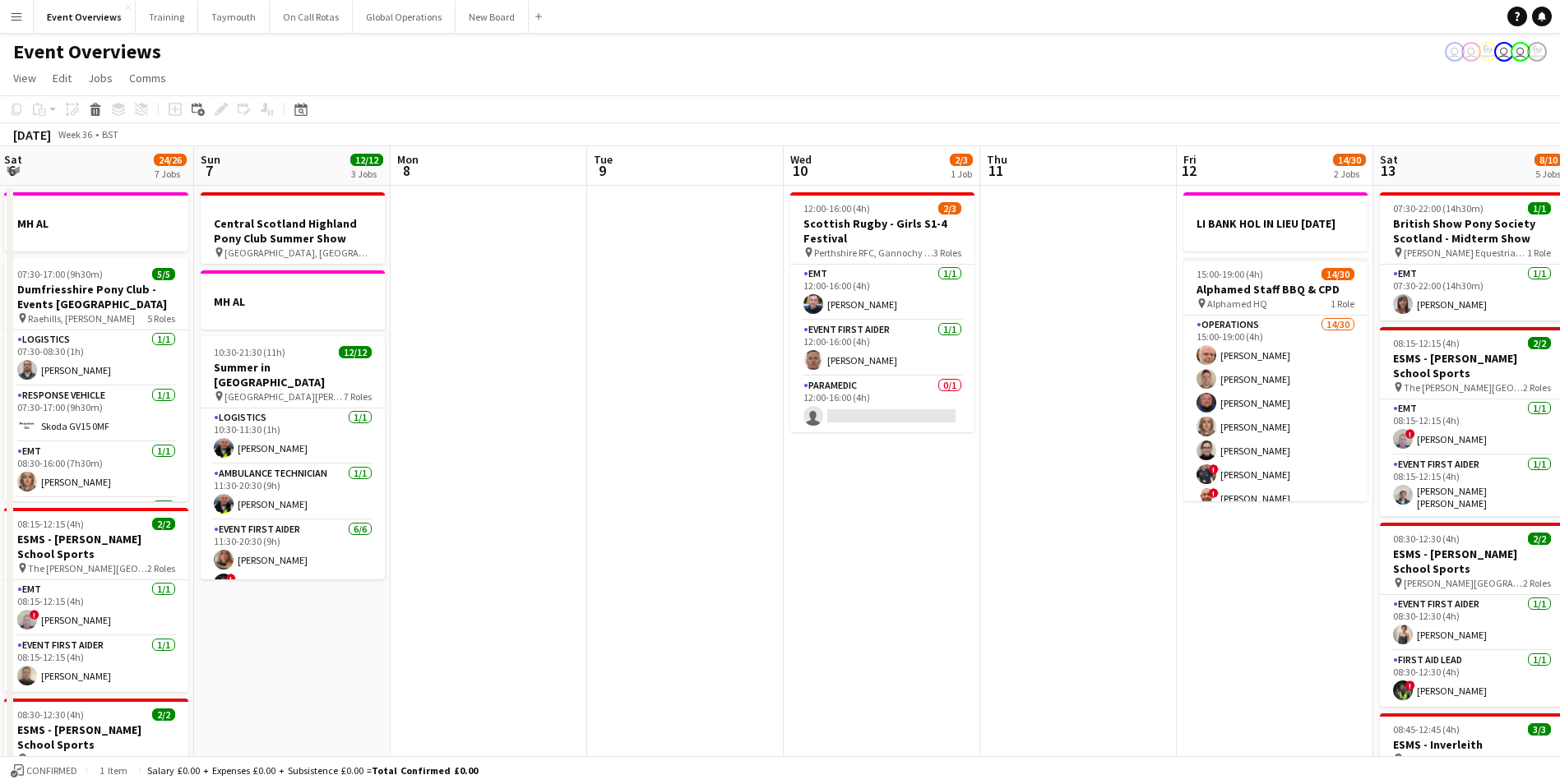
drag, startPoint x: 984, startPoint y: 627, endPoint x: 1114, endPoint y: 614, distance: 130.6
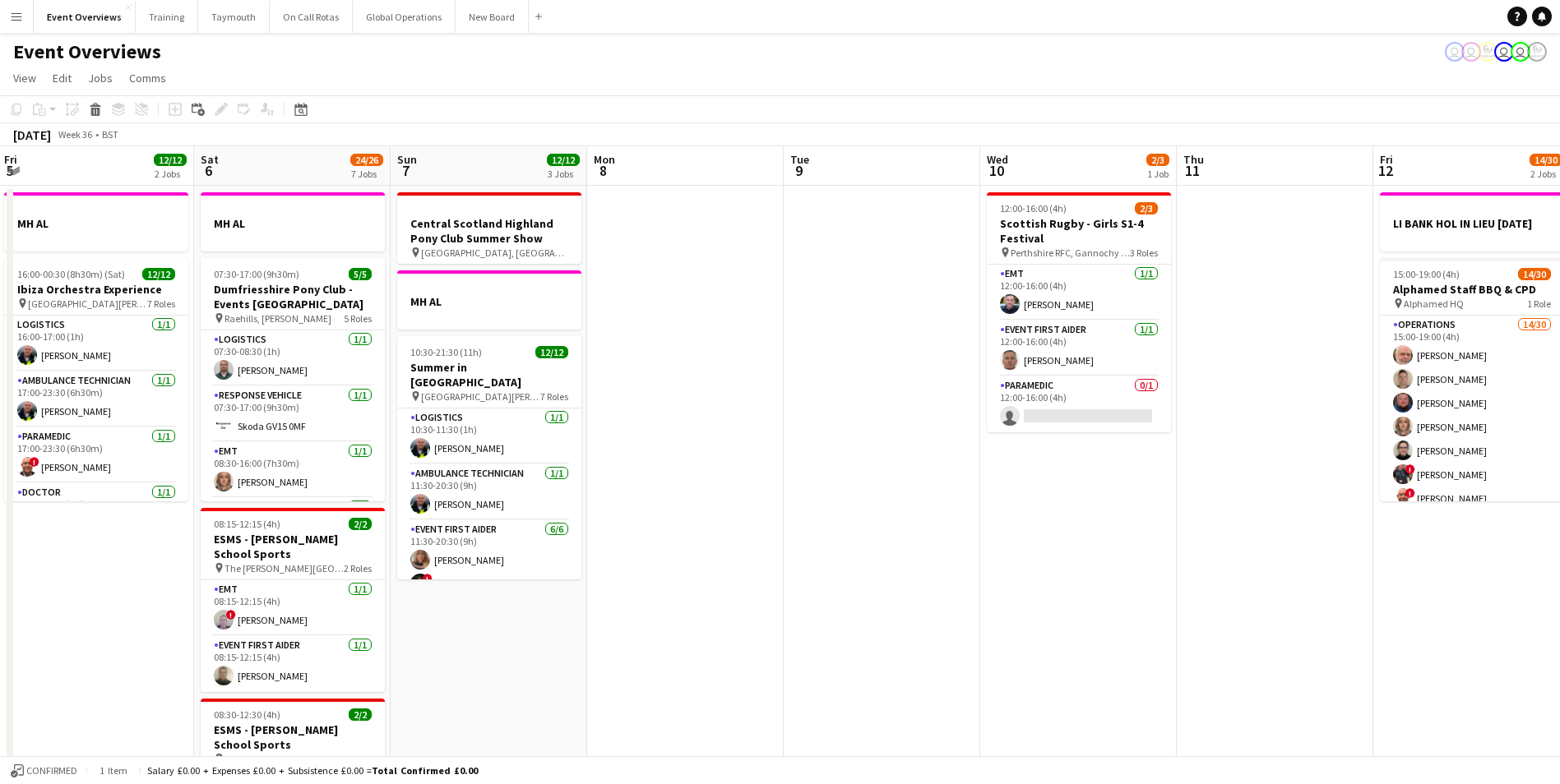
scroll to position [0, 499]
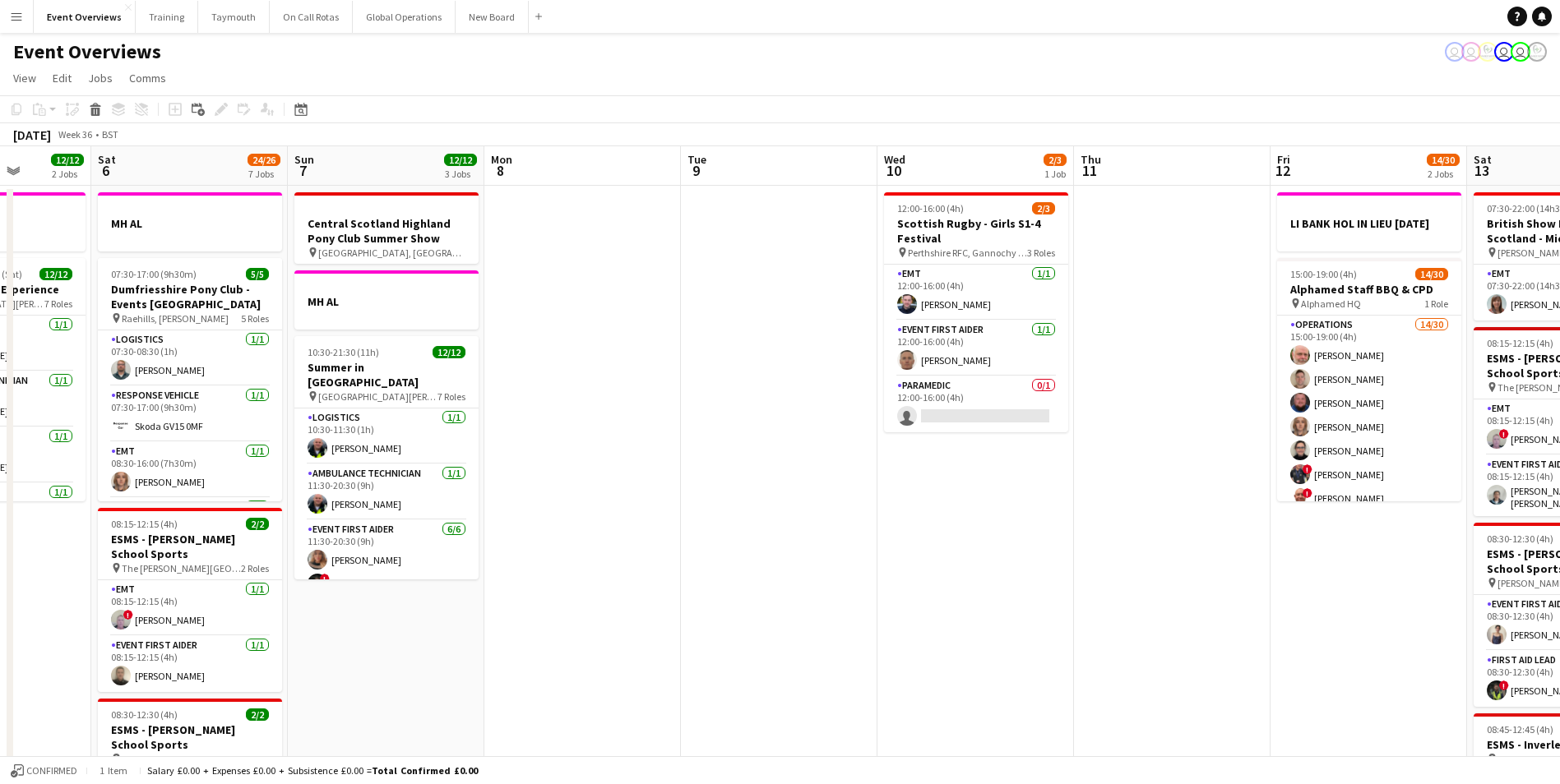
drag, startPoint x: 714, startPoint y: 624, endPoint x: 1005, endPoint y: 606, distance: 291.6
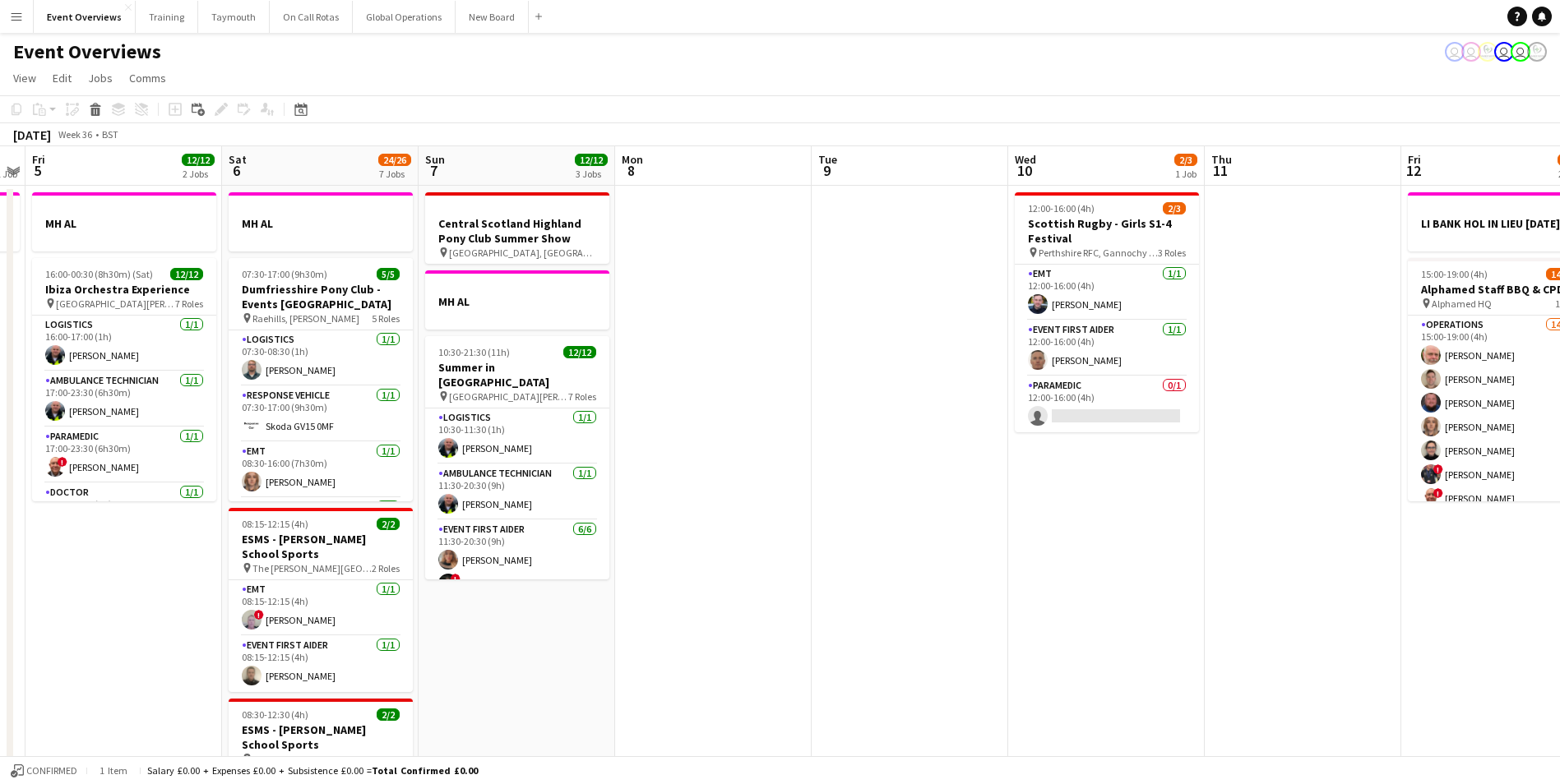
scroll to position [0, 636]
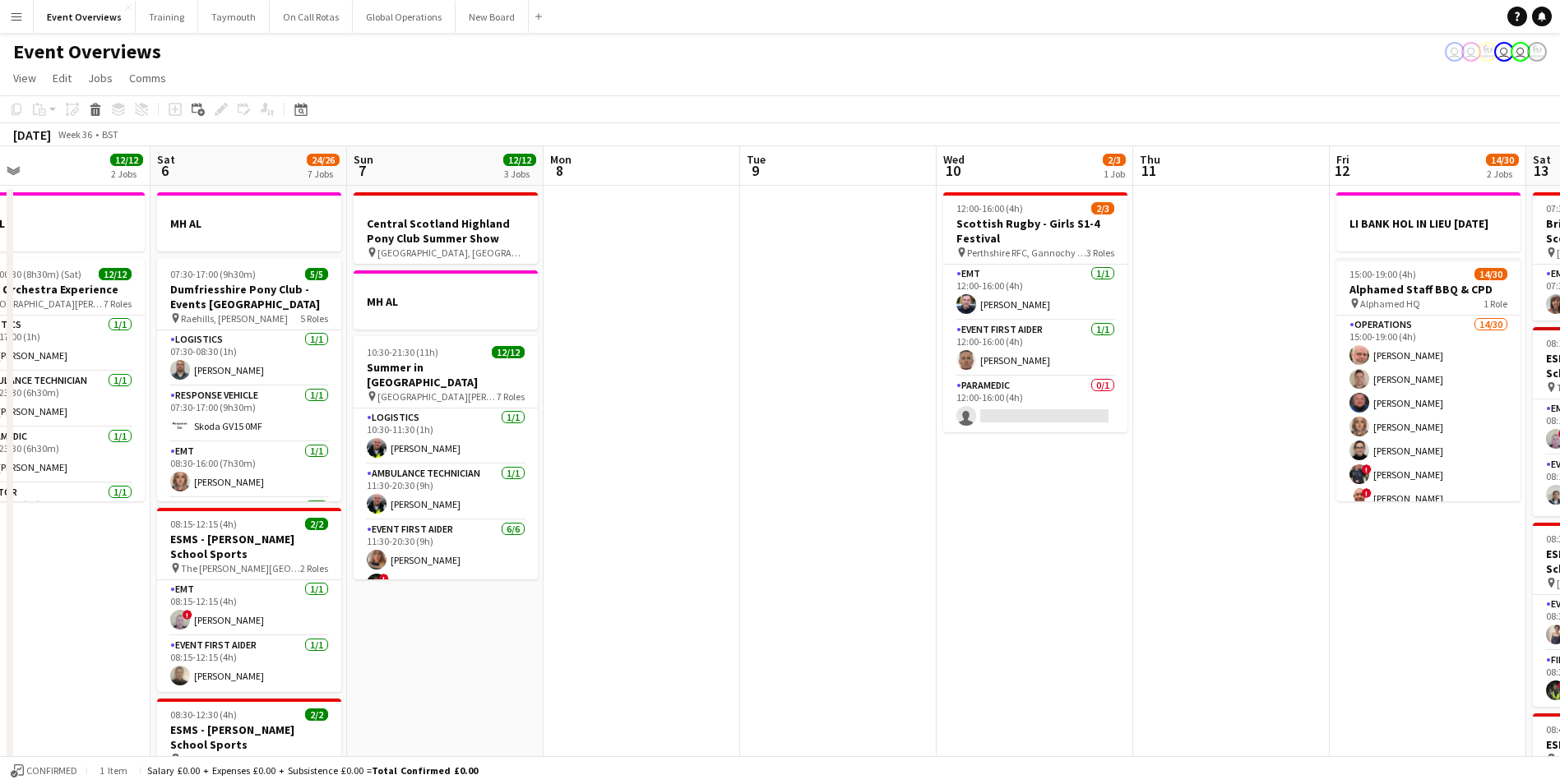
drag, startPoint x: 1183, startPoint y: 614, endPoint x: 850, endPoint y: 661, distance: 336.3
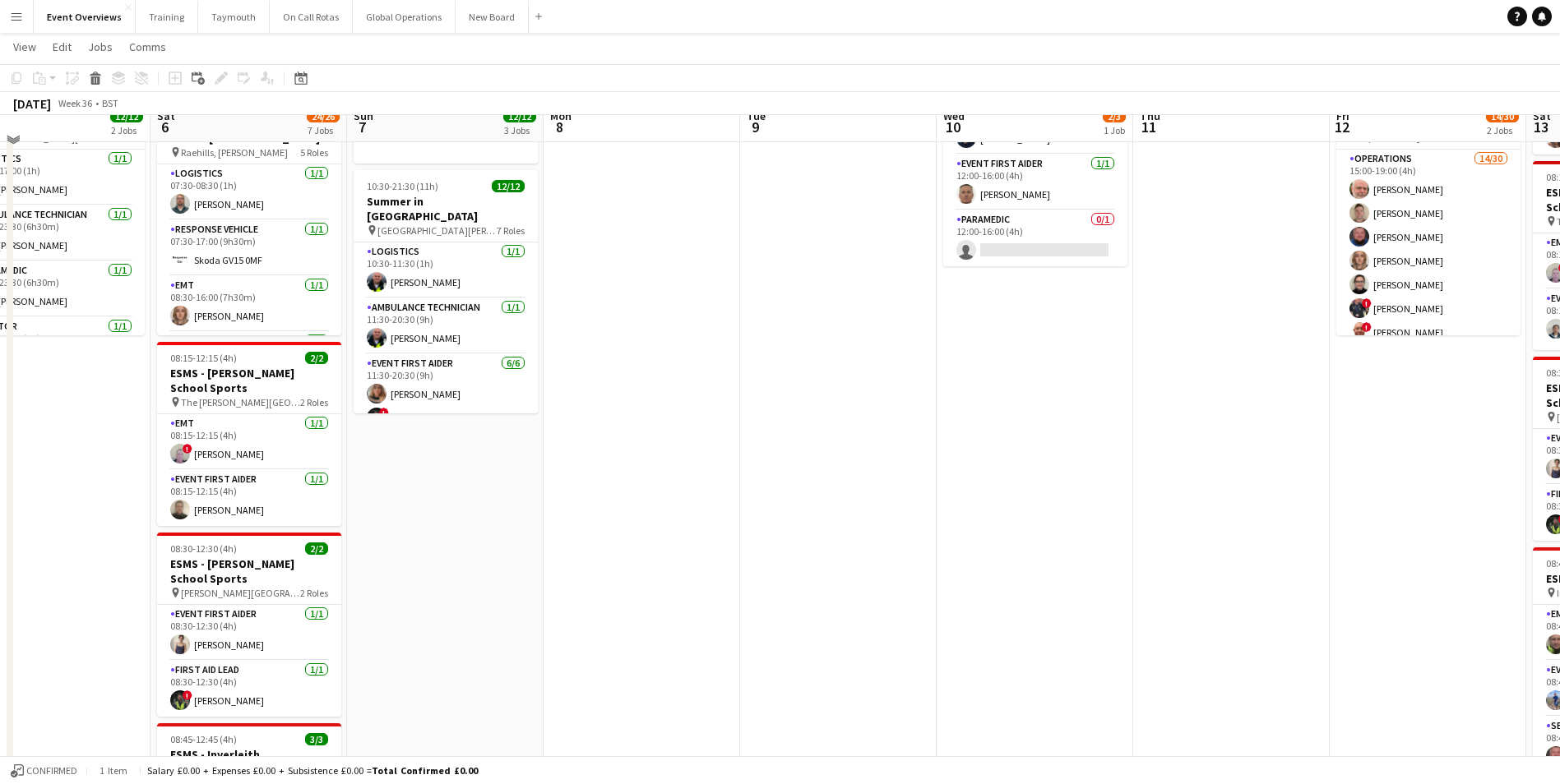
scroll to position [0, 0]
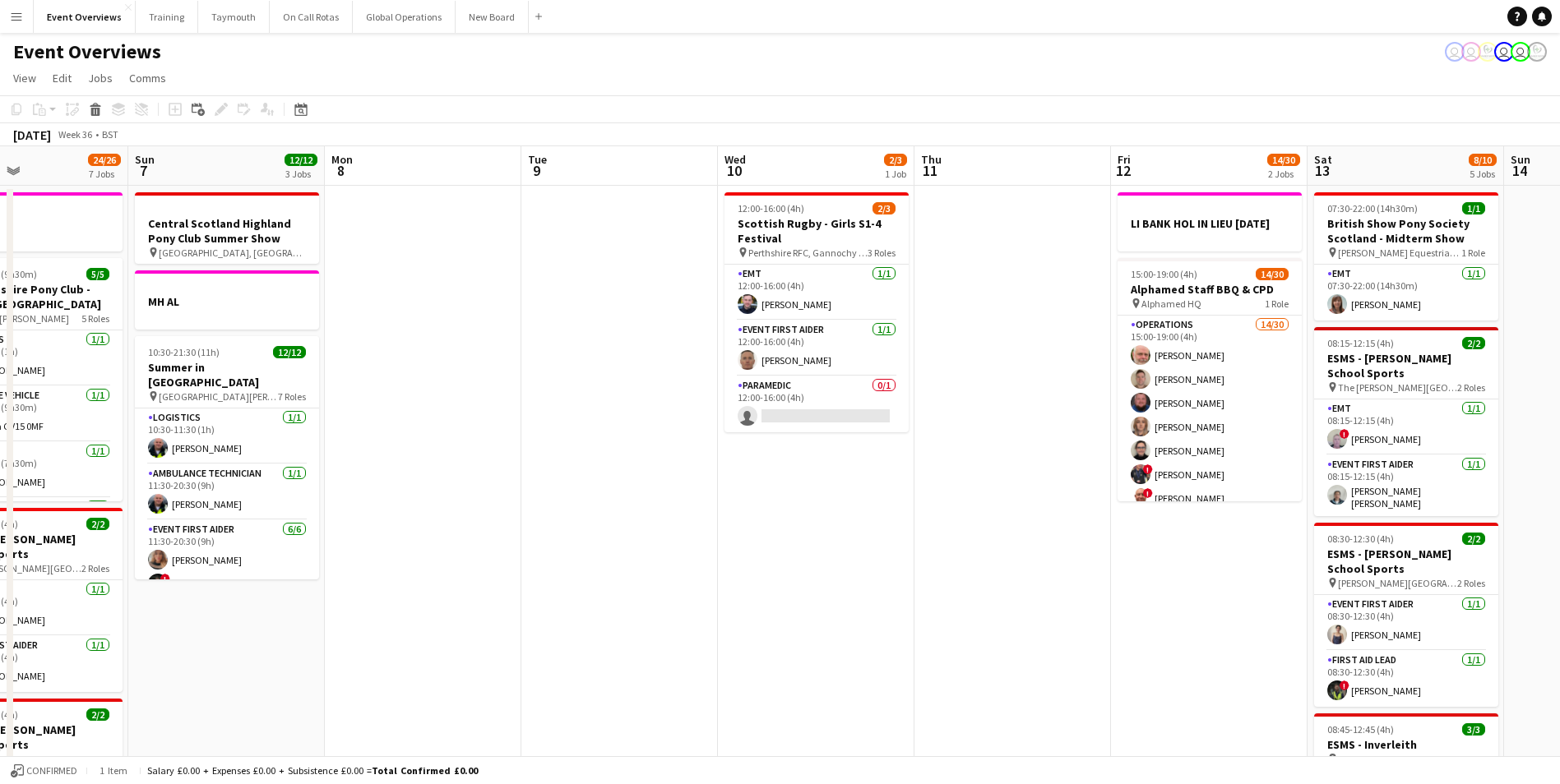
drag, startPoint x: 1094, startPoint y: 620, endPoint x: 570, endPoint y: 652, distance: 525.0
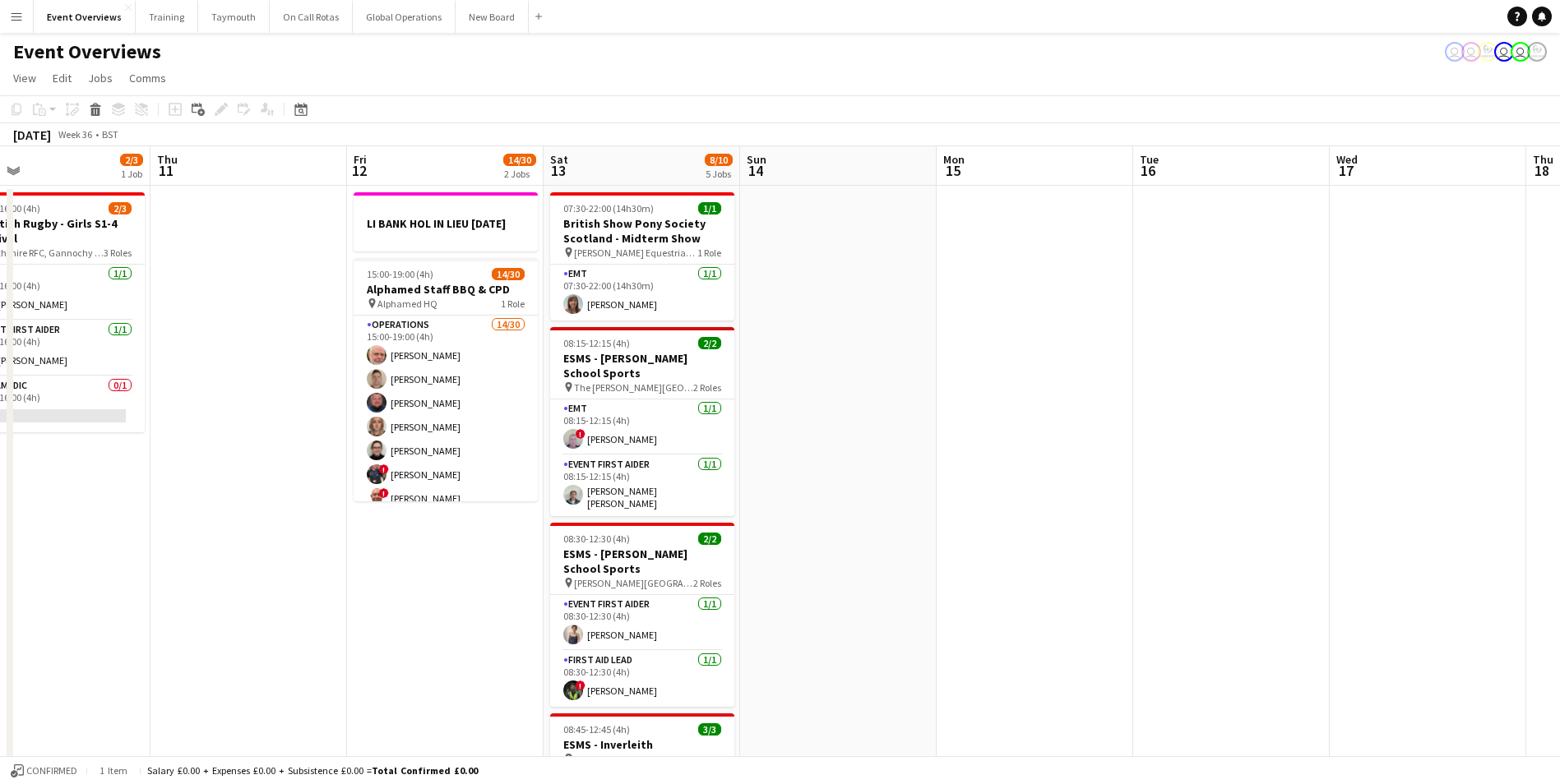
drag, startPoint x: 738, startPoint y: 641, endPoint x: 231, endPoint y: 660, distance: 507.4
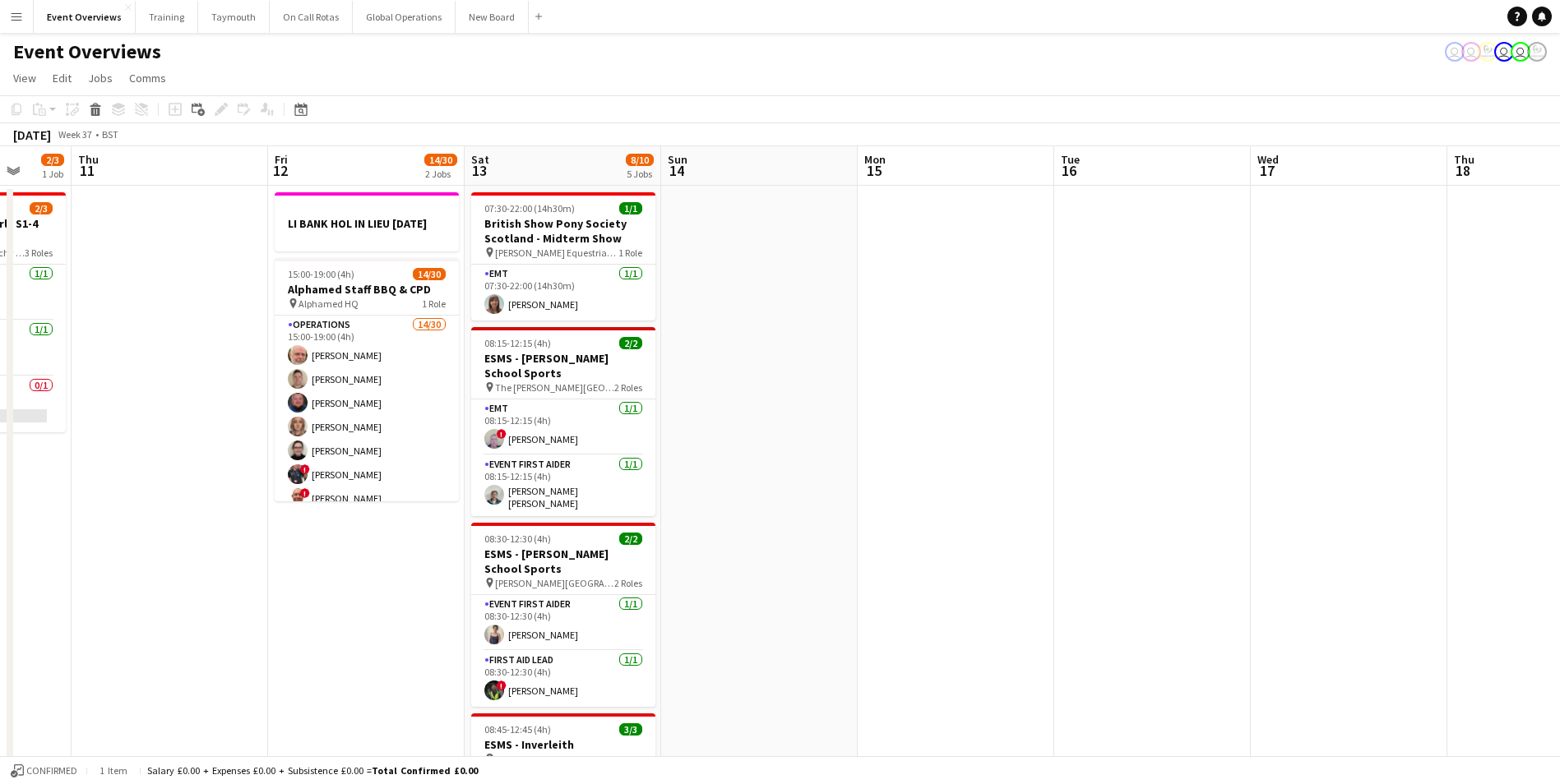
drag, startPoint x: 1069, startPoint y: 540, endPoint x: 514, endPoint y: 591, distance: 557.3
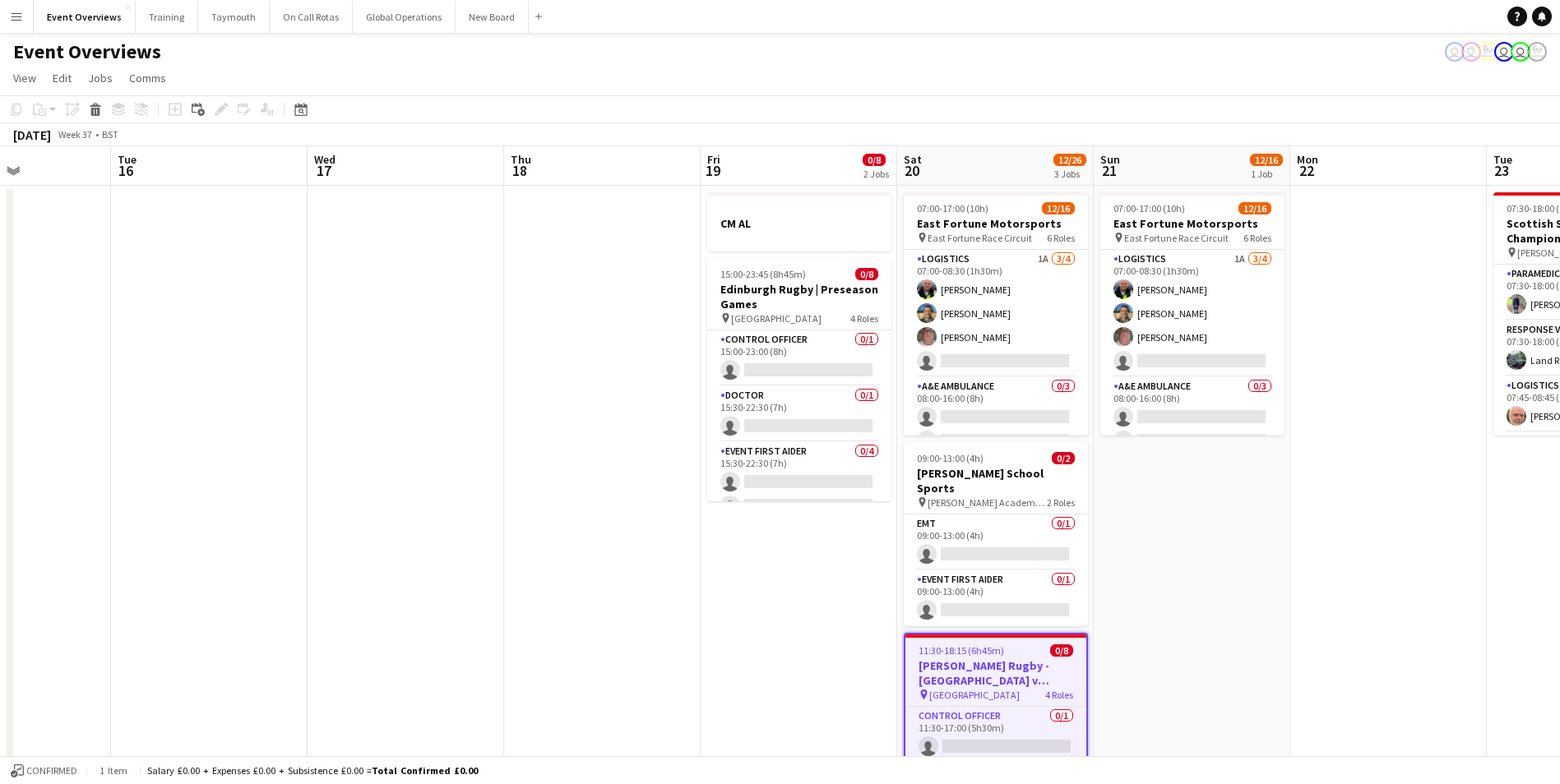
scroll to position [0, 505]
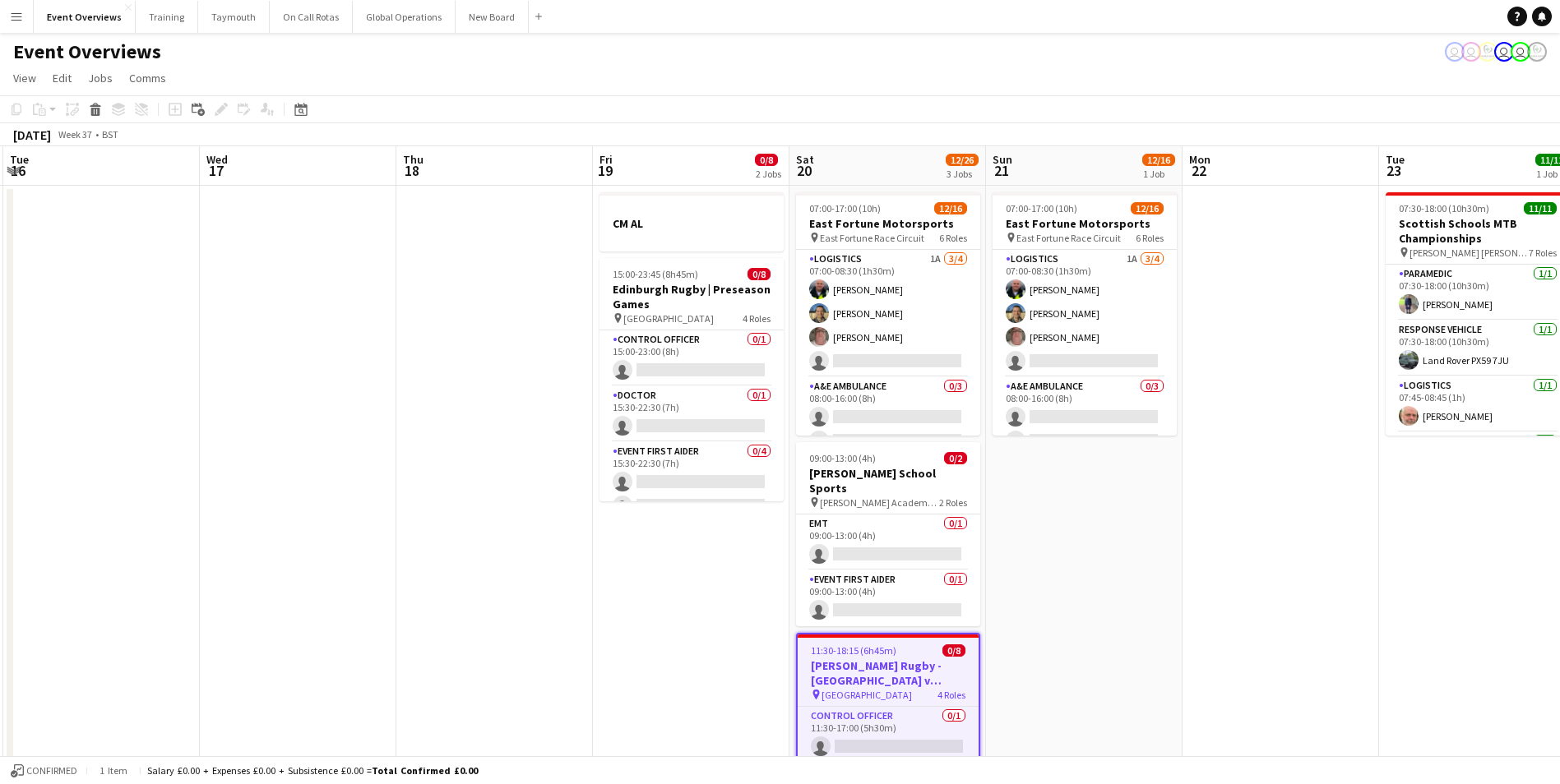
drag, startPoint x: 1025, startPoint y: 601, endPoint x: 346, endPoint y: 618, distance: 679.2
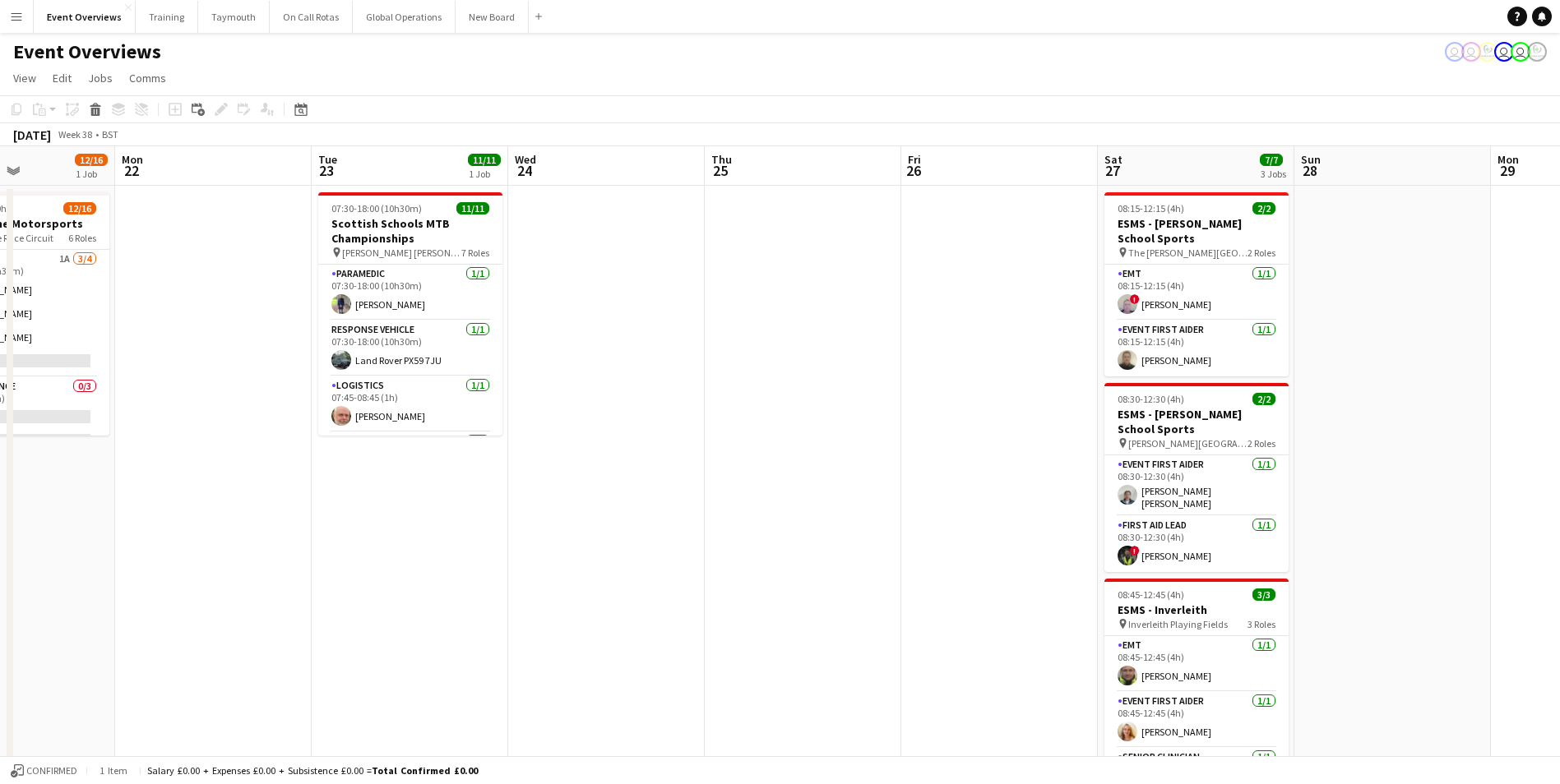
drag, startPoint x: 1226, startPoint y: 543, endPoint x: 393, endPoint y: 567, distance: 833.3
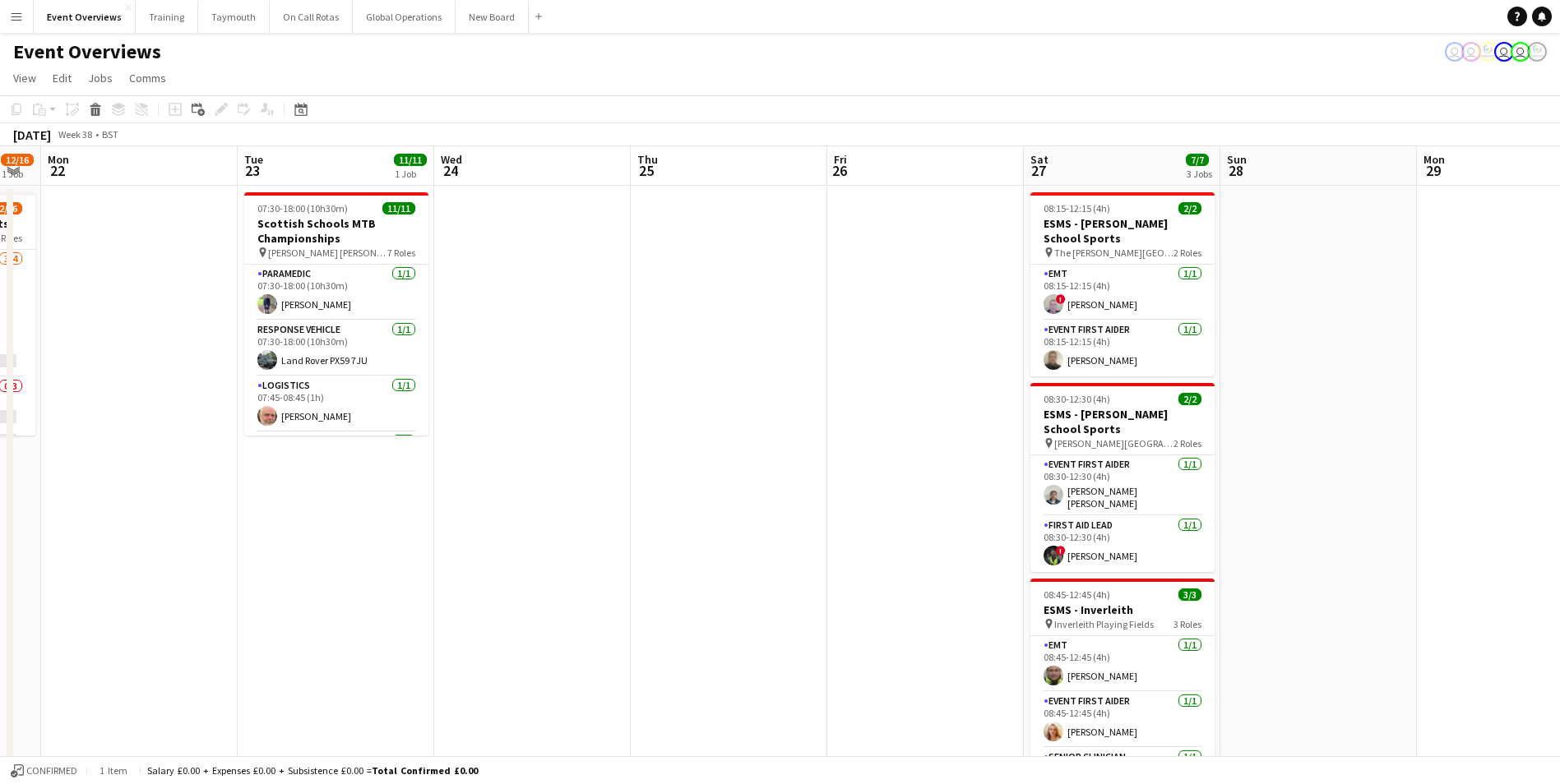
drag, startPoint x: 539, startPoint y: 580, endPoint x: 275, endPoint y: 582, distance: 264.0
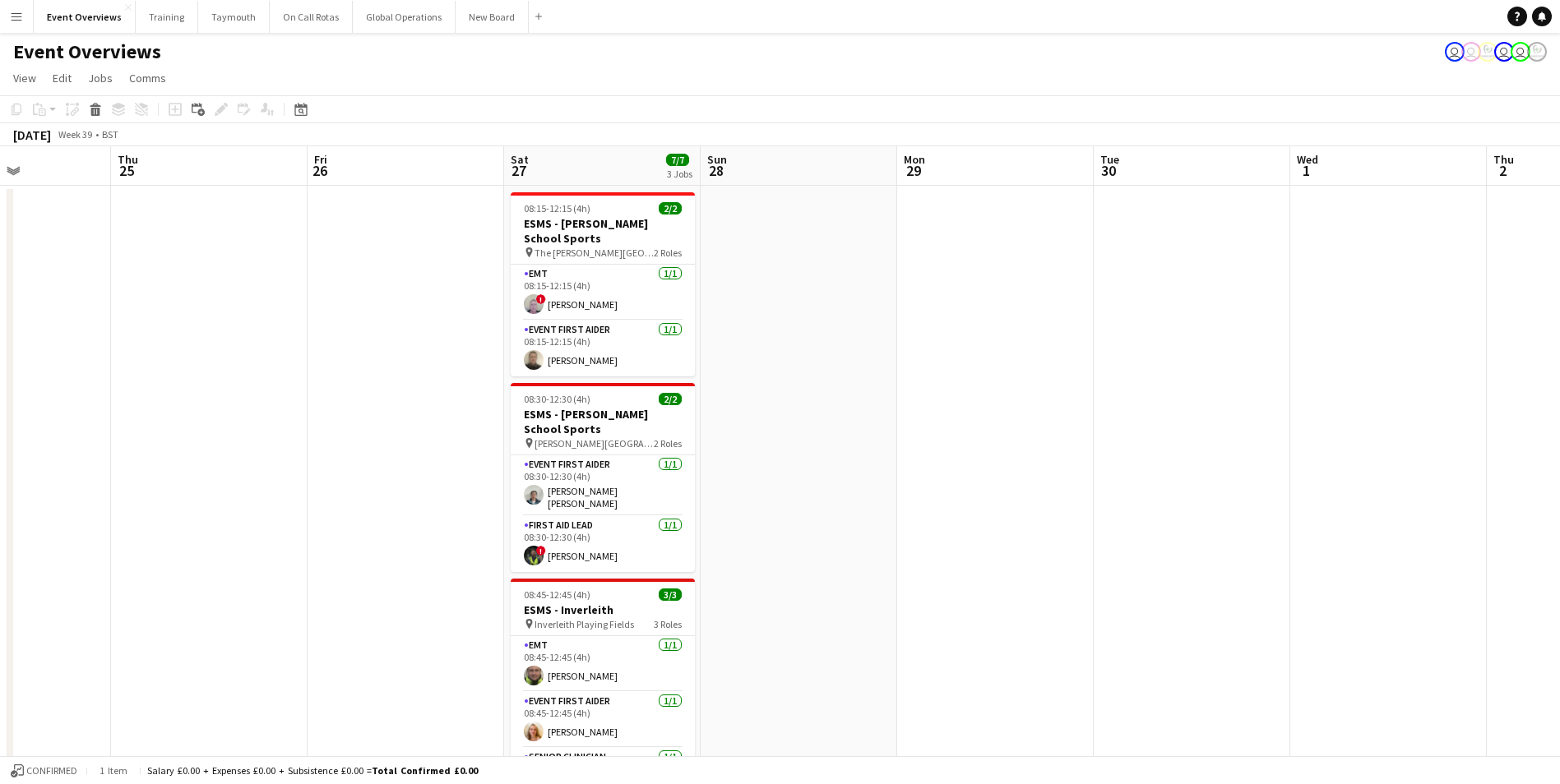
drag, startPoint x: 1209, startPoint y: 424, endPoint x: 378, endPoint y: 496, distance: 834.1
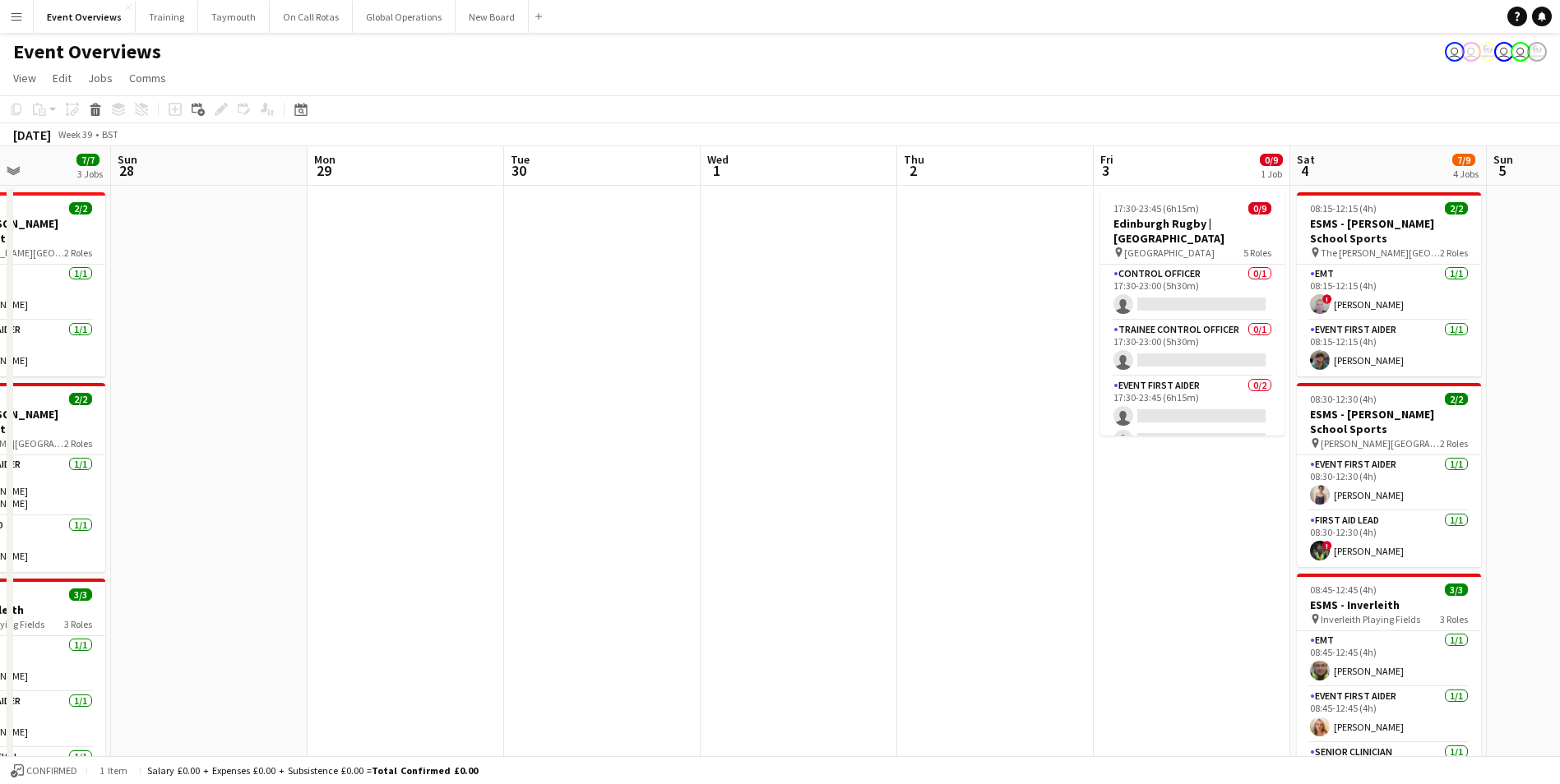
scroll to position [0, 555]
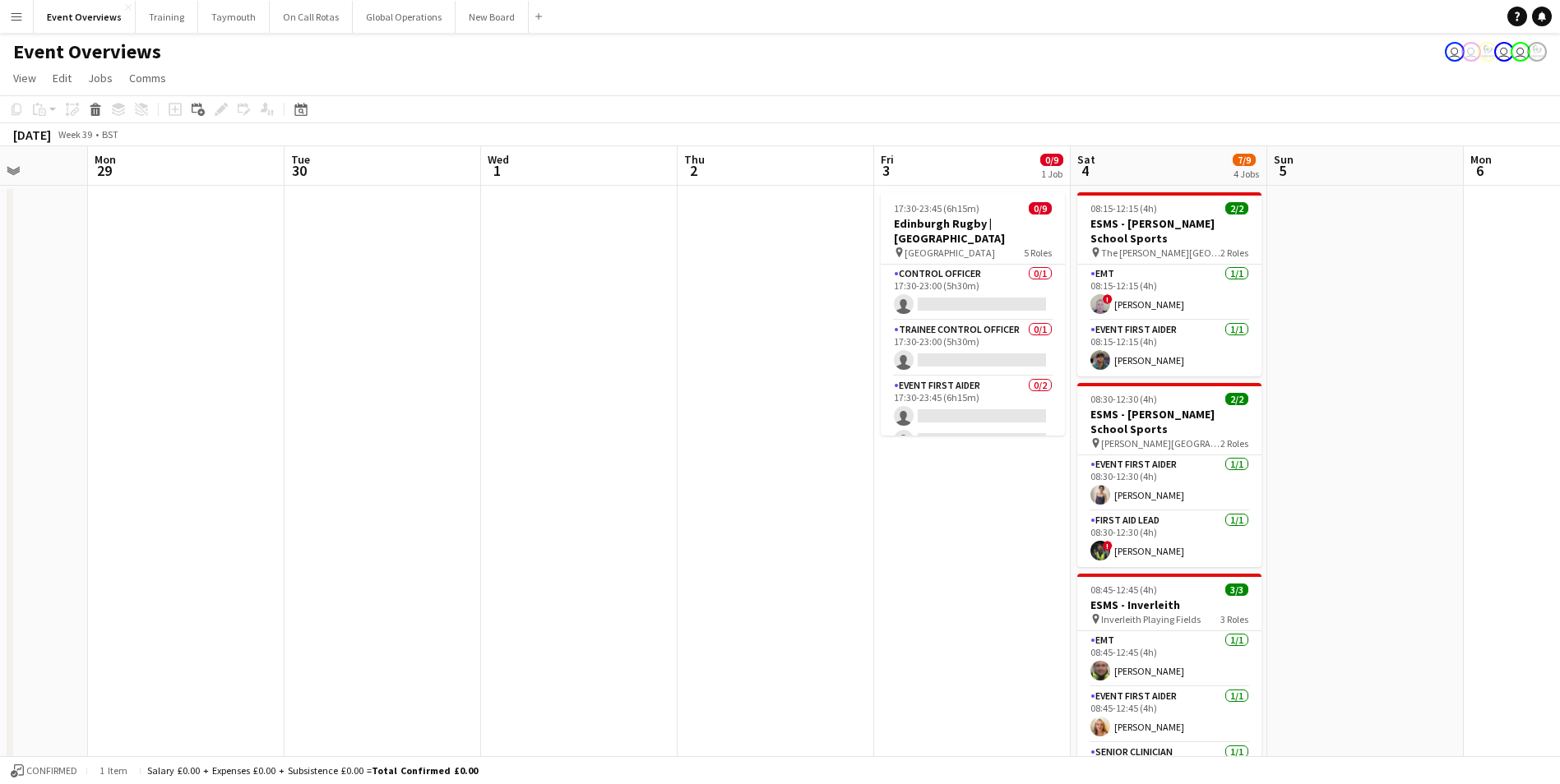
drag, startPoint x: 605, startPoint y: 557, endPoint x: 210, endPoint y: 583, distance: 395.9
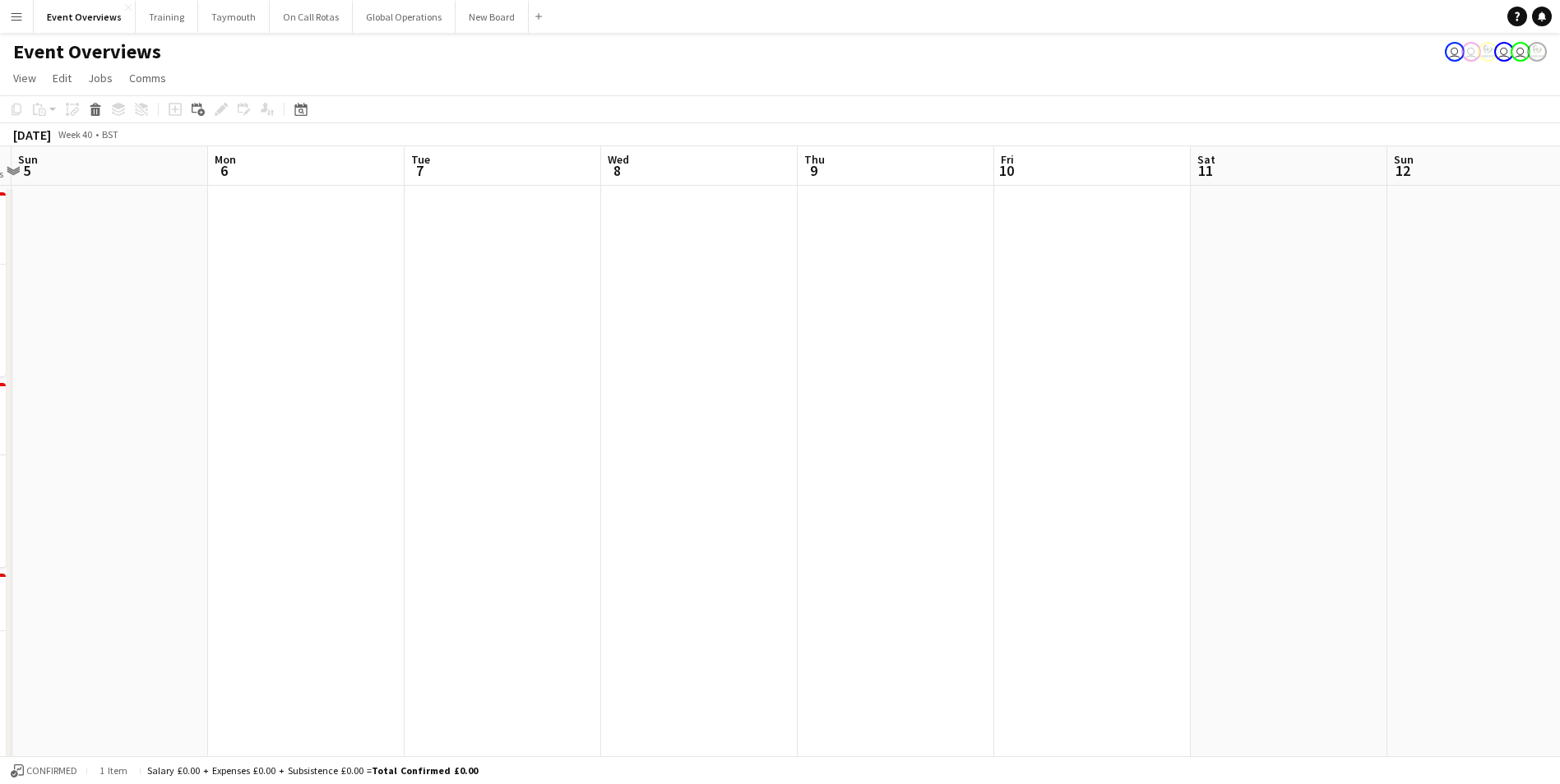
drag, startPoint x: 1133, startPoint y: 486, endPoint x: 424, endPoint y: 526, distance: 710.1
drag, startPoint x: 614, startPoint y: 537, endPoint x: 164, endPoint y: 582, distance: 452.2
drag, startPoint x: 613, startPoint y: 523, endPoint x: 76, endPoint y: 554, distance: 537.9
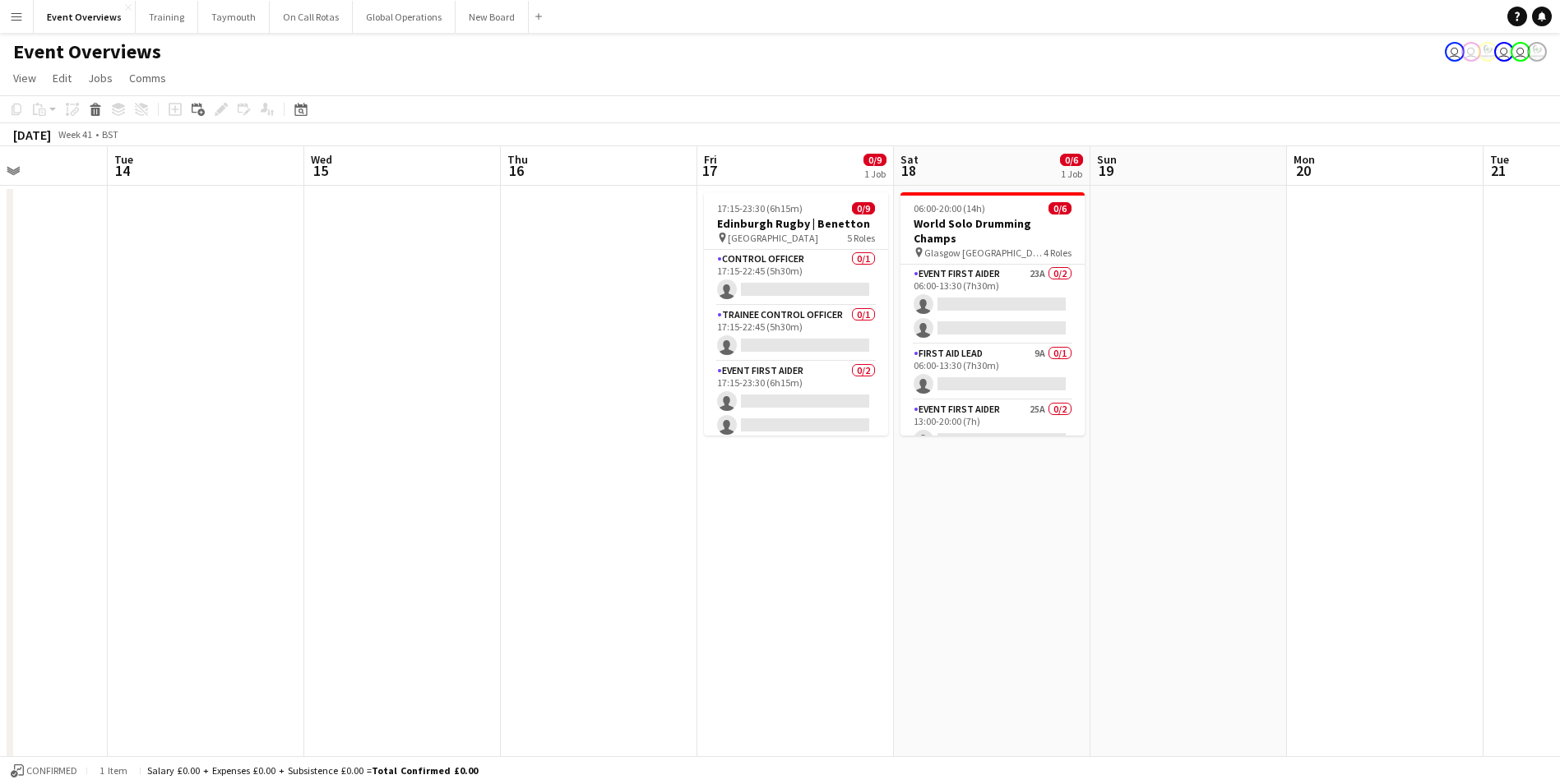
drag, startPoint x: 628, startPoint y: 551, endPoint x: 34, endPoint y: 600, distance: 596.0
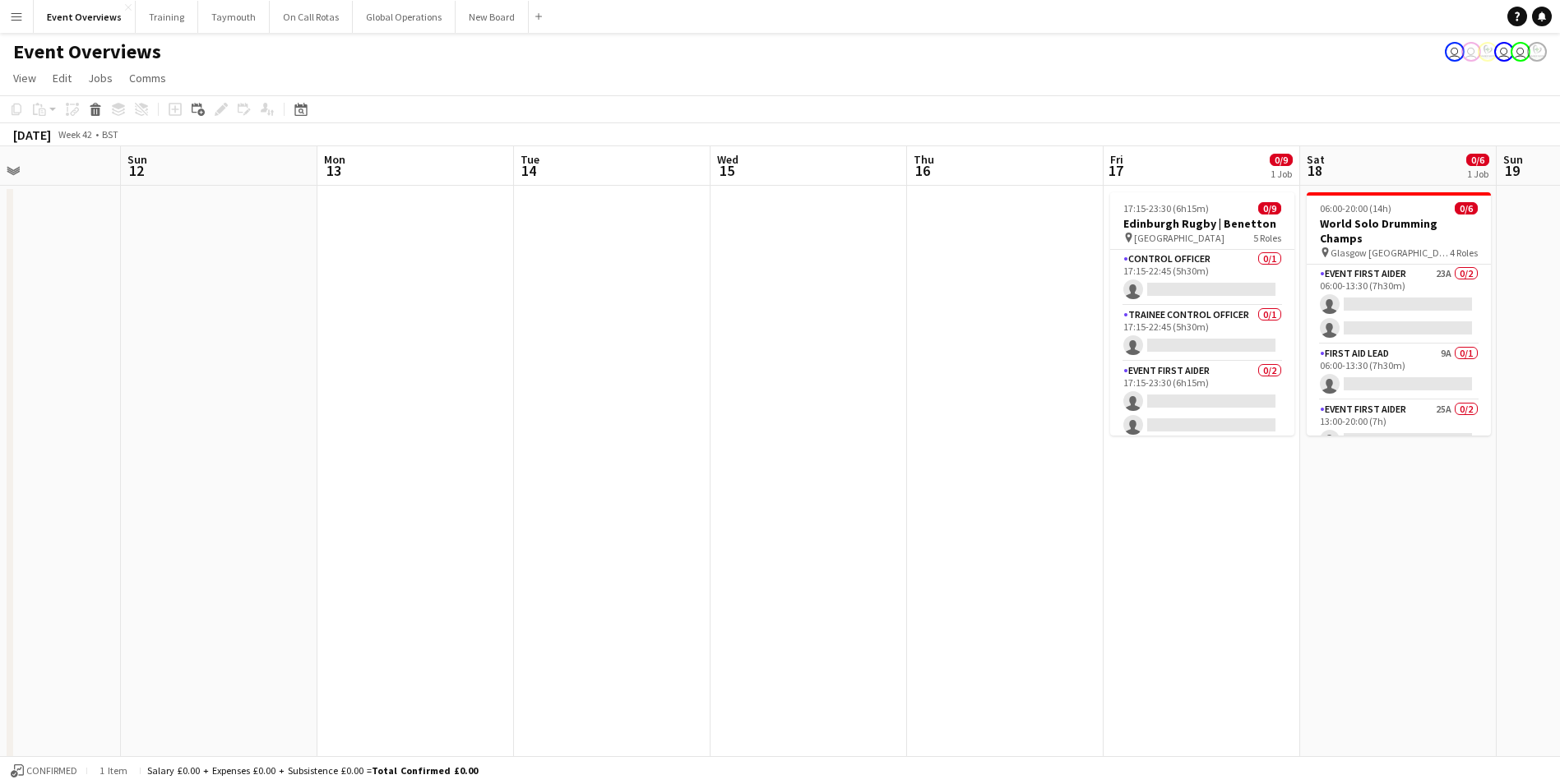
drag, startPoint x: 819, startPoint y: 533, endPoint x: 1183, endPoint y: 521, distance: 364.2
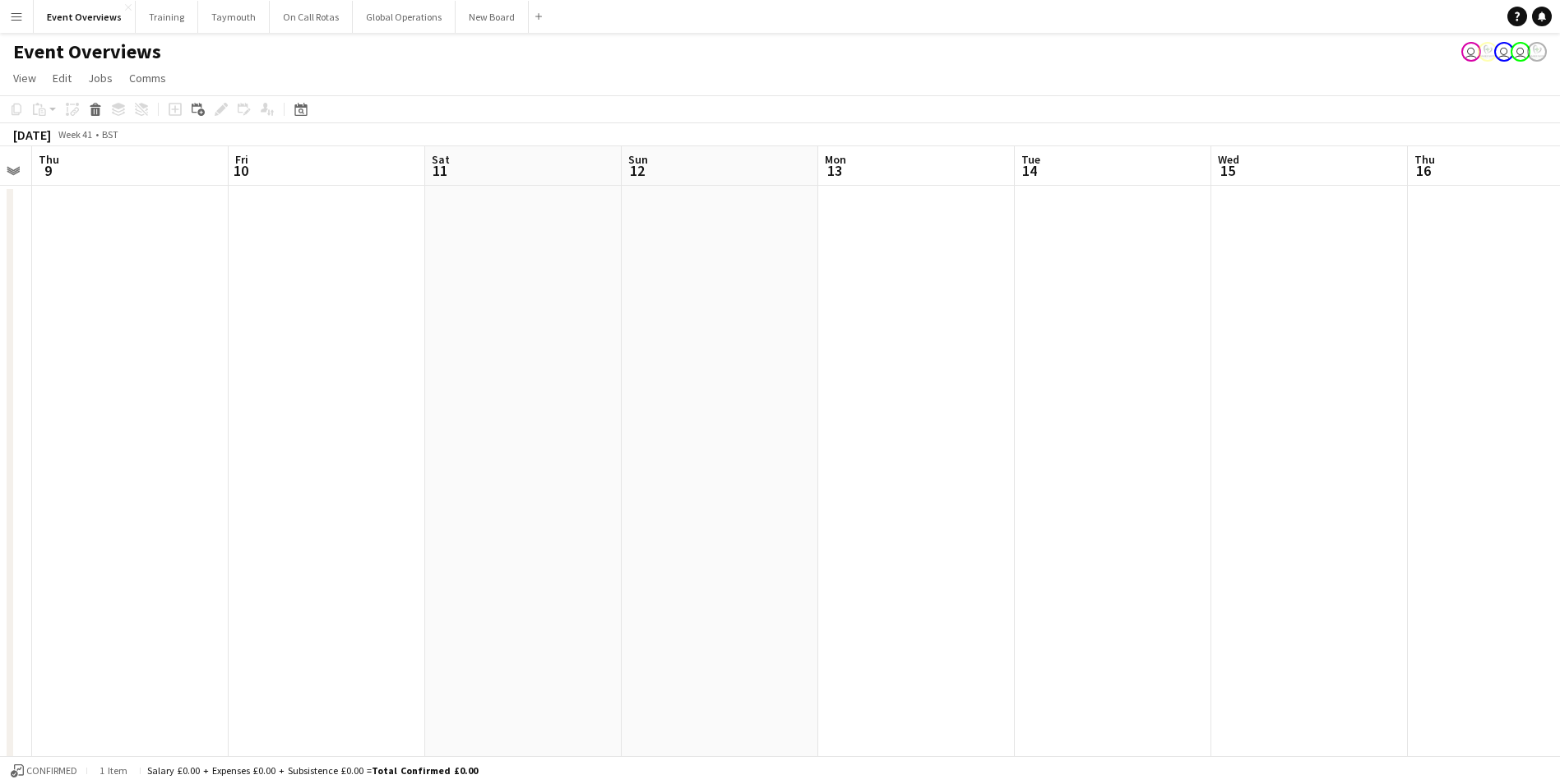
drag, startPoint x: 573, startPoint y: 480, endPoint x: 995, endPoint y: 467, distance: 422.2
click at [301, 111] on icon "Date picker" at bounding box center [301, 110] width 13 height 13
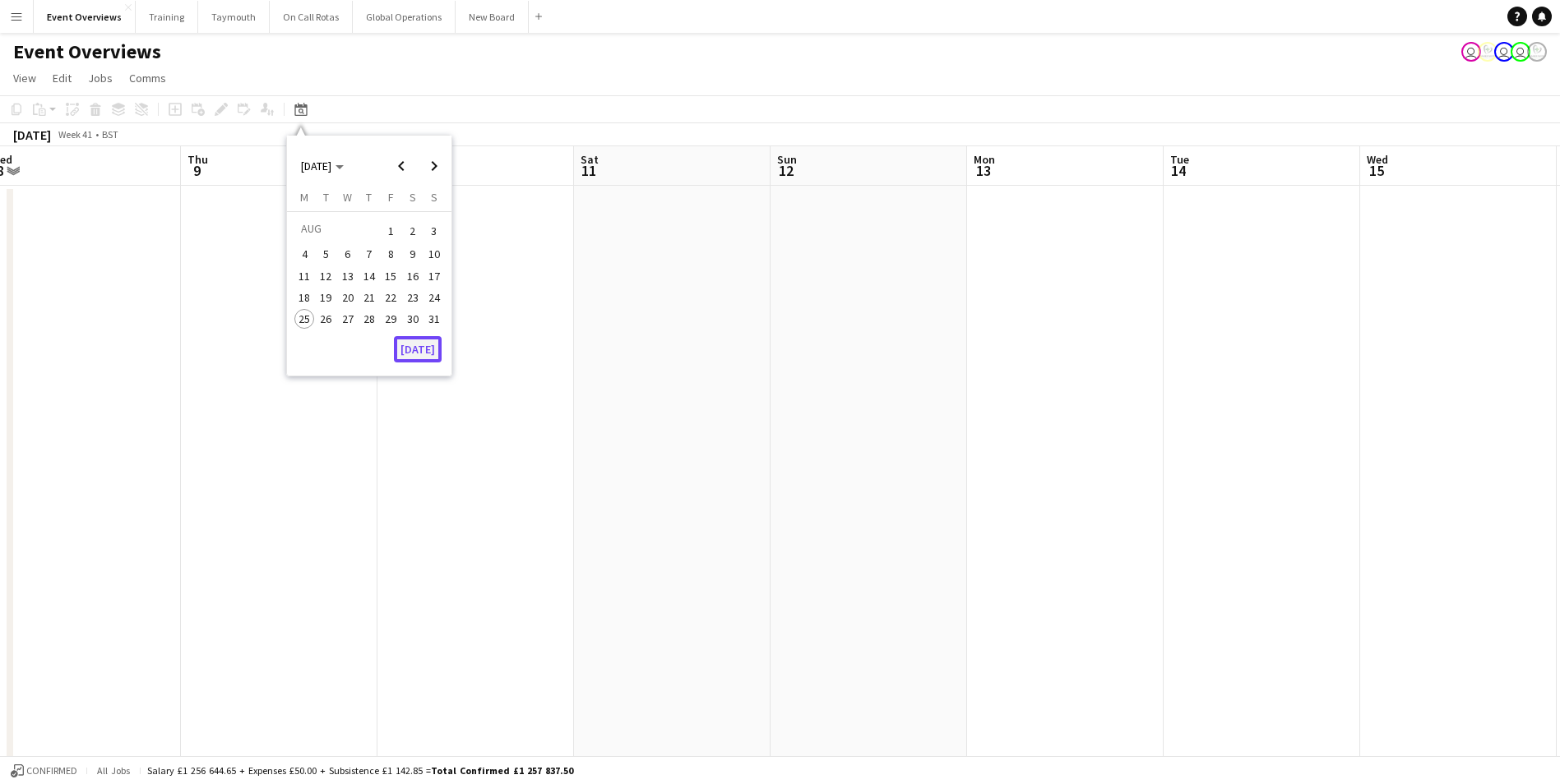
click at [422, 348] on button "[DATE]" at bounding box center [417, 349] width 47 height 26
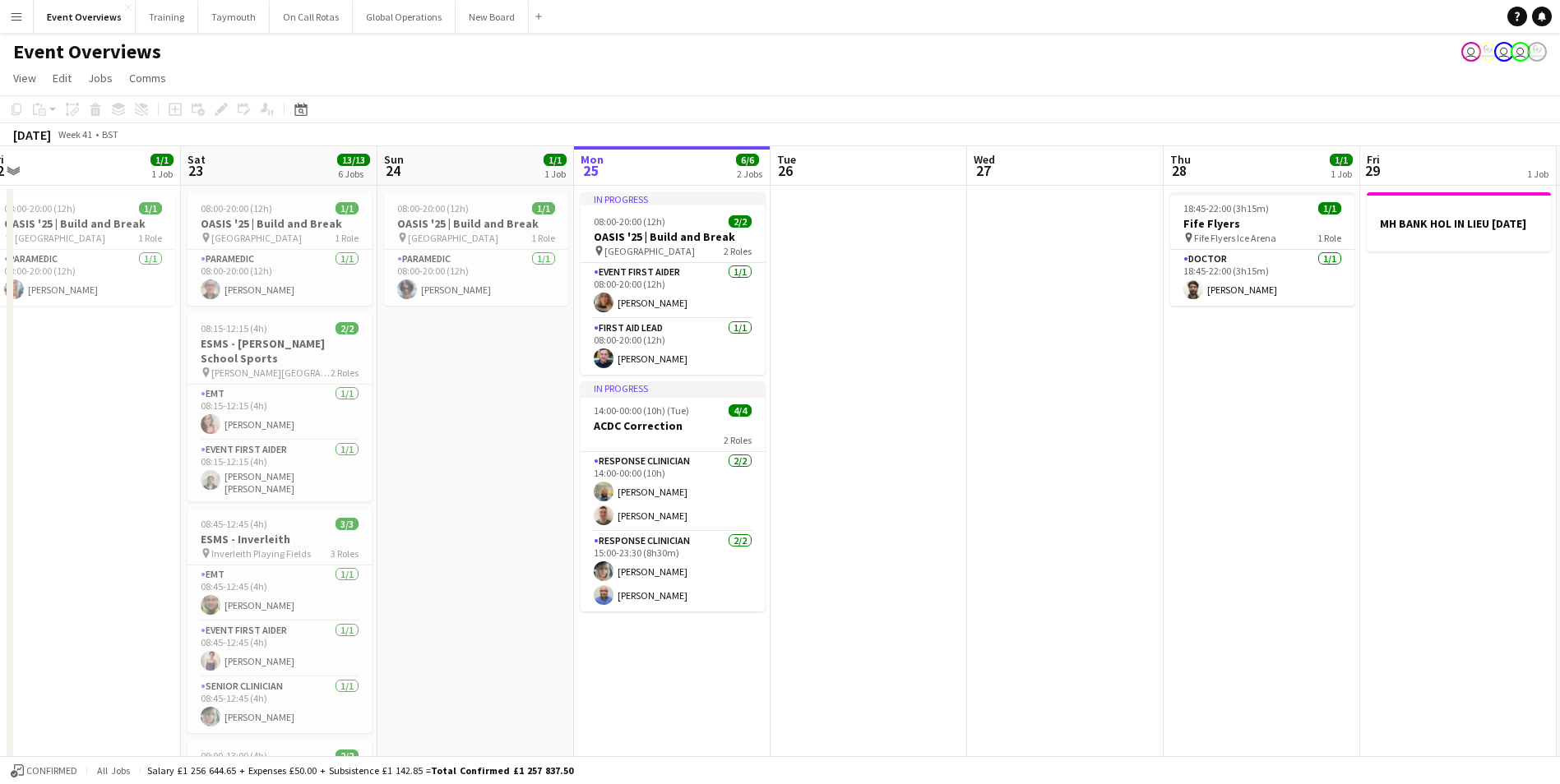
scroll to position [0, 566]
